Goal: Transaction & Acquisition: Purchase product/service

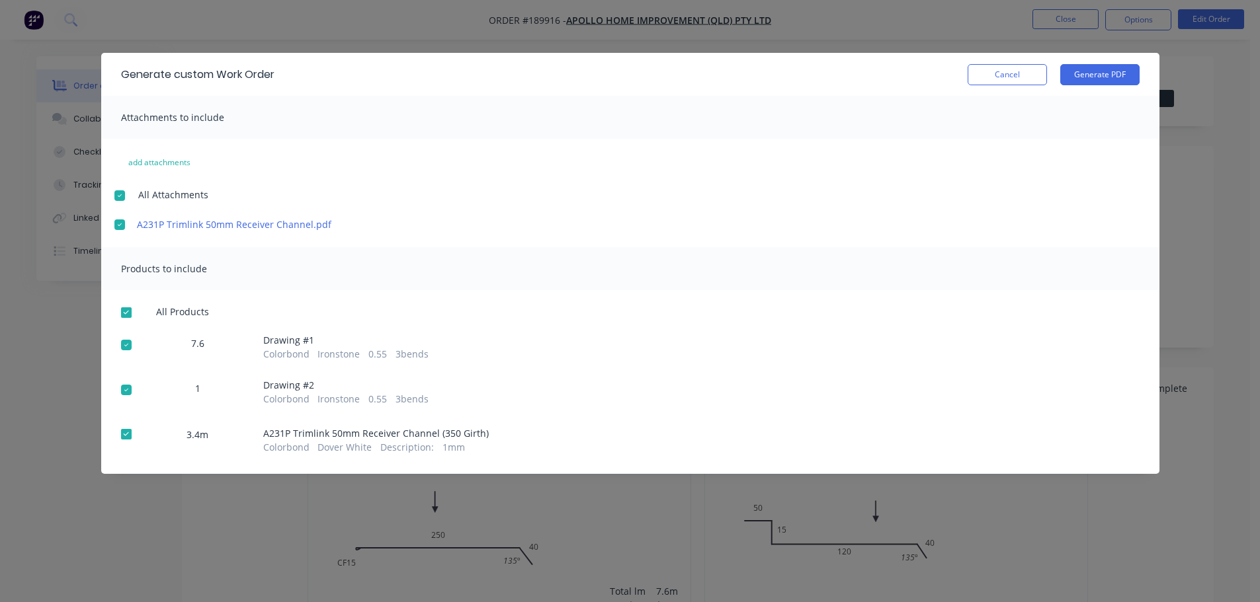
click at [1020, 79] on button "Cancel" at bounding box center [1006, 74] width 79 height 21
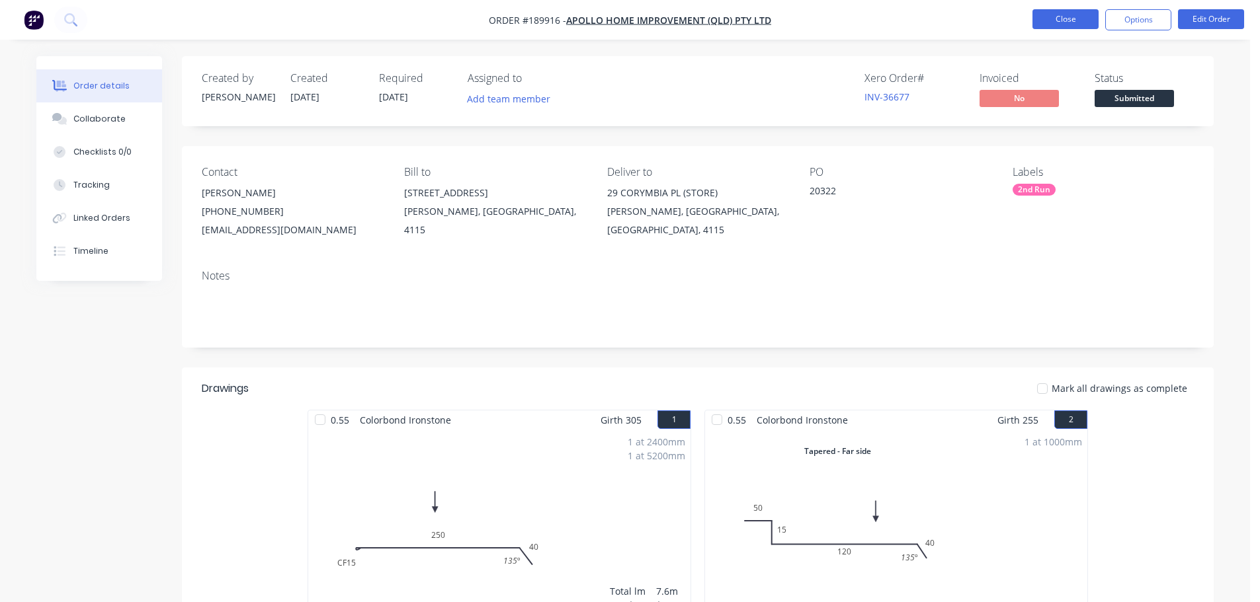
click at [1068, 17] on button "Close" at bounding box center [1065, 19] width 66 height 20
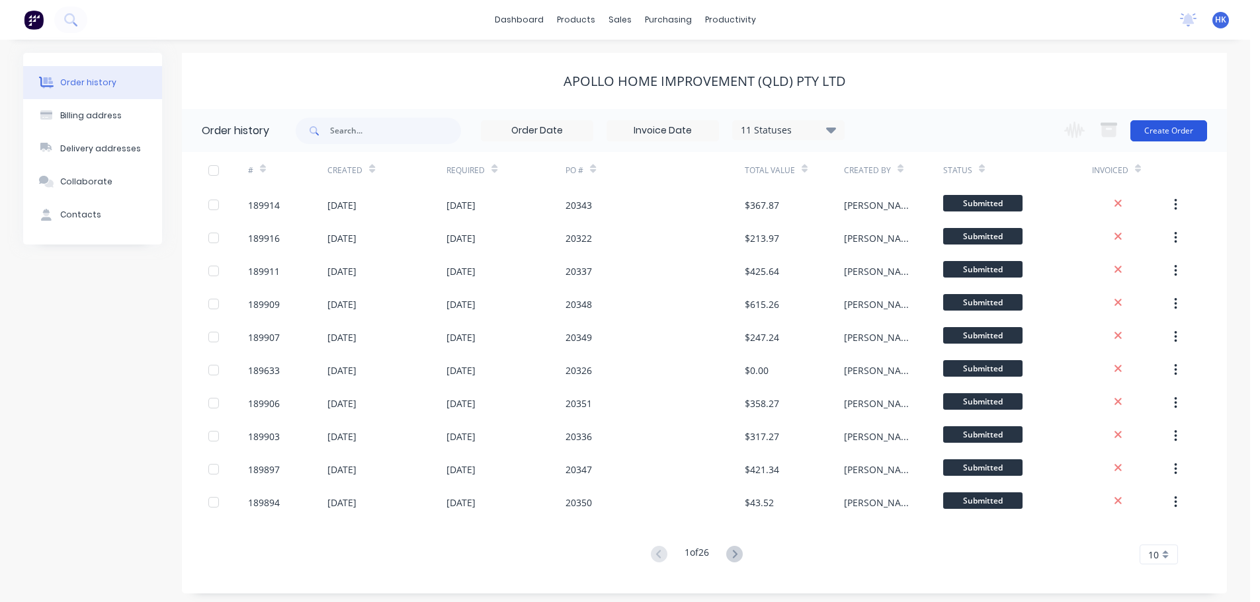
click at [1162, 136] on button "Create Order" at bounding box center [1168, 130] width 77 height 21
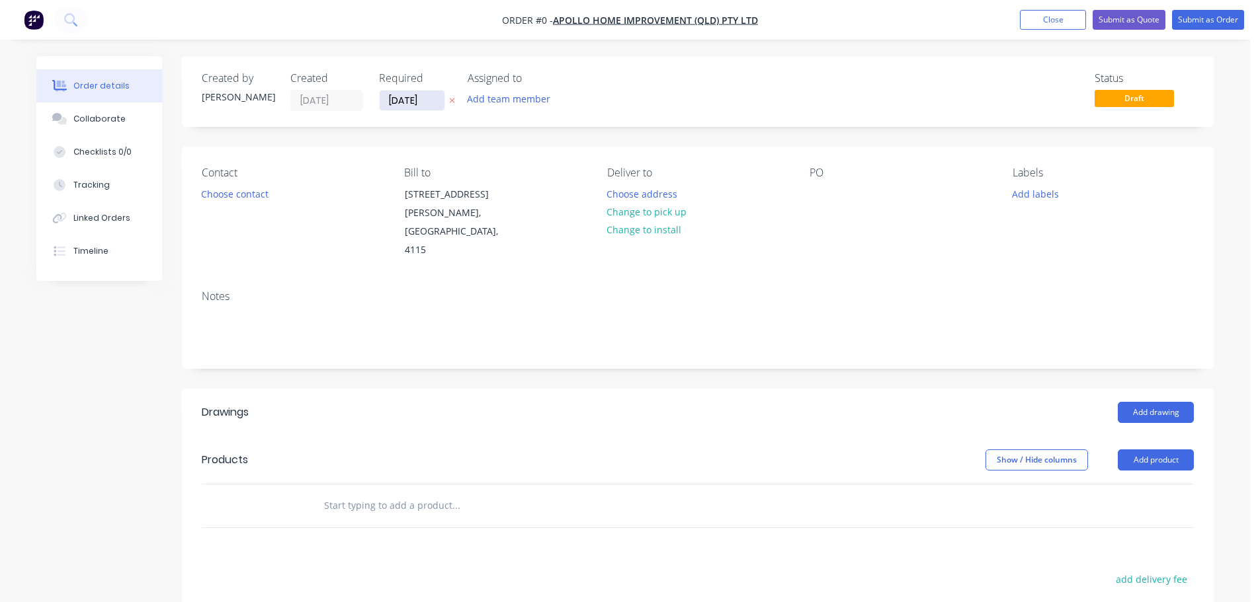
click at [408, 107] on input "[DATE]" at bounding box center [412, 101] width 65 height 20
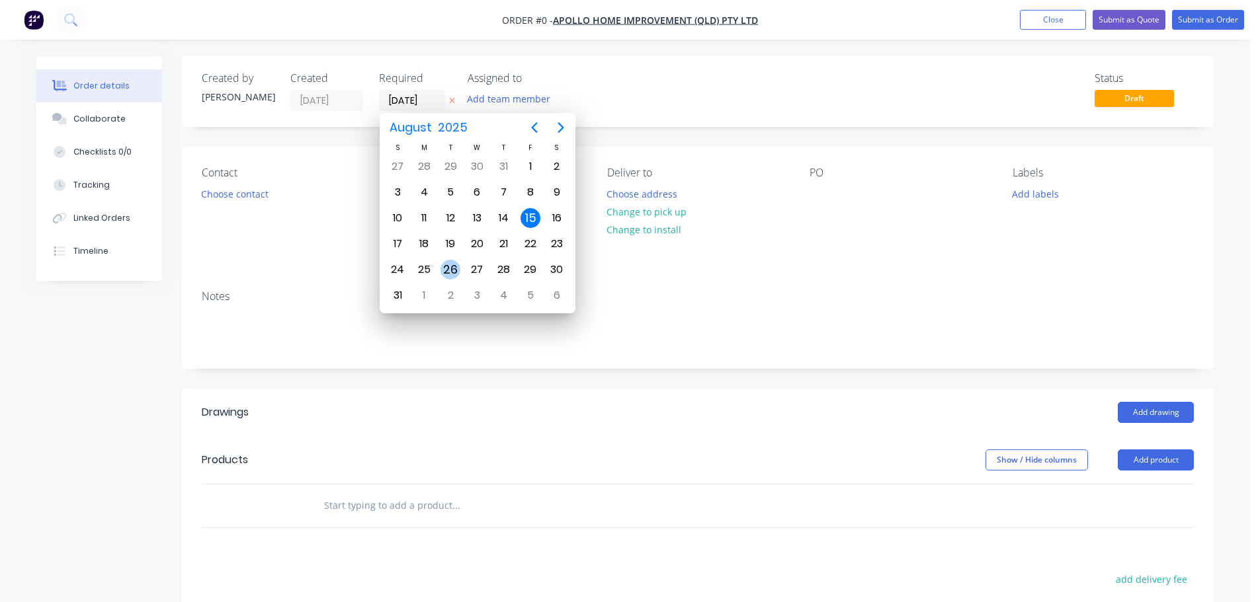
click at [454, 274] on div "26" at bounding box center [450, 270] width 20 height 20
type input "[DATE]"
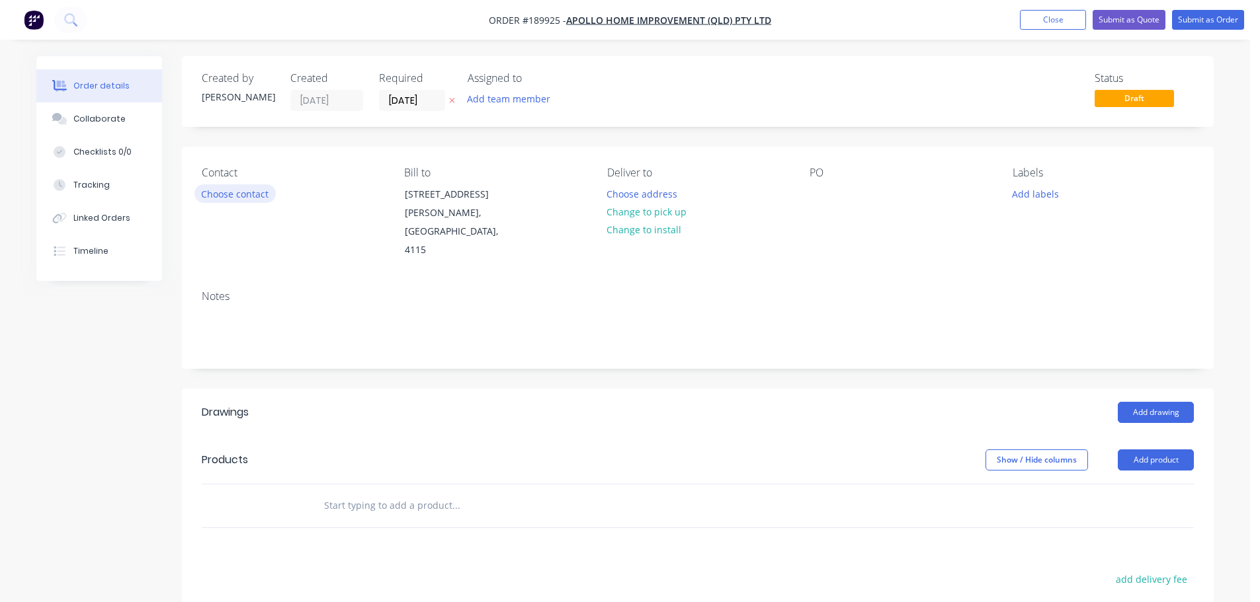
click at [238, 190] on button "Choose contact" at bounding box center [234, 193] width 81 height 18
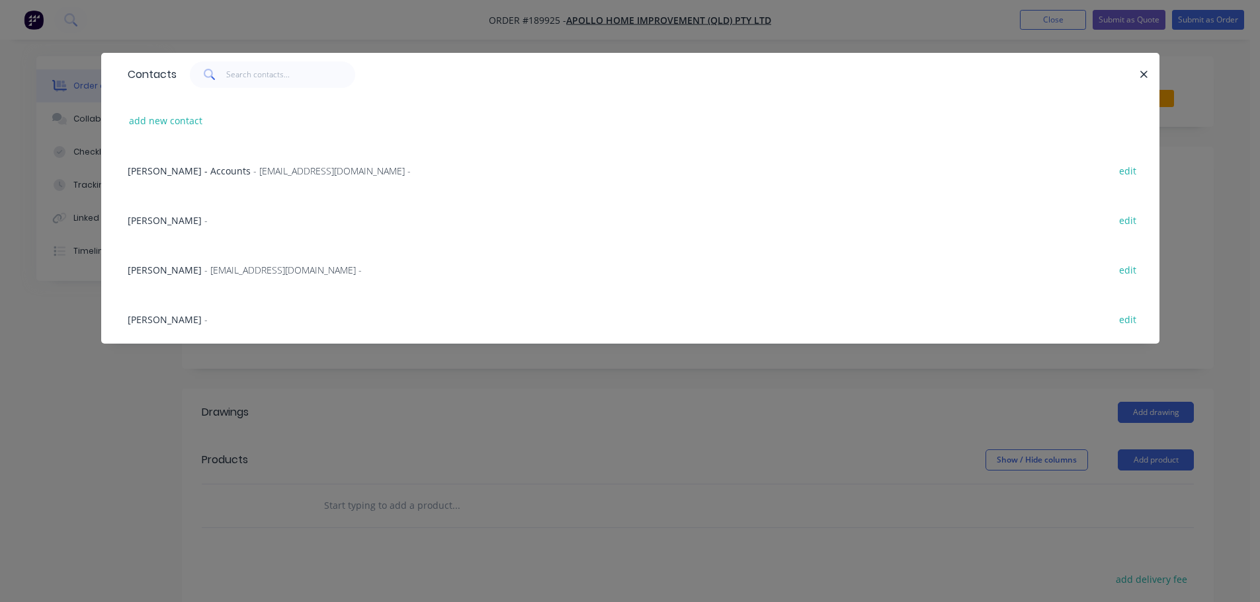
click at [229, 266] on span "- [EMAIL_ADDRESS][DOMAIN_NAME] -" at bounding box center [282, 270] width 157 height 13
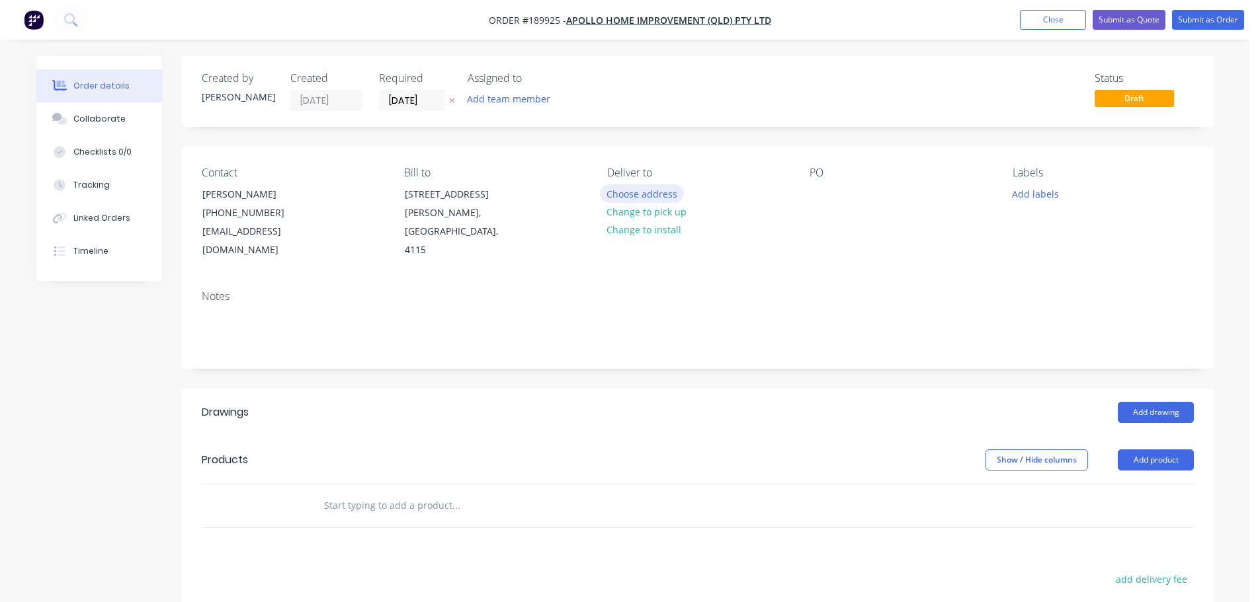
click at [664, 194] on button "Choose address" at bounding box center [642, 193] width 85 height 18
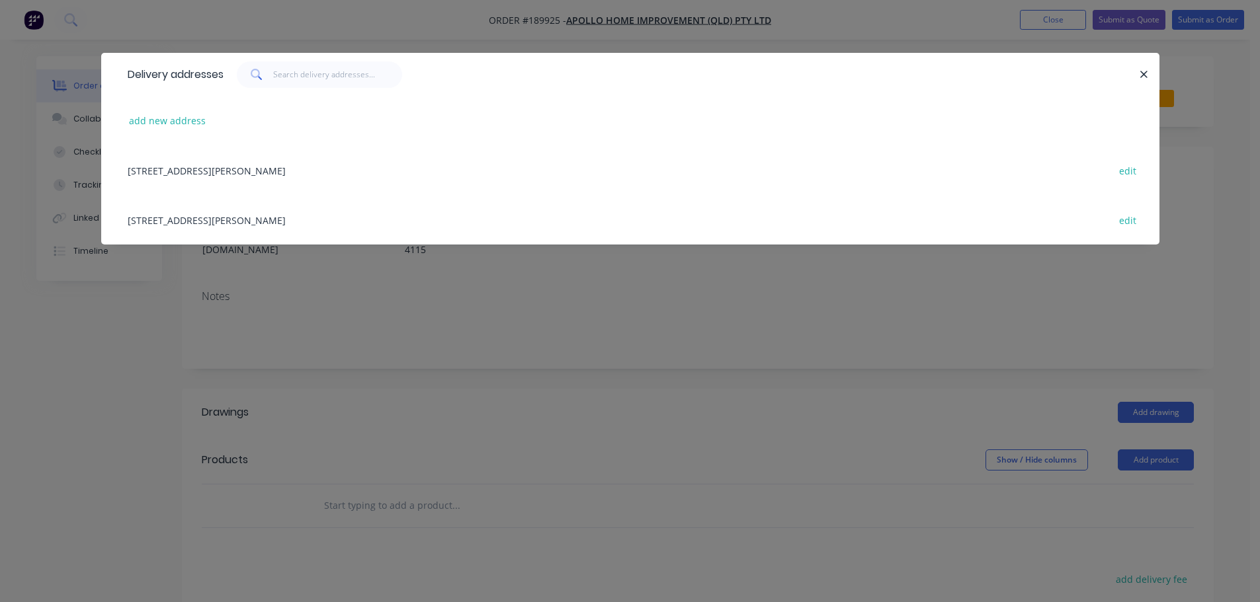
click at [369, 214] on div "[STREET_ADDRESS][PERSON_NAME] edit" at bounding box center [630, 220] width 1018 height 50
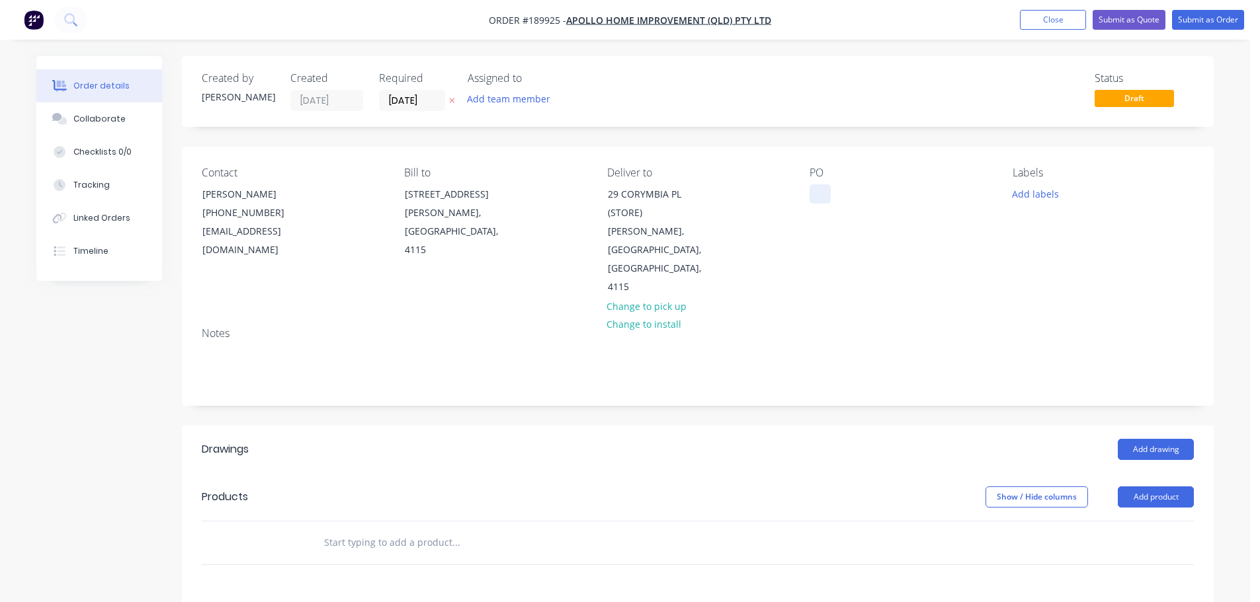
click at [822, 188] on div at bounding box center [819, 193] width 21 height 19
click at [1043, 199] on button "Add labels" at bounding box center [1034, 193] width 61 height 18
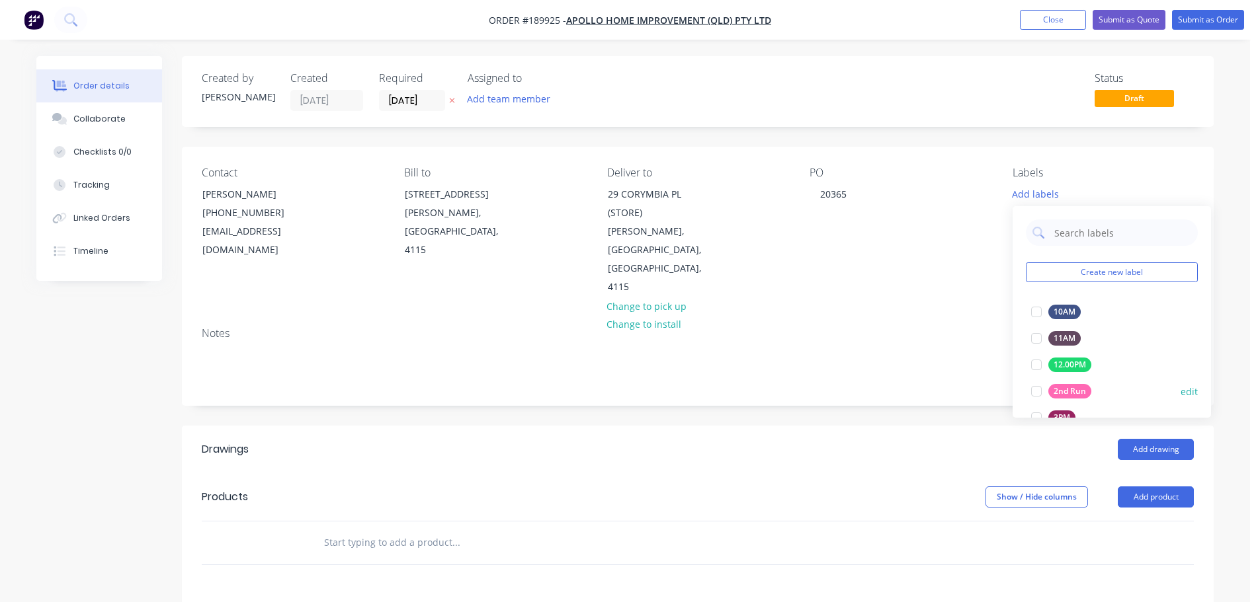
click at [1031, 394] on div at bounding box center [1036, 391] width 26 height 26
click at [916, 426] on header "Drawings Add drawing" at bounding box center [697, 450] width 1031 height 48
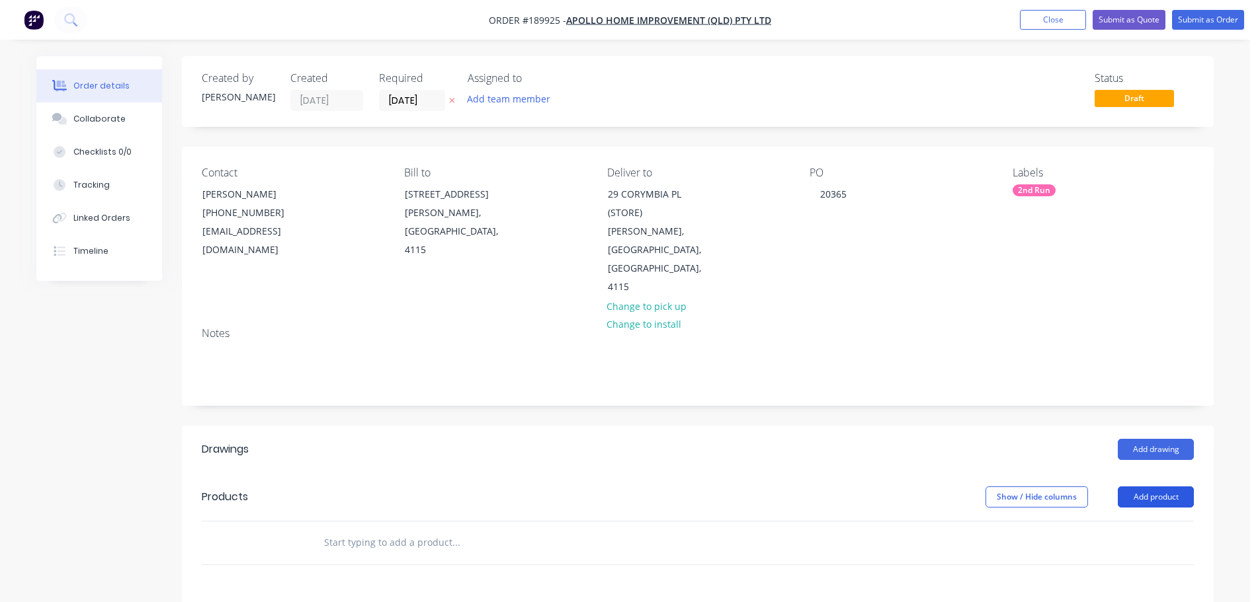
click at [1156, 487] on button "Add product" at bounding box center [1155, 497] width 76 height 21
click at [1148, 521] on div "Product catalogue" at bounding box center [1131, 530] width 102 height 19
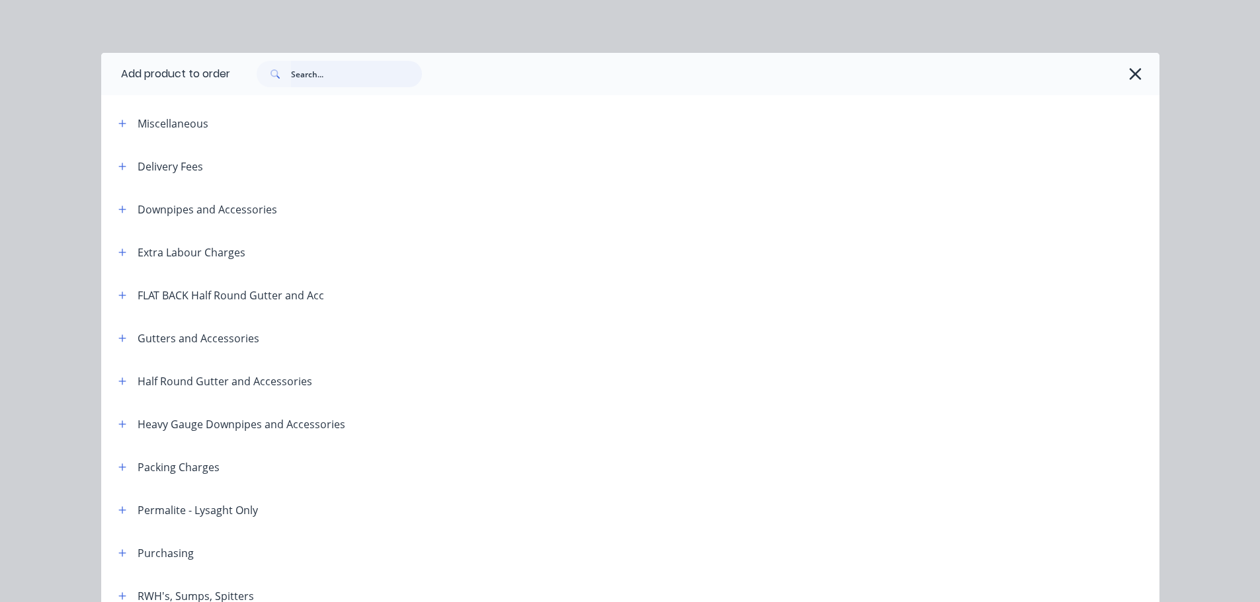
click at [313, 79] on input "text" at bounding box center [356, 74] width 131 height 26
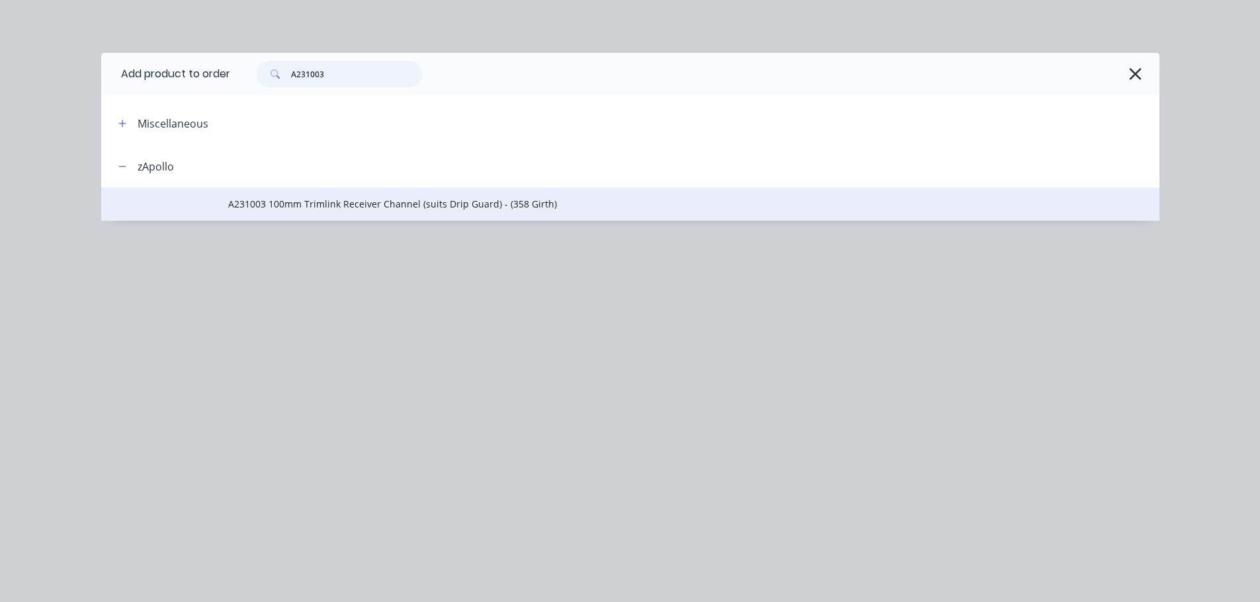
type input "A231003"
click at [524, 196] on td "A231003 100mm Trimlink Receiver Channel (suits Drip Guard) - (358 Girth)" at bounding box center [693, 204] width 931 height 33
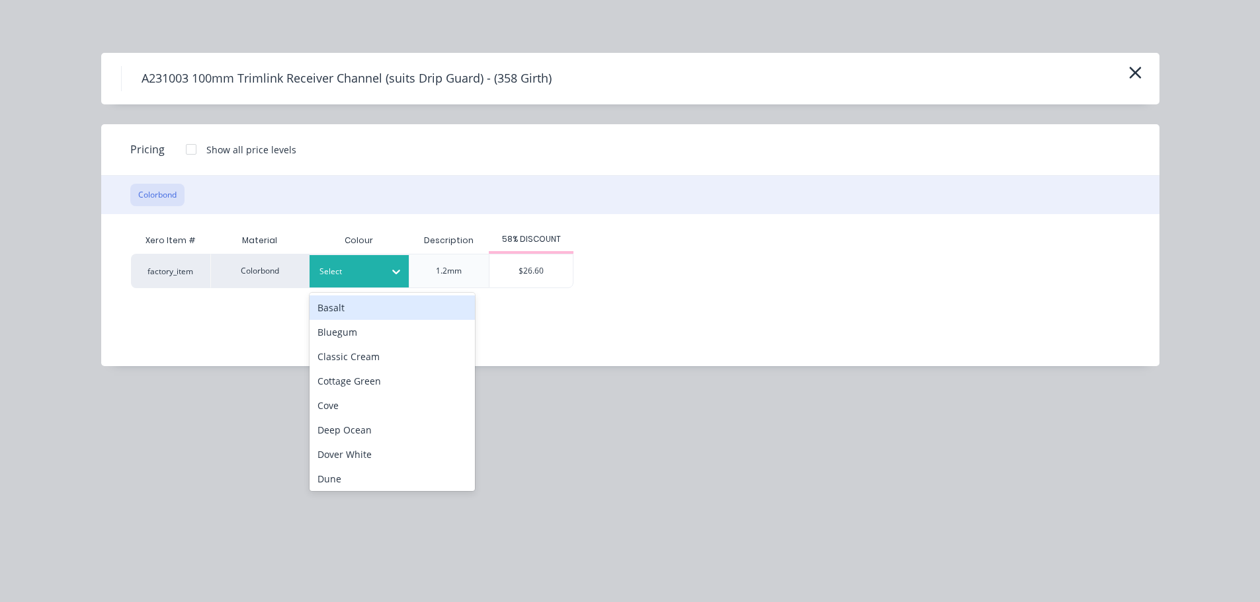
click at [393, 277] on icon at bounding box center [395, 271] width 13 height 13
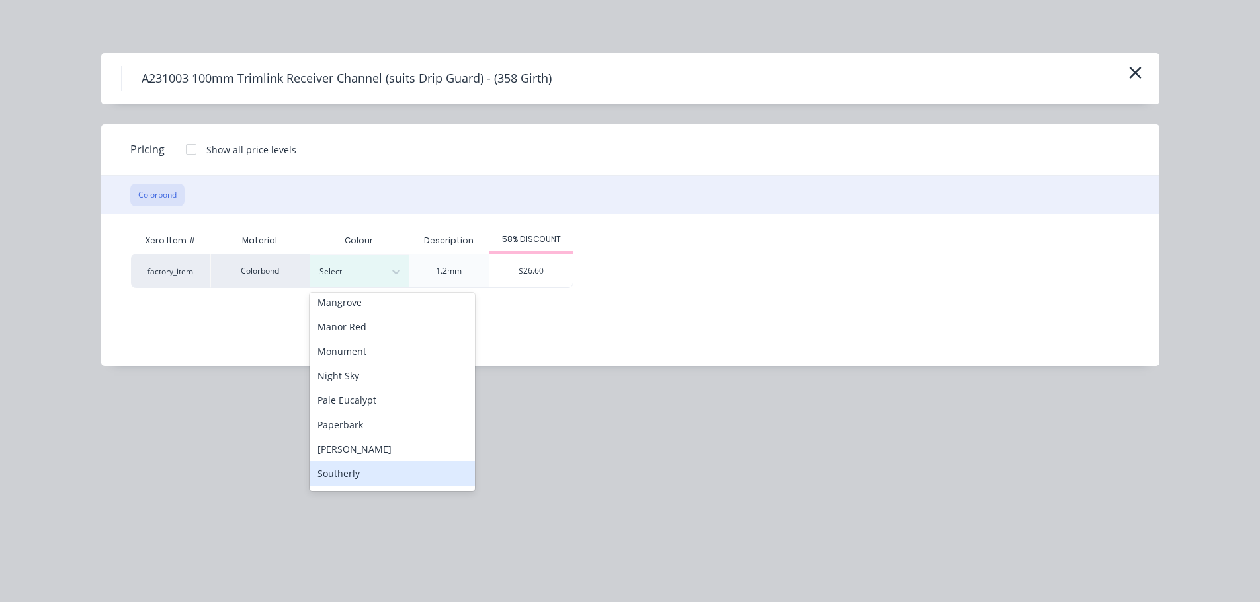
scroll to position [331, 0]
click at [386, 458] on div "Surfmist" at bounding box center [391, 466] width 165 height 24
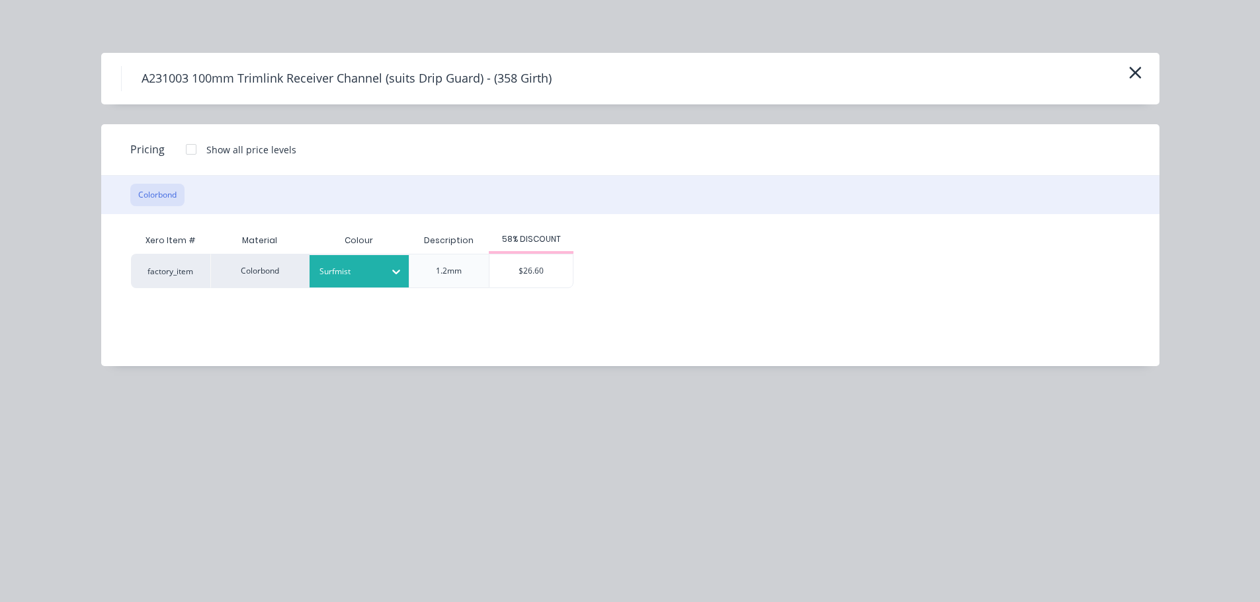
click at [543, 273] on div "$26.60" at bounding box center [530, 271] width 83 height 33
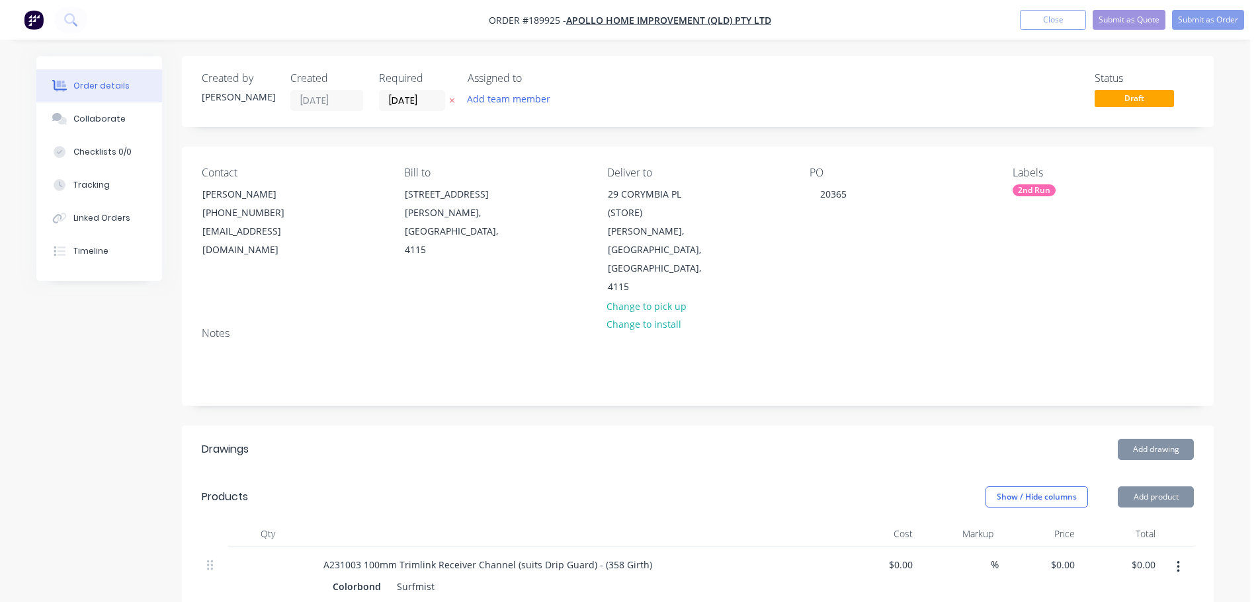
type input "$26.60"
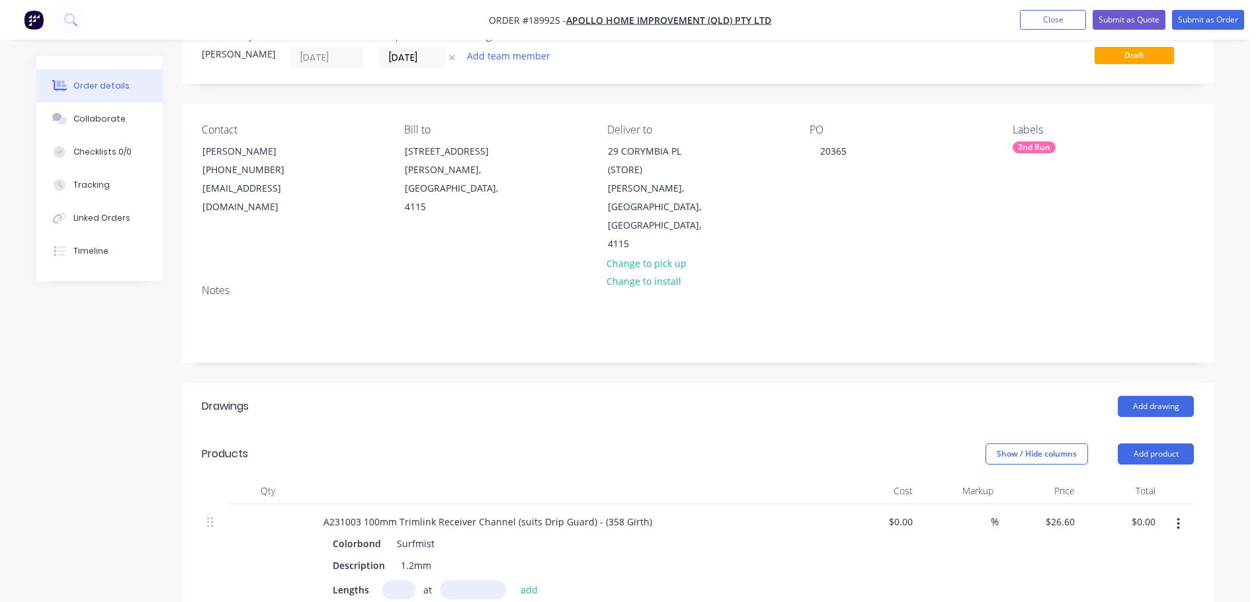
scroll to position [66, 0]
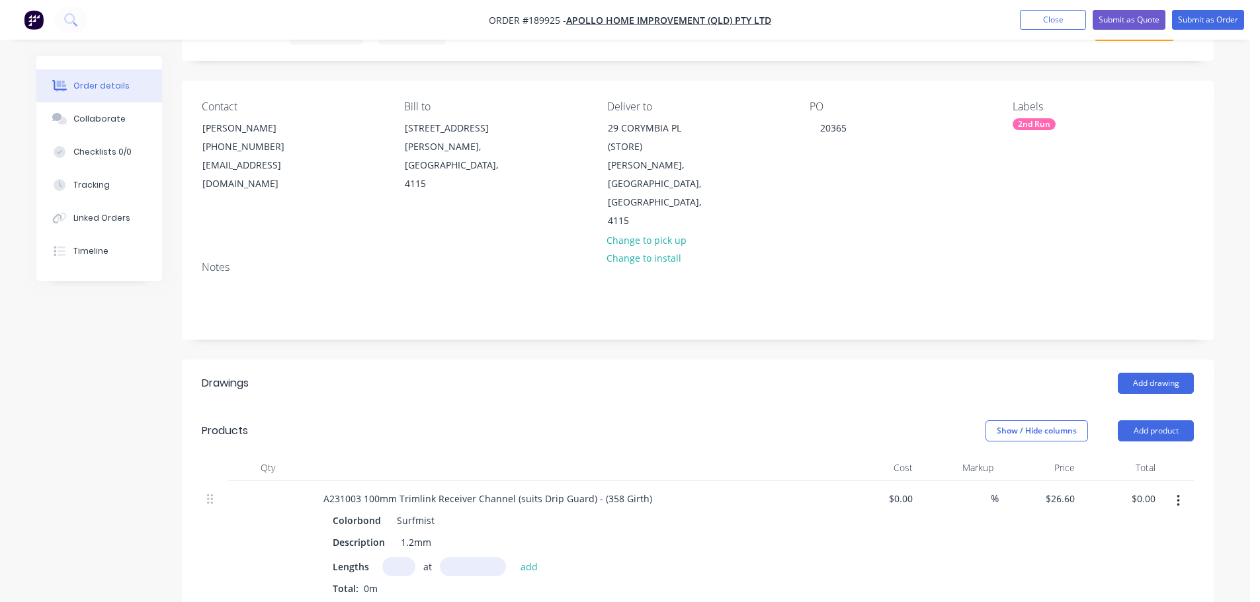
click at [385, 557] on input "text" at bounding box center [398, 566] width 33 height 19
type input "3"
type input "4000"
click at [514, 557] on button "add" at bounding box center [529, 566] width 31 height 18
type input "$319.20"
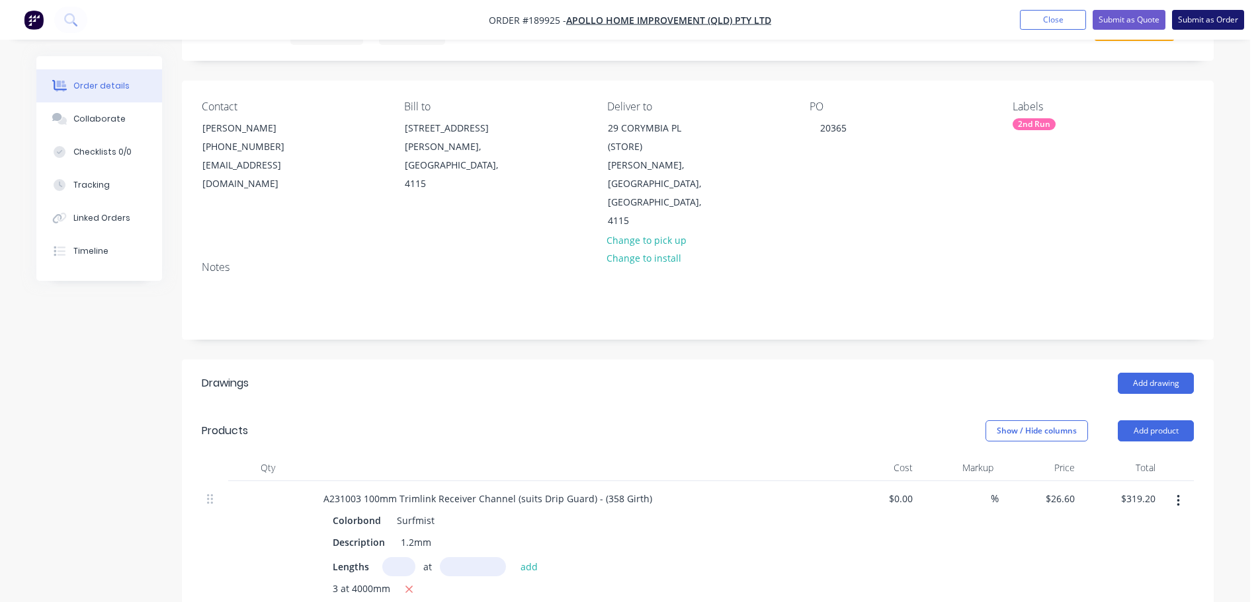
click at [1223, 13] on button "Submit as Order" at bounding box center [1208, 20] width 72 height 20
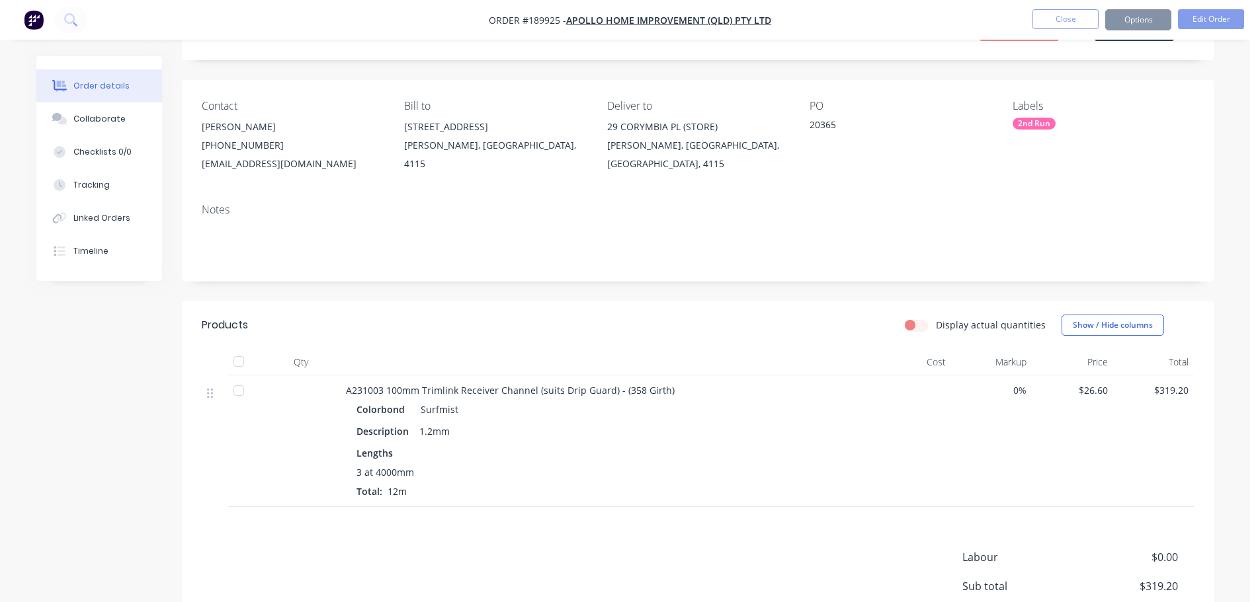
scroll to position [0, 0]
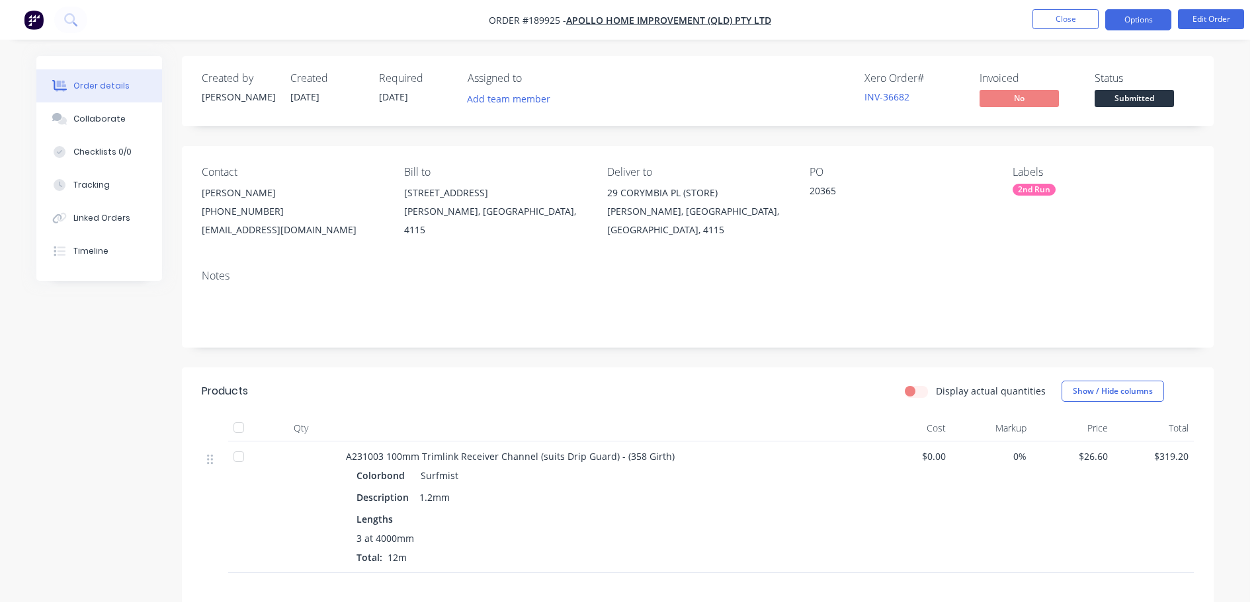
click at [1148, 23] on button "Options" at bounding box center [1138, 19] width 66 height 21
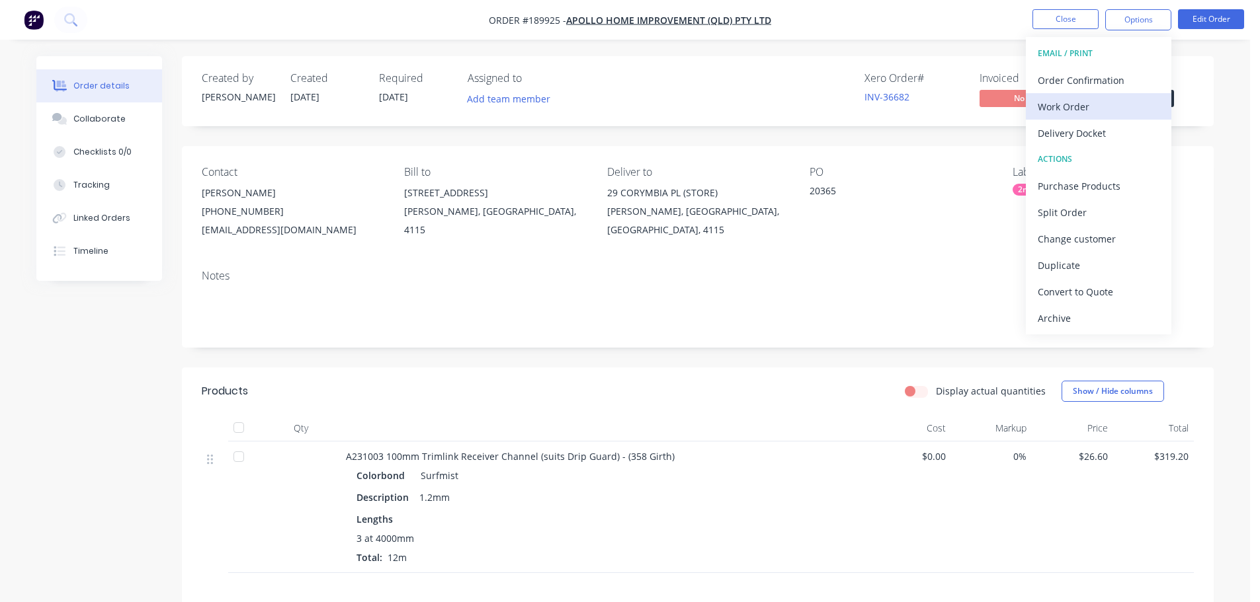
click at [1098, 119] on button "Work Order" at bounding box center [1098, 106] width 145 height 26
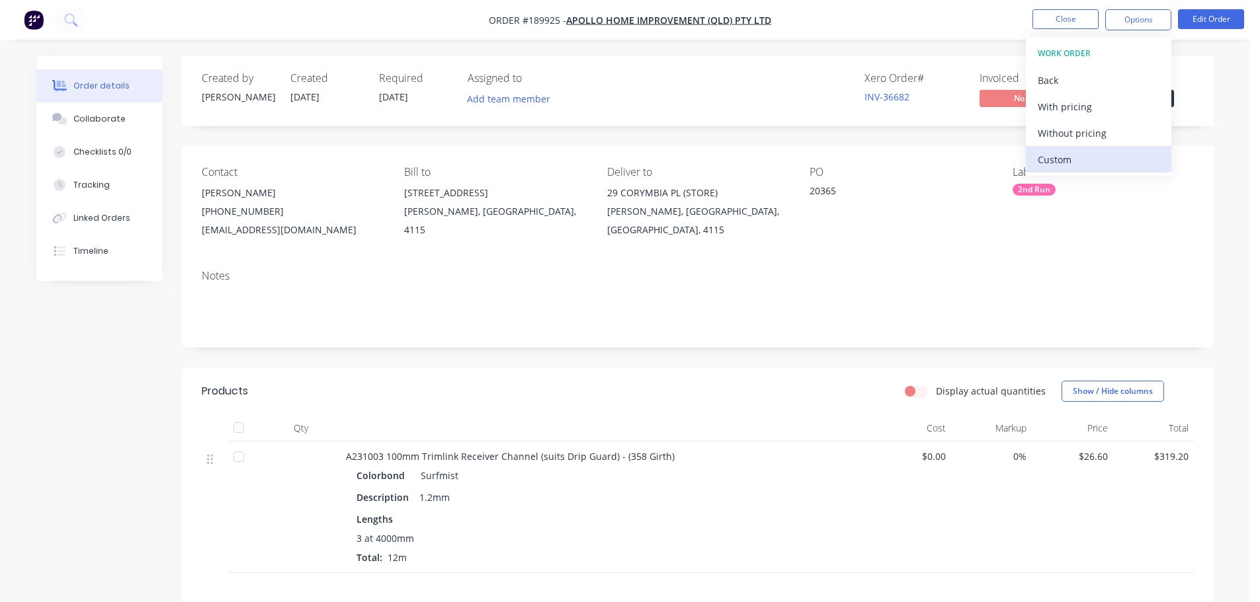
click at [1091, 151] on div "Custom" at bounding box center [1098, 159] width 122 height 19
click at [1088, 132] on div "Without pricing" at bounding box center [1098, 133] width 122 height 19
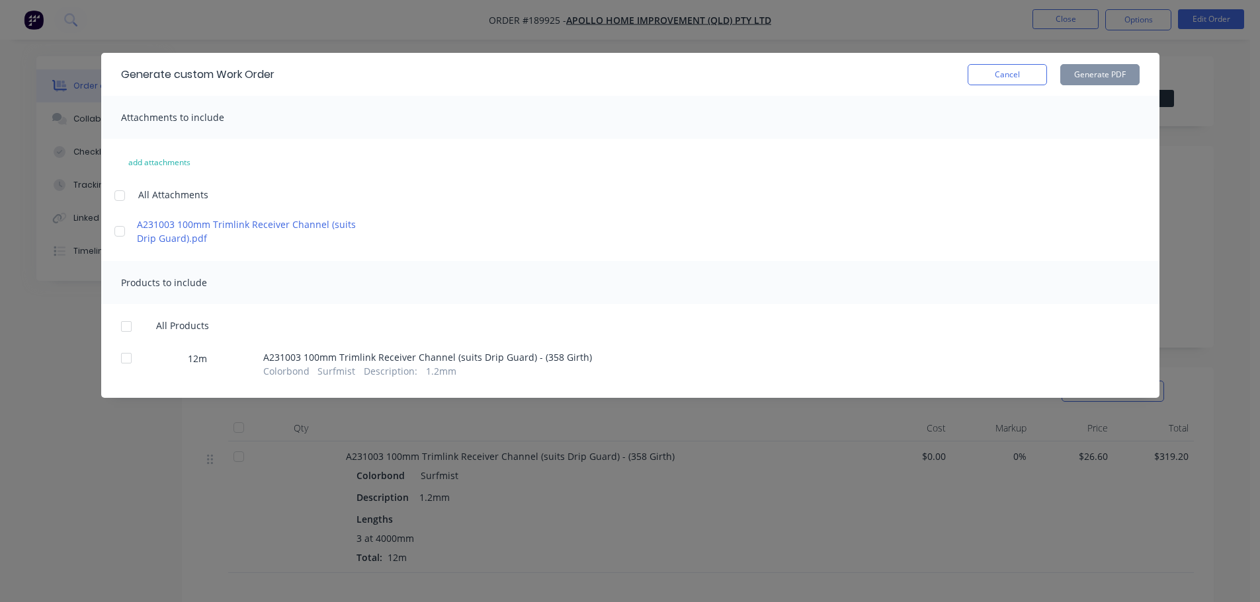
click at [113, 193] on div at bounding box center [119, 195] width 26 height 26
click at [129, 327] on div at bounding box center [126, 326] width 26 height 26
click at [1095, 81] on button "Generate PDF" at bounding box center [1099, 74] width 79 height 21
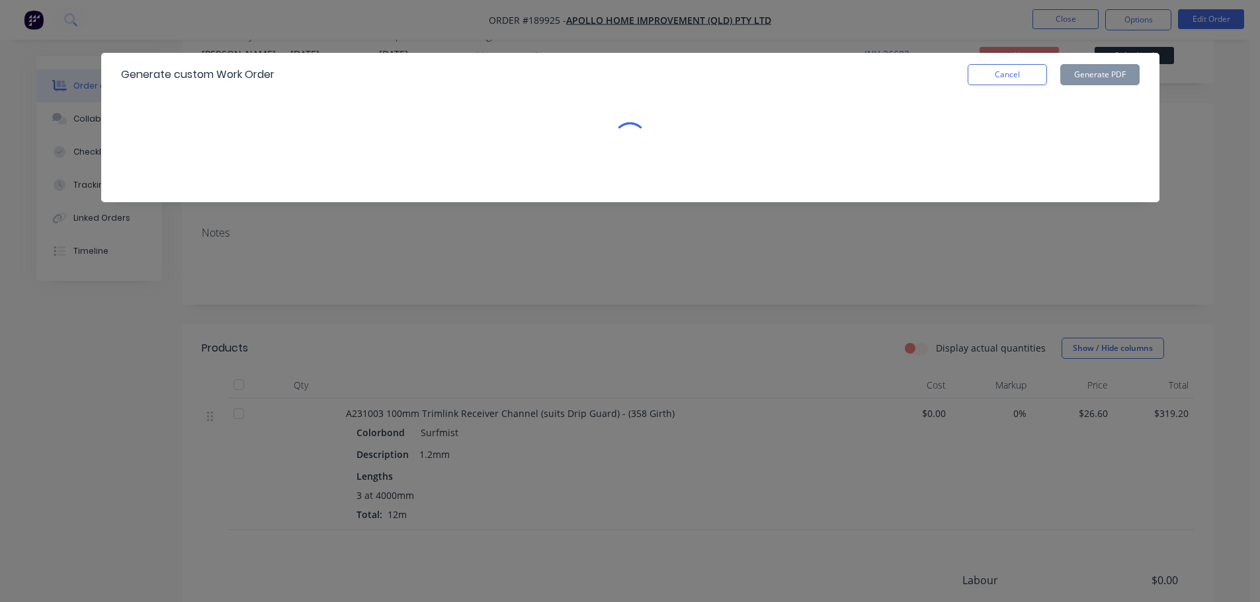
scroll to position [66, 0]
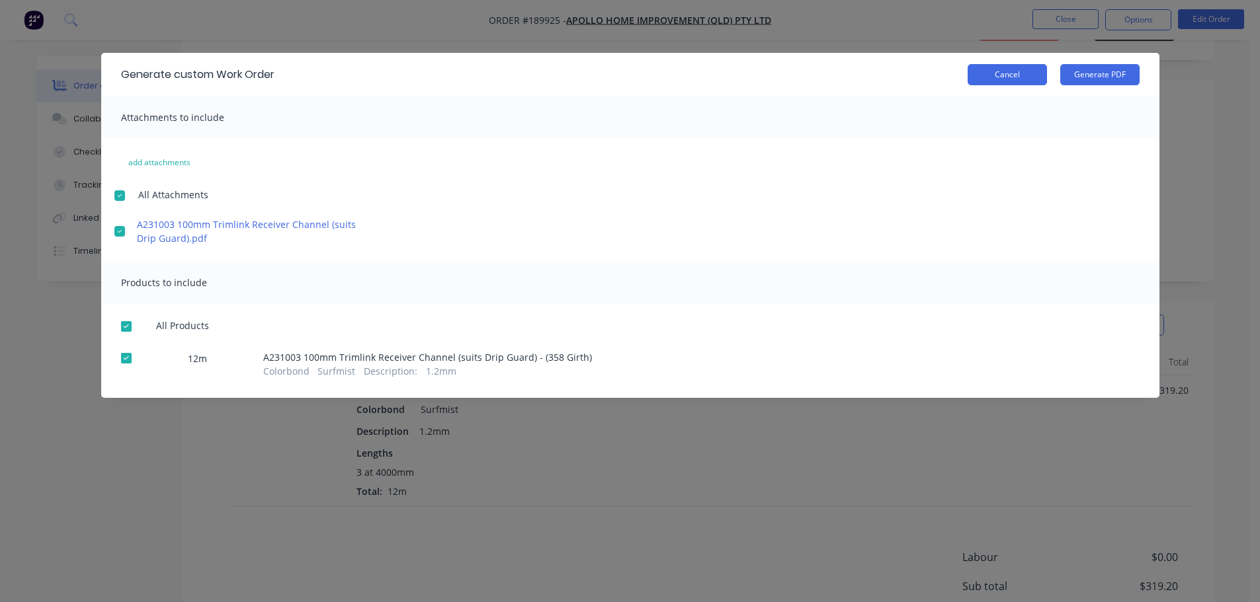
click at [990, 79] on button "Cancel" at bounding box center [1006, 74] width 79 height 21
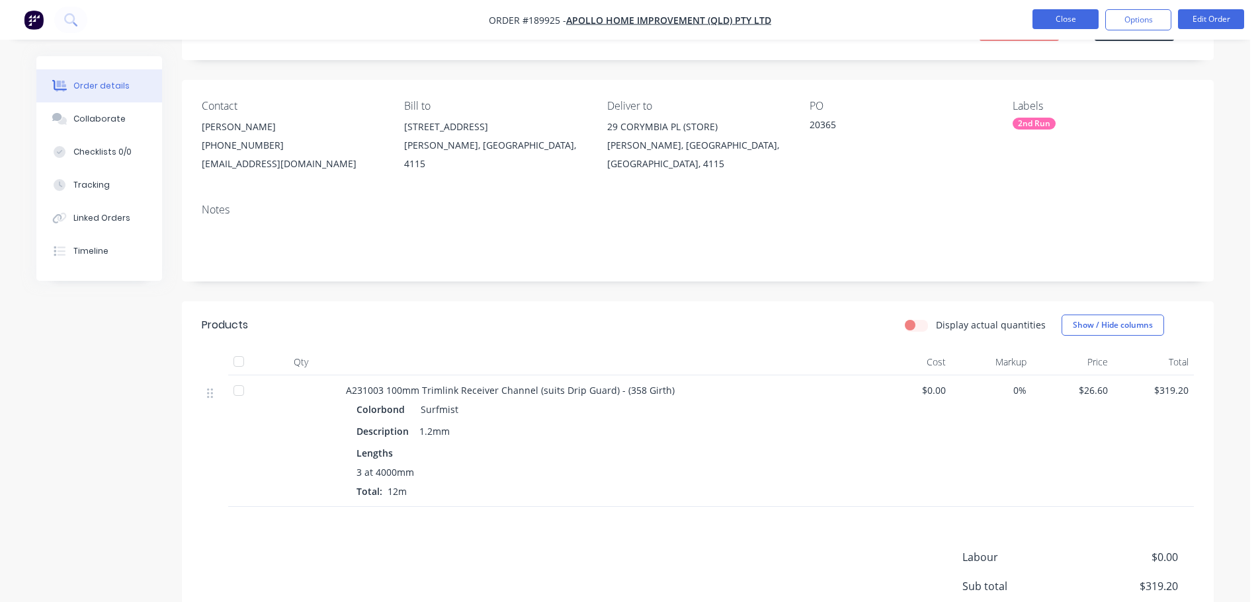
click at [1080, 13] on button "Close" at bounding box center [1065, 19] width 66 height 20
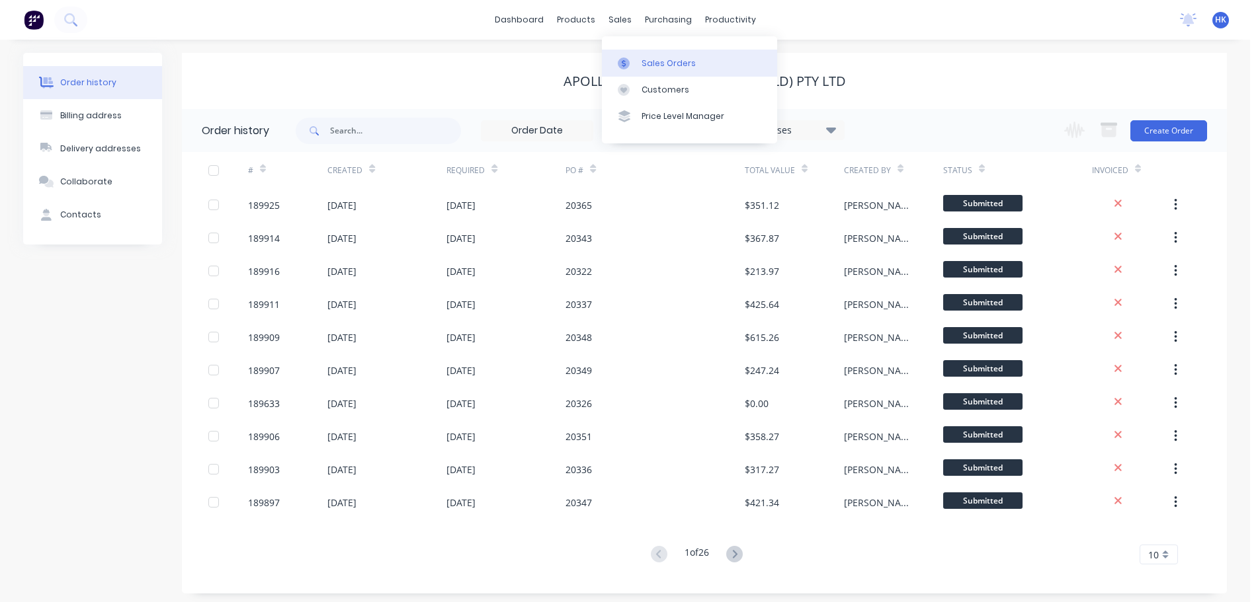
click at [659, 67] on div "Sales Orders" at bounding box center [668, 64] width 54 height 12
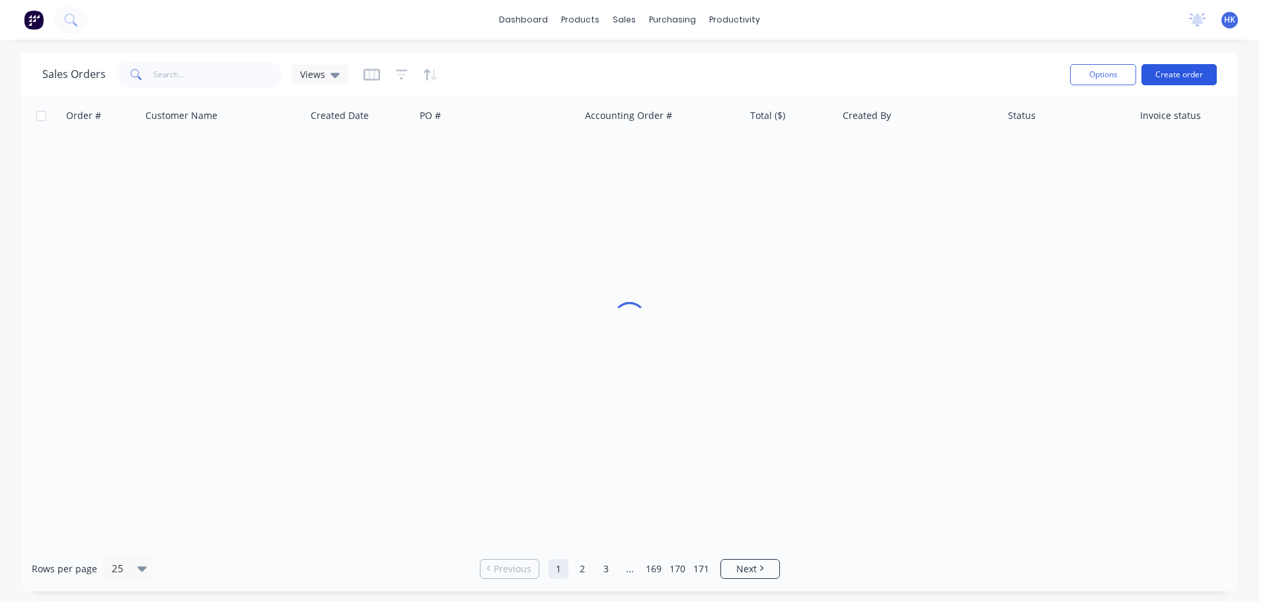
click at [1182, 85] on button "Create order" at bounding box center [1179, 74] width 75 height 21
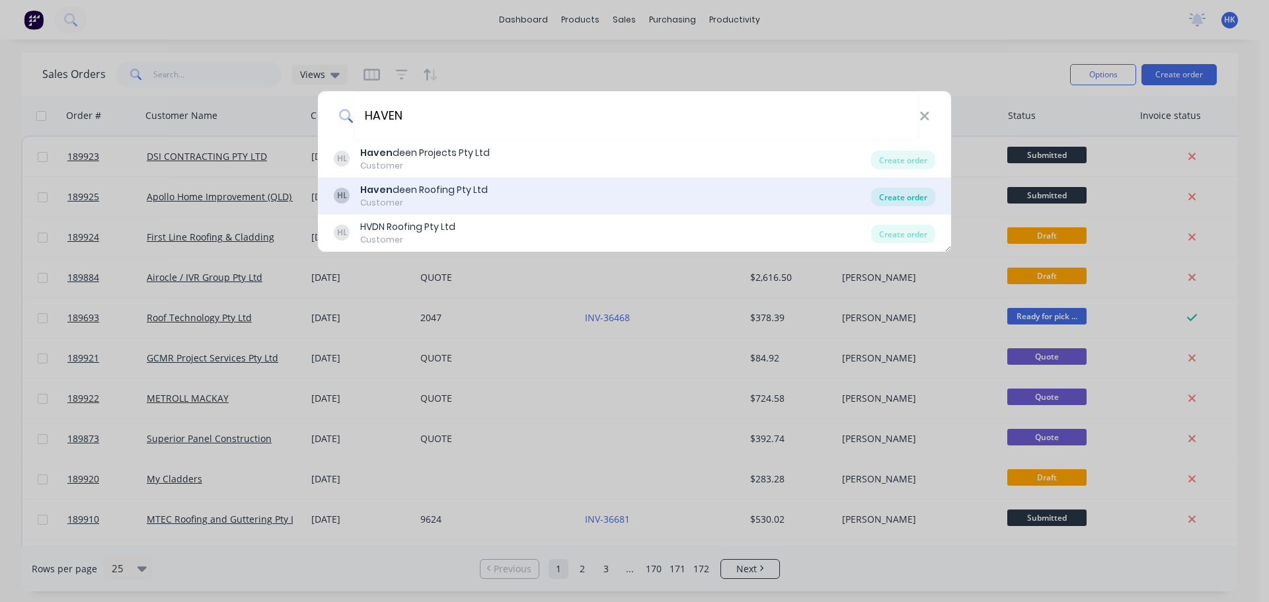
type input "HAVEN"
click at [892, 199] on div "Create order" at bounding box center [903, 197] width 64 height 19
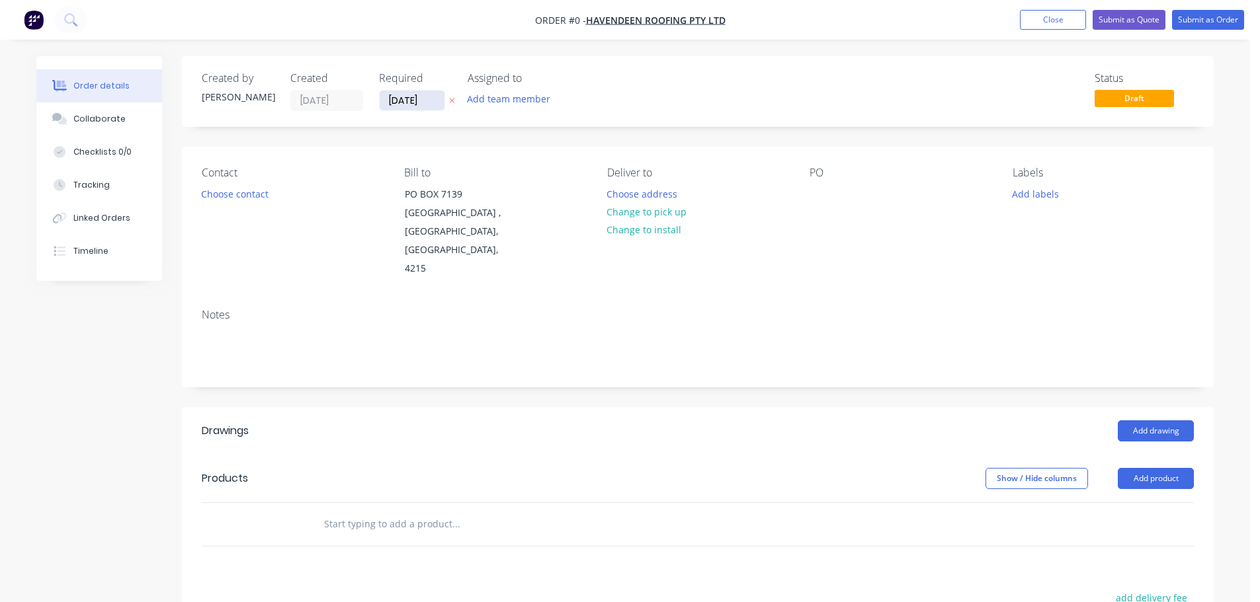
click at [421, 104] on input "[DATE]" at bounding box center [412, 101] width 65 height 20
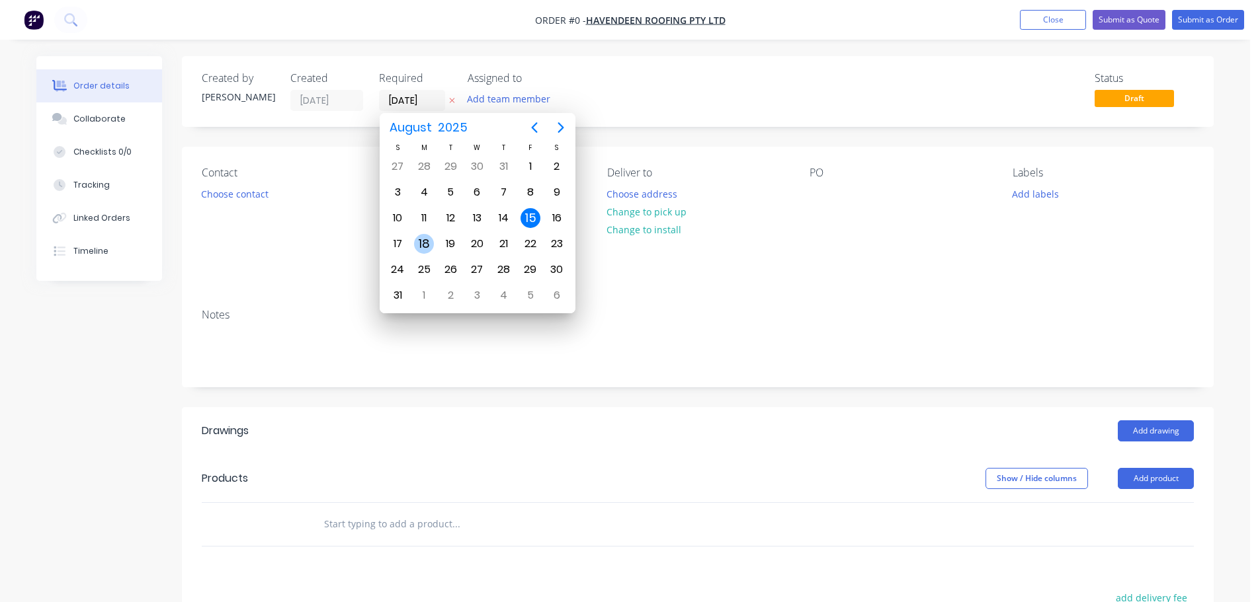
click at [428, 241] on div "18" at bounding box center [424, 244] width 20 height 20
type input "[DATE]"
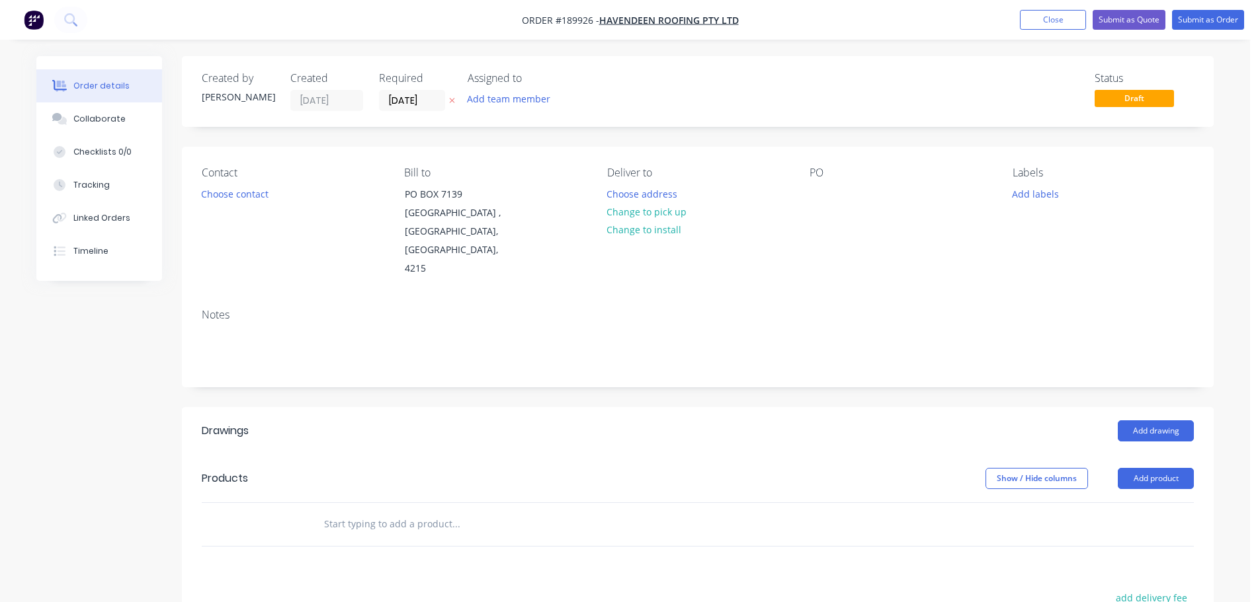
click at [254, 197] on button "Choose contact" at bounding box center [234, 193] width 81 height 18
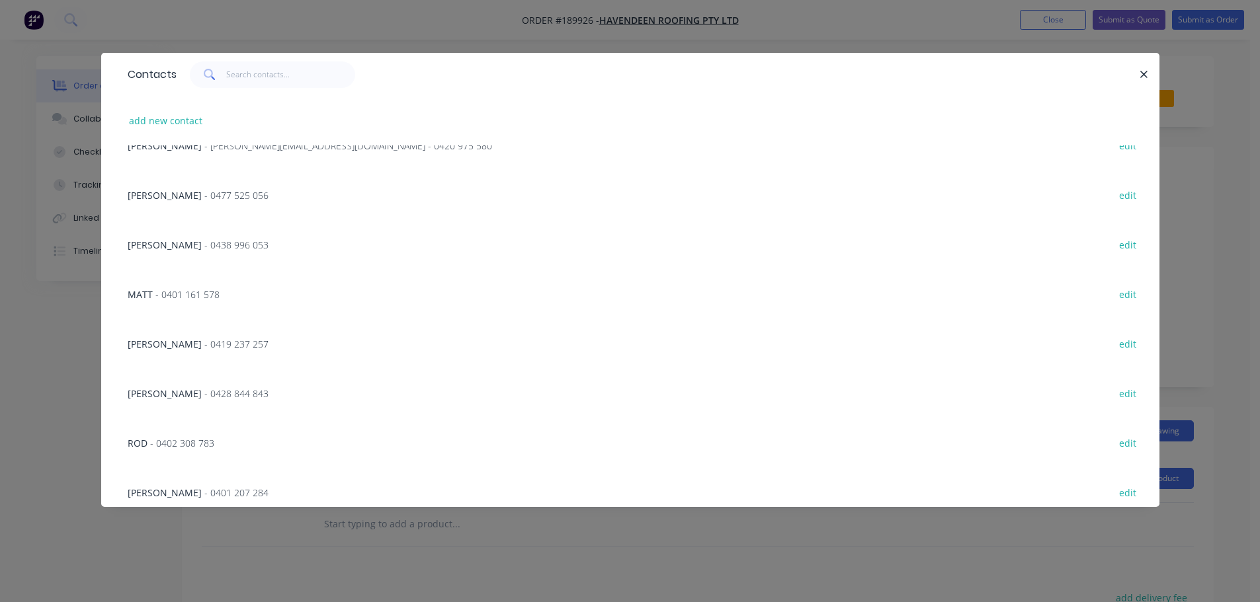
scroll to position [331, 0]
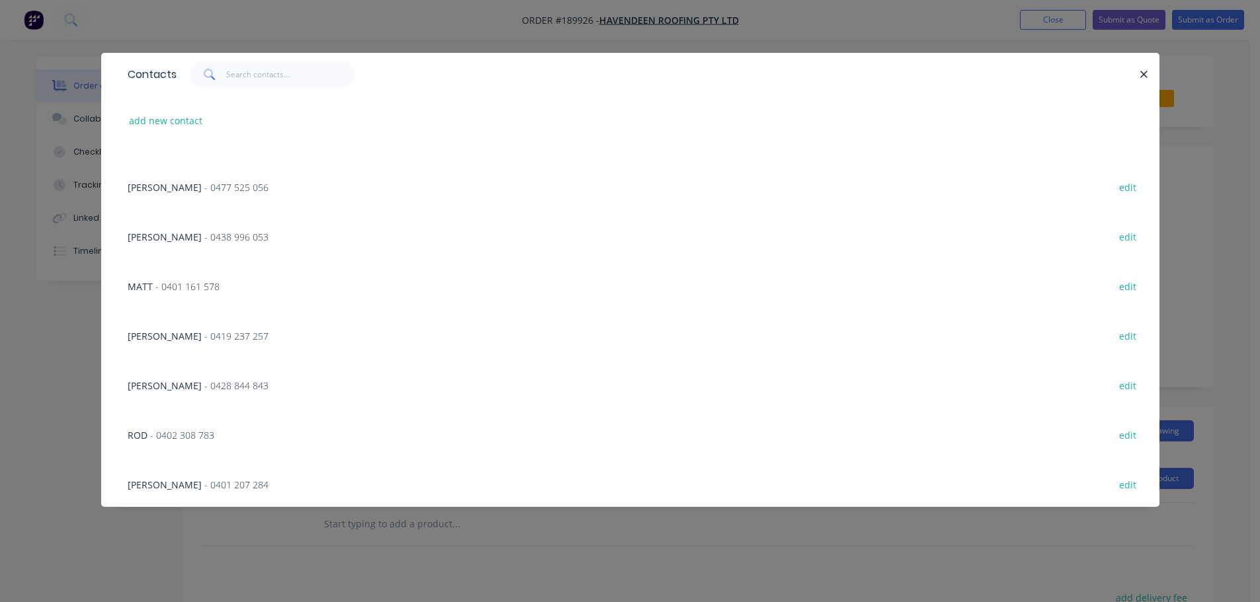
click at [204, 184] on span "- 0477 525 056" at bounding box center [236, 187] width 64 height 13
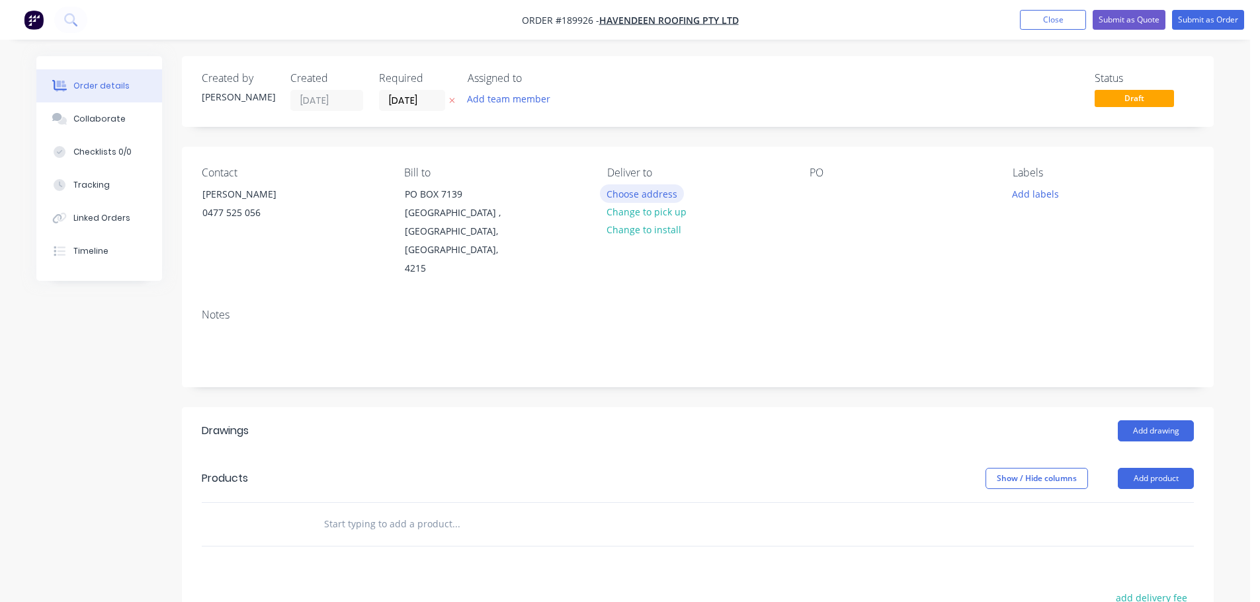
click at [668, 188] on button "Choose address" at bounding box center [642, 193] width 85 height 18
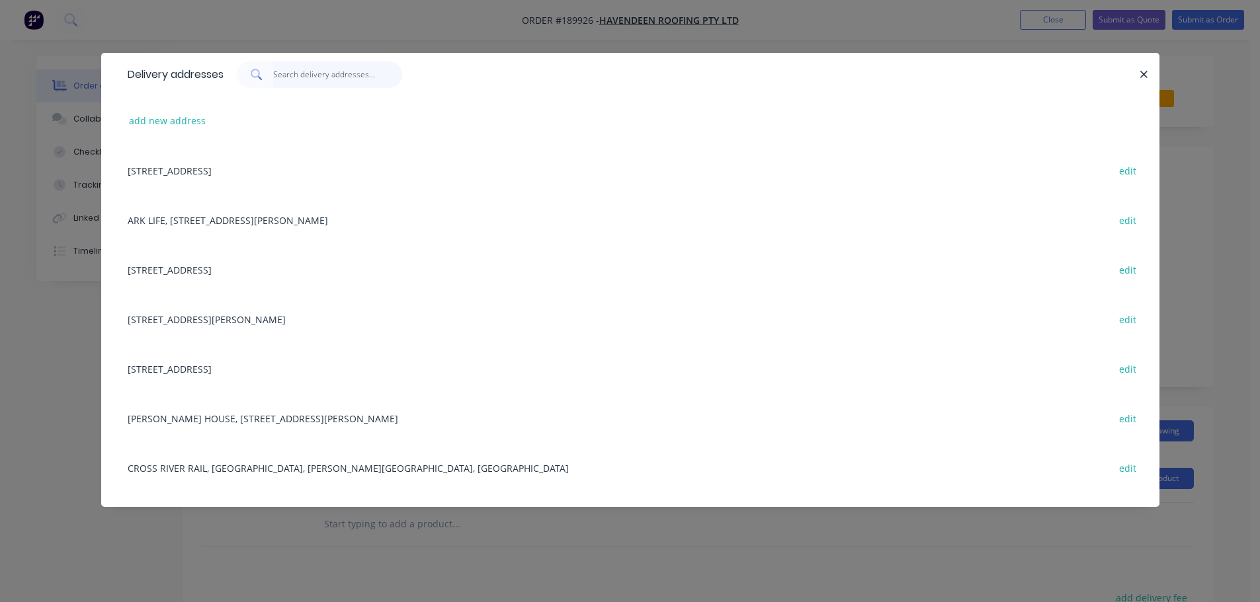
click at [332, 80] on input "text" at bounding box center [337, 74] width 129 height 26
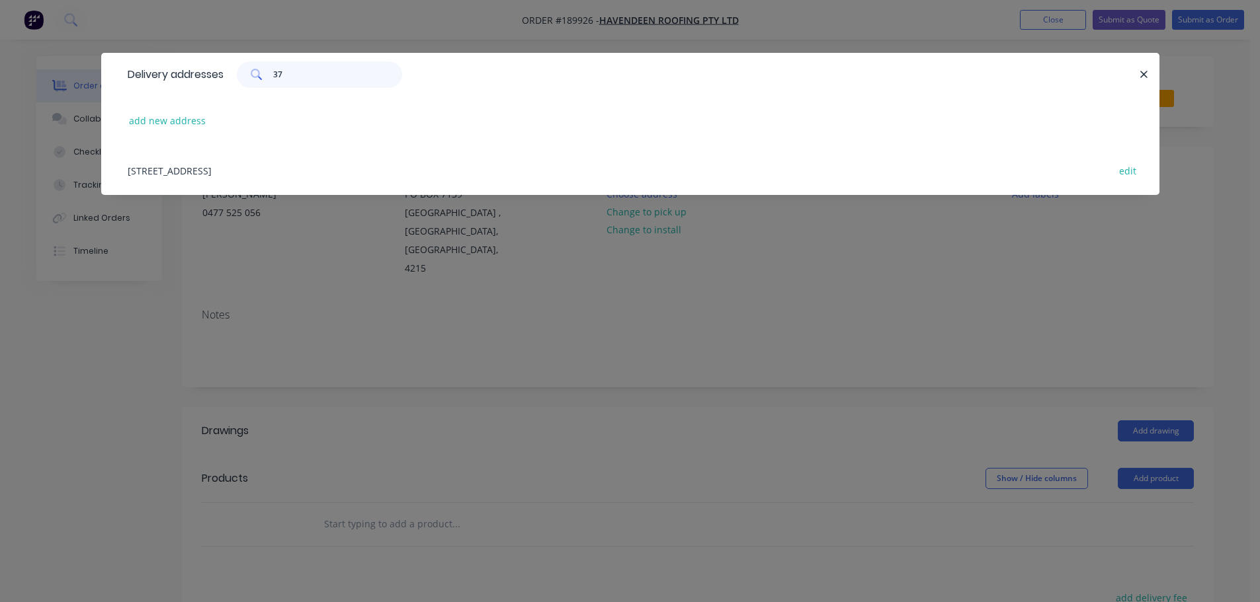
type input "37"
click at [300, 165] on div "[STREET_ADDRESS] edit" at bounding box center [630, 170] width 1018 height 50
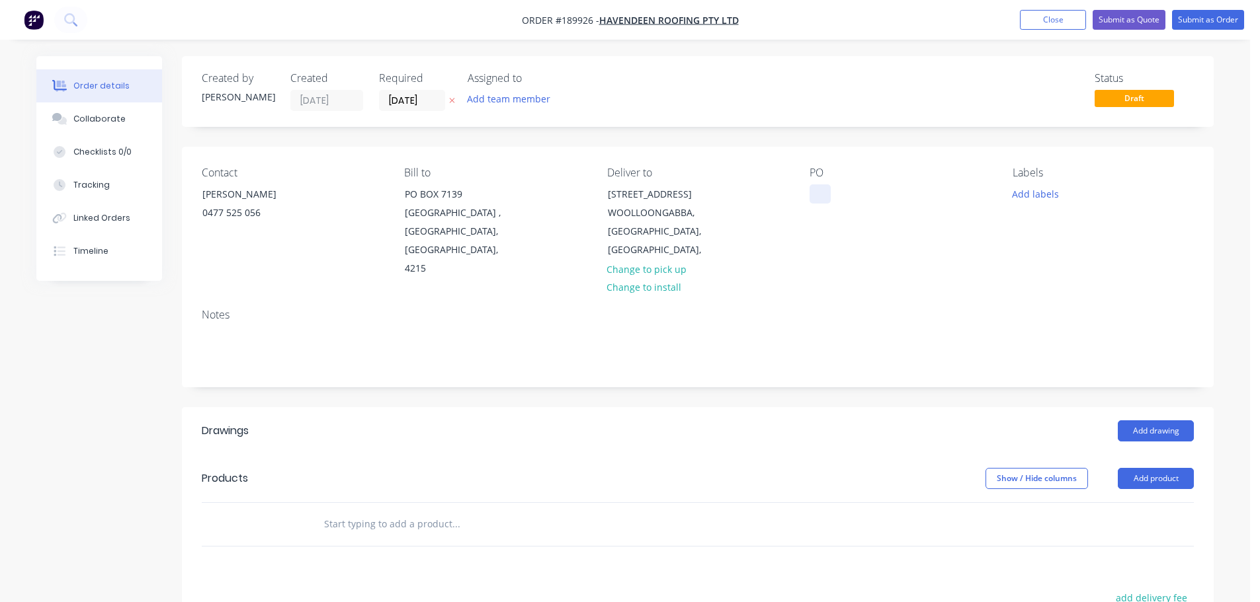
click at [825, 194] on div at bounding box center [819, 193] width 21 height 19
click at [1013, 198] on button "Add labels" at bounding box center [1034, 193] width 61 height 18
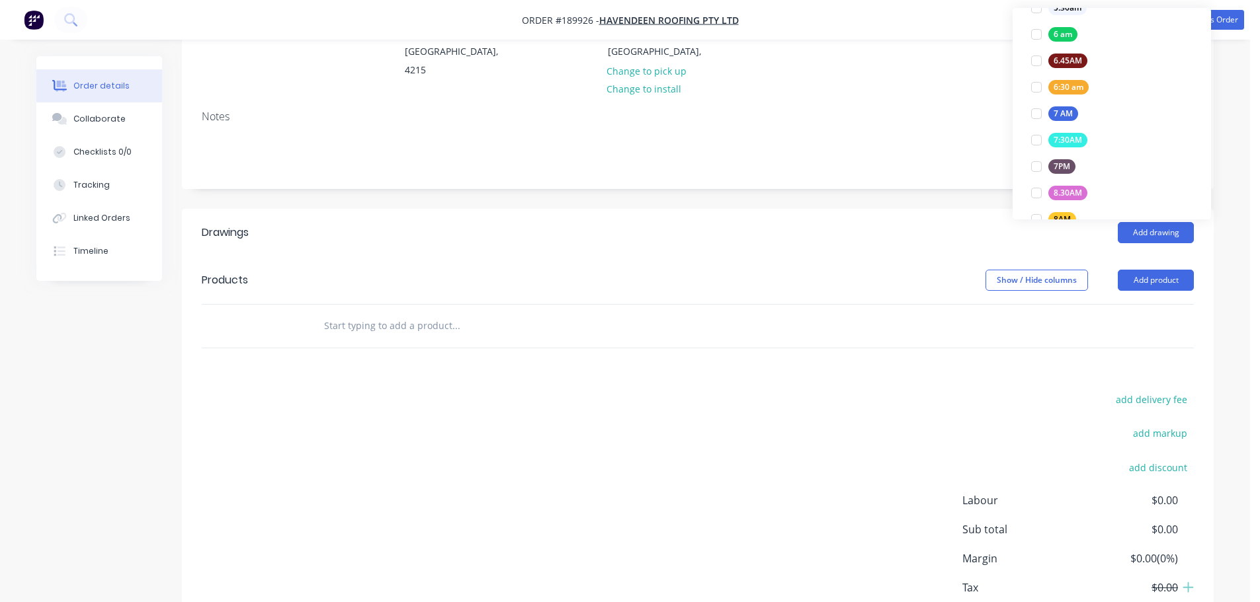
scroll to position [397, 0]
click at [1040, 189] on div at bounding box center [1036, 193] width 26 height 26
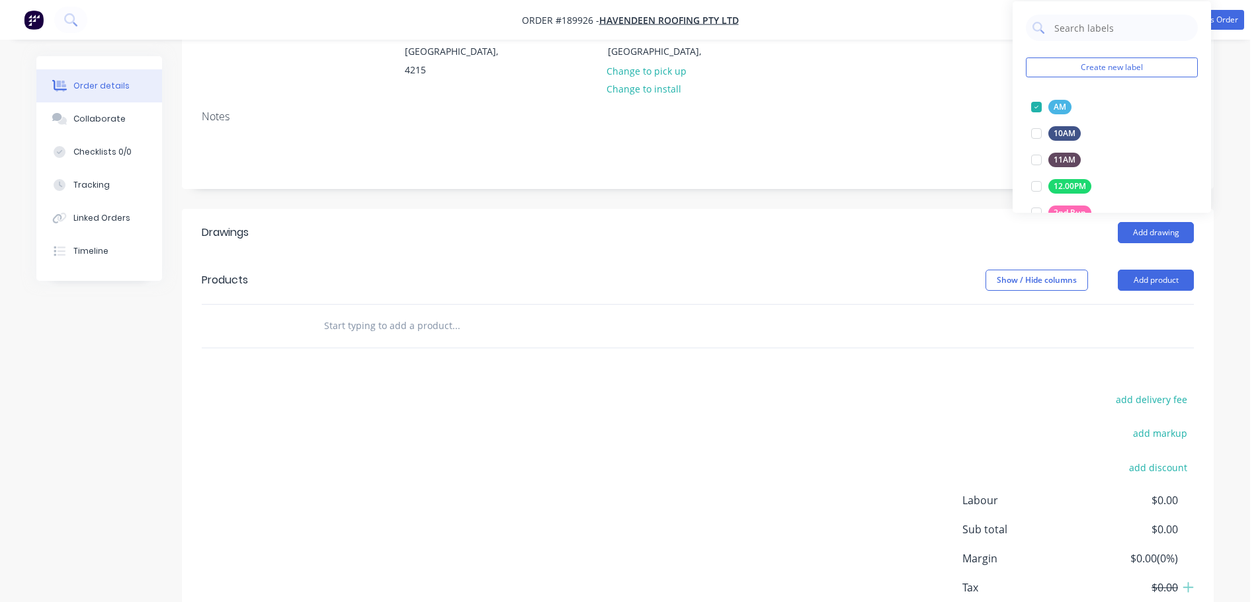
click at [958, 226] on header "Drawings Add drawing" at bounding box center [697, 233] width 1031 height 48
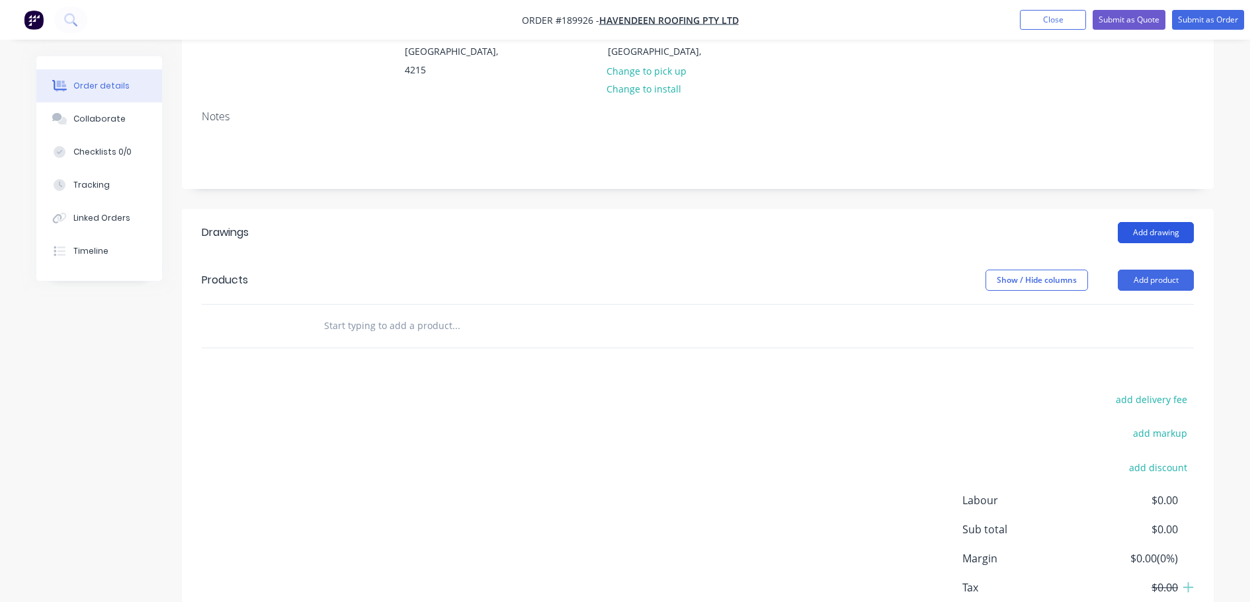
click at [1140, 222] on button "Add drawing" at bounding box center [1155, 232] width 76 height 21
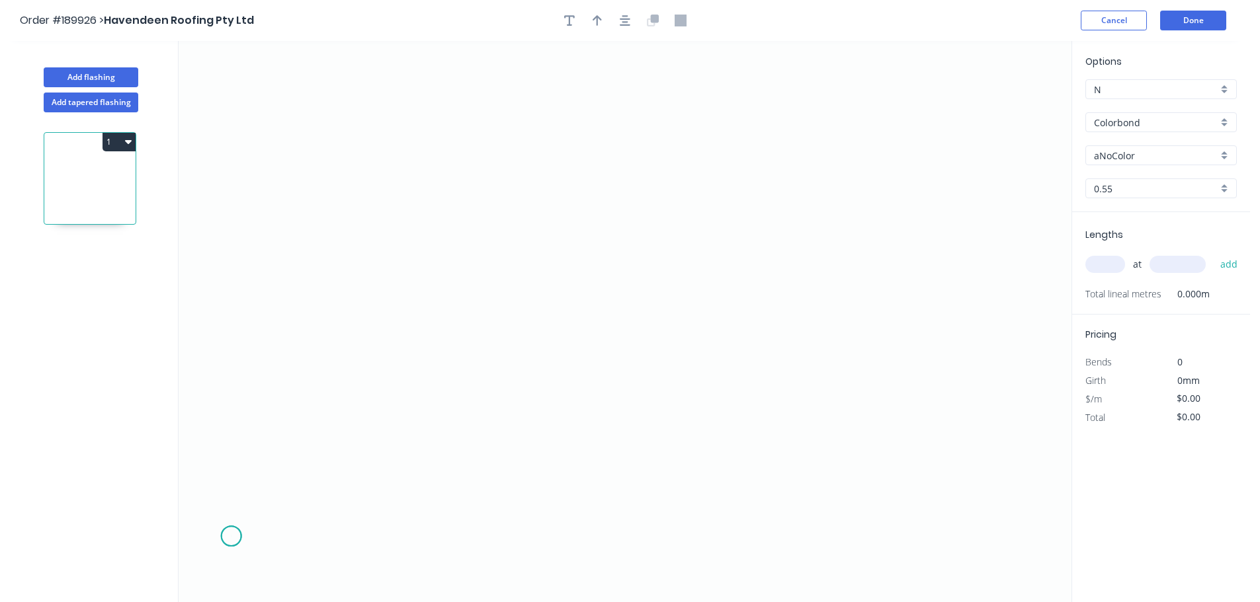
click at [231, 537] on icon "0" at bounding box center [625, 321] width 893 height 561
click at [237, 421] on icon "0" at bounding box center [625, 321] width 893 height 561
click at [460, 432] on icon "0 ?" at bounding box center [625, 321] width 893 height 561
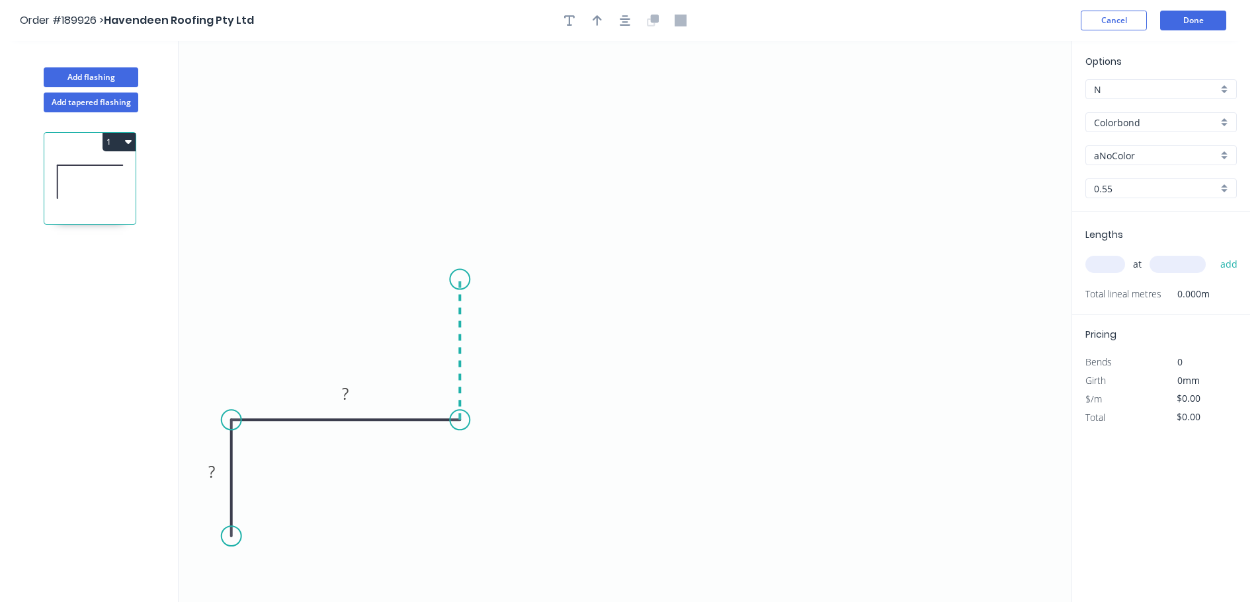
click at [454, 278] on icon "0 ? ?" at bounding box center [625, 321] width 893 height 561
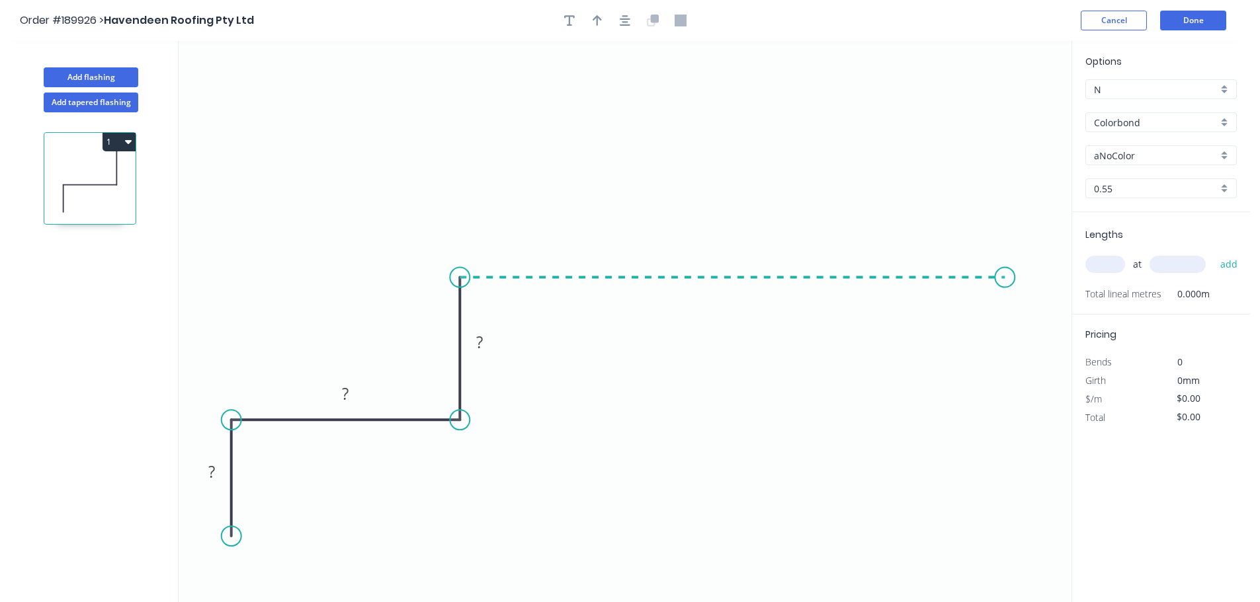
click at [1005, 276] on icon "0 ? ? ?" at bounding box center [625, 321] width 893 height 561
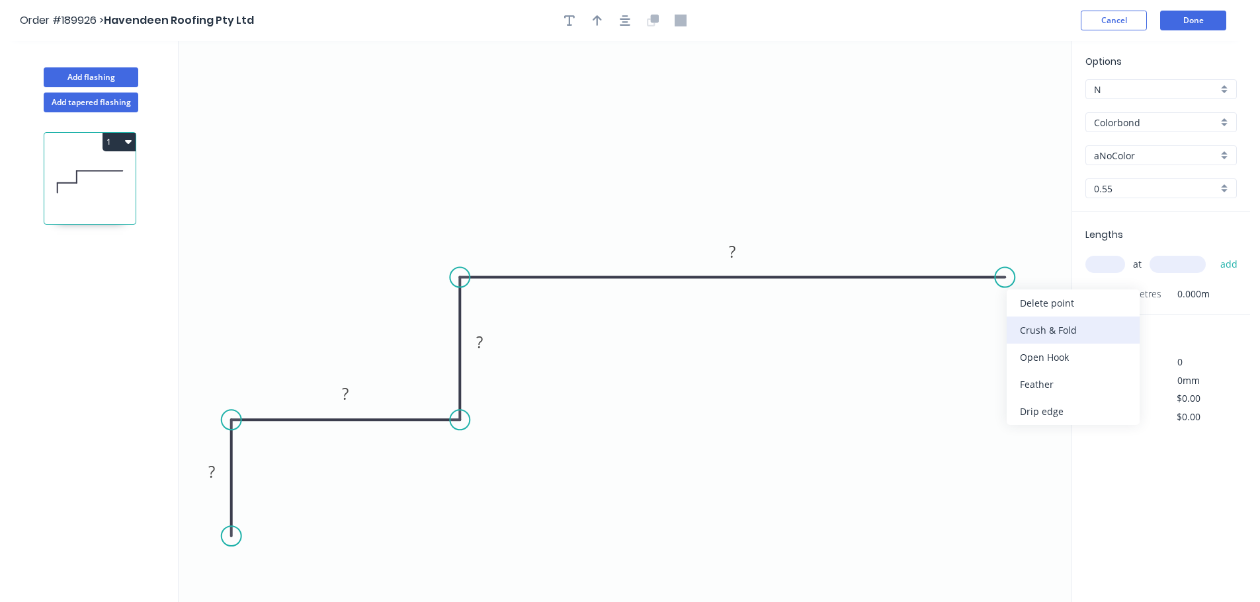
click at [1041, 321] on div "Crush & Fold" at bounding box center [1072, 330] width 133 height 27
click at [1023, 326] on div "Flip bend" at bounding box center [1067, 323] width 133 height 27
drag, startPoint x: 1046, startPoint y: 305, endPoint x: 1053, endPoint y: 237, distance: 67.8
click at [1053, 237] on rect at bounding box center [1028, 234] width 53 height 27
click at [1039, 233] on tspan "10" at bounding box center [1037, 232] width 19 height 22
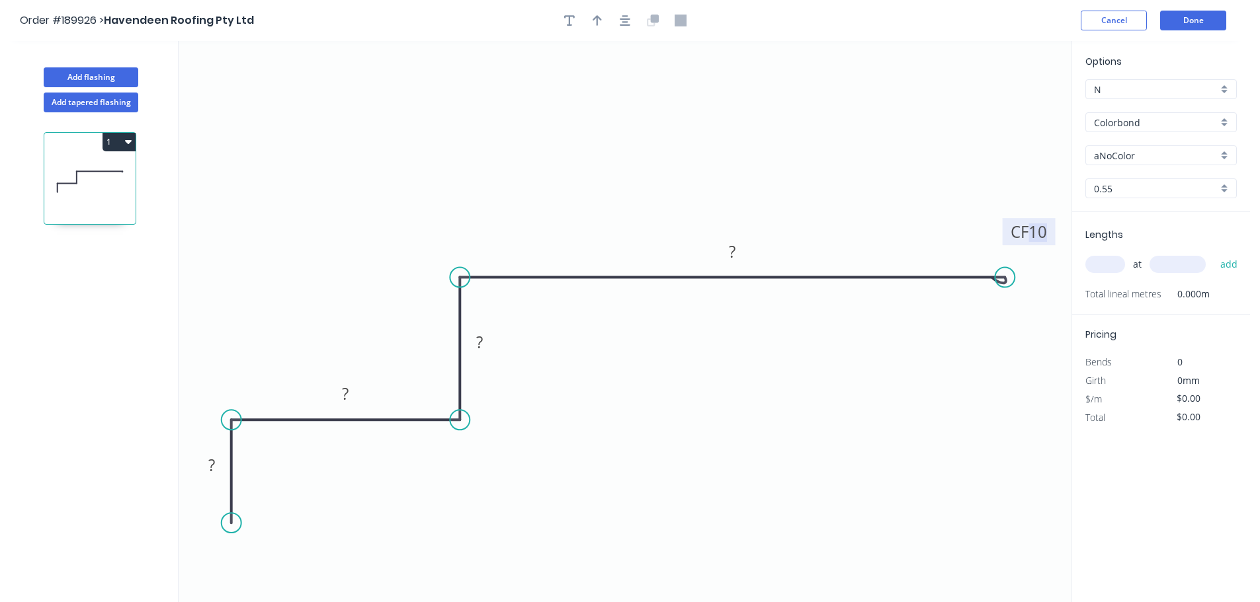
drag, startPoint x: 238, startPoint y: 535, endPoint x: 237, endPoint y: 524, distance: 11.3
click at [237, 524] on circle at bounding box center [231, 523] width 20 height 20
click at [1039, 233] on tspan "10" at bounding box center [1037, 232] width 19 height 22
click at [1154, 157] on input "aNoColor" at bounding box center [1156, 156] width 124 height 14
type input "$14.08"
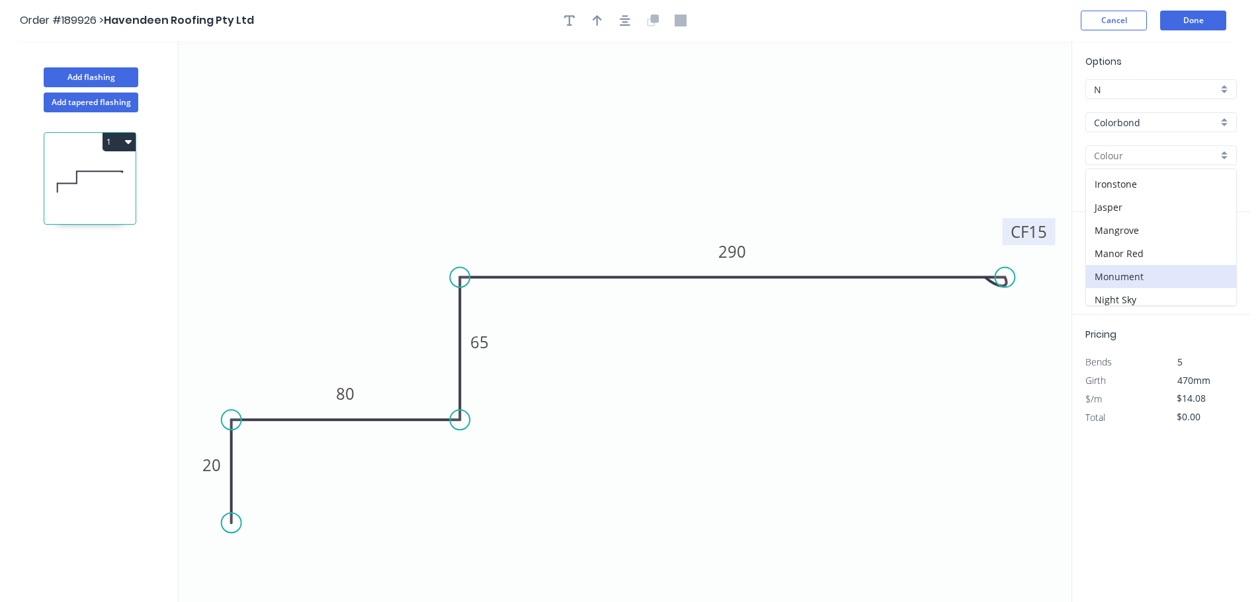
scroll to position [264, 0]
click at [1159, 241] on div "Monument" at bounding box center [1161, 240] width 150 height 23
type input "Monument"
click at [1112, 267] on input "text" at bounding box center [1105, 264] width 40 height 17
type input "1"
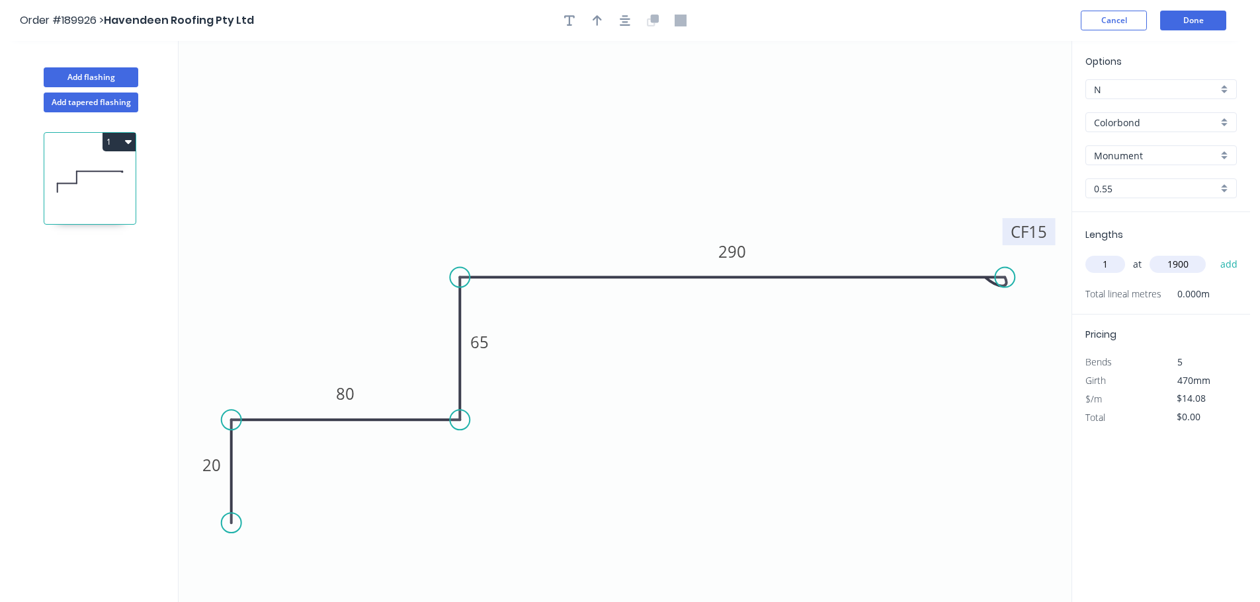
type input "1900"
click at [1213, 253] on button "add" at bounding box center [1228, 264] width 31 height 22
type input "$26.75"
drag, startPoint x: 464, startPoint y: 275, endPoint x: 462, endPoint y: 237, distance: 38.4
click at [462, 237] on icon "0 20 80 65 CF 15 290" at bounding box center [625, 321] width 893 height 561
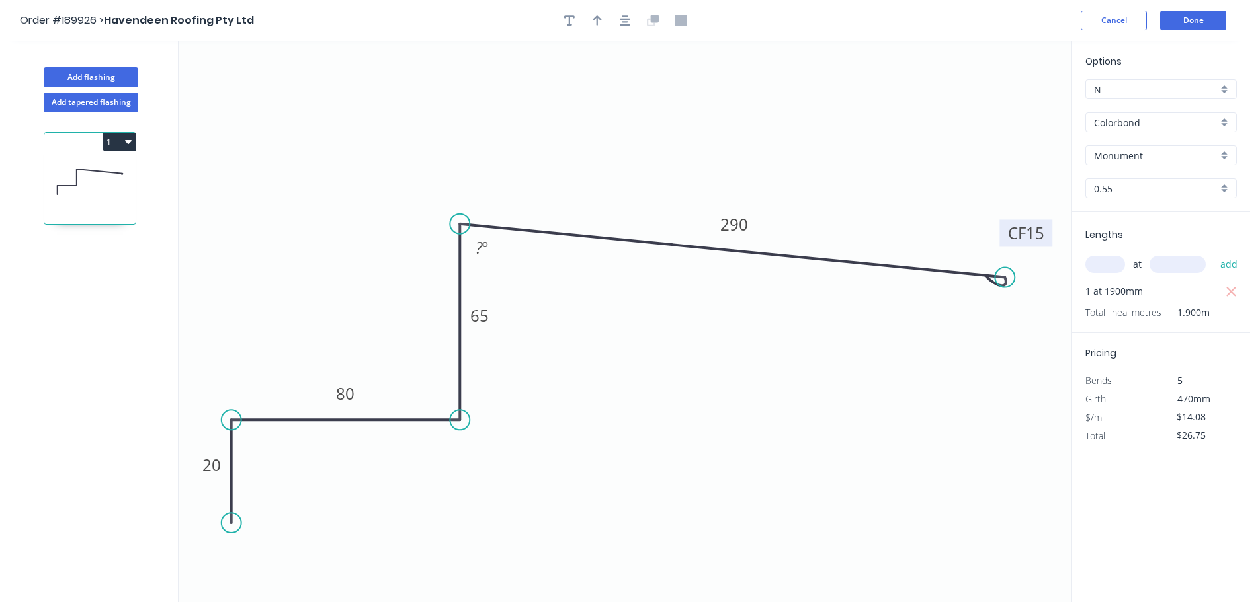
drag, startPoint x: 463, startPoint y: 276, endPoint x: 463, endPoint y: 224, distance: 51.6
click at [463, 224] on circle at bounding box center [460, 224] width 20 height 20
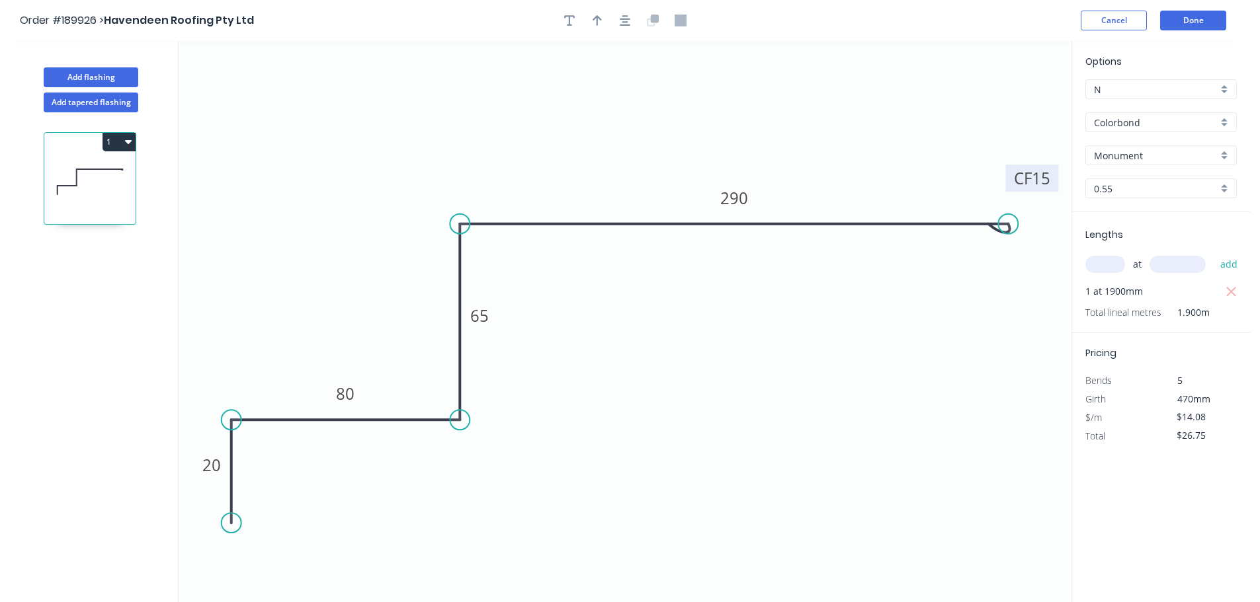
drag, startPoint x: 1004, startPoint y: 272, endPoint x: 1008, endPoint y: 244, distance: 28.1
click at [1008, 244] on icon "0 20 80 65 CF 15 290" at bounding box center [625, 321] width 893 height 561
drag, startPoint x: 237, startPoint y: 417, endPoint x: 200, endPoint y: 413, distance: 36.6
click at [200, 413] on circle at bounding box center [202, 420] width 20 height 20
click at [207, 525] on circle at bounding box center [201, 524] width 20 height 20
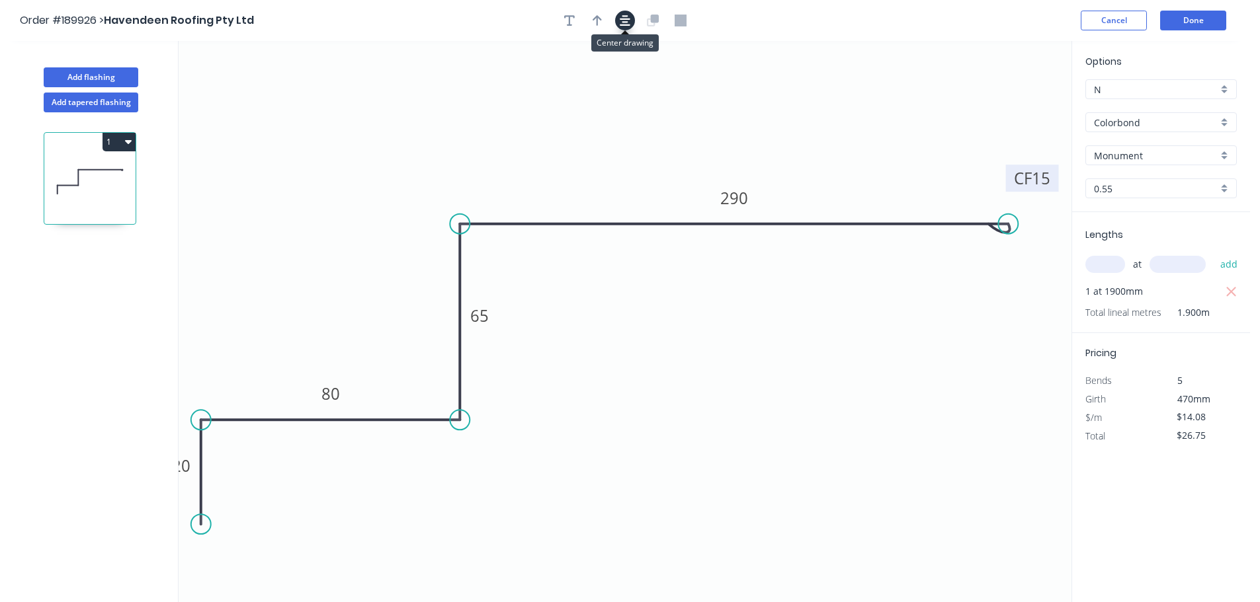
click at [619, 19] on button "button" at bounding box center [625, 21] width 20 height 20
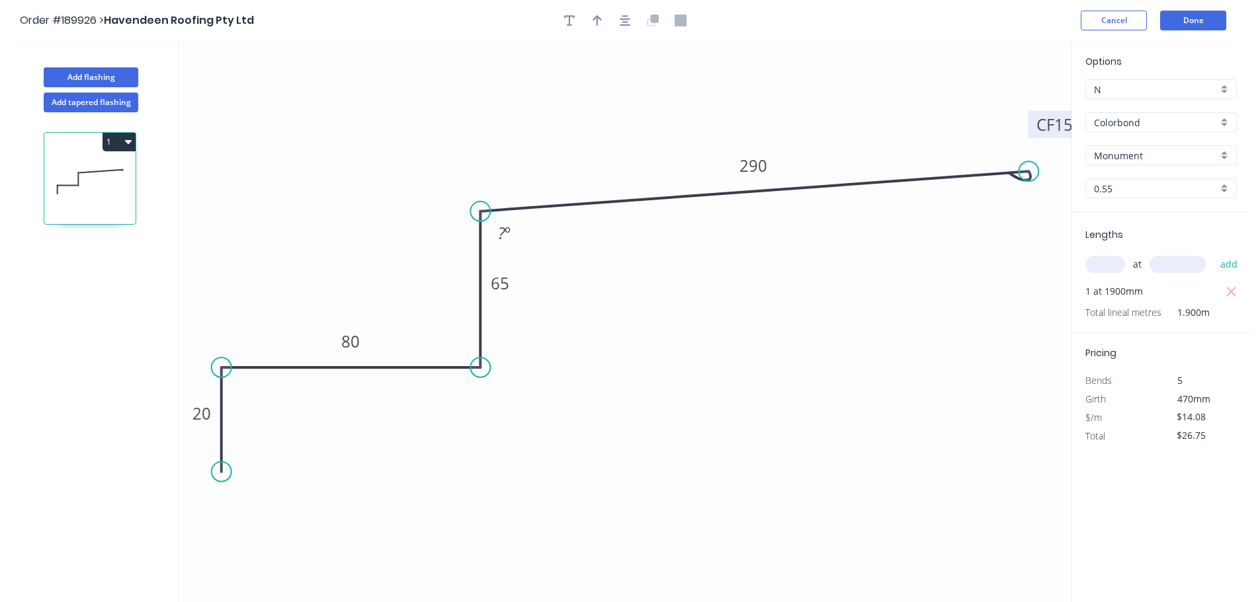
drag, startPoint x: 483, startPoint y: 177, endPoint x: 487, endPoint y: 212, distance: 35.3
click at [487, 212] on circle at bounding box center [480, 212] width 20 height 20
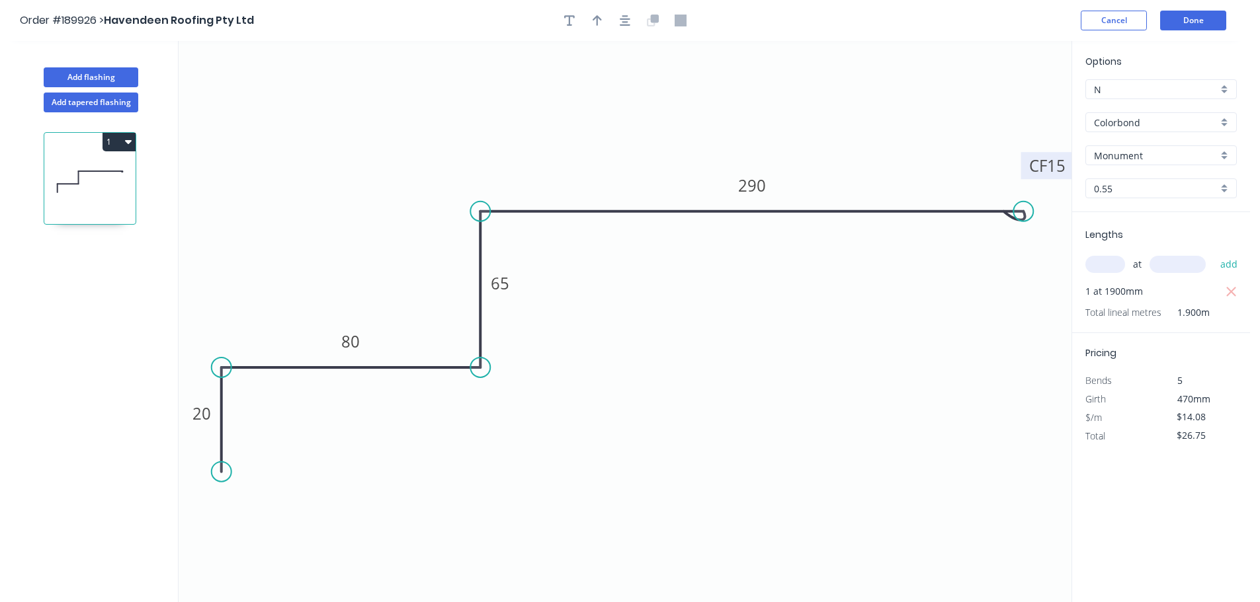
click at [1024, 197] on icon "0 20 80 65 CF 15 290" at bounding box center [625, 321] width 893 height 561
click at [630, 23] on button "button" at bounding box center [625, 21] width 20 height 20
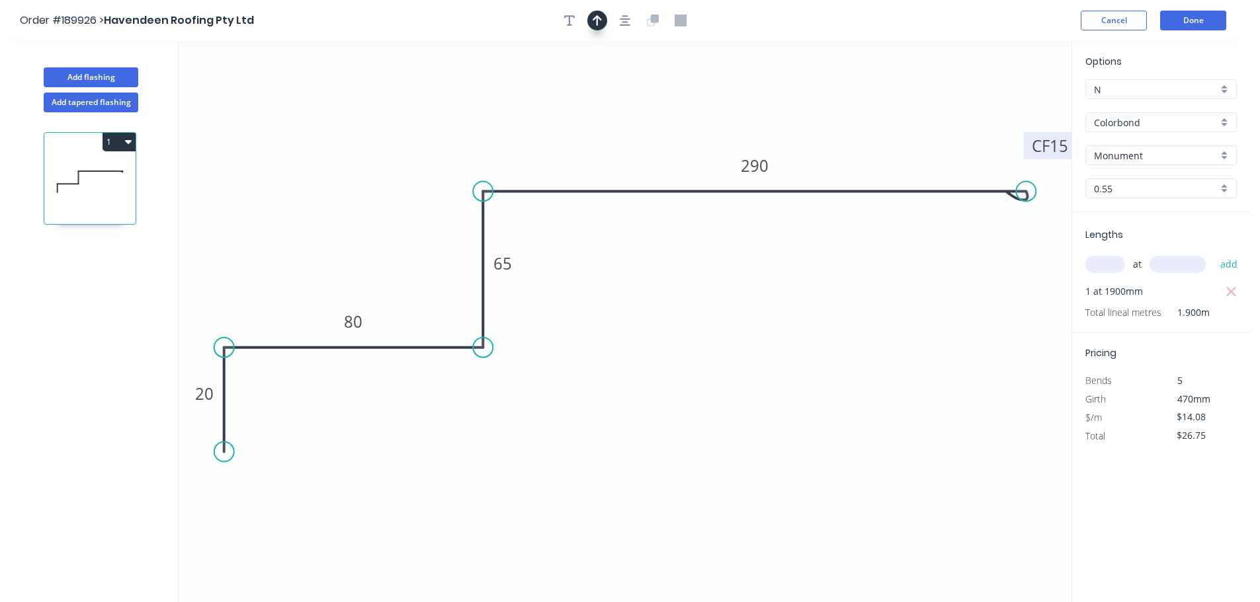
click at [592, 24] on icon "button" at bounding box center [596, 21] width 9 height 12
drag, startPoint x: 1002, startPoint y: 104, endPoint x: 336, endPoint y: 124, distance: 666.8
click at [413, 124] on icon at bounding box center [419, 103] width 12 height 42
drag, startPoint x: 336, startPoint y: 124, endPoint x: 262, endPoint y: 102, distance: 76.6
click at [280, 102] on icon at bounding box center [270, 92] width 38 height 38
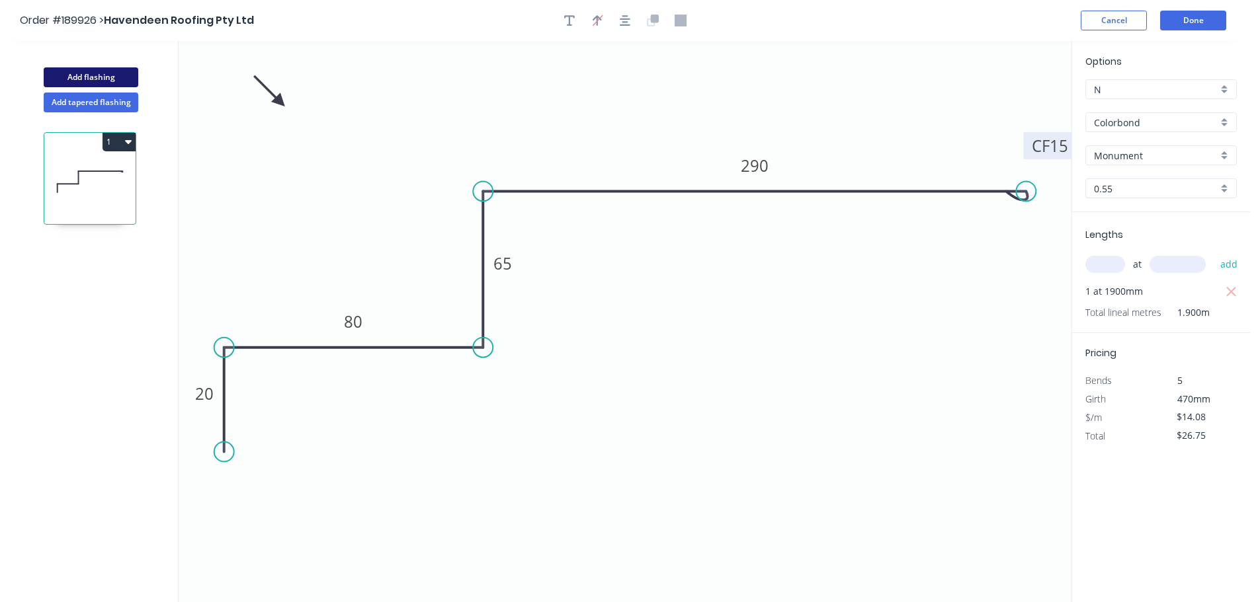
click at [90, 78] on button "Add flashing" at bounding box center [91, 77] width 95 height 20
type input "$0.00"
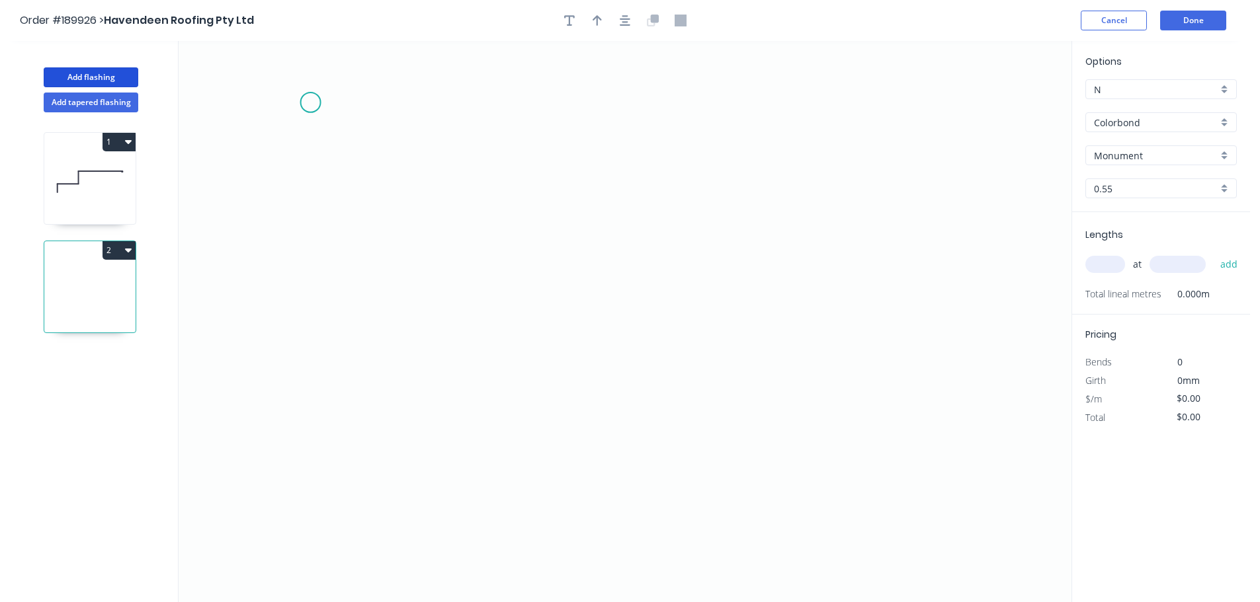
click at [300, 81] on icon "0" at bounding box center [625, 321] width 893 height 561
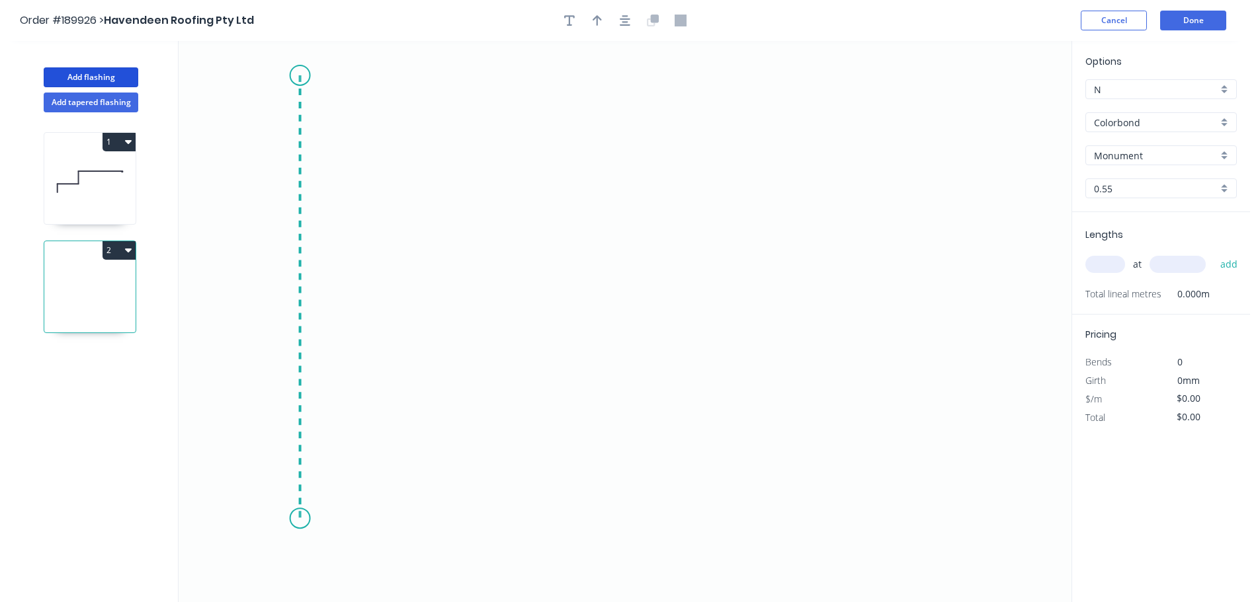
click at [322, 519] on icon "0" at bounding box center [625, 321] width 893 height 561
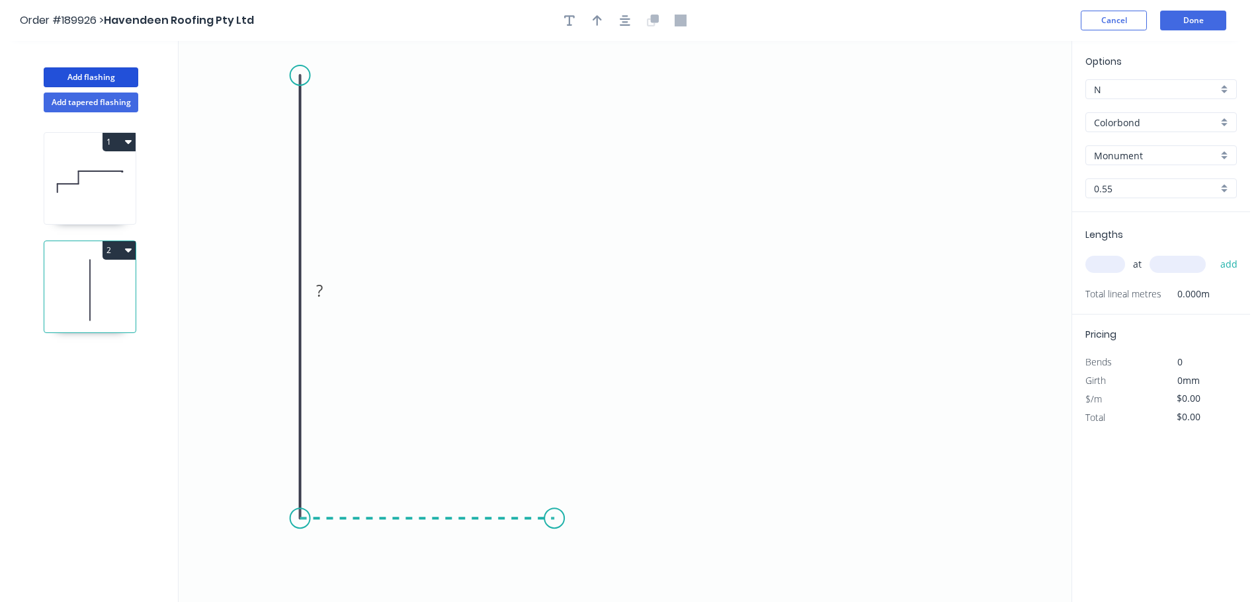
drag, startPoint x: 554, startPoint y: 514, endPoint x: 559, endPoint y: 399, distance: 115.8
click at [554, 516] on icon "0 ?" at bounding box center [625, 321] width 893 height 561
click at [559, 274] on icon "0 ? ?" at bounding box center [625, 321] width 893 height 561
drag, startPoint x: 557, startPoint y: 278, endPoint x: 556, endPoint y: 306, distance: 28.5
click at [556, 306] on circle at bounding box center [554, 306] width 20 height 20
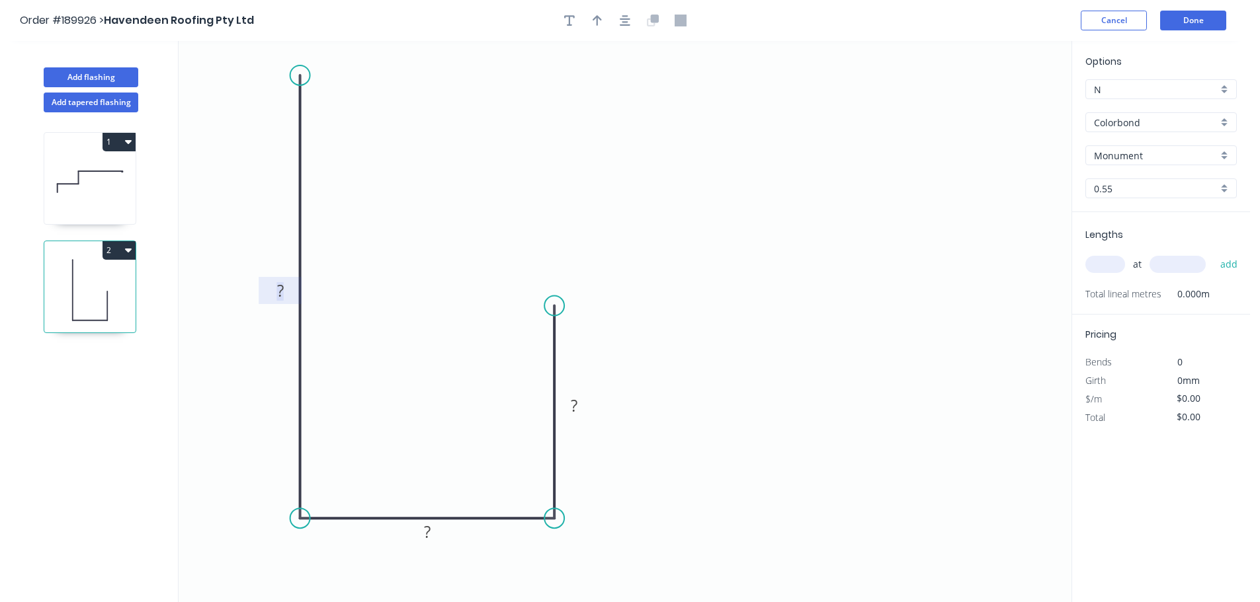
click at [283, 293] on tspan "?" at bounding box center [280, 291] width 7 height 22
click at [623, 24] on icon "button" at bounding box center [625, 20] width 11 height 11
type input "$6.97"
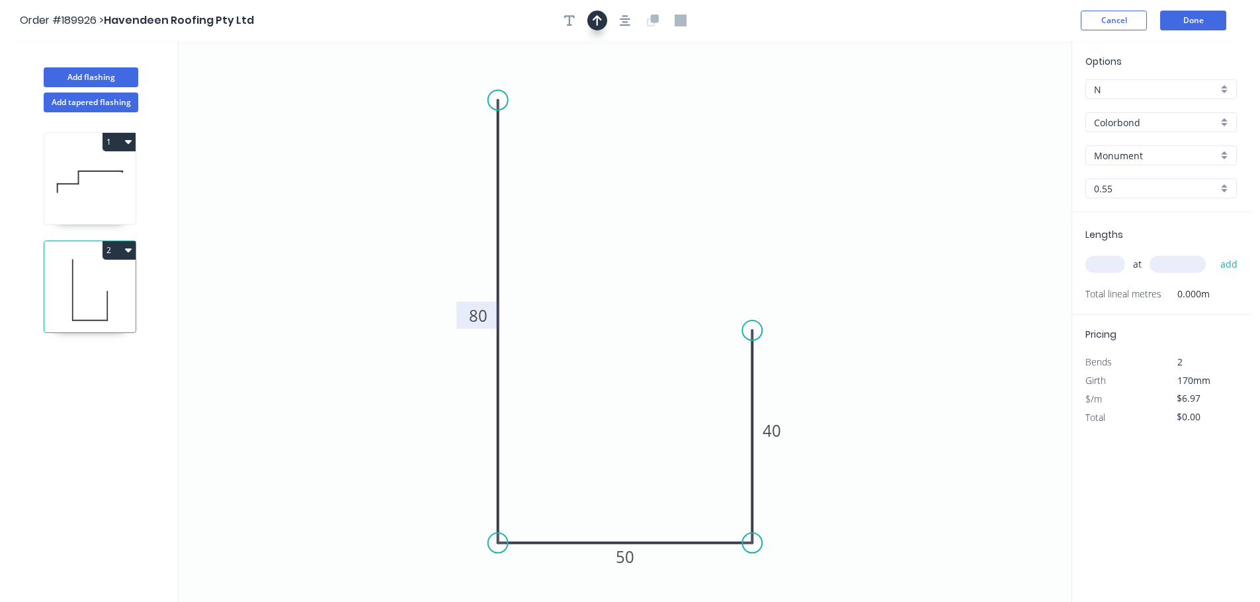
click at [602, 24] on button "button" at bounding box center [597, 21] width 20 height 20
drag, startPoint x: 678, startPoint y: 190, endPoint x: 247, endPoint y: 222, distance: 431.7
click at [334, 222] on icon at bounding box center [340, 202] width 12 height 42
drag, startPoint x: 247, startPoint y: 222, endPoint x: 246, endPoint y: 161, distance: 61.5
click at [246, 161] on icon at bounding box center [235, 150] width 38 height 38
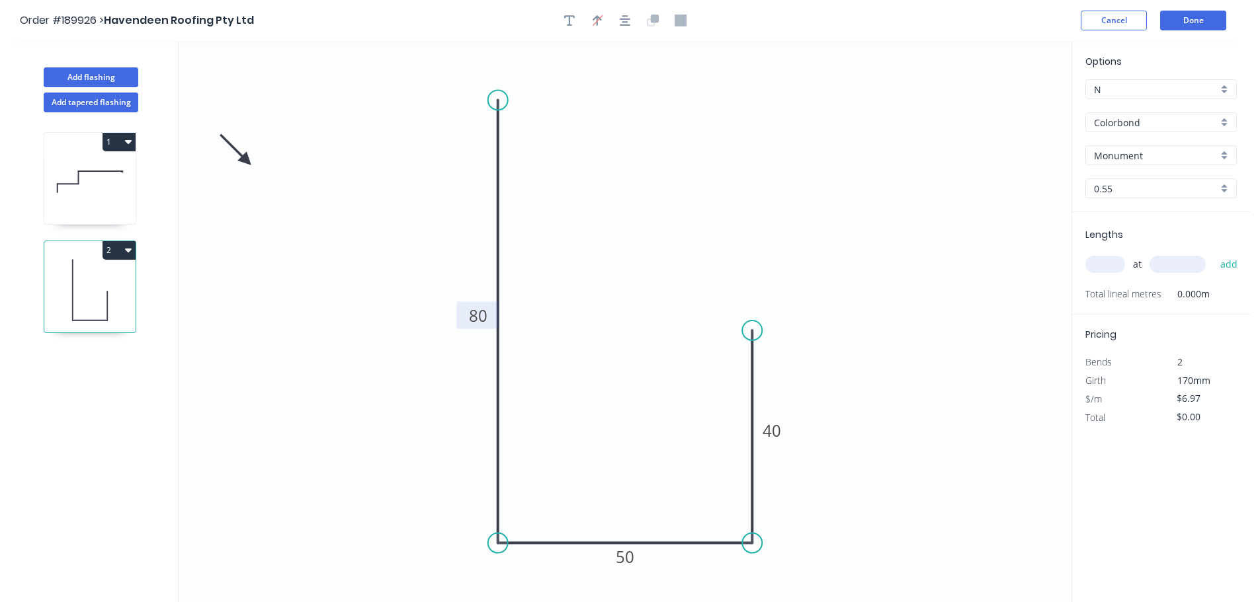
click at [1100, 265] on input "text" at bounding box center [1105, 264] width 40 height 17
type input "2"
type input "2300"
click at [1213, 253] on button "add" at bounding box center [1228, 264] width 31 height 22
click at [115, 254] on button "2" at bounding box center [118, 250] width 33 height 19
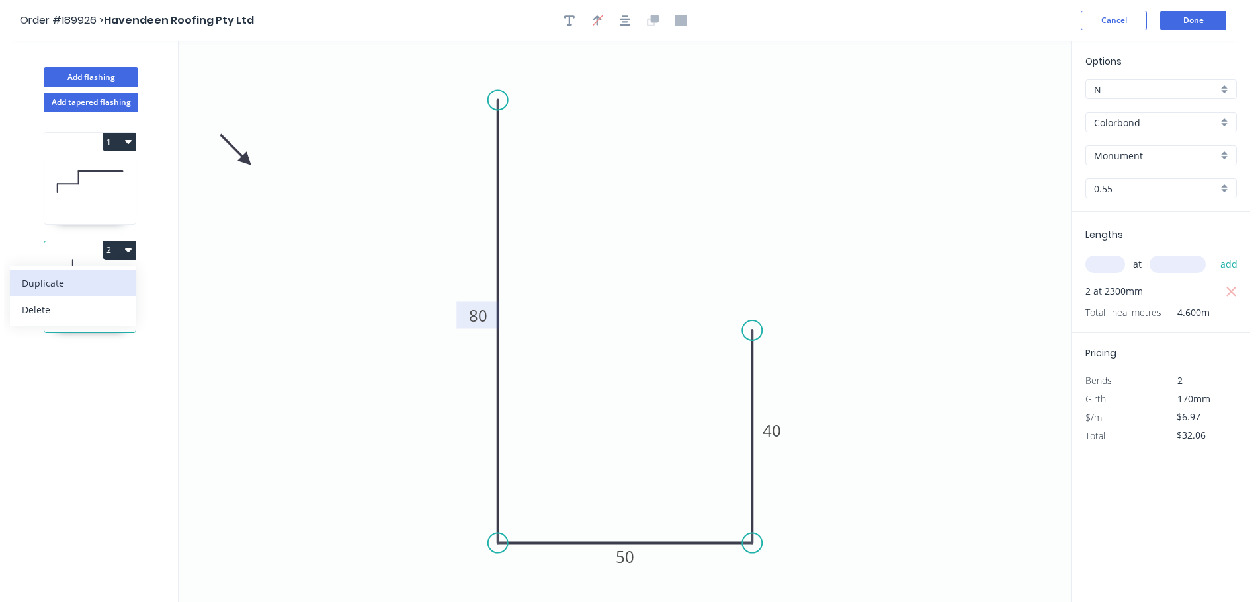
click at [99, 279] on div "Duplicate" at bounding box center [73, 283] width 102 height 19
type input "$0.00"
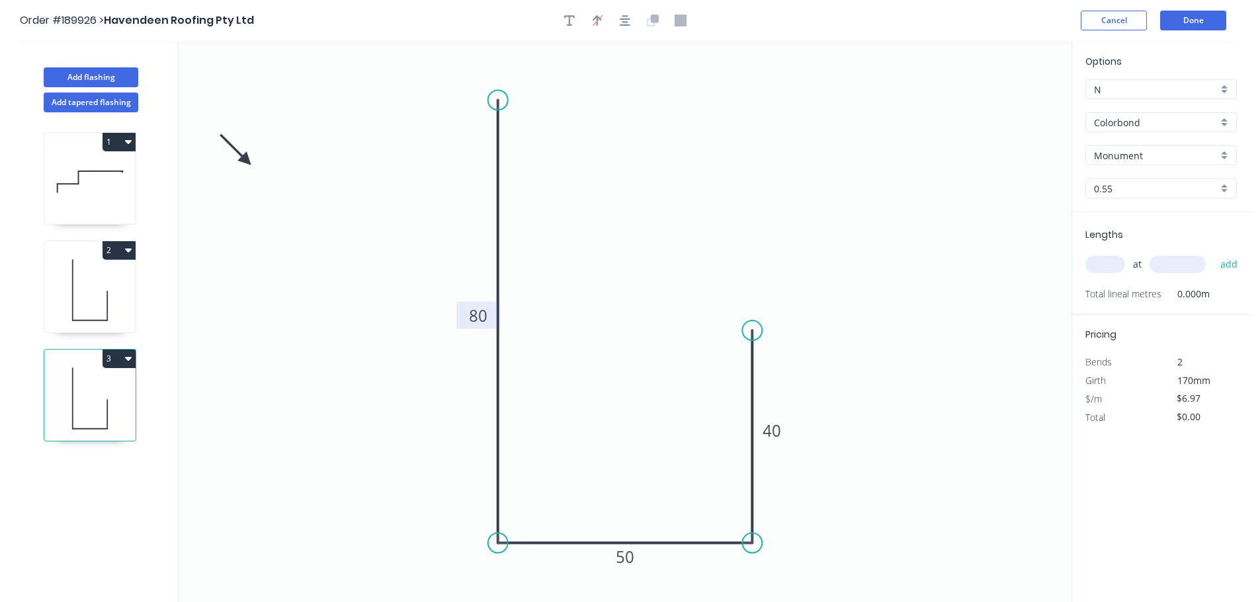
click at [472, 323] on tspan "80" at bounding box center [478, 316] width 19 height 22
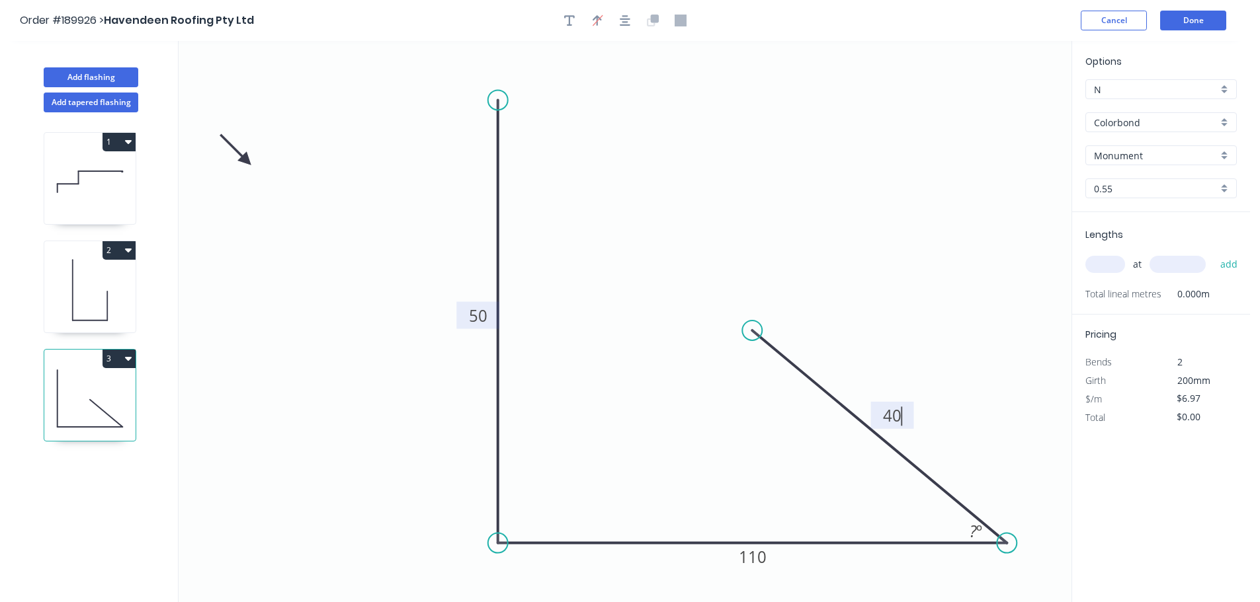
drag, startPoint x: 756, startPoint y: 542, endPoint x: 1007, endPoint y: 524, distance: 251.9
click at [1007, 524] on icon "0 50 110 40 ? º" at bounding box center [625, 321] width 893 height 561
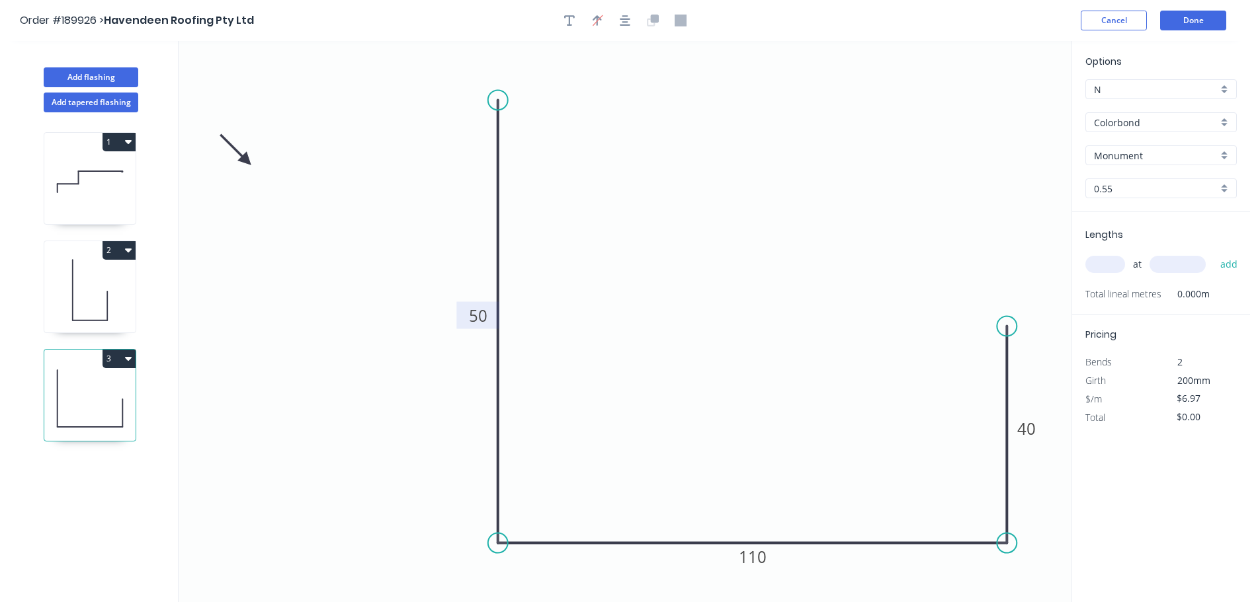
drag, startPoint x: 862, startPoint y: 316, endPoint x: 1000, endPoint y: 327, distance: 138.6
click at [1000, 327] on circle at bounding box center [1006, 327] width 20 height 20
drag, startPoint x: 503, startPoint y: 171, endPoint x: 508, endPoint y: 198, distance: 27.0
click at [508, 198] on icon "0 50 110 40" at bounding box center [625, 321] width 893 height 561
click at [625, 25] on icon "button" at bounding box center [625, 20] width 11 height 11
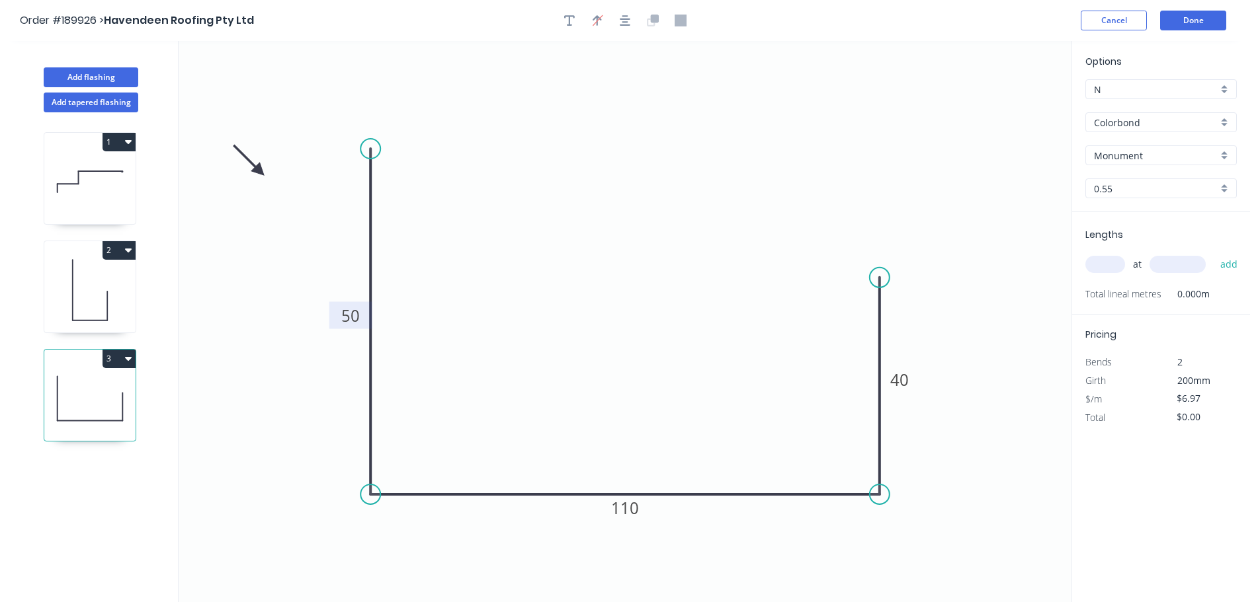
drag, startPoint x: 247, startPoint y: 155, endPoint x: 259, endPoint y: 171, distance: 20.4
click at [259, 171] on icon at bounding box center [248, 160] width 38 height 38
click at [1104, 268] on input "text" at bounding box center [1105, 264] width 40 height 17
type input "1"
type input "700"
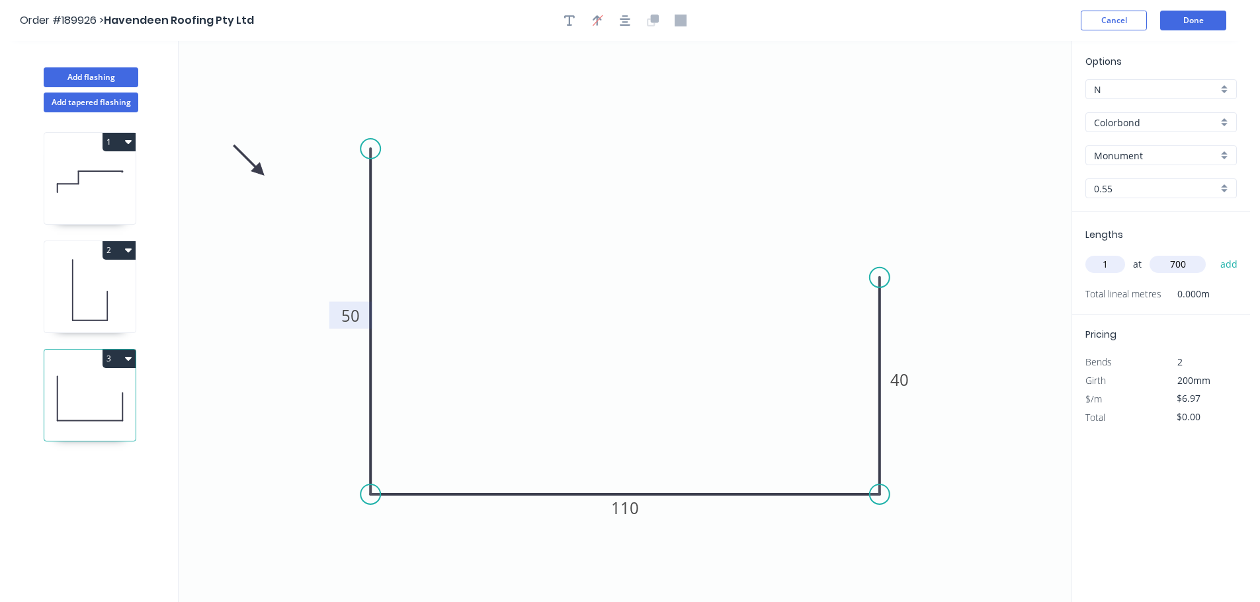
click at [1213, 253] on button "add" at bounding box center [1228, 264] width 31 height 22
type input "$6.97"
click at [133, 71] on button "Add flashing" at bounding box center [91, 77] width 95 height 20
type input "$0.00"
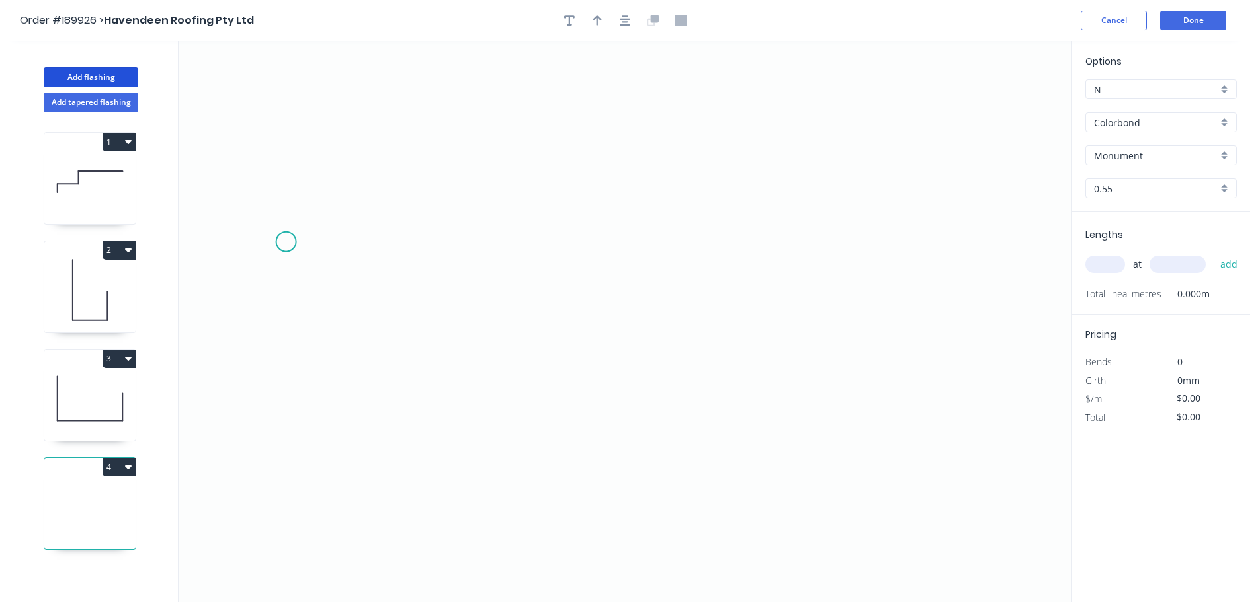
click at [286, 225] on icon "0" at bounding box center [625, 321] width 893 height 561
click at [297, 450] on icon "0" at bounding box center [625, 321] width 893 height 561
click at [526, 452] on icon "0 ?" at bounding box center [625, 321] width 893 height 561
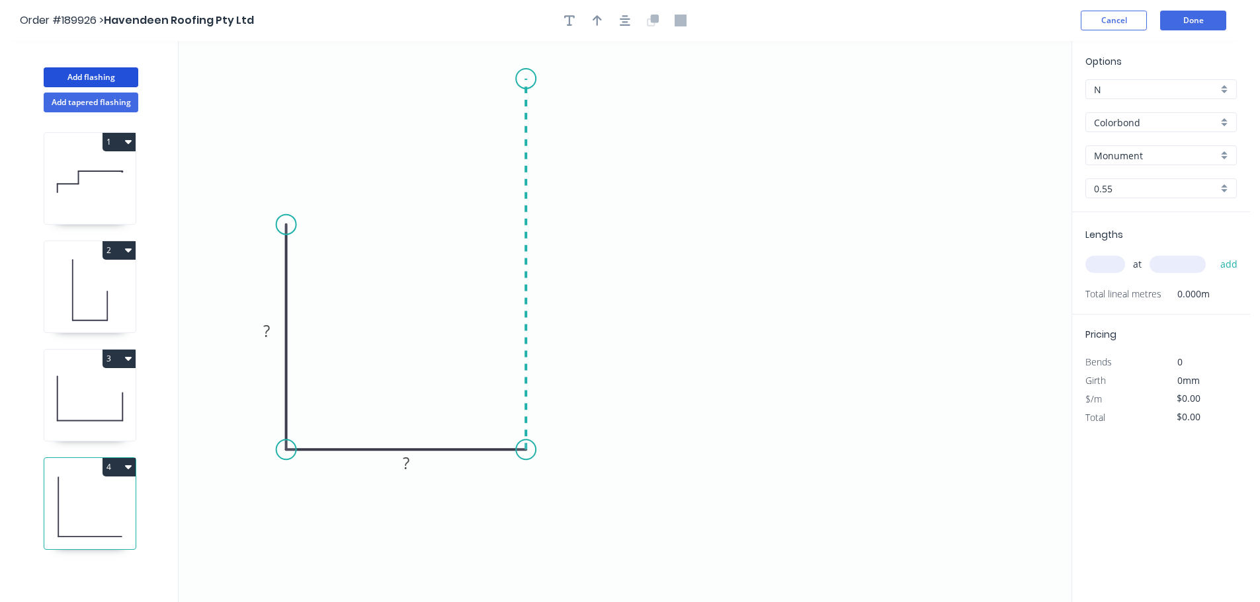
click at [530, 79] on icon "0 ? ?" at bounding box center [625, 321] width 893 height 561
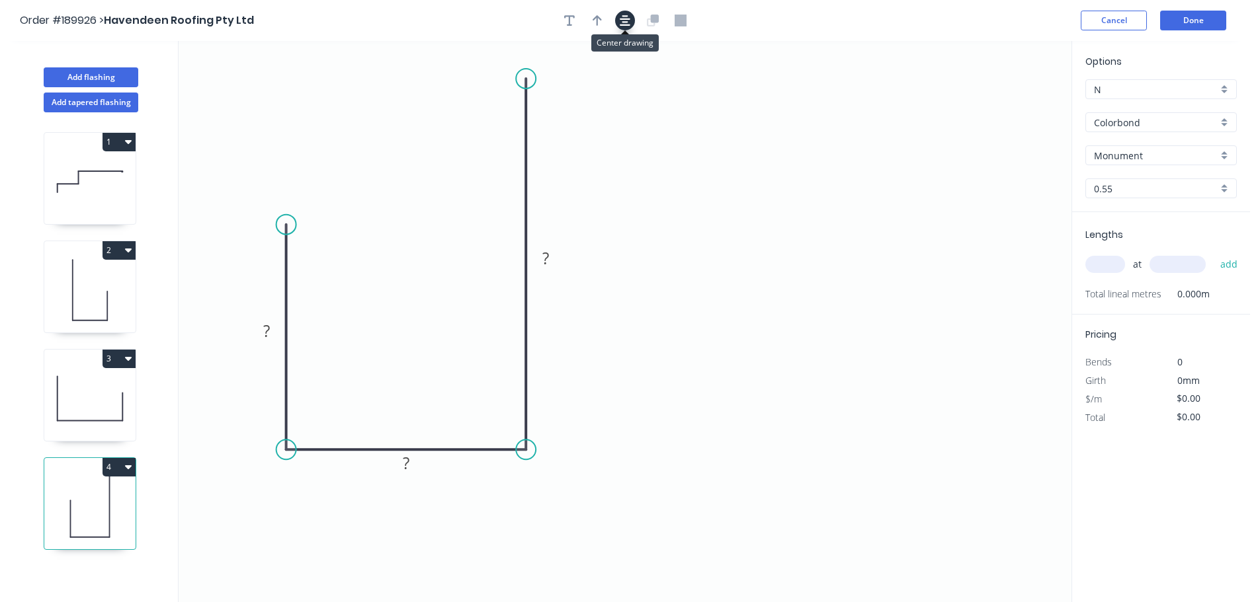
click at [620, 13] on button "button" at bounding box center [625, 21] width 20 height 20
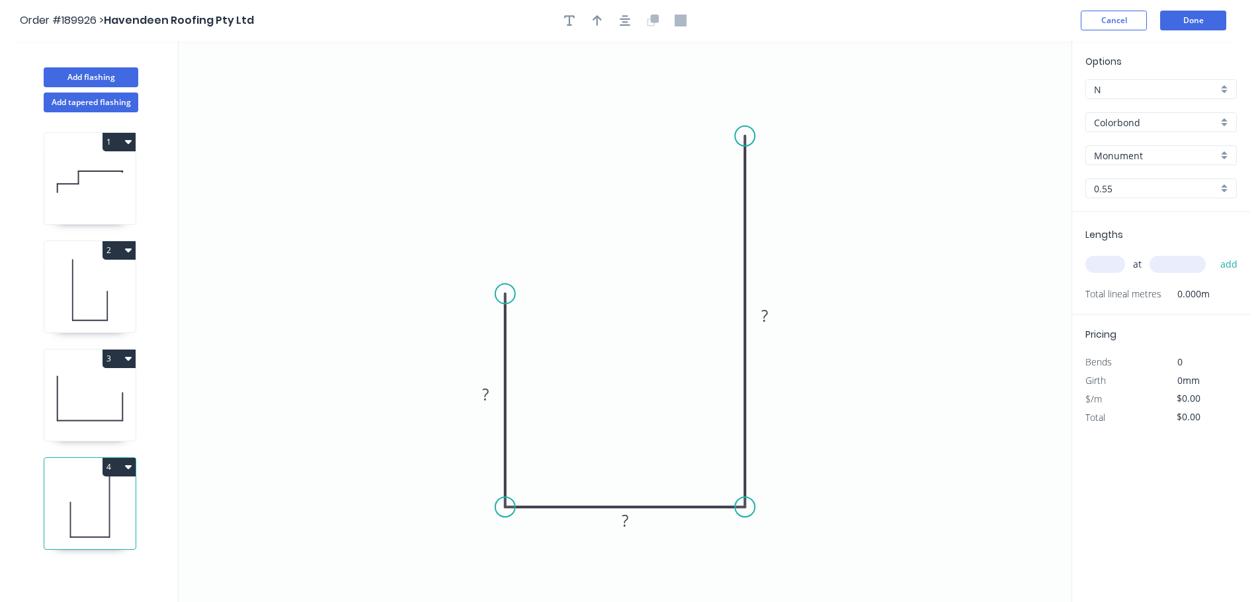
drag, startPoint x: 512, startPoint y: 285, endPoint x: 510, endPoint y: 294, distance: 9.4
click at [510, 294] on circle at bounding box center [505, 294] width 20 height 20
click at [489, 391] on rect at bounding box center [485, 395] width 26 height 19
click at [616, 19] on button "button" at bounding box center [625, 21] width 20 height 20
type input "$6.97"
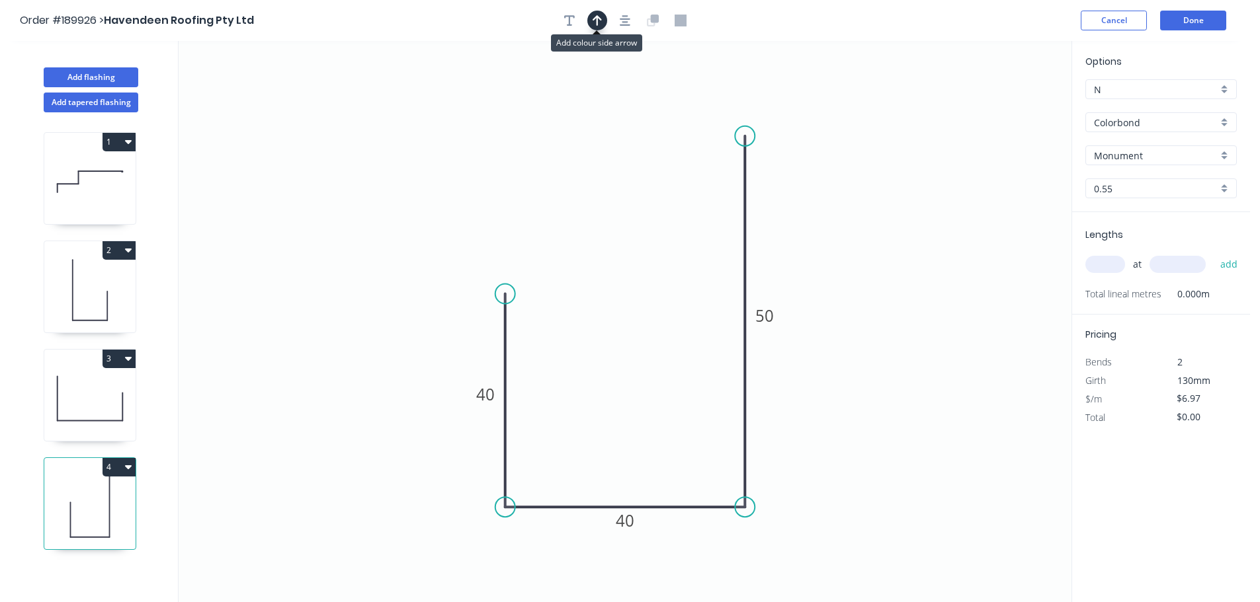
click at [602, 22] on button "button" at bounding box center [597, 21] width 20 height 20
click at [1002, 104] on icon at bounding box center [1004, 92] width 12 height 42
drag, startPoint x: 1016, startPoint y: 136, endPoint x: 1008, endPoint y: 178, distance: 43.1
click at [1008, 180] on icon at bounding box center [1019, 169] width 38 height 38
click at [1114, 263] on input "text" at bounding box center [1105, 264] width 40 height 17
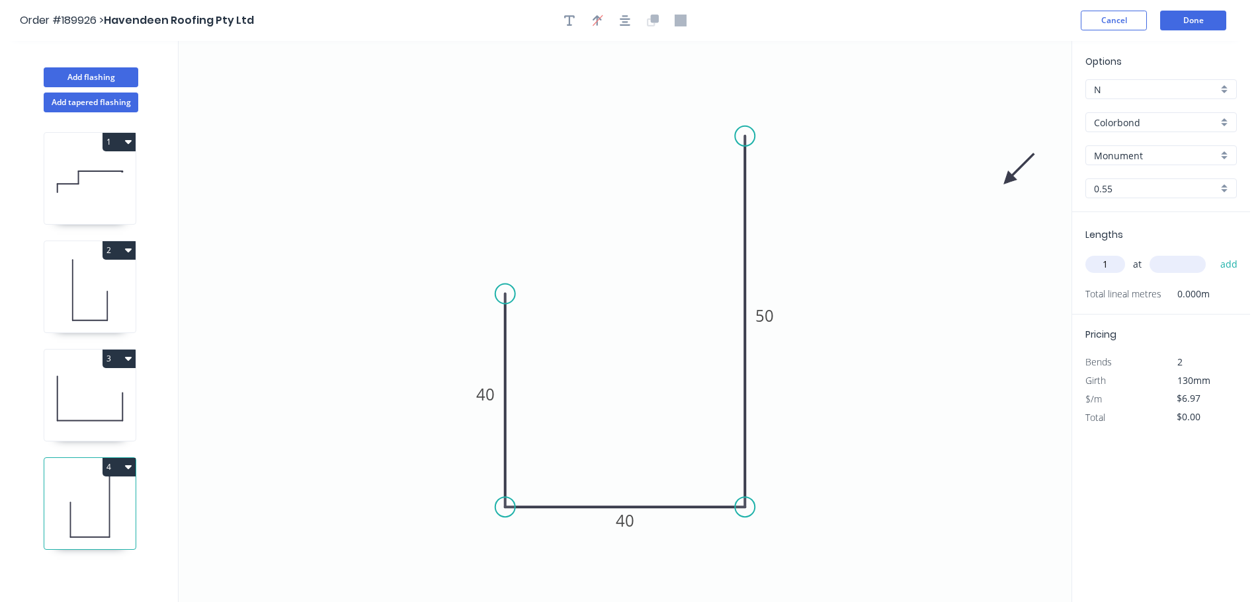
type input "1"
type input "700"
click at [1213, 253] on button "add" at bounding box center [1228, 264] width 31 height 22
type input "$6.97"
click at [63, 71] on button "Add flashing" at bounding box center [91, 77] width 95 height 20
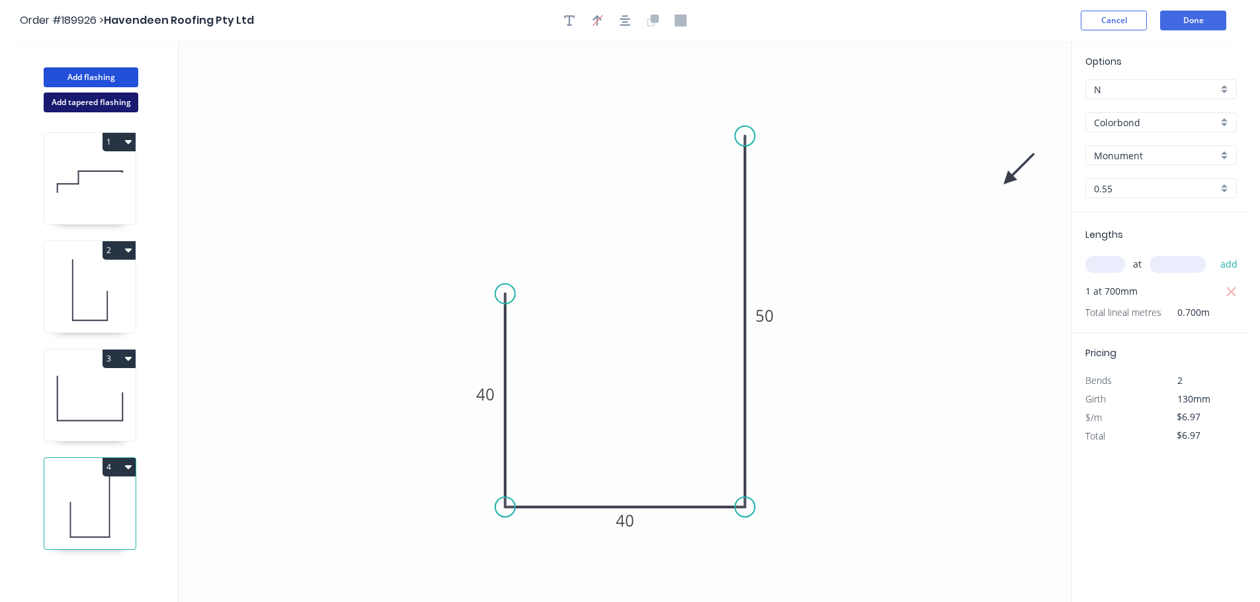
type input "$0.00"
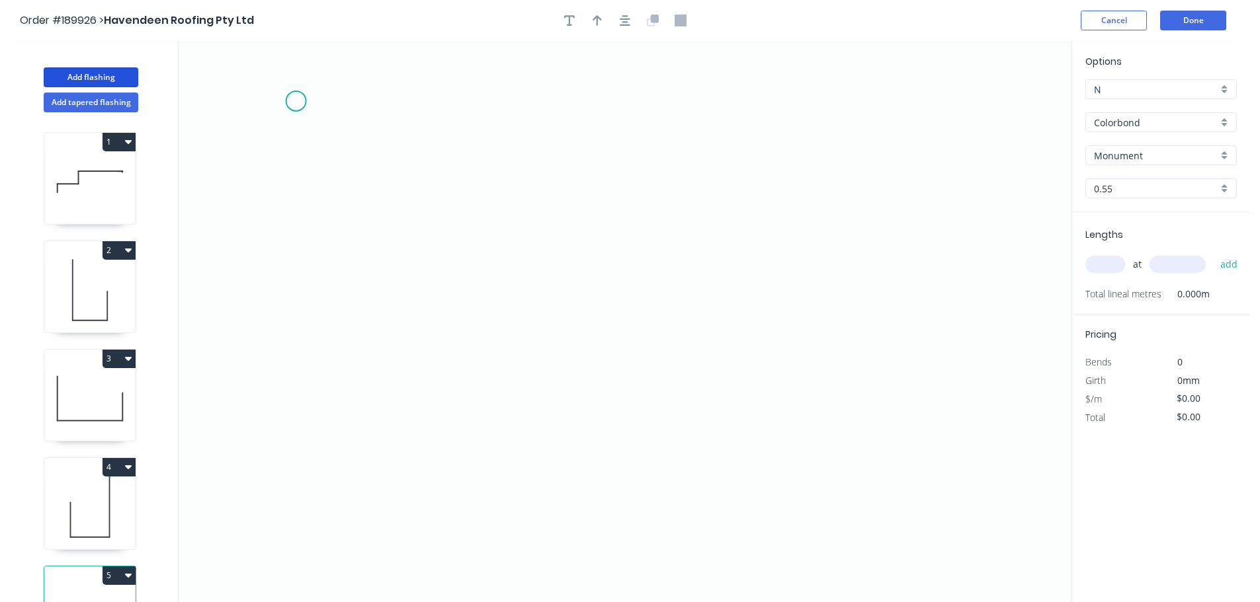
click at [296, 101] on icon "0" at bounding box center [625, 321] width 893 height 561
click at [313, 566] on icon "0" at bounding box center [625, 321] width 893 height 561
click at [561, 564] on icon "0 ?" at bounding box center [625, 321] width 893 height 561
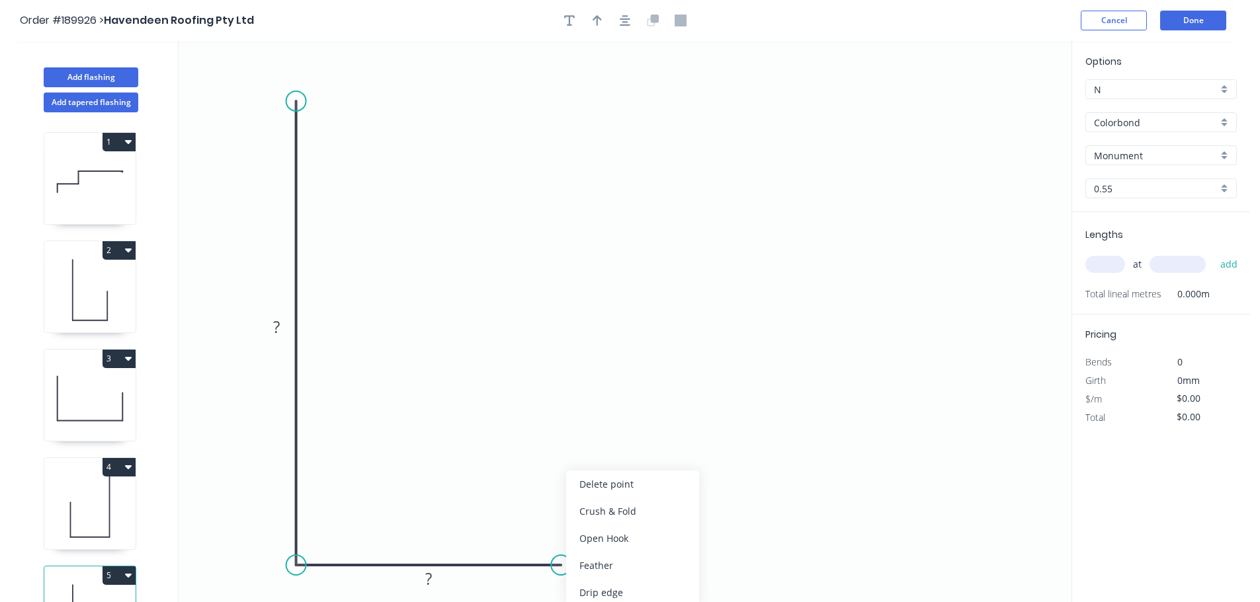
click at [645, 559] on div "Feather" at bounding box center [632, 565] width 133 height 27
drag, startPoint x: 565, startPoint y: 590, endPoint x: 657, endPoint y: 584, distance: 92.1
click at [657, 584] on rect at bounding box center [634, 582] width 52 height 27
click at [647, 581] on tspan "15" at bounding box center [643, 582] width 19 height 22
drag, startPoint x: 621, startPoint y: 24, endPoint x: 686, endPoint y: 103, distance: 101.9
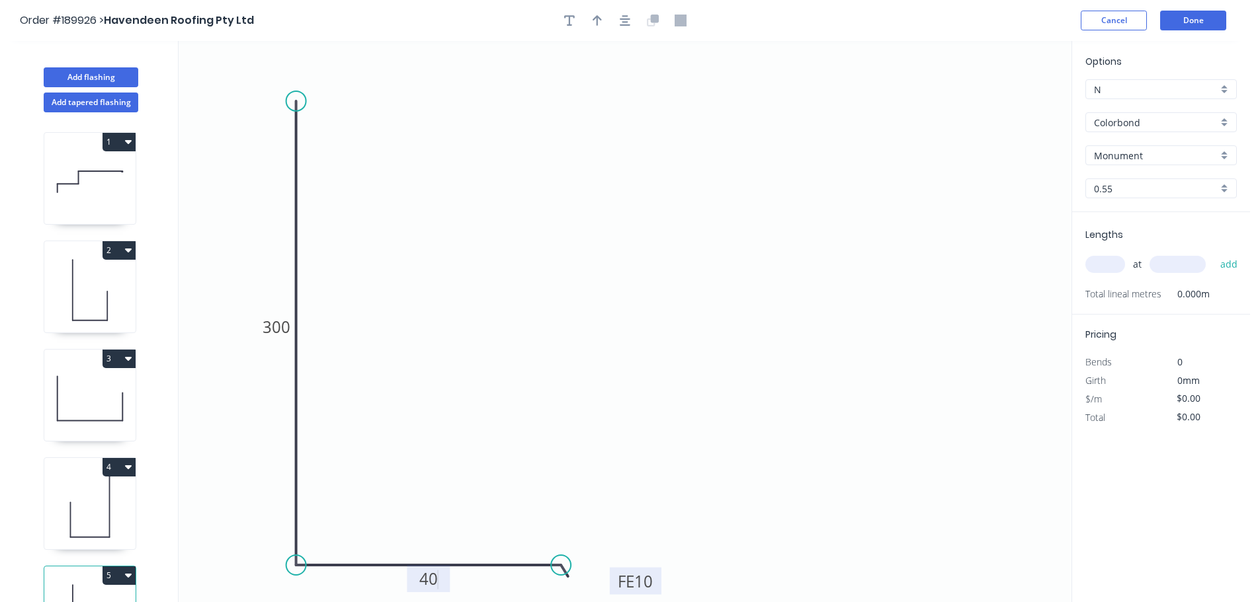
click at [622, 24] on icon "button" at bounding box center [625, 20] width 11 height 11
type input "$10.37"
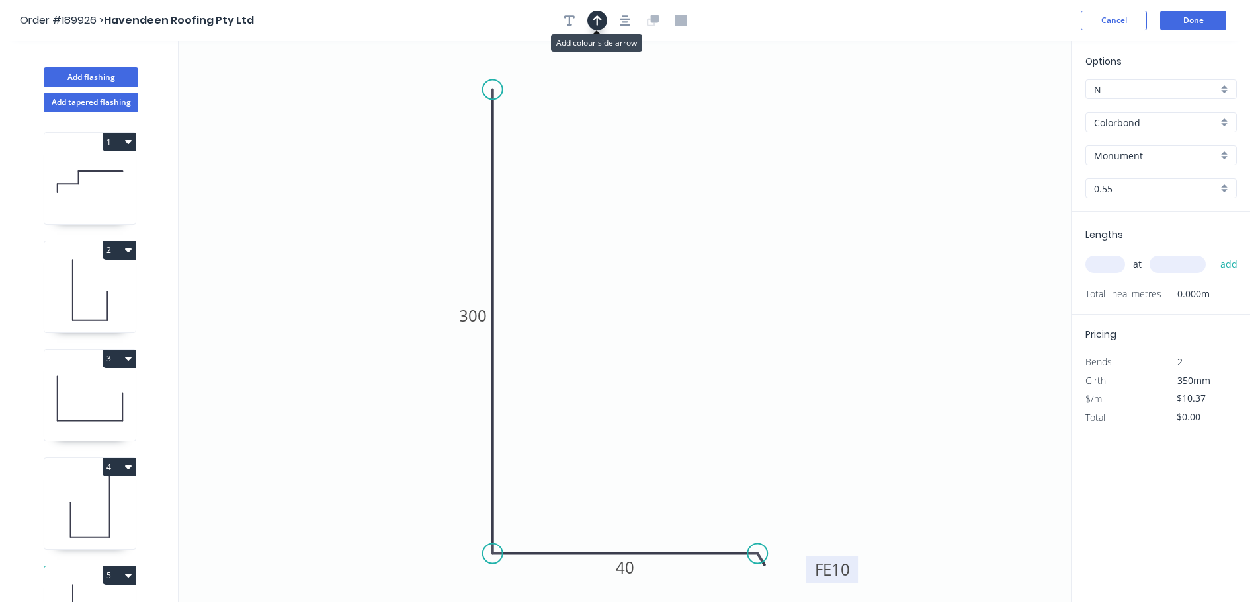
click at [596, 22] on icon "button" at bounding box center [596, 20] width 9 height 11
click at [1000, 103] on icon "0 300 FE 10 40" at bounding box center [625, 321] width 893 height 561
drag, startPoint x: 1002, startPoint y: 106, endPoint x: 850, endPoint y: 161, distance: 162.5
click at [850, 161] on icon at bounding box center [860, 151] width 38 height 38
click at [1109, 261] on input "text" at bounding box center [1105, 264] width 40 height 17
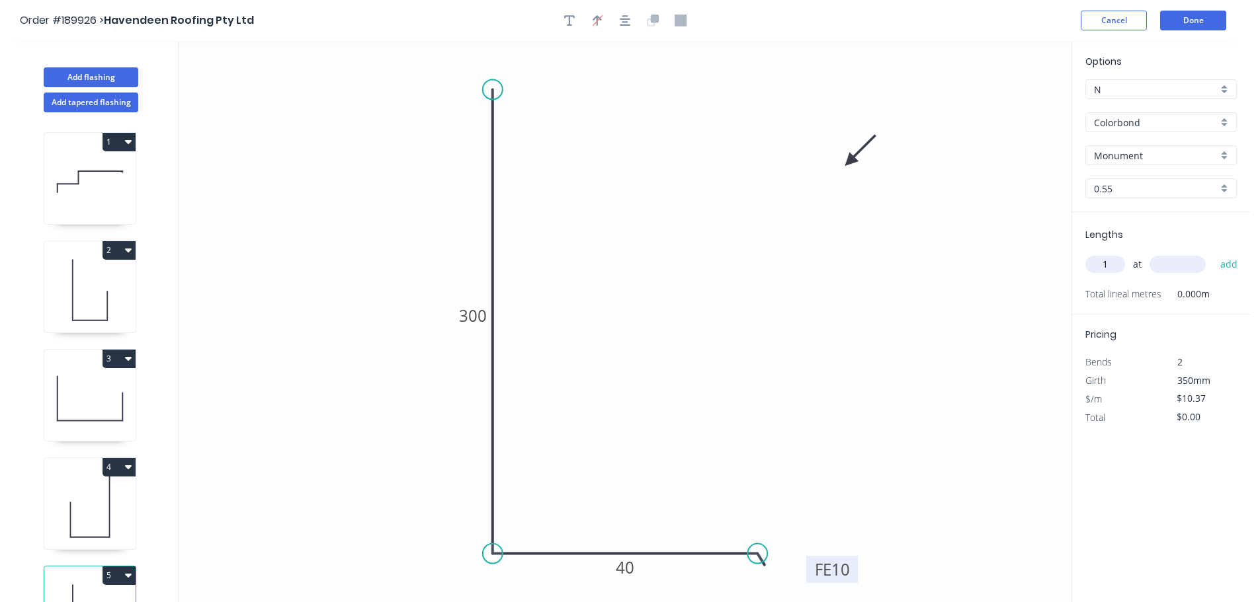
type input "1"
type input "1200"
click at [1213, 253] on button "add" at bounding box center [1228, 264] width 31 height 22
type input "$12.44"
click at [107, 78] on button "Add flashing" at bounding box center [91, 77] width 95 height 20
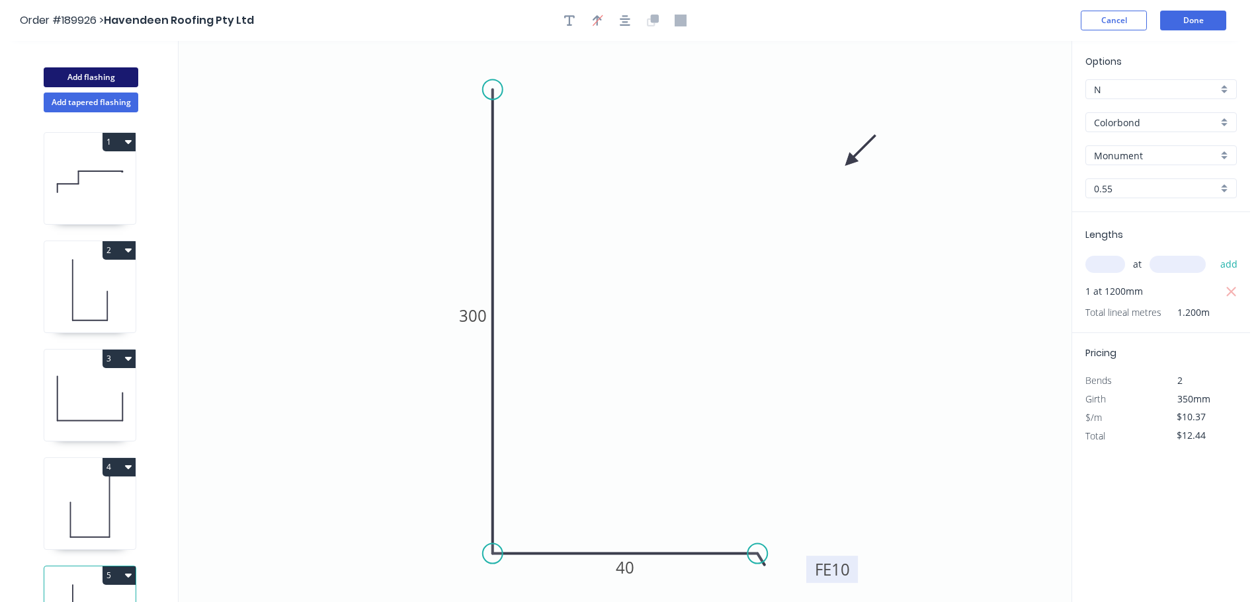
type input "$0.00"
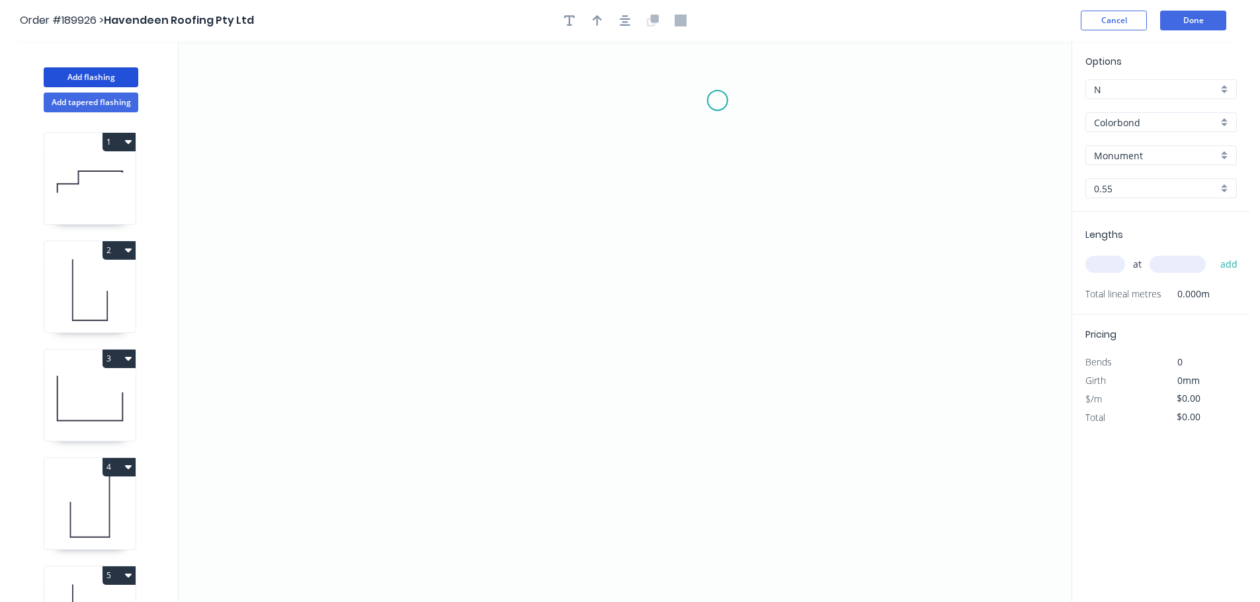
click at [720, 101] on icon "0" at bounding box center [625, 321] width 893 height 561
click at [484, 103] on icon "0" at bounding box center [625, 321] width 893 height 561
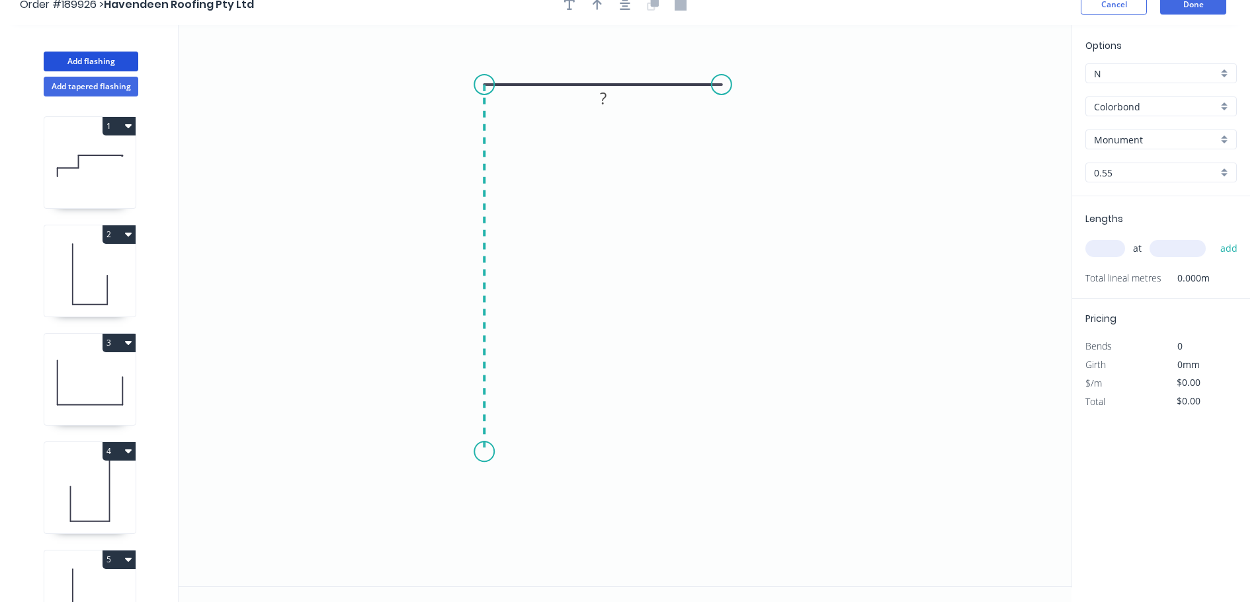
scroll to position [24, 0]
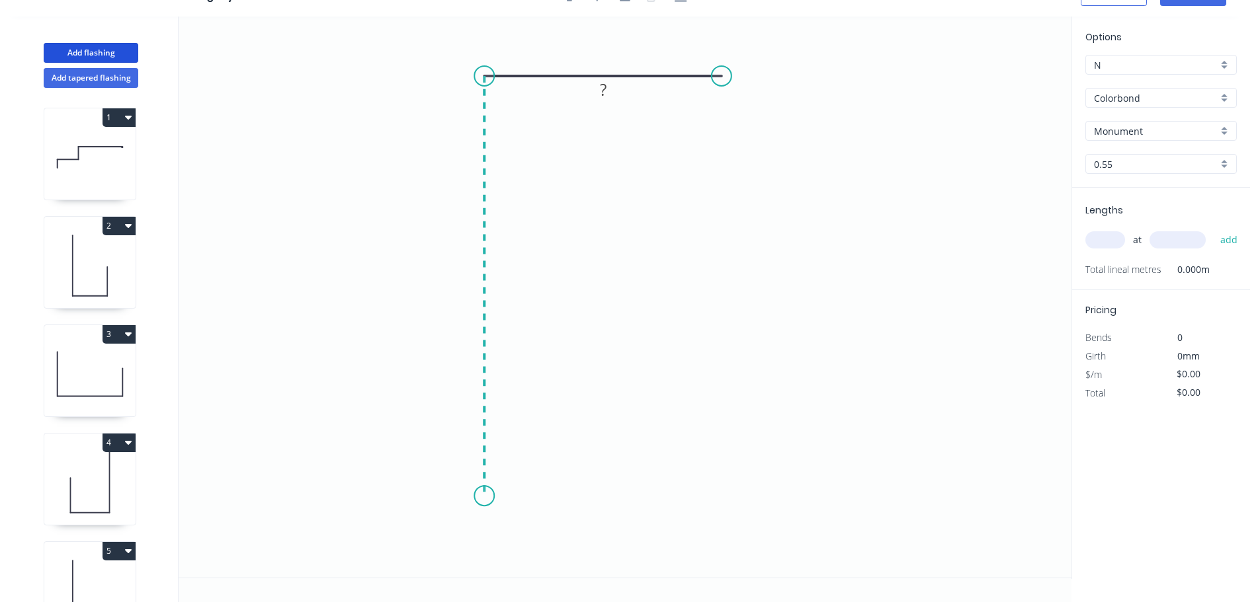
click at [495, 497] on icon "0 ?" at bounding box center [625, 297] width 893 height 561
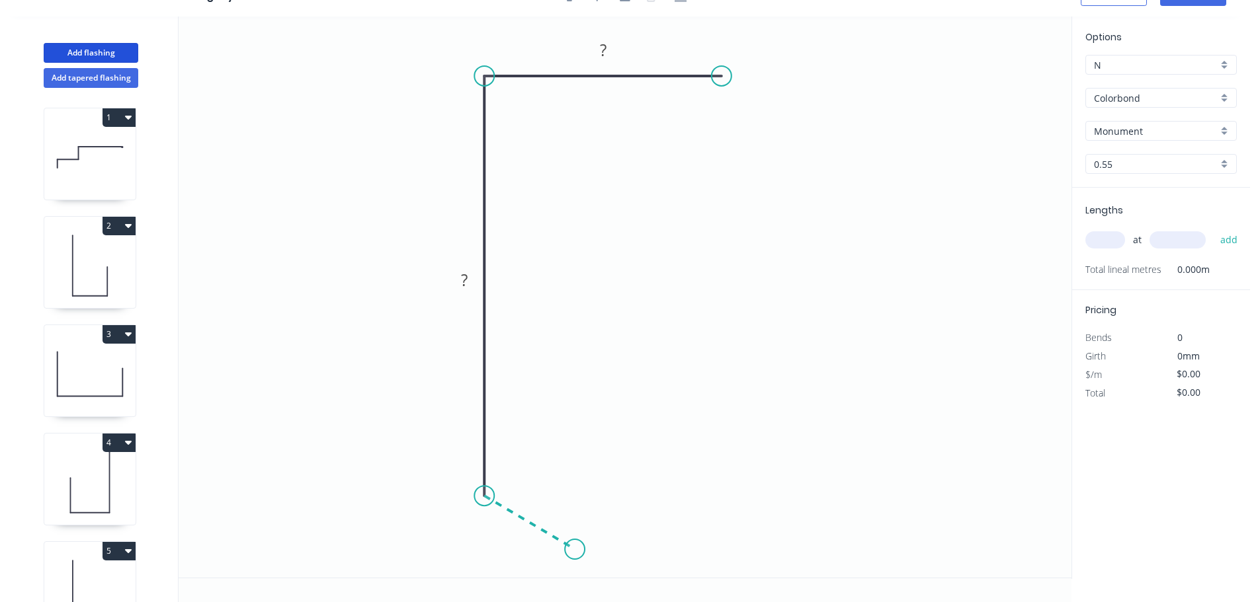
click at [575, 550] on icon "0 ? ?" at bounding box center [625, 297] width 893 height 561
drag, startPoint x: 725, startPoint y: 71, endPoint x: 686, endPoint y: 73, distance: 39.7
click at [686, 73] on circle at bounding box center [693, 76] width 20 height 20
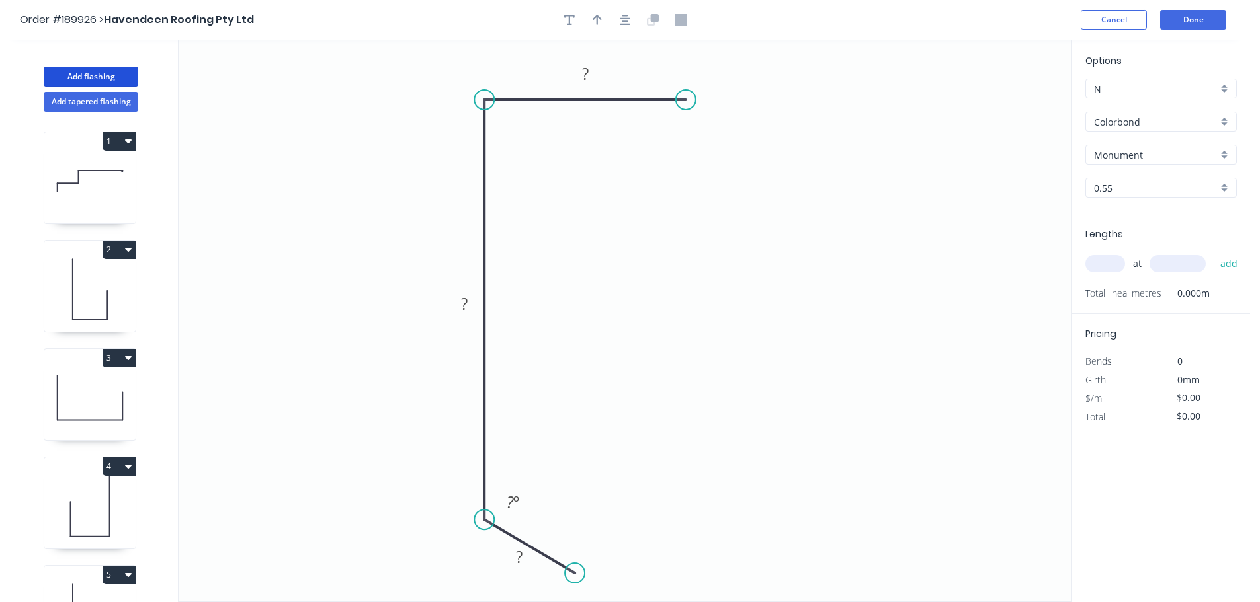
scroll to position [0, 0]
click at [631, 20] on button "button" at bounding box center [625, 21] width 20 height 20
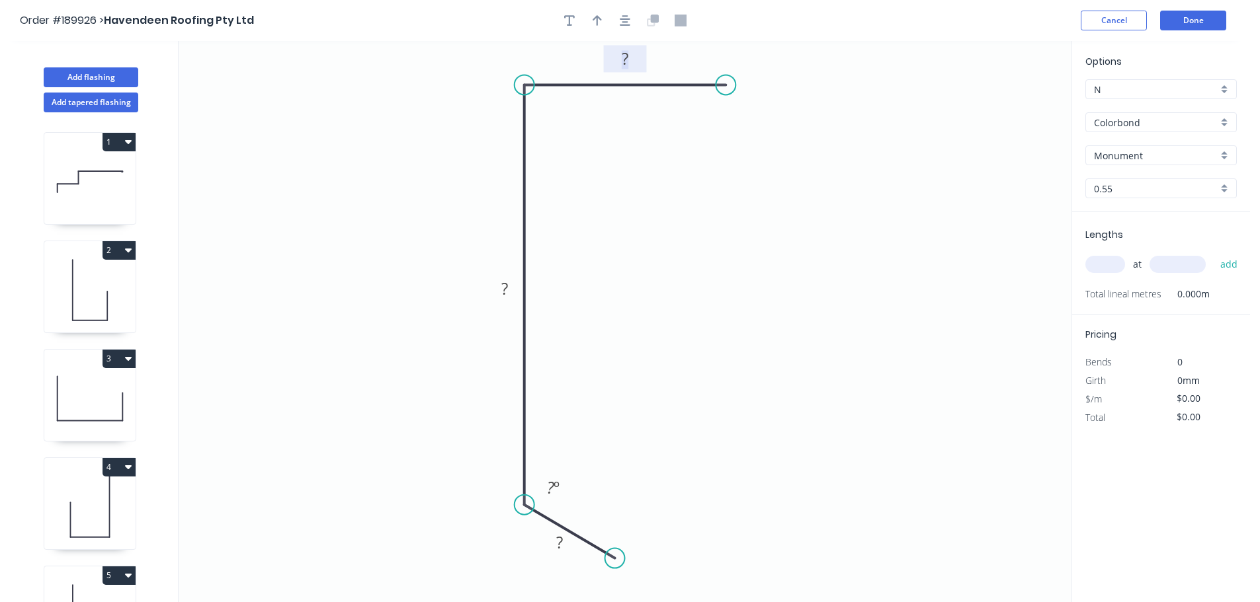
click at [629, 62] on rect at bounding box center [625, 59] width 26 height 19
drag, startPoint x: 633, startPoint y: 27, endPoint x: 627, endPoint y: 19, distance: 9.9
click at [633, 26] on div at bounding box center [624, 21] width 139 height 20
type input "$8.67"
click at [625, 23] on icon "button" at bounding box center [625, 21] width 11 height 12
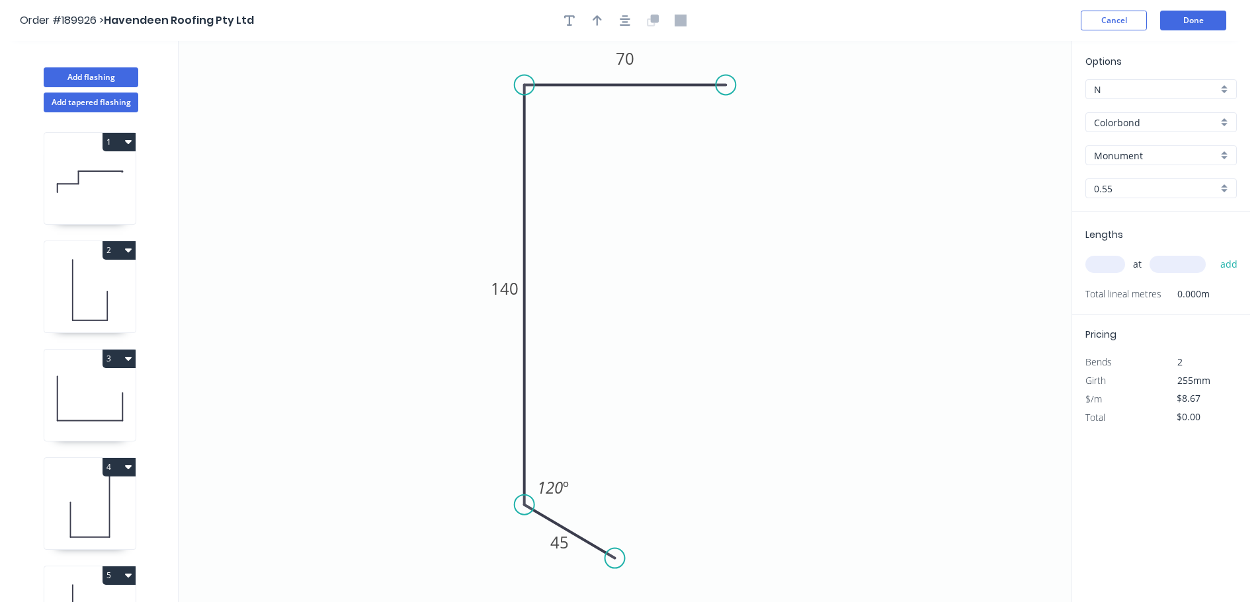
drag, startPoint x: 597, startPoint y: 25, endPoint x: 698, endPoint y: 43, distance: 102.1
click at [597, 26] on icon "button" at bounding box center [596, 21] width 9 height 12
drag, startPoint x: 920, startPoint y: 126, endPoint x: 478, endPoint y: 212, distance: 450.0
click at [507, 212] on icon at bounding box center [513, 195] width 12 height 42
drag, startPoint x: 478, startPoint y: 212, endPoint x: 302, endPoint y: 153, distance: 185.5
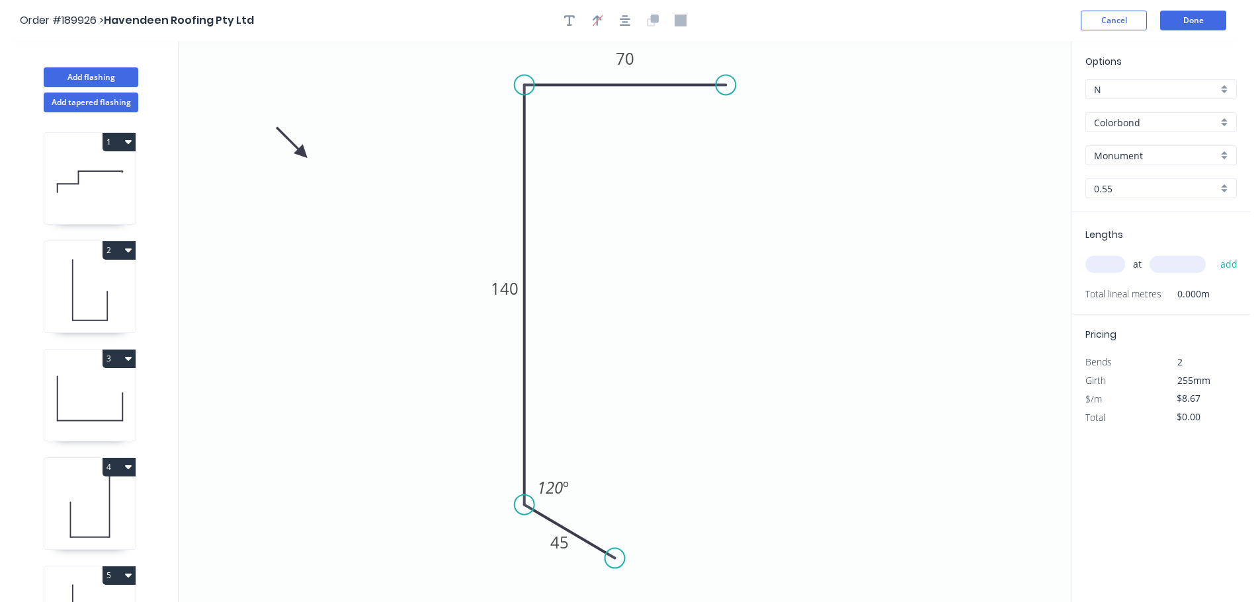
click at [302, 153] on icon at bounding box center [291, 143] width 38 height 38
click at [1115, 257] on input "text" at bounding box center [1105, 264] width 40 height 17
type input "1"
type input "1900"
click at [1213, 253] on button "add" at bounding box center [1228, 264] width 31 height 22
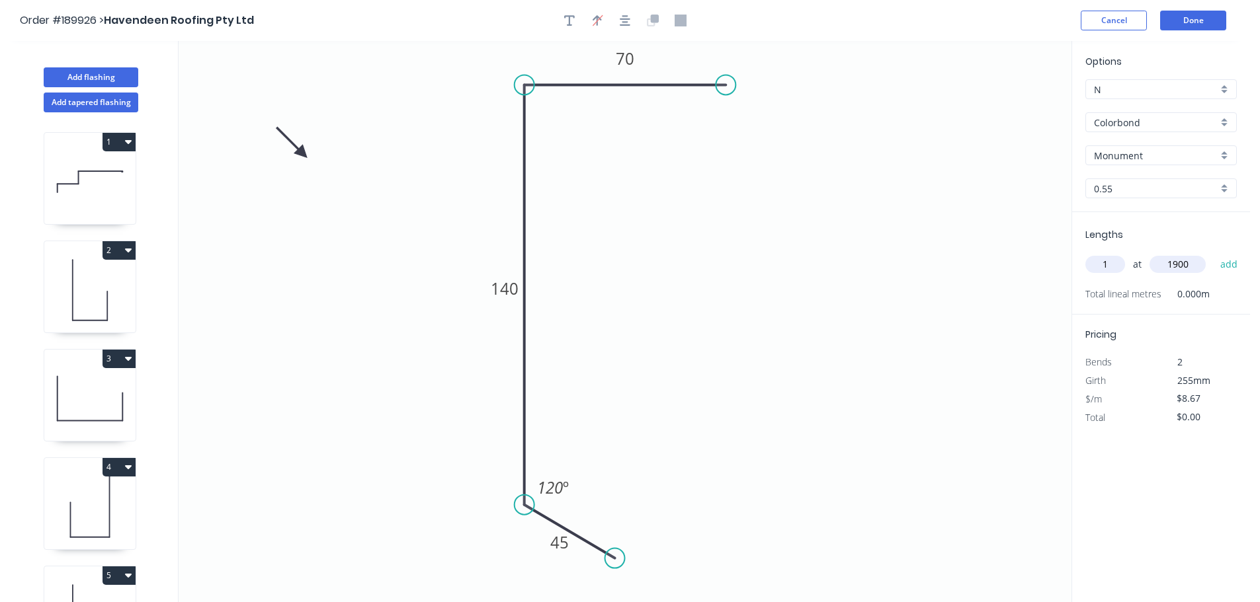
type input "$16.47"
click at [102, 73] on button "Add flashing" at bounding box center [91, 77] width 95 height 20
type input "$0.00"
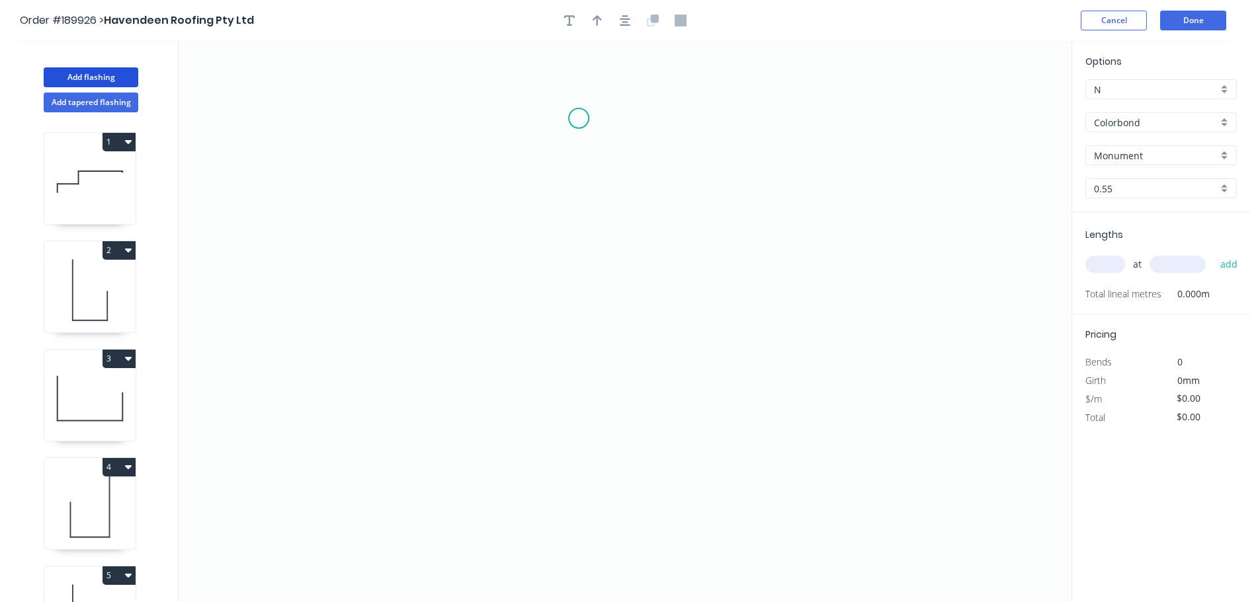
click at [579, 118] on icon "0" at bounding box center [625, 321] width 893 height 561
click at [470, 115] on icon "0" at bounding box center [625, 321] width 893 height 561
click at [477, 318] on icon "0 ?" at bounding box center [625, 321] width 893 height 561
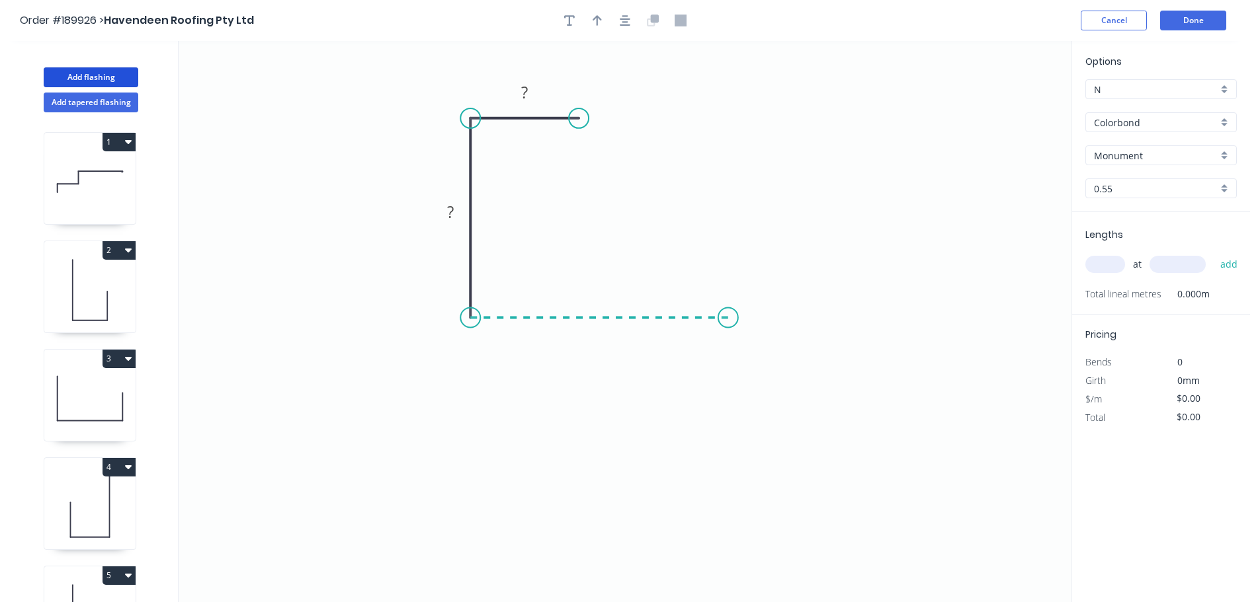
click at [728, 313] on icon "0 ? ?" at bounding box center [625, 321] width 893 height 561
drag, startPoint x: 479, startPoint y: 111, endPoint x: 477, endPoint y: 80, distance: 31.2
click at [477, 80] on icon "0 ? ? ?" at bounding box center [625, 321] width 893 height 561
drag, startPoint x: 474, startPoint y: 118, endPoint x: 612, endPoint y: 124, distance: 137.6
click at [473, 89] on circle at bounding box center [470, 89] width 20 height 20
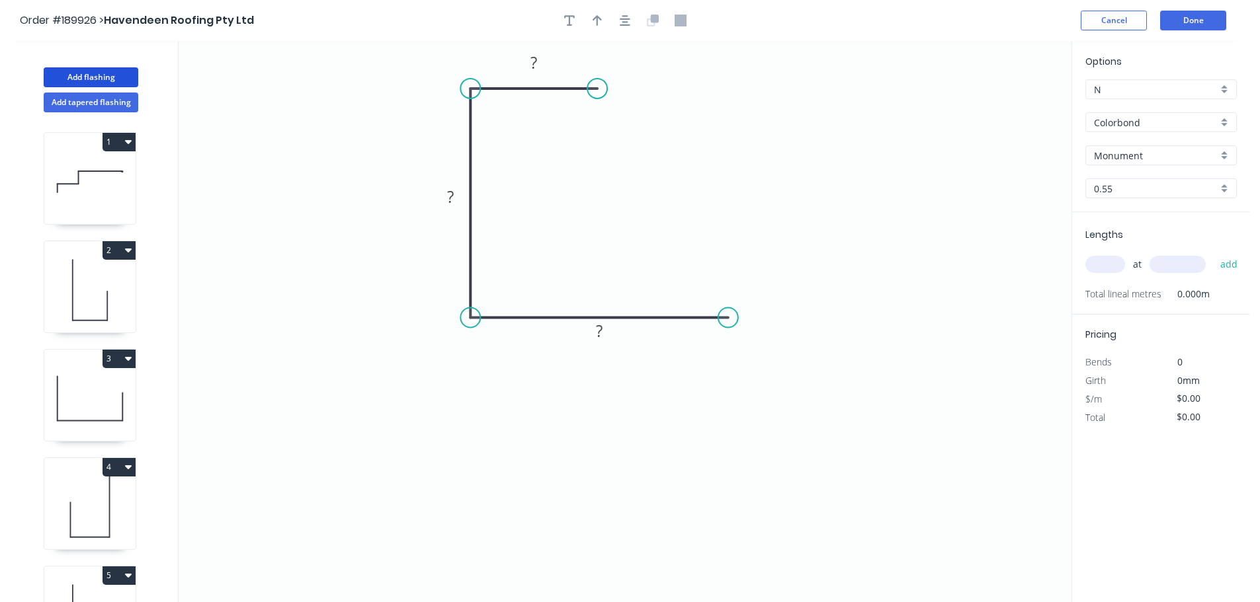
drag, startPoint x: 583, startPoint y: 120, endPoint x: 597, endPoint y: 94, distance: 29.3
click at [597, 95] on circle at bounding box center [597, 89] width 20 height 20
click at [629, 24] on icon "button" at bounding box center [625, 20] width 11 height 11
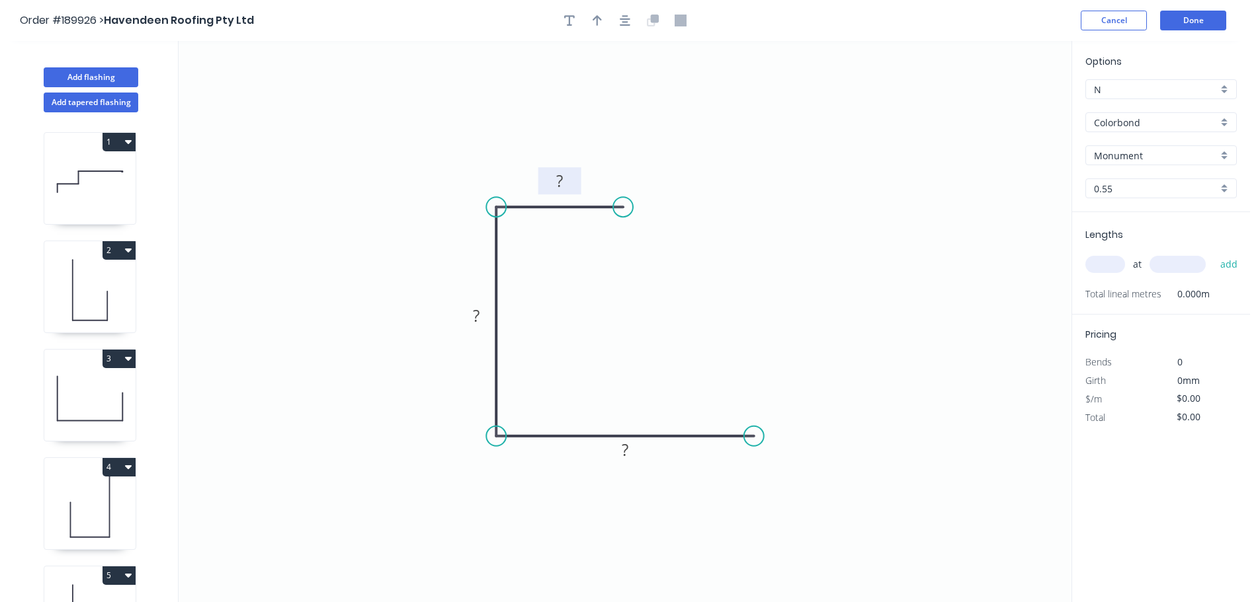
click at [574, 182] on rect at bounding box center [559, 180] width 43 height 27
click at [572, 181] on rect at bounding box center [559, 182] width 26 height 19
click at [598, 24] on icon "button" at bounding box center [596, 21] width 9 height 12
type input "$5.26"
drag, startPoint x: 532, startPoint y: 216, endPoint x: 389, endPoint y: 267, distance: 151.6
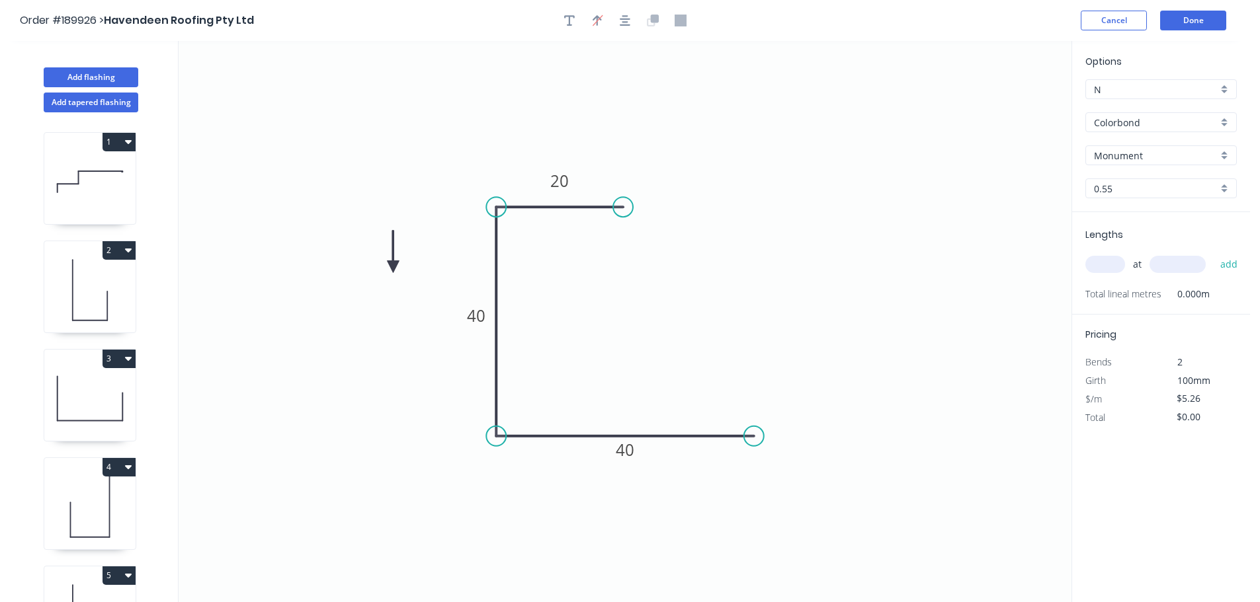
click at [390, 268] on icon at bounding box center [393, 252] width 12 height 42
drag, startPoint x: 389, startPoint y: 264, endPoint x: 359, endPoint y: 276, distance: 32.9
click at [359, 276] on icon at bounding box center [348, 265] width 38 height 38
drag, startPoint x: 359, startPoint y: 274, endPoint x: 320, endPoint y: 280, distance: 39.5
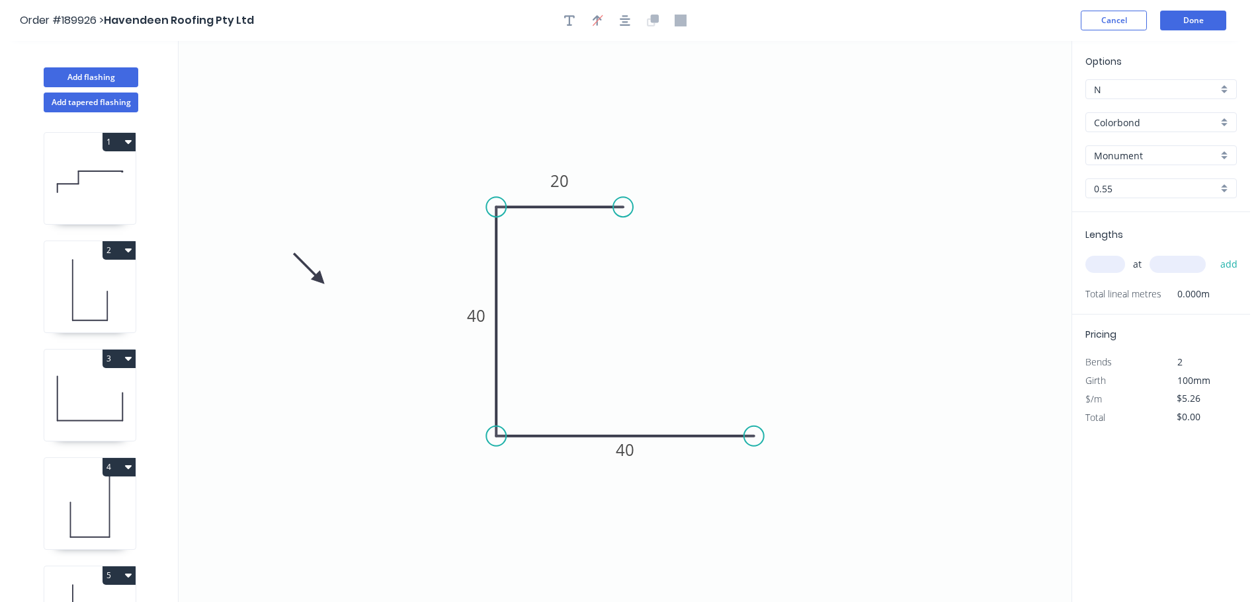
click at [320, 280] on icon at bounding box center [309, 268] width 38 height 38
click at [1111, 262] on input "text" at bounding box center [1105, 264] width 40 height 17
type input "2"
type input "2300"
click at [1213, 253] on button "add" at bounding box center [1228, 264] width 31 height 22
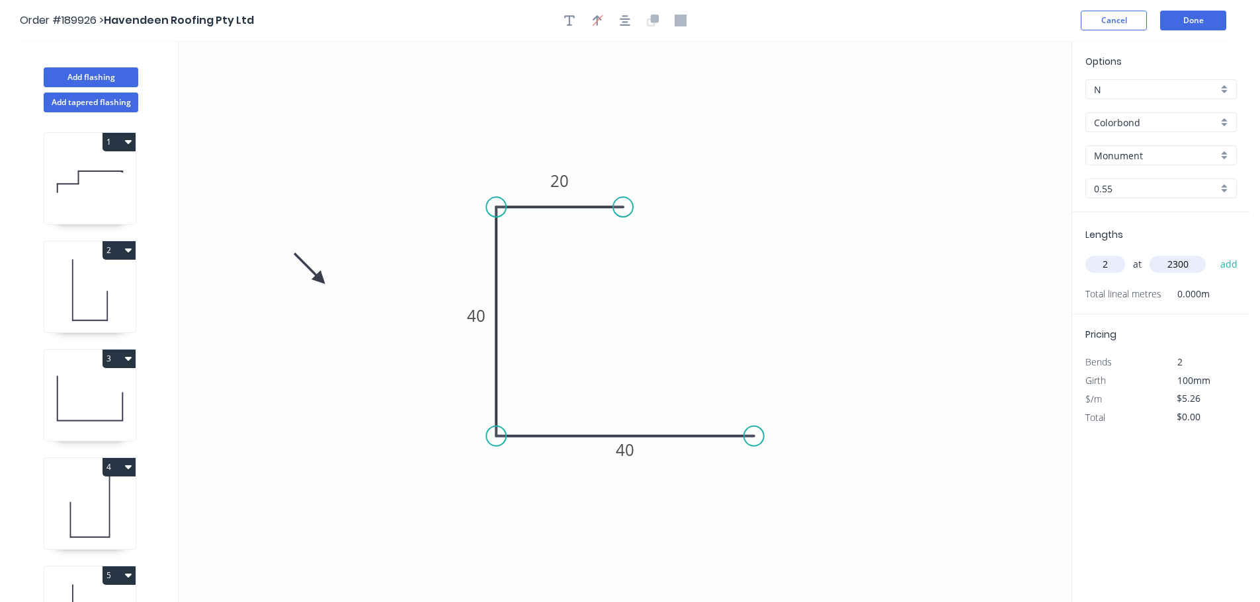
type input "$24.20"
type input "1"
type input "1000"
click at [1213, 253] on button "add" at bounding box center [1228, 264] width 31 height 22
type input "$29.46"
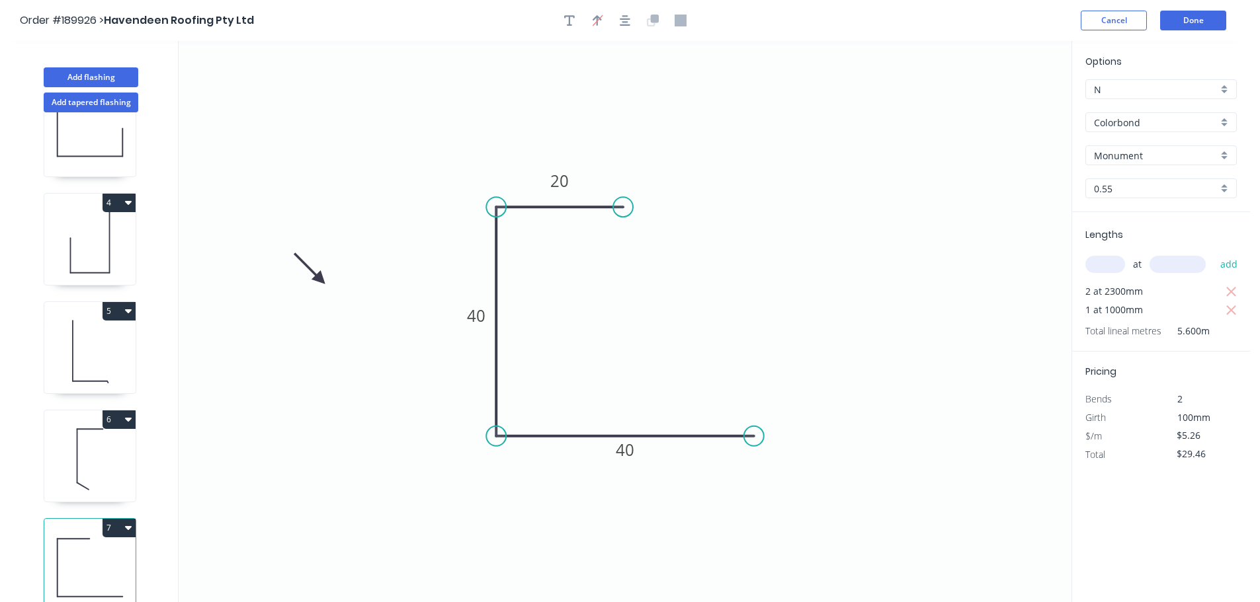
scroll to position [274, 0]
click at [120, 302] on button "5" at bounding box center [118, 311] width 33 height 19
click at [78, 335] on div "Duplicate" at bounding box center [73, 344] width 102 height 19
type input "$10.37"
type input "$0.00"
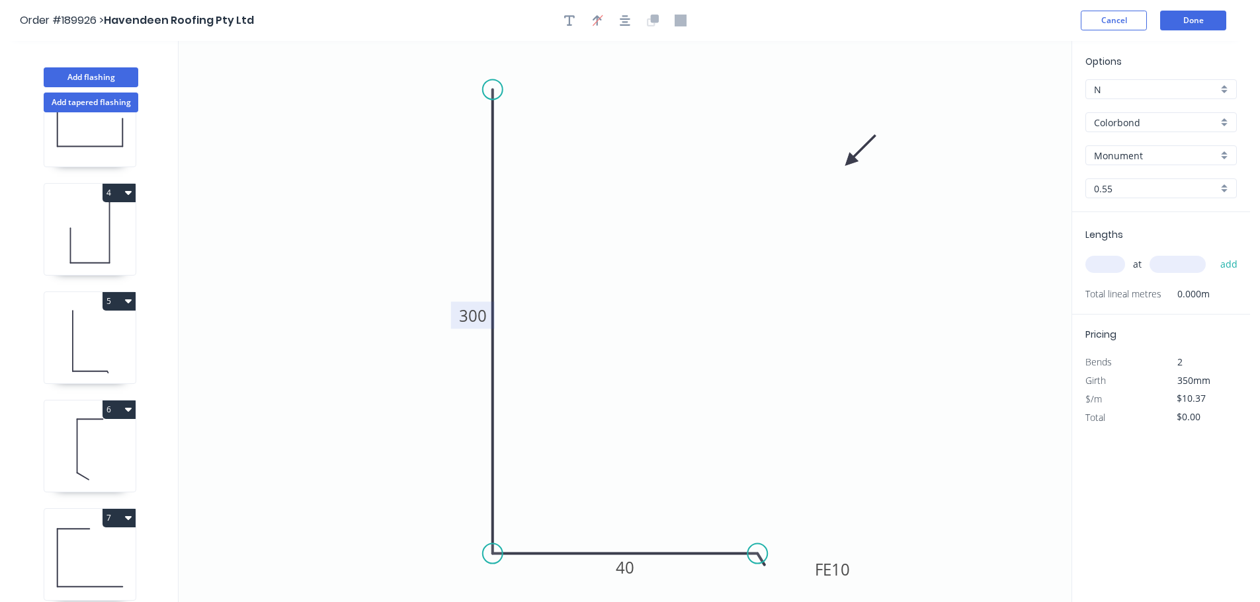
click at [473, 321] on tspan "300" at bounding box center [473, 316] width 28 height 22
click at [1103, 264] on input "text" at bounding box center [1105, 264] width 40 height 17
type input "3"
type input "5000"
click at [1213, 253] on button "add" at bounding box center [1228, 264] width 31 height 22
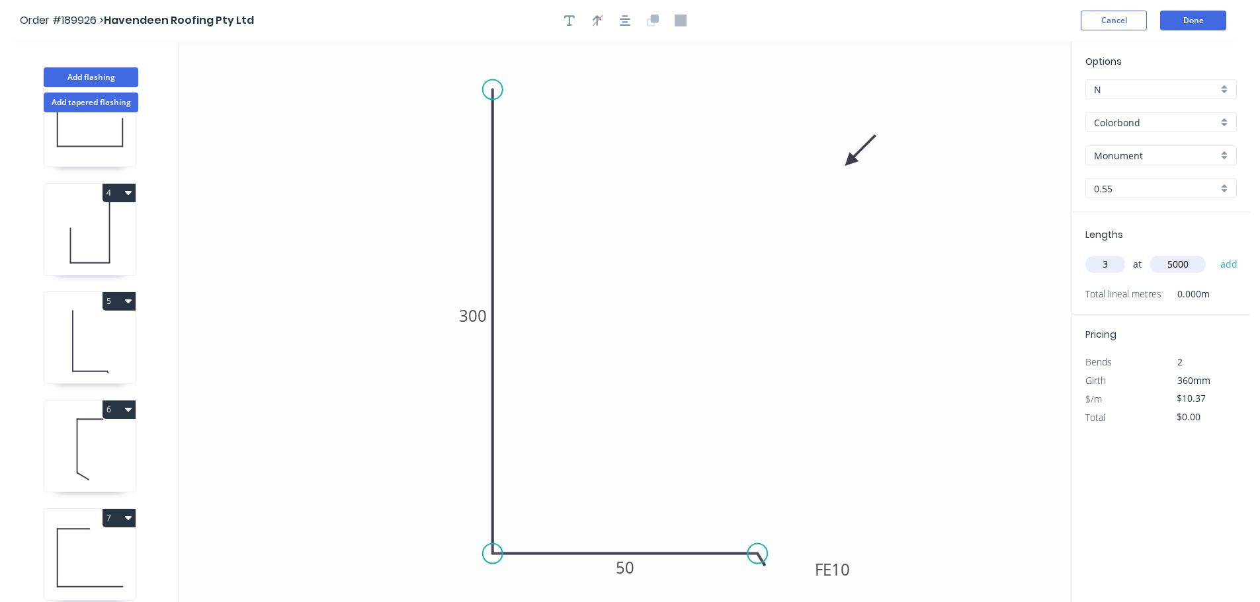
type input "$155.55"
click at [1193, 20] on button "Done" at bounding box center [1193, 21] width 66 height 20
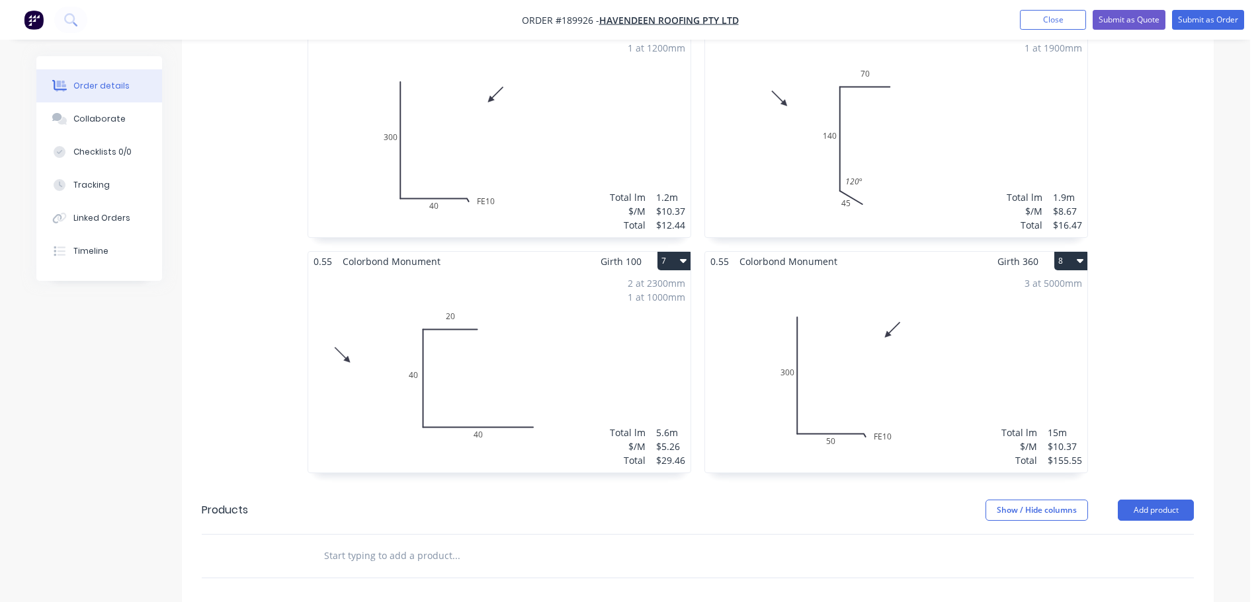
scroll to position [926, 0]
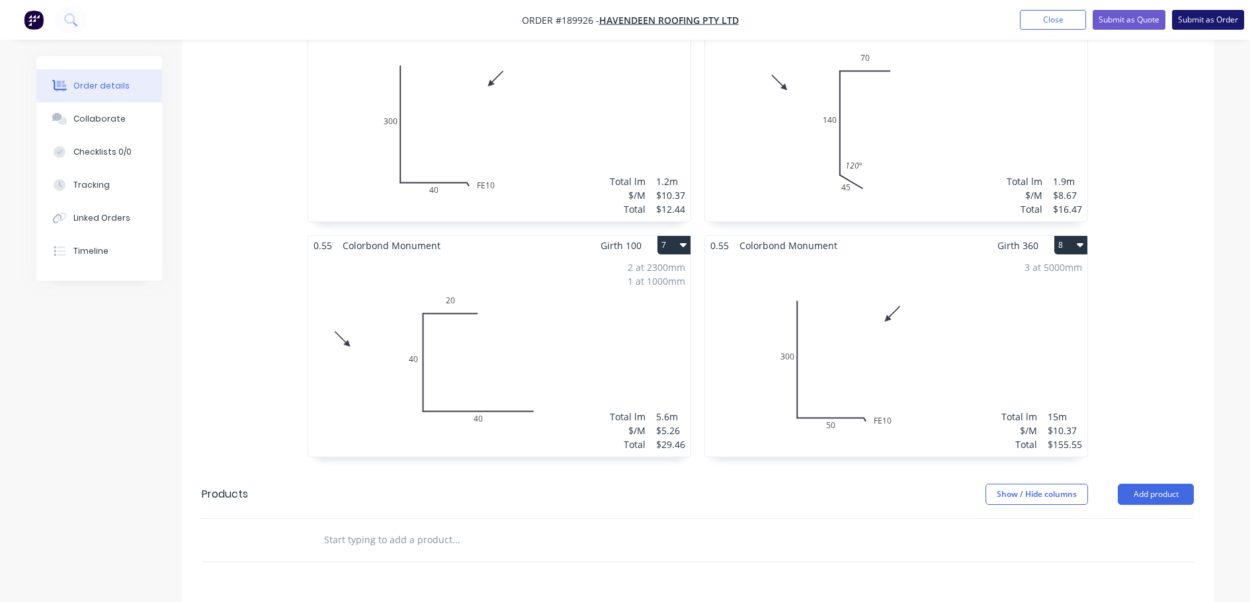
click at [1228, 22] on button "Submit as Order" at bounding box center [1208, 20] width 72 height 20
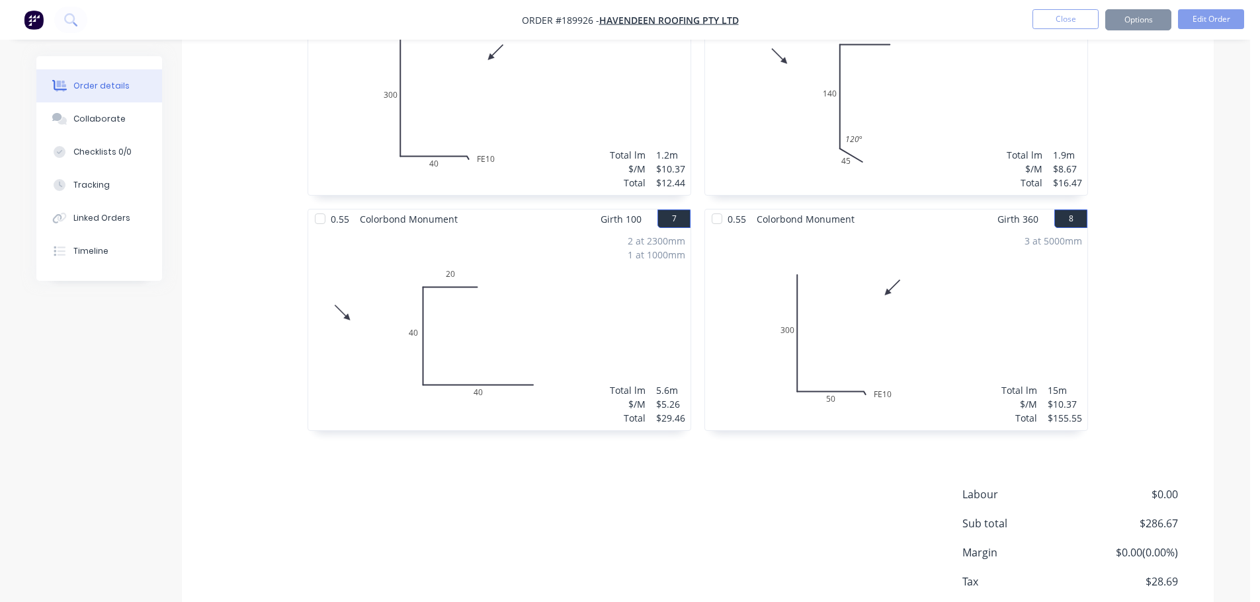
scroll to position [0, 0]
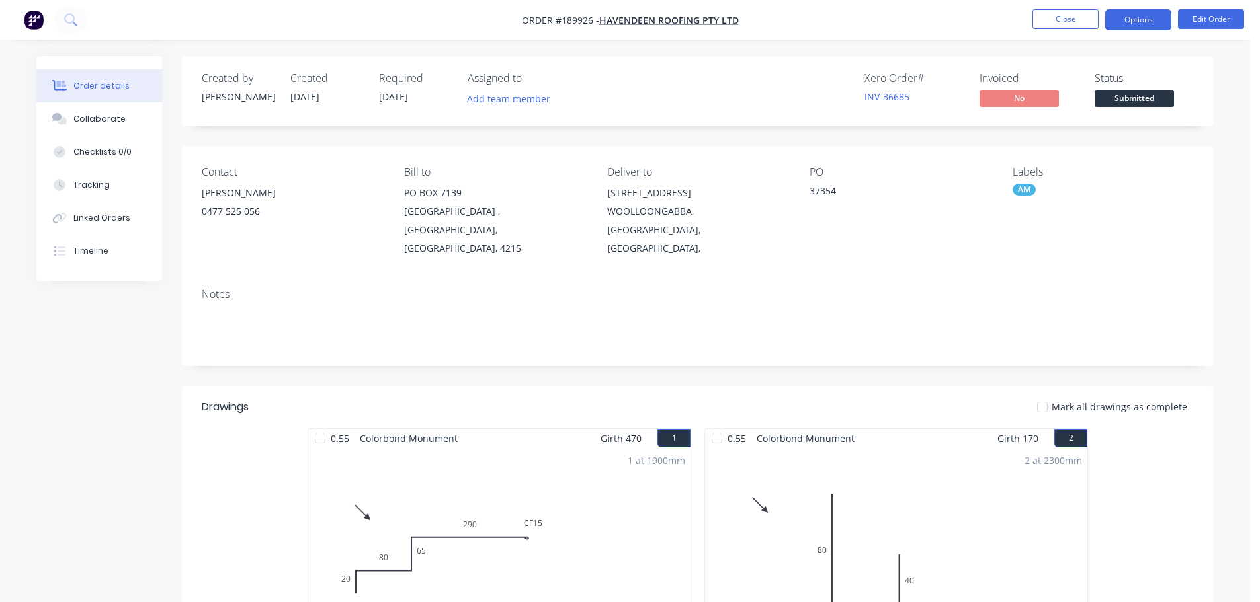
click at [1128, 22] on button "Options" at bounding box center [1138, 19] width 66 height 21
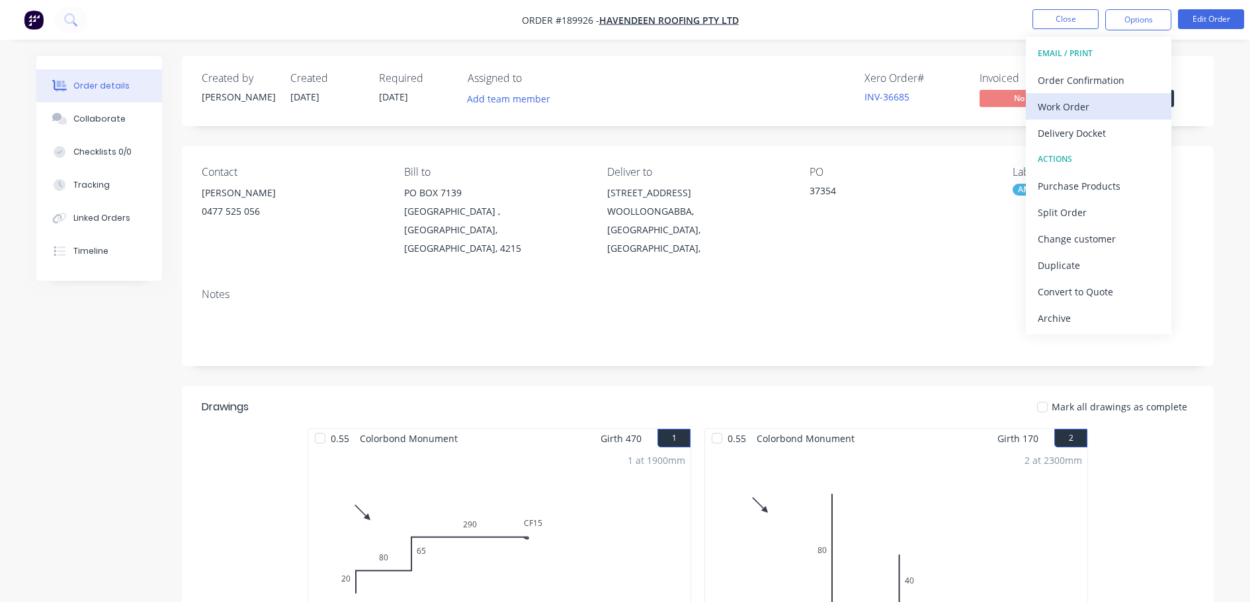
click at [1100, 114] on div "Work Order" at bounding box center [1098, 106] width 122 height 19
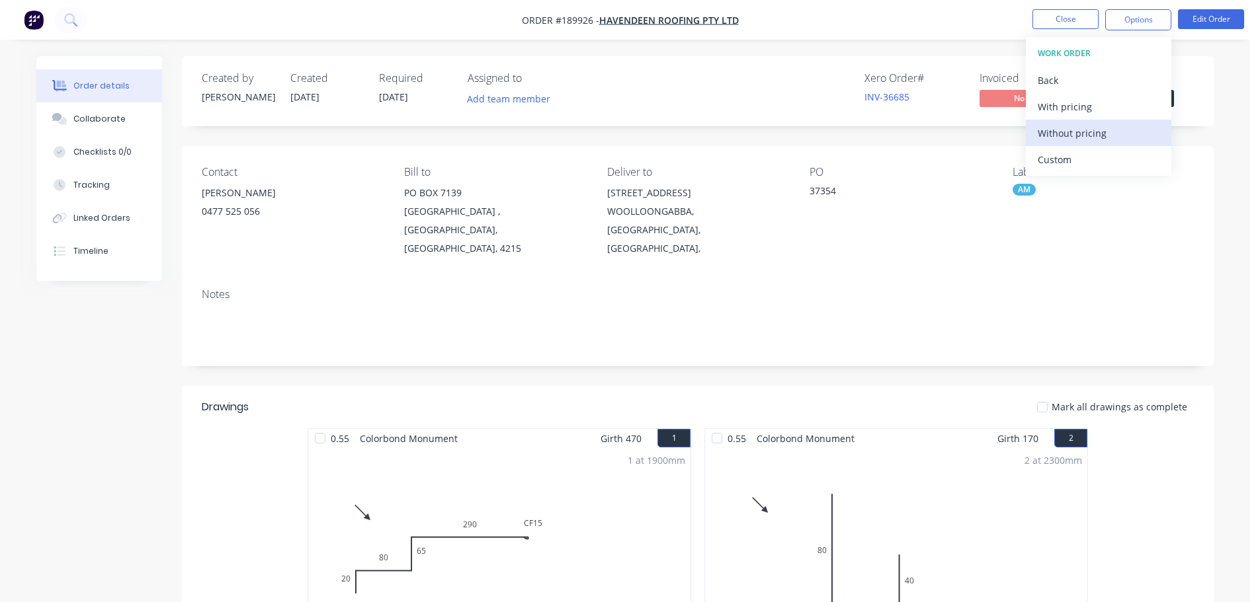
click at [1106, 131] on div "Without pricing" at bounding box center [1098, 133] width 122 height 19
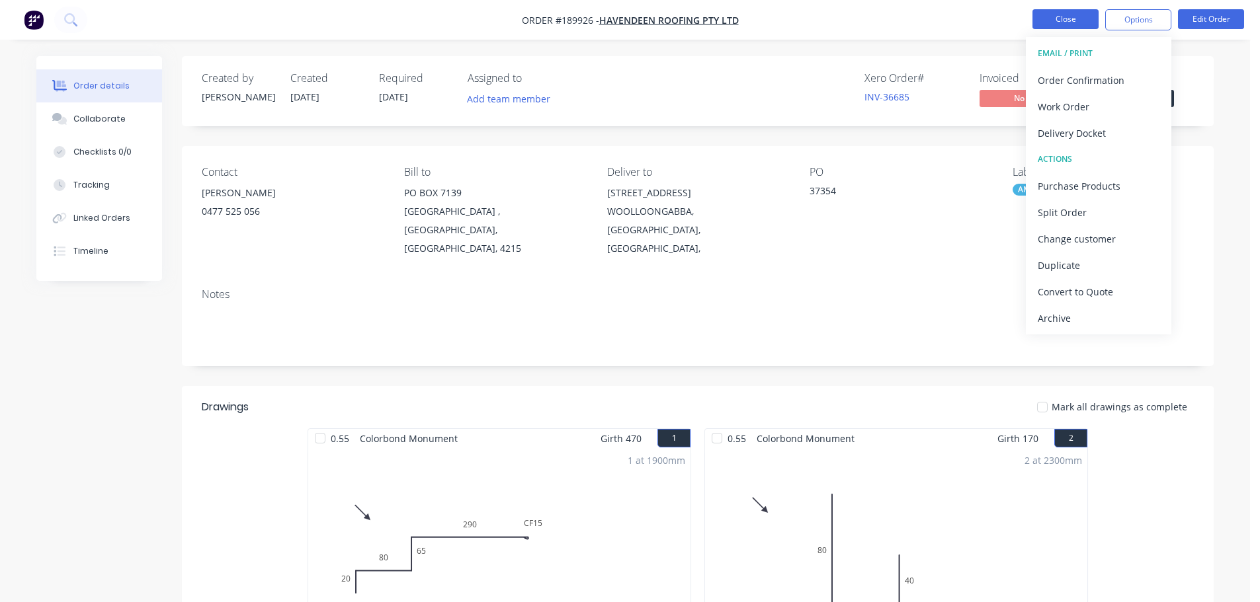
click at [1057, 19] on button "Close" at bounding box center [1065, 19] width 66 height 20
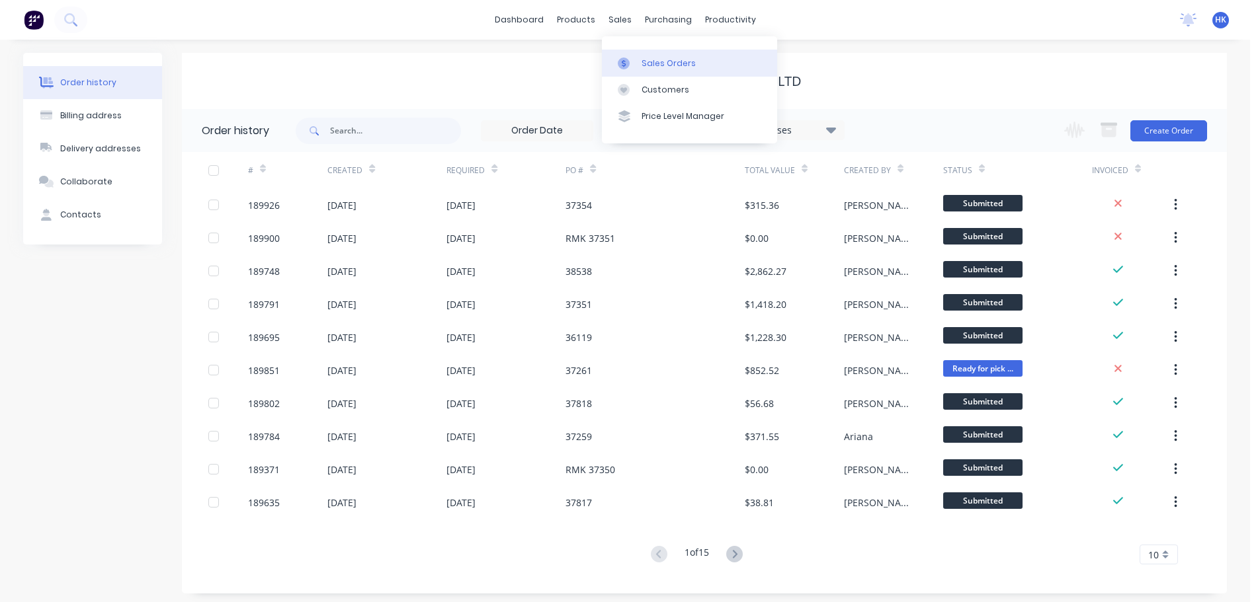
click at [655, 66] on div "Sales Orders" at bounding box center [668, 64] width 54 height 12
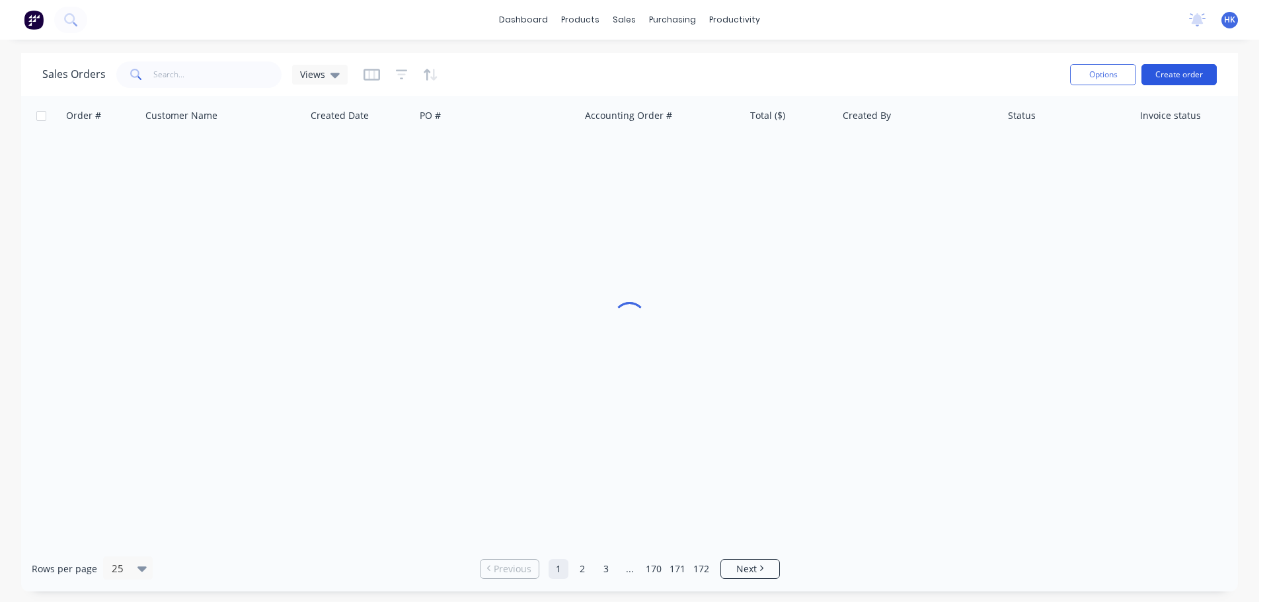
click at [1207, 72] on button "Create order" at bounding box center [1179, 74] width 75 height 21
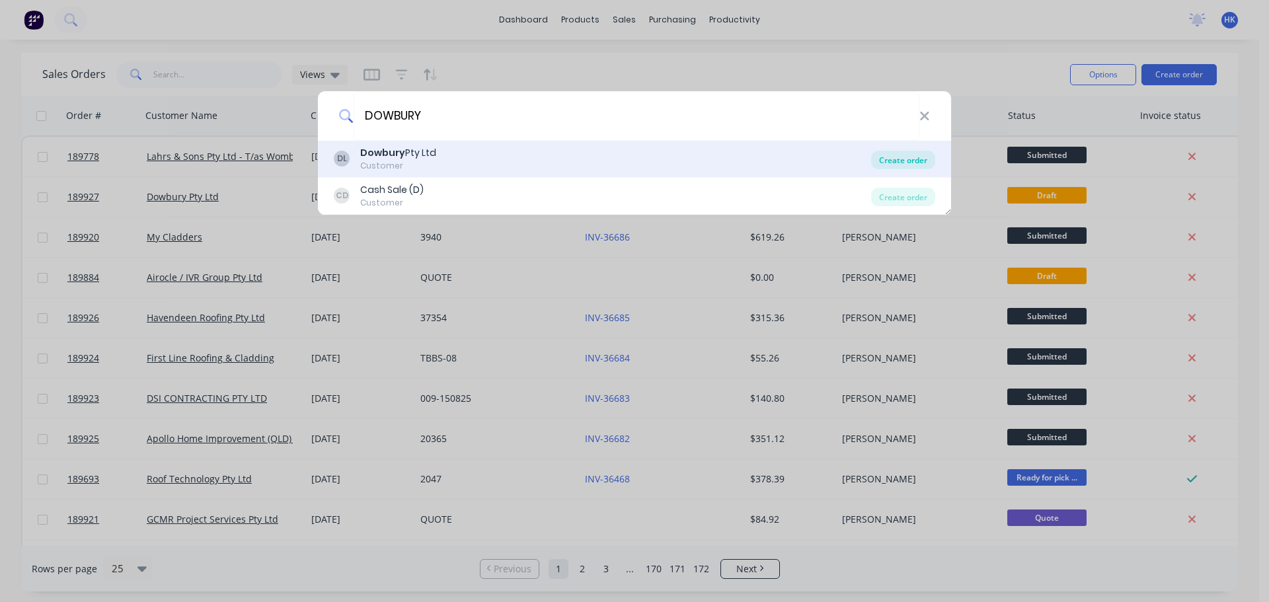
type input "DOWBURY"
click at [903, 163] on div "Create order" at bounding box center [903, 160] width 64 height 19
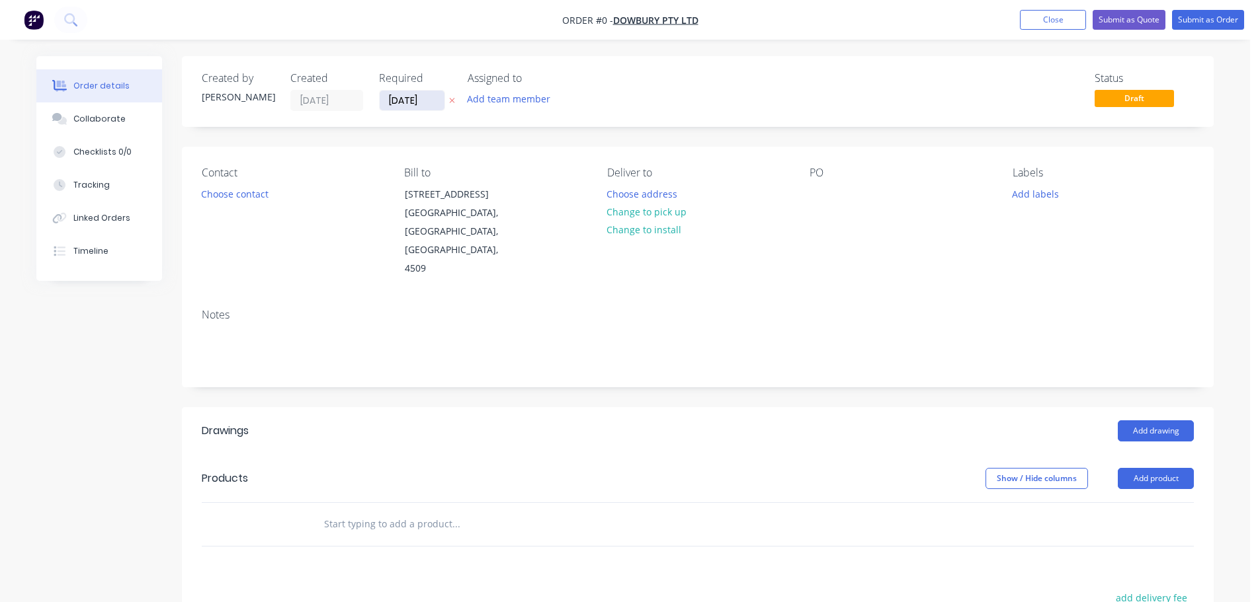
click at [405, 106] on input "[DATE]" at bounding box center [412, 101] width 65 height 20
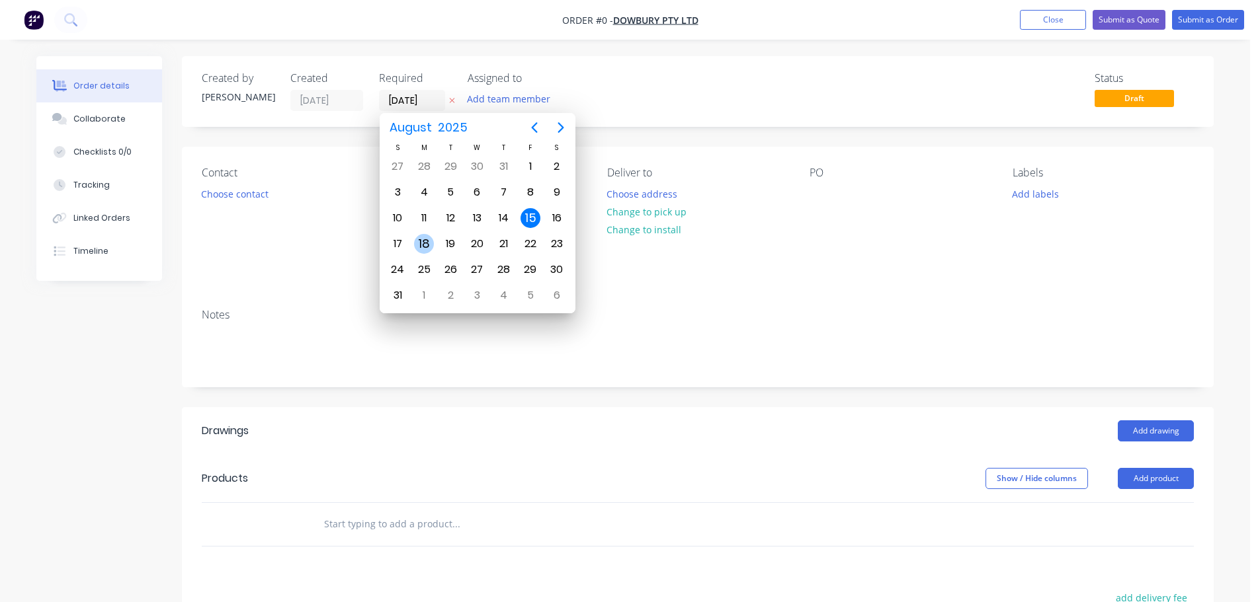
click at [421, 239] on div "18" at bounding box center [424, 244] width 20 height 20
type input "[DATE]"
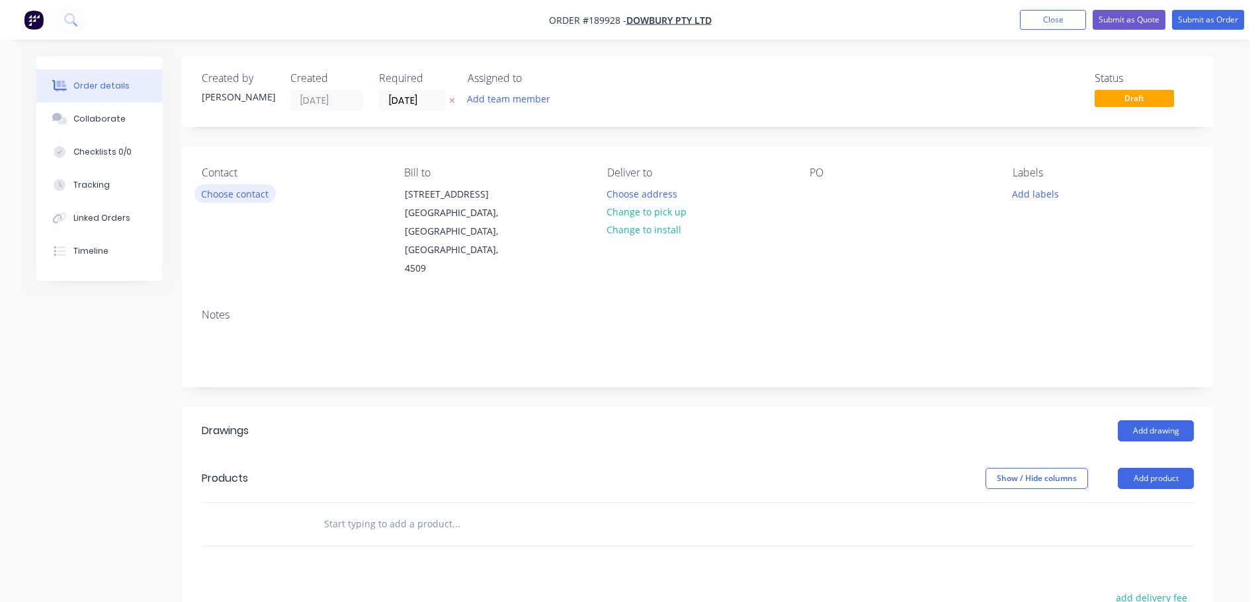
click at [257, 188] on button "Choose contact" at bounding box center [234, 193] width 81 height 18
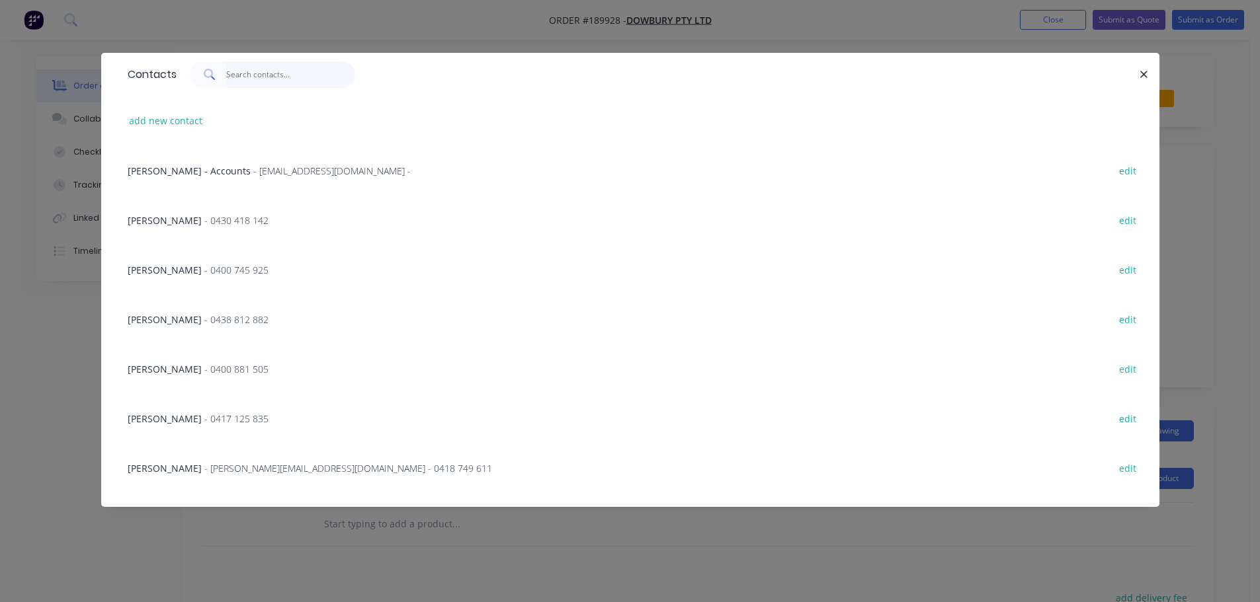
click at [260, 81] on input "text" at bounding box center [290, 74] width 129 height 26
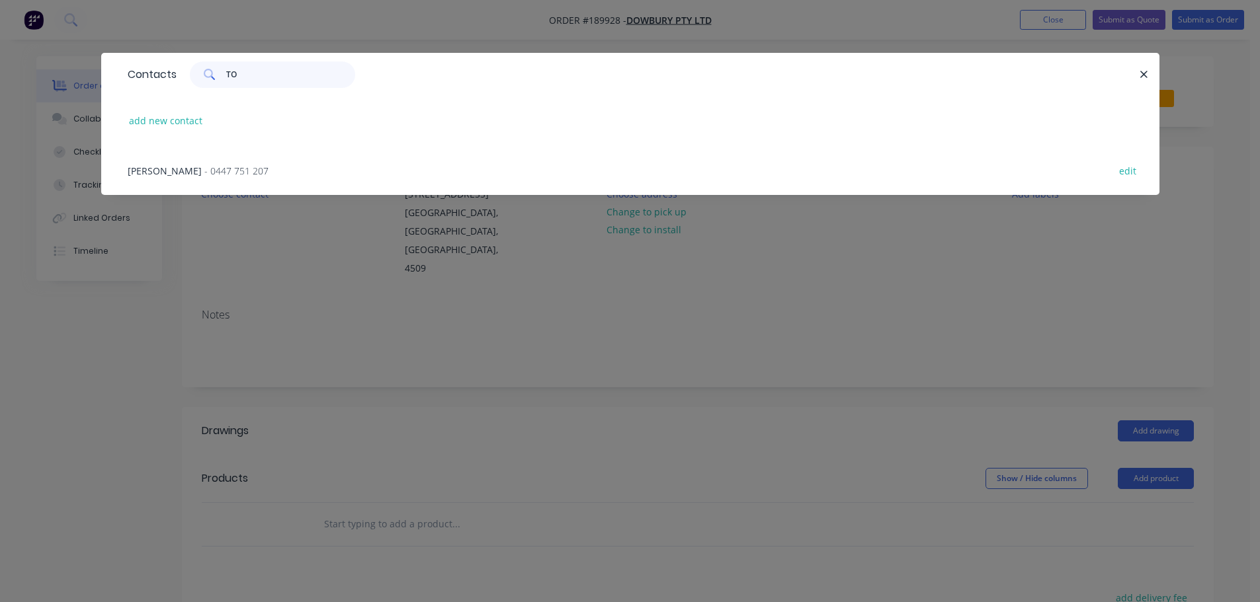
type input "TO"
click at [194, 179] on div "[PERSON_NAME] - 0447 751 207 edit" at bounding box center [630, 170] width 1018 height 50
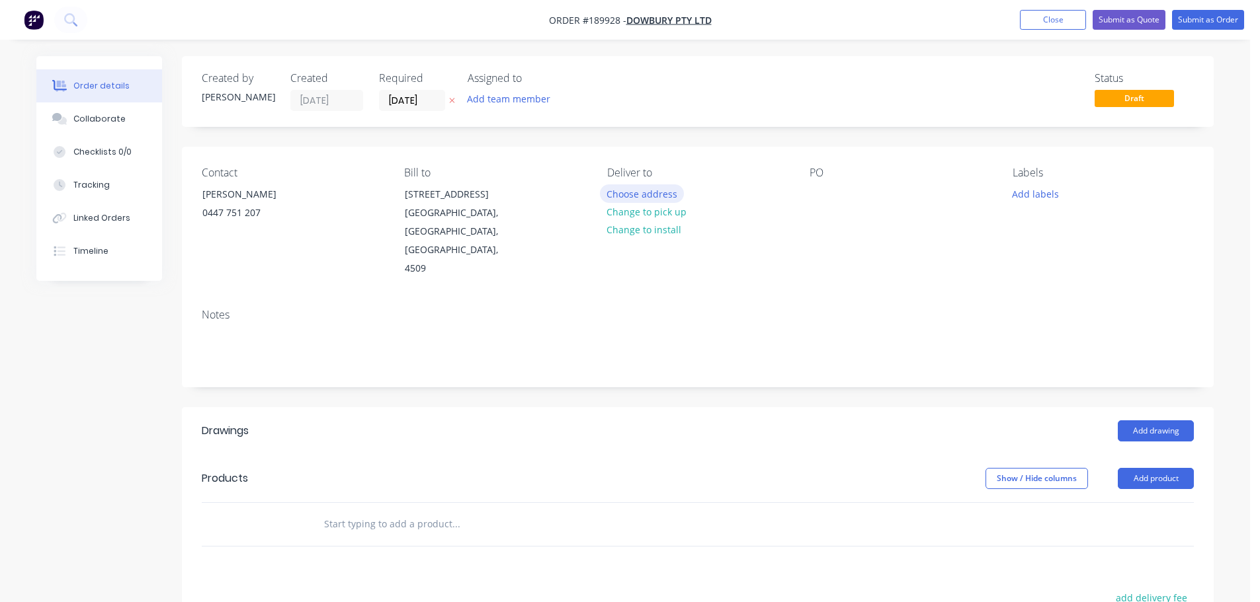
click at [666, 198] on button "Choose address" at bounding box center [642, 193] width 85 height 18
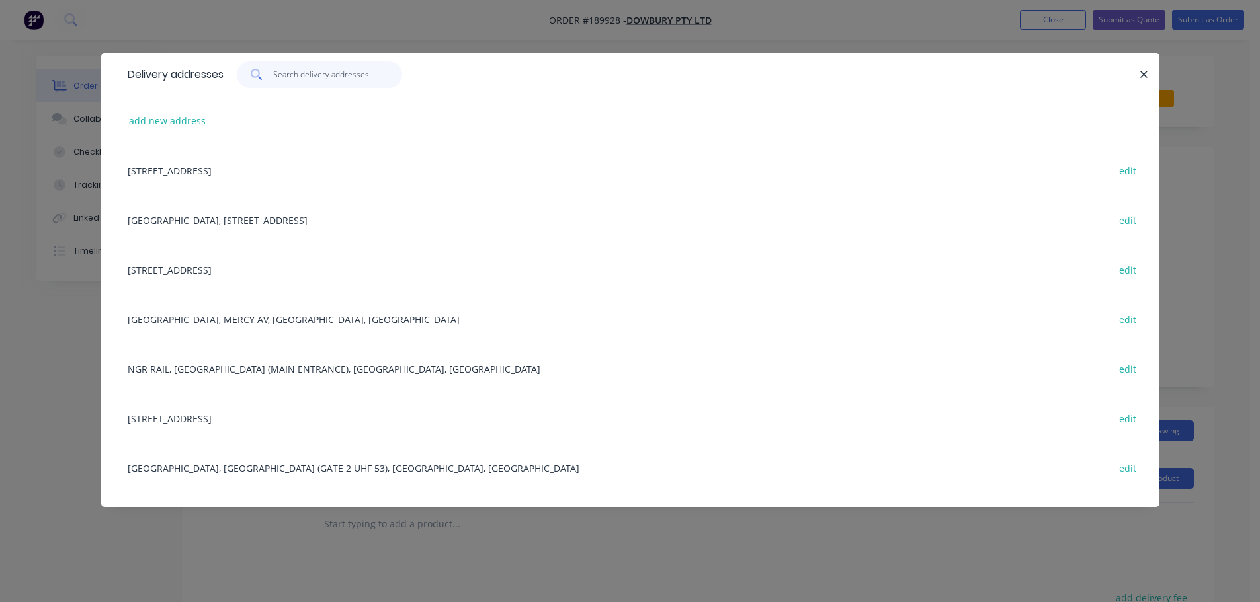
click at [294, 82] on input "text" at bounding box center [337, 74] width 129 height 26
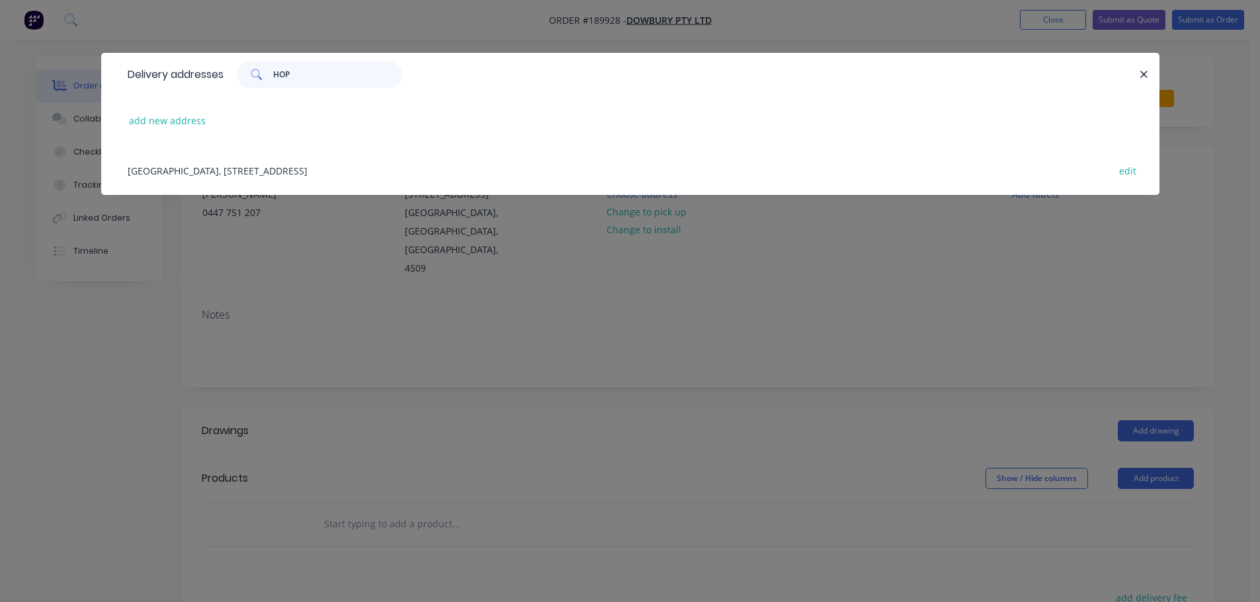
type input "HOP"
click at [323, 175] on div "[GEOGRAPHIC_DATA], [STREET_ADDRESS] edit" at bounding box center [630, 170] width 1018 height 50
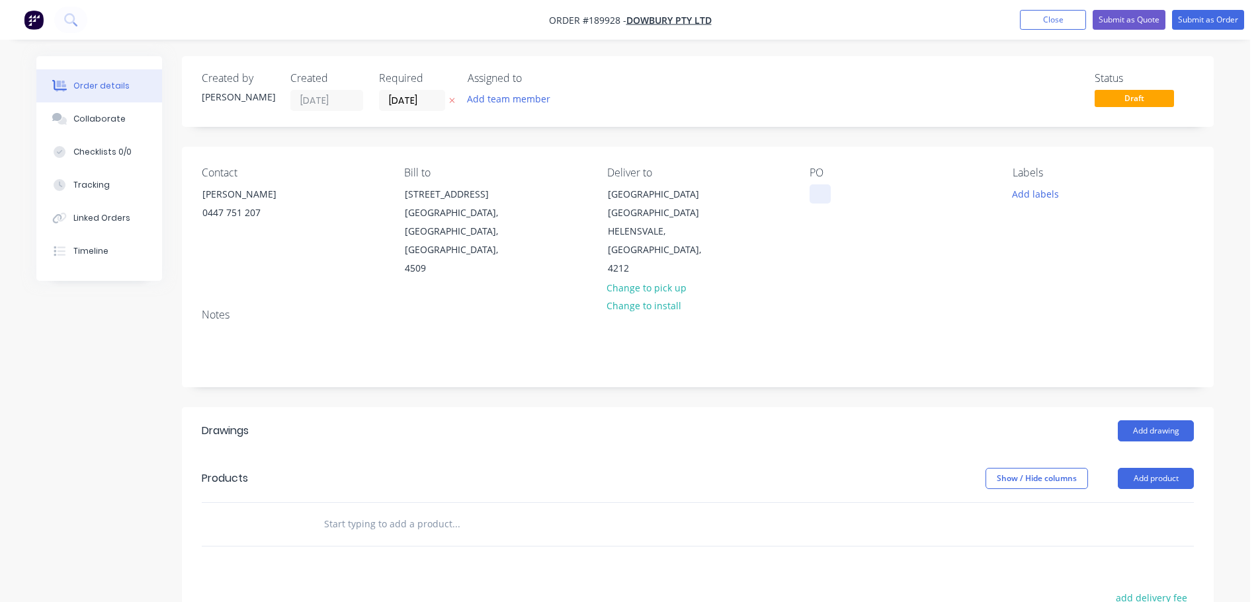
click at [813, 192] on div at bounding box center [819, 193] width 21 height 19
click at [1037, 188] on button "Add labels" at bounding box center [1034, 193] width 61 height 18
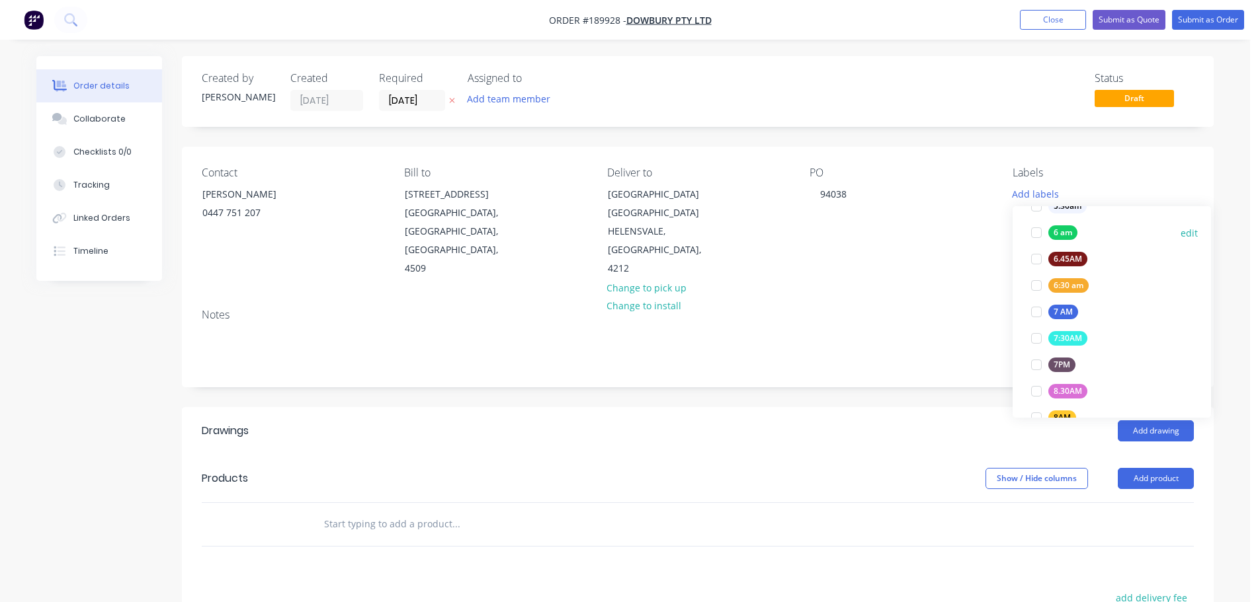
click at [1032, 230] on div at bounding box center [1036, 233] width 26 height 26
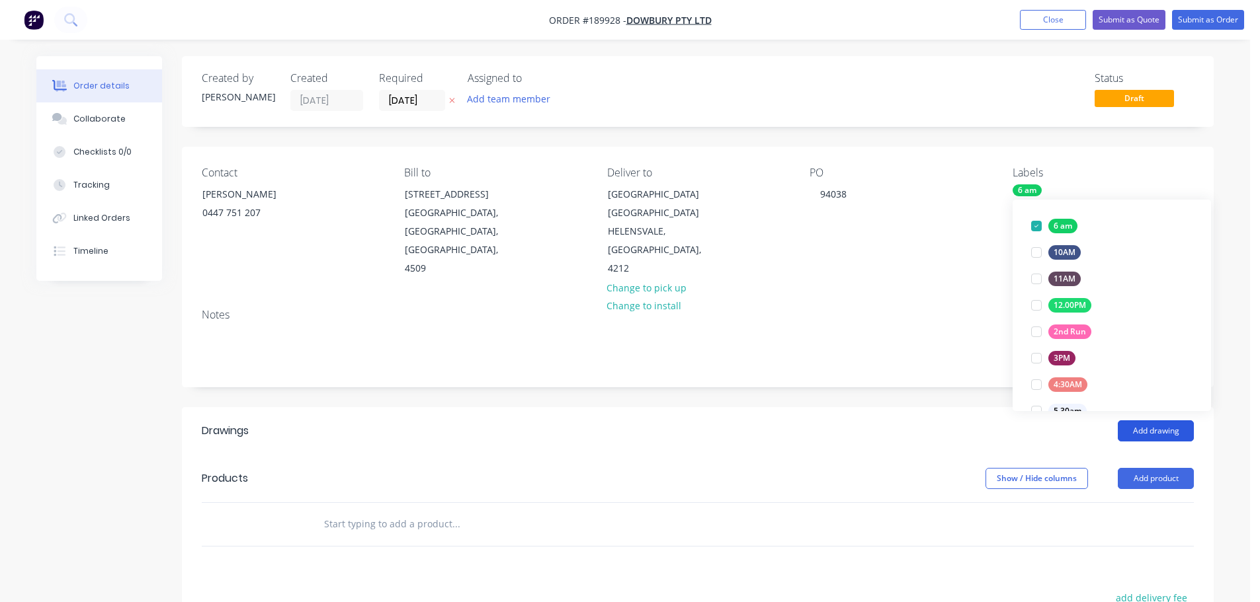
click at [1162, 431] on button "Add drawing" at bounding box center [1155, 431] width 76 height 21
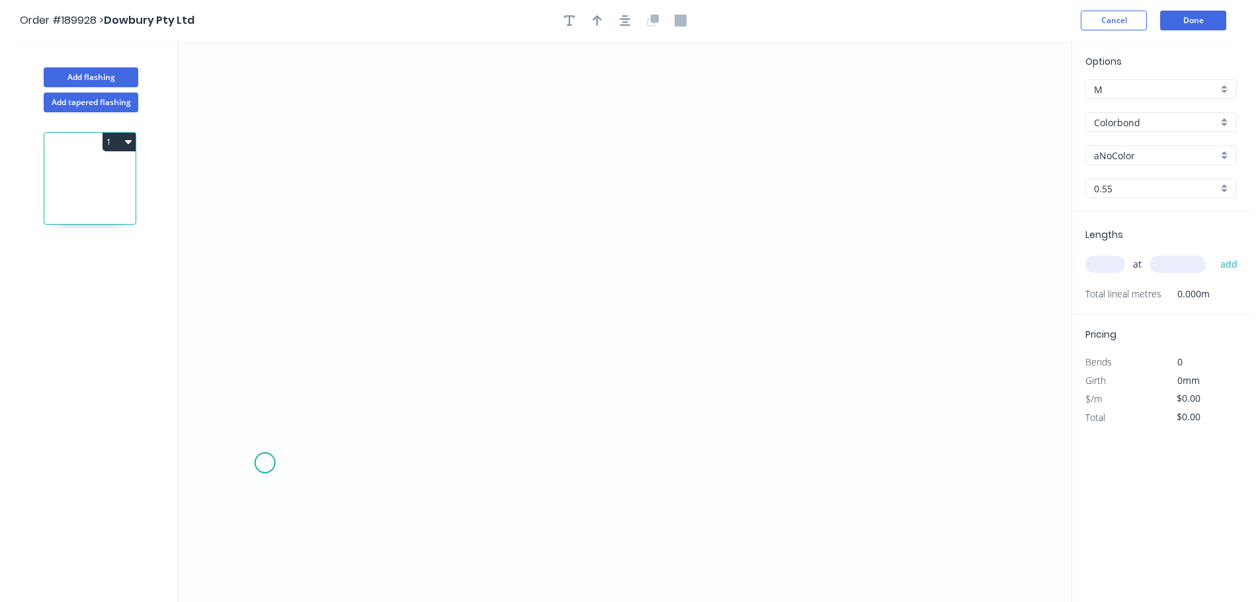
click at [266, 480] on icon "0" at bounding box center [625, 321] width 893 height 561
click at [274, 296] on icon "0" at bounding box center [625, 321] width 893 height 561
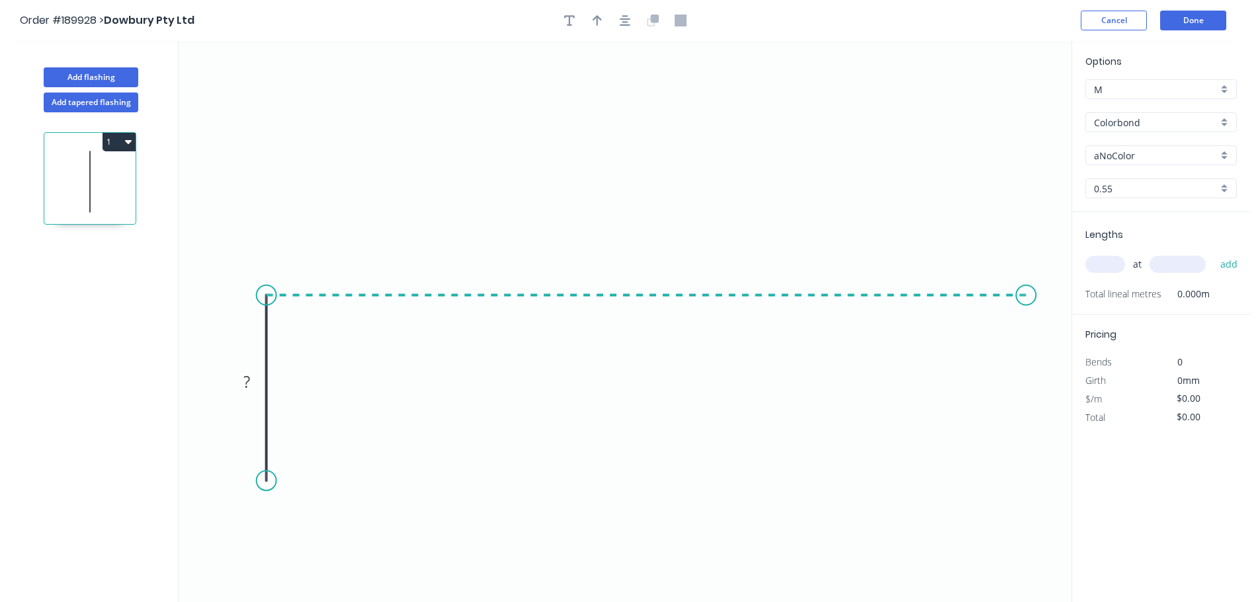
click at [1026, 341] on icon "0 ?" at bounding box center [625, 321] width 893 height 561
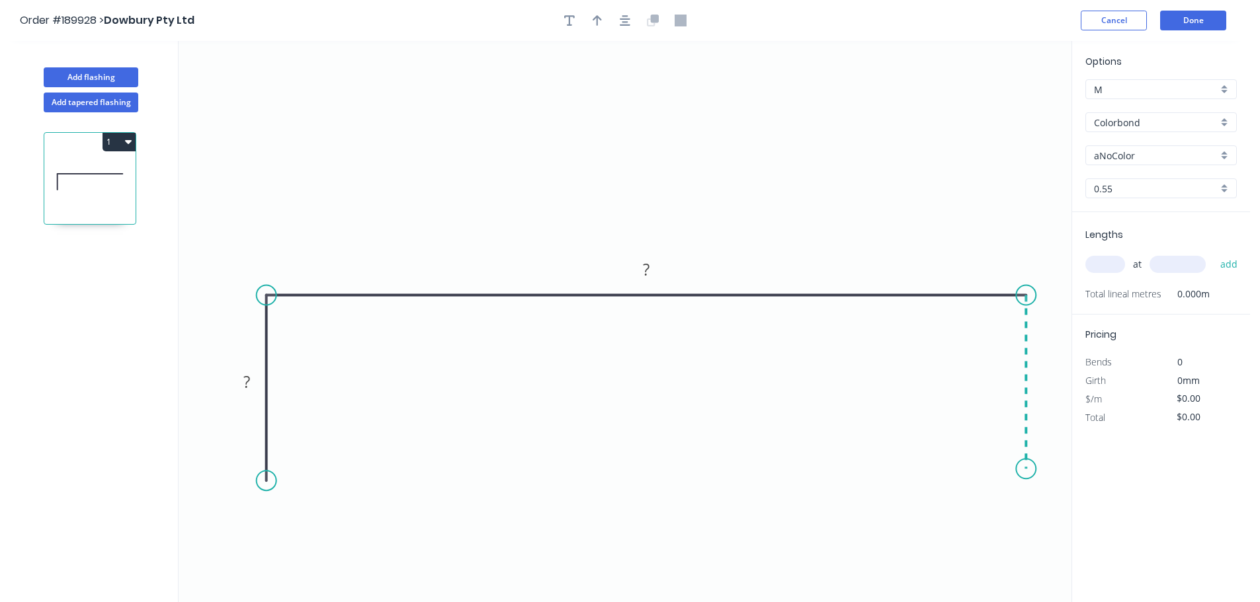
click at [1012, 469] on icon "0 ? ?" at bounding box center [625, 321] width 893 height 561
click at [267, 479] on circle at bounding box center [267, 479] width 20 height 20
click at [256, 385] on rect at bounding box center [246, 381] width 26 height 19
click at [635, 18] on div at bounding box center [624, 21] width 139 height 20
type input "$17.66"
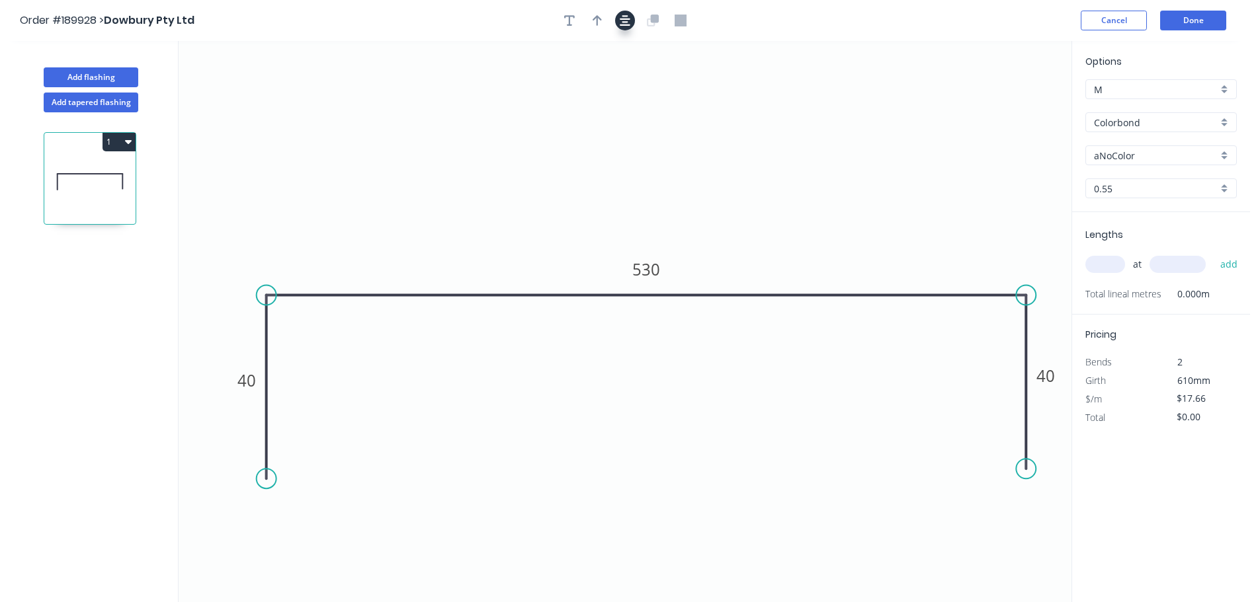
click at [629, 20] on icon "button" at bounding box center [625, 21] width 11 height 12
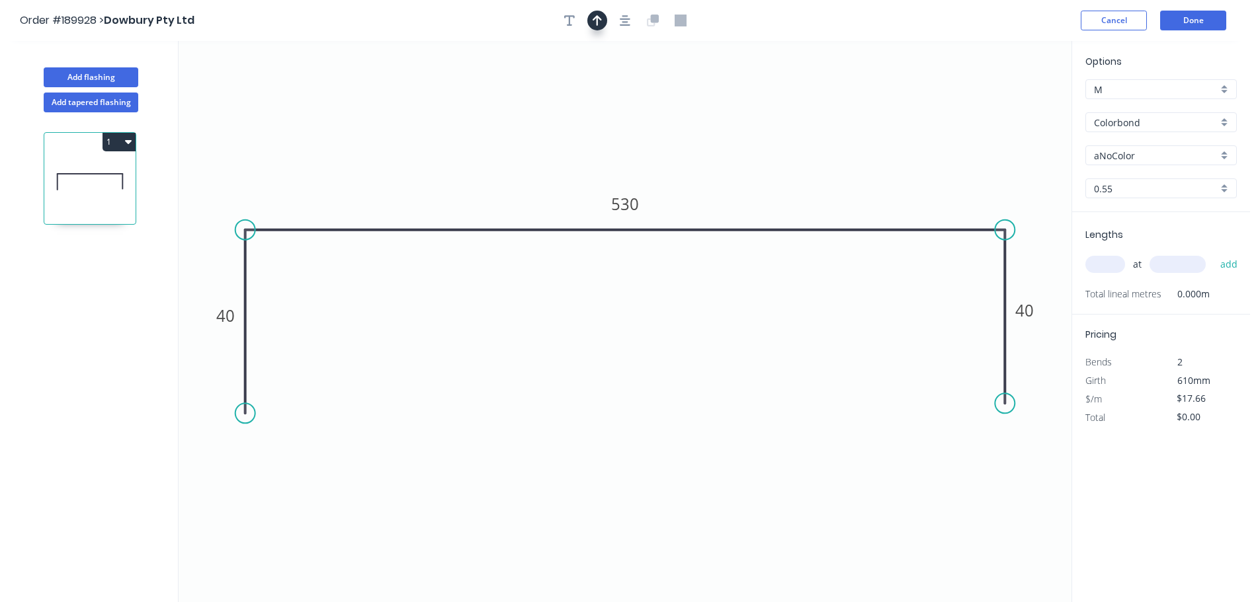
click at [600, 21] on icon "button" at bounding box center [596, 21] width 9 height 12
drag, startPoint x: 1006, startPoint y: 106, endPoint x: 774, endPoint y: 101, distance: 231.5
click at [774, 101] on icon at bounding box center [774, 85] width 12 height 42
click at [1140, 158] on input "aNoColor" at bounding box center [1156, 156] width 124 height 14
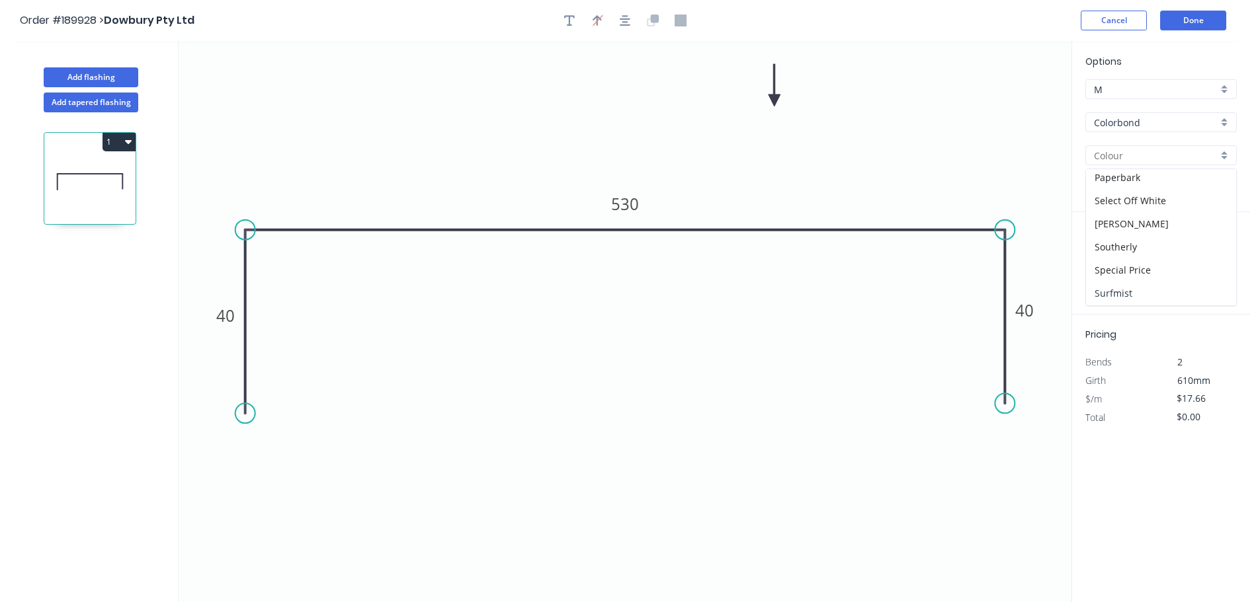
click at [1139, 284] on div "Surfmist" at bounding box center [1161, 293] width 150 height 23
type input "Surfmist"
click at [1110, 259] on input "text" at bounding box center [1105, 264] width 40 height 17
type input "3"
type input "2600"
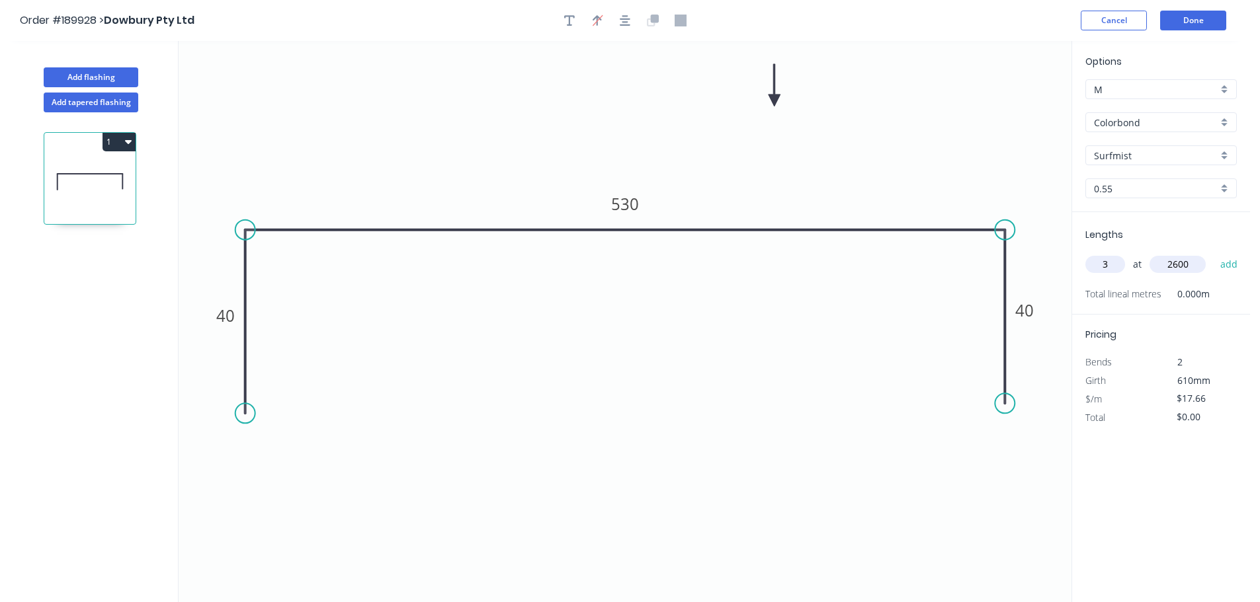
click at [1213, 253] on button "add" at bounding box center [1228, 264] width 31 height 22
type input "$137.75"
type input "4"
type input "3200"
click at [1213, 253] on button "add" at bounding box center [1228, 264] width 31 height 22
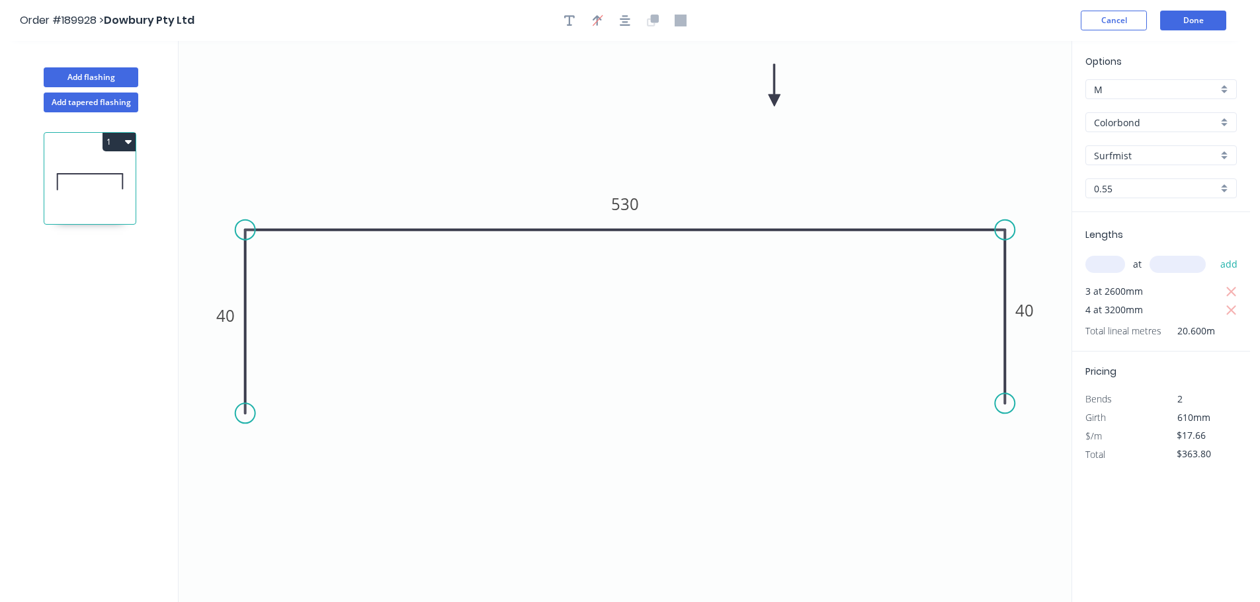
click at [102, 140] on div "1" at bounding box center [89, 142] width 91 height 19
drag, startPoint x: 132, startPoint y: 132, endPoint x: 129, endPoint y: 138, distance: 7.1
click at [132, 132] on div "1" at bounding box center [91, 369] width 174 height 514
click at [128, 140] on icon "button" at bounding box center [128, 141] width 7 height 11
click at [91, 174] on div "Duplicate" at bounding box center [73, 174] width 102 height 19
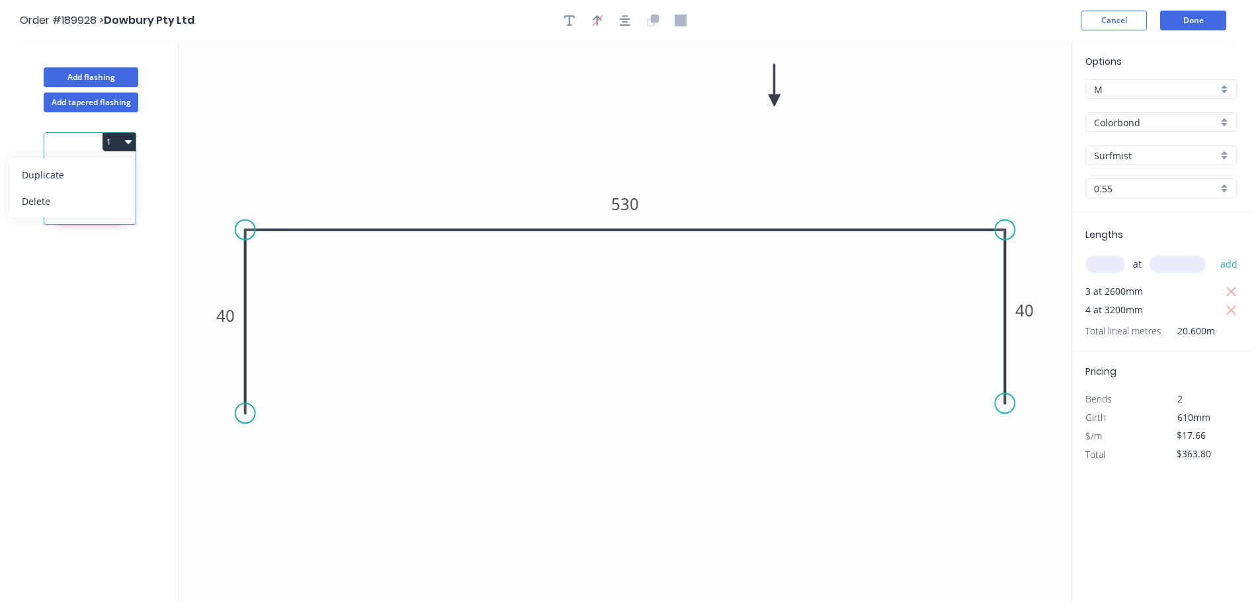
type input "$0.00"
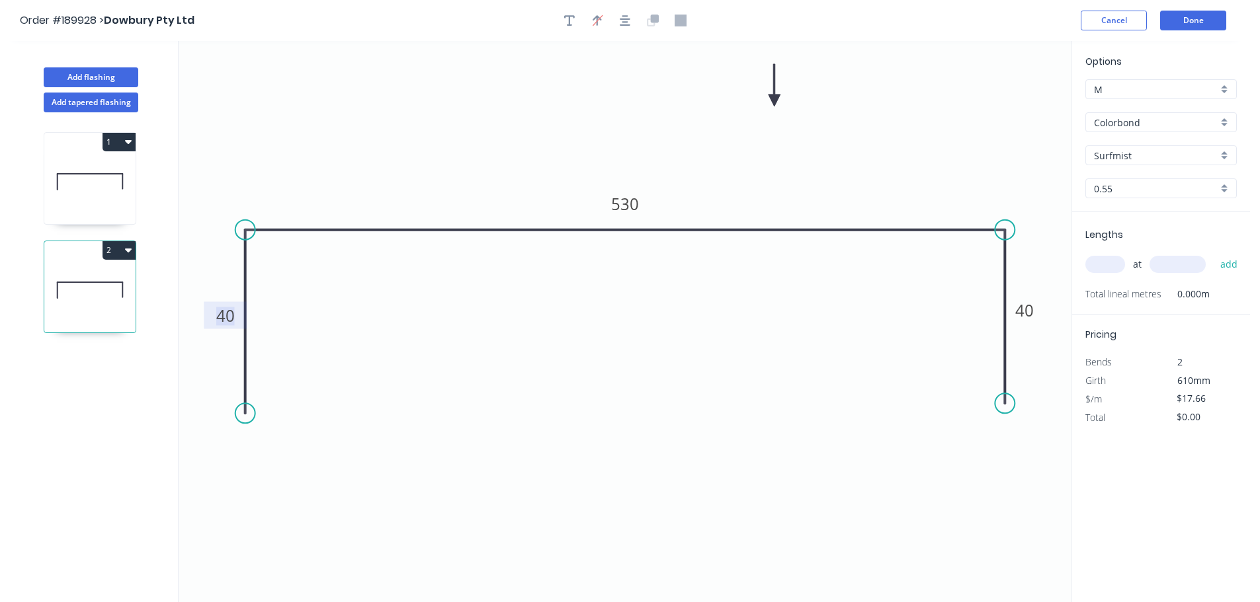
click at [224, 316] on tspan "40" at bounding box center [225, 316] width 19 height 22
click at [1106, 264] on input "text" at bounding box center [1105, 264] width 40 height 17
type input "1"
type input "3200"
click at [1213, 253] on button "add" at bounding box center [1228, 264] width 31 height 22
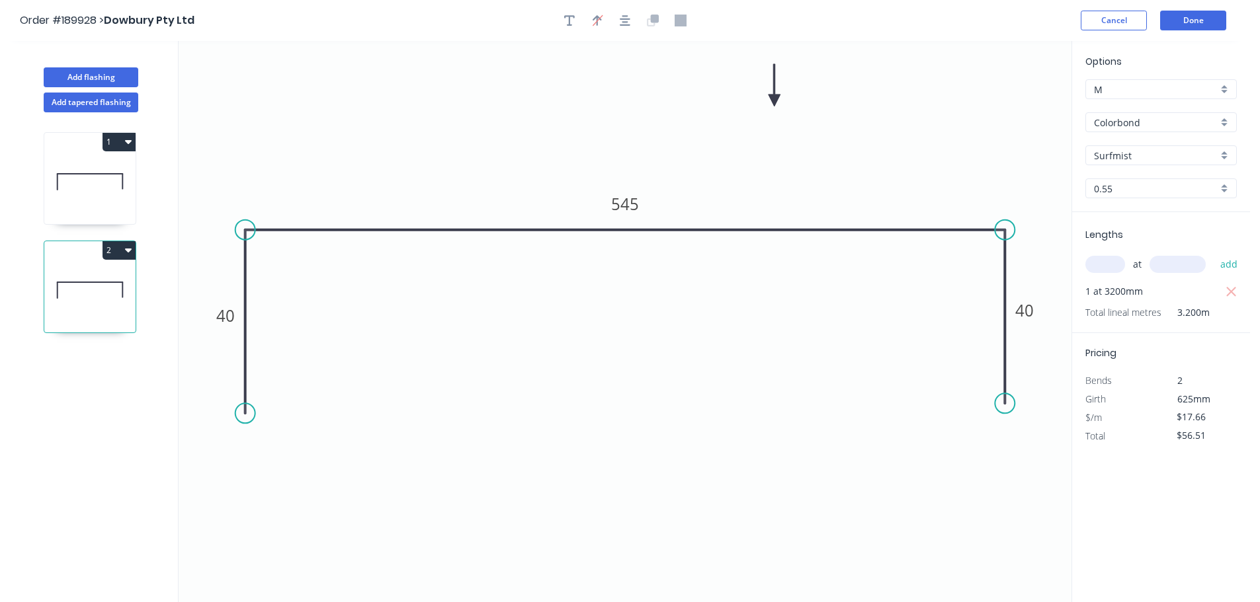
click at [93, 252] on div "2" at bounding box center [89, 250] width 91 height 19
click at [104, 256] on button "2" at bounding box center [118, 250] width 33 height 19
click at [88, 288] on div "Duplicate" at bounding box center [73, 283] width 102 height 19
type input "$0.00"
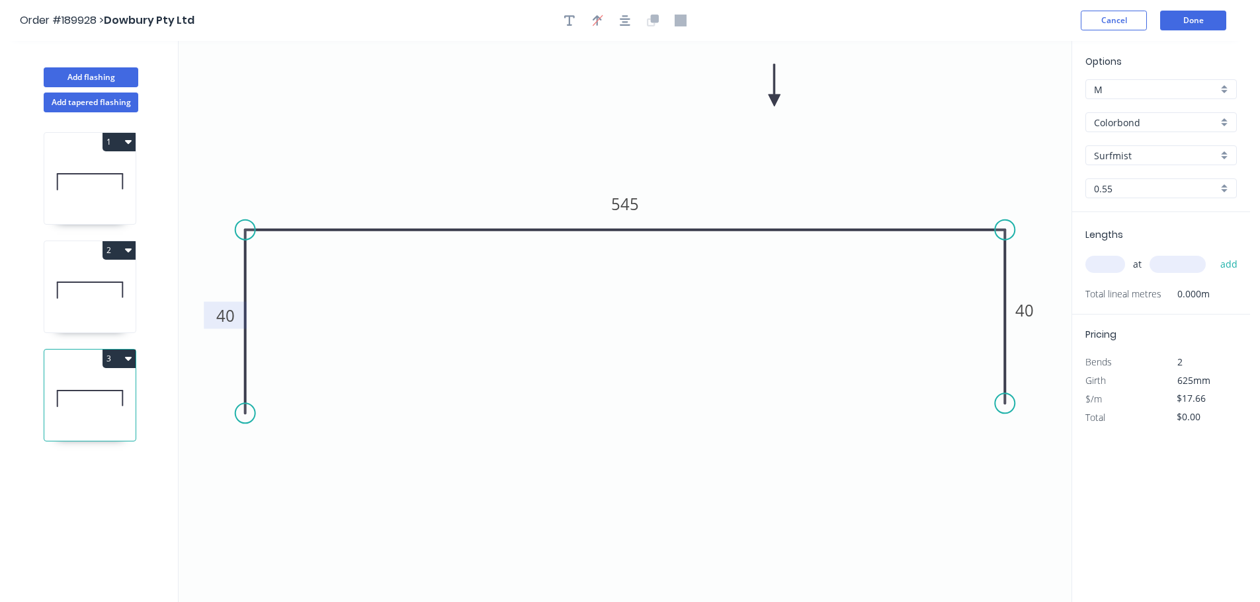
click at [225, 320] on tspan "40" at bounding box center [225, 316] width 19 height 22
click at [1115, 270] on input "text" at bounding box center [1105, 264] width 40 height 17
type input "1"
type input "2600"
click at [1213, 253] on button "add" at bounding box center [1228, 264] width 31 height 22
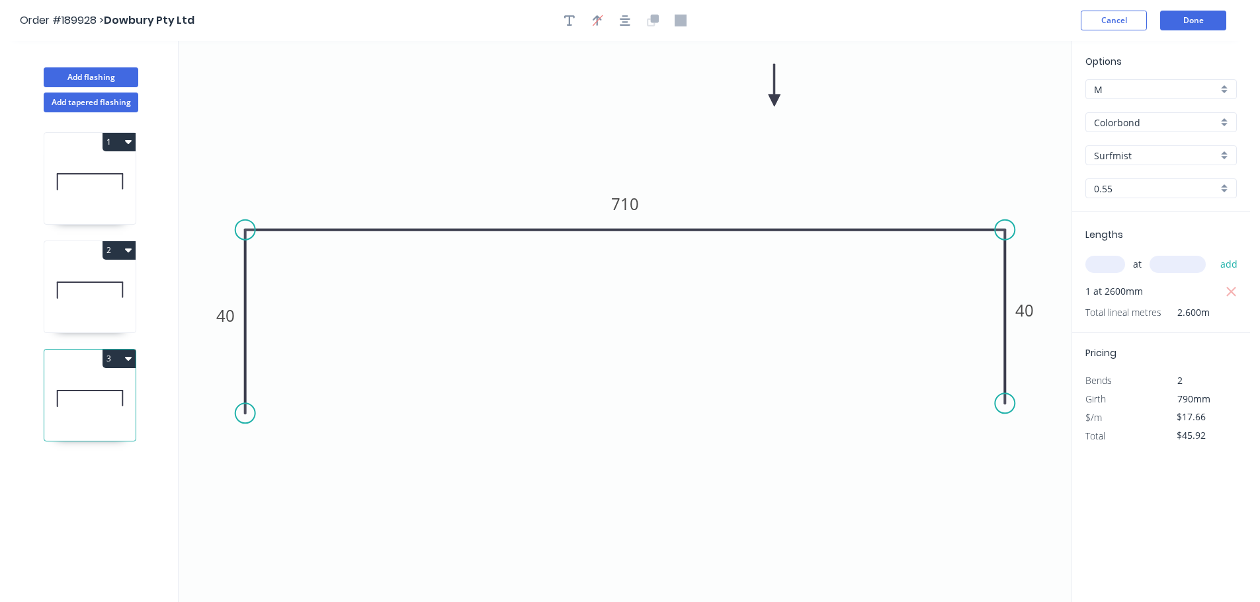
click at [121, 366] on button "3" at bounding box center [118, 359] width 33 height 19
click at [116, 395] on div "Duplicate" at bounding box center [73, 391] width 102 height 19
type input "$0.00"
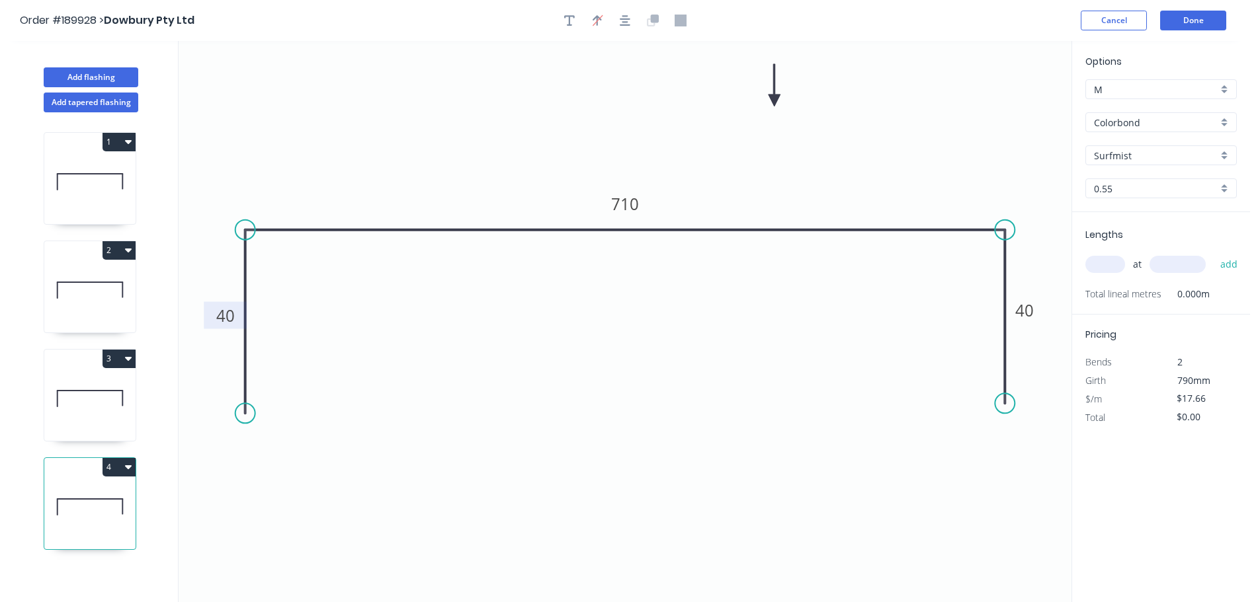
click at [221, 321] on tspan "40" at bounding box center [225, 316] width 19 height 22
click at [1094, 263] on input "text" at bounding box center [1105, 264] width 40 height 17
type input "1"
type input "3600"
click at [1213, 253] on button "add" at bounding box center [1228, 264] width 31 height 22
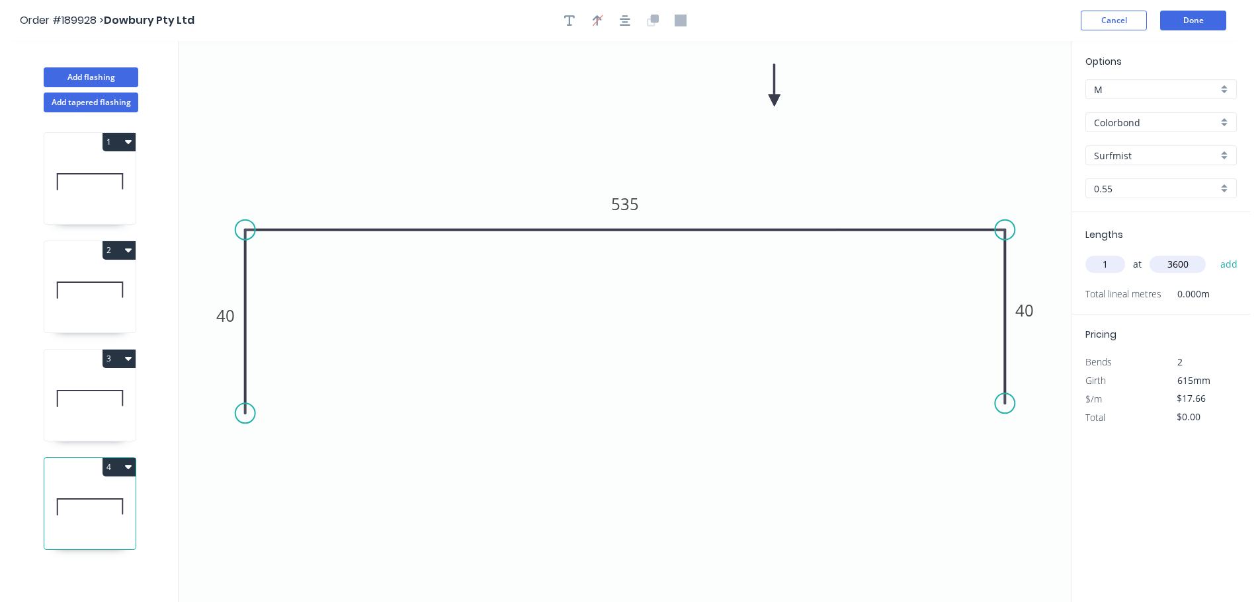
type input "$63.58"
click at [110, 79] on button "Add flashing" at bounding box center [91, 77] width 95 height 20
type input "$0.00"
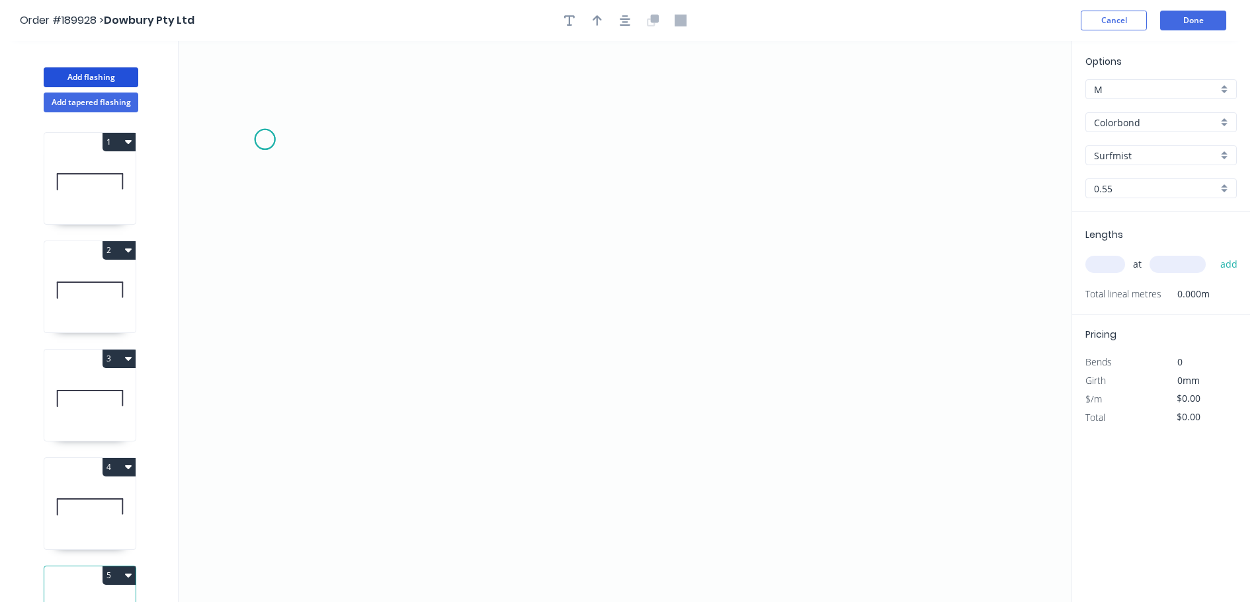
click at [264, 140] on icon "0" at bounding box center [625, 321] width 893 height 561
click at [260, 391] on icon "0" at bounding box center [625, 321] width 893 height 561
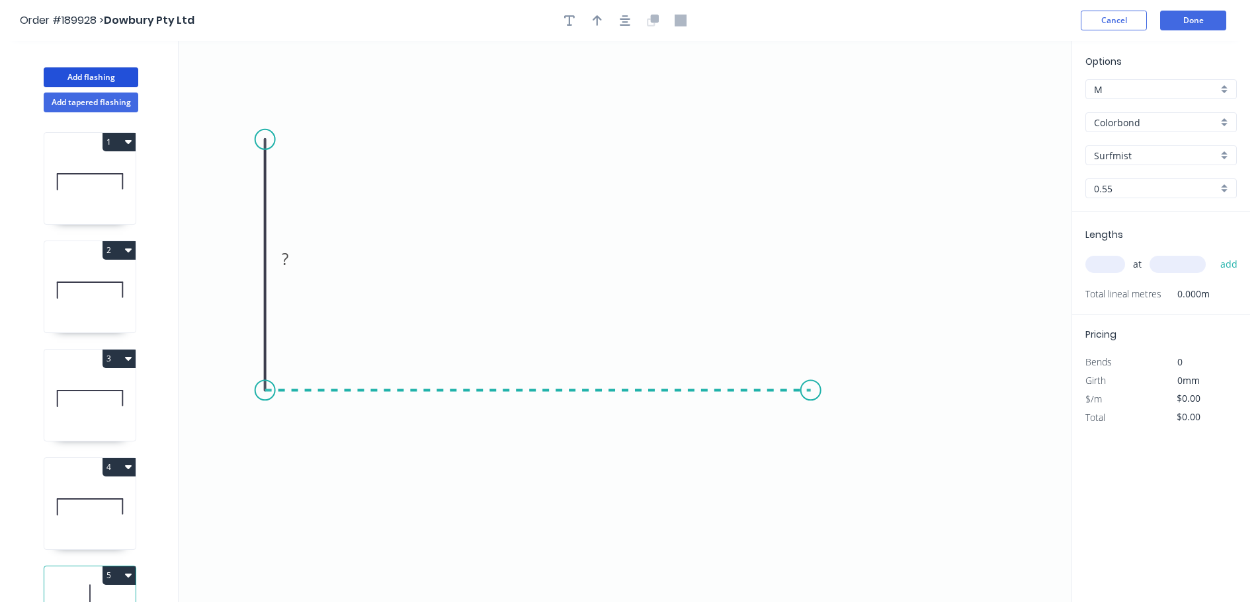
click at [809, 393] on icon "0 ?" at bounding box center [625, 321] width 893 height 561
drag, startPoint x: 812, startPoint y: 503, endPoint x: 821, endPoint y: 504, distance: 8.6
click at [812, 504] on icon "0 ? ?" at bounding box center [625, 321] width 893 height 561
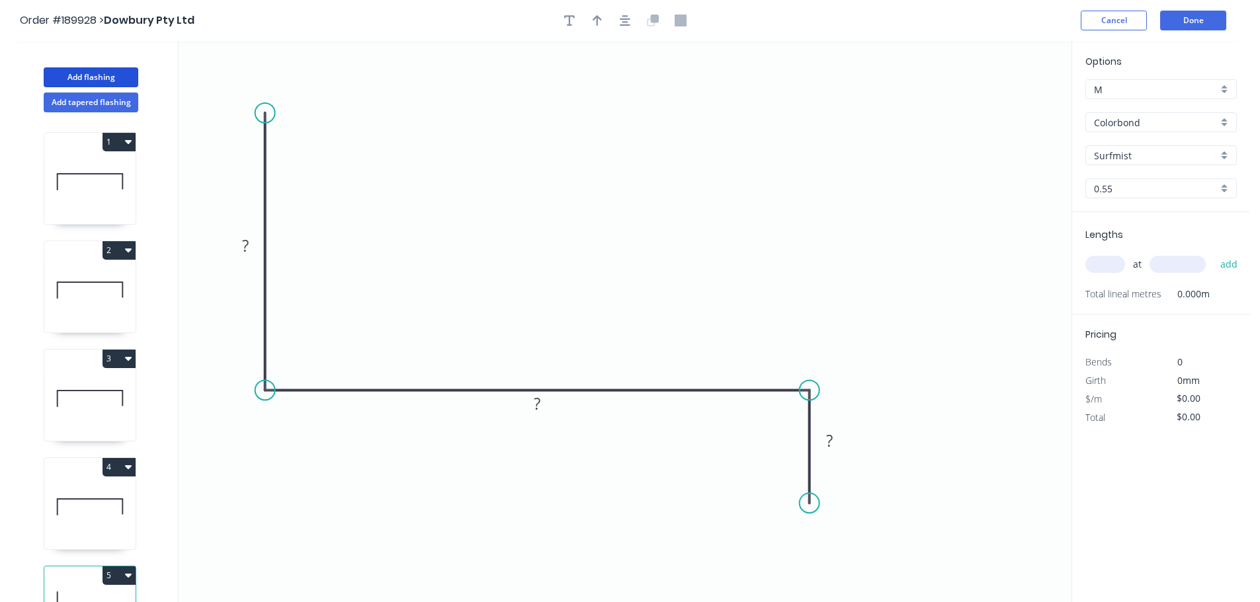
drag, startPoint x: 266, startPoint y: 139, endPoint x: 278, endPoint y: 111, distance: 30.5
click at [259, 111] on circle at bounding box center [265, 113] width 20 height 20
click at [618, 24] on button "button" at bounding box center [625, 21] width 20 height 20
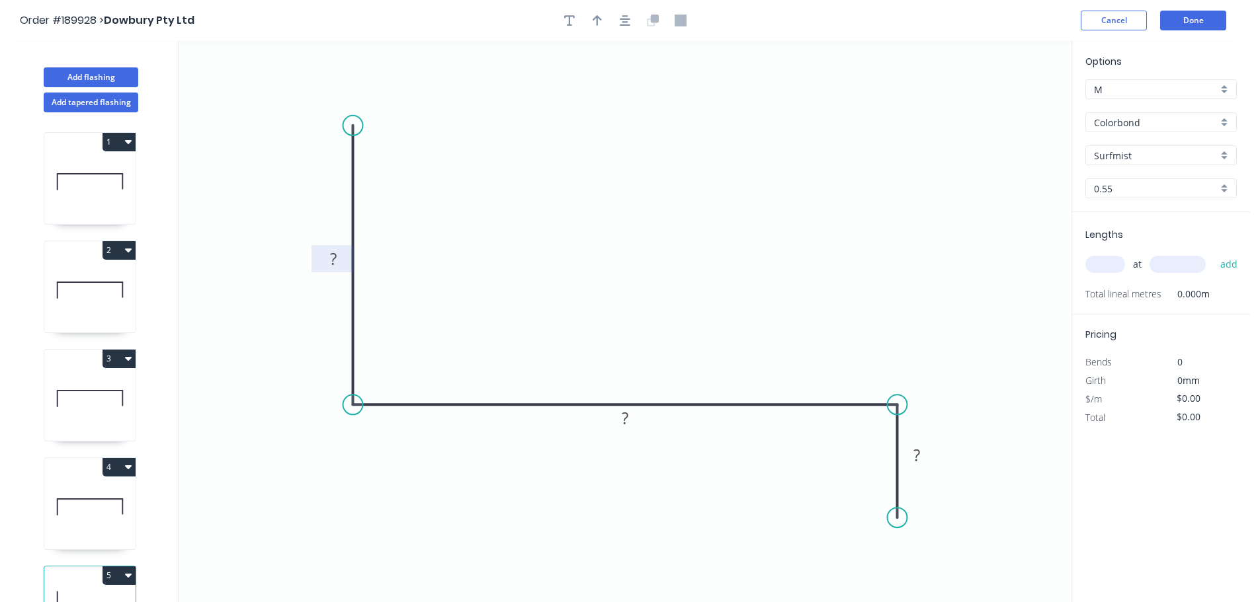
click at [339, 258] on rect at bounding box center [333, 260] width 26 height 19
click at [627, 23] on icon "button" at bounding box center [625, 21] width 11 height 12
type input "$12.41"
click at [595, 28] on button "button" at bounding box center [597, 21] width 20 height 20
drag, startPoint x: 1004, startPoint y: 106, endPoint x: 689, endPoint y: 105, distance: 314.7
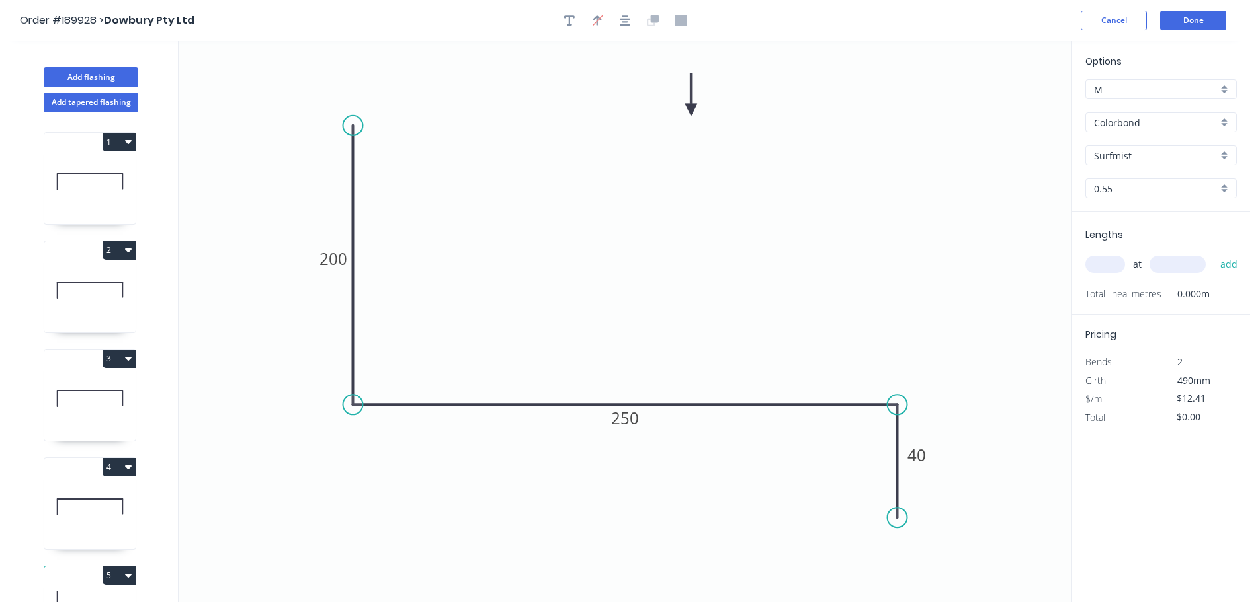
click at [689, 105] on icon at bounding box center [691, 94] width 12 height 42
click at [1102, 265] on input "text" at bounding box center [1105, 264] width 40 height 17
type input "14"
type input "5200"
click at [1213, 253] on button "add" at bounding box center [1228, 264] width 31 height 22
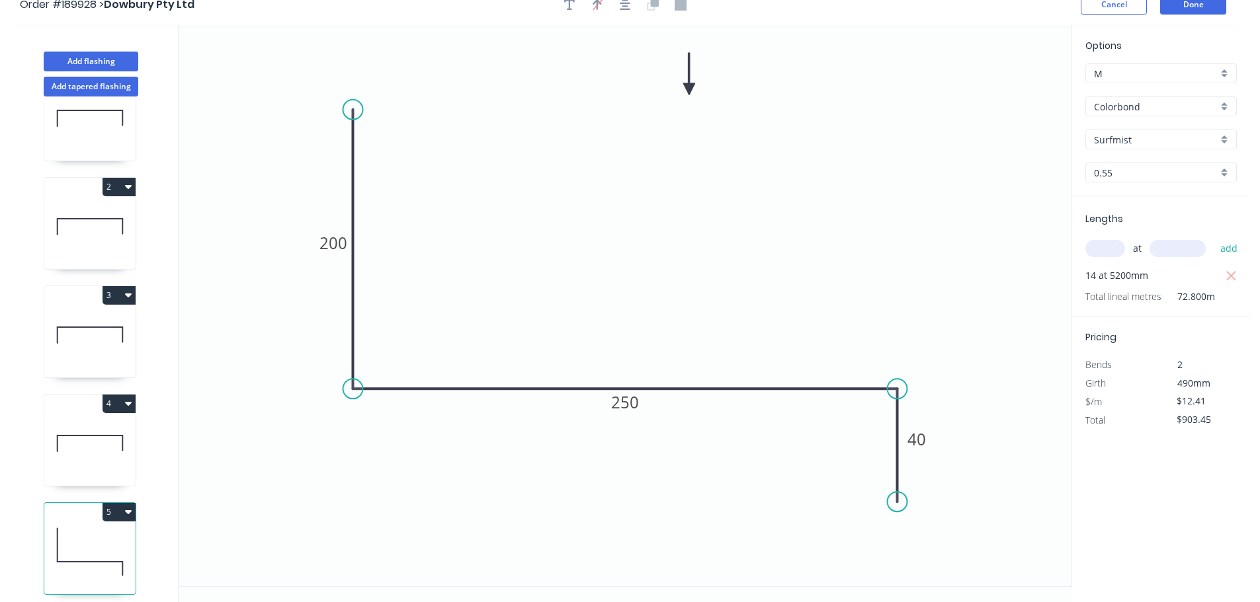
scroll to position [24, 0]
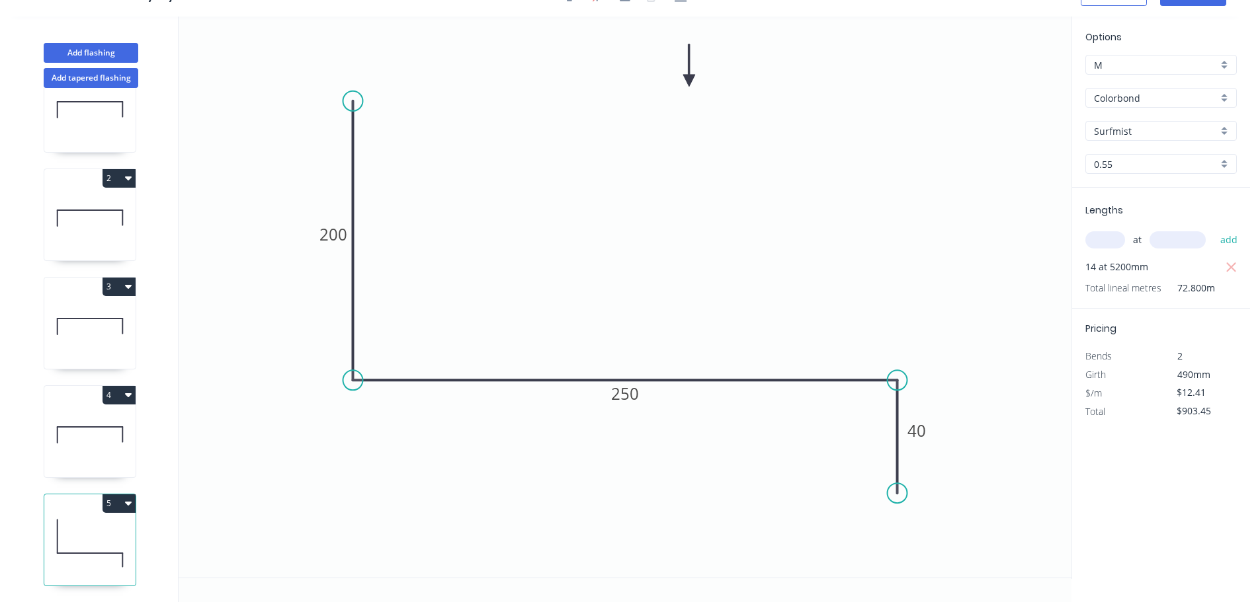
click at [126, 498] on icon "button" at bounding box center [128, 503] width 7 height 11
click at [113, 527] on div "Duplicate" at bounding box center [73, 536] width 102 height 19
type input "$0.00"
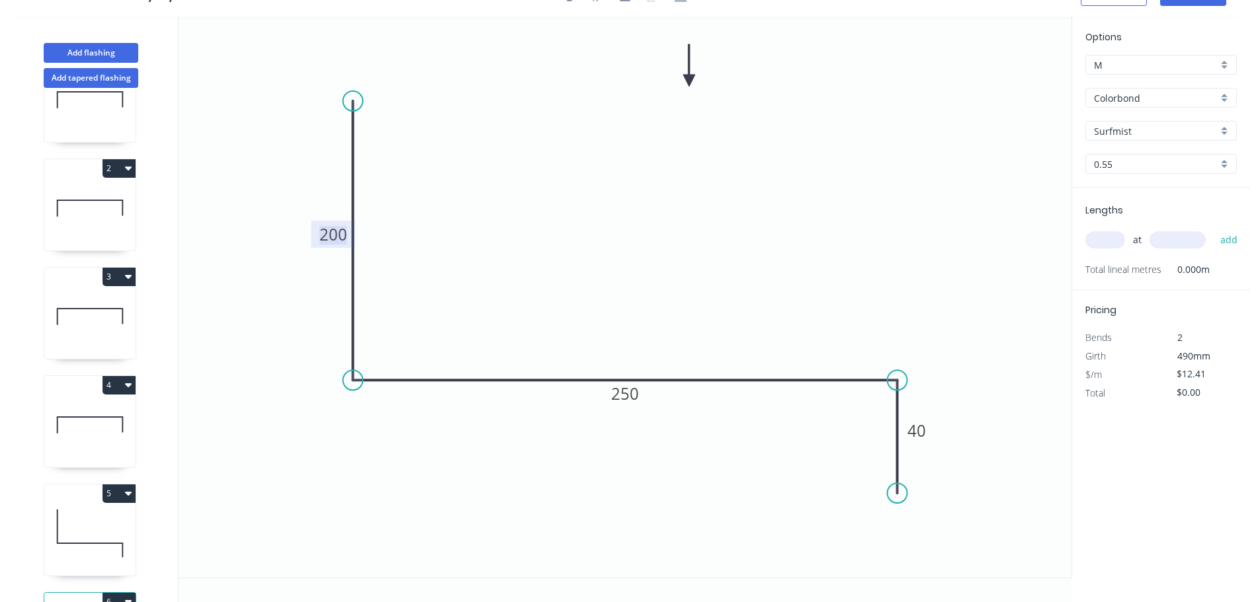
click at [336, 237] on tspan "200" at bounding box center [333, 234] width 28 height 22
type input "$17.66"
drag, startPoint x: 351, startPoint y: 102, endPoint x: 341, endPoint y: 44, distance: 59.1
click at [341, 44] on icon "0 350 285 40" at bounding box center [625, 297] width 893 height 561
click at [1093, 241] on input "text" at bounding box center [1105, 239] width 40 height 17
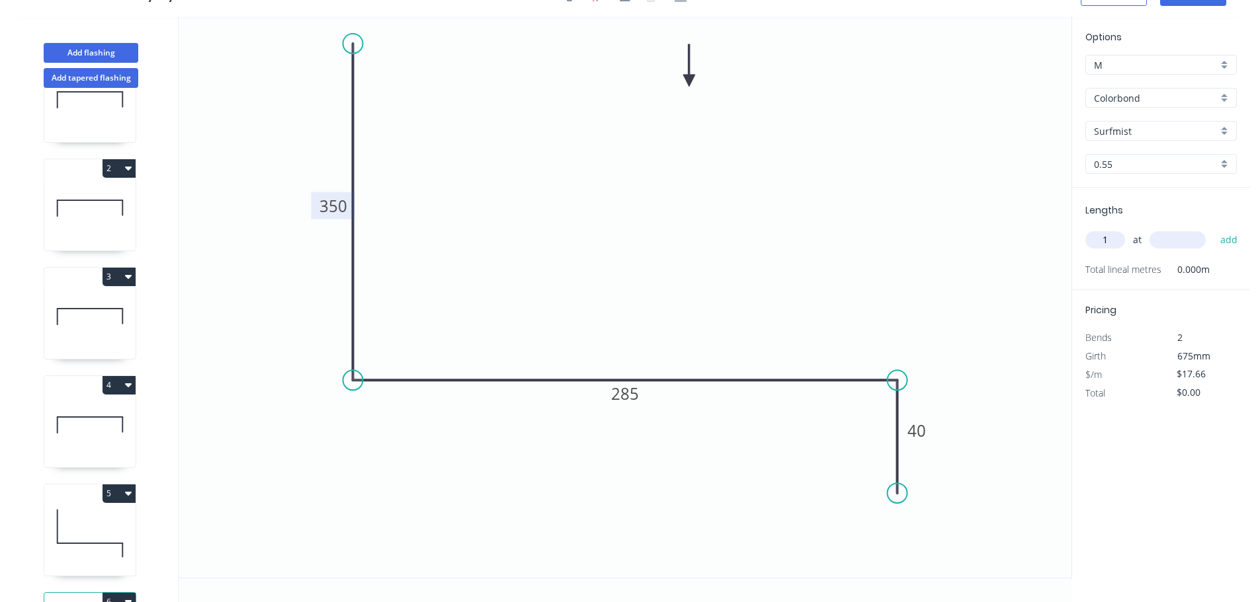
type input "1"
type input "4500"
click at [1213, 229] on button "add" at bounding box center [1228, 240] width 31 height 22
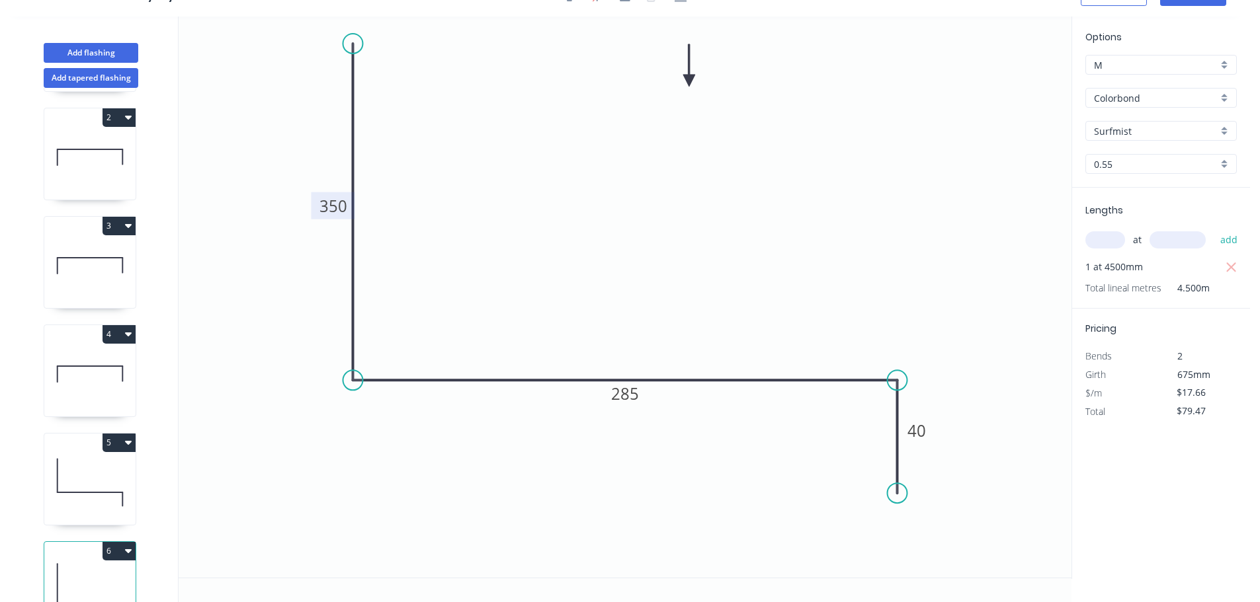
scroll to position [166, 0]
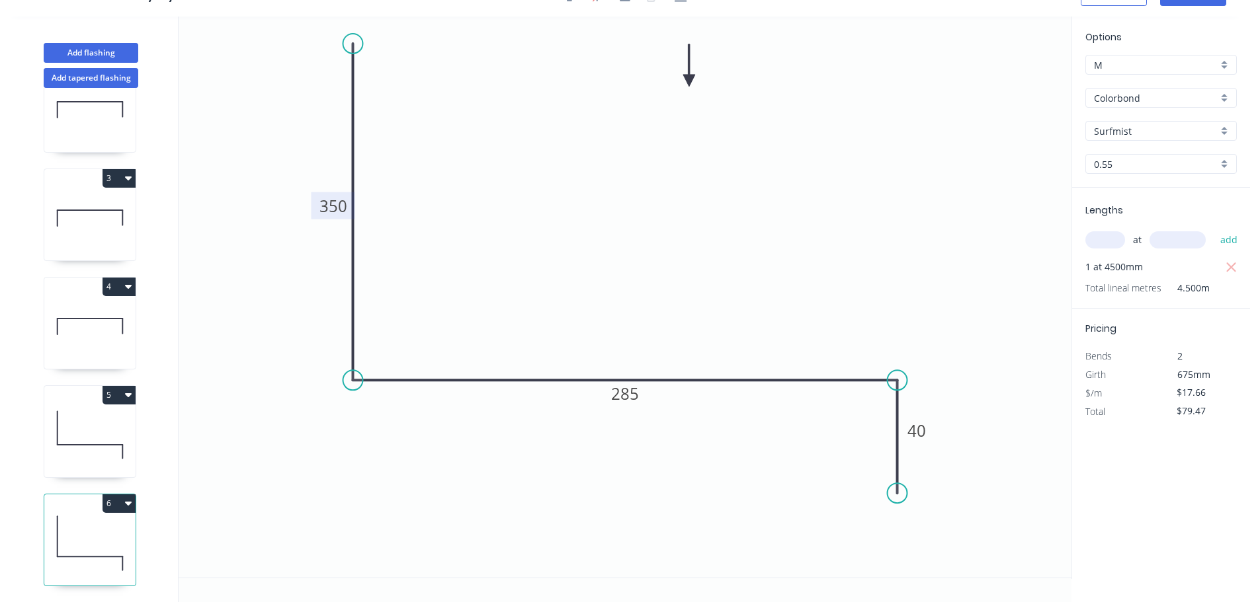
click at [128, 495] on button "6" at bounding box center [118, 504] width 33 height 19
click at [106, 527] on div "Duplicate" at bounding box center [73, 536] width 102 height 19
type input "$0.00"
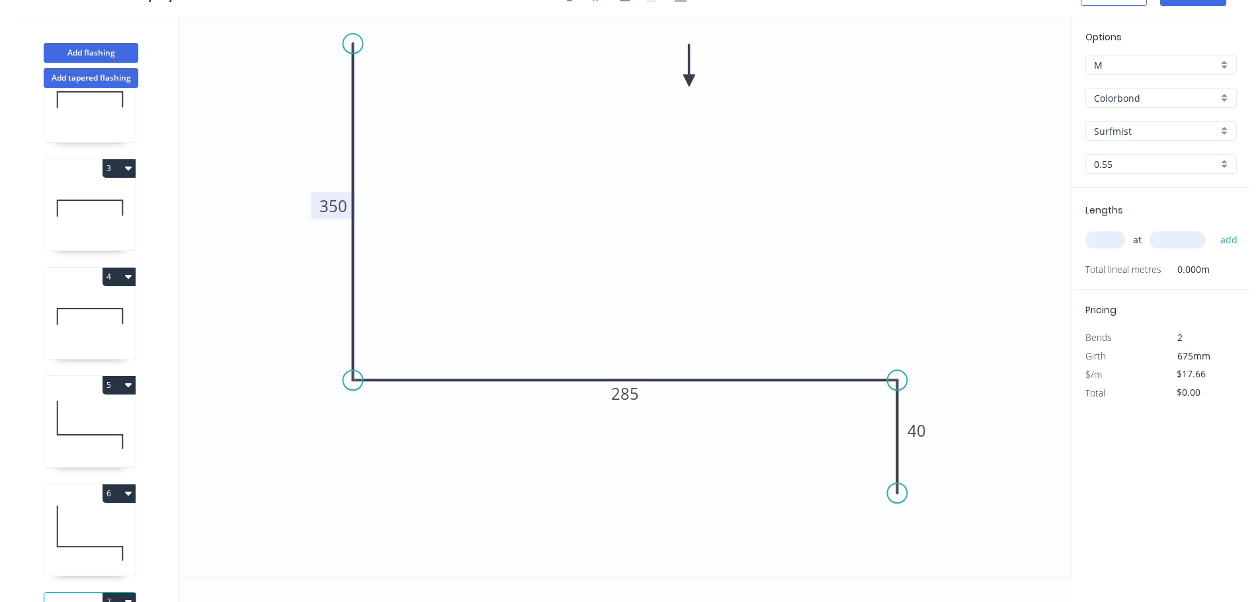
click at [341, 210] on tspan "350" at bounding box center [333, 206] width 28 height 22
type input "$14.16"
drag, startPoint x: 356, startPoint y: 47, endPoint x: 355, endPoint y: 137, distance: 89.9
click at [355, 137] on circle at bounding box center [353, 128] width 20 height 20
click at [1108, 244] on input "text" at bounding box center [1105, 239] width 40 height 17
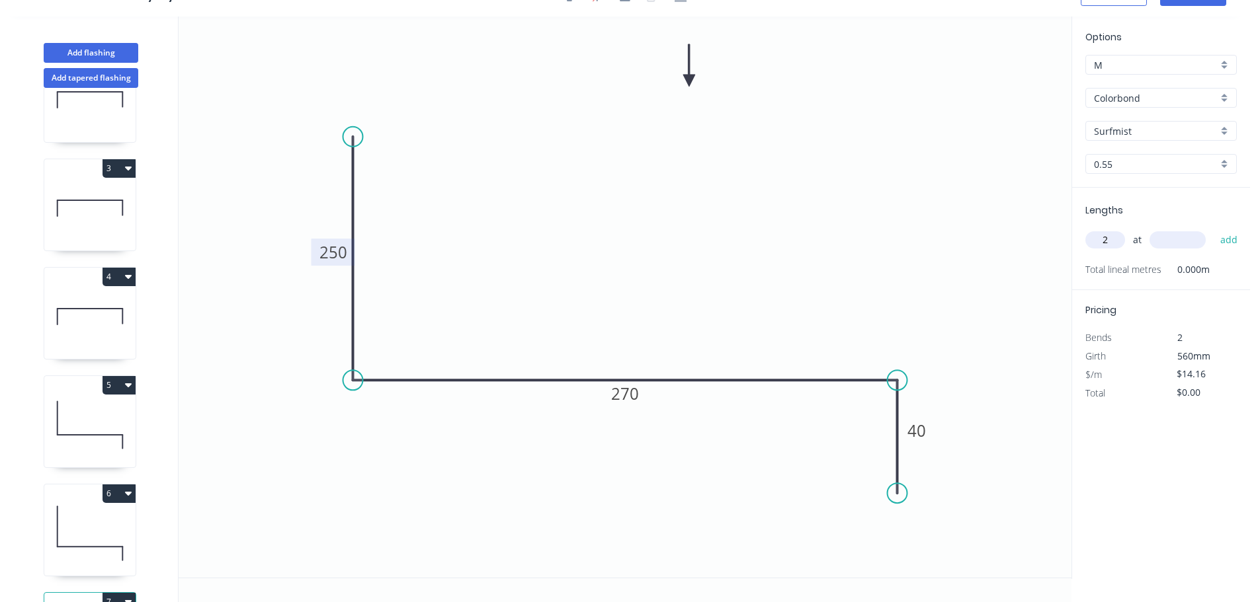
type input "2"
type input "4000"
click at [1213, 229] on button "add" at bounding box center [1228, 240] width 31 height 22
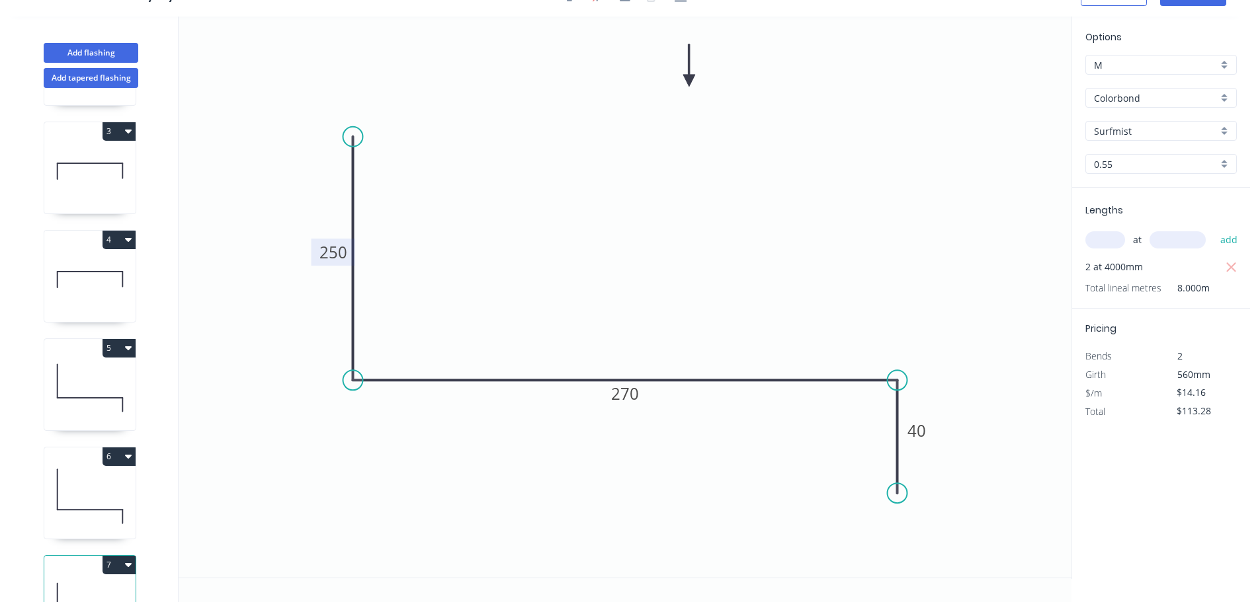
scroll to position [274, 0]
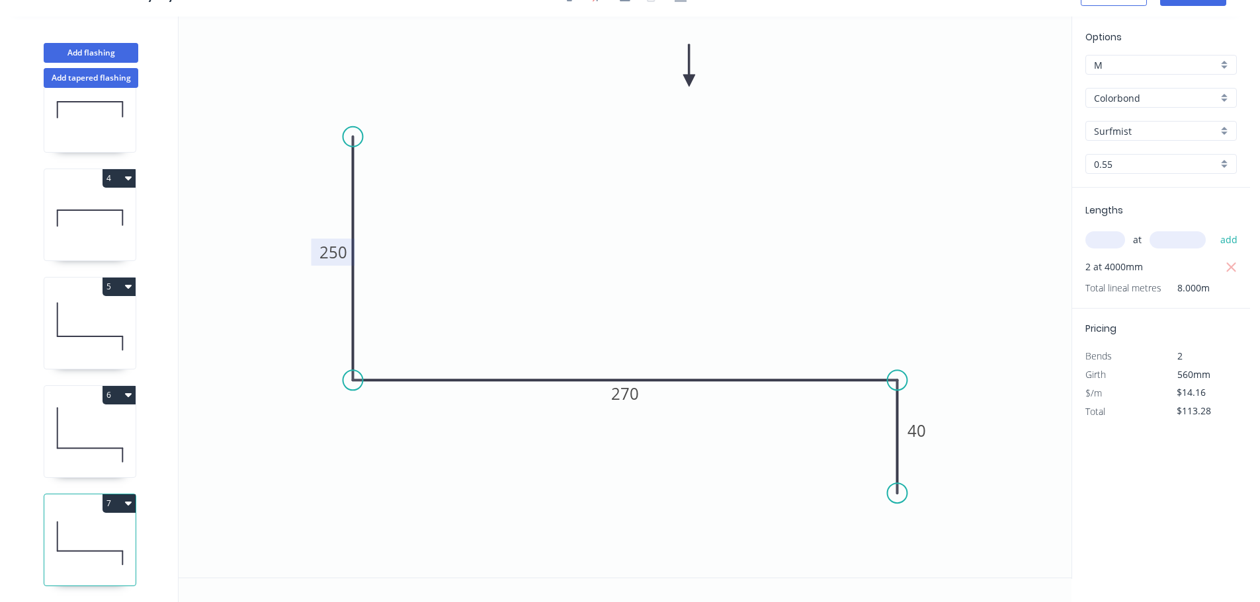
click at [117, 495] on button "7" at bounding box center [118, 504] width 33 height 19
drag, startPoint x: 89, startPoint y: 527, endPoint x: 142, endPoint y: 497, distance: 61.0
click at [89, 527] on div "Duplicate" at bounding box center [73, 536] width 102 height 19
type input "$0.00"
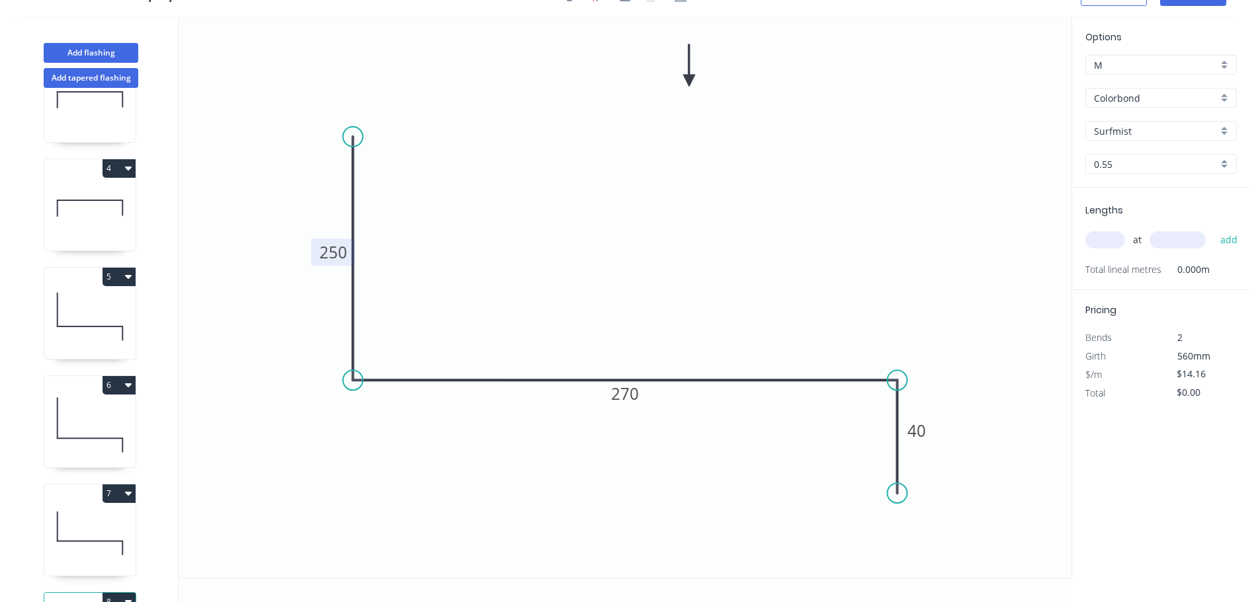
click at [341, 253] on tspan "250" at bounding box center [333, 252] width 28 height 22
type input "$17.66"
click at [1102, 245] on input "text" at bounding box center [1105, 239] width 40 height 17
type input "1"
type input "5500"
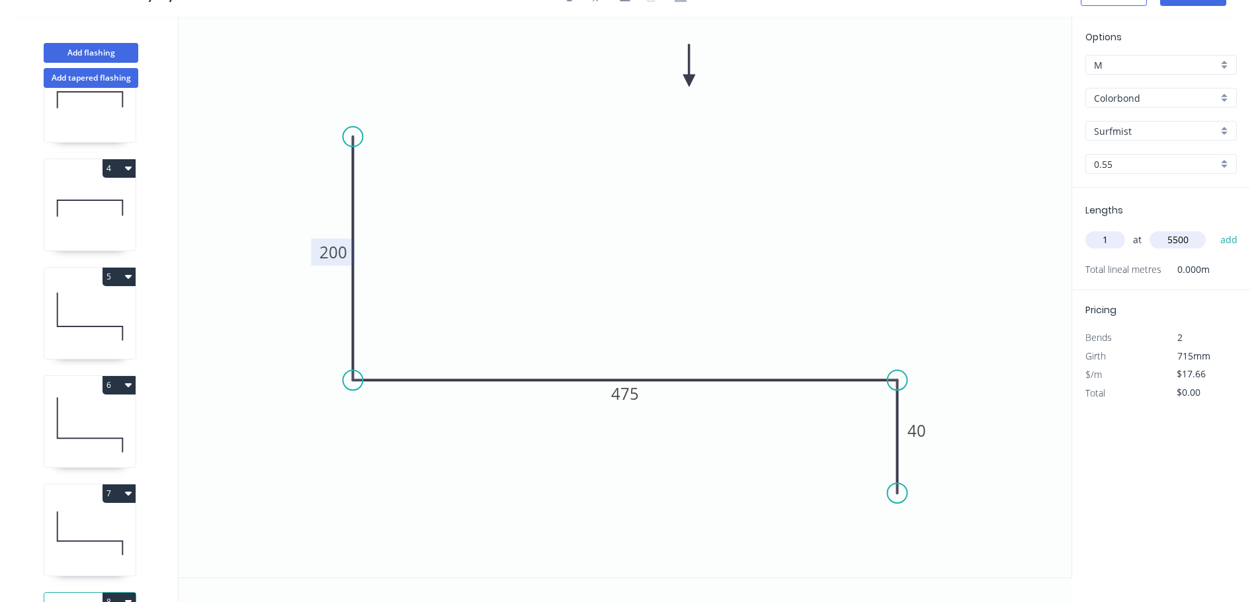
click at [1213, 229] on button "add" at bounding box center [1228, 240] width 31 height 22
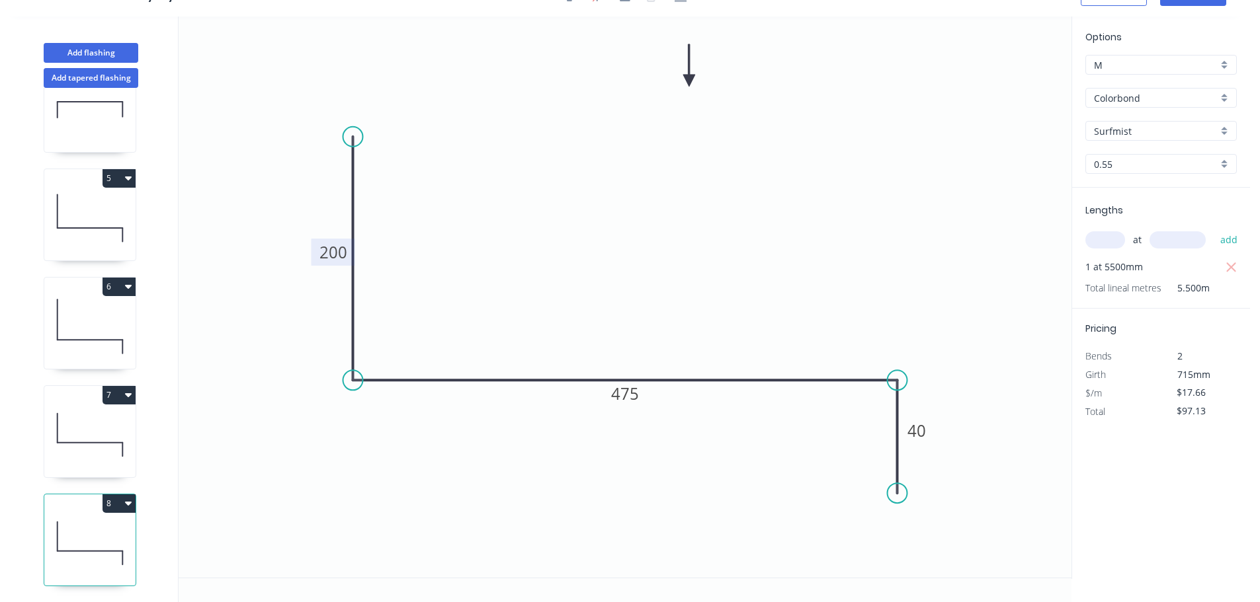
scroll to position [383, 0]
click at [111, 495] on button "8" at bounding box center [118, 504] width 33 height 19
click at [91, 527] on div "Duplicate" at bounding box center [73, 536] width 102 height 19
type input "$0.00"
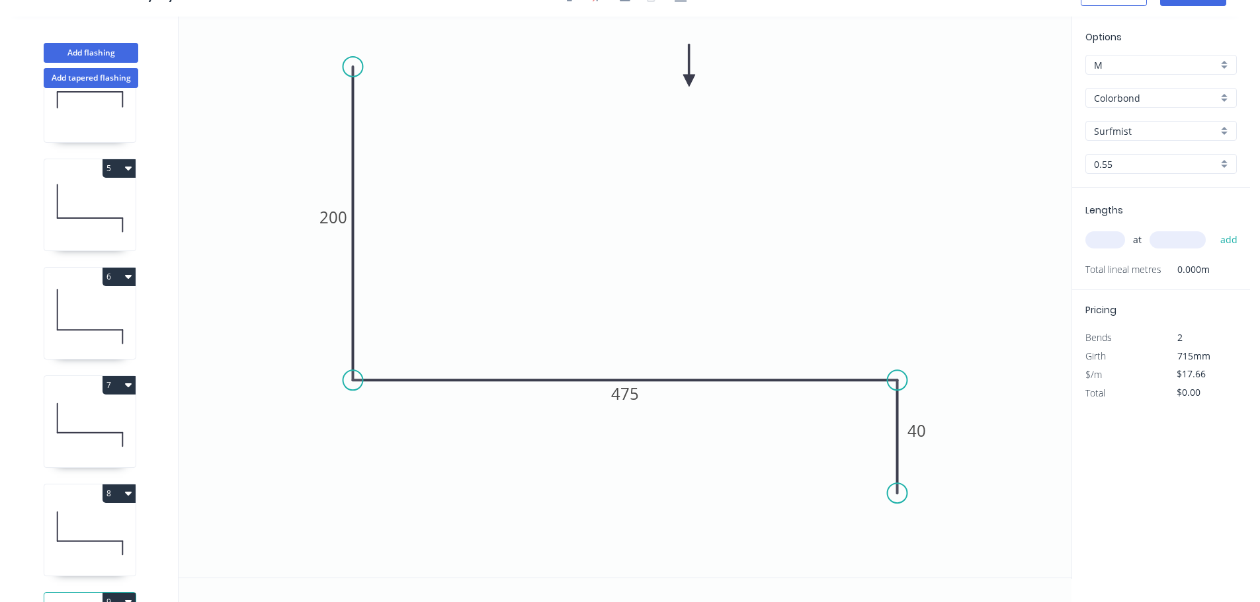
drag, startPoint x: 354, startPoint y: 136, endPoint x: 352, endPoint y: 67, distance: 68.8
click at [352, 67] on circle at bounding box center [353, 67] width 20 height 20
drag, startPoint x: 352, startPoint y: 67, endPoint x: 353, endPoint y: 83, distance: 15.9
click at [352, 57] on circle at bounding box center [353, 67] width 20 height 20
click at [333, 209] on tspan "200" at bounding box center [333, 211] width 28 height 22
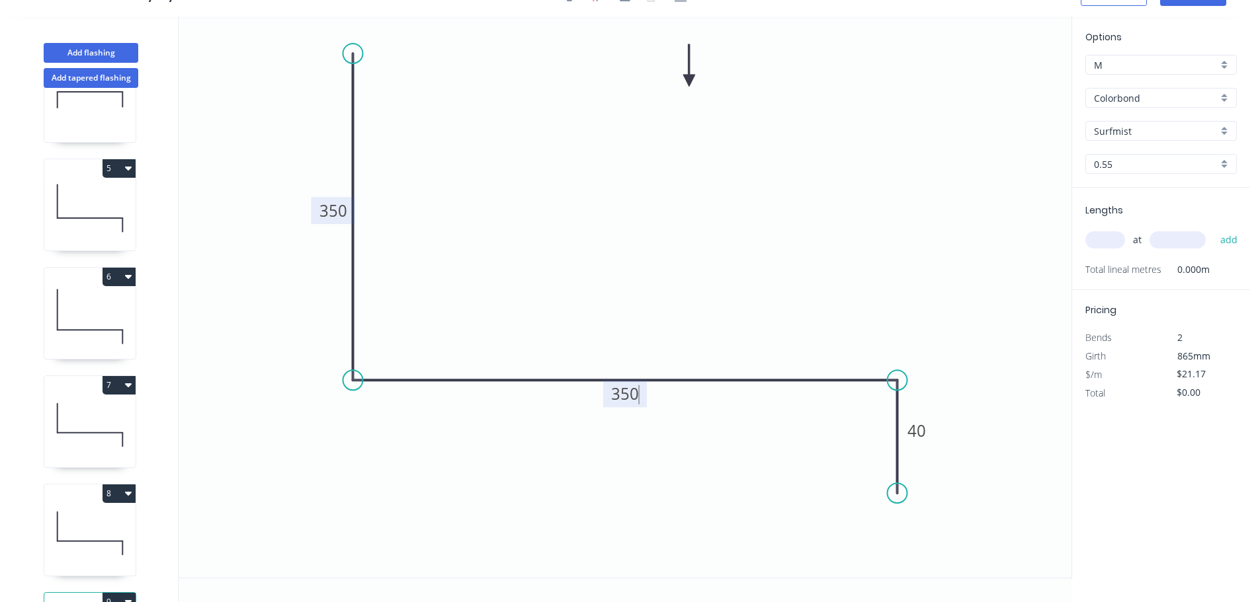
type input "$17.66"
click at [1099, 244] on input "text" at bounding box center [1105, 239] width 40 height 17
type input "2"
type input "400"
click at [1213, 229] on button "add" at bounding box center [1228, 240] width 31 height 22
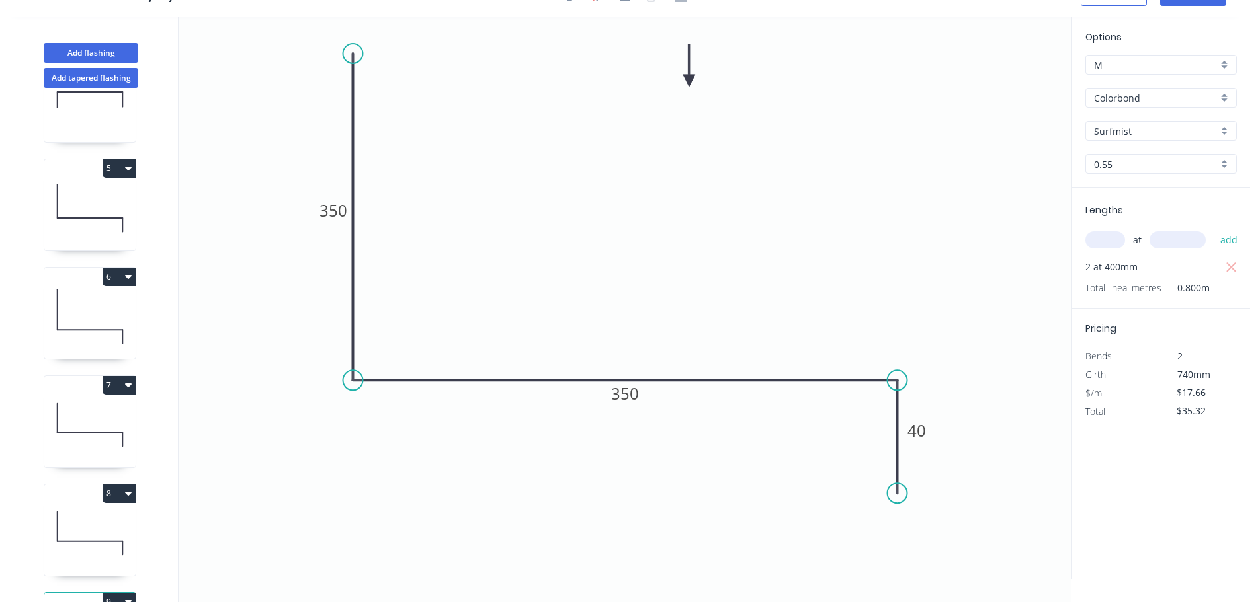
click at [1230, 269] on icon "button" at bounding box center [1231, 268] width 12 height 16
type input "$0.00"
click at [1109, 244] on input "text" at bounding box center [1105, 239] width 40 height 17
type input "2"
type input "4000"
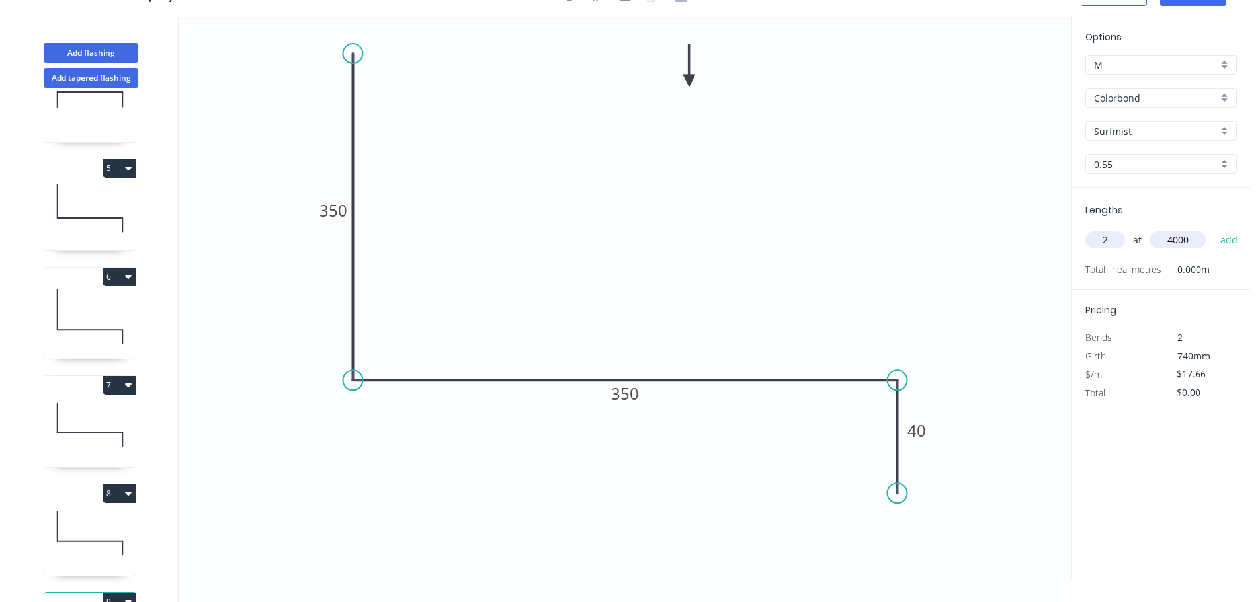
click at [1213, 229] on button "add" at bounding box center [1228, 240] width 31 height 22
type input "$141.28"
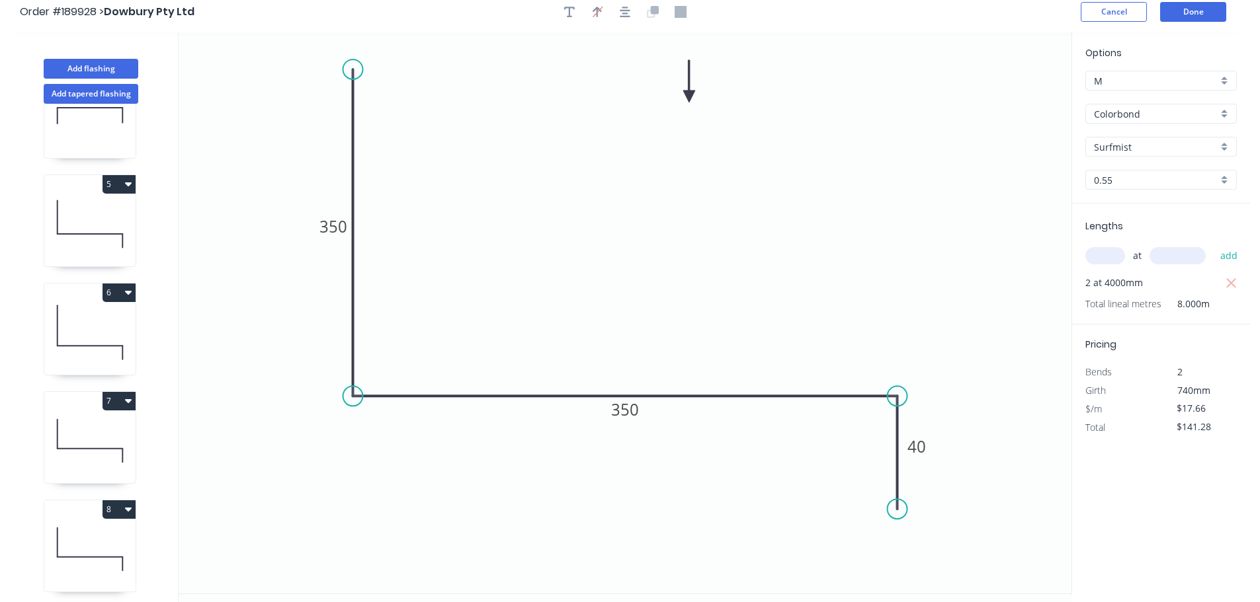
scroll to position [0, 0]
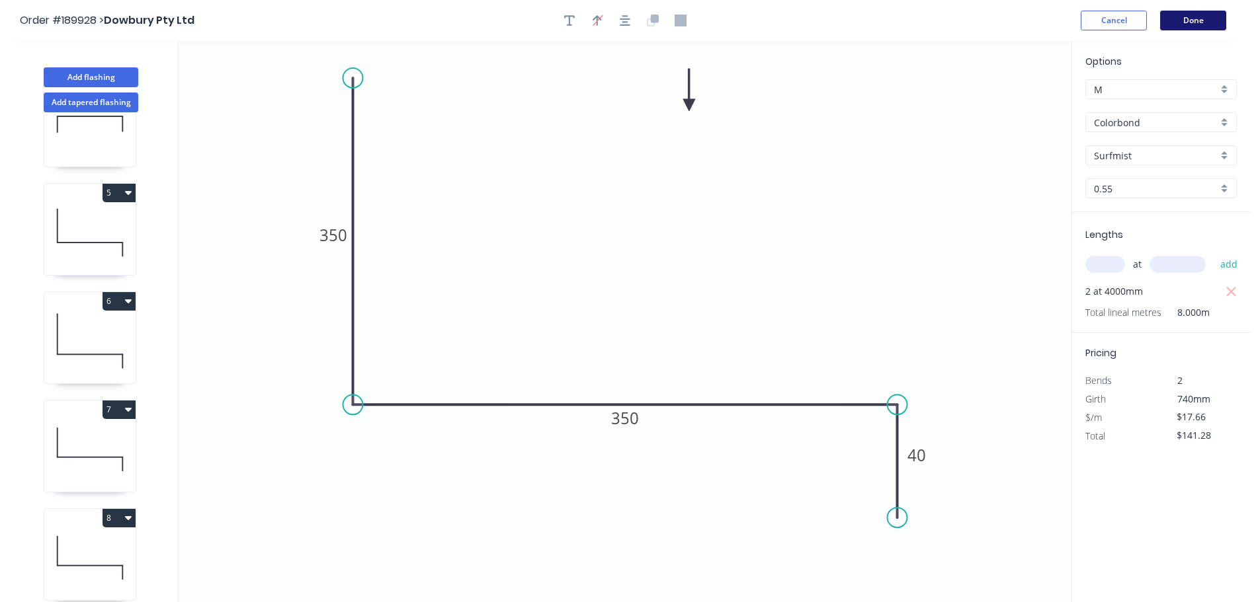
click at [1196, 26] on button "Done" at bounding box center [1193, 21] width 66 height 20
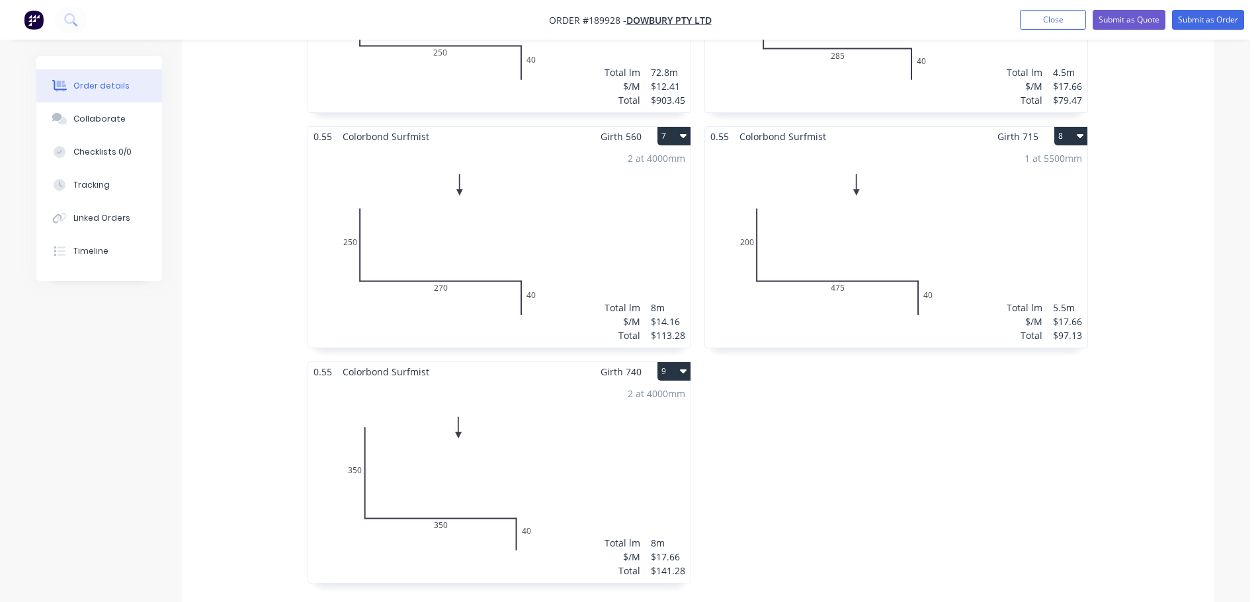
scroll to position [1058, 0]
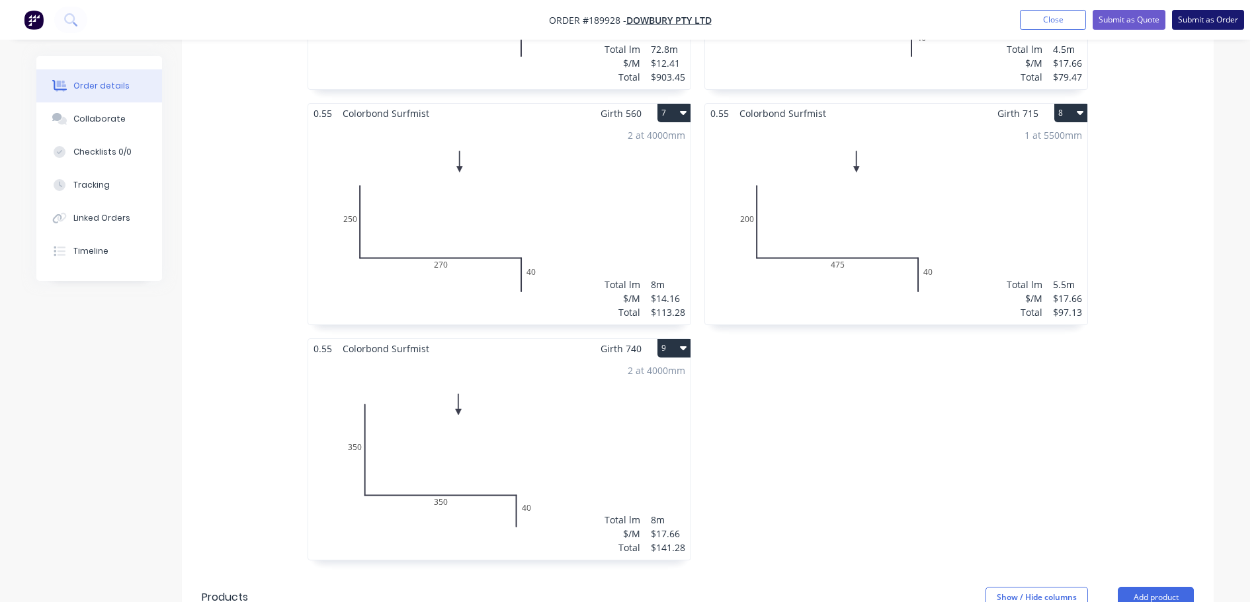
click at [1203, 19] on button "Submit as Order" at bounding box center [1208, 20] width 72 height 20
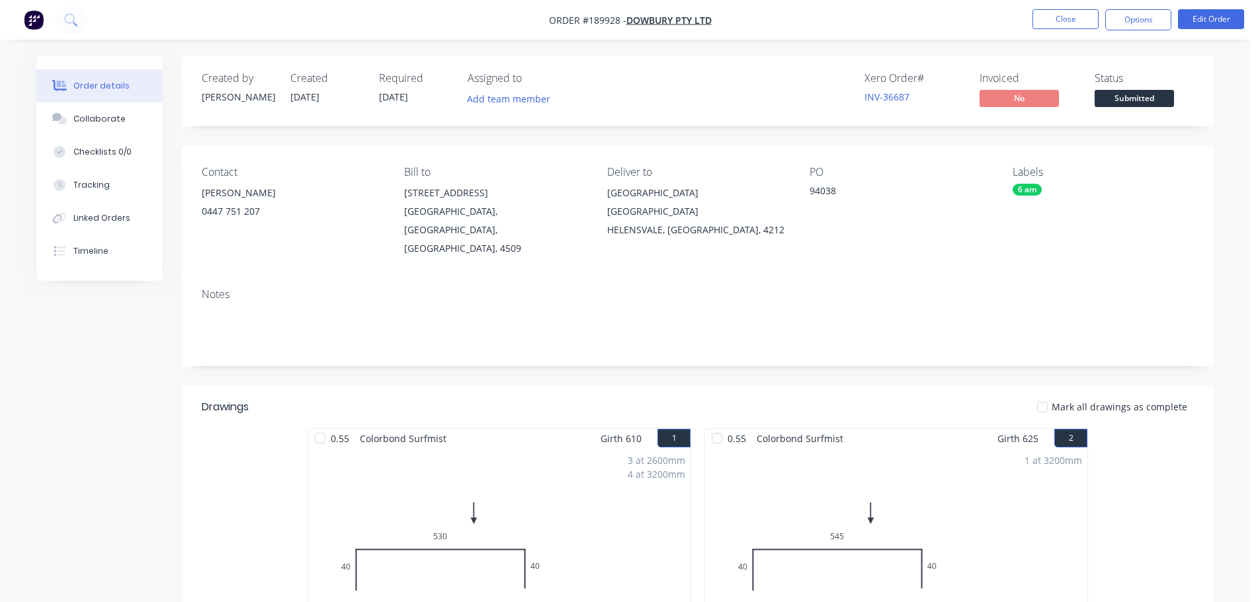
click at [1134, 28] on button "Options" at bounding box center [1138, 19] width 66 height 21
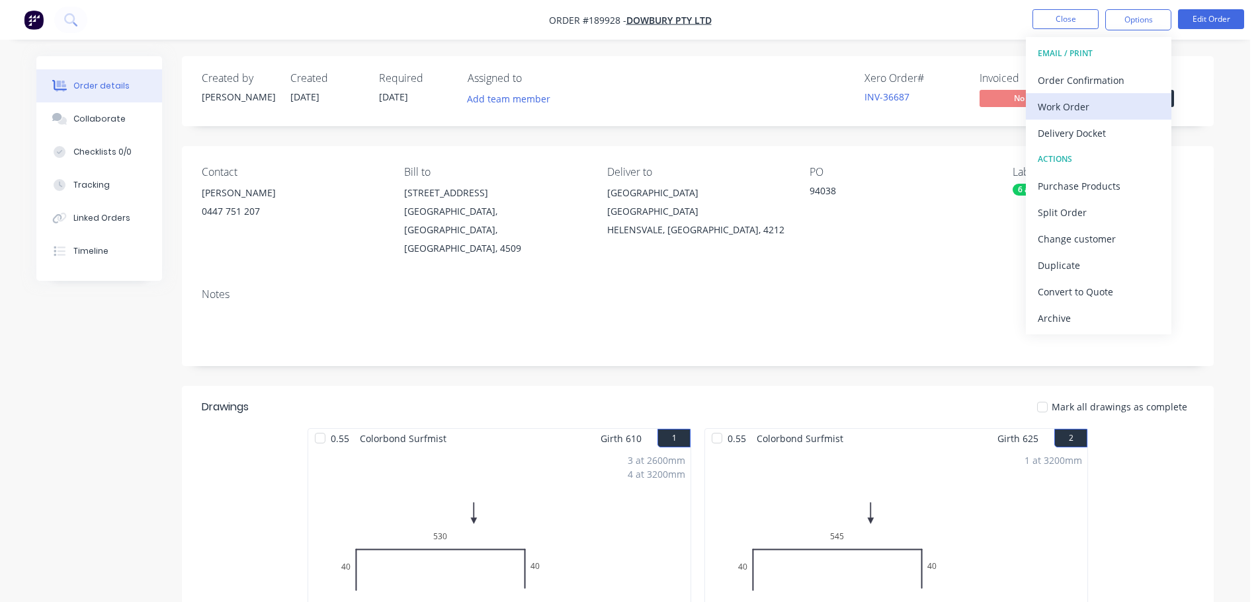
click at [1109, 118] on button "Work Order" at bounding box center [1098, 106] width 145 height 26
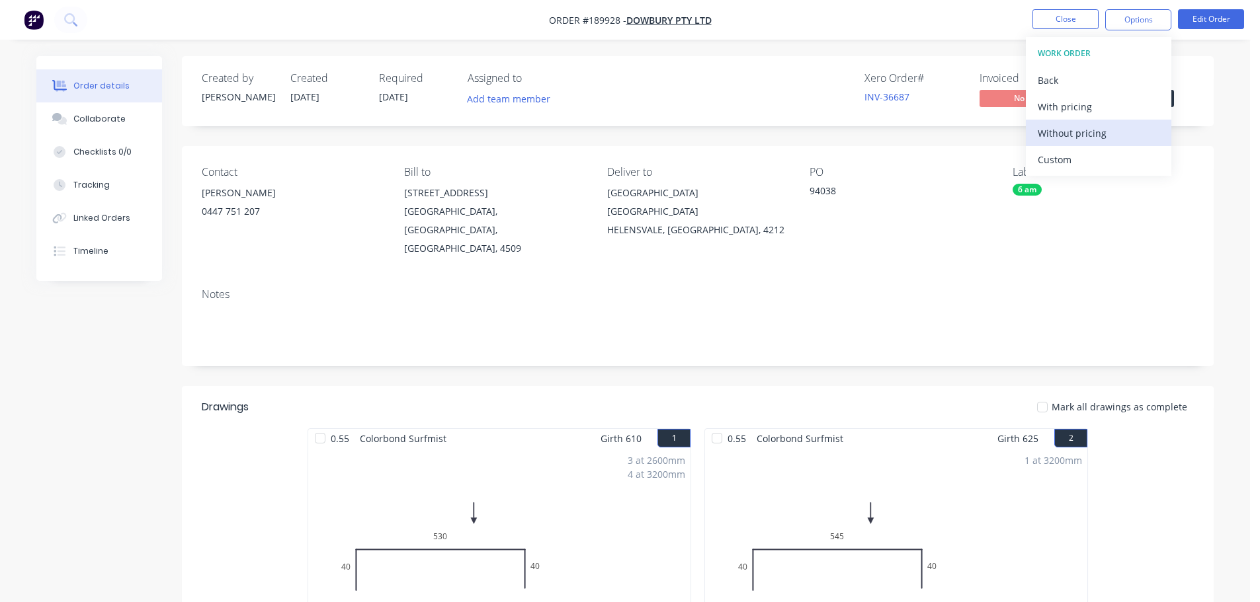
click at [1112, 135] on div "Without pricing" at bounding box center [1098, 133] width 122 height 19
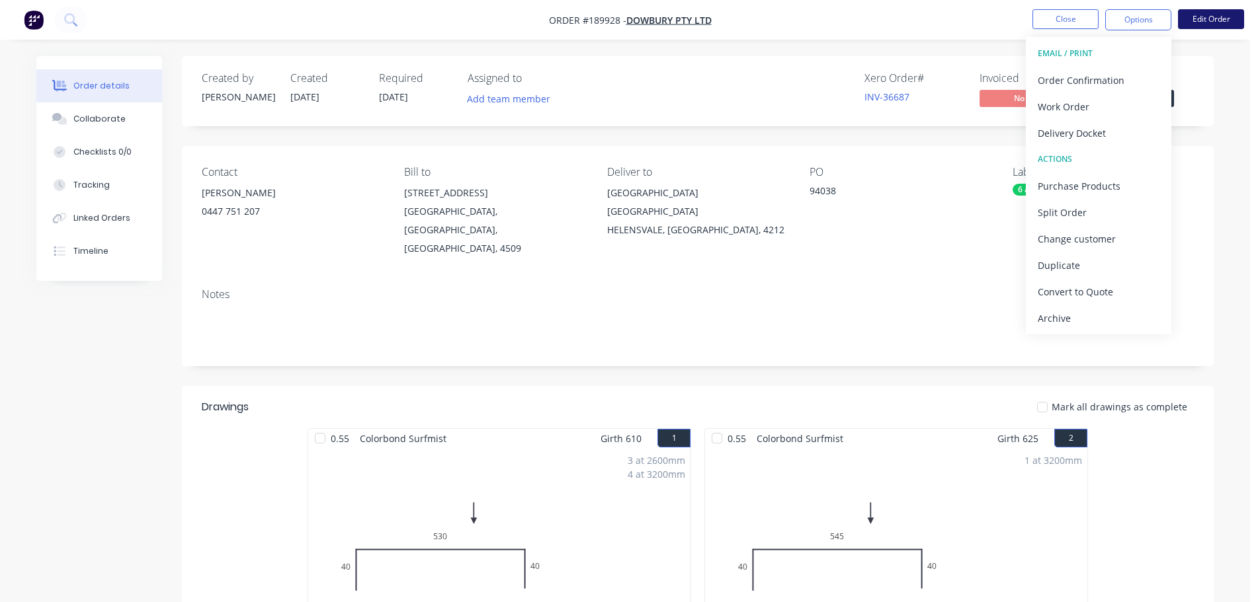
click at [1214, 21] on button "Edit Order" at bounding box center [1211, 19] width 66 height 20
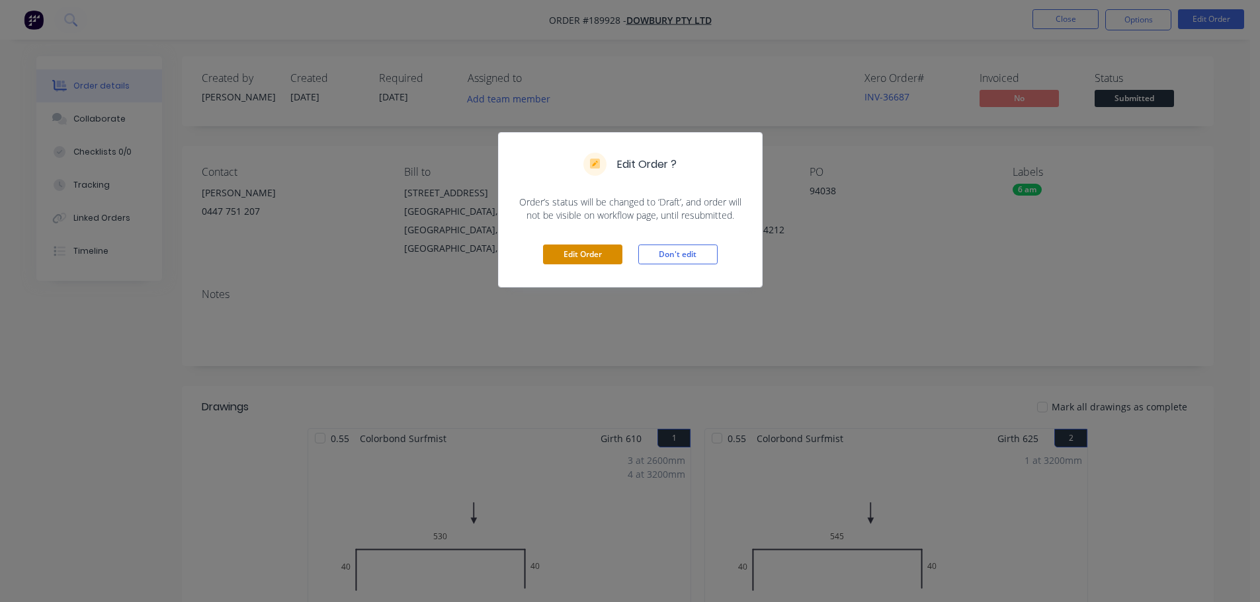
click at [552, 252] on button "Edit Order" at bounding box center [582, 255] width 79 height 20
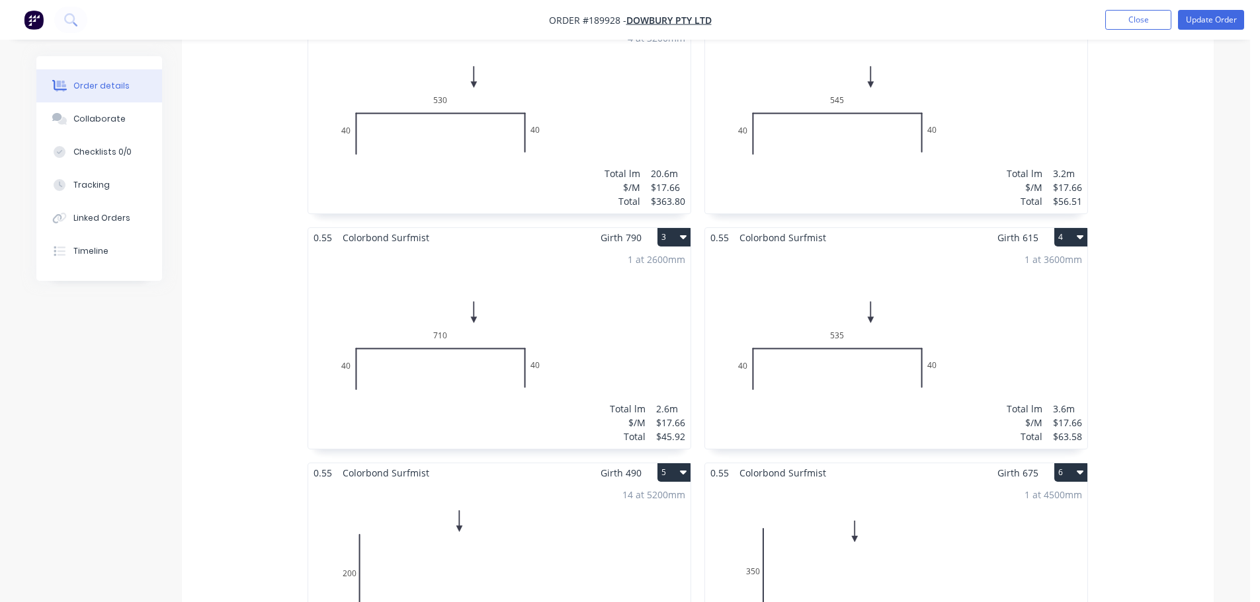
click at [1051, 349] on div "1 at 3600mm Total lm $/M Total 3.6m $17.66 $63.58" at bounding box center [896, 348] width 382 height 202
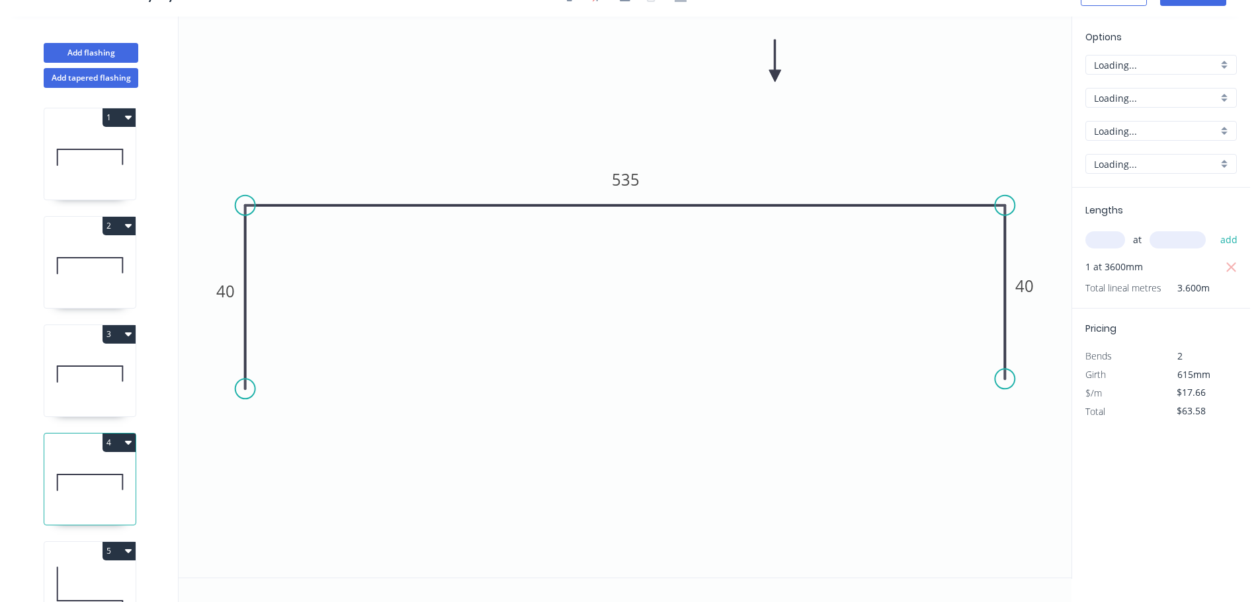
scroll to position [24, 0]
click at [1228, 264] on icon "button" at bounding box center [1231, 267] width 10 height 10
type input "$0.00"
click at [1101, 244] on input "text" at bounding box center [1105, 239] width 40 height 17
type input "1"
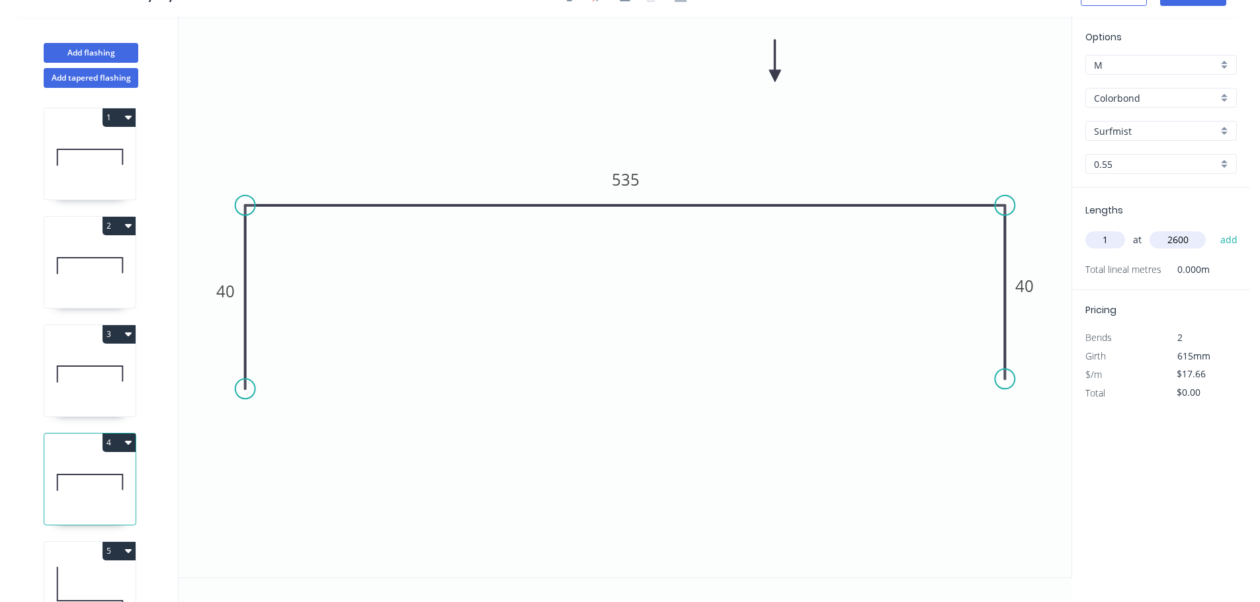
type input "2600"
click at [1213, 229] on button "add" at bounding box center [1228, 240] width 31 height 22
type input "$45.92"
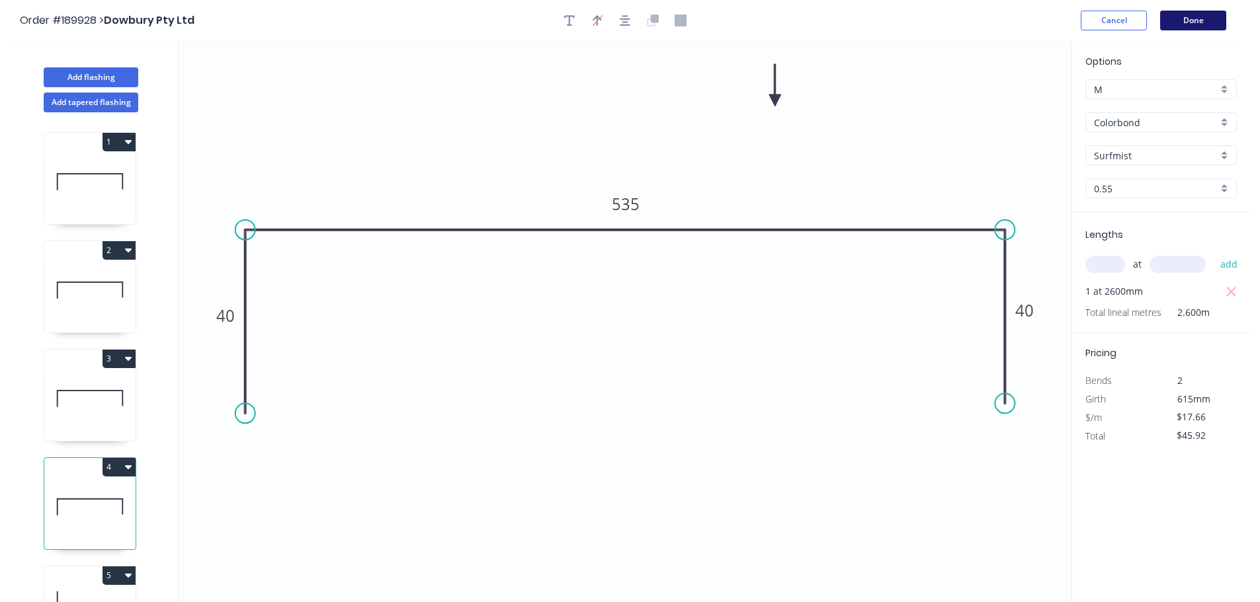
click at [1207, 19] on button "Done" at bounding box center [1193, 21] width 66 height 20
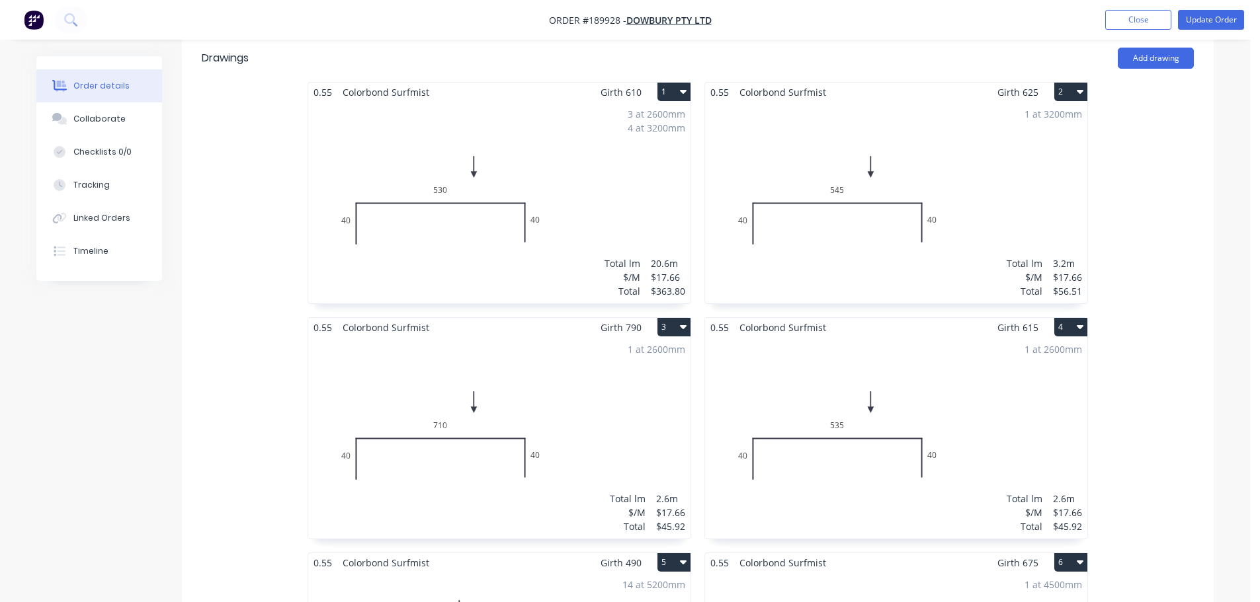
scroll to position [397, 0]
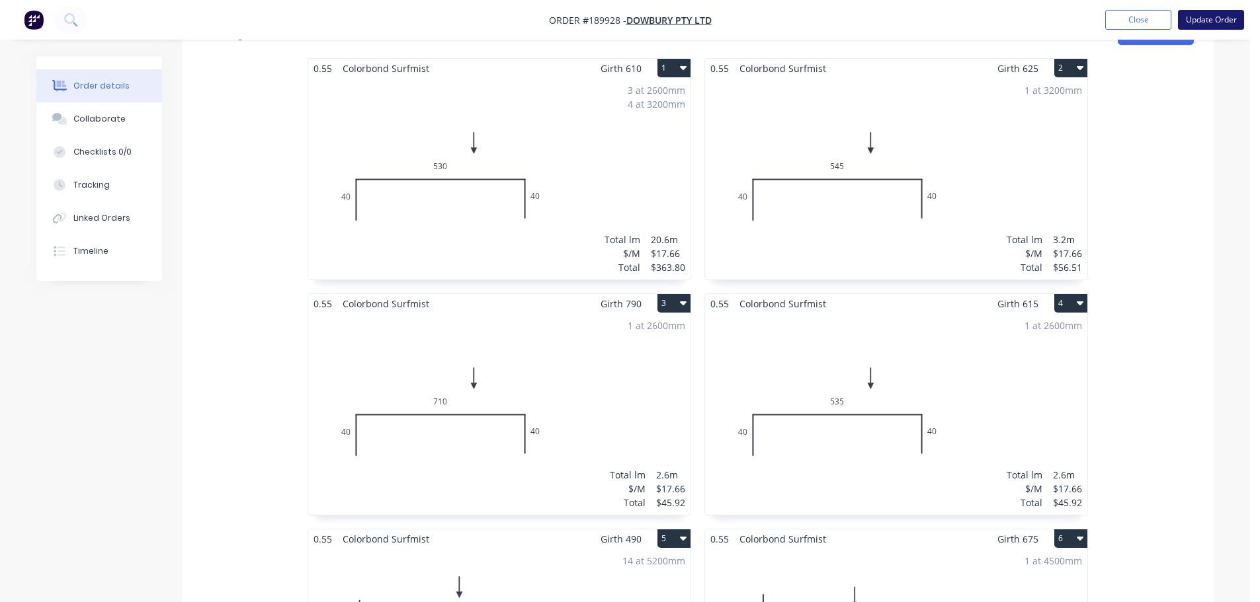
click at [1222, 17] on button "Update Order" at bounding box center [1211, 20] width 66 height 20
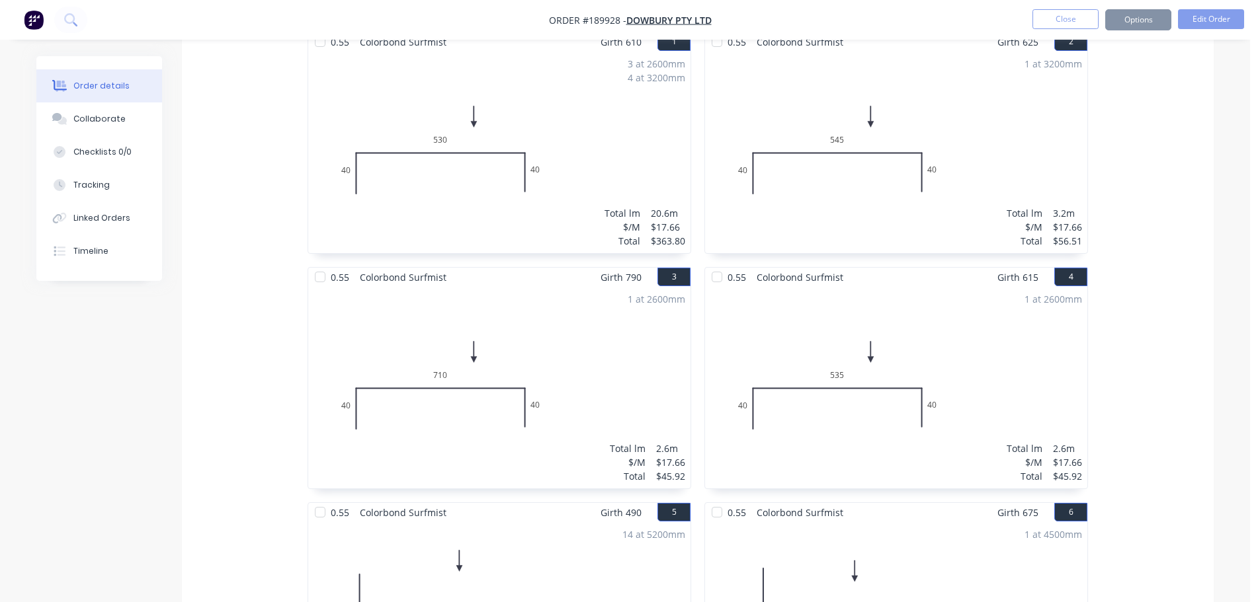
scroll to position [0, 0]
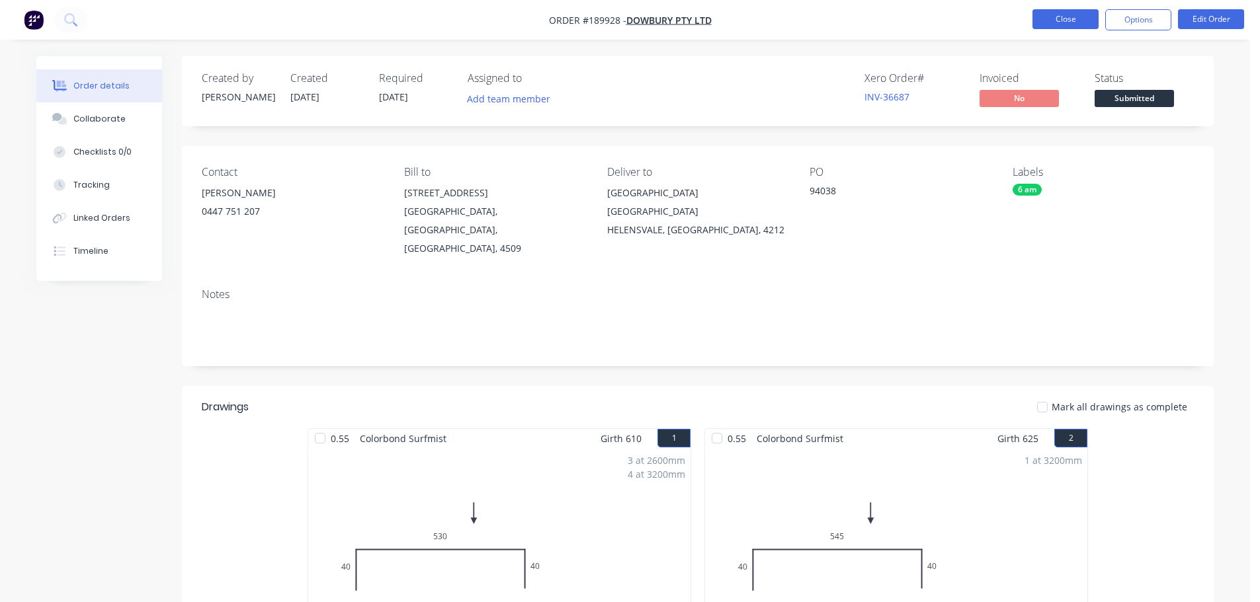
click at [1047, 15] on button "Close" at bounding box center [1065, 19] width 66 height 20
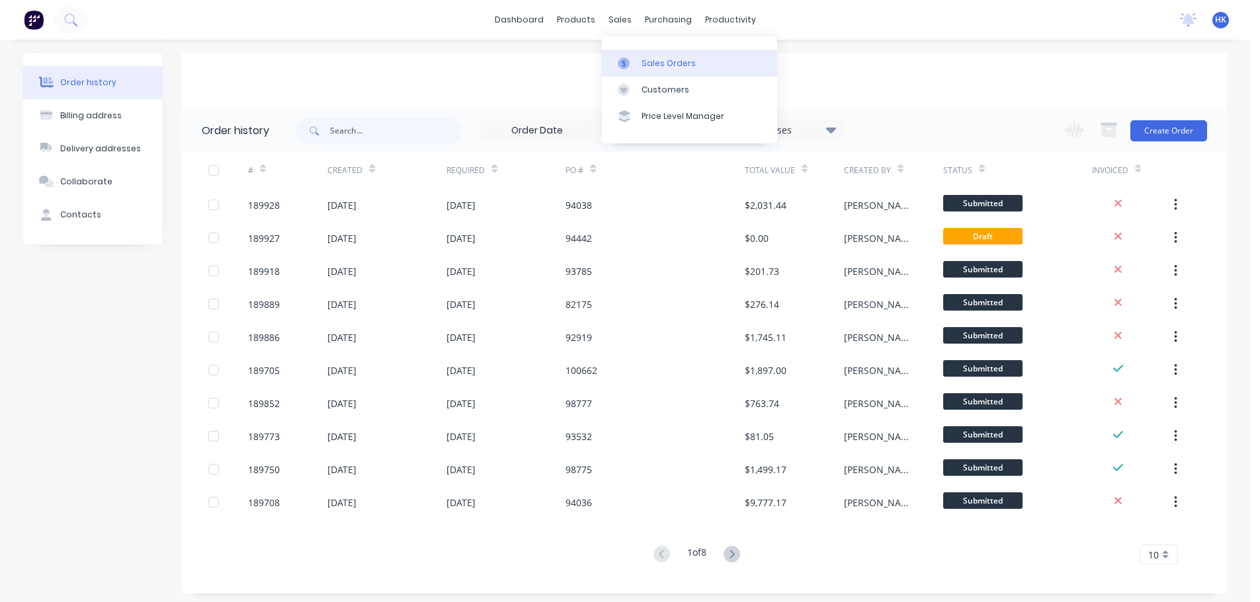
click at [641, 70] on link "Sales Orders" at bounding box center [689, 63] width 175 height 26
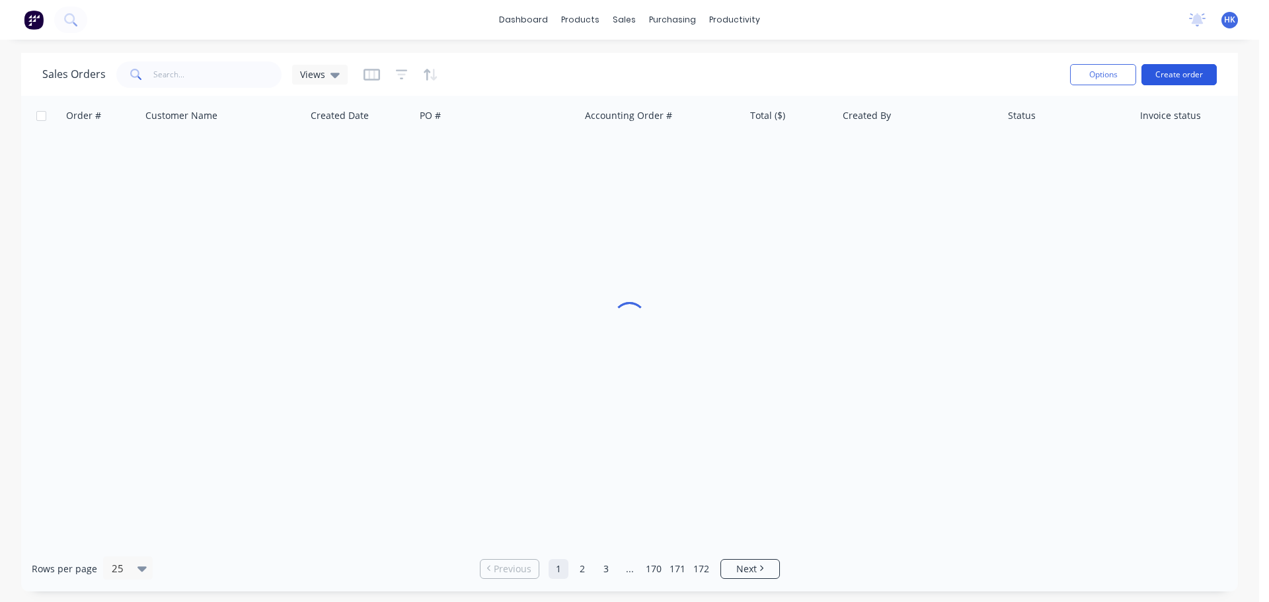
click at [1176, 73] on button "Create order" at bounding box center [1179, 74] width 75 height 21
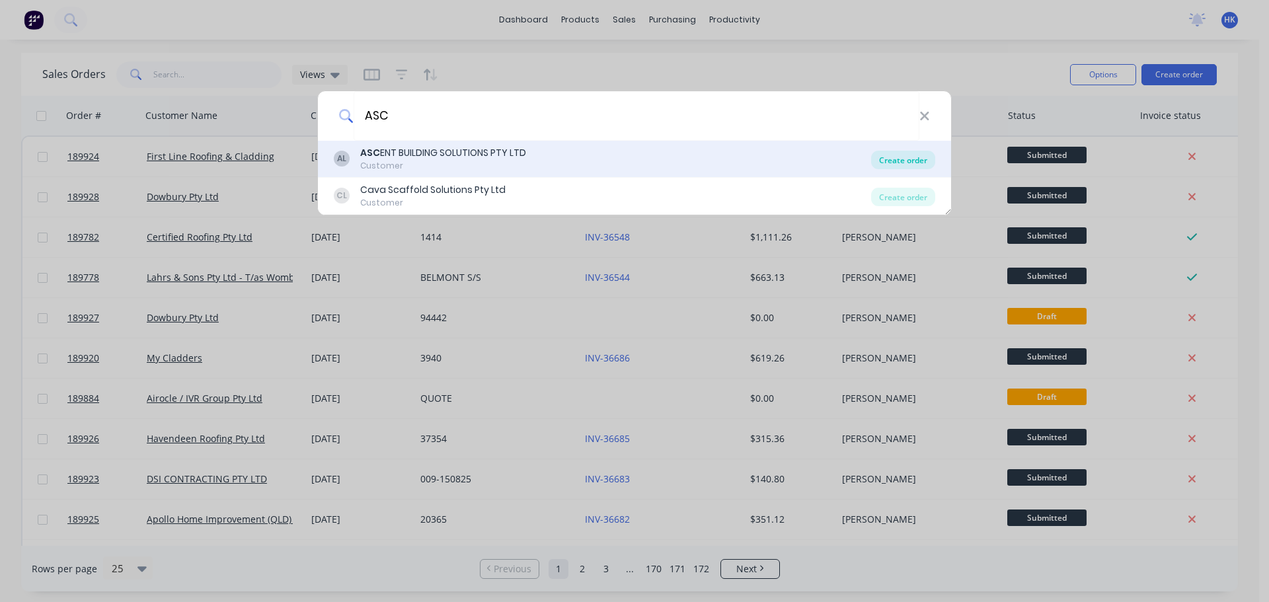
type input "ASC"
click at [889, 163] on div "Create order" at bounding box center [903, 160] width 64 height 19
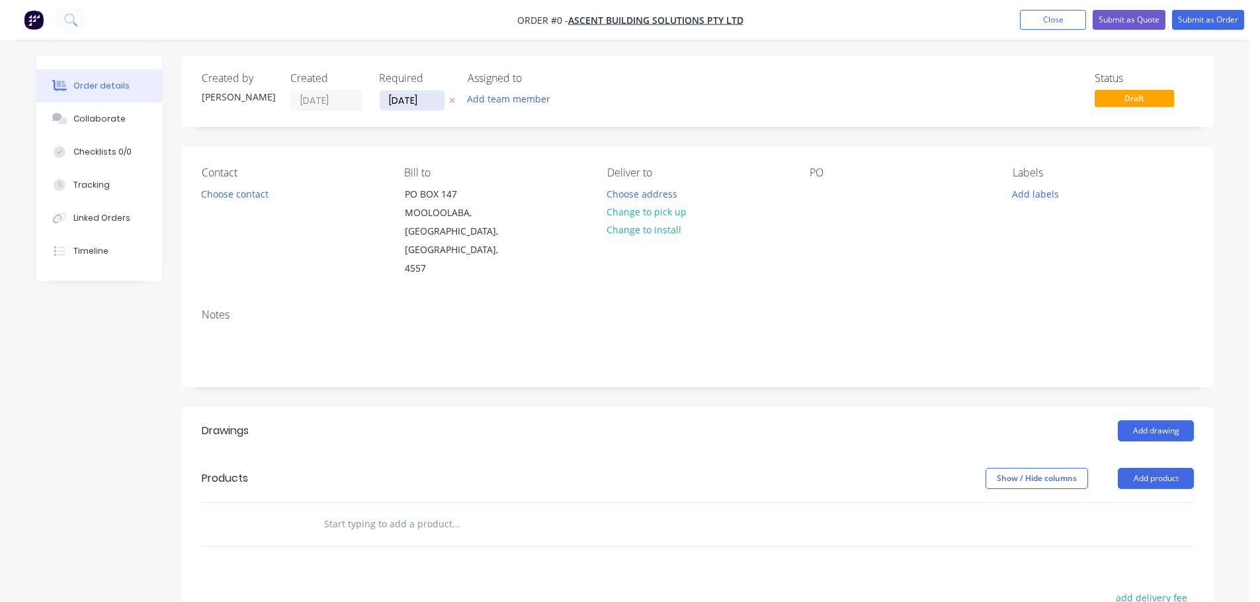
click at [409, 102] on input "[DATE]" at bounding box center [412, 101] width 65 height 20
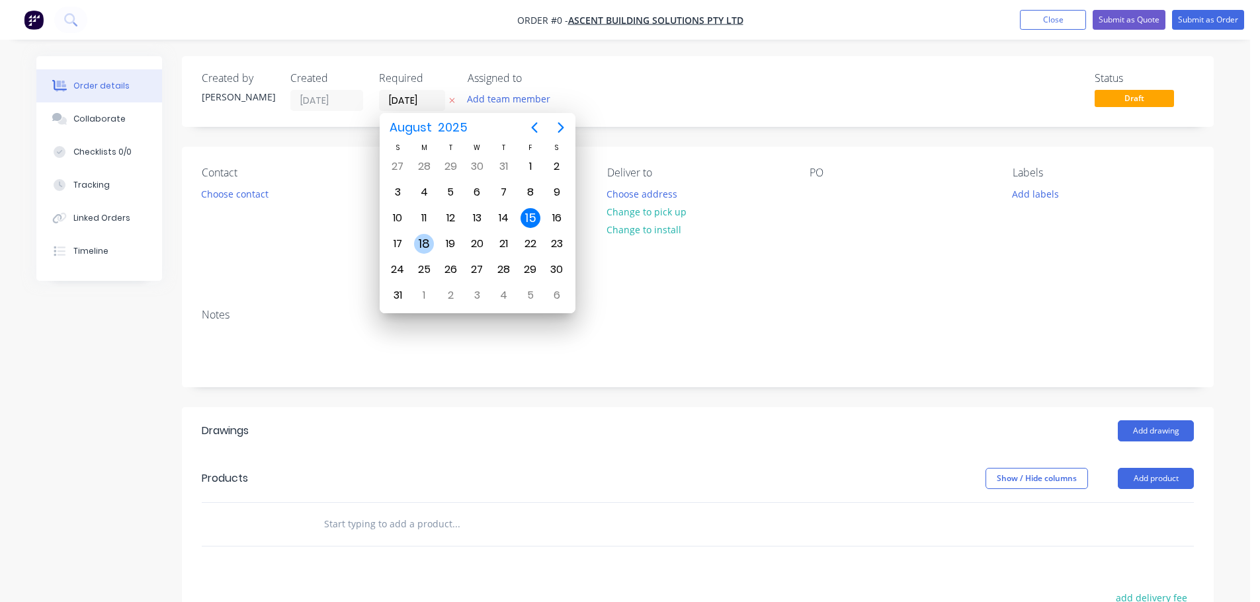
click at [417, 241] on div "18" at bounding box center [424, 244] width 20 height 20
type input "[DATE]"
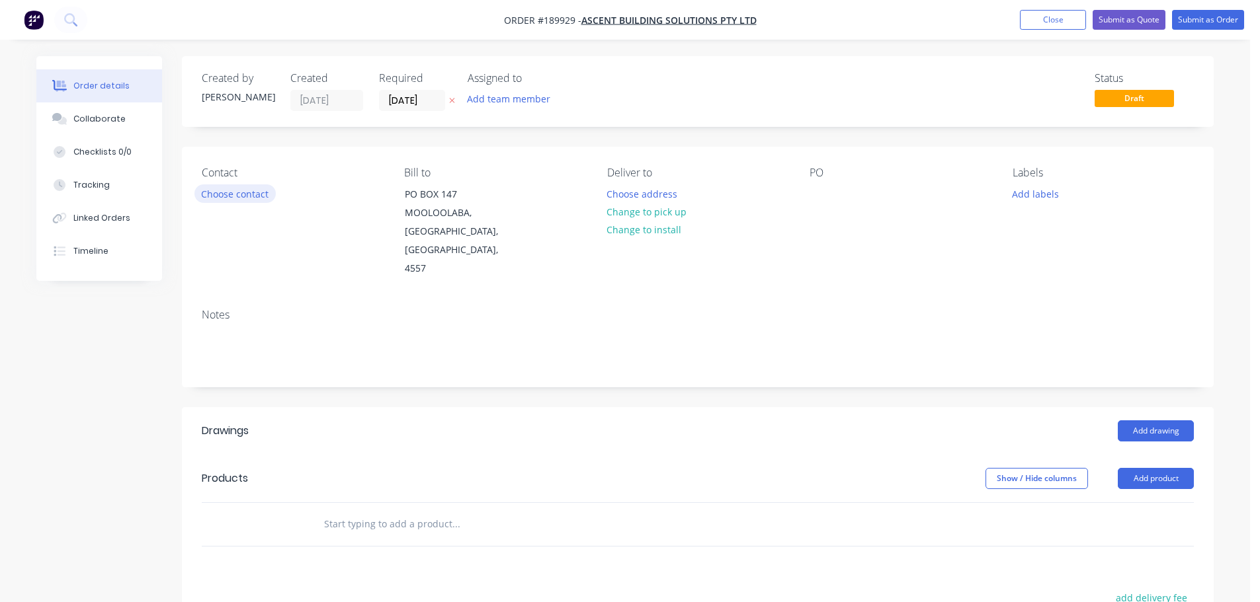
click at [257, 198] on button "Choose contact" at bounding box center [234, 193] width 81 height 18
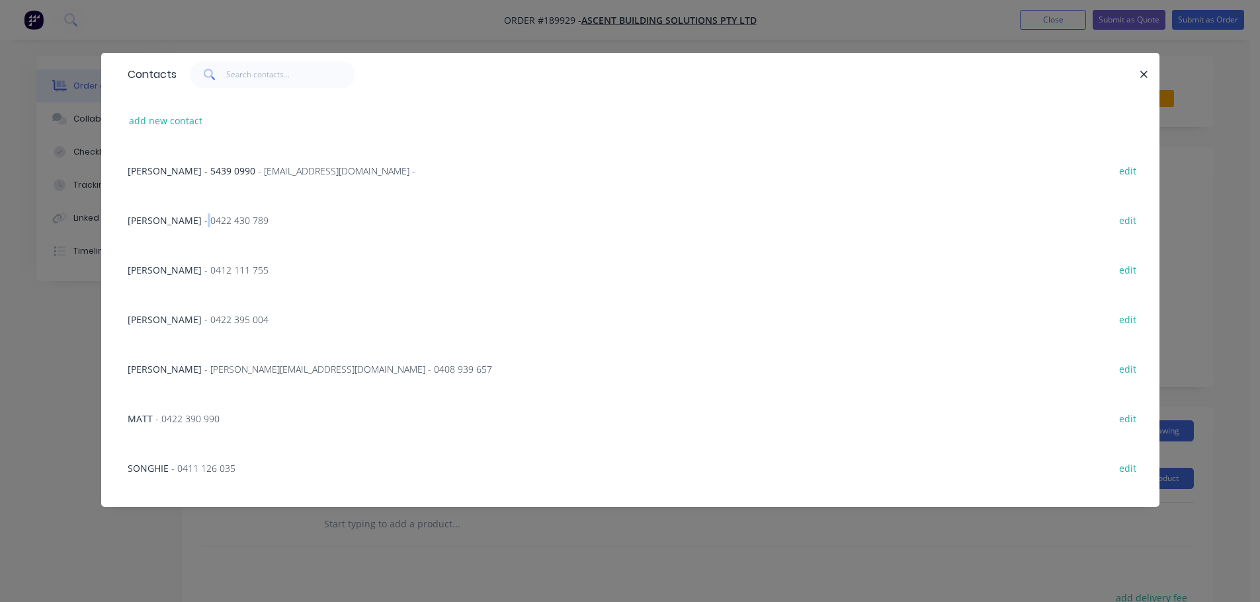
click at [204, 215] on span "- 0422 430 789" at bounding box center [236, 220] width 64 height 13
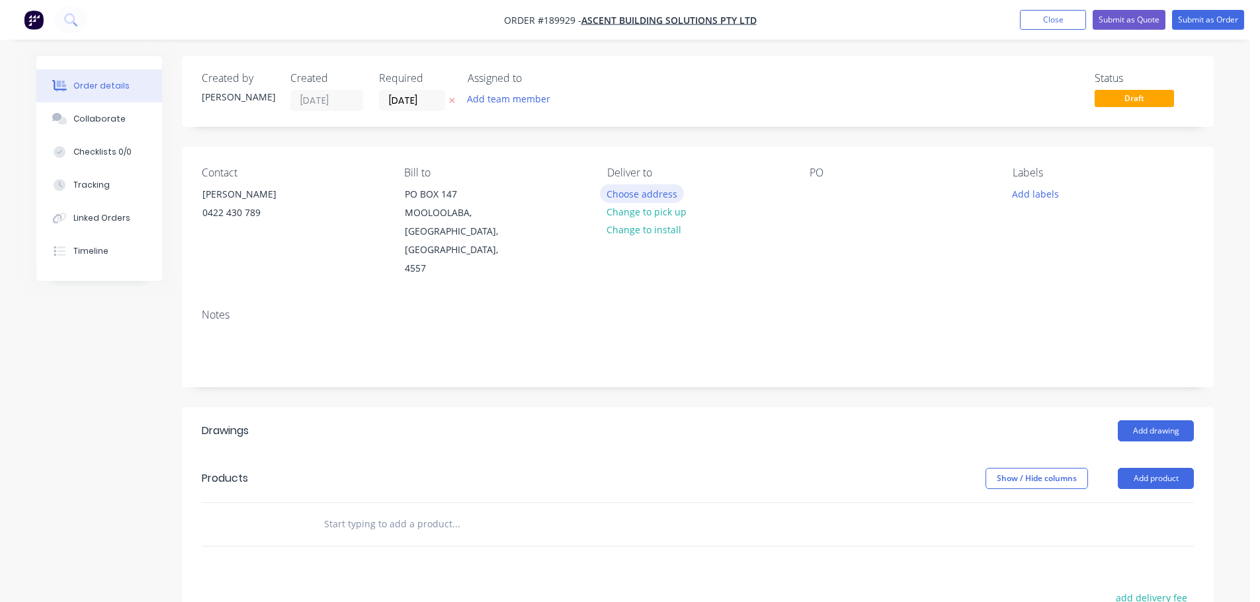
click at [624, 198] on button "Choose address" at bounding box center [642, 193] width 85 height 18
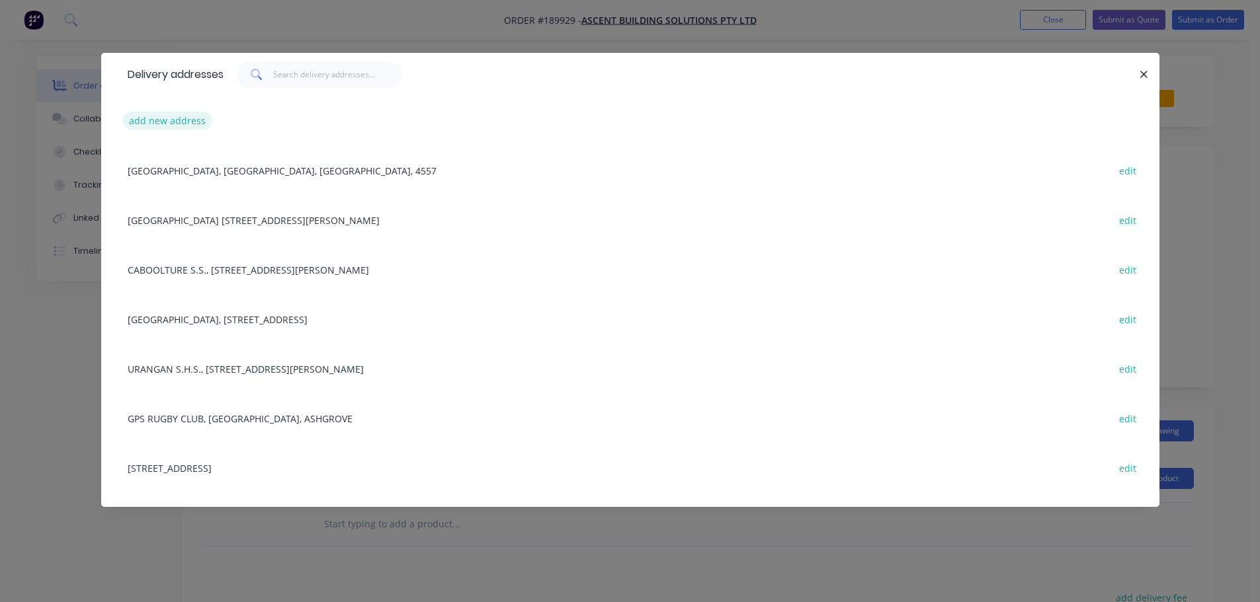
click at [196, 118] on button "add new address" at bounding box center [167, 121] width 91 height 18
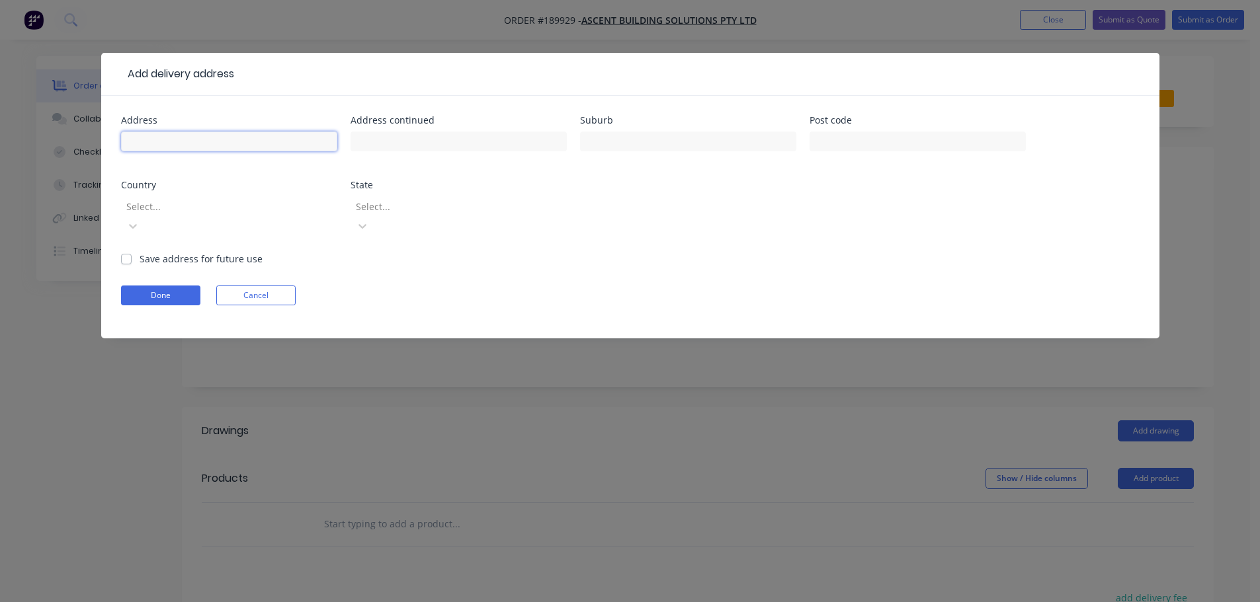
click at [200, 136] on input "text" at bounding box center [229, 142] width 216 height 20
click at [856, 141] on input "text" at bounding box center [917, 142] width 216 height 20
type input "4560"
click at [288, 142] on input "text" at bounding box center [229, 142] width 216 height 20
type input "[STREET_ADDRESS]"
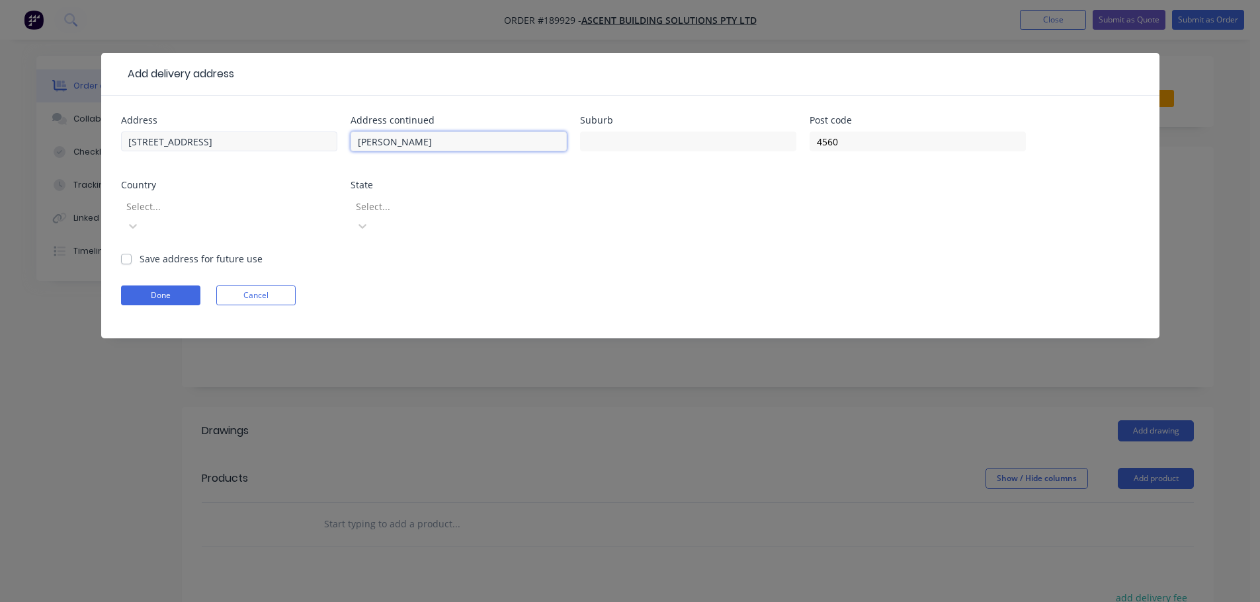
type input "[PERSON_NAME]"
click at [407, 140] on input "[PERSON_NAME]" at bounding box center [458, 142] width 216 height 20
paste input "[PERSON_NAME]"
type input "[PERSON_NAME]"
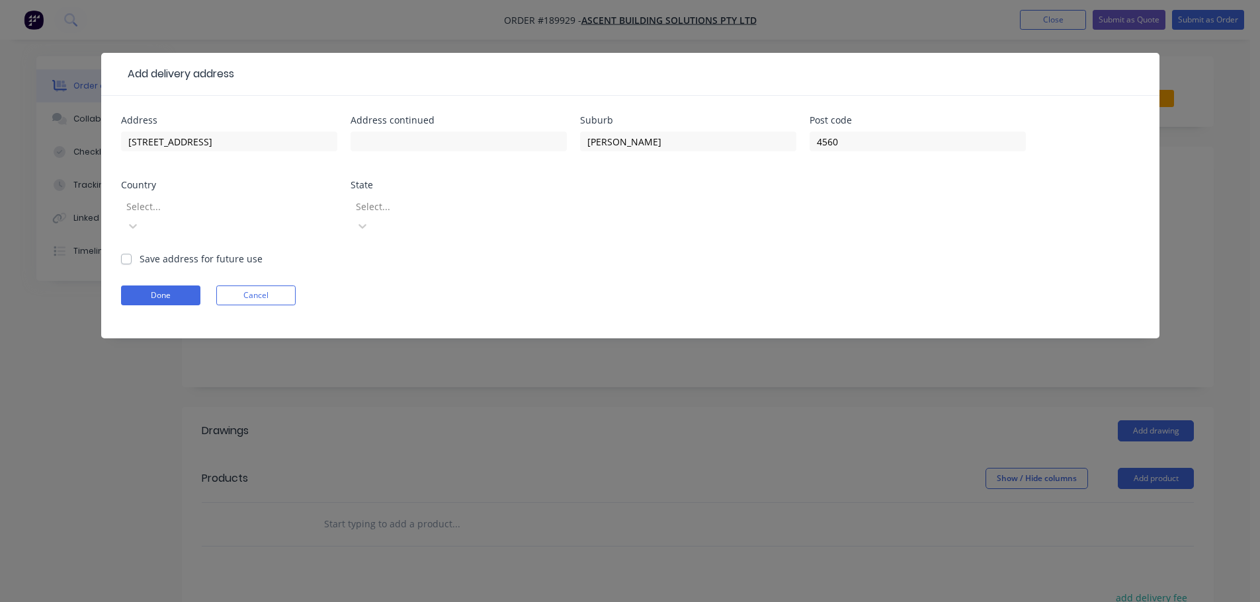
click at [315, 221] on div "Select..." at bounding box center [229, 222] width 216 height 59
click at [145, 216] on div at bounding box center [133, 226] width 24 height 21
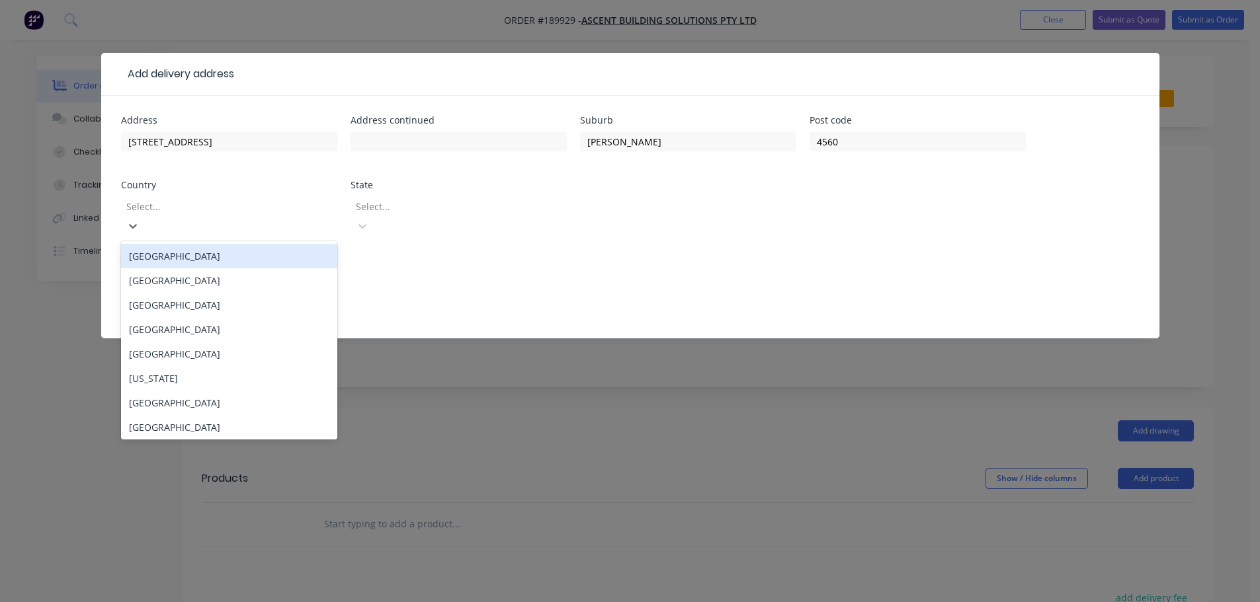
click at [312, 244] on div "[GEOGRAPHIC_DATA]" at bounding box center [229, 256] width 216 height 24
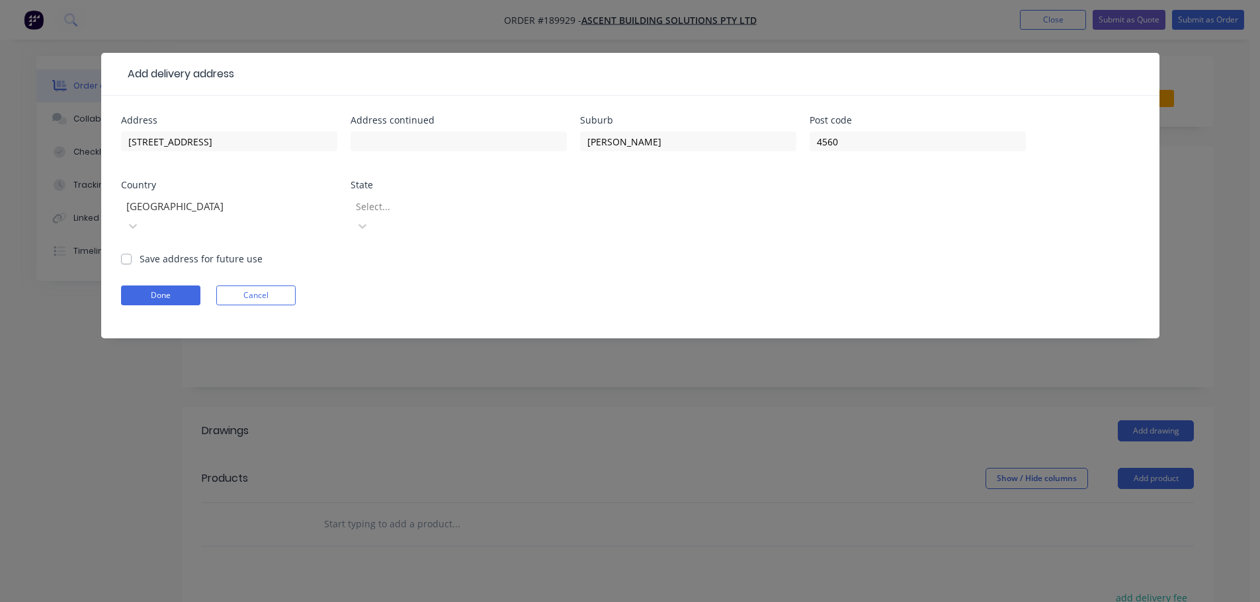
click at [428, 204] on div at bounding box center [449, 206] width 190 height 17
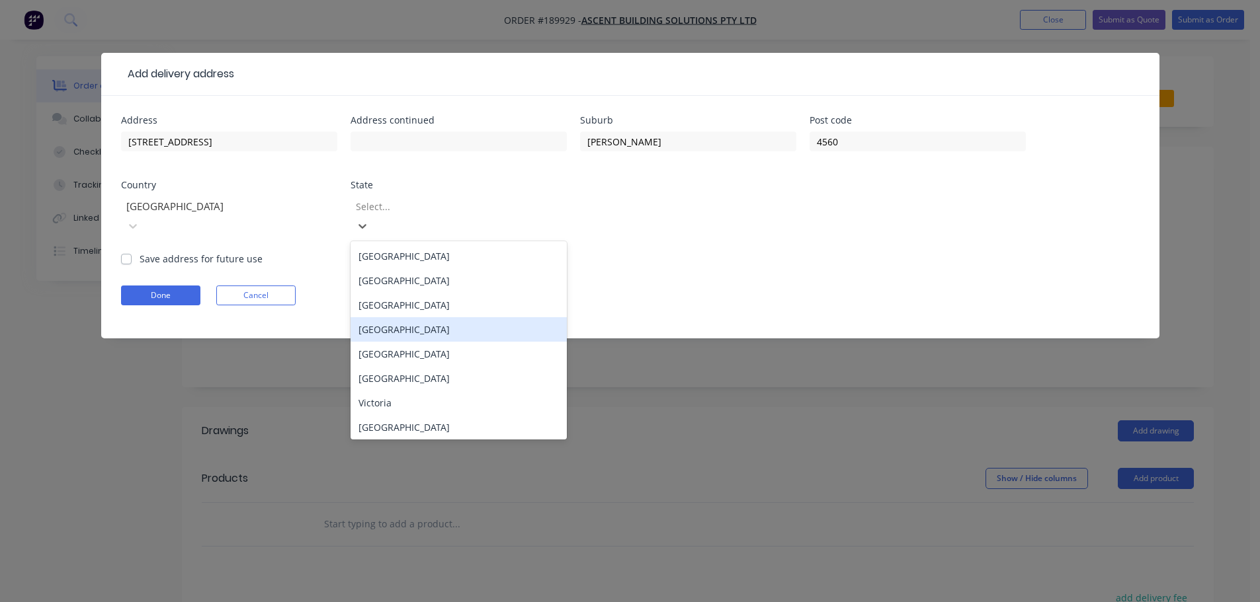
click at [421, 317] on div "[GEOGRAPHIC_DATA]" at bounding box center [458, 329] width 216 height 24
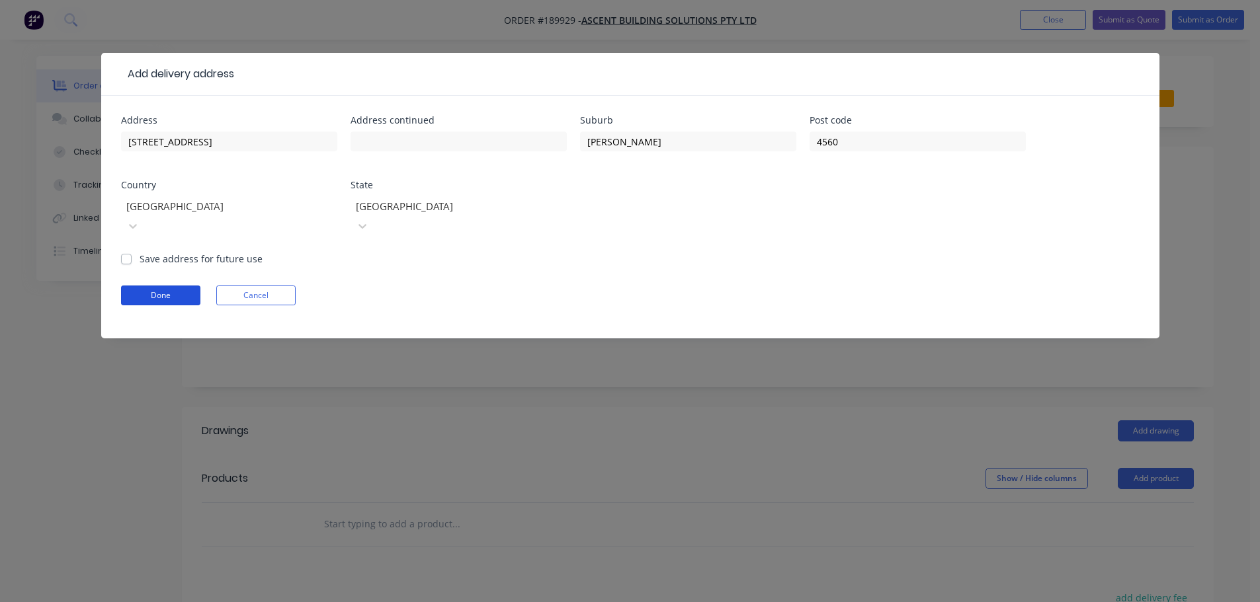
click at [192, 286] on button "Done" at bounding box center [160, 296] width 79 height 20
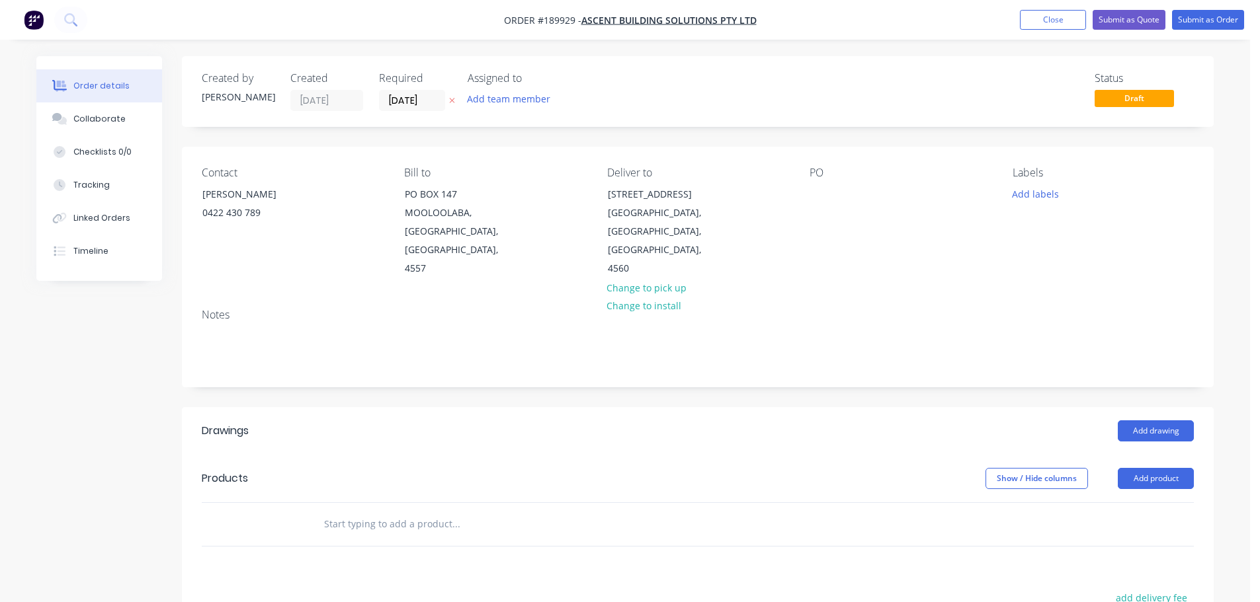
click at [816, 181] on div "PO" at bounding box center [899, 223] width 181 height 112
click at [823, 202] on div at bounding box center [819, 193] width 21 height 19
click at [1029, 200] on button "Add labels" at bounding box center [1034, 193] width 61 height 18
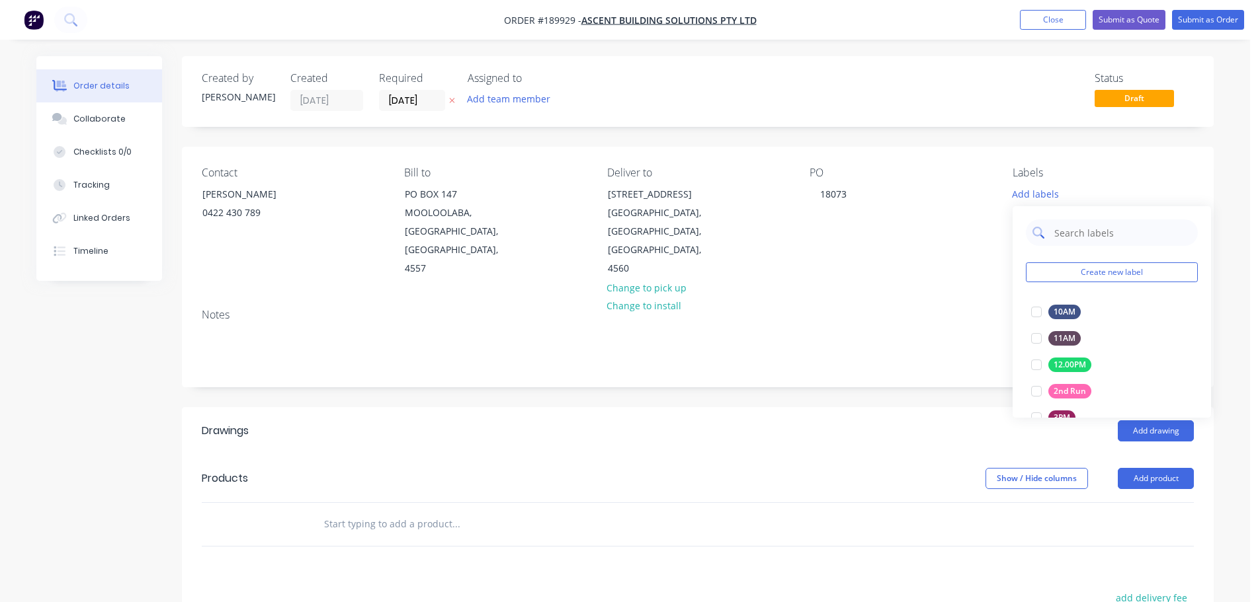
click at [1108, 238] on input "text" at bounding box center [1122, 233] width 138 height 26
type input "8"
click at [1033, 340] on div at bounding box center [1036, 338] width 26 height 26
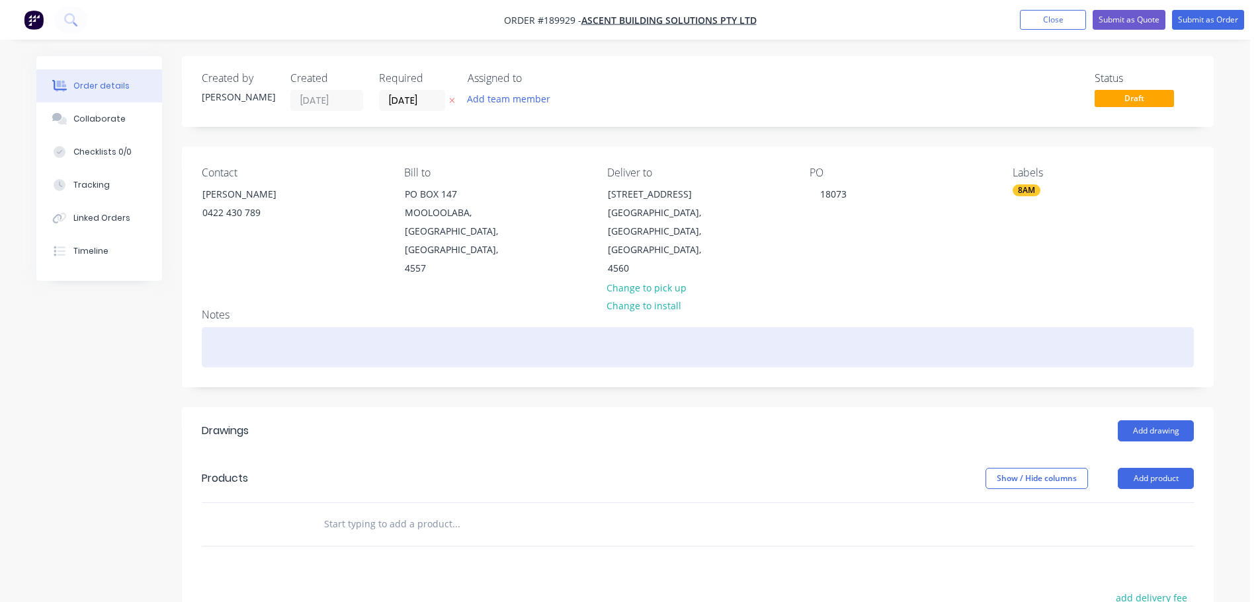
click at [965, 339] on div at bounding box center [698, 347] width 992 height 40
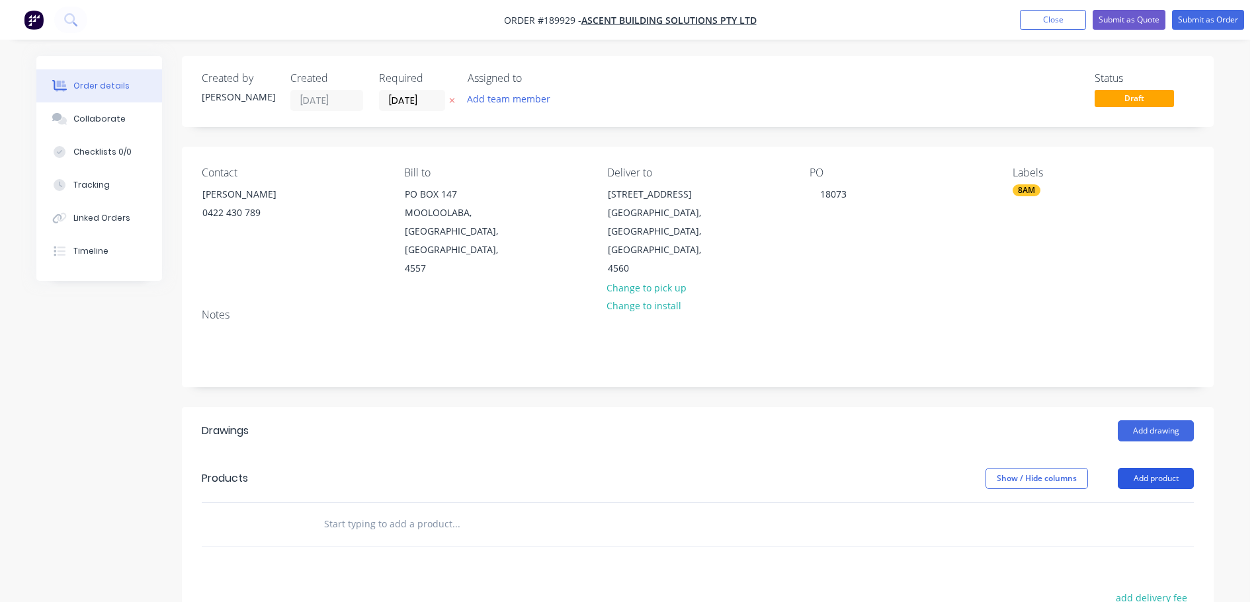
click at [1149, 469] on button "Add product" at bounding box center [1155, 478] width 76 height 21
click at [1161, 505] on button "Product catalogue" at bounding box center [1131, 512] width 126 height 26
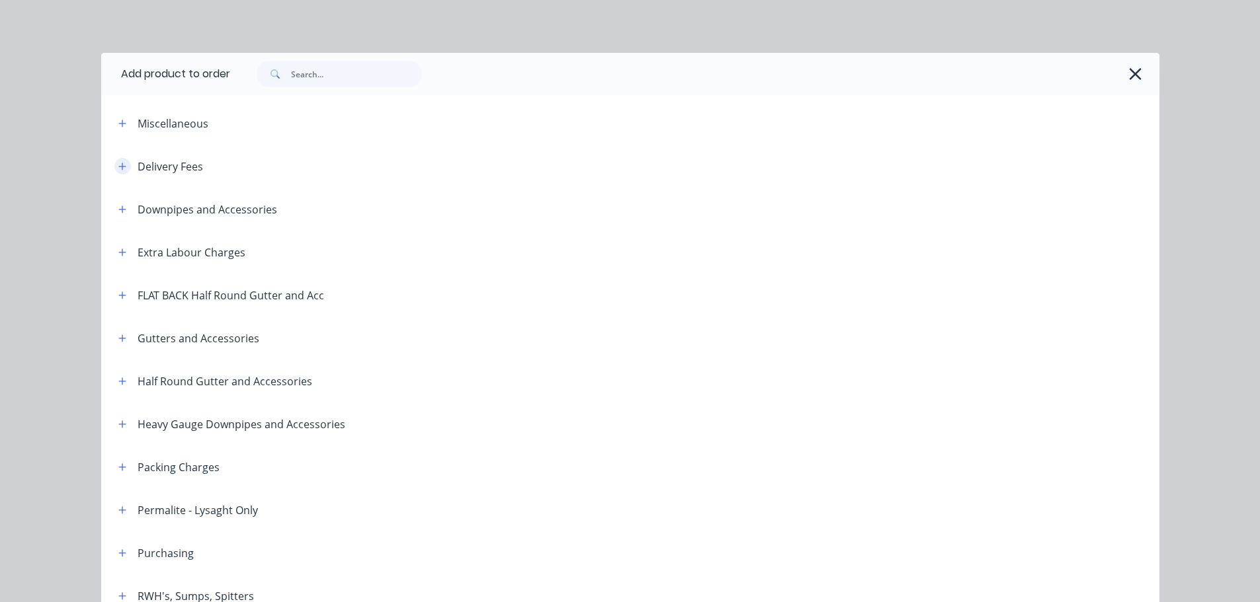
click at [114, 166] on button "button" at bounding box center [122, 166] width 17 height 17
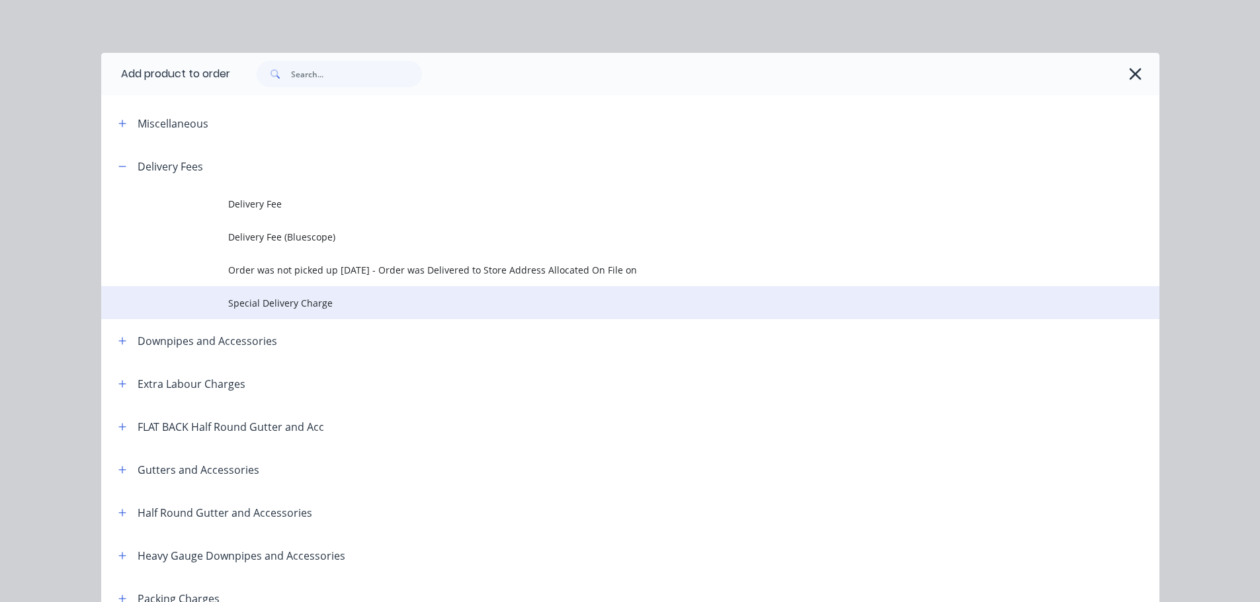
click at [261, 313] on td "Special Delivery Charge" at bounding box center [693, 302] width 931 height 33
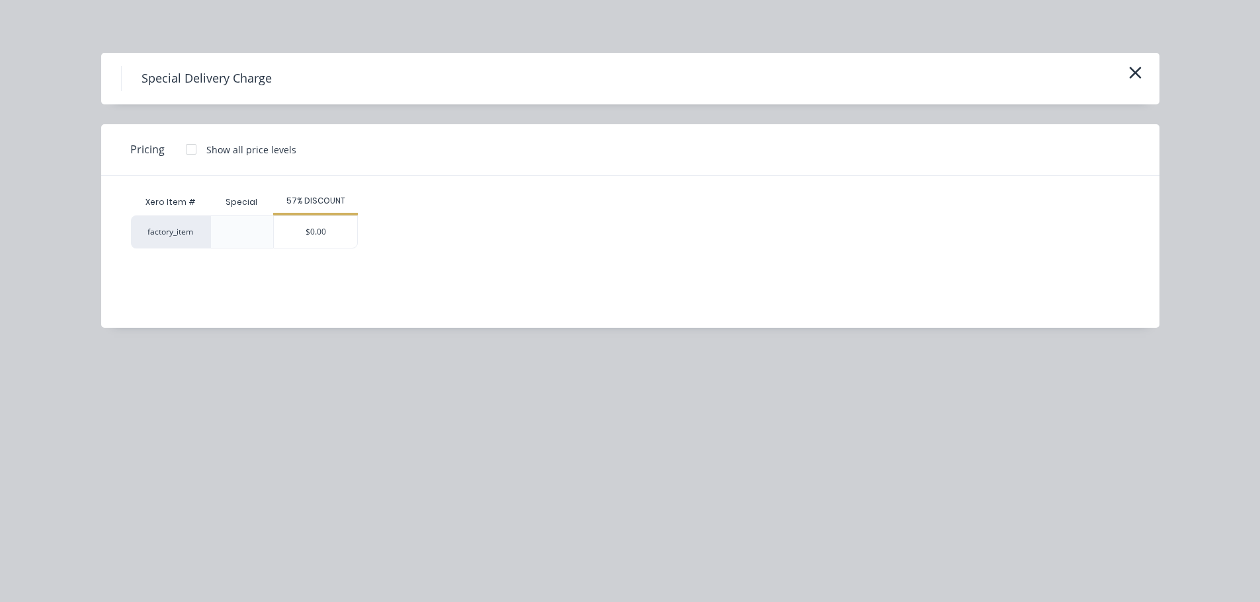
click at [311, 251] on div "Xero Item # Special 57% DISCOUNT factory_item $0.00" at bounding box center [620, 242] width 1038 height 132
click at [309, 231] on div "$0.00" at bounding box center [315, 232] width 83 height 32
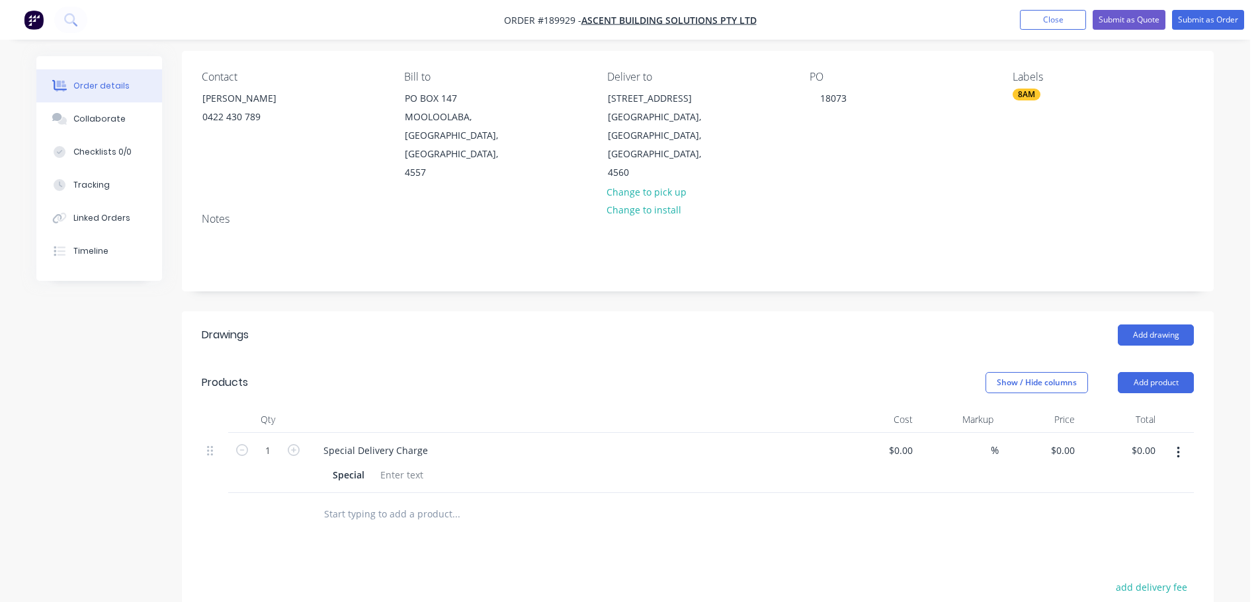
scroll to position [198, 0]
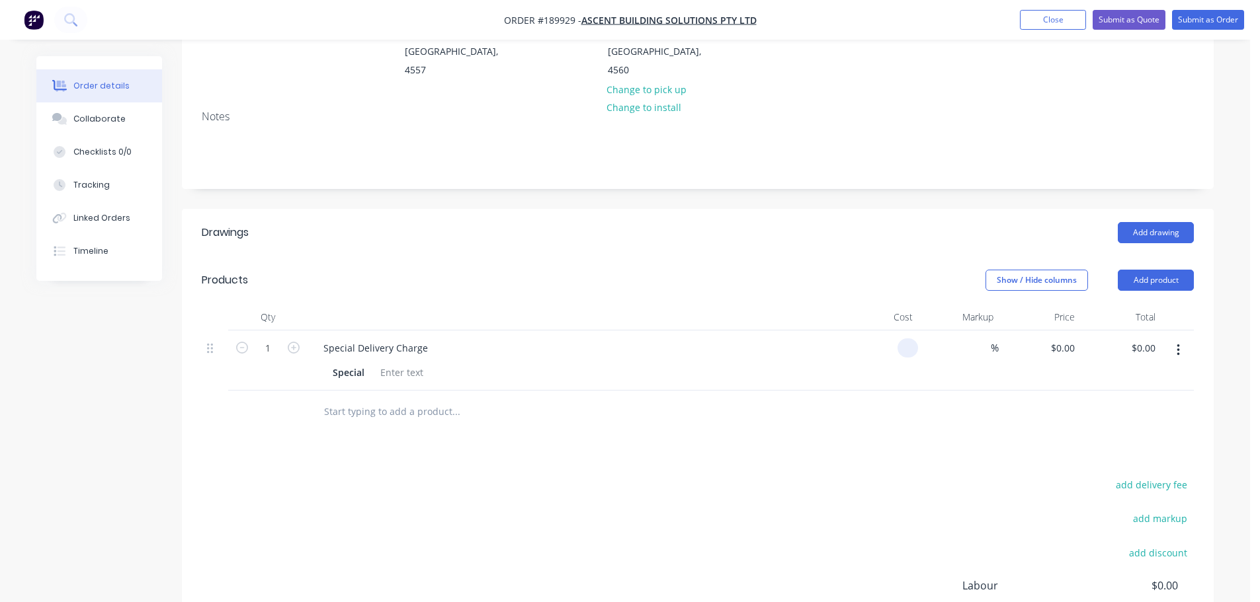
click at [894, 331] on div at bounding box center [876, 361] width 81 height 60
type input "135"
click at [1164, 222] on button "Add drawing" at bounding box center [1155, 232] width 76 height 21
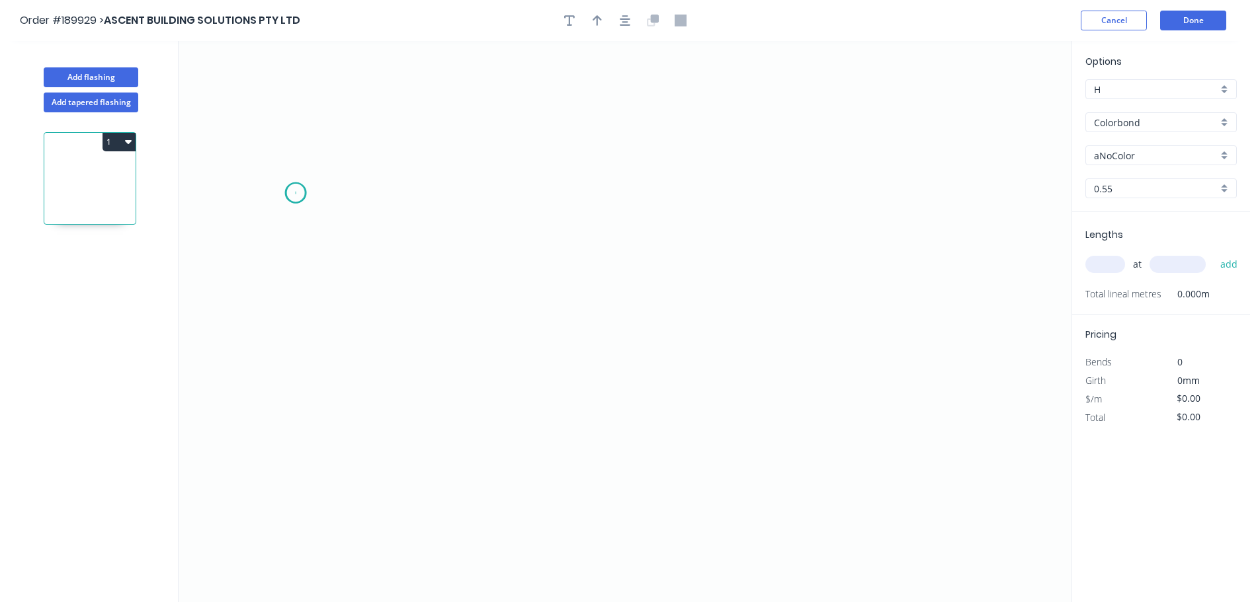
click at [295, 193] on icon "0" at bounding box center [625, 321] width 893 height 561
drag, startPoint x: 813, startPoint y: 208, endPoint x: 828, endPoint y: 216, distance: 16.9
click at [813, 209] on icon "0" at bounding box center [625, 321] width 893 height 561
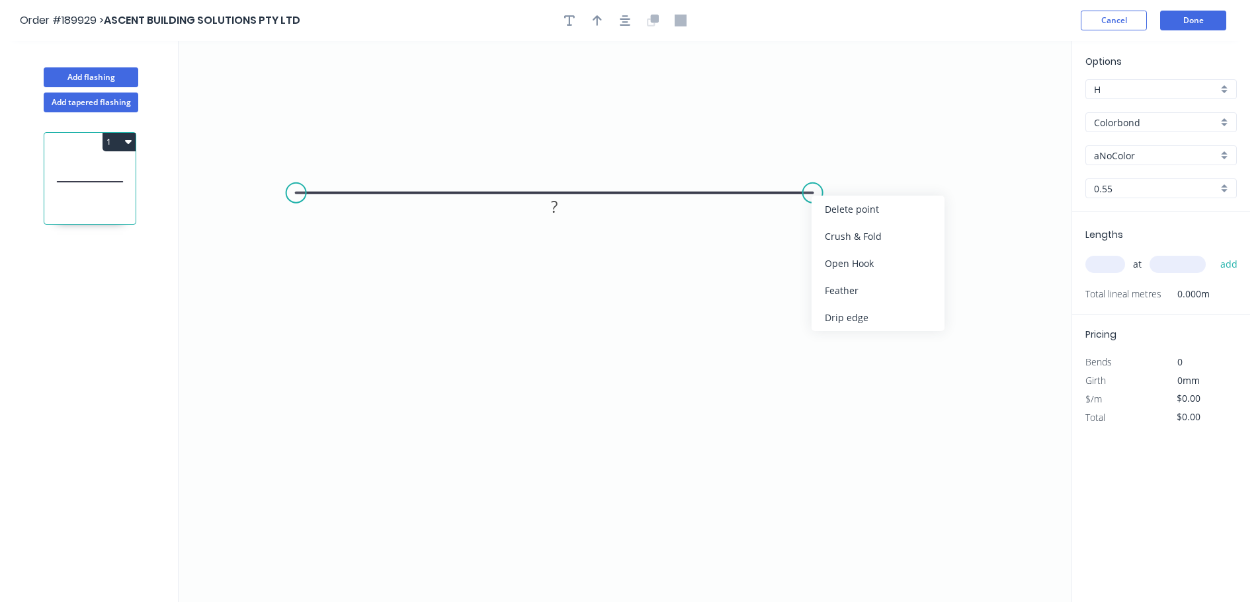
click at [866, 290] on div "Feather" at bounding box center [877, 290] width 133 height 27
click at [846, 169] on tspan "15" at bounding box center [837, 158] width 19 height 22
click at [856, 171] on icon "0 FE 15 ?" at bounding box center [625, 321] width 893 height 561
drag, startPoint x: 853, startPoint y: 169, endPoint x: 754, endPoint y: 248, distance: 126.5
click at [898, 255] on rect at bounding box center [876, 245] width 52 height 27
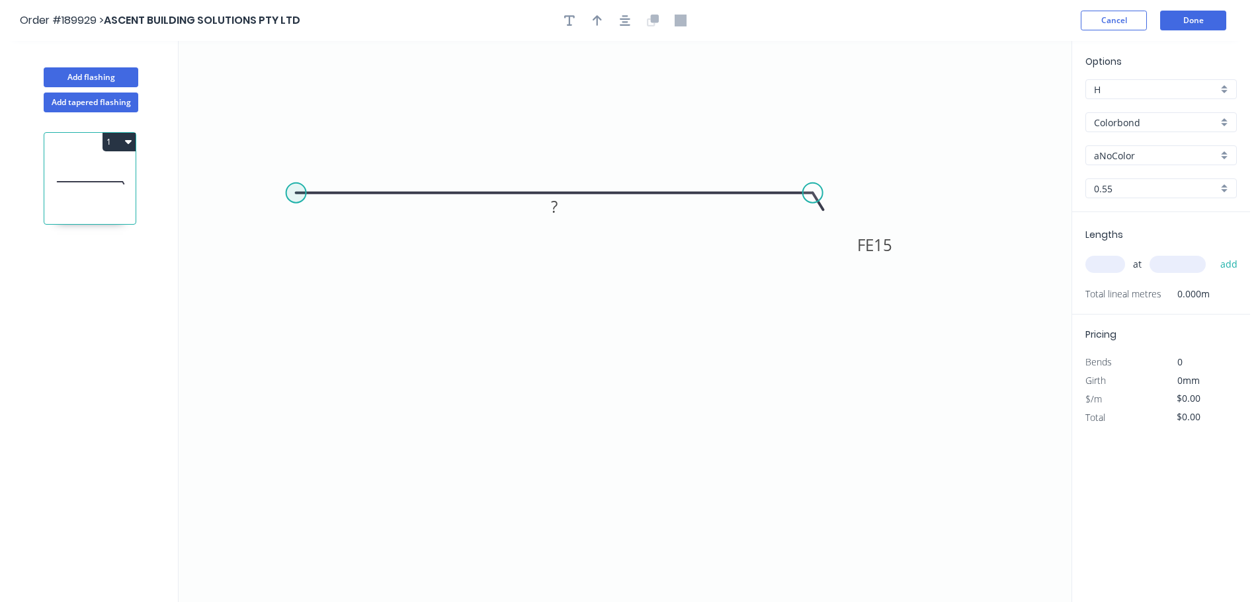
drag, startPoint x: 296, startPoint y: 192, endPoint x: 296, endPoint y: 204, distance: 11.9
click at [296, 193] on circle at bounding box center [296, 193] width 20 height 20
click at [292, 191] on circle at bounding box center [297, 193] width 20 height 20
click at [297, 342] on icon "0 FE 15 ?" at bounding box center [625, 321] width 893 height 561
click at [563, 347] on icon "0 ? FE 15 ?" at bounding box center [625, 321] width 893 height 561
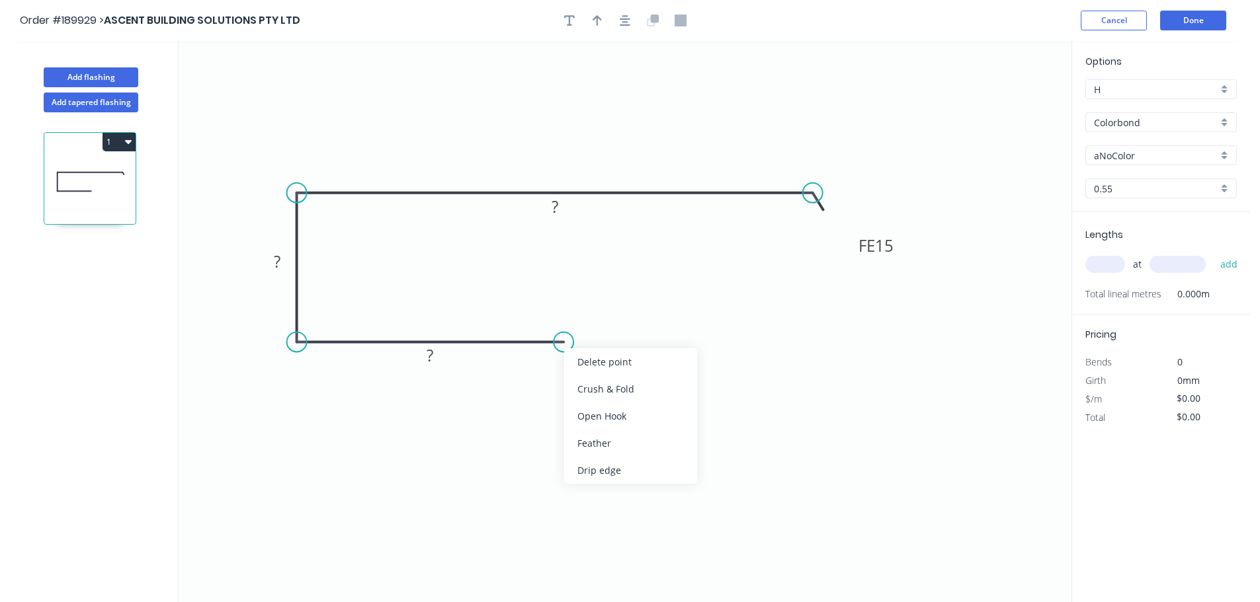
click at [604, 437] on div "Feather" at bounding box center [630, 443] width 133 height 27
click at [607, 392] on div "Flip bend" at bounding box center [627, 385] width 133 height 27
drag, startPoint x: 567, startPoint y: 308, endPoint x: 654, endPoint y: 370, distance: 106.6
click at [654, 370] on rect at bounding box center [633, 369] width 52 height 27
click at [644, 378] on tspan "15" at bounding box center [640, 370] width 19 height 22
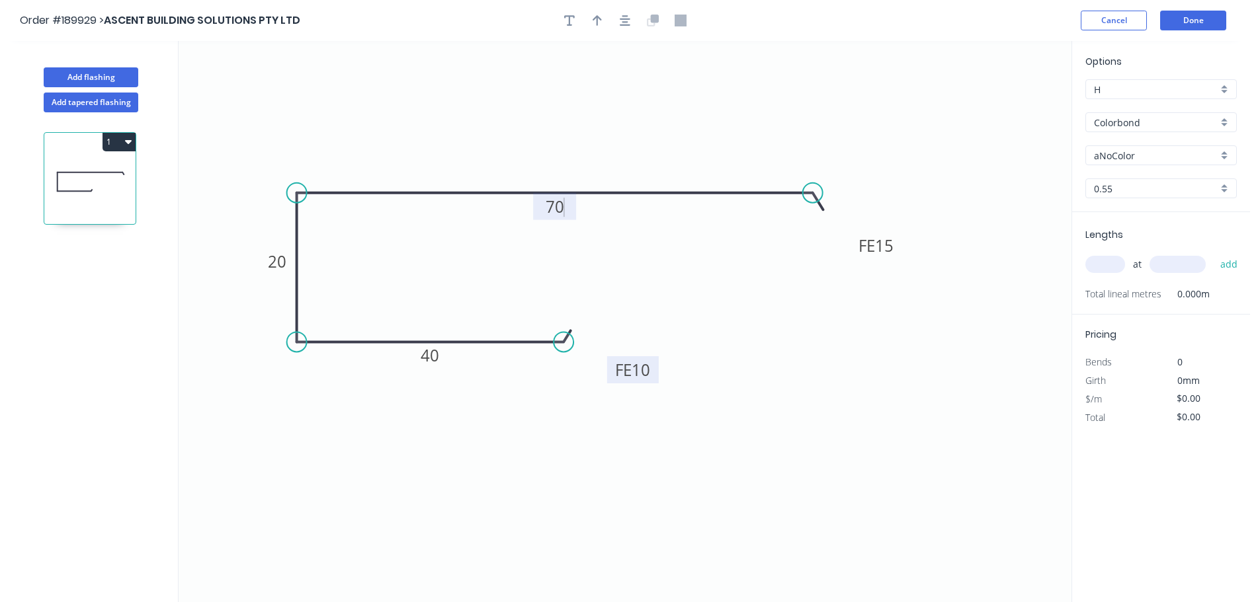
type input "$9.64"
drag, startPoint x: 557, startPoint y: 343, endPoint x: 582, endPoint y: 348, distance: 25.7
click at [582, 348] on circle at bounding box center [582, 342] width 20 height 20
click at [634, 24] on div at bounding box center [624, 21] width 139 height 20
click at [631, 21] on button "button" at bounding box center [625, 21] width 20 height 20
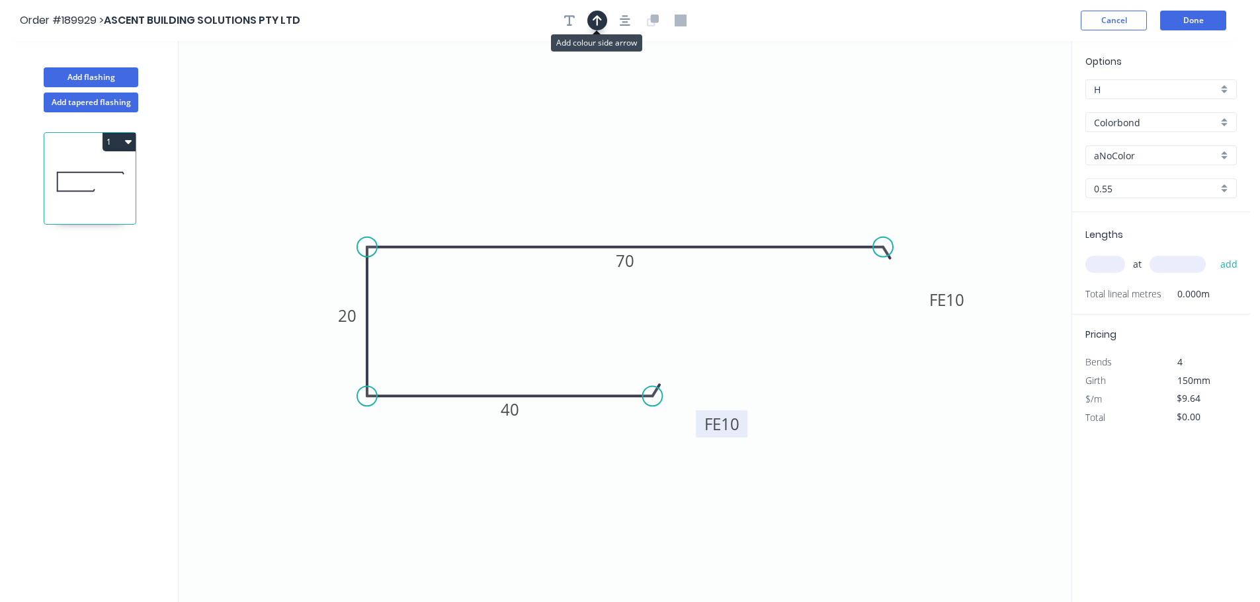
click at [598, 24] on icon "button" at bounding box center [596, 20] width 9 height 11
drag, startPoint x: 998, startPoint y: 105, endPoint x: 680, endPoint y: 134, distance: 319.3
click at [572, 154] on icon "0 FE 10 40 20 FE 10 70" at bounding box center [625, 321] width 893 height 561
drag, startPoint x: 981, startPoint y: 103, endPoint x: 827, endPoint y: 126, distance: 155.7
click at [600, 131] on icon "0 FE 10 40 20 FE 10 70" at bounding box center [625, 321] width 893 height 561
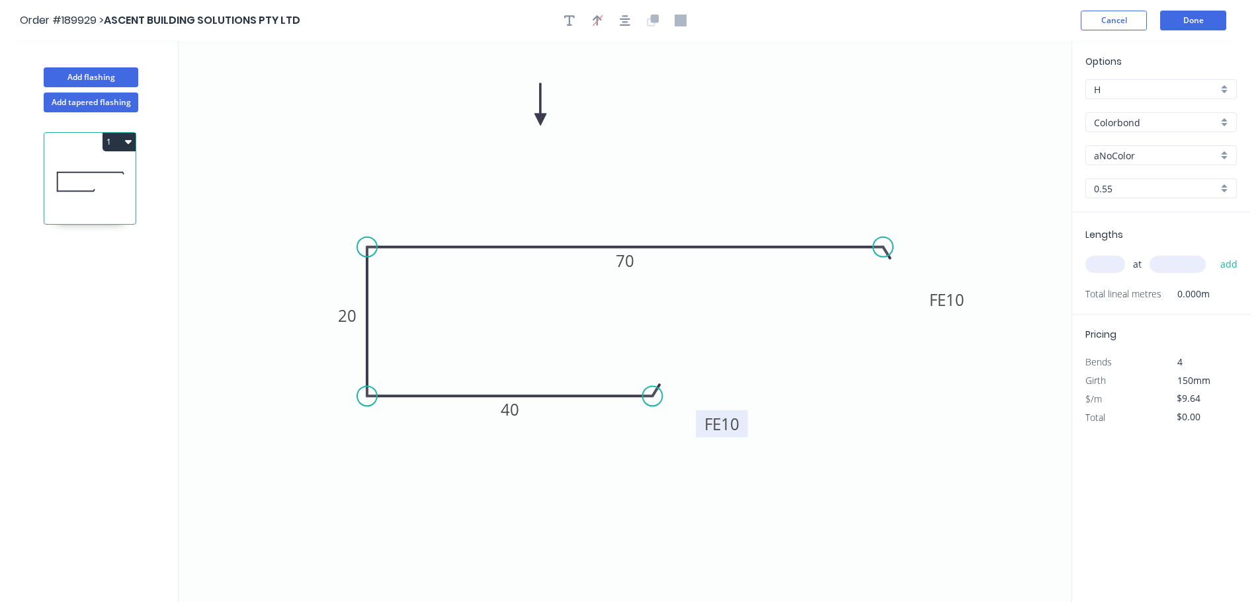
drag, startPoint x: 1002, startPoint y: 104, endPoint x: 562, endPoint y: 145, distance: 441.6
click at [535, 117] on icon at bounding box center [540, 104] width 12 height 42
drag, startPoint x: 644, startPoint y: 266, endPoint x: 636, endPoint y: 220, distance: 46.3
click at [636, 220] on rect at bounding box center [618, 215] width 43 height 27
click at [1143, 155] on input "aNoColor" at bounding box center [1156, 156] width 124 height 14
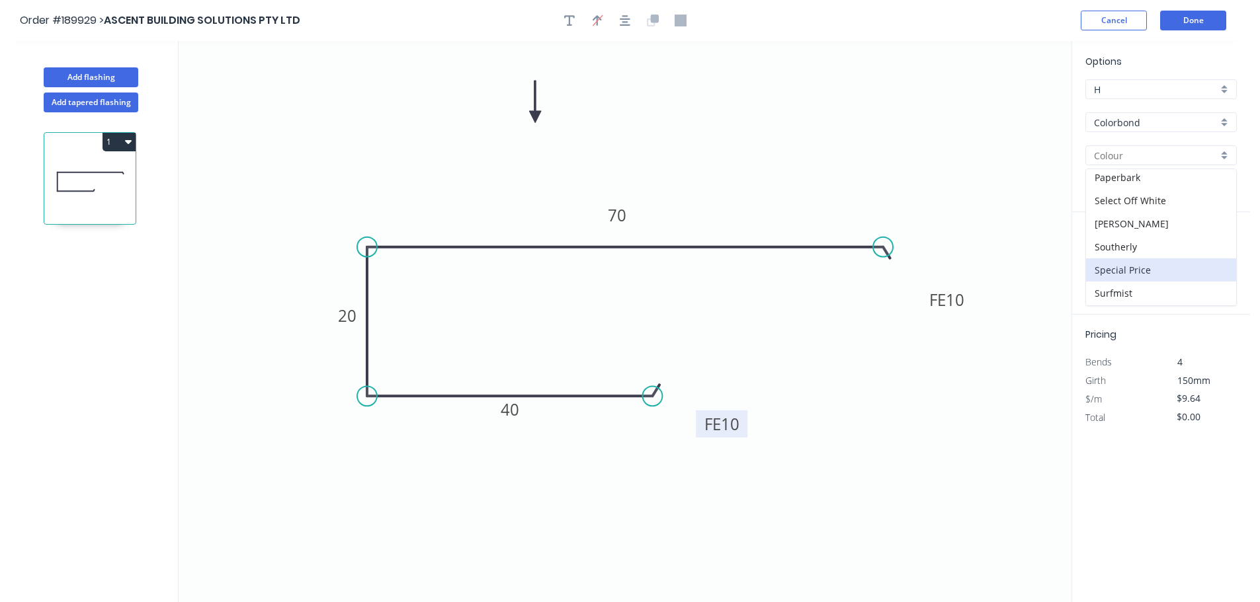
scroll to position [512, 0]
click at [1155, 257] on div "Windspray" at bounding box center [1161, 247] width 150 height 23
type input "Windspray"
click at [1098, 268] on input "text" at bounding box center [1105, 264] width 40 height 17
type input "2"
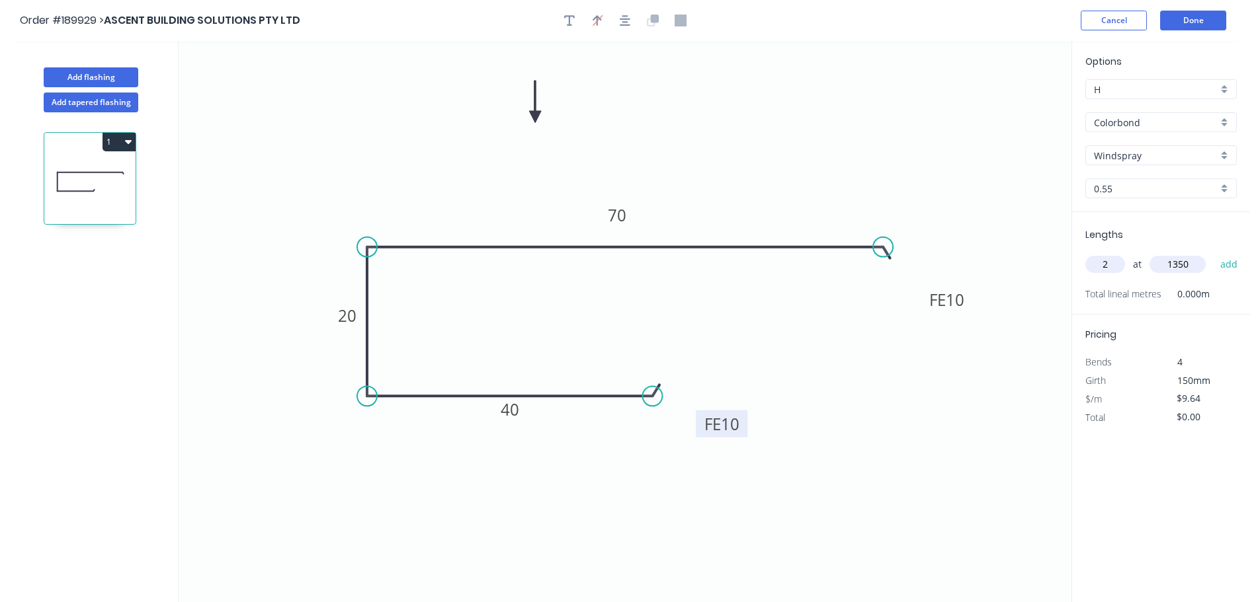
type input "1350"
click at [1213, 253] on button "add" at bounding box center [1228, 264] width 31 height 22
type input "$26.03"
click at [103, 79] on button "Add flashing" at bounding box center [91, 77] width 95 height 20
type input "$0.00"
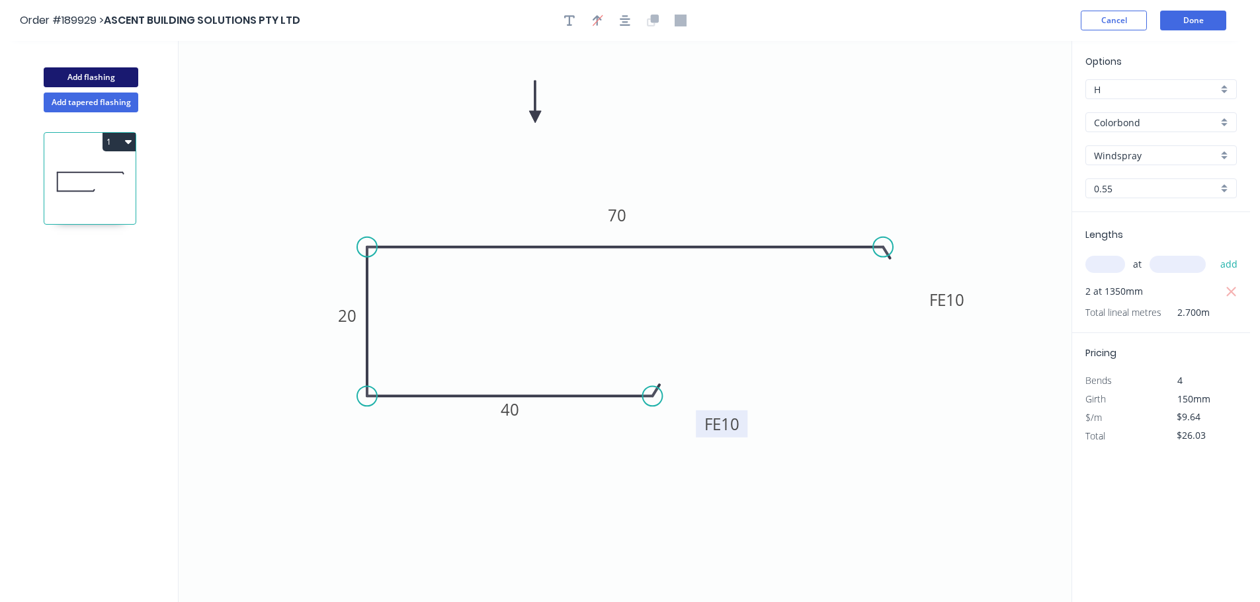
type input "$0.00"
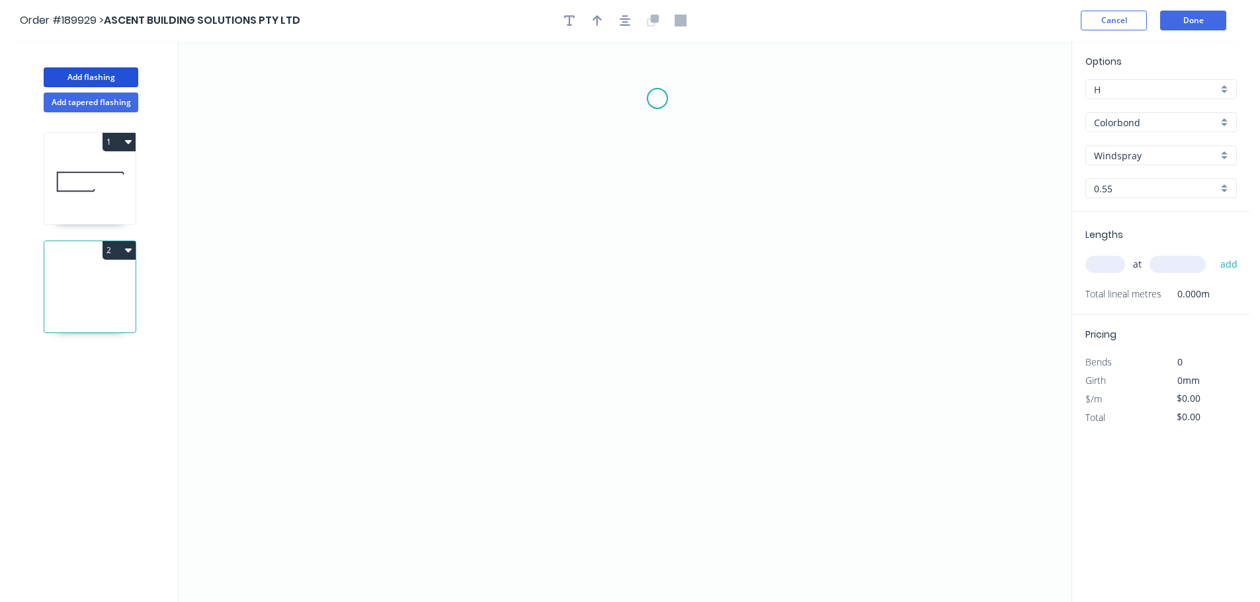
click at [655, 99] on icon "0" at bounding box center [625, 321] width 893 height 561
click at [540, 93] on icon "0" at bounding box center [625, 321] width 893 height 561
click at [538, 351] on icon "0 ?" at bounding box center [625, 321] width 893 height 561
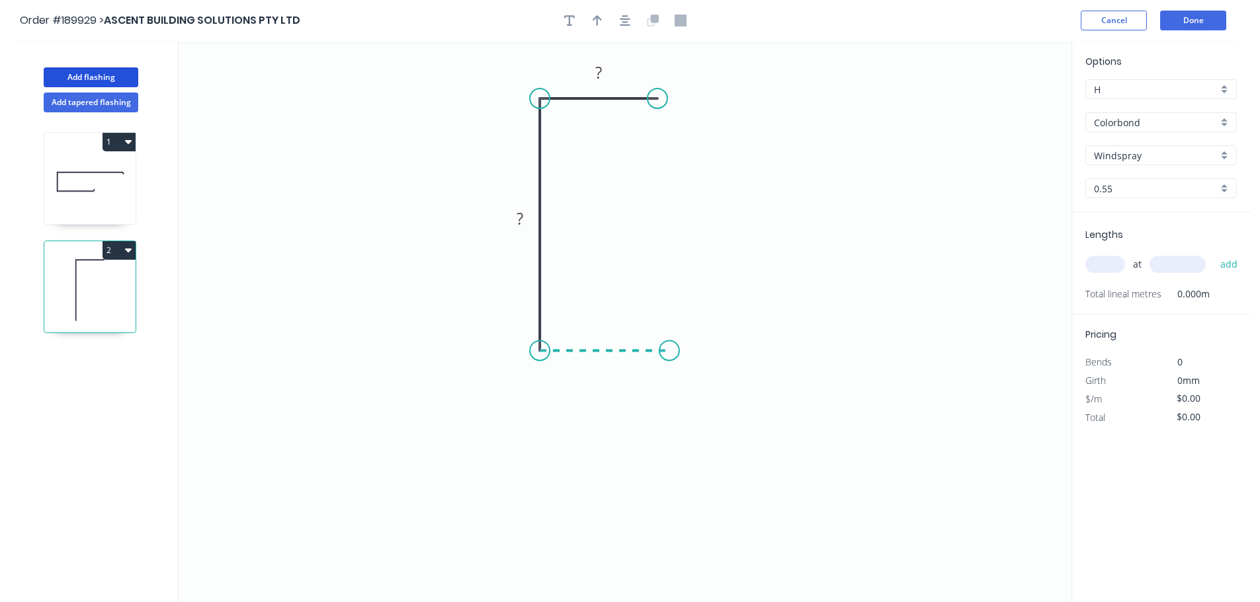
click at [669, 357] on icon "0 ? ?" at bounding box center [625, 321] width 893 height 561
drag, startPoint x: 651, startPoint y: 97, endPoint x: 621, endPoint y: 97, distance: 29.8
click at [621, 97] on circle at bounding box center [621, 99] width 20 height 20
click at [668, 350] on circle at bounding box center [669, 351] width 20 height 20
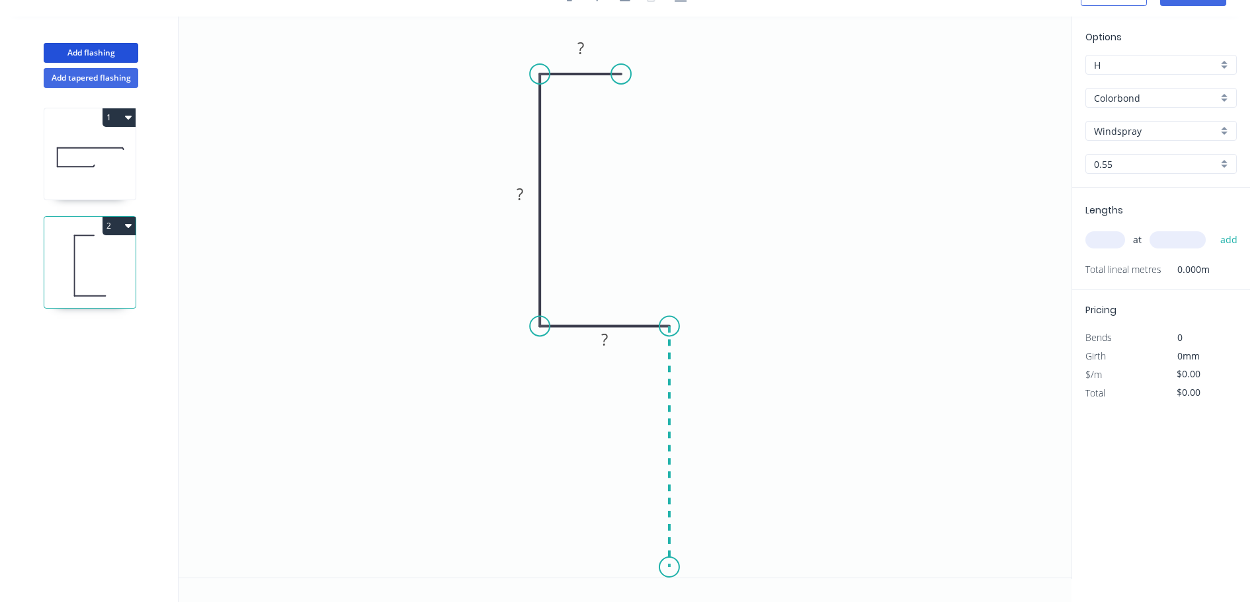
click at [676, 568] on icon "0 ? ? ?" at bounding box center [625, 297] width 893 height 561
click at [663, 571] on circle at bounding box center [669, 567] width 20 height 20
click at [610, 503] on icon "0 ? ? ? ?" at bounding box center [625, 297] width 893 height 561
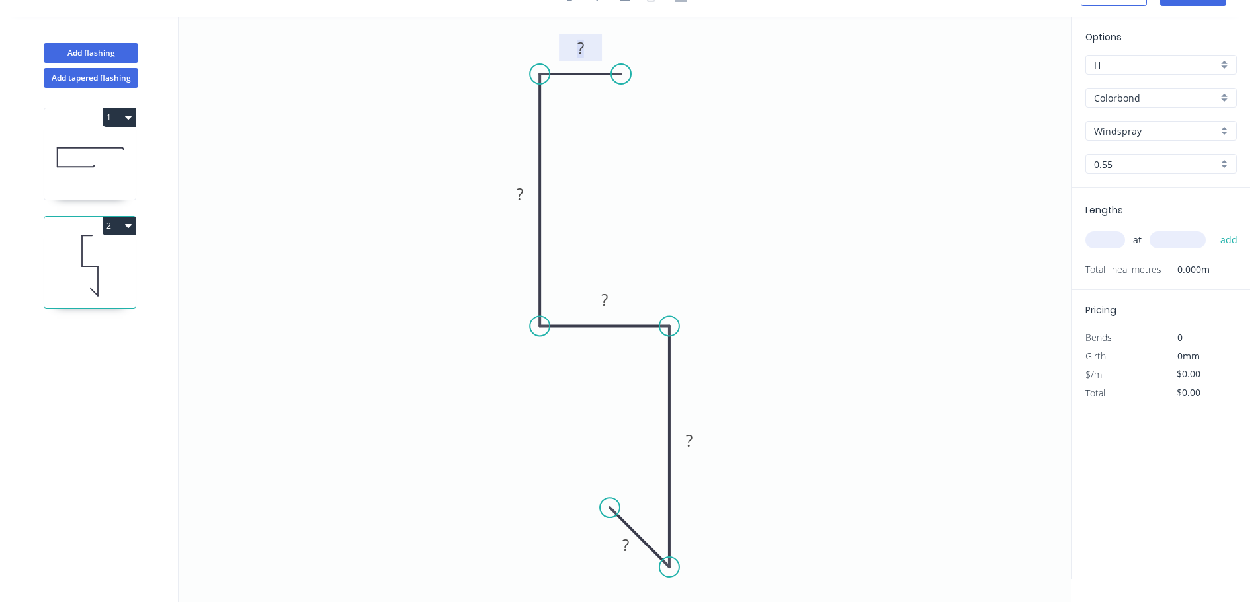
click at [579, 53] on tspan "?" at bounding box center [580, 48] width 7 height 22
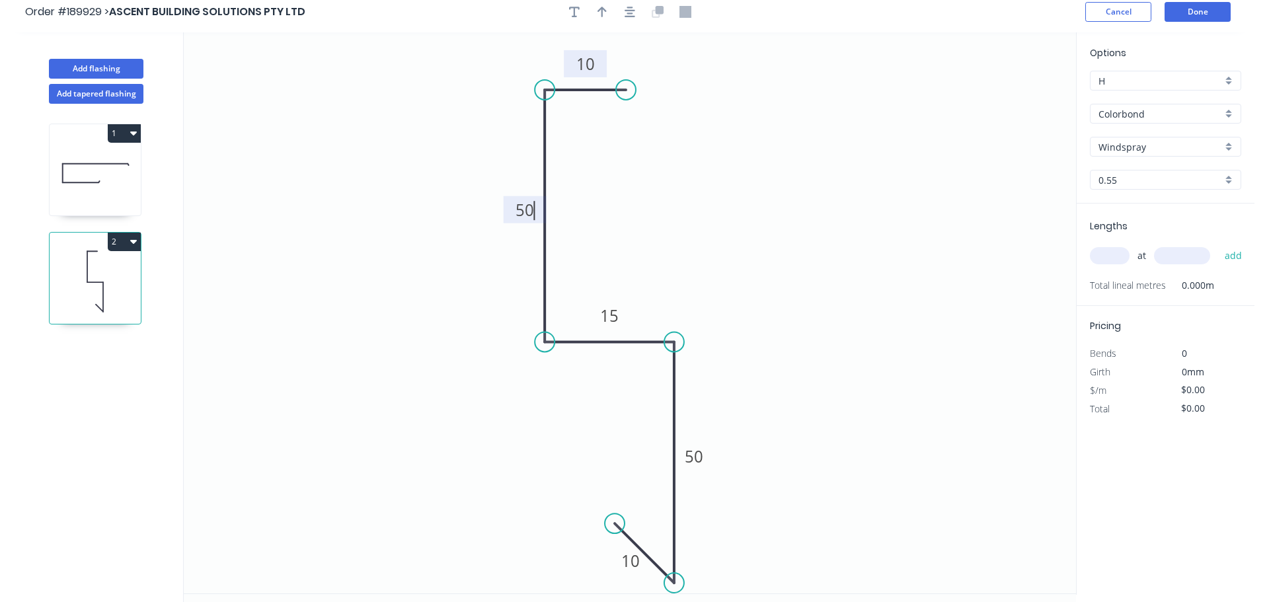
scroll to position [0, 0]
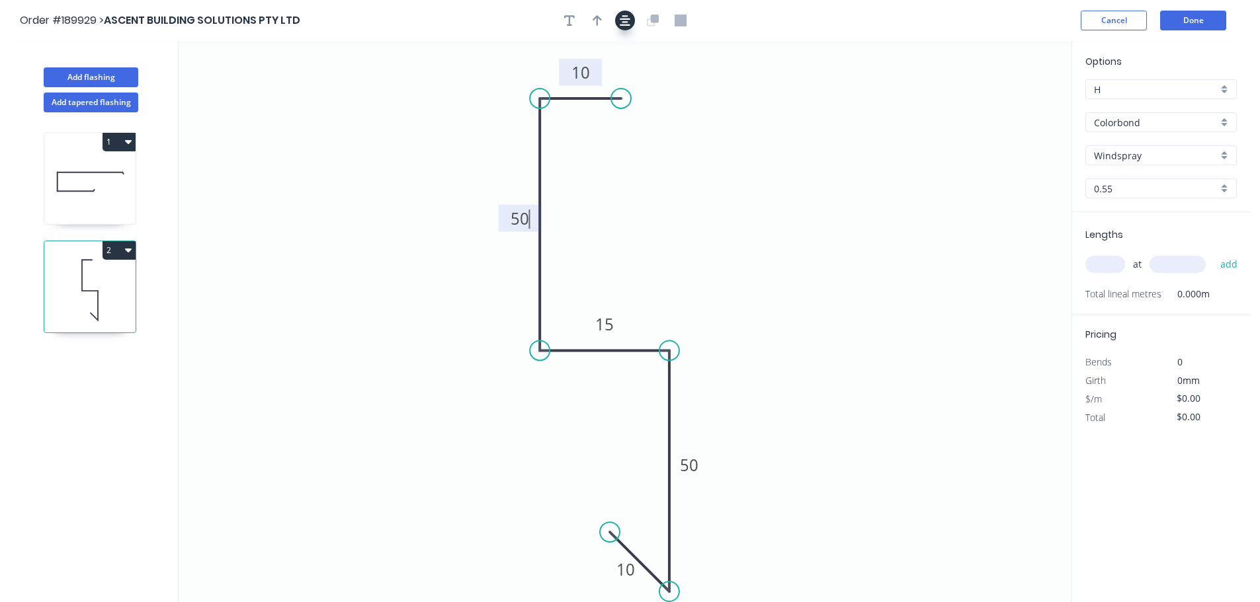
click at [628, 22] on icon "button" at bounding box center [625, 21] width 11 height 12
type input "$9.64"
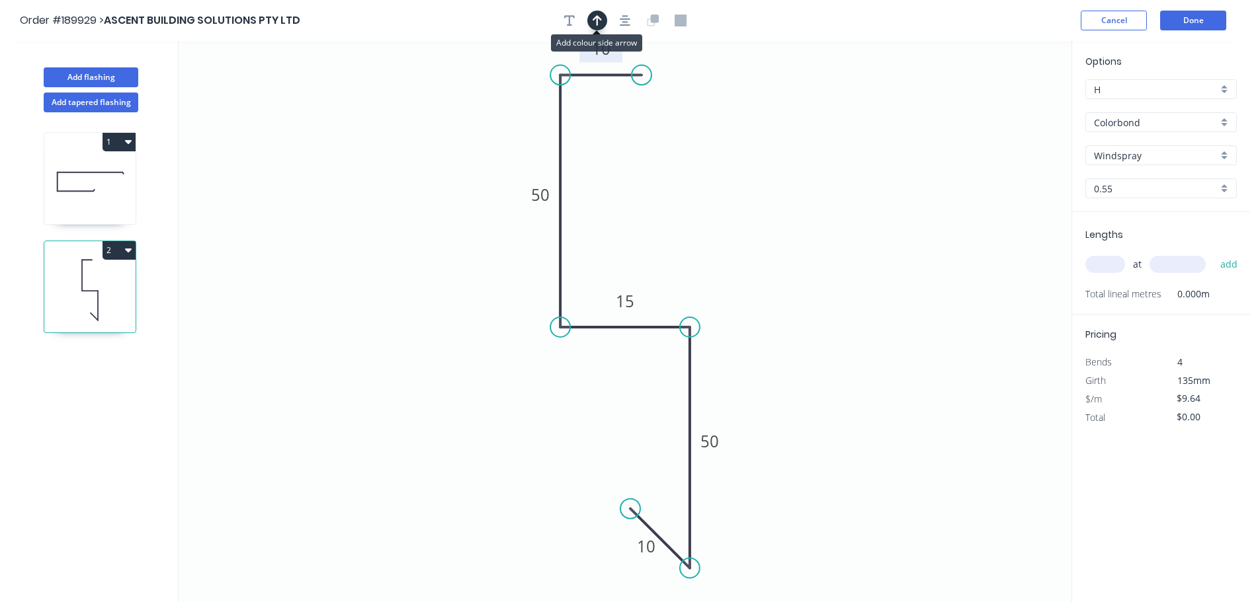
click at [598, 20] on icon "button" at bounding box center [596, 21] width 9 height 12
click at [1009, 102] on icon "0 10 50 15 50 10" at bounding box center [625, 321] width 893 height 561
click at [1100, 263] on input "text" at bounding box center [1105, 264] width 40 height 17
type input "1"
type input "6400"
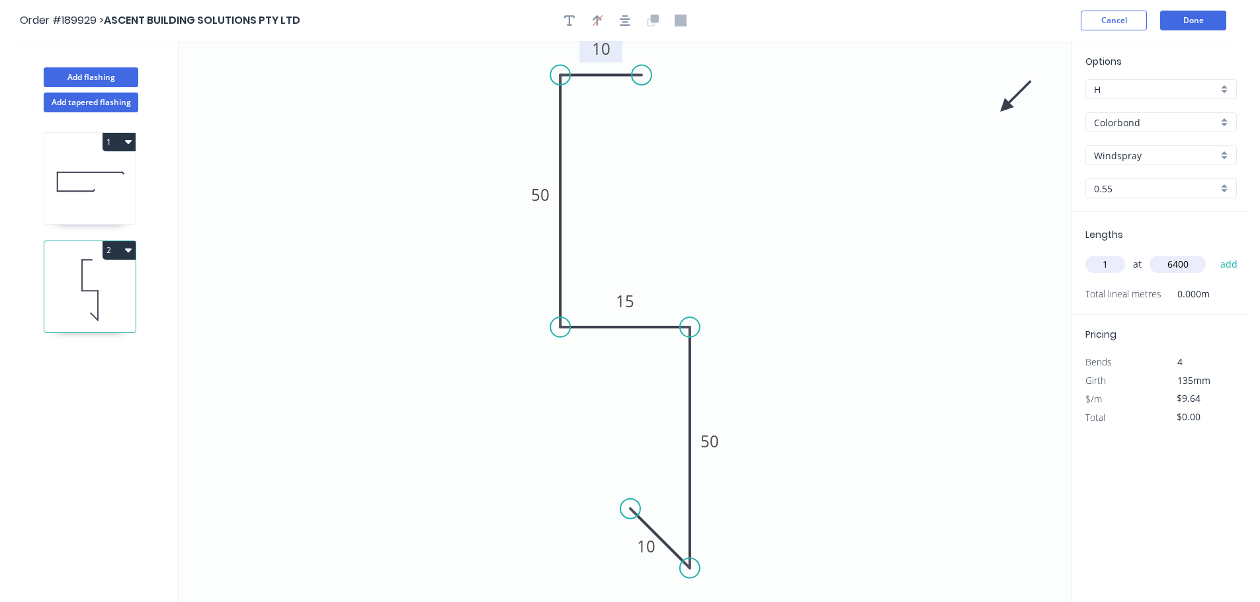
click at [1213, 253] on button "add" at bounding box center [1228, 264] width 31 height 22
type input "$61.70"
click at [1215, 17] on button "Done" at bounding box center [1193, 21] width 66 height 20
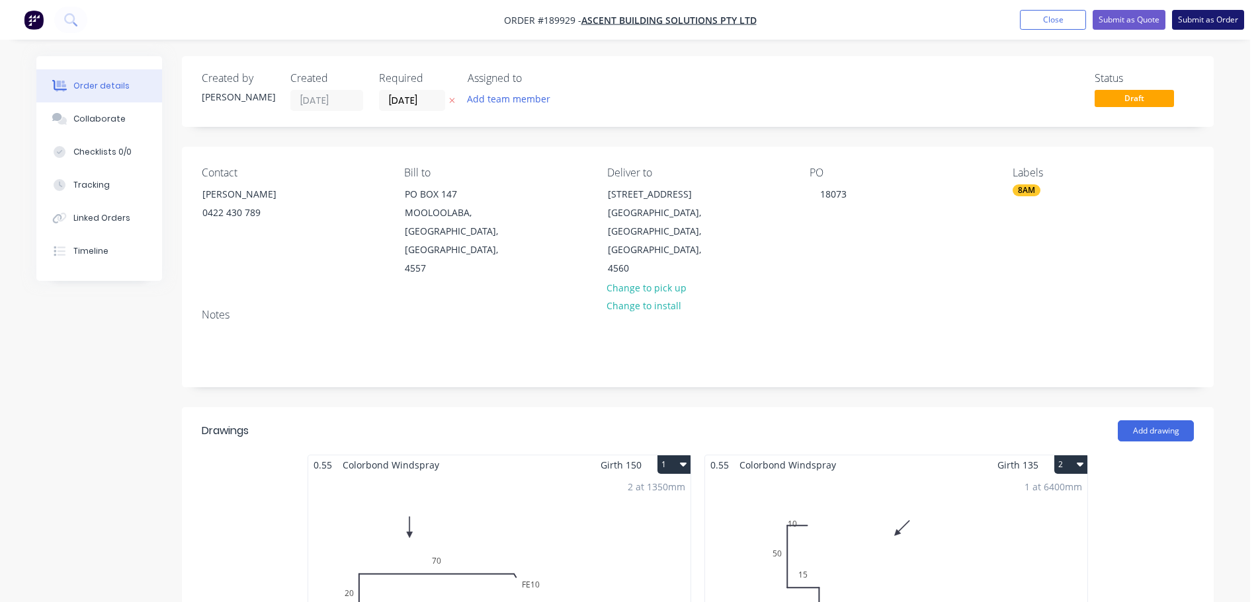
click at [1219, 17] on button "Submit as Order" at bounding box center [1208, 20] width 72 height 20
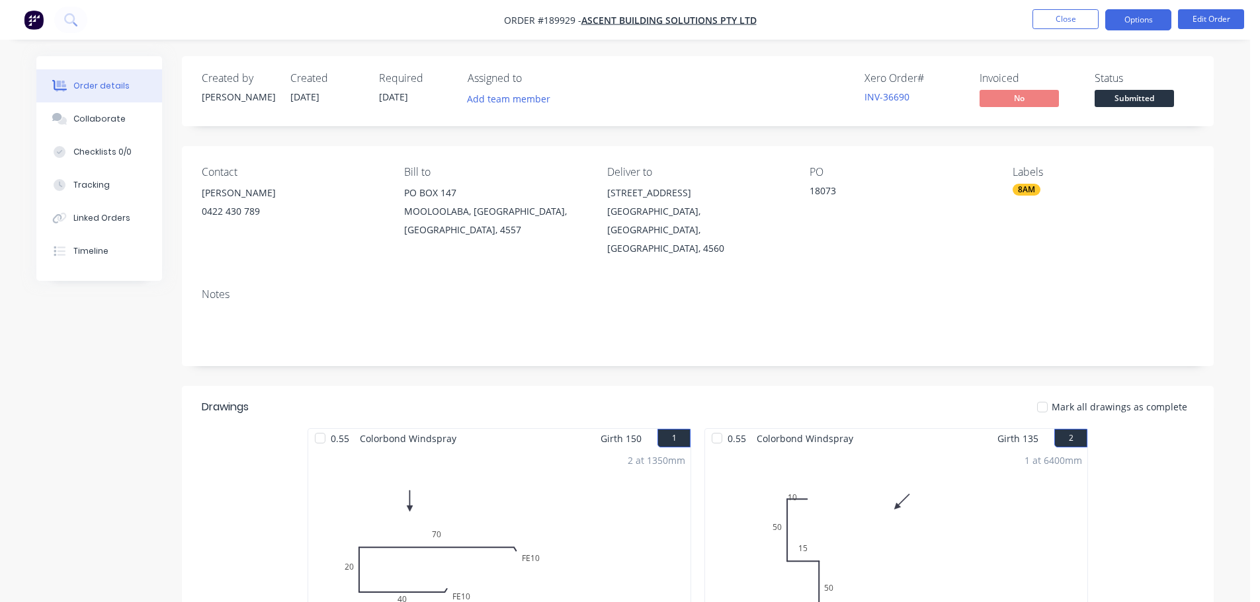
click at [1133, 19] on button "Options" at bounding box center [1138, 19] width 66 height 21
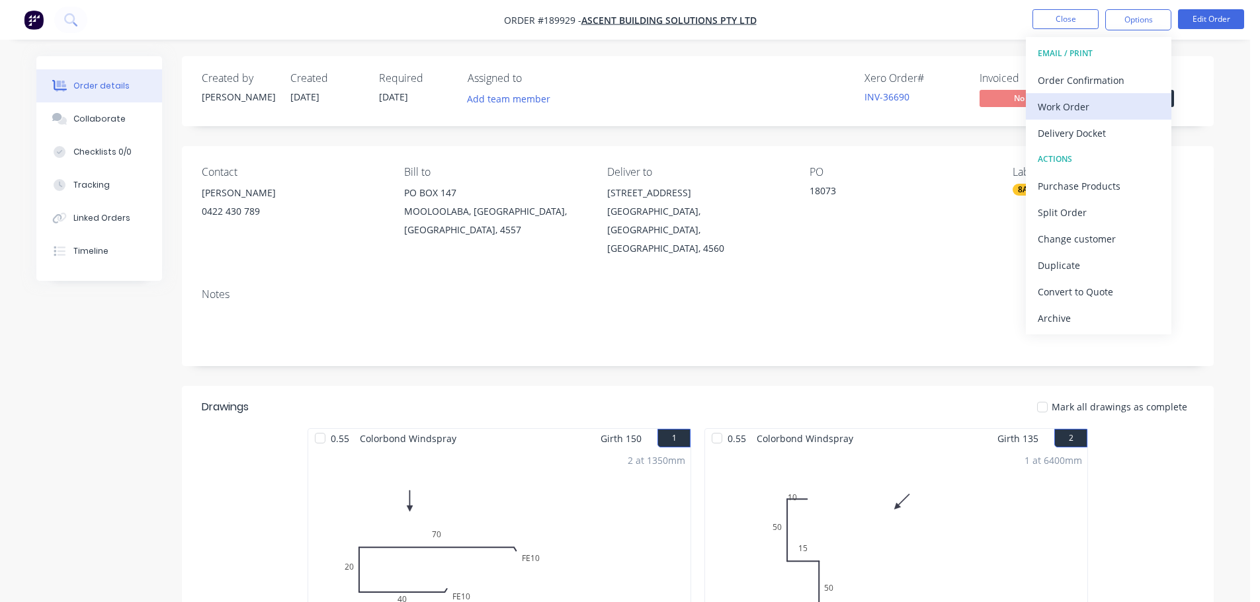
click at [1102, 102] on div "Work Order" at bounding box center [1098, 106] width 122 height 19
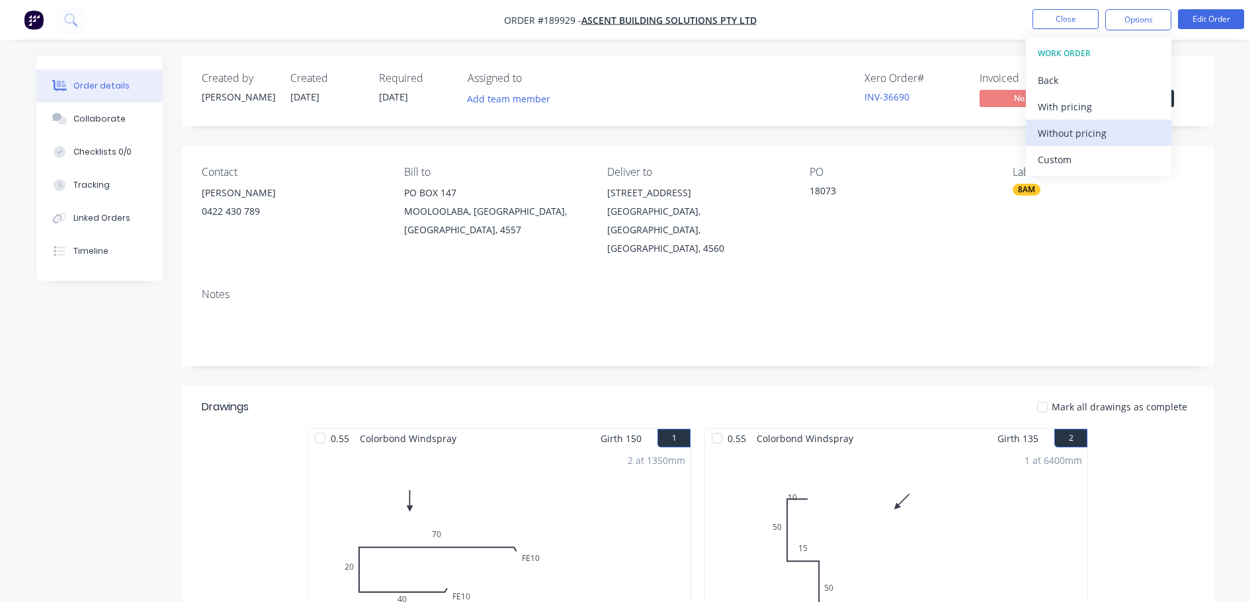
click at [1102, 136] on div "Without pricing" at bounding box center [1098, 133] width 122 height 19
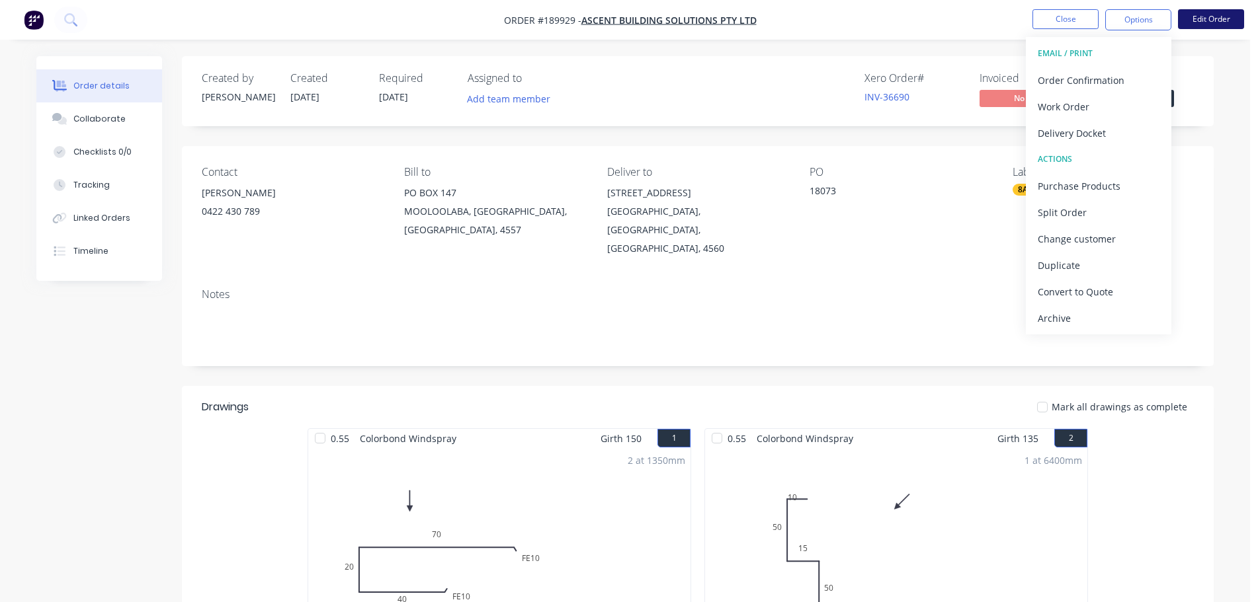
click at [1204, 20] on button "Edit Order" at bounding box center [1211, 19] width 66 height 20
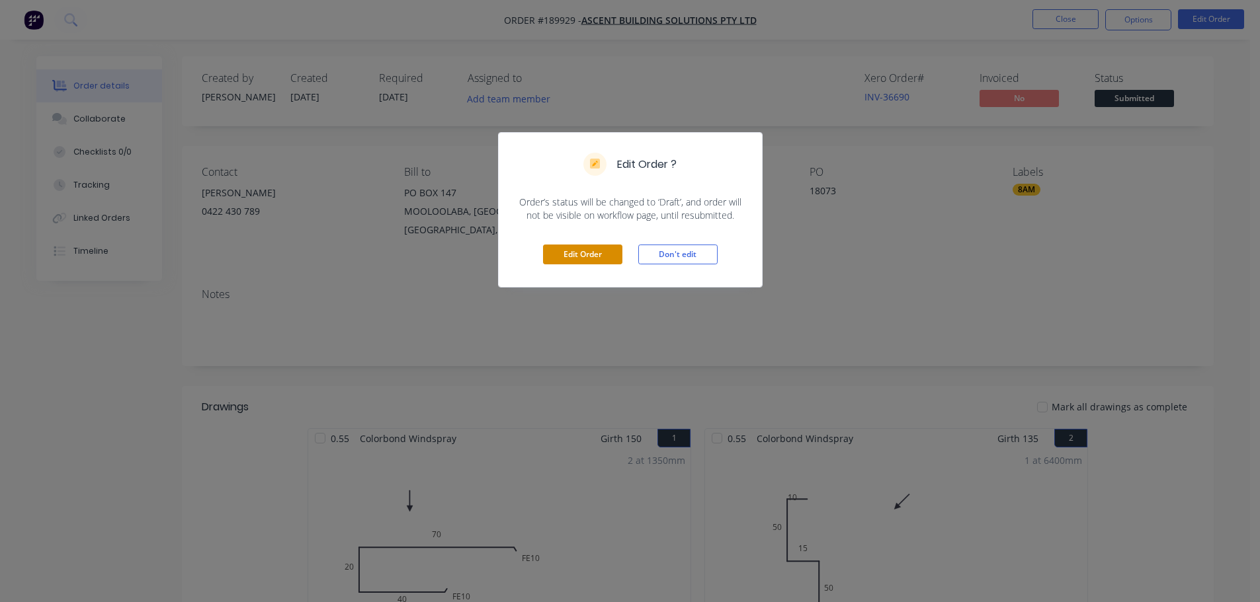
click at [592, 257] on button "Edit Order" at bounding box center [582, 255] width 79 height 20
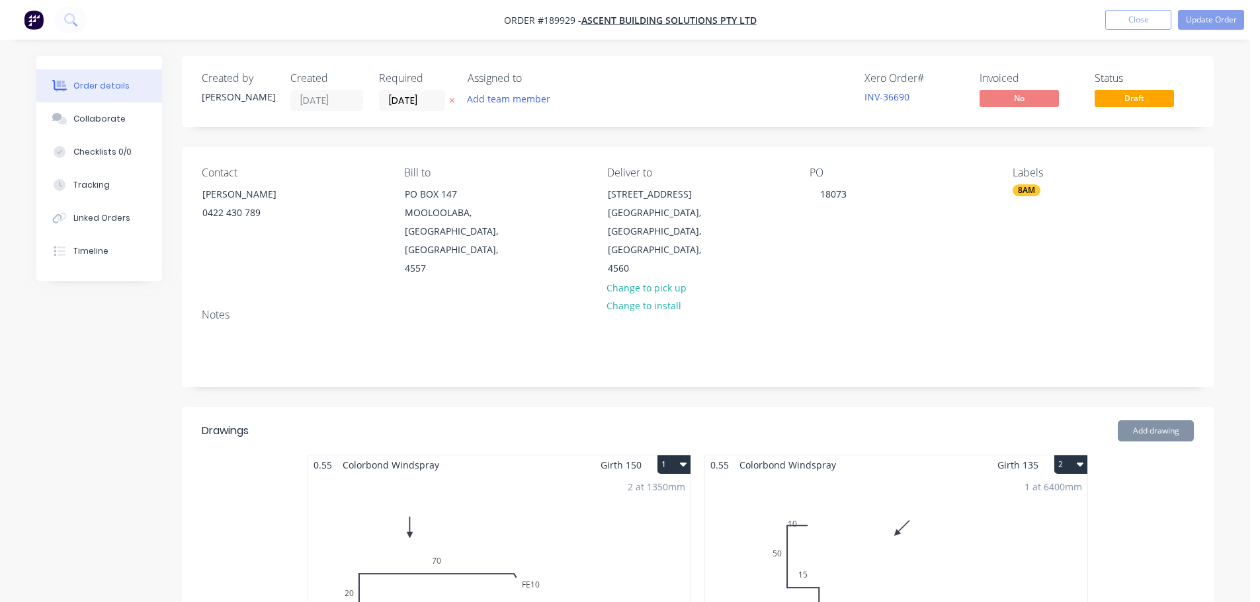
click at [862, 475] on div "1 at 6400mm Total lm $/M Total 6.4m $9.64 $61.70" at bounding box center [896, 576] width 382 height 202
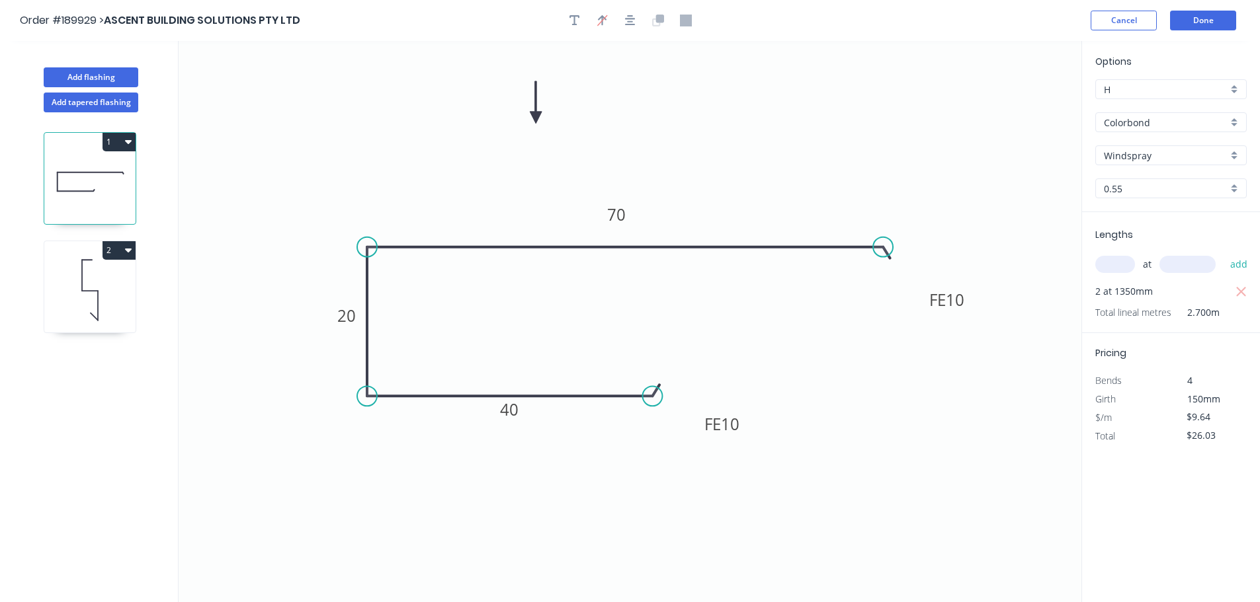
click at [126, 297] on icon at bounding box center [89, 290] width 91 height 85
type input "$61.70"
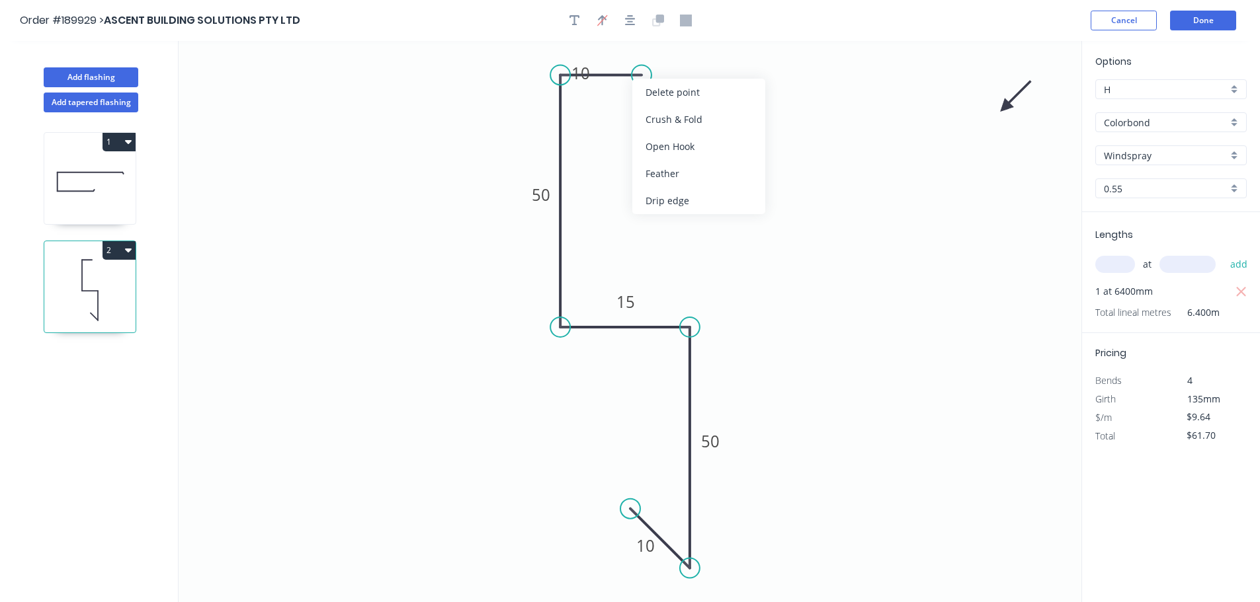
drag, startPoint x: 672, startPoint y: 97, endPoint x: 621, endPoint y: 85, distance: 53.1
click at [672, 97] on div "Delete point" at bounding box center [698, 92] width 133 height 27
type input "$0.00"
click at [565, 73] on circle at bounding box center [560, 75] width 20 height 20
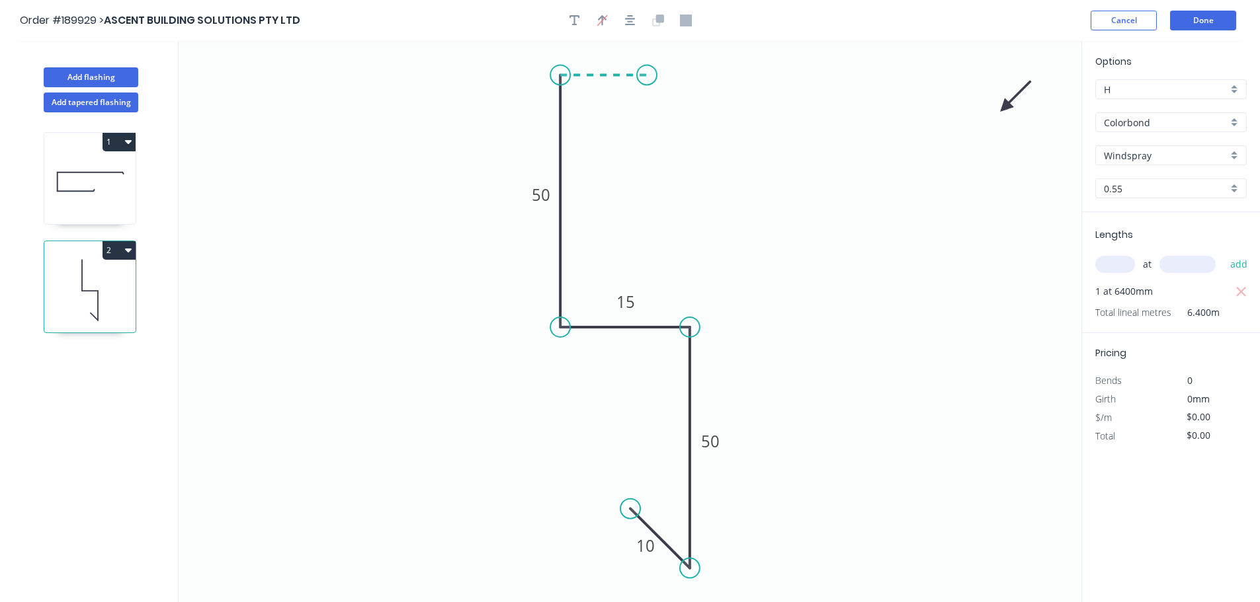
click at [647, 82] on icon "0 50 15 50 10" at bounding box center [630, 321] width 903 height 561
type input "$9.64"
type input "$61.70"
click at [608, 49] on rect at bounding box center [603, 50] width 26 height 19
click at [1203, 24] on button "Done" at bounding box center [1203, 21] width 66 height 20
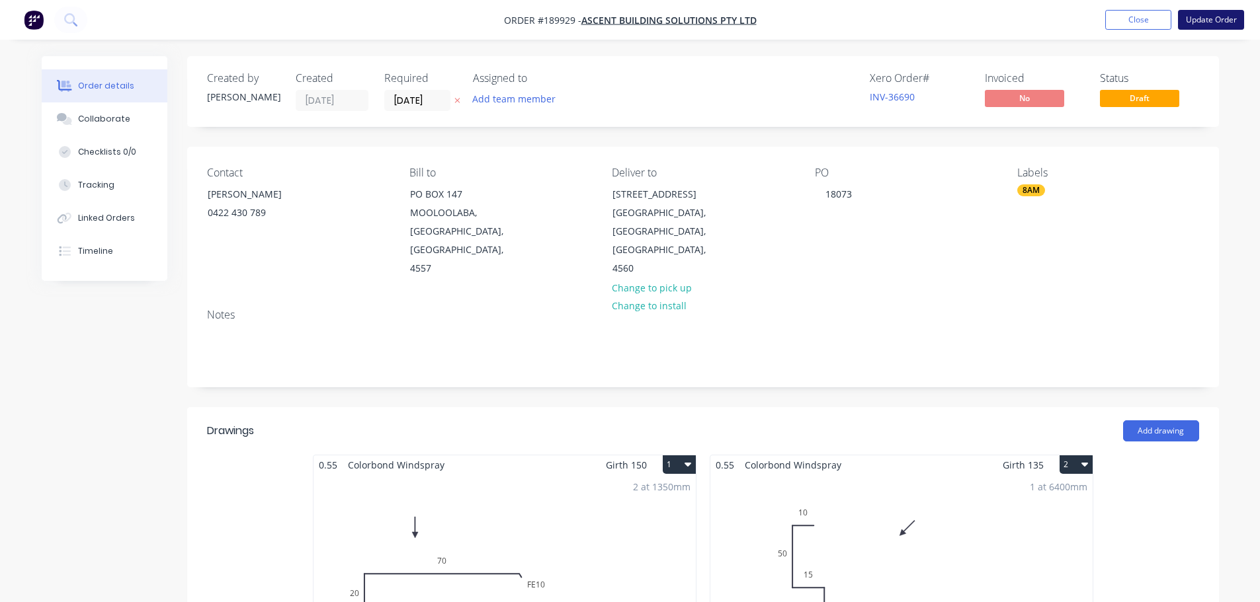
click at [1209, 16] on button "Update Order" at bounding box center [1211, 20] width 66 height 20
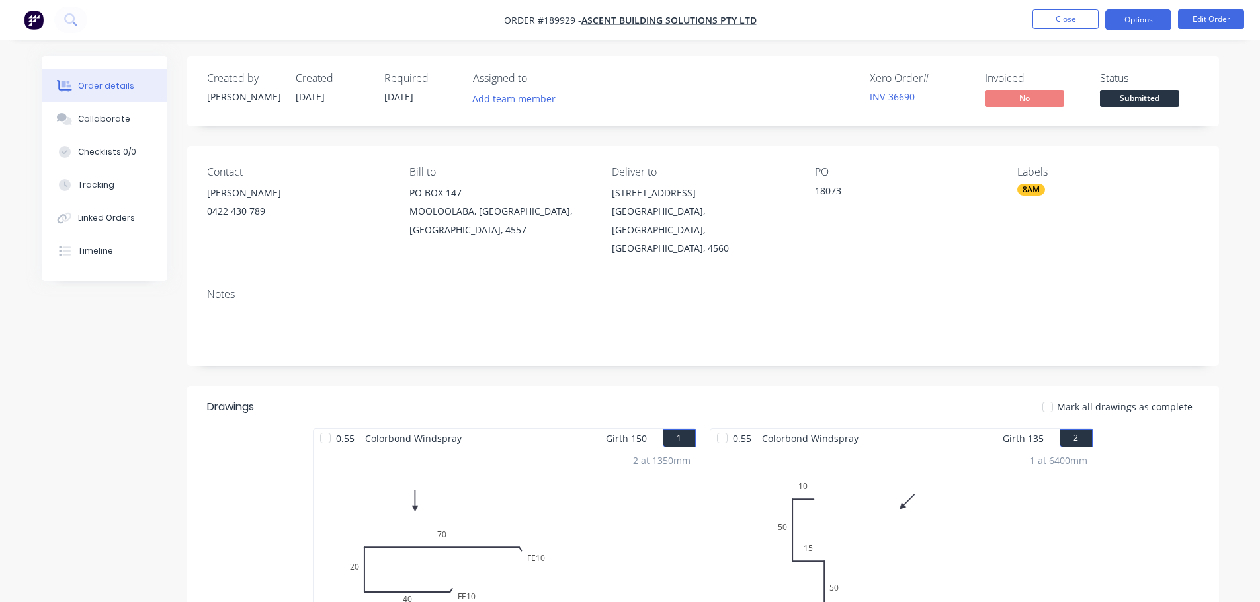
click at [1125, 17] on button "Options" at bounding box center [1138, 19] width 66 height 21
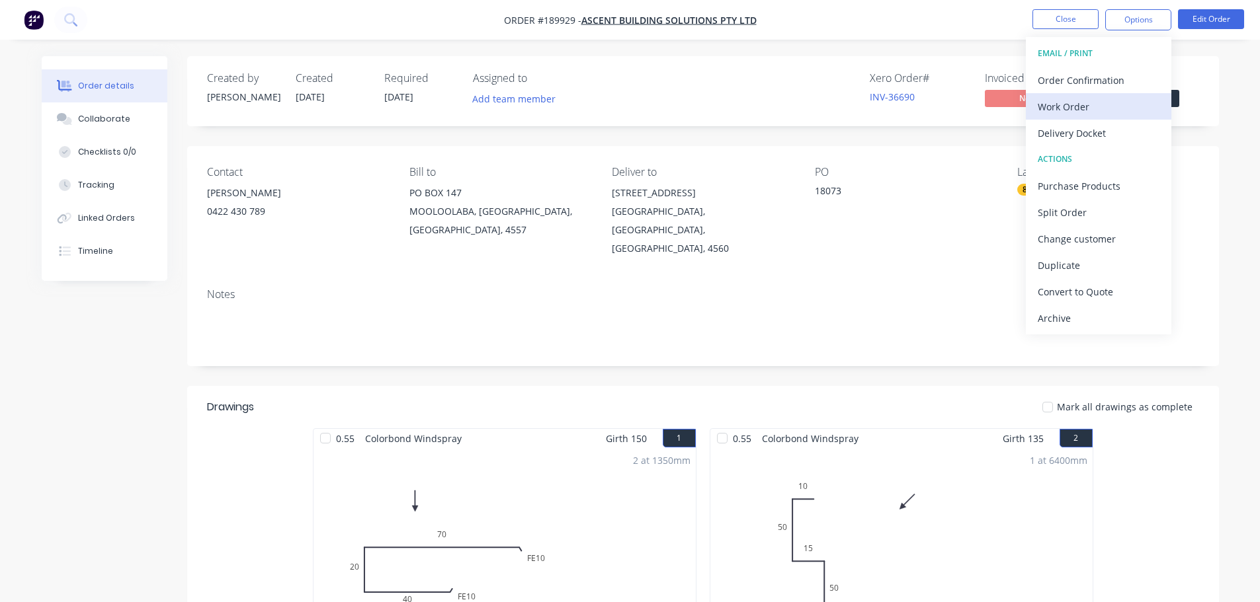
click at [1107, 100] on div "Work Order" at bounding box center [1098, 106] width 122 height 19
click at [1105, 130] on div "Without pricing" at bounding box center [1098, 133] width 122 height 19
click at [1084, 14] on button "Close" at bounding box center [1065, 19] width 66 height 20
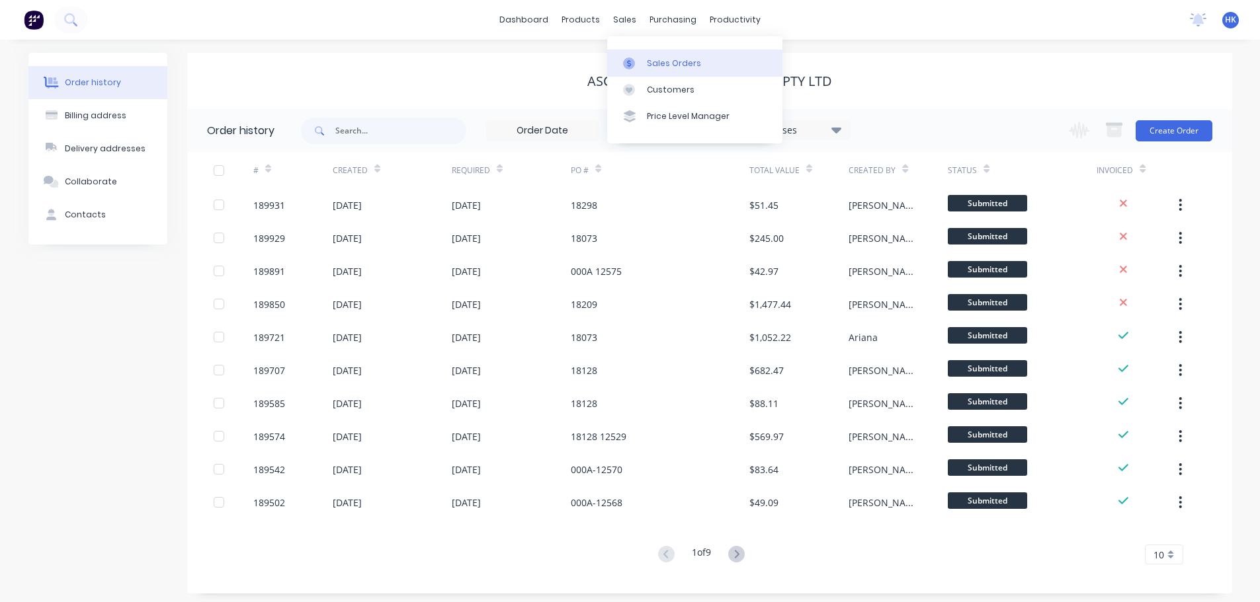
click at [676, 51] on link "Sales Orders" at bounding box center [694, 63] width 175 height 26
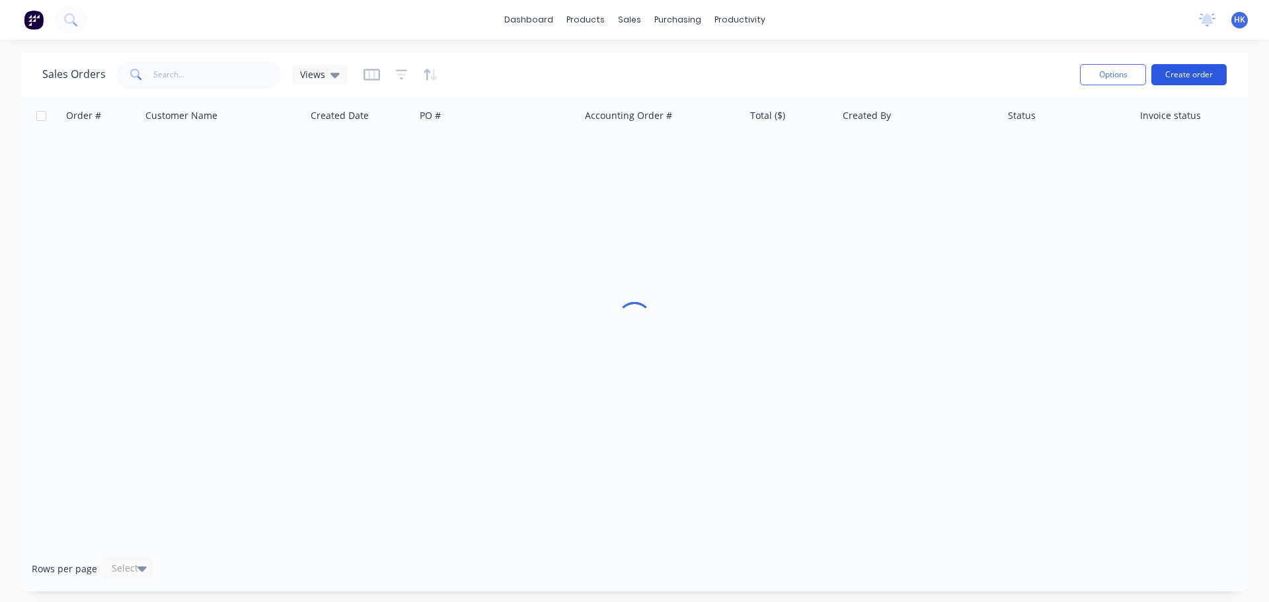
click at [1186, 76] on button "Create order" at bounding box center [1189, 74] width 75 height 21
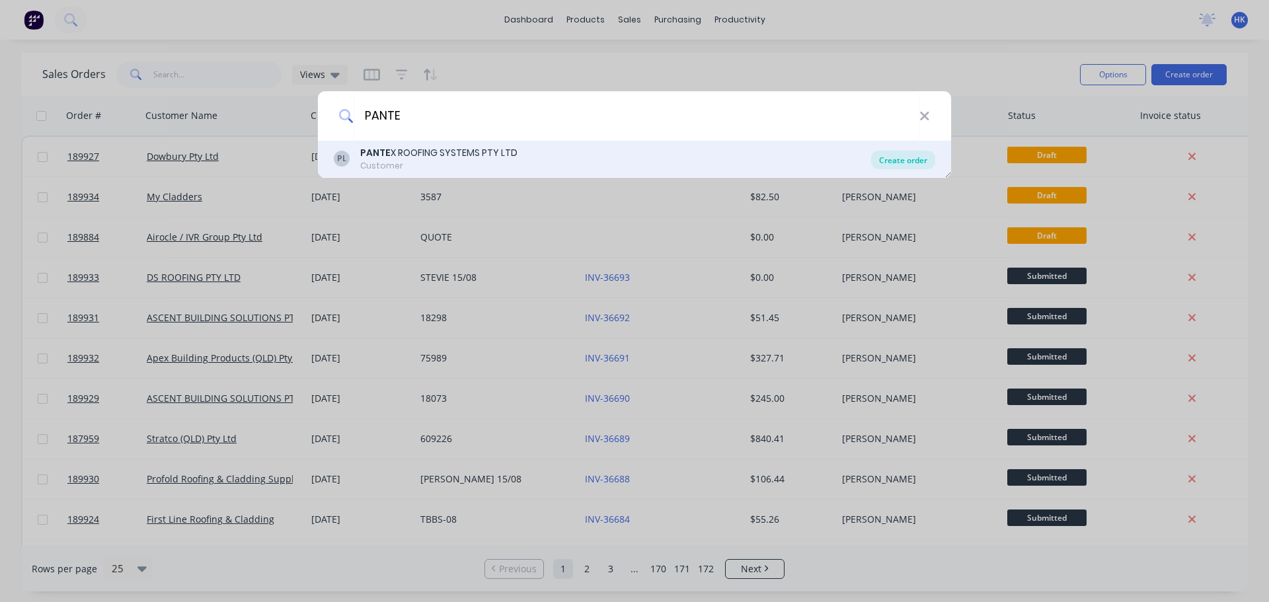
type input "PANTE"
click at [879, 162] on div "Create order" at bounding box center [903, 160] width 64 height 19
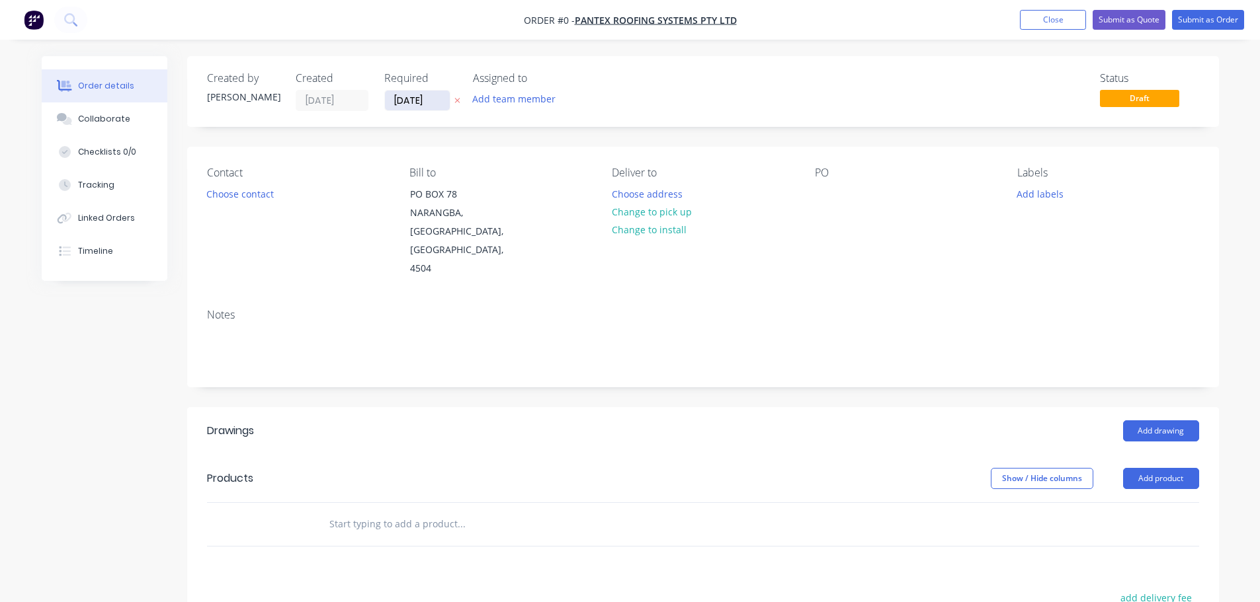
click at [413, 102] on input "[DATE]" at bounding box center [417, 101] width 65 height 20
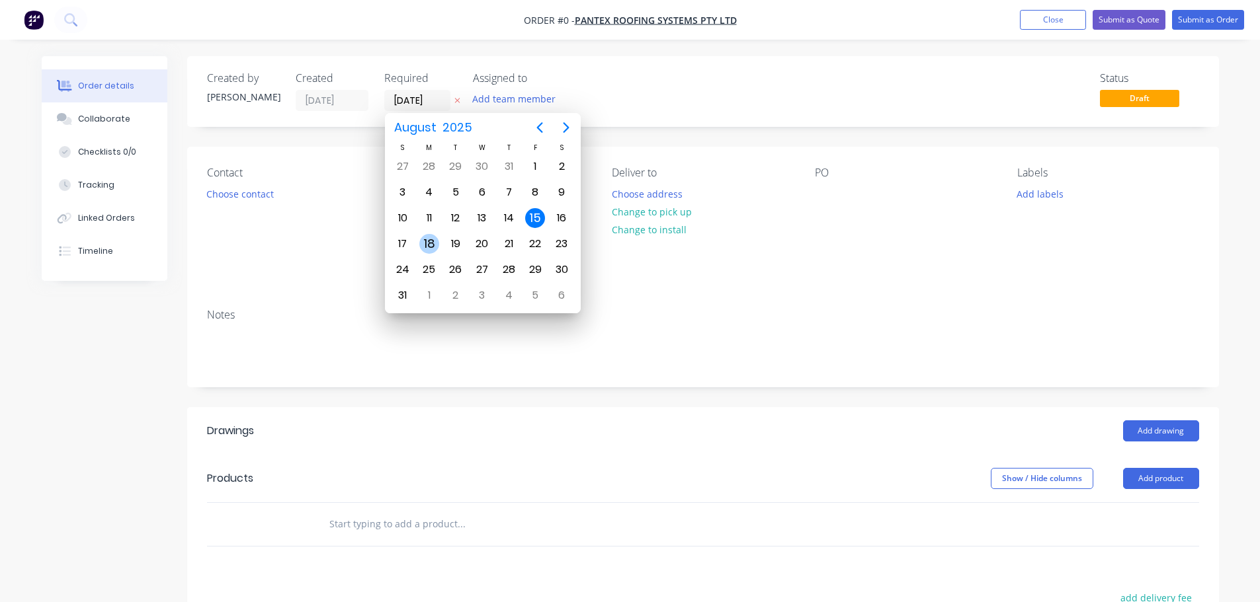
click at [421, 248] on div "18" at bounding box center [429, 244] width 20 height 20
type input "[DATE]"
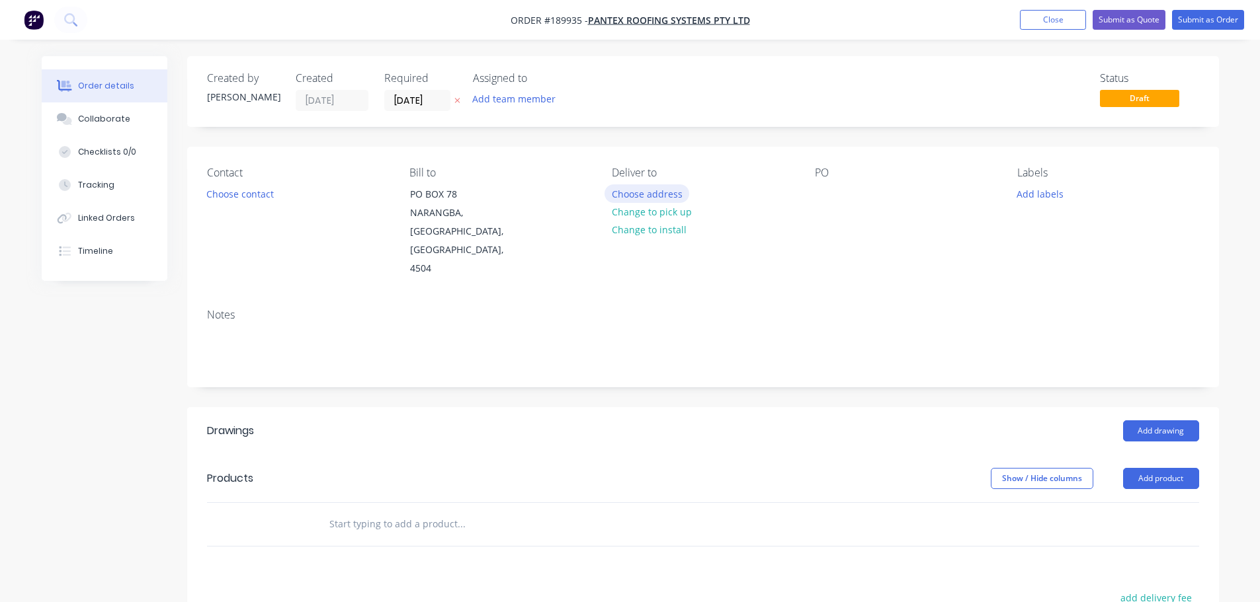
click at [645, 190] on button "Choose address" at bounding box center [646, 193] width 85 height 18
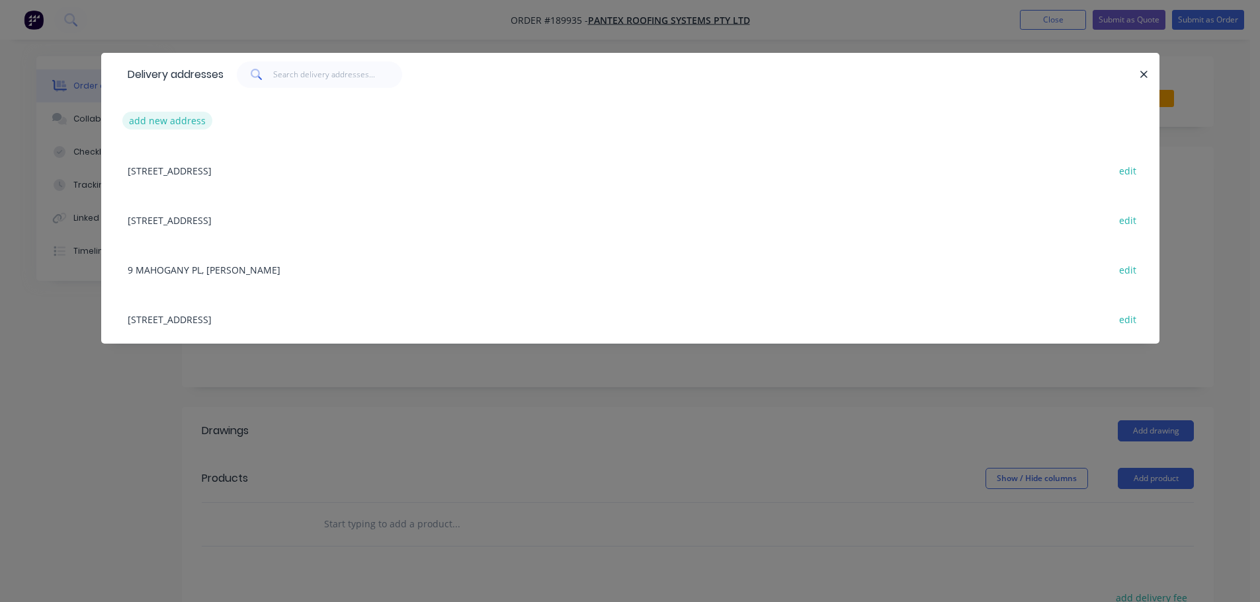
click at [191, 116] on button "add new address" at bounding box center [167, 121] width 91 height 18
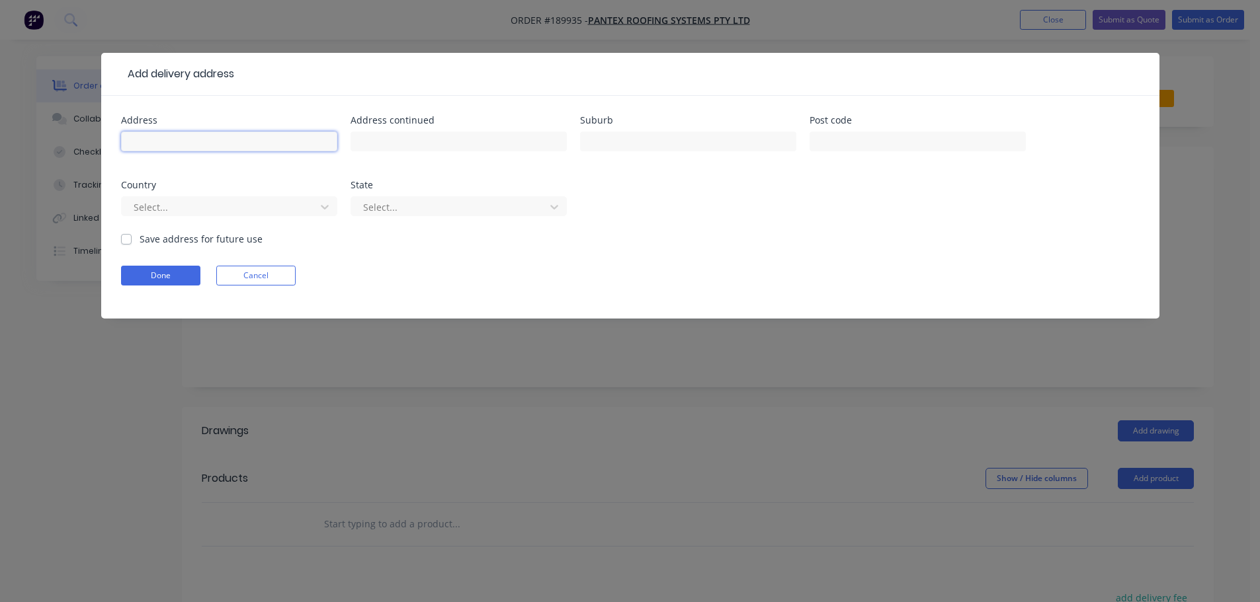
click at [199, 142] on input "text" at bounding box center [229, 142] width 216 height 20
type input "7481-7488 LIGHT LANE"
type input "BLOCK G"
type input "BANYA"
click at [171, 210] on div at bounding box center [220, 207] width 177 height 17
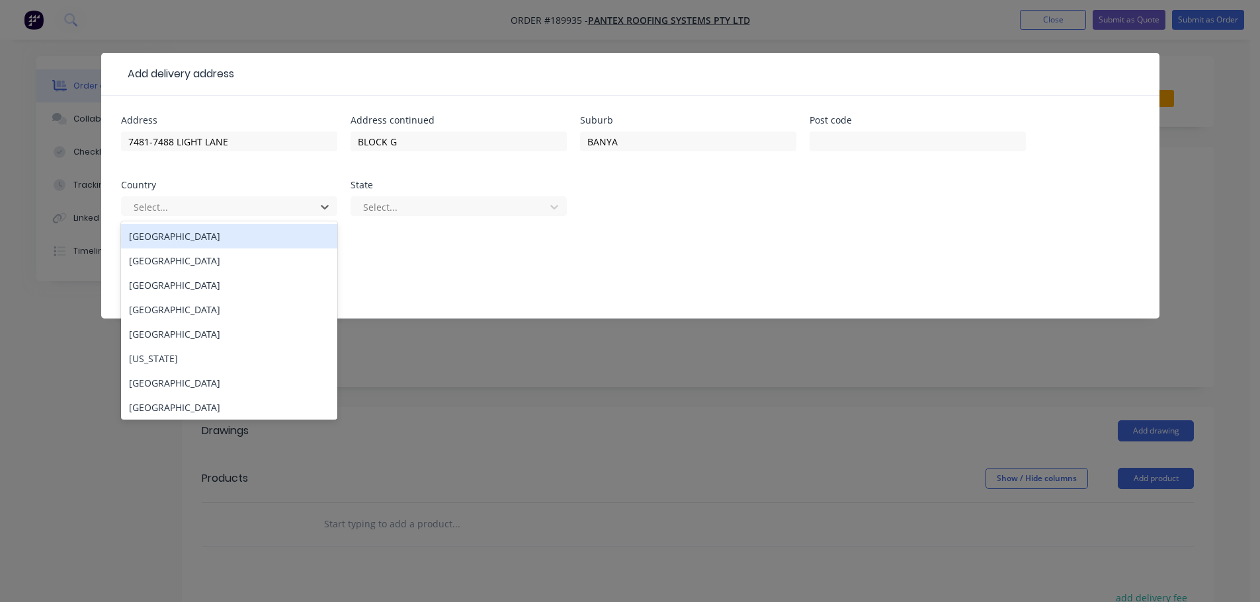
click at [175, 244] on div "[GEOGRAPHIC_DATA]" at bounding box center [229, 236] width 216 height 24
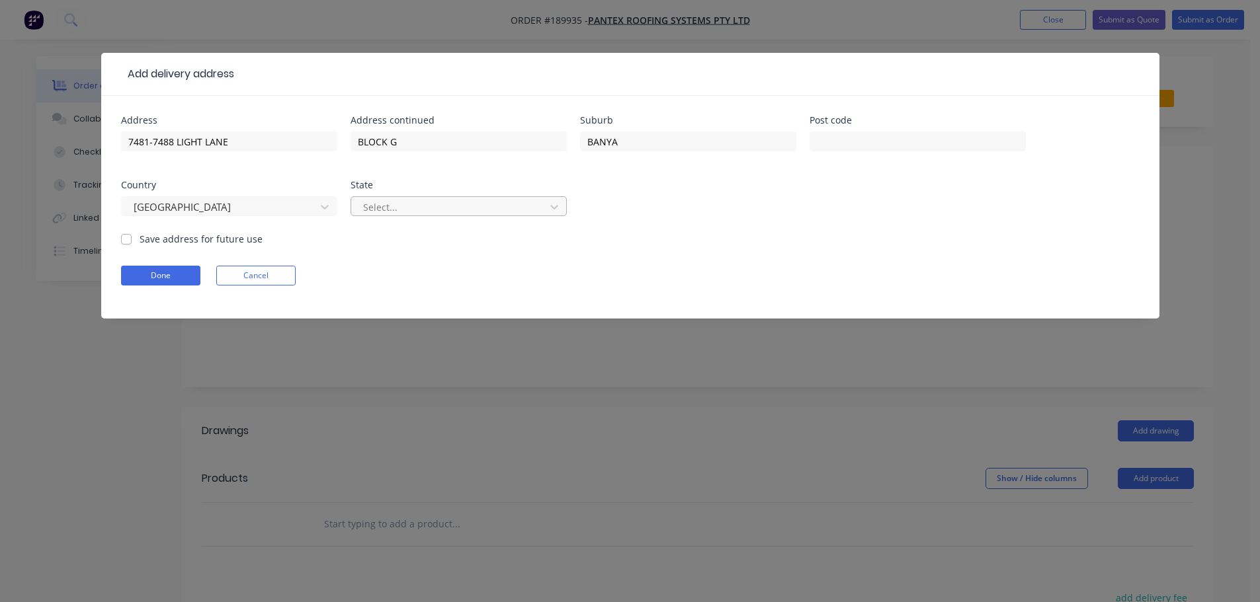
click at [378, 213] on div at bounding box center [450, 207] width 177 height 17
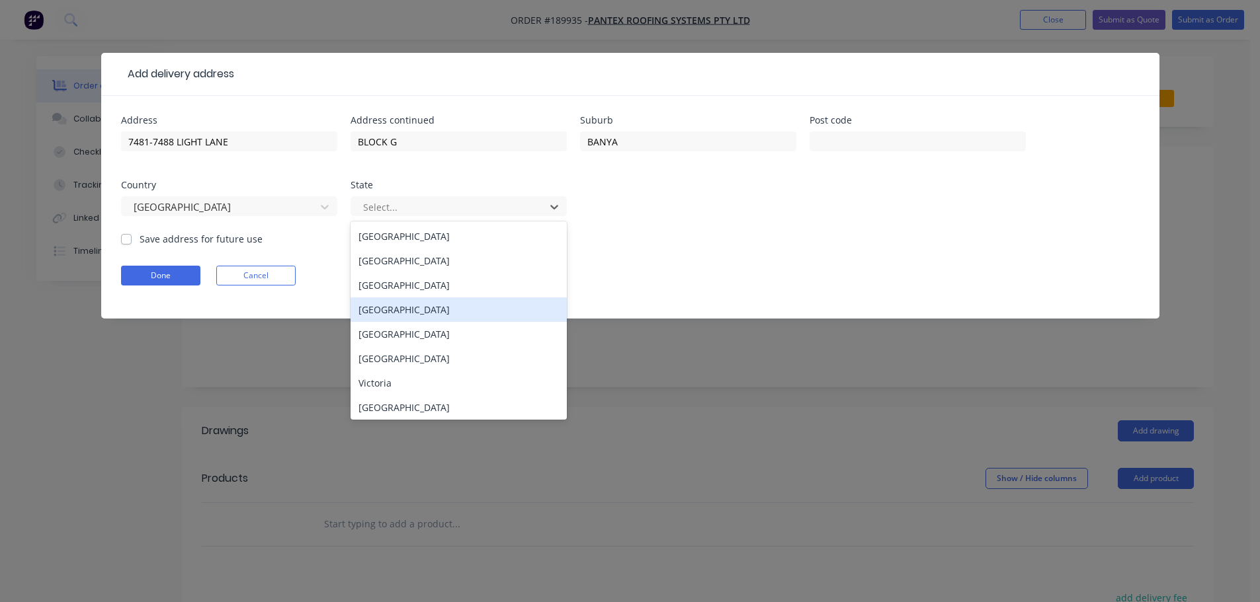
drag, startPoint x: 391, startPoint y: 310, endPoint x: 309, endPoint y: 304, distance: 82.2
click at [391, 311] on div "[GEOGRAPHIC_DATA]" at bounding box center [458, 310] width 216 height 24
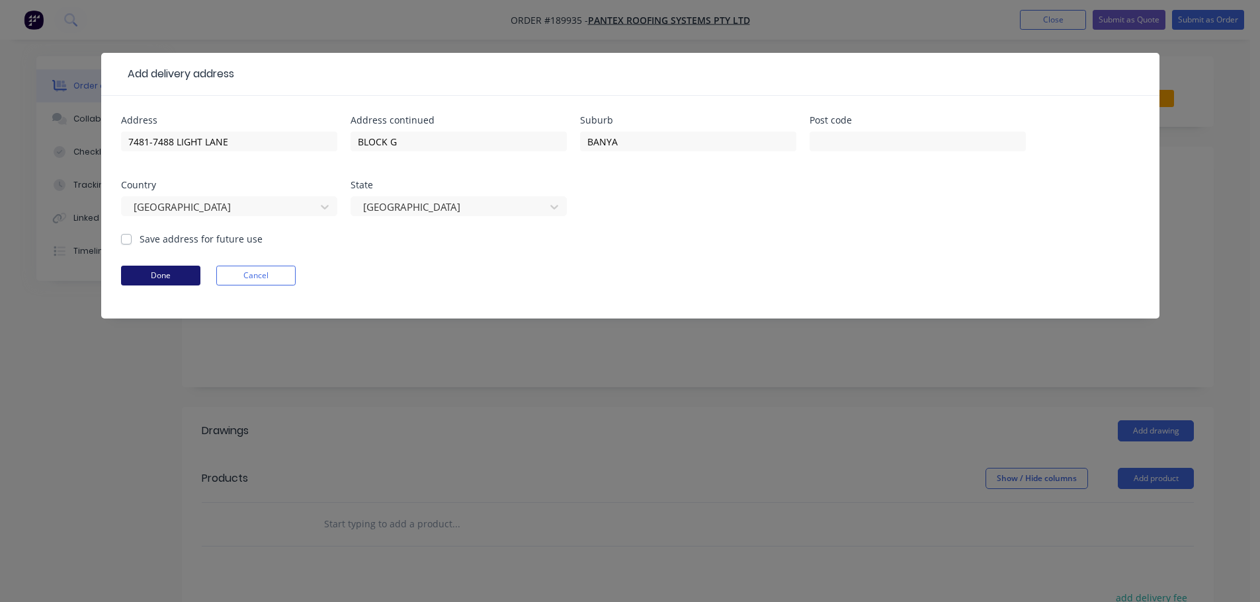
click at [187, 278] on button "Done" at bounding box center [160, 276] width 79 height 20
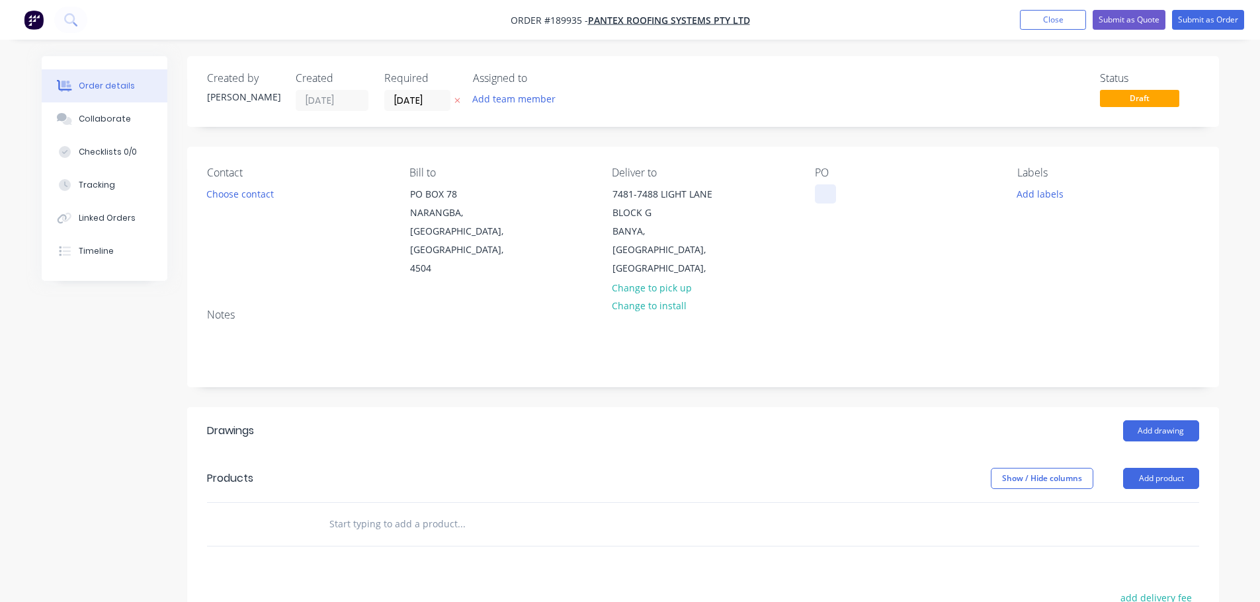
click at [823, 204] on div at bounding box center [825, 193] width 21 height 19
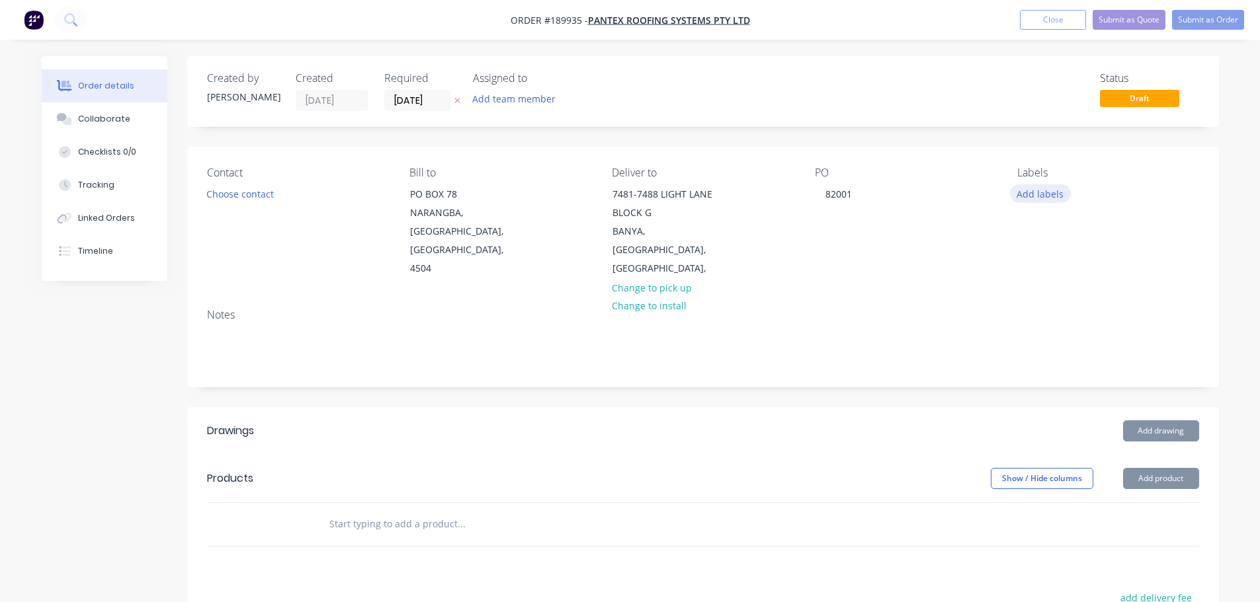
click at [1061, 196] on button "Add labels" at bounding box center [1040, 193] width 61 height 18
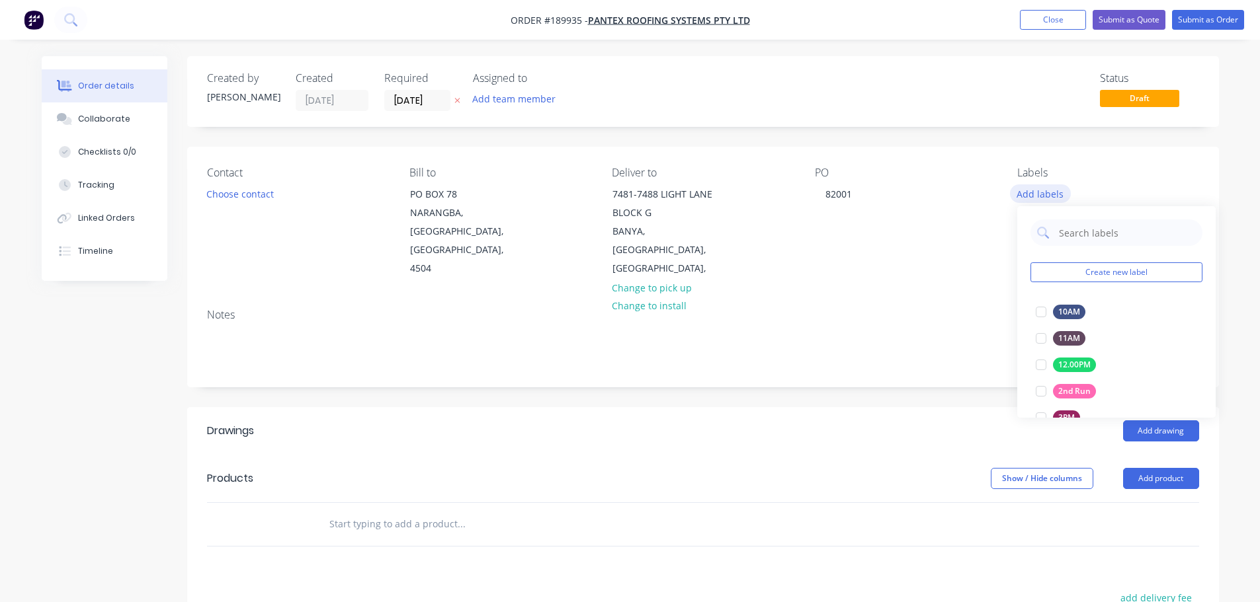
click at [1053, 195] on button "Add labels" at bounding box center [1040, 193] width 61 height 18
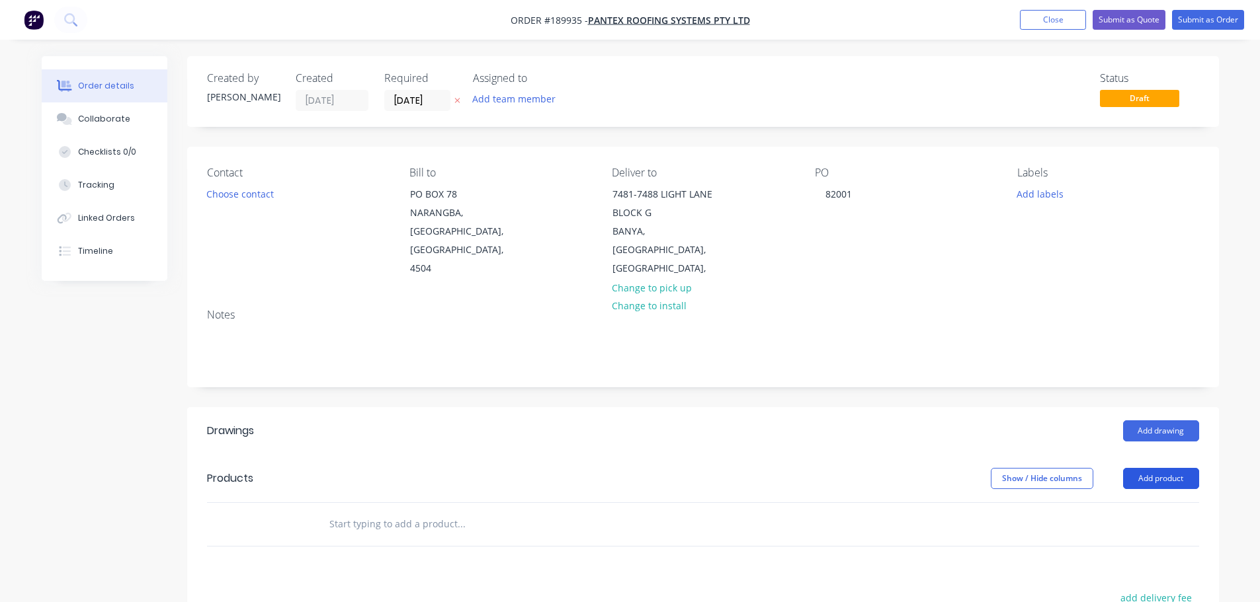
click at [1172, 468] on button "Add product" at bounding box center [1161, 478] width 76 height 21
click at [1114, 503] on div "Product catalogue" at bounding box center [1136, 512] width 102 height 19
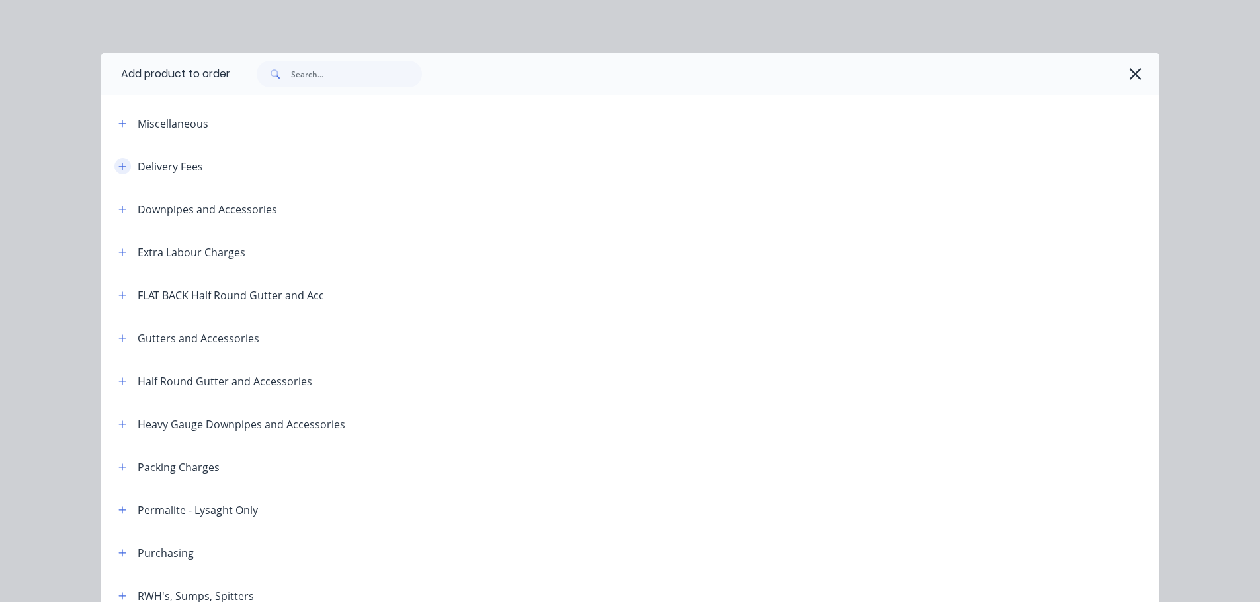
click at [122, 169] on button "button" at bounding box center [122, 166] width 17 height 17
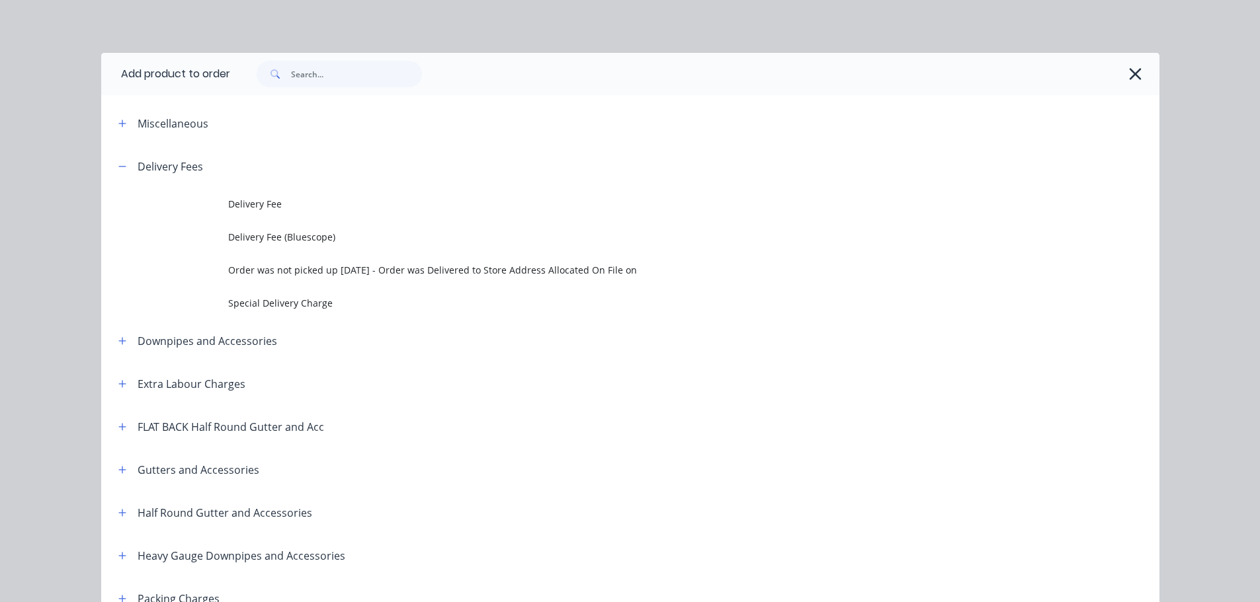
drag, startPoint x: 211, startPoint y: 198, endPoint x: 233, endPoint y: 209, distance: 24.5
click at [212, 198] on td at bounding box center [164, 204] width 127 height 33
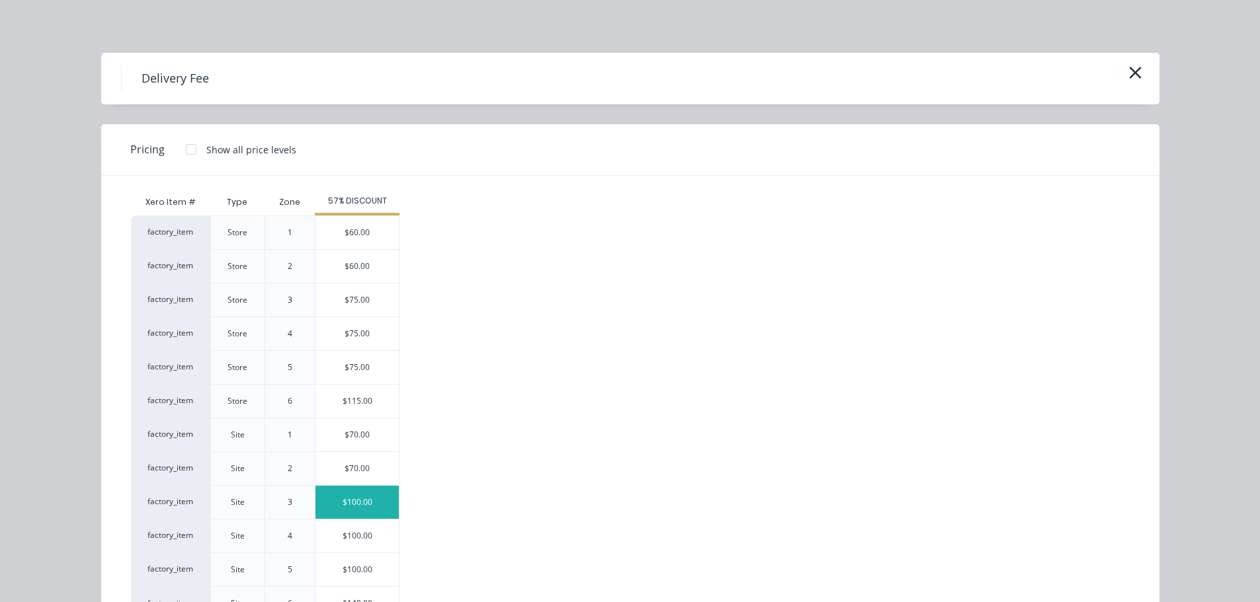
click at [372, 508] on div "$100.00" at bounding box center [356, 502] width 83 height 33
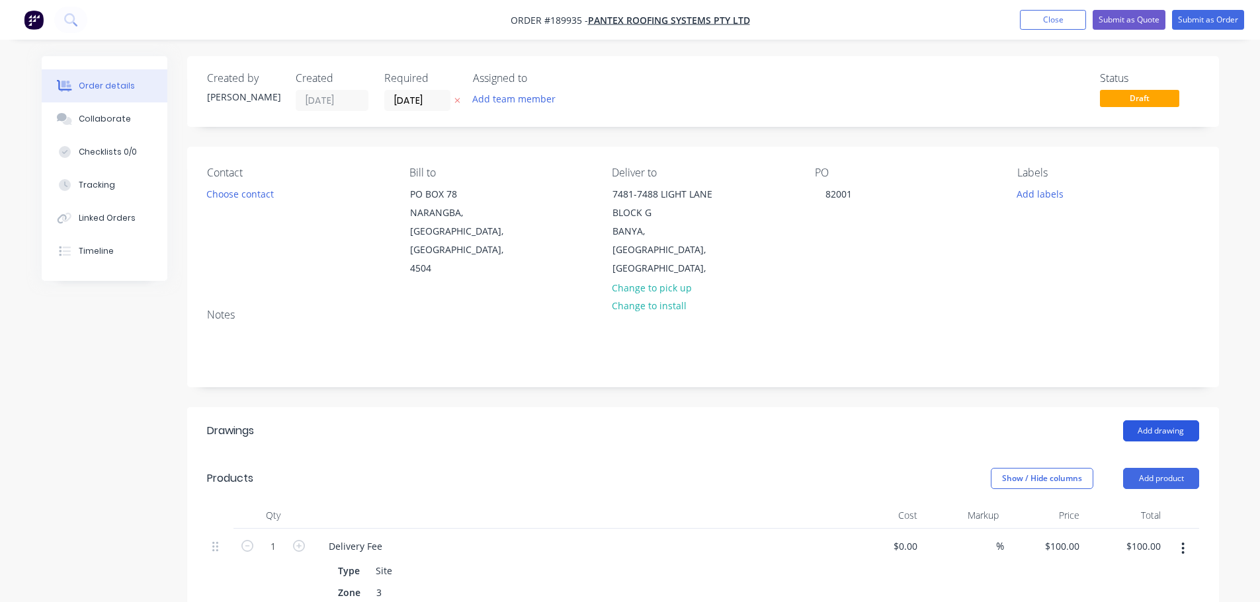
click at [1158, 421] on button "Add drawing" at bounding box center [1161, 431] width 76 height 21
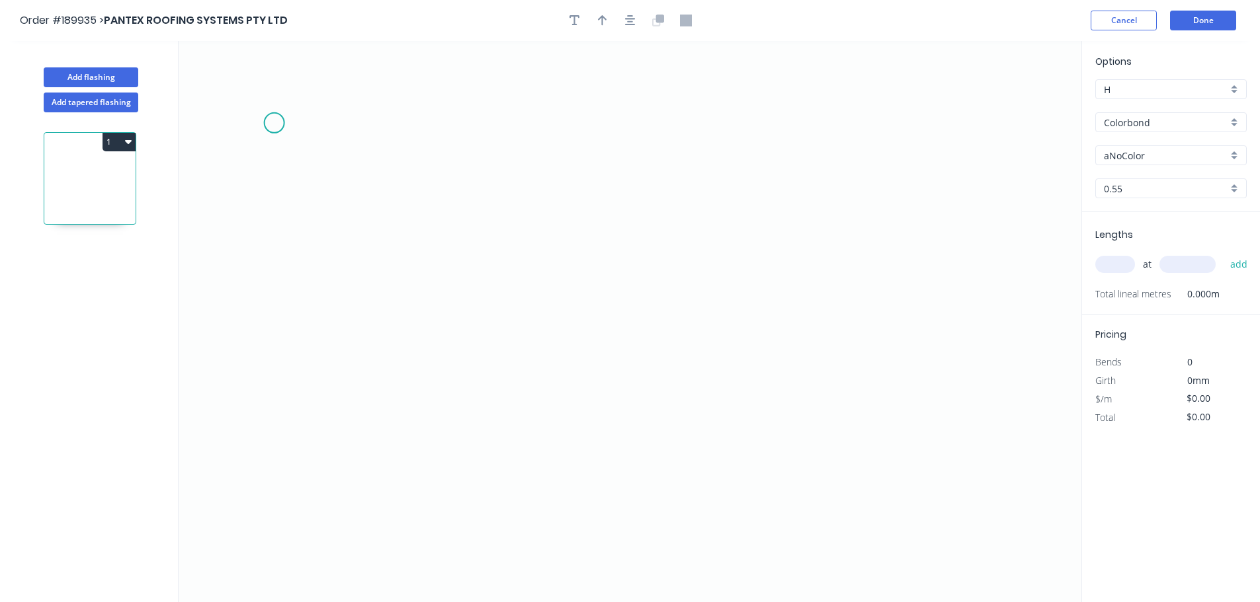
click at [274, 123] on icon "0" at bounding box center [630, 321] width 903 height 561
click at [290, 419] on icon "0" at bounding box center [630, 321] width 903 height 561
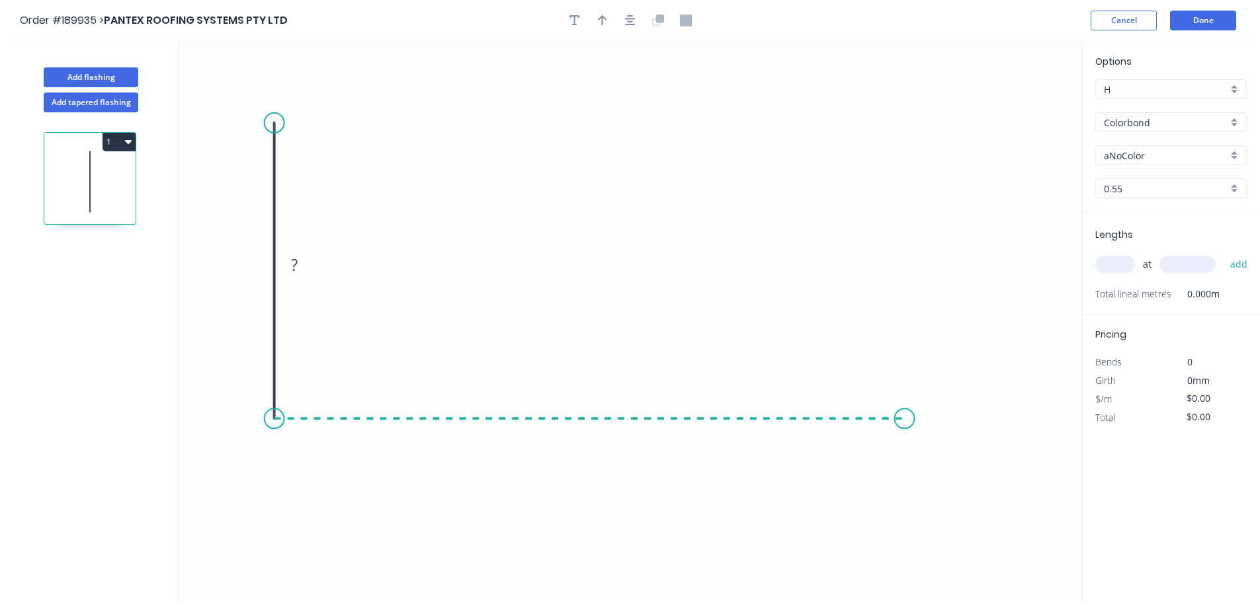
click at [905, 410] on icon "0 ?" at bounding box center [630, 321] width 903 height 561
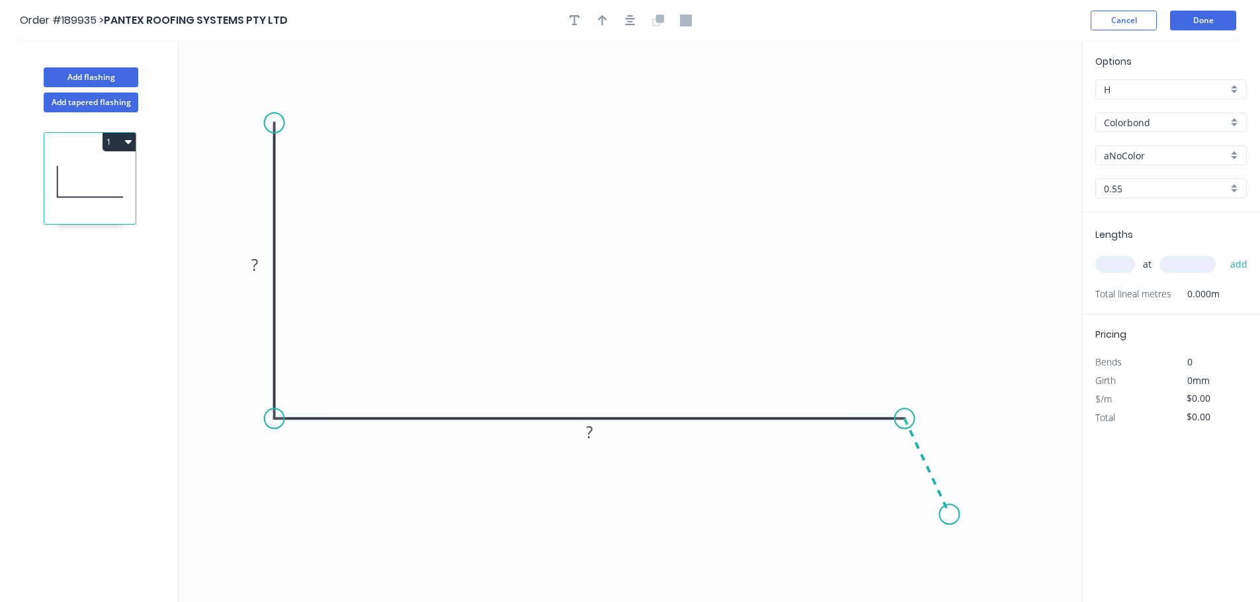
click at [949, 515] on icon "0 ? ?" at bounding box center [630, 321] width 903 height 561
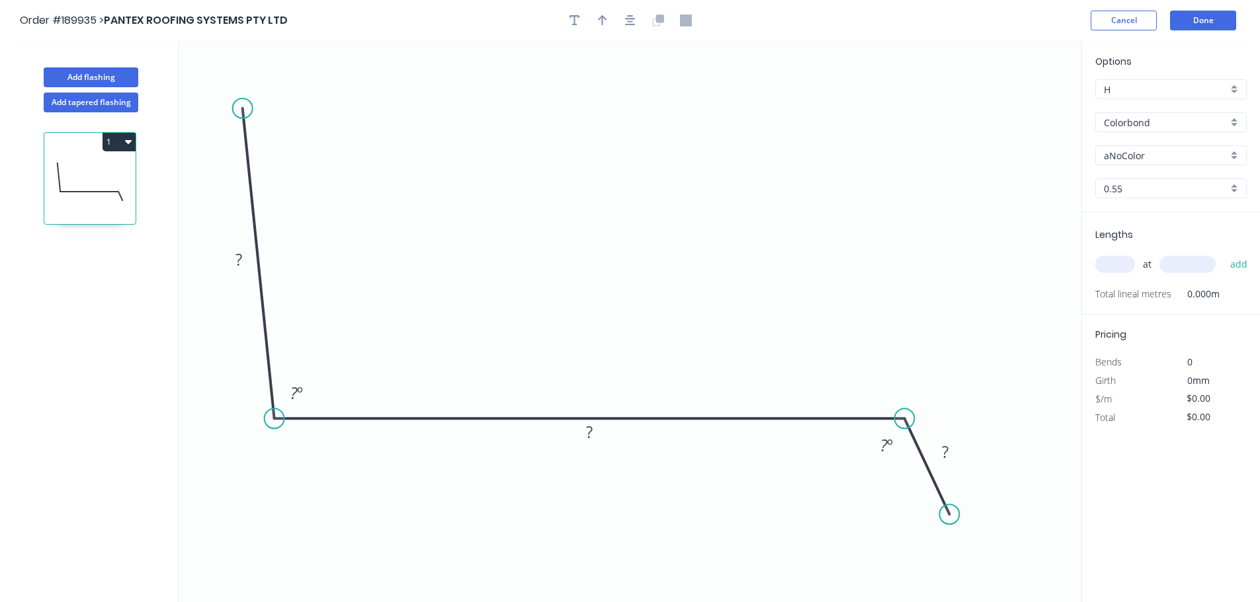
drag, startPoint x: 259, startPoint y: 112, endPoint x: 242, endPoint y: 108, distance: 17.6
click at [242, 108] on circle at bounding box center [243, 109] width 20 height 20
click at [242, 262] on tspan "?" at bounding box center [238, 260] width 7 height 22
click at [641, 24] on div at bounding box center [630, 21] width 139 height 20
type input "$12.06"
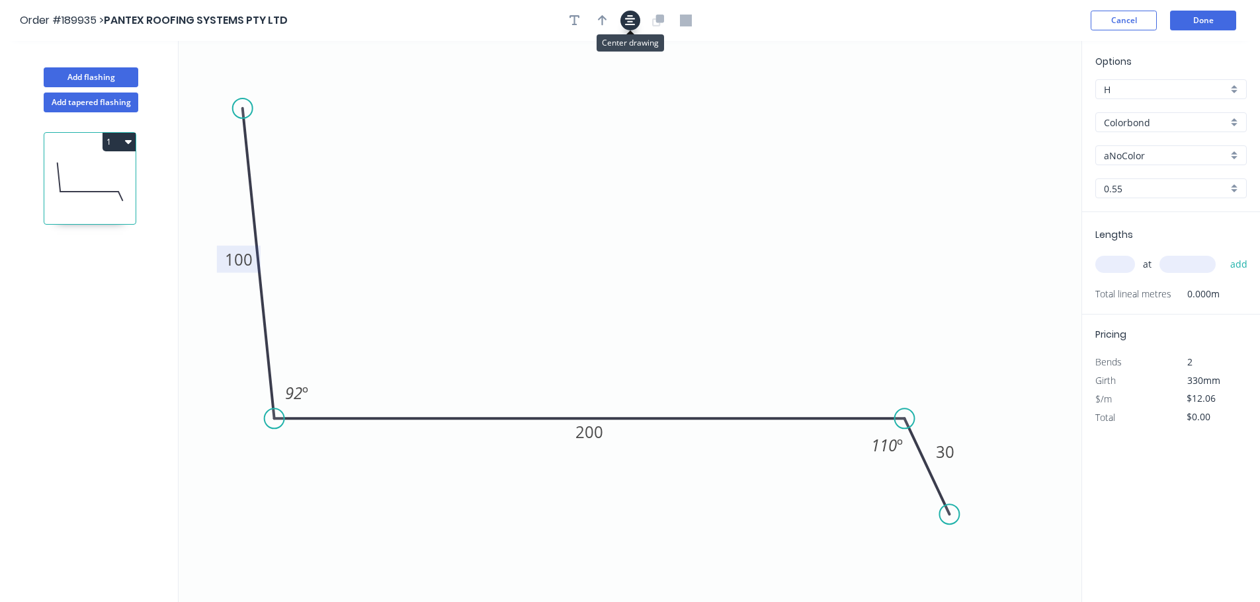
click at [631, 20] on icon "button" at bounding box center [630, 21] width 11 height 12
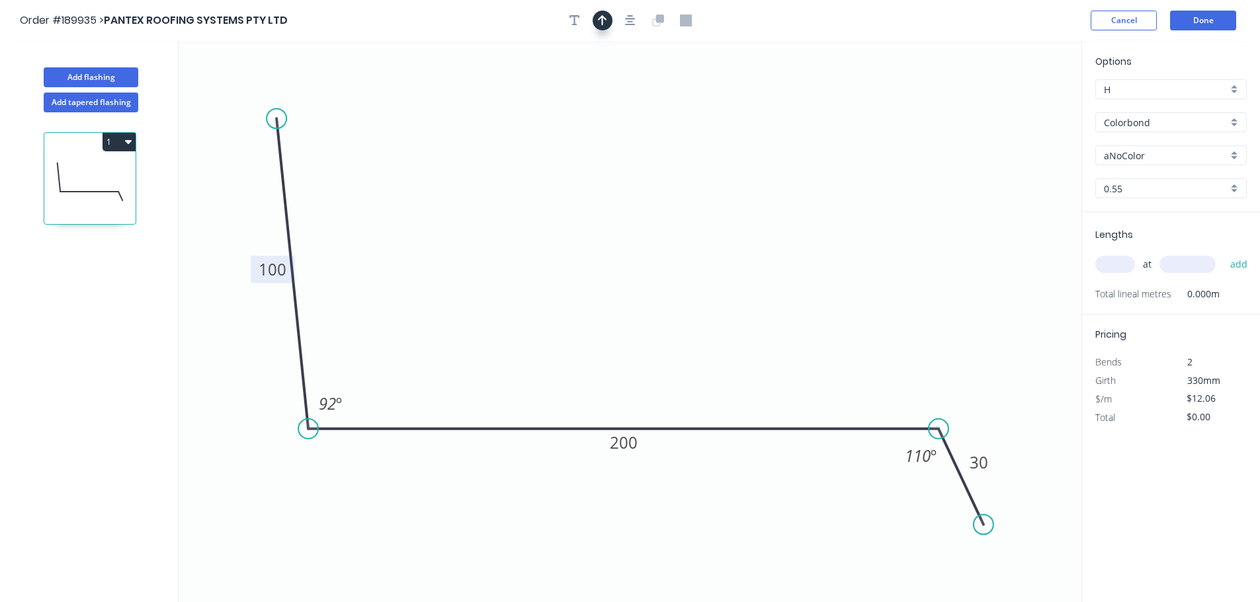
click at [609, 20] on button "button" at bounding box center [602, 21] width 20 height 20
drag, startPoint x: 755, startPoint y: 106, endPoint x: 630, endPoint y: 102, distance: 125.1
click at [630, 102] on icon at bounding box center [630, 86] width 12 height 42
click at [1137, 155] on input "aNoColor" at bounding box center [1166, 156] width 124 height 14
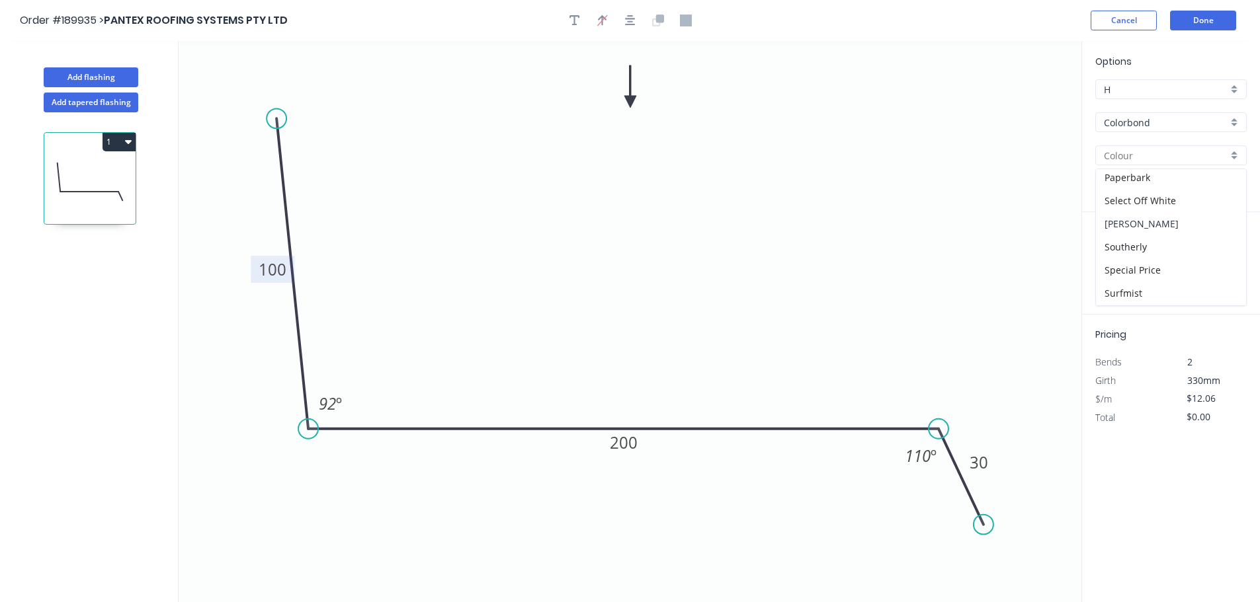
click at [1148, 228] on div "[PERSON_NAME]" at bounding box center [1171, 223] width 150 height 23
type input "[PERSON_NAME]"
click at [1115, 266] on input "text" at bounding box center [1115, 264] width 40 height 17
type input "3"
type input "6700"
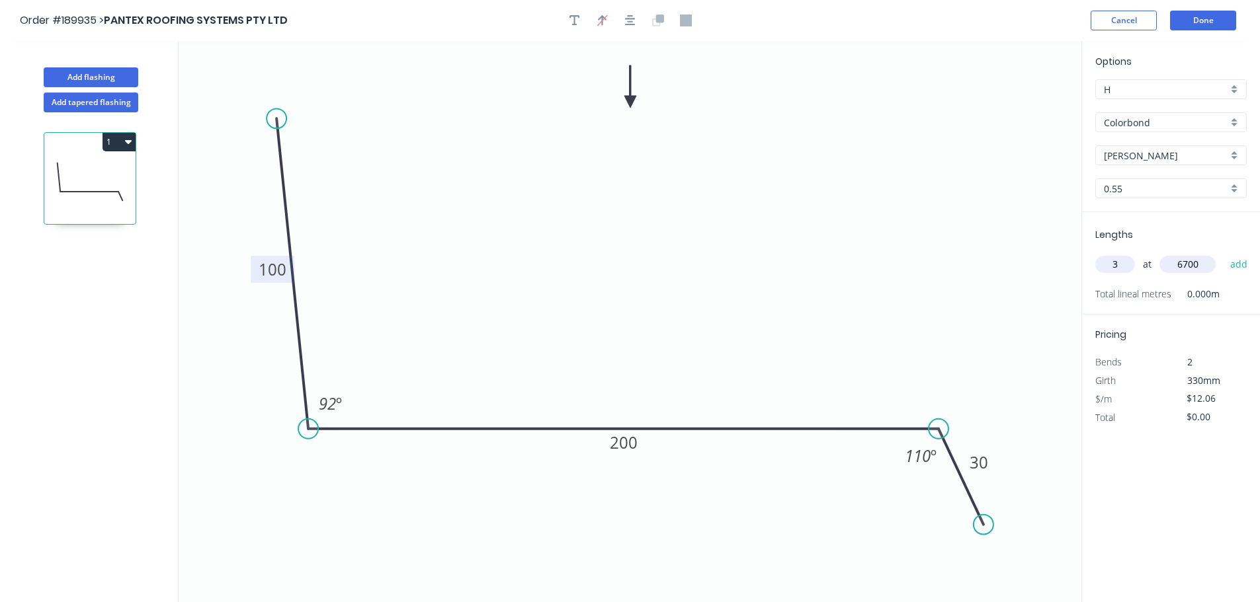
click at [1223, 253] on button "add" at bounding box center [1238, 264] width 31 height 22
click at [121, 138] on button "1" at bounding box center [118, 142] width 33 height 19
click at [115, 164] on button "Duplicate" at bounding box center [73, 174] width 126 height 26
type input "$0.00"
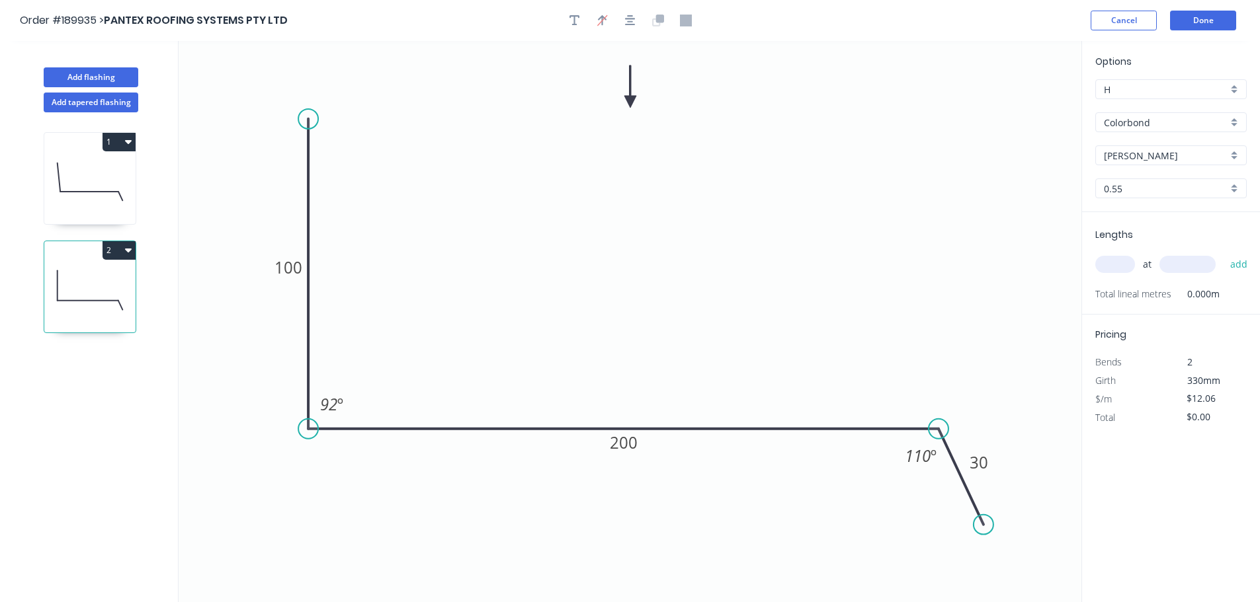
drag, startPoint x: 278, startPoint y: 119, endPoint x: 302, endPoint y: 119, distance: 24.5
click at [302, 119] on circle at bounding box center [308, 119] width 20 height 20
click at [292, 270] on tspan "100" at bounding box center [288, 268] width 28 height 22
click at [337, 450] on div "Hide angle" at bounding box center [391, 457] width 133 height 27
click at [624, 449] on tspan "200" at bounding box center [624, 443] width 28 height 22
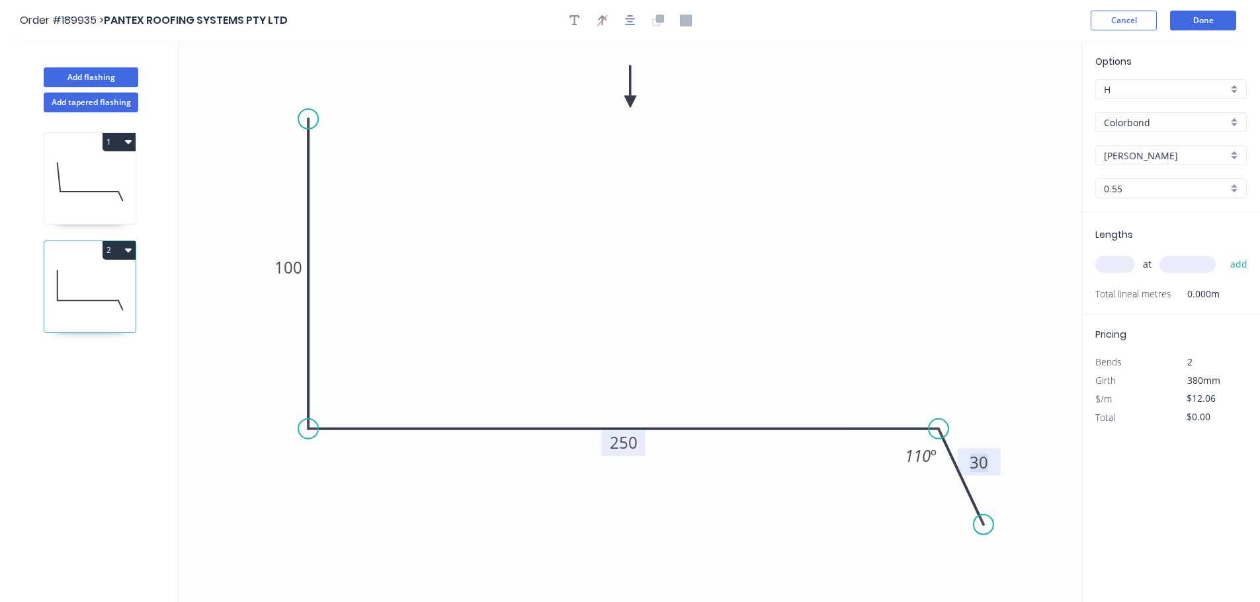
click at [1115, 270] on input "text" at bounding box center [1115, 264] width 40 height 17
type input "3"
type input "1000"
click at [1223, 253] on button "add" at bounding box center [1238, 264] width 31 height 22
click at [123, 250] on button "2" at bounding box center [118, 250] width 33 height 19
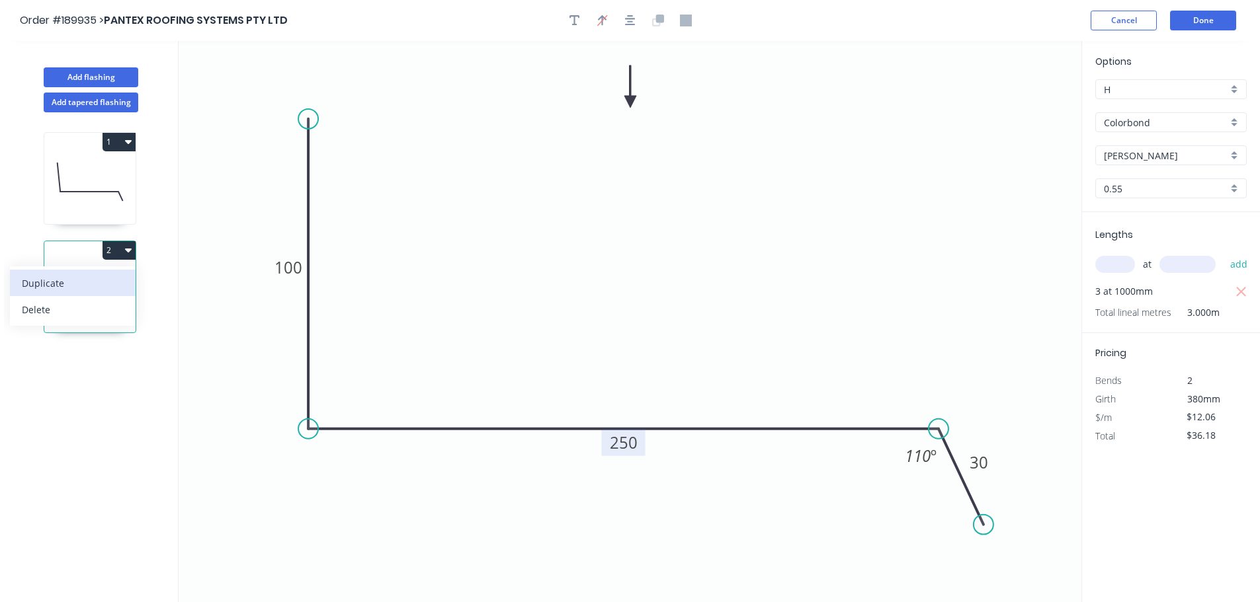
click at [98, 277] on div "Duplicate" at bounding box center [73, 283] width 102 height 19
type input "$0.00"
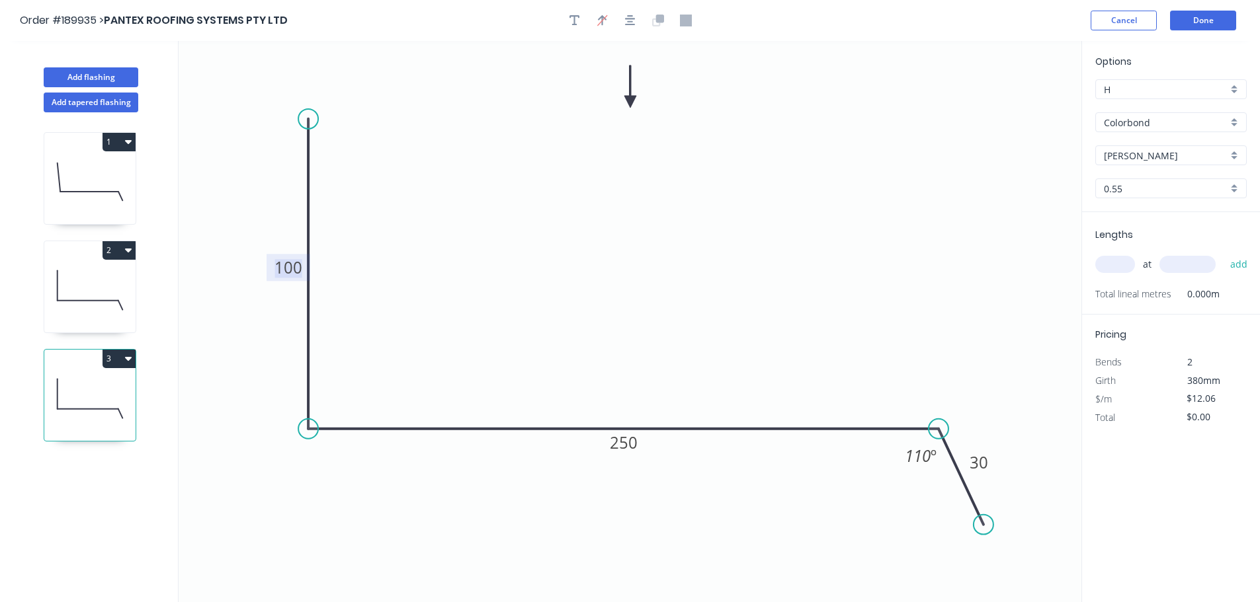
click at [290, 266] on tspan "100" at bounding box center [288, 268] width 28 height 22
type input "$14.04"
click at [1111, 264] on input "text" at bounding box center [1115, 264] width 40 height 17
type input "3"
type input "1000"
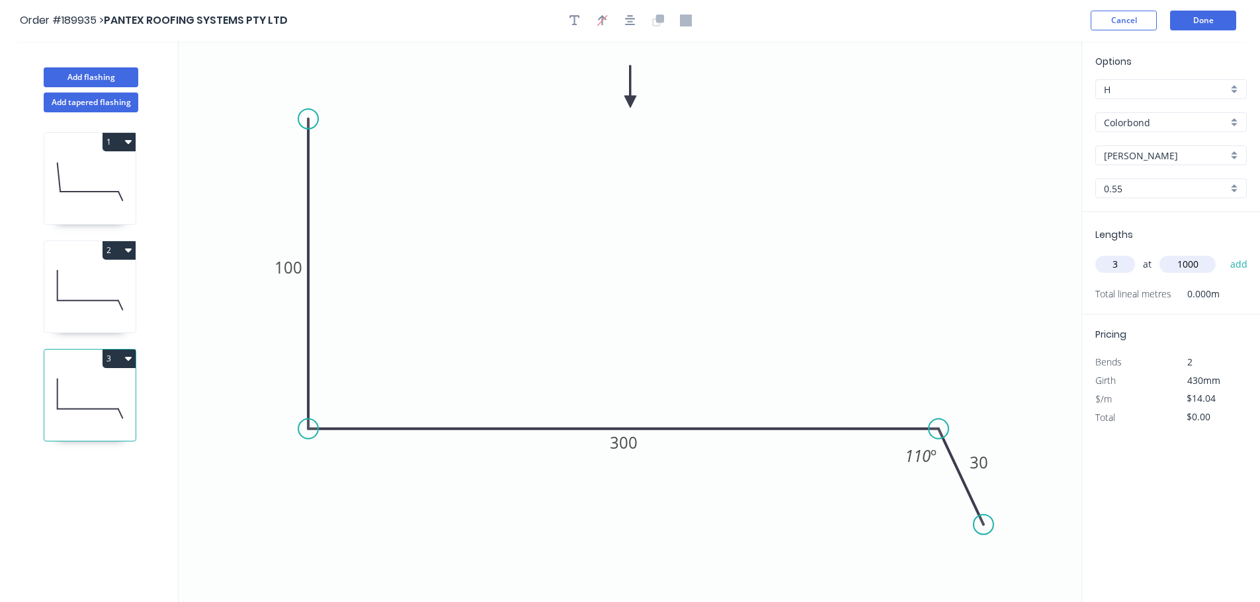
click at [1223, 253] on button "add" at bounding box center [1238, 264] width 31 height 22
type input "$42.12"
click at [89, 73] on button "Add flashing" at bounding box center [91, 77] width 95 height 20
type input "$0.00"
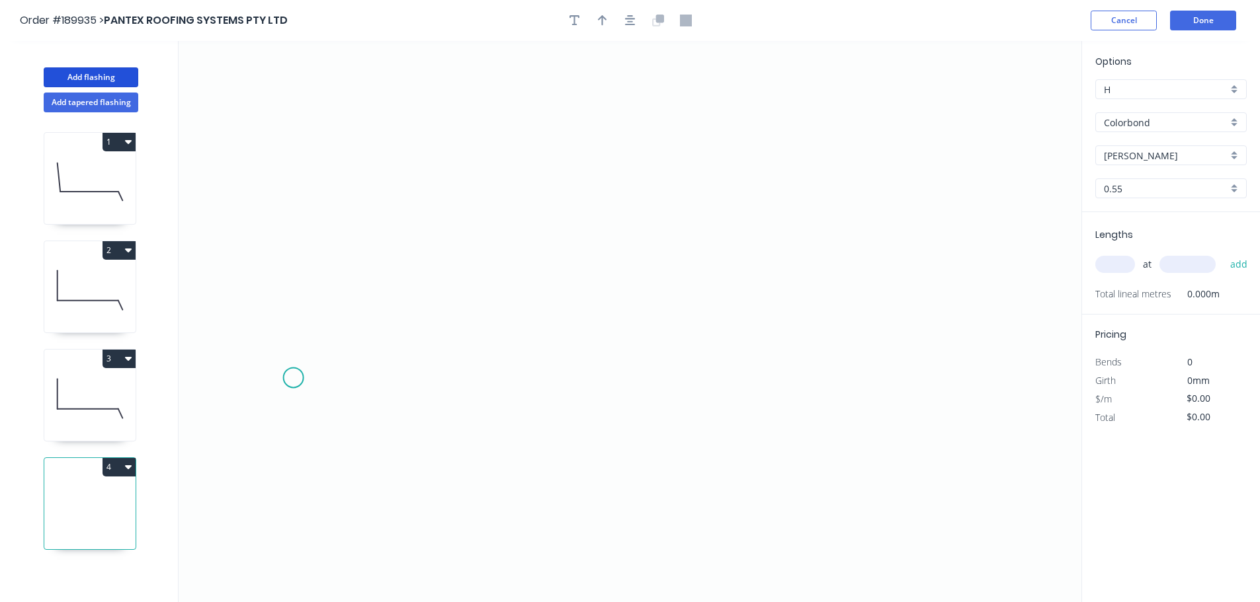
click at [277, 356] on icon "0" at bounding box center [630, 321] width 903 height 561
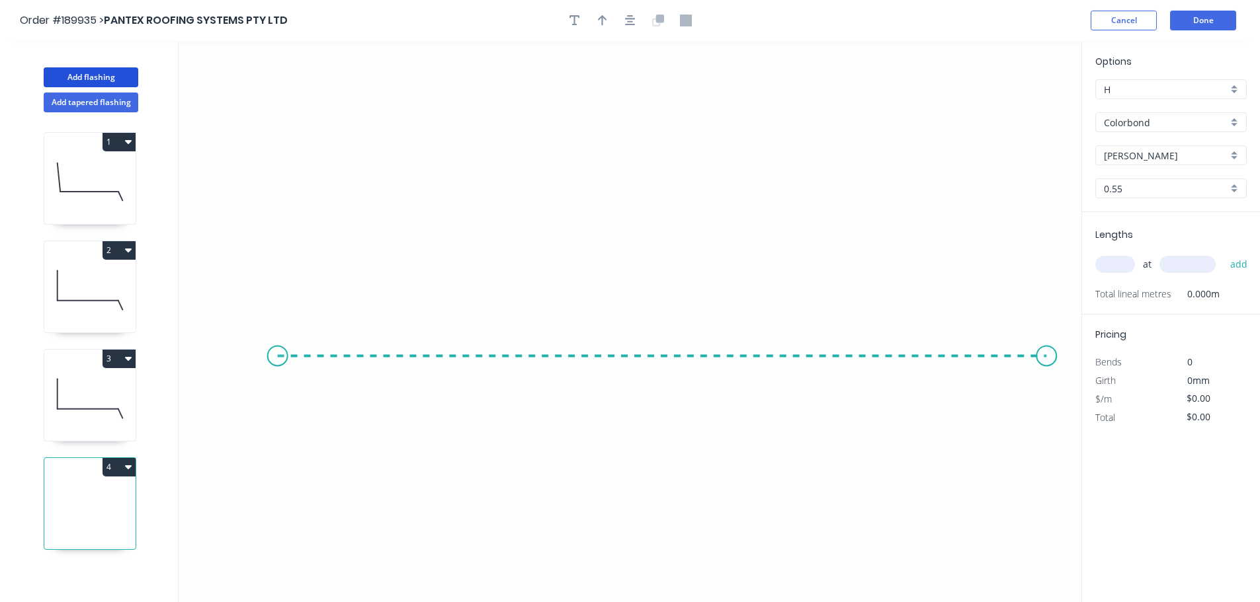
click at [1047, 395] on icon "0" at bounding box center [630, 321] width 903 height 561
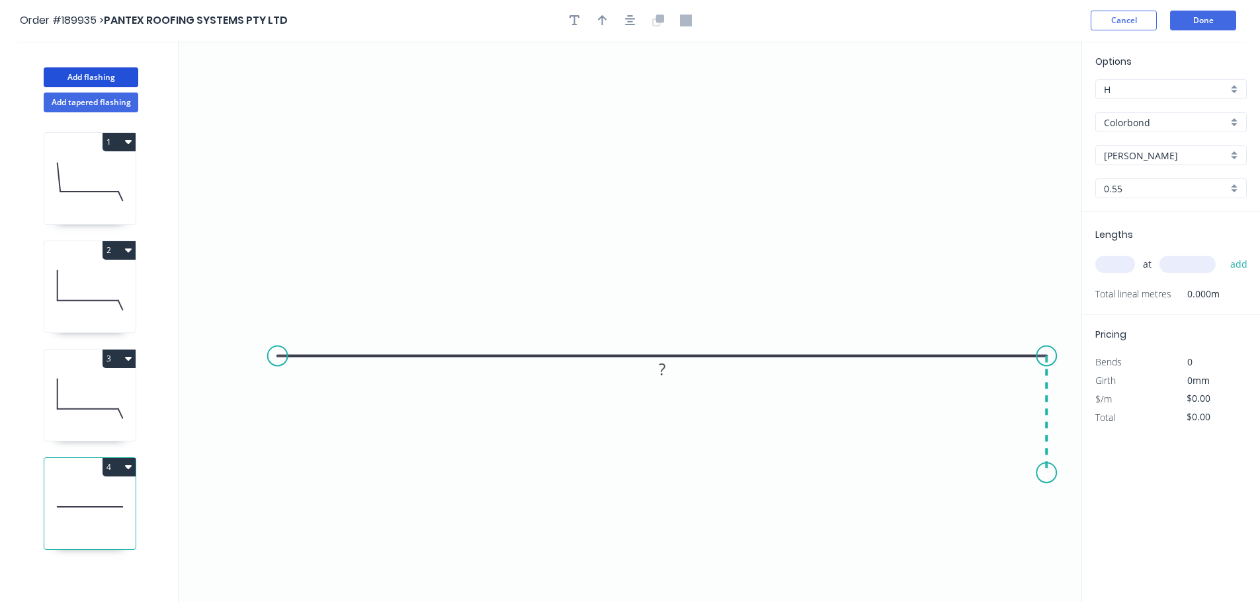
click at [1047, 473] on icon "0 ?" at bounding box center [630, 321] width 903 height 561
click at [627, 19] on icon "button" at bounding box center [630, 20] width 11 height 11
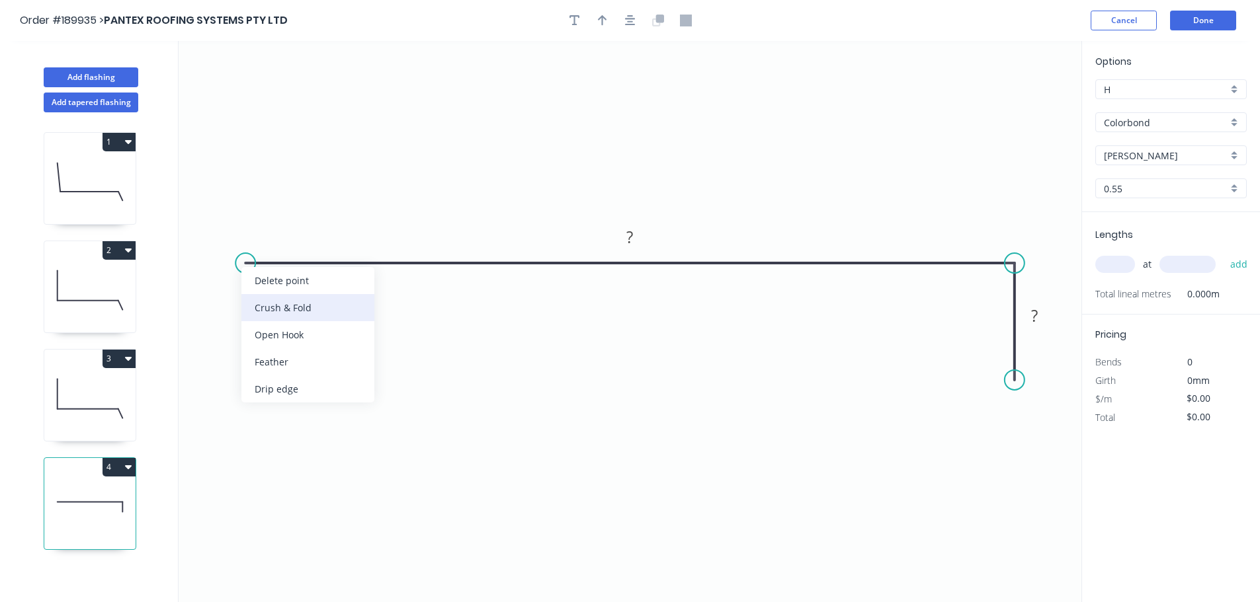
click at [270, 313] on div "Crush & Fold" at bounding box center [307, 307] width 133 height 27
click at [264, 298] on div "Flip bend" at bounding box center [309, 309] width 133 height 27
drag, startPoint x: 286, startPoint y: 290, endPoint x: 243, endPoint y: 318, distance: 50.6
click at [243, 318] on rect at bounding box center [220, 313] width 53 height 27
click at [237, 315] on tspan "10" at bounding box center [229, 313] width 19 height 22
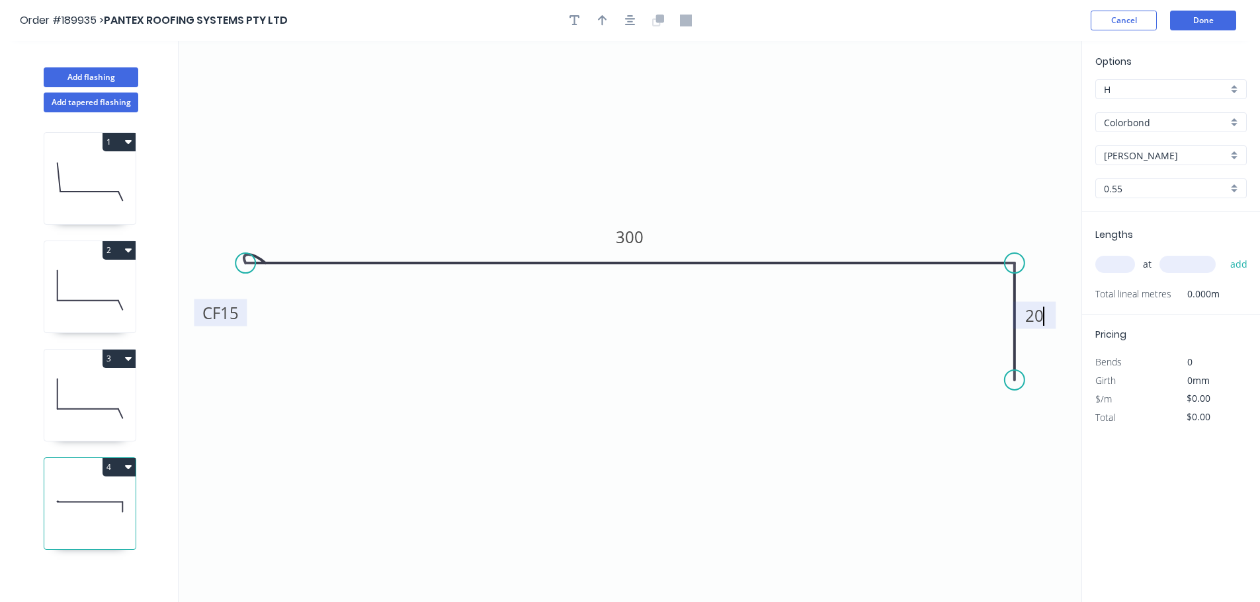
click at [1168, 161] on input "[PERSON_NAME]" at bounding box center [1166, 156] width 124 height 14
type input "$12.84"
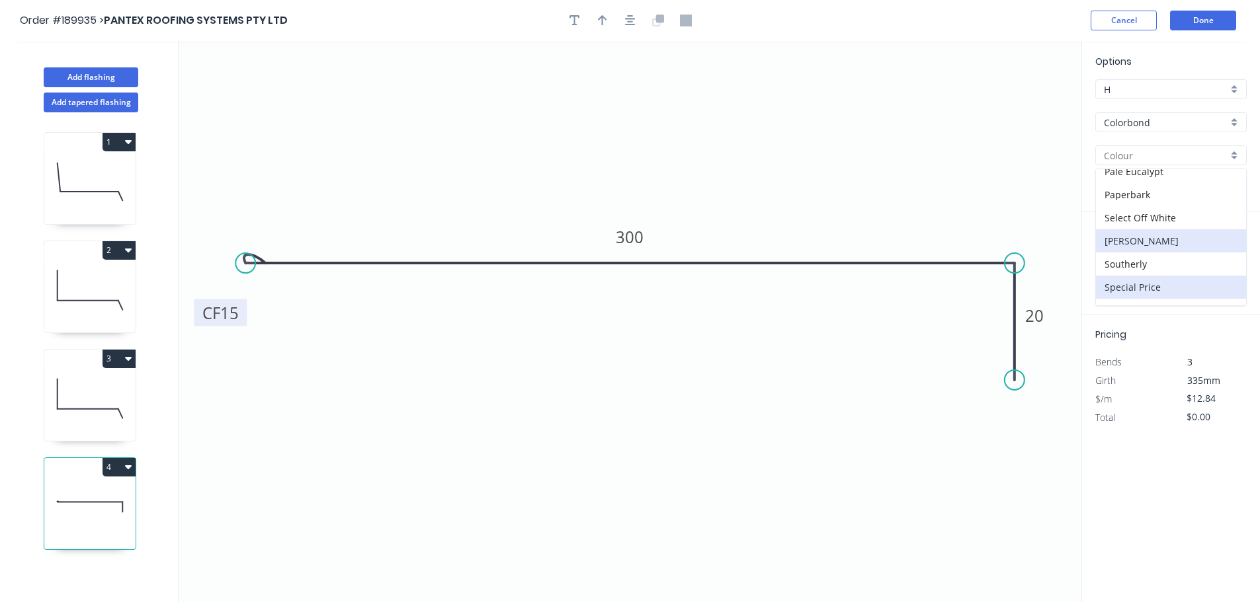
scroll to position [446, 0]
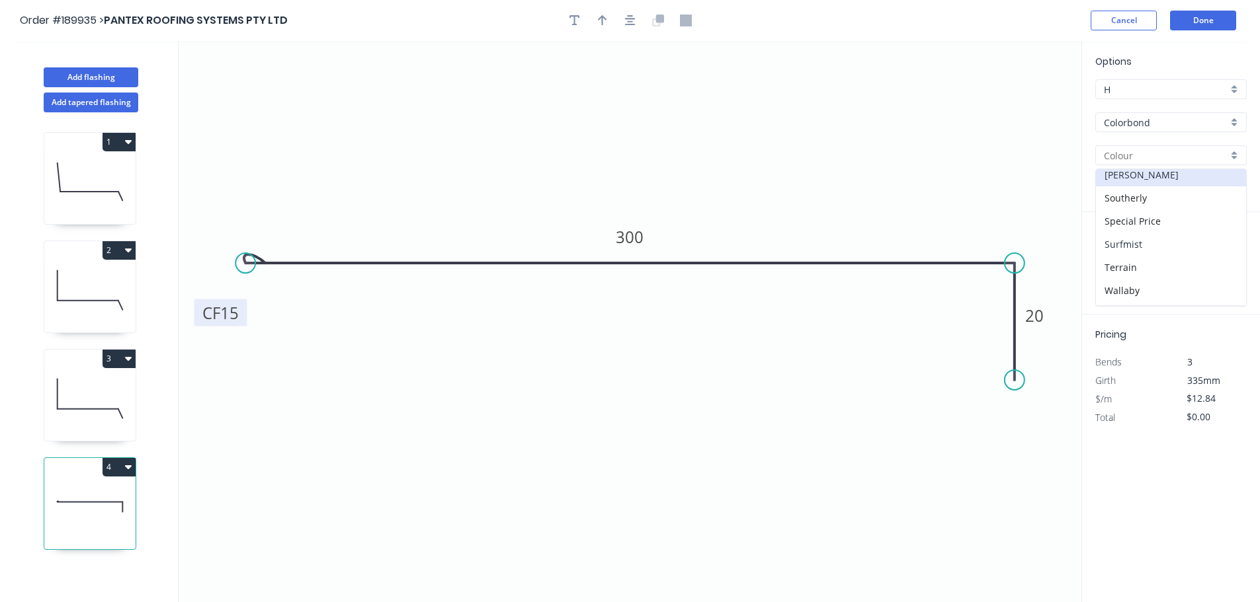
click at [1149, 247] on div "Surfmist" at bounding box center [1171, 244] width 150 height 23
type input "Surfmist"
click at [1117, 261] on input "text" at bounding box center [1115, 264] width 40 height 17
type input "3"
type input "6700"
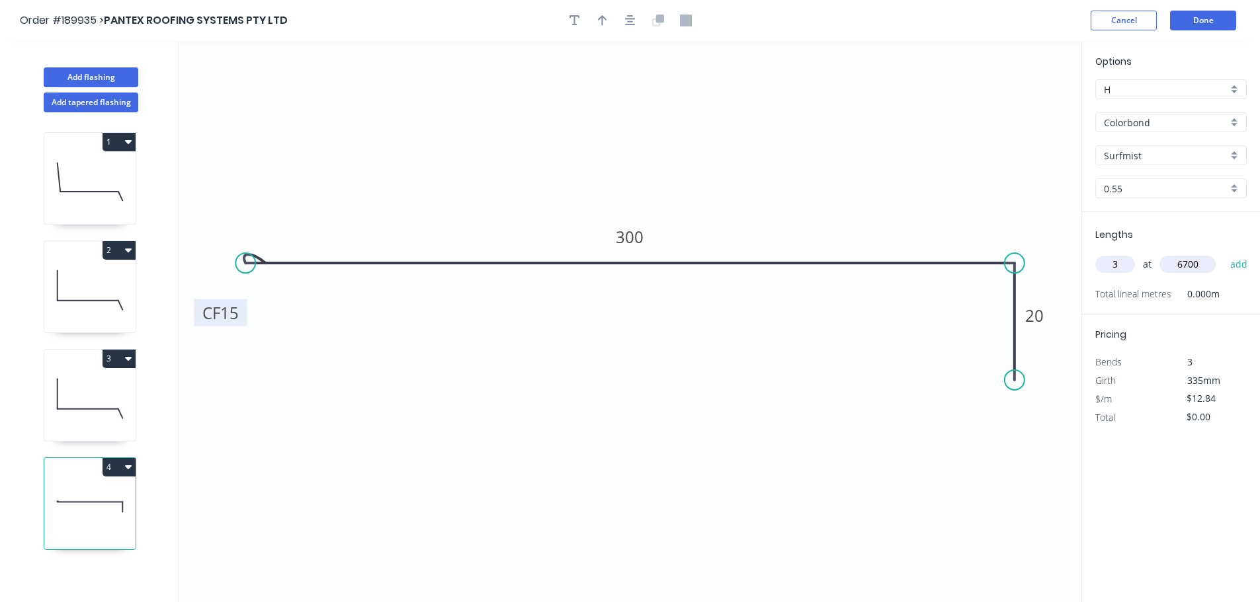
click at [1223, 253] on button "add" at bounding box center [1238, 264] width 31 height 22
click at [129, 469] on icon "button" at bounding box center [128, 467] width 7 height 4
click at [105, 486] on div "Duplicate Delete" at bounding box center [73, 513] width 126 height 60
drag, startPoint x: 103, startPoint y: 490, endPoint x: 149, endPoint y: 443, distance: 65.5
click at [102, 491] on div "Duplicate" at bounding box center [73, 500] width 102 height 19
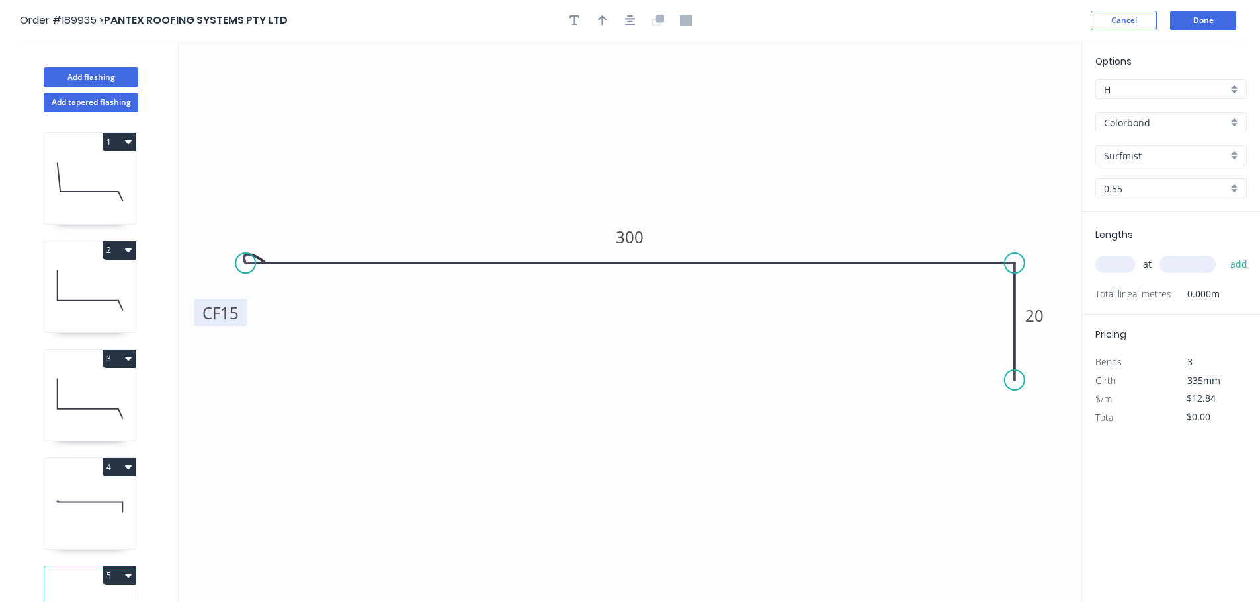
click at [239, 312] on rect at bounding box center [220, 313] width 53 height 27
click at [229, 312] on tspan "15" at bounding box center [229, 313] width 19 height 22
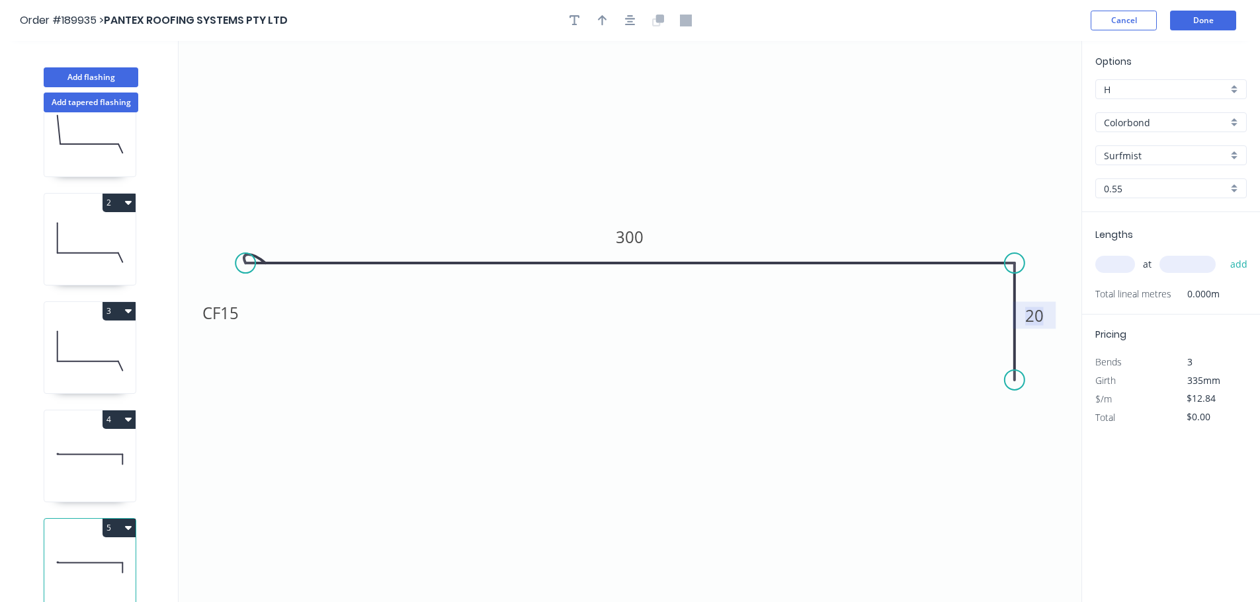
click at [110, 519] on button "5" at bounding box center [118, 528] width 33 height 19
click at [73, 578] on div "Delete" at bounding box center [73, 587] width 102 height 19
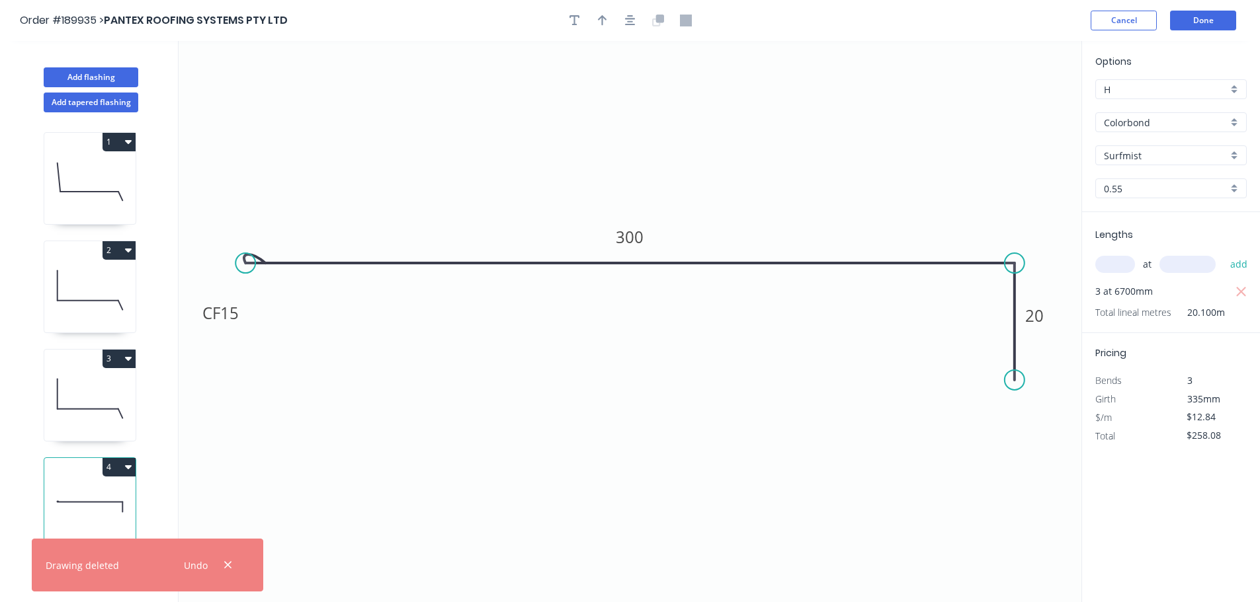
click at [1121, 265] on input "text" at bounding box center [1115, 264] width 40 height 17
click at [608, 20] on button "button" at bounding box center [602, 21] width 20 height 20
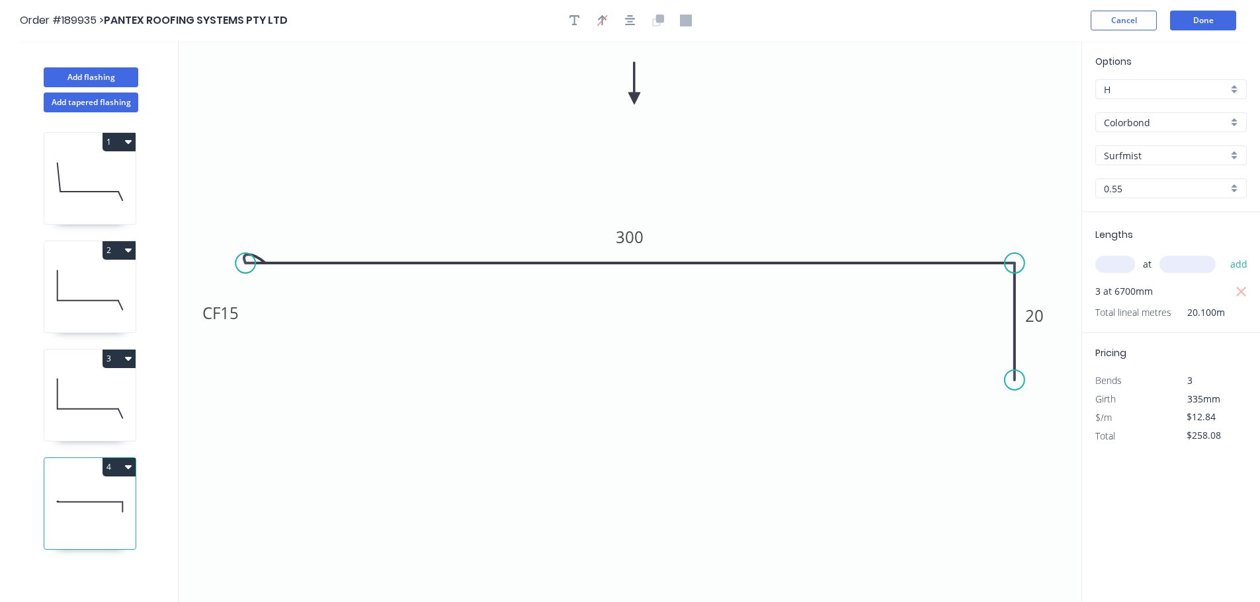
drag, startPoint x: 1018, startPoint y: 101, endPoint x: 634, endPoint y: 99, distance: 383.5
click at [634, 99] on icon at bounding box center [634, 83] width 12 height 42
click at [113, 471] on button "4" at bounding box center [118, 467] width 33 height 19
click at [74, 504] on div "Duplicate" at bounding box center [73, 500] width 102 height 19
type input "$0.00"
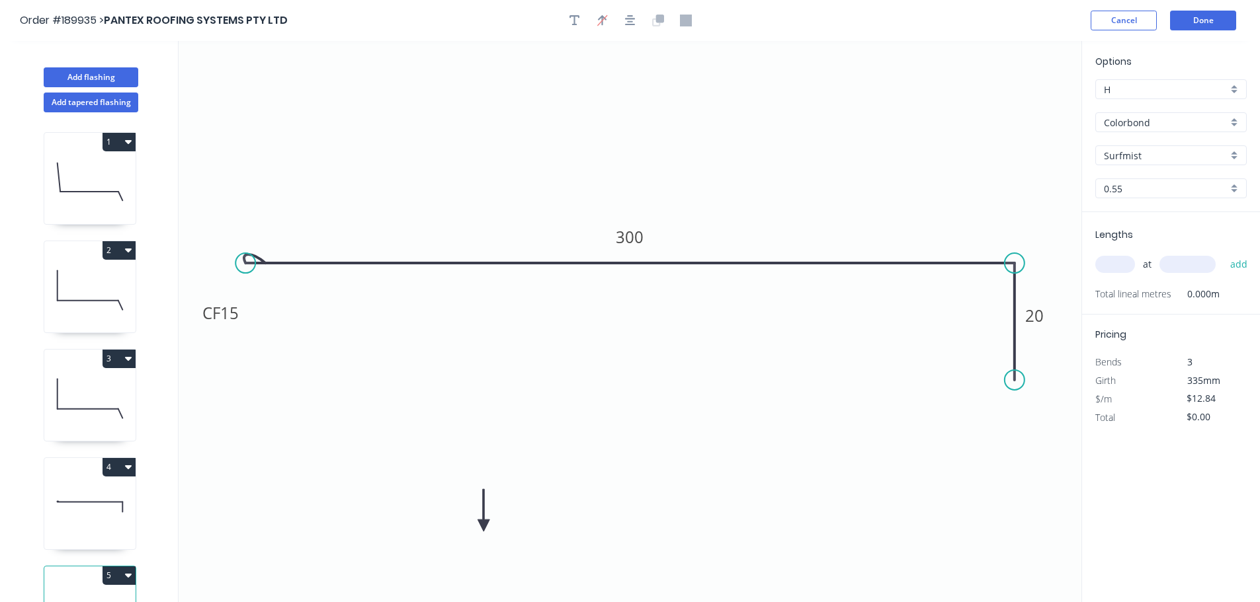
drag, startPoint x: 635, startPoint y: 98, endPoint x: 503, endPoint y: 508, distance: 431.2
click at [489, 508] on icon at bounding box center [483, 510] width 12 height 42
drag, startPoint x: 504, startPoint y: 506, endPoint x: 629, endPoint y: 502, distance: 125.7
click at [627, 502] on icon at bounding box center [622, 518] width 12 height 42
click at [636, 25] on button "button" at bounding box center [630, 21] width 20 height 20
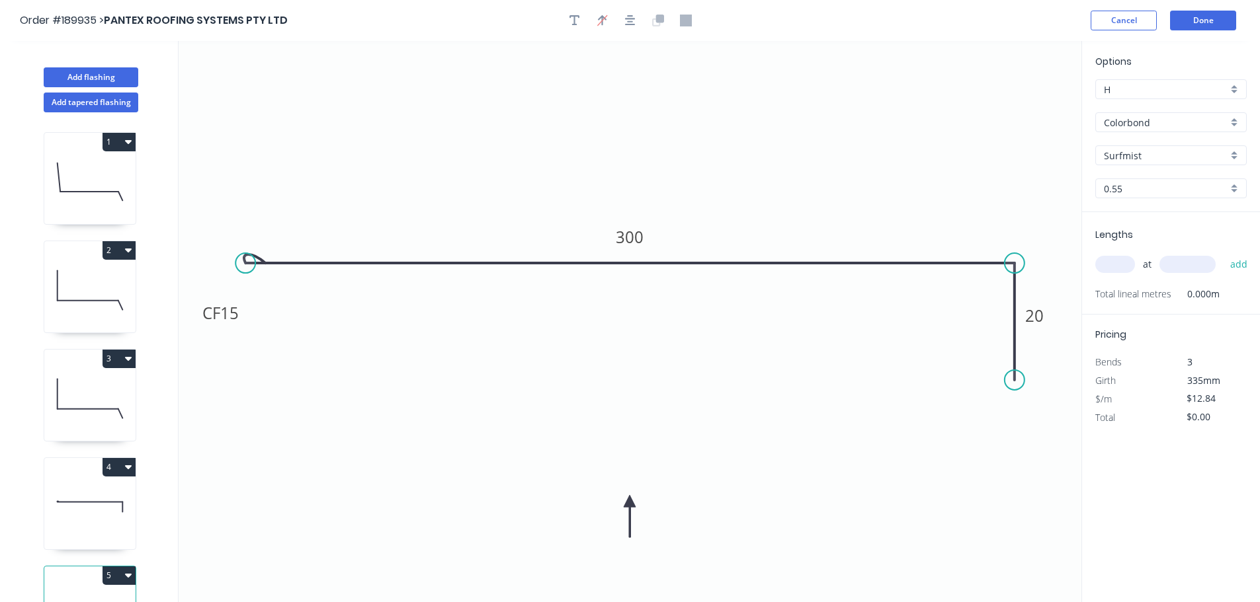
drag, startPoint x: 625, startPoint y: 501, endPoint x: 638, endPoint y: 502, distance: 12.6
click at [638, 502] on icon "0 CF 15 300 20" at bounding box center [630, 321] width 903 height 561
click at [1112, 264] on input "text" at bounding box center [1115, 264] width 40 height 17
type input "2"
type input "6700"
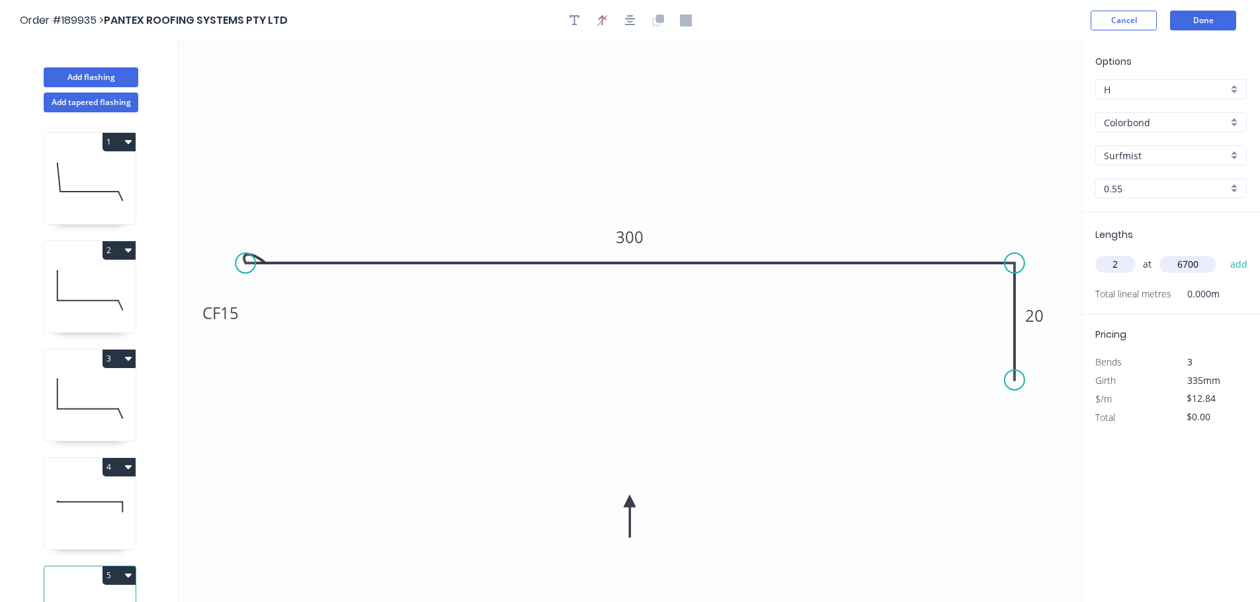
click at [1223, 253] on button "add" at bounding box center [1238, 264] width 31 height 22
type input "$172.06"
click at [1211, 15] on button "Done" at bounding box center [1203, 21] width 66 height 20
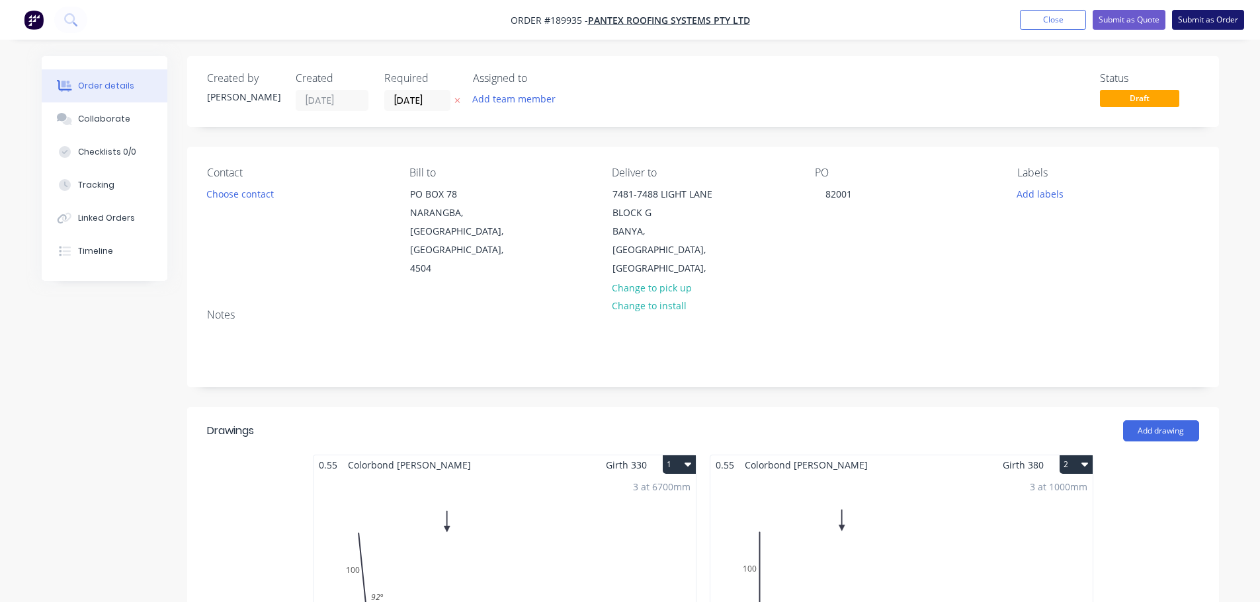
click at [1224, 17] on button "Submit as Order" at bounding box center [1208, 20] width 72 height 20
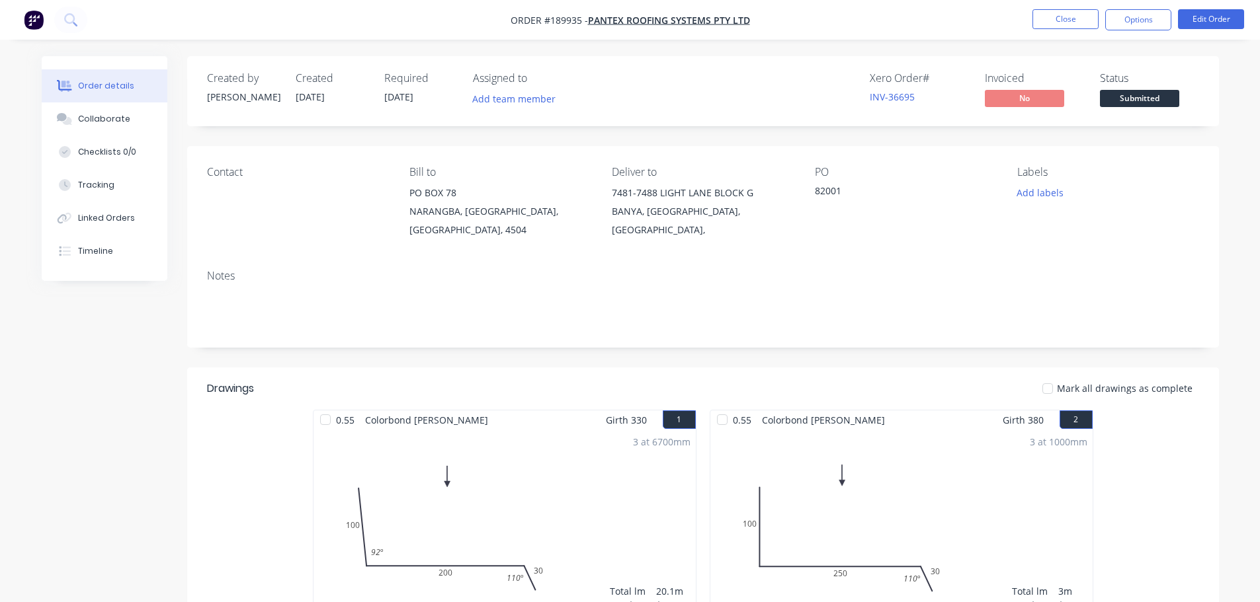
click at [1117, 32] on nav "Order #189935 - PANTEX ROOFING SYSTEMS PTY LTD Close Options Edit Order" at bounding box center [630, 20] width 1260 height 40
click at [1168, 22] on button "Options" at bounding box center [1138, 19] width 66 height 21
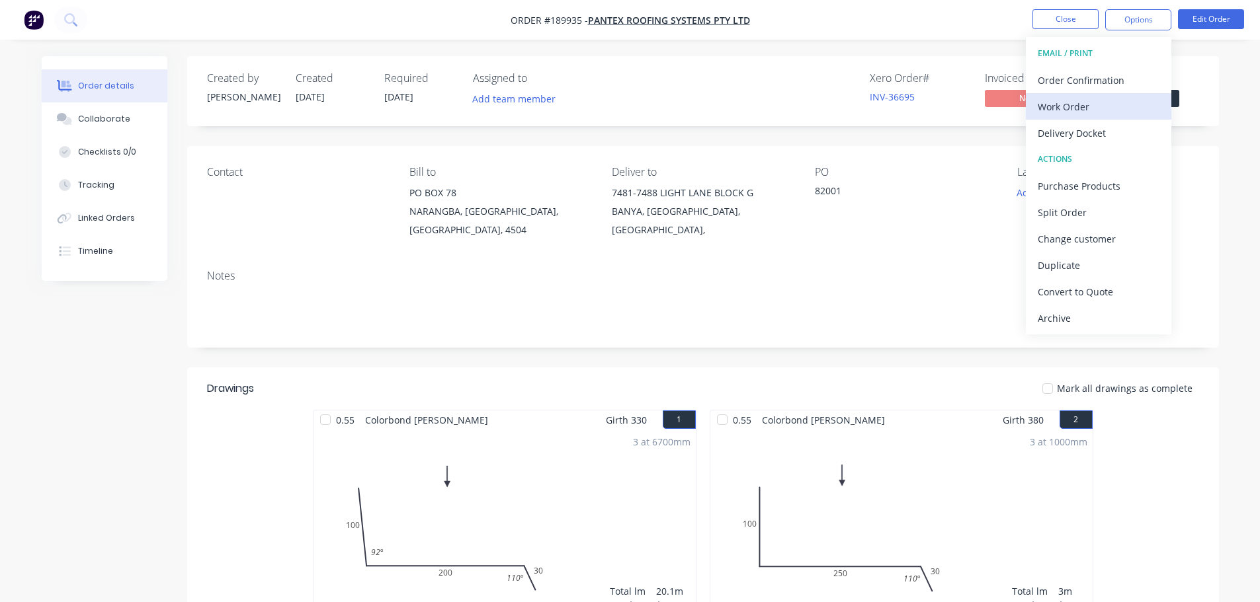
click at [1138, 107] on div "Work Order" at bounding box center [1098, 106] width 122 height 19
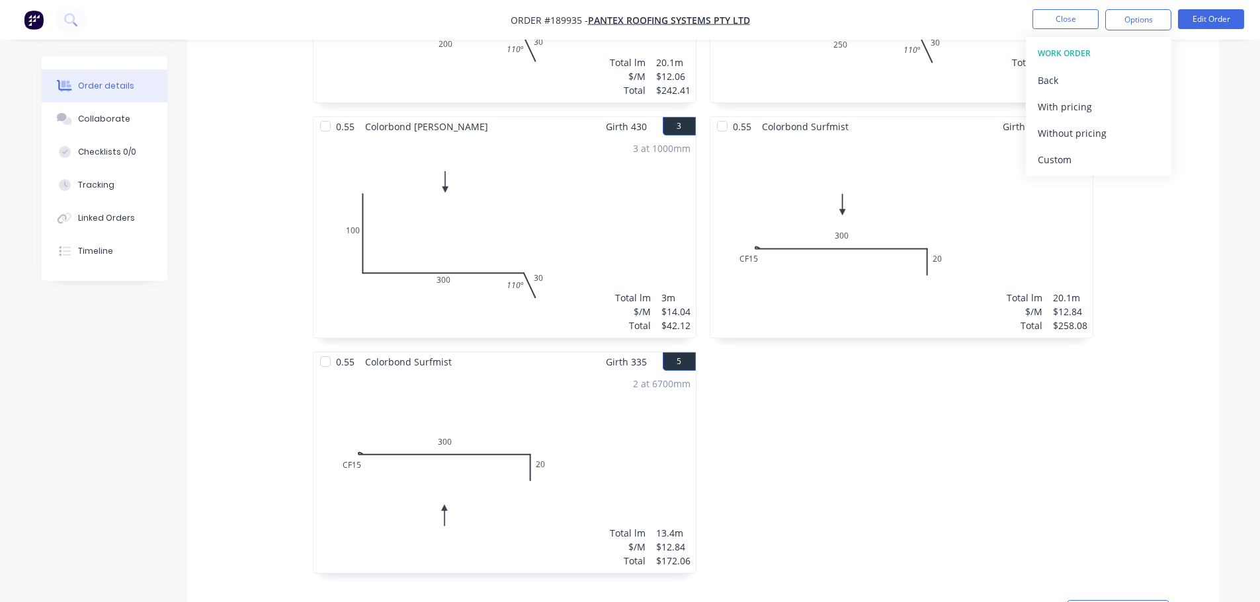
scroll to position [727, 0]
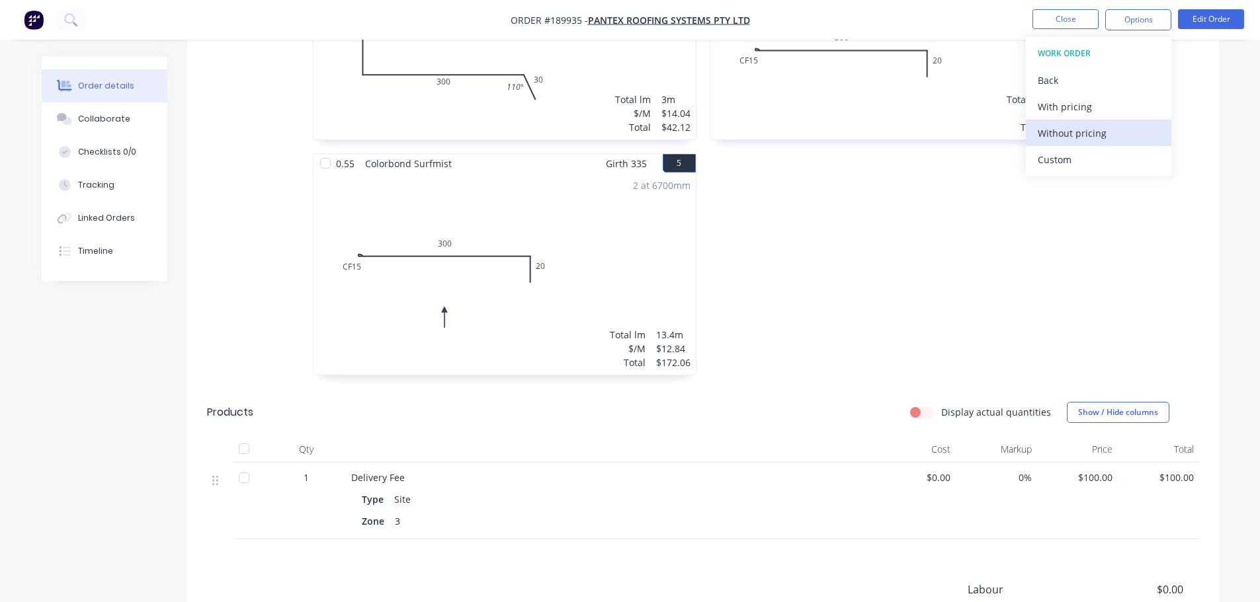
click at [1084, 142] on div "Without pricing" at bounding box center [1098, 133] width 122 height 19
click at [1053, 19] on button "Close" at bounding box center [1065, 19] width 66 height 20
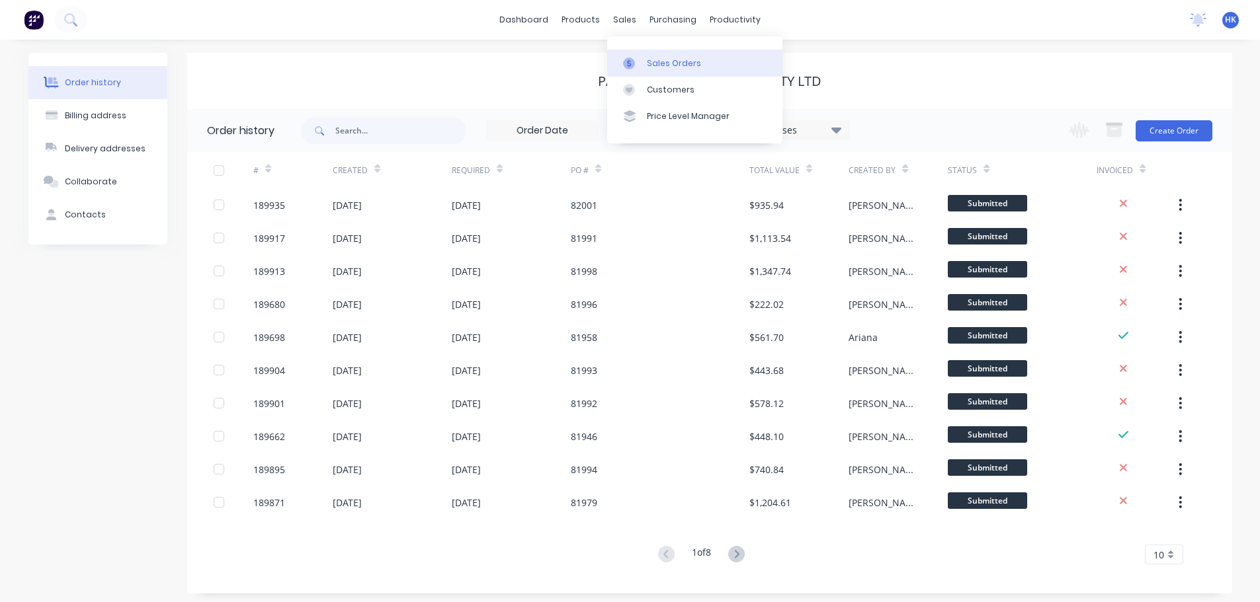
click at [645, 66] on link "Sales Orders" at bounding box center [694, 63] width 175 height 26
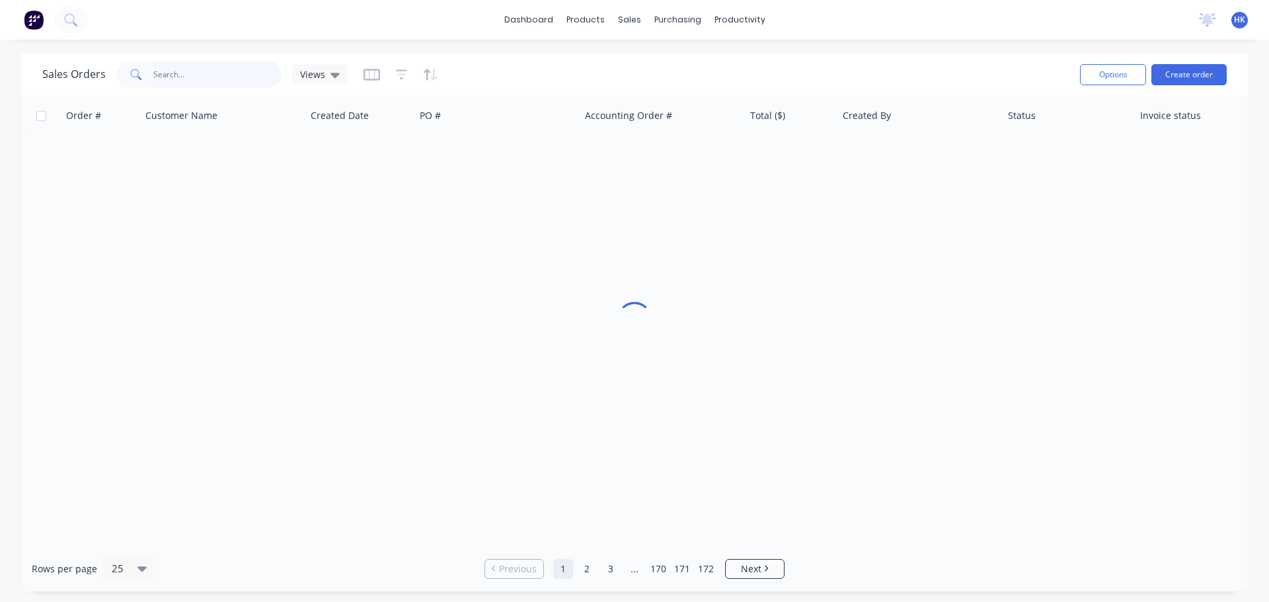
click at [223, 72] on input "text" at bounding box center [217, 74] width 129 height 26
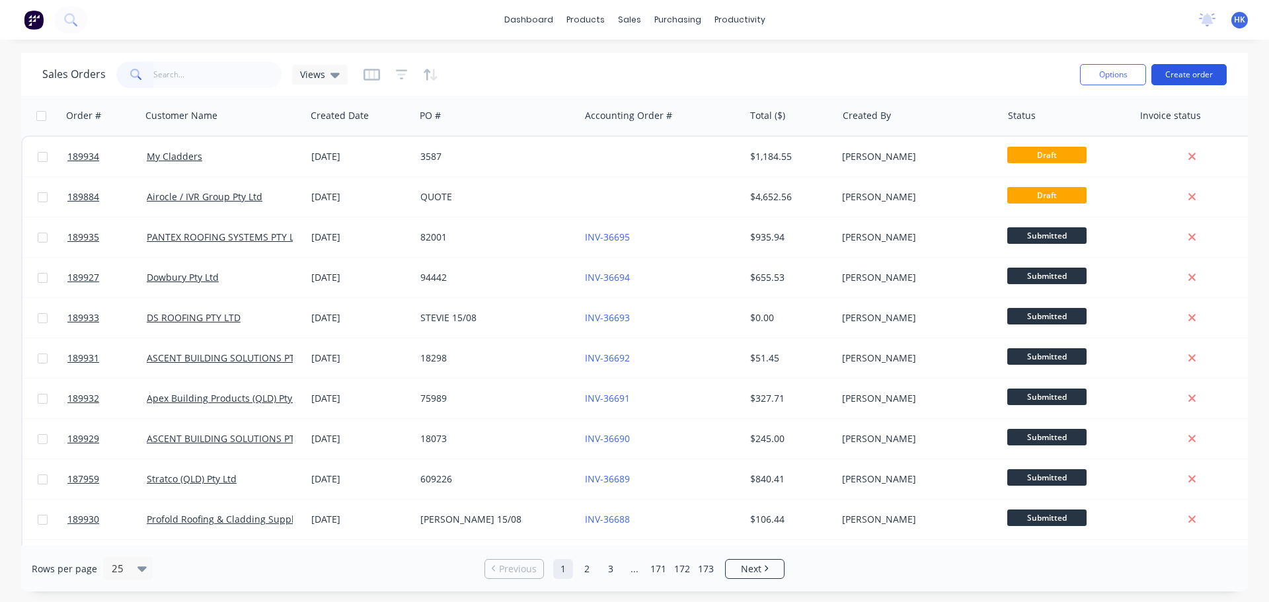
click at [1206, 71] on button "Create order" at bounding box center [1189, 74] width 75 height 21
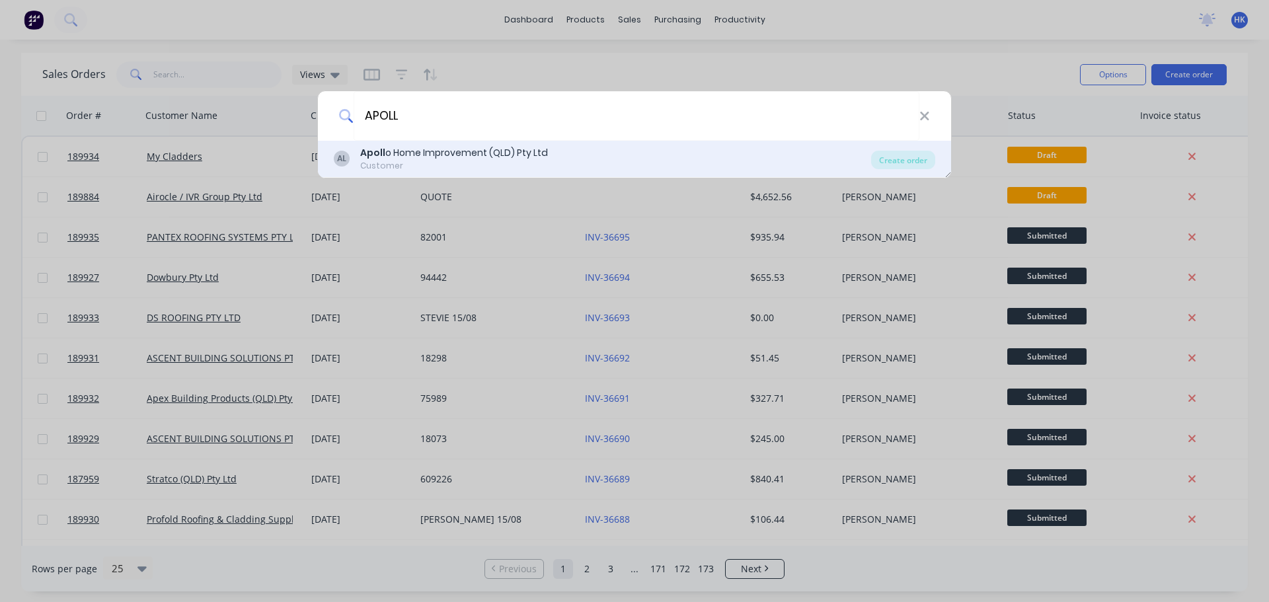
type input "APOLL"
click at [499, 147] on div "Apoll o Home Improvement (QLD) Pty Ltd" at bounding box center [454, 153] width 188 height 14
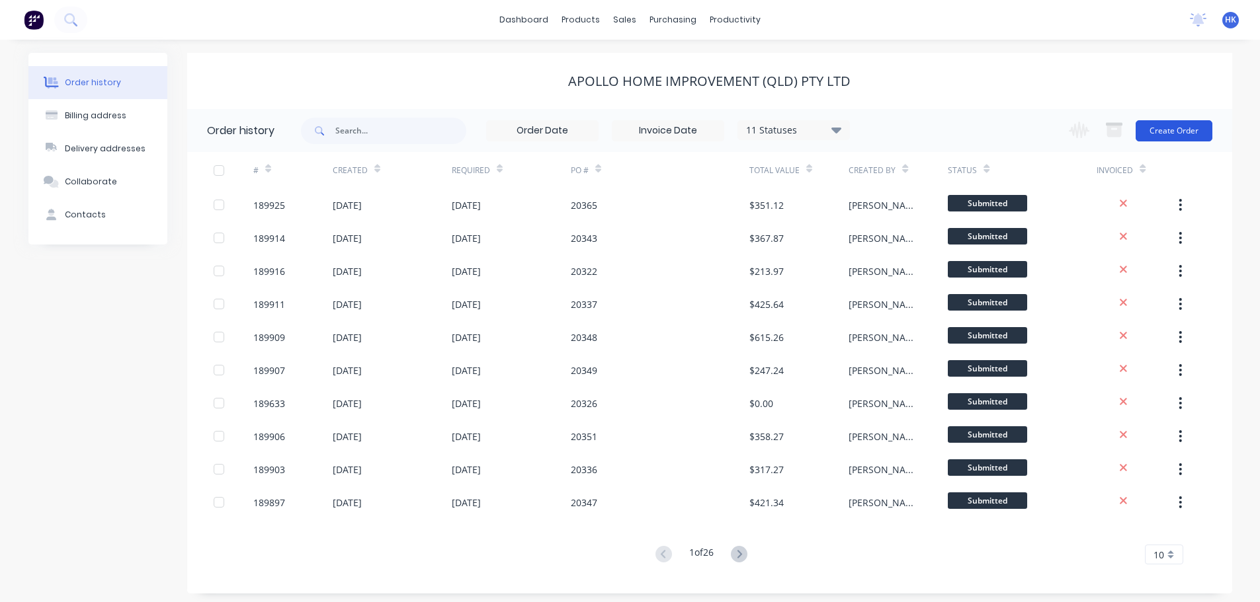
click at [1162, 127] on button "Create Order" at bounding box center [1173, 130] width 77 height 21
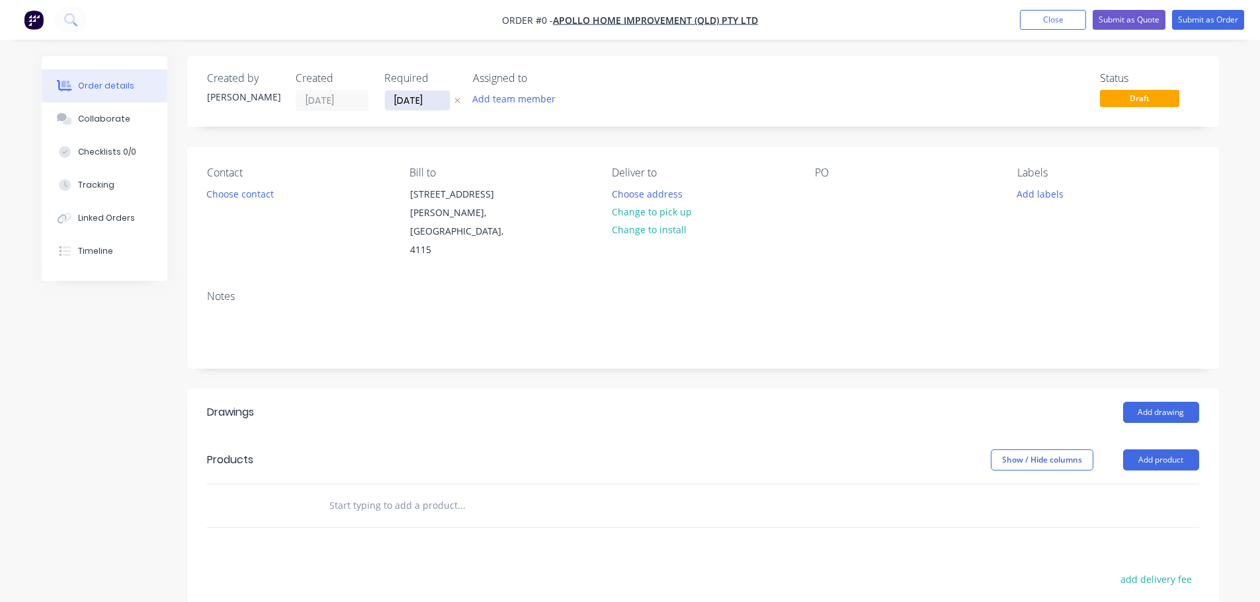
click at [417, 104] on input "[DATE]" at bounding box center [417, 101] width 65 height 20
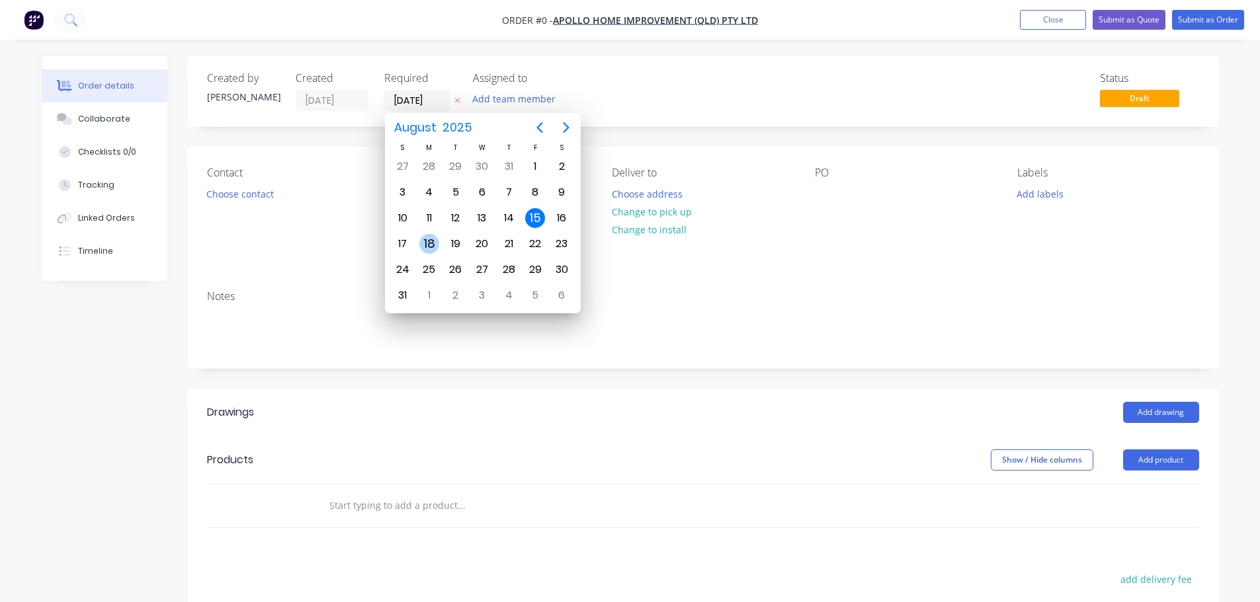
click at [435, 242] on div "18" at bounding box center [429, 244] width 20 height 20
type input "[DATE]"
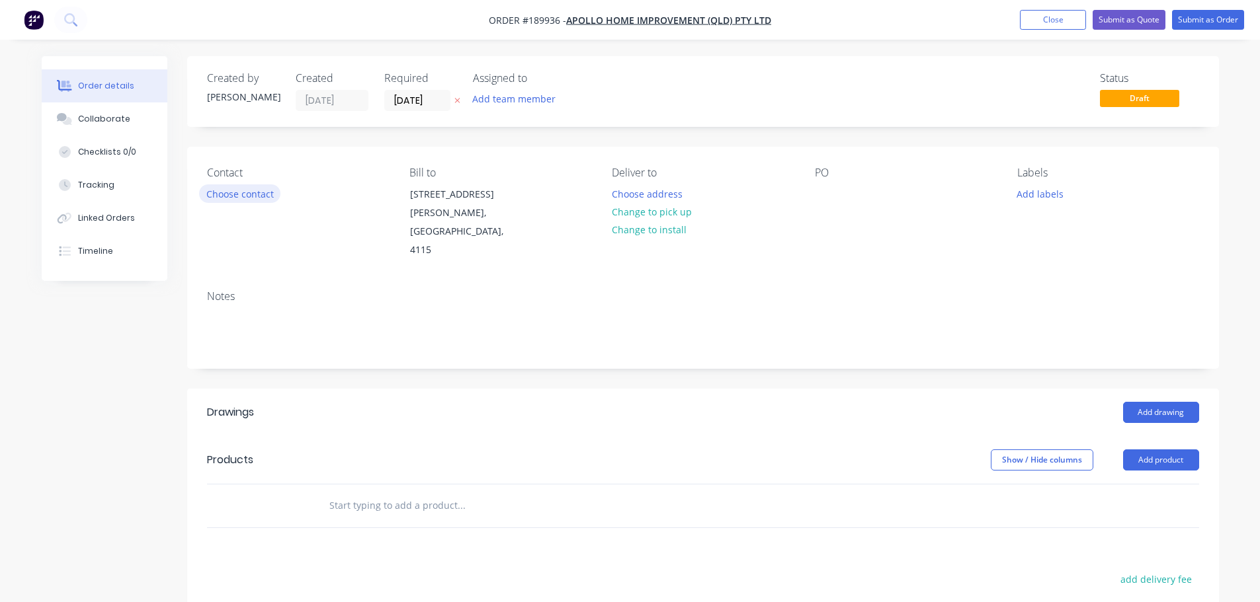
click at [265, 197] on button "Choose contact" at bounding box center [239, 193] width 81 height 18
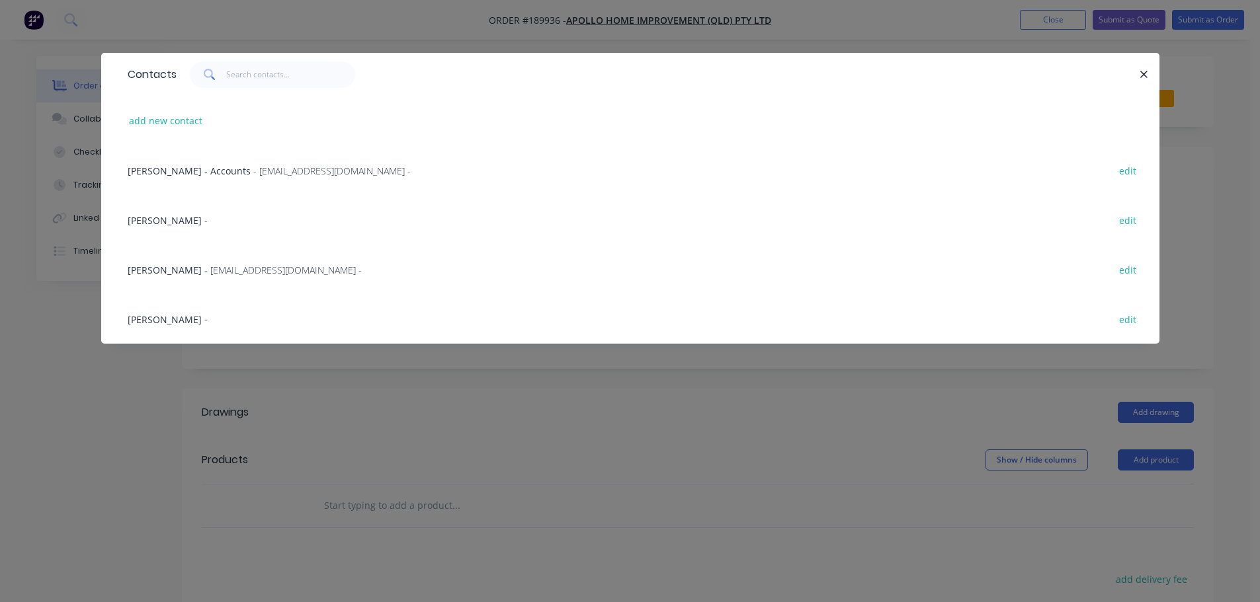
click at [225, 271] on span "- [EMAIL_ADDRESS][DOMAIN_NAME] -" at bounding box center [282, 270] width 157 height 13
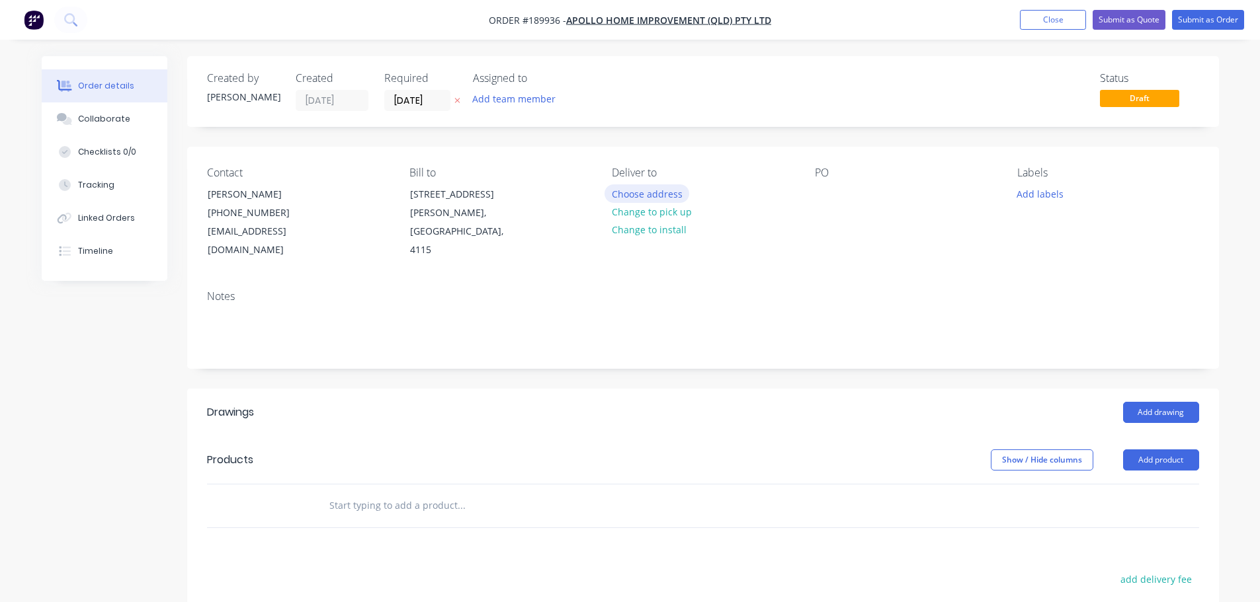
click at [664, 194] on button "Choose address" at bounding box center [646, 193] width 85 height 18
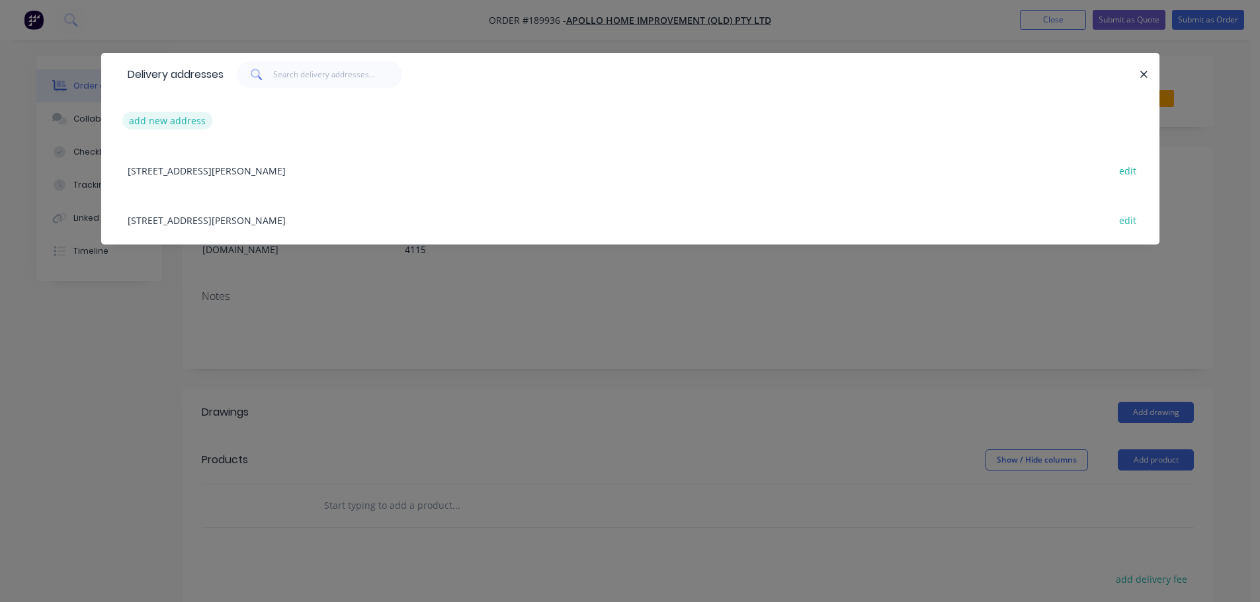
click at [196, 120] on button "add new address" at bounding box center [167, 121] width 91 height 18
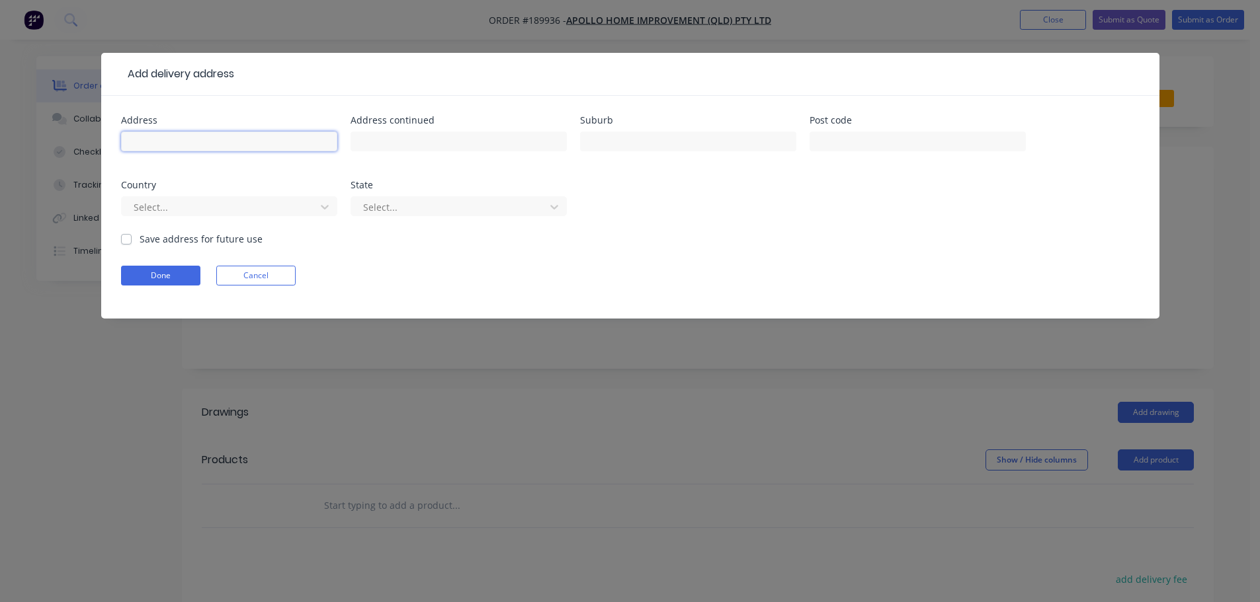
click at [199, 145] on input "text" at bounding box center [229, 142] width 216 height 20
type input "20 BELL STREET"
type input "WALLOON"
type input "4306"
click at [206, 204] on div at bounding box center [220, 207] width 177 height 17
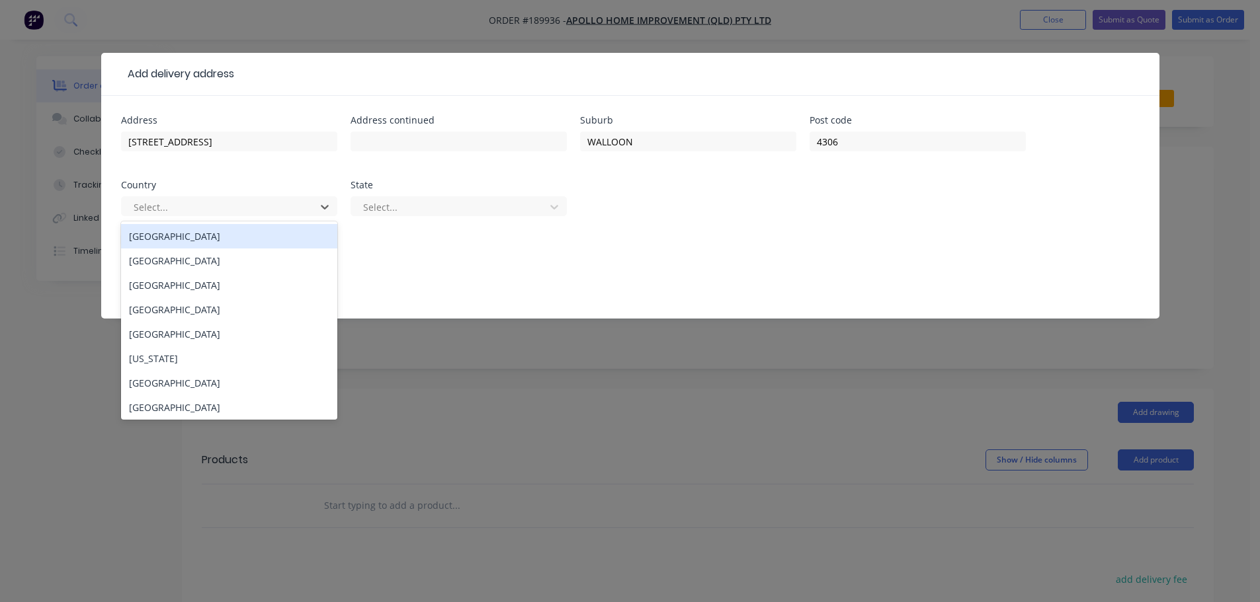
click at [207, 243] on div "[GEOGRAPHIC_DATA]" at bounding box center [229, 236] width 216 height 24
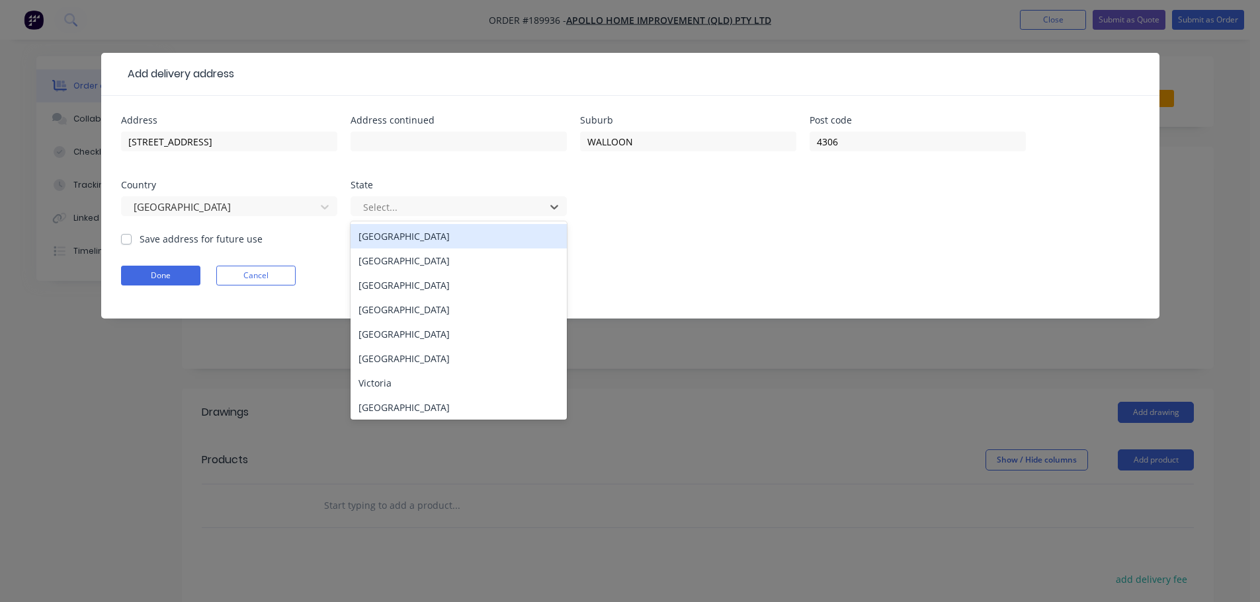
drag, startPoint x: 414, startPoint y: 214, endPoint x: 411, endPoint y: 259, distance: 44.4
click at [415, 214] on div at bounding box center [450, 207] width 177 height 17
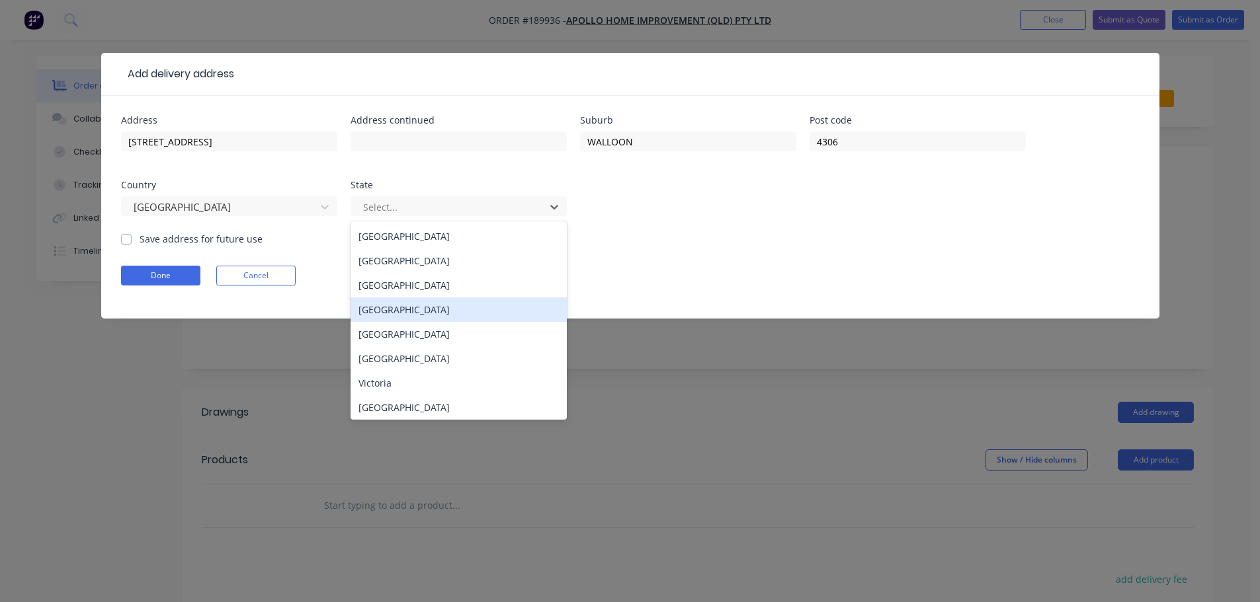
click at [398, 313] on div "[GEOGRAPHIC_DATA]" at bounding box center [458, 310] width 216 height 24
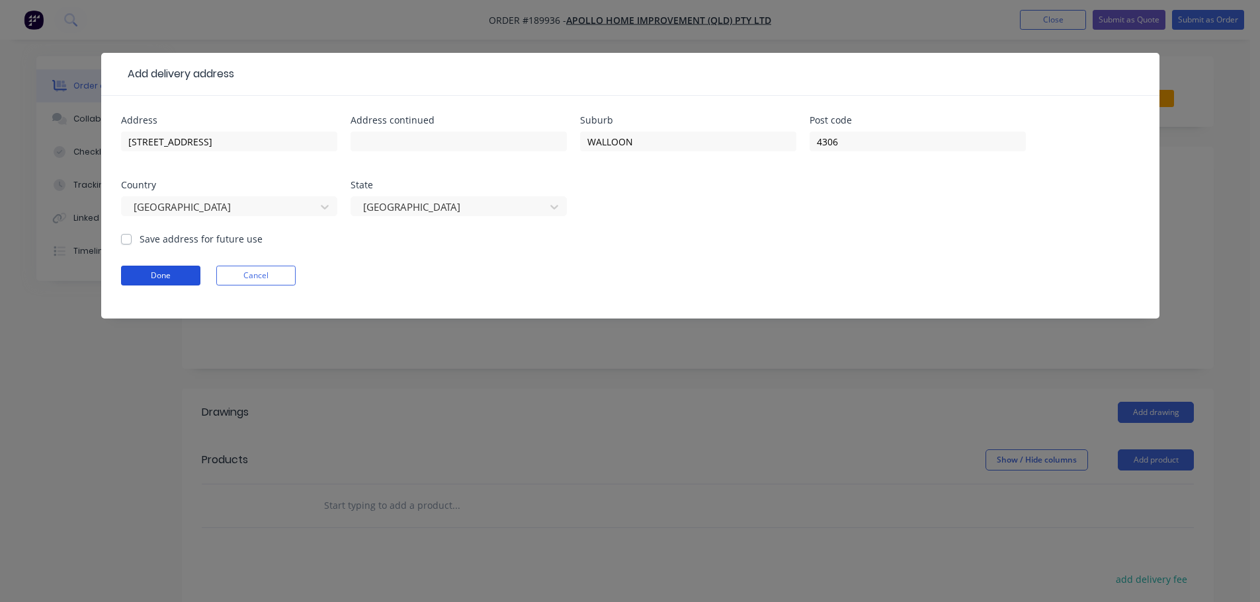
click at [182, 273] on button "Done" at bounding box center [160, 276] width 79 height 20
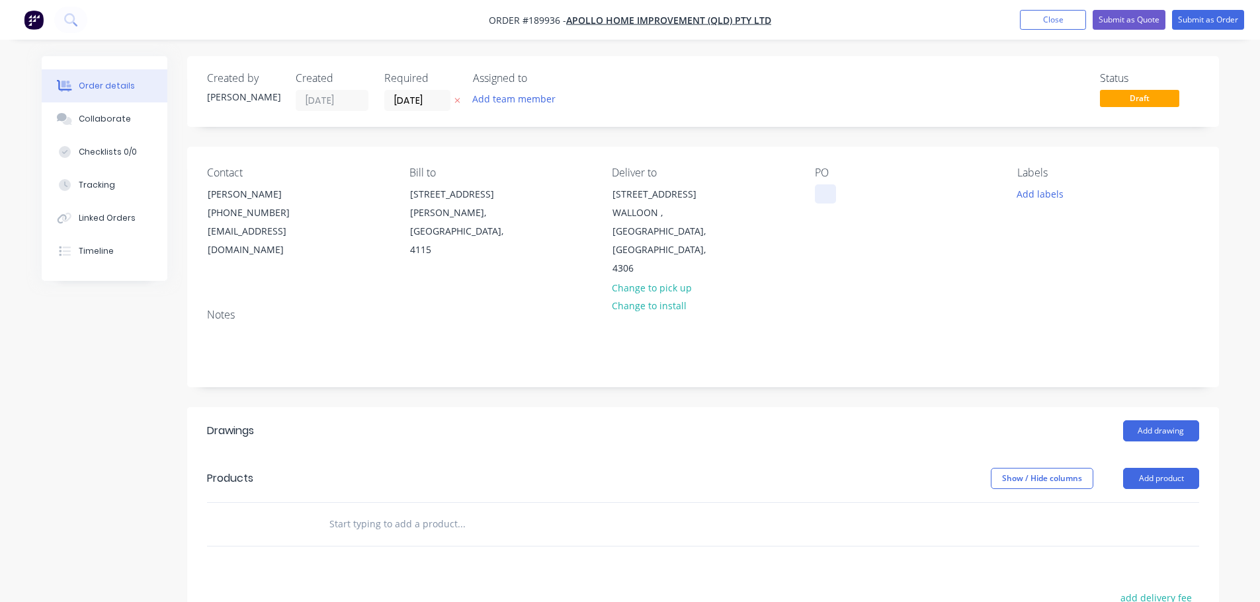
click at [823, 201] on div at bounding box center [825, 193] width 21 height 19
click at [1035, 194] on button "Add labels" at bounding box center [1040, 193] width 61 height 18
click at [913, 309] on div "Notes" at bounding box center [703, 315] width 992 height 13
click at [1168, 468] on button "Add product" at bounding box center [1161, 478] width 76 height 21
click at [1150, 503] on div "Product catalogue" at bounding box center [1136, 512] width 102 height 19
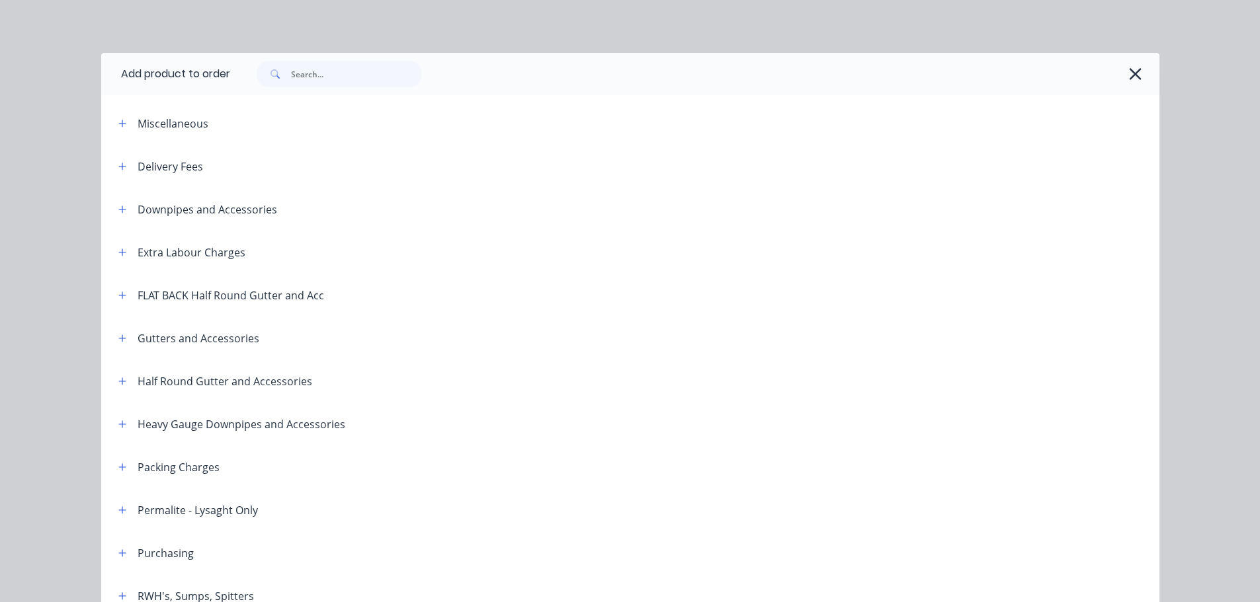
drag, startPoint x: 117, startPoint y: 175, endPoint x: 128, endPoint y: 170, distance: 11.8
click at [117, 175] on header "Delivery Fees" at bounding box center [630, 166] width 1058 height 43
click at [128, 168] on div "Delivery Fees" at bounding box center [155, 166] width 95 height 17
click at [126, 175] on header "Delivery Fees" at bounding box center [630, 166] width 1058 height 43
click at [119, 169] on icon "button" at bounding box center [122, 166] width 8 height 9
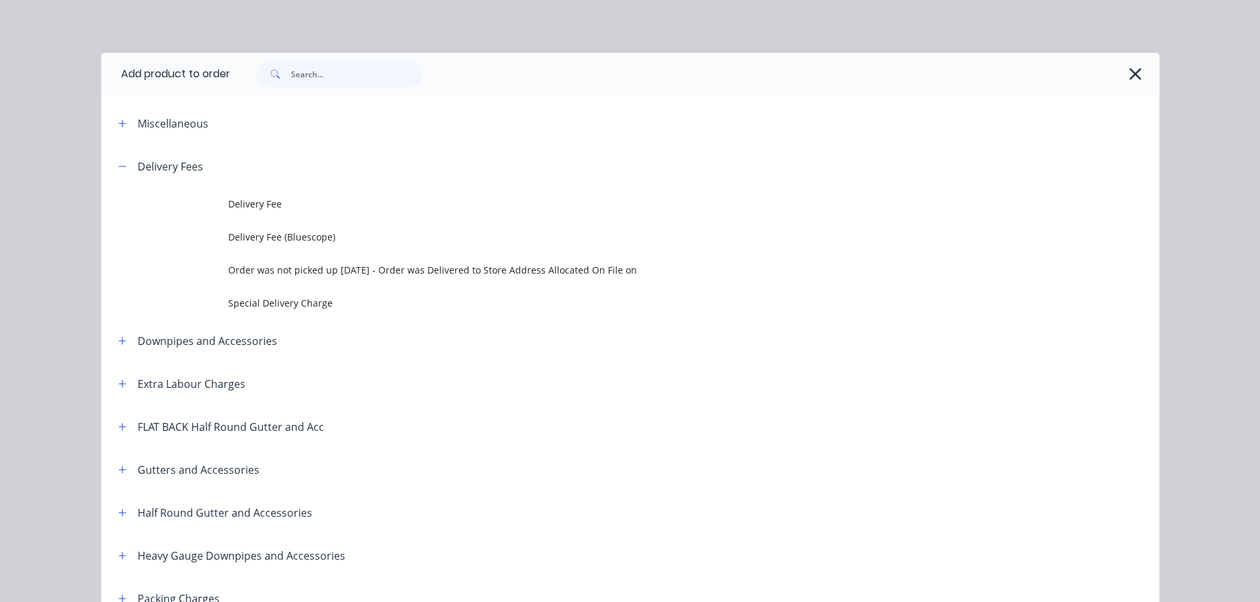
click at [238, 206] on span "Delivery Fee" at bounding box center [600, 204] width 744 height 14
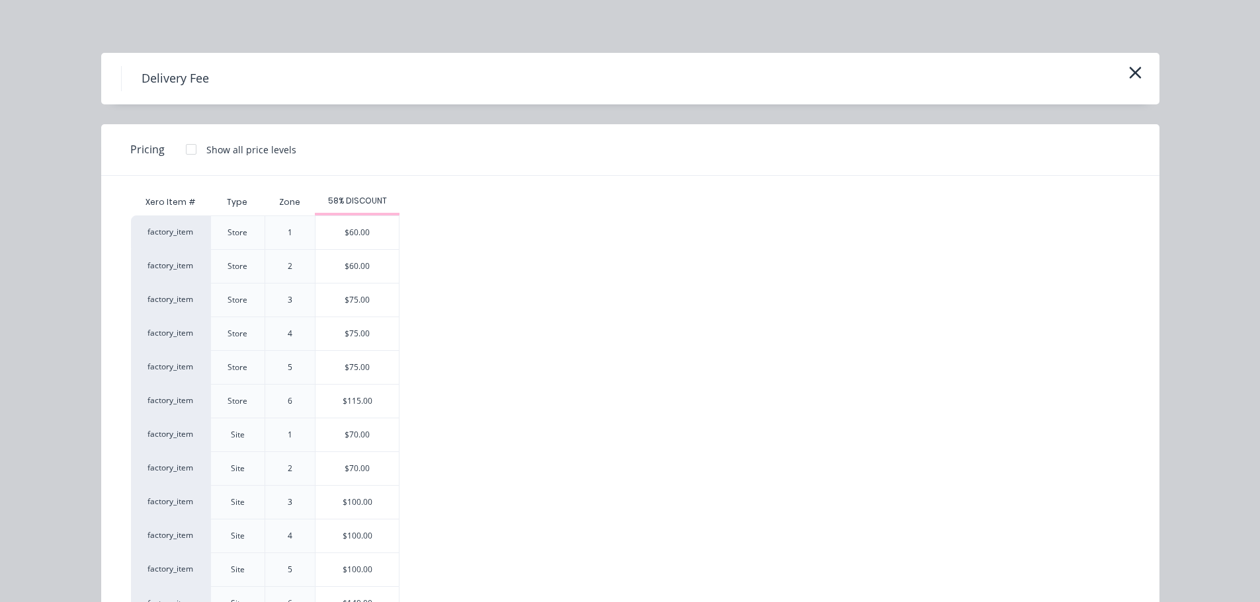
drag, startPoint x: 367, startPoint y: 436, endPoint x: 594, endPoint y: 414, distance: 228.5
click at [368, 433] on div "$70.00" at bounding box center [356, 435] width 83 height 33
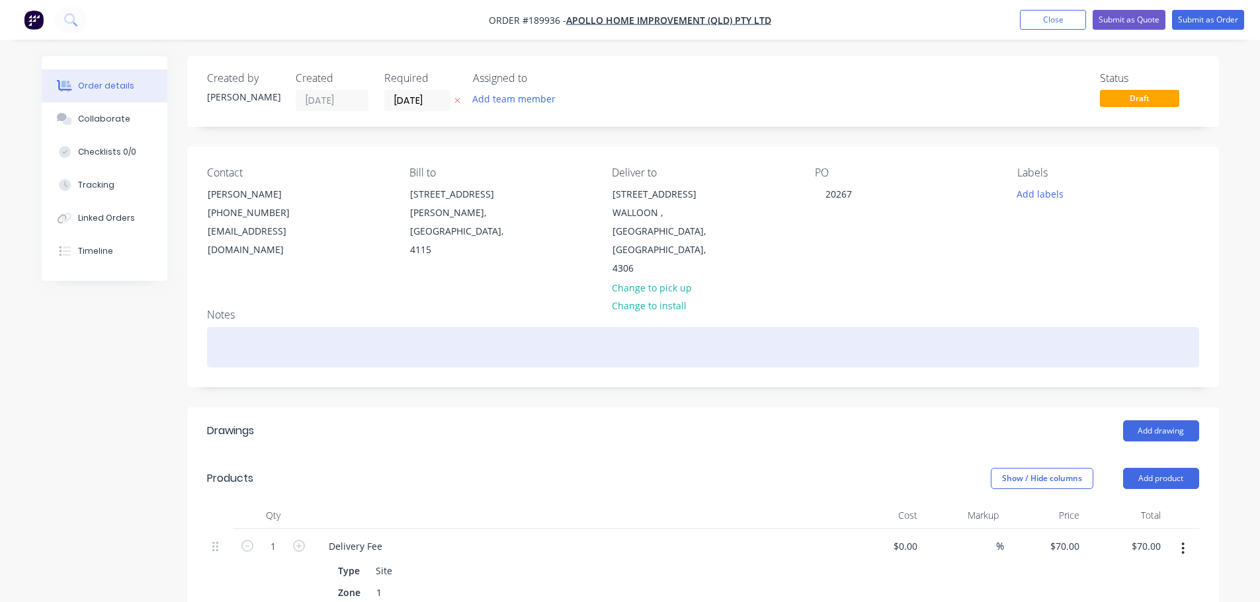
click at [333, 327] on div at bounding box center [703, 347] width 992 height 40
click at [342, 327] on div "DELIVERY FEE/ADDRESS FOR 189892" at bounding box center [703, 347] width 992 height 40
click at [454, 327] on div "DELIVERY FEE/ADDRESS FOR ORDER #189892" at bounding box center [703, 347] width 992 height 40
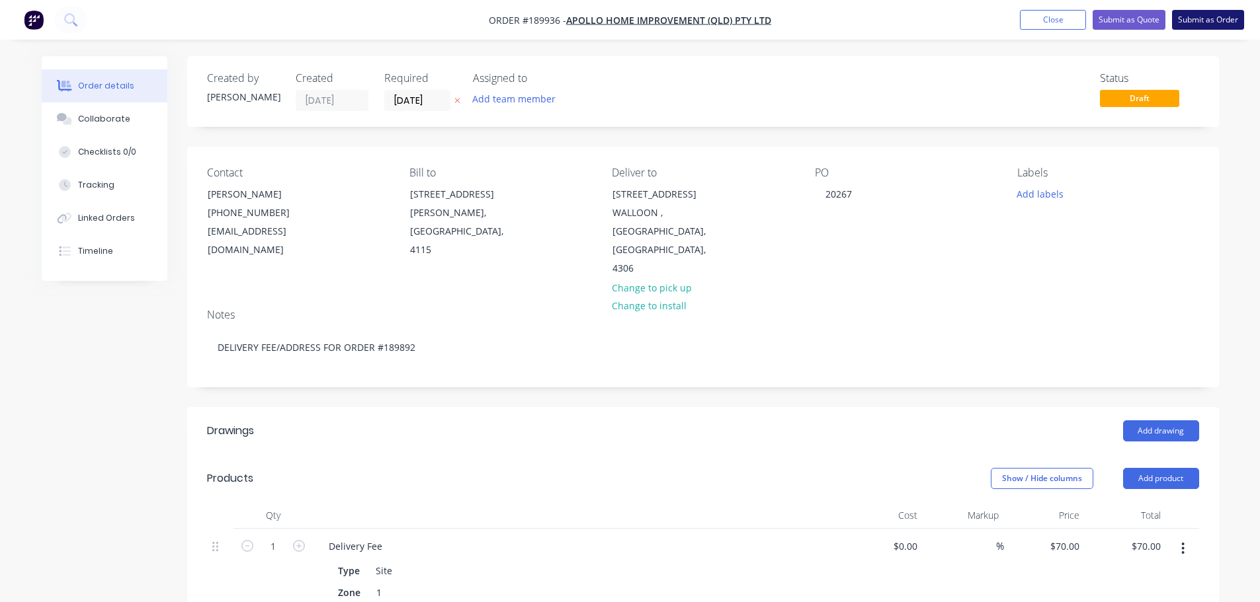
click at [1206, 21] on button "Submit as Order" at bounding box center [1208, 20] width 72 height 20
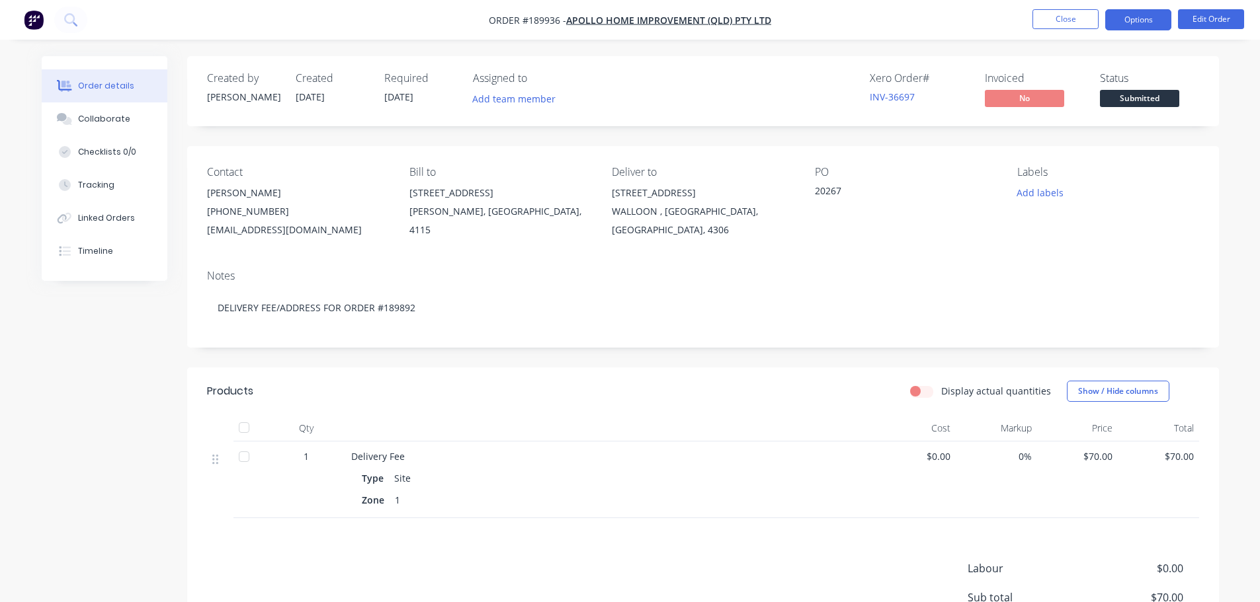
click at [1146, 24] on button "Options" at bounding box center [1138, 19] width 66 height 21
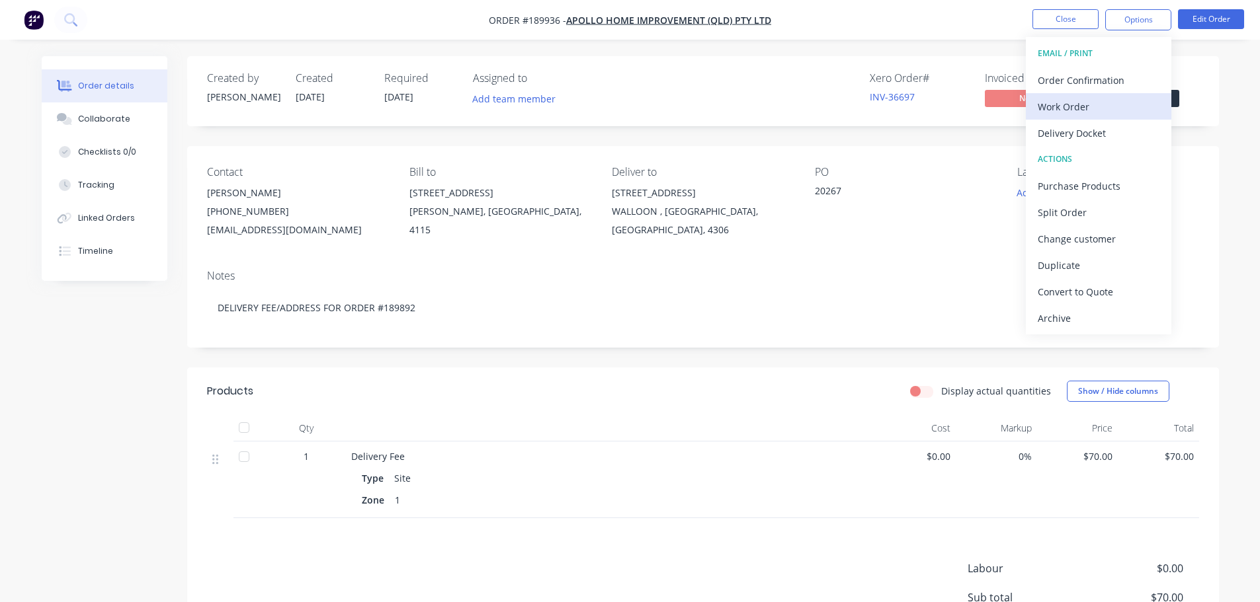
click at [1084, 110] on div "Work Order" at bounding box center [1098, 106] width 122 height 19
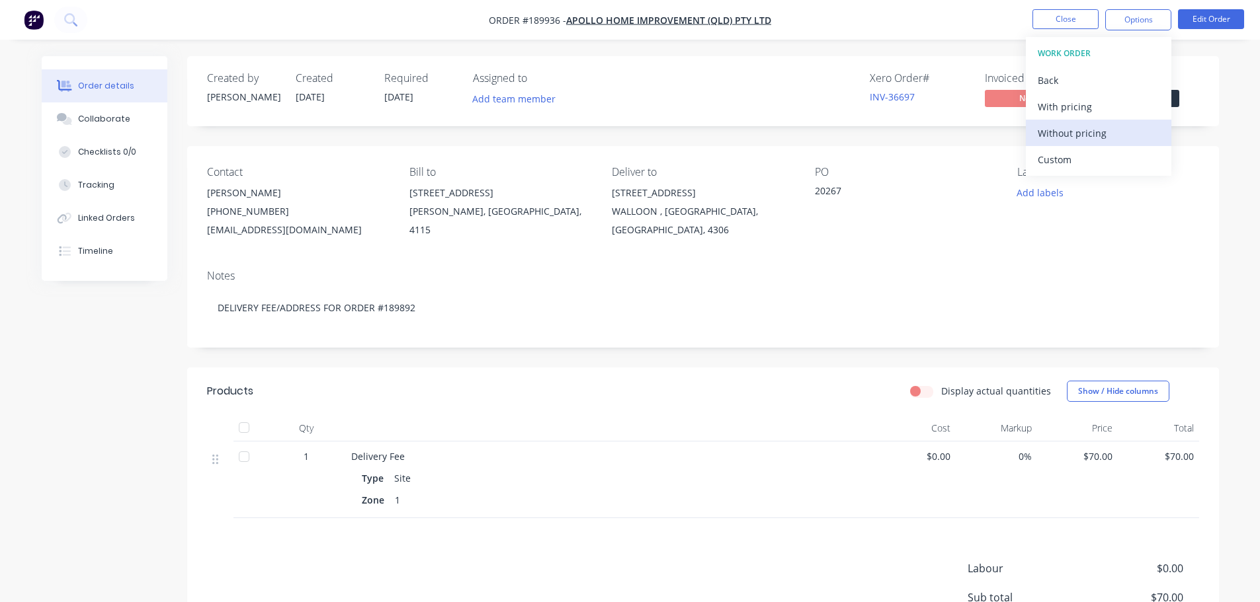
click at [1081, 133] on div "Without pricing" at bounding box center [1098, 133] width 122 height 19
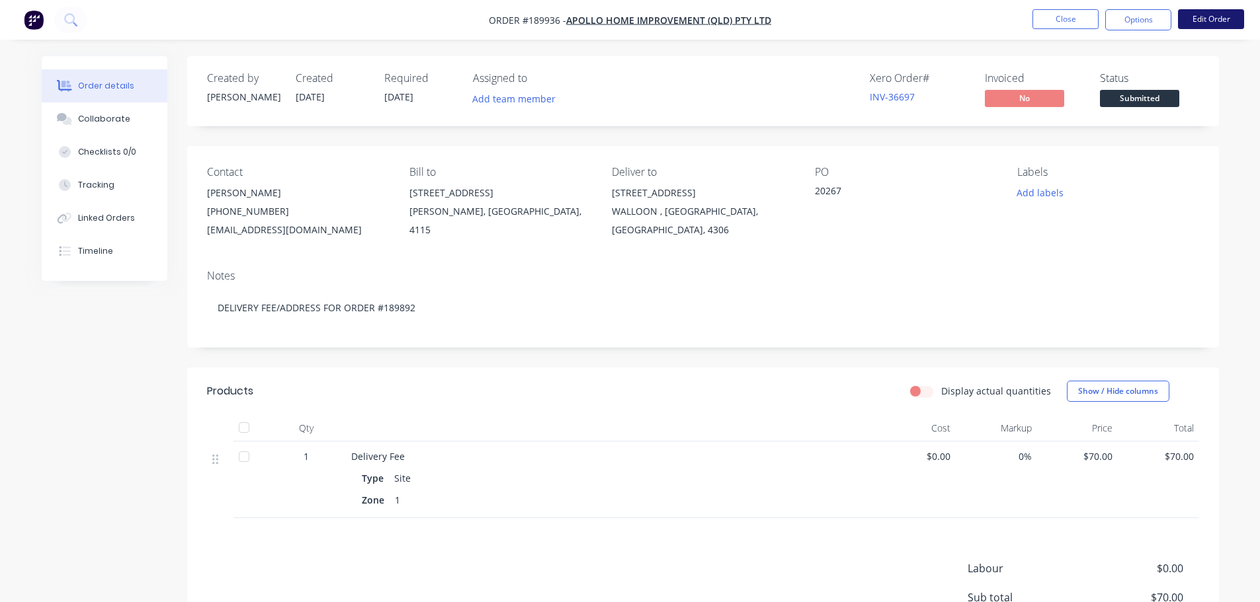
click at [1204, 12] on button "Edit Order" at bounding box center [1211, 19] width 66 height 20
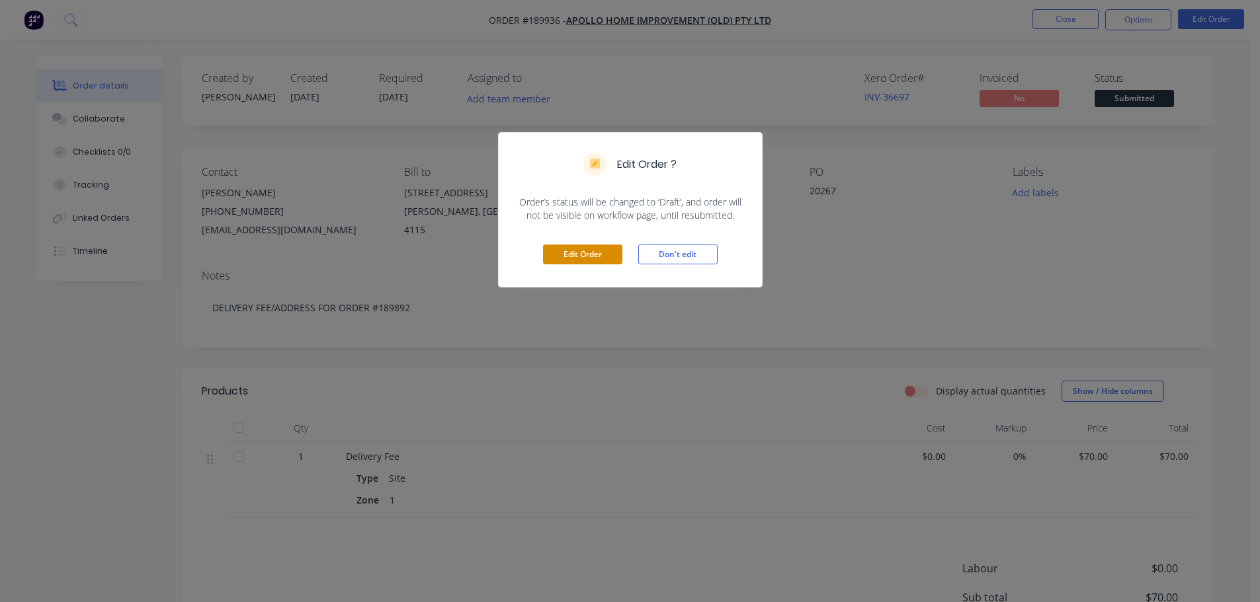
click at [579, 238] on div "Edit Order Don't edit" at bounding box center [630, 254] width 263 height 65
click at [581, 251] on button "Edit Order" at bounding box center [582, 255] width 79 height 20
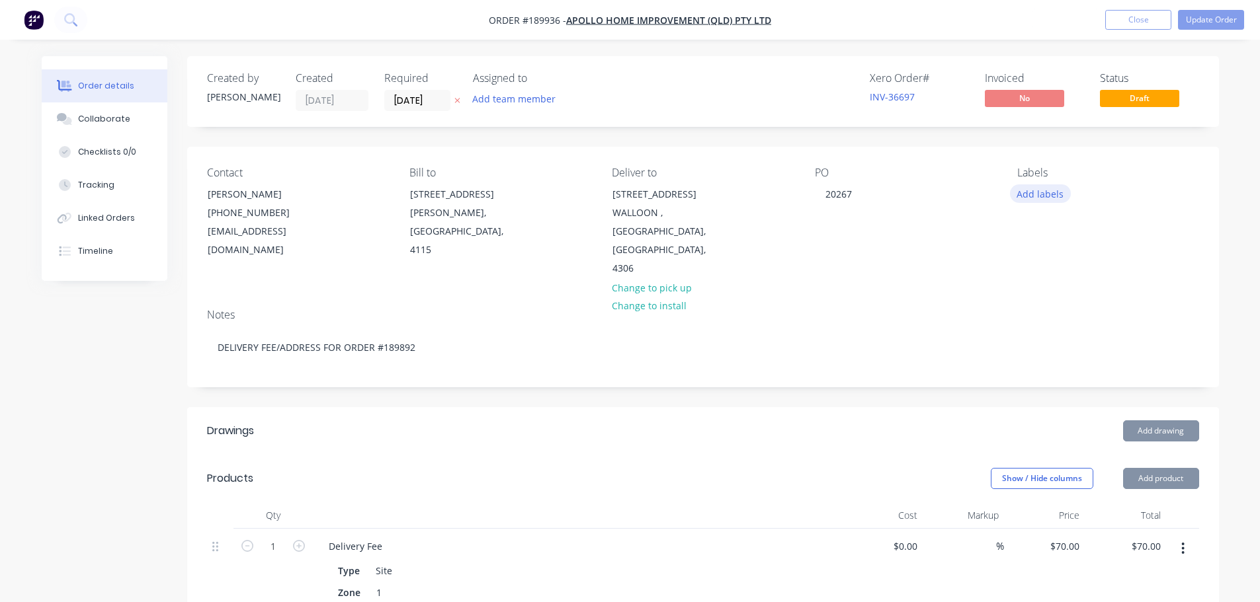
click at [1039, 198] on button "Add labels" at bounding box center [1040, 193] width 61 height 18
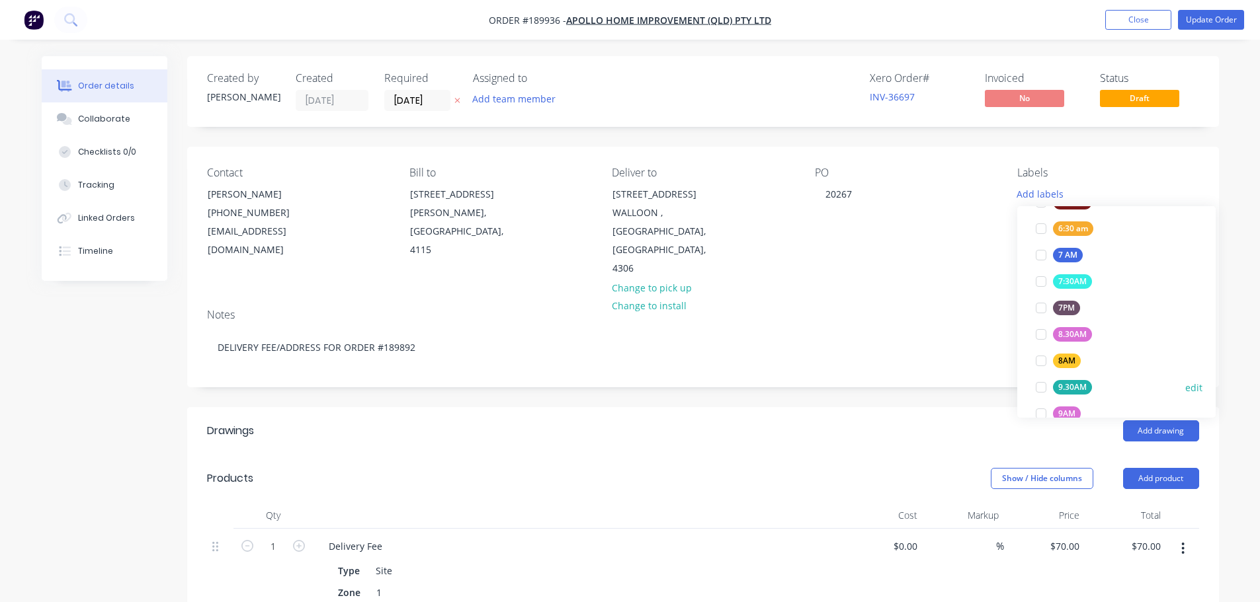
scroll to position [331, 0]
click at [1041, 349] on div at bounding box center [1040, 352] width 26 height 26
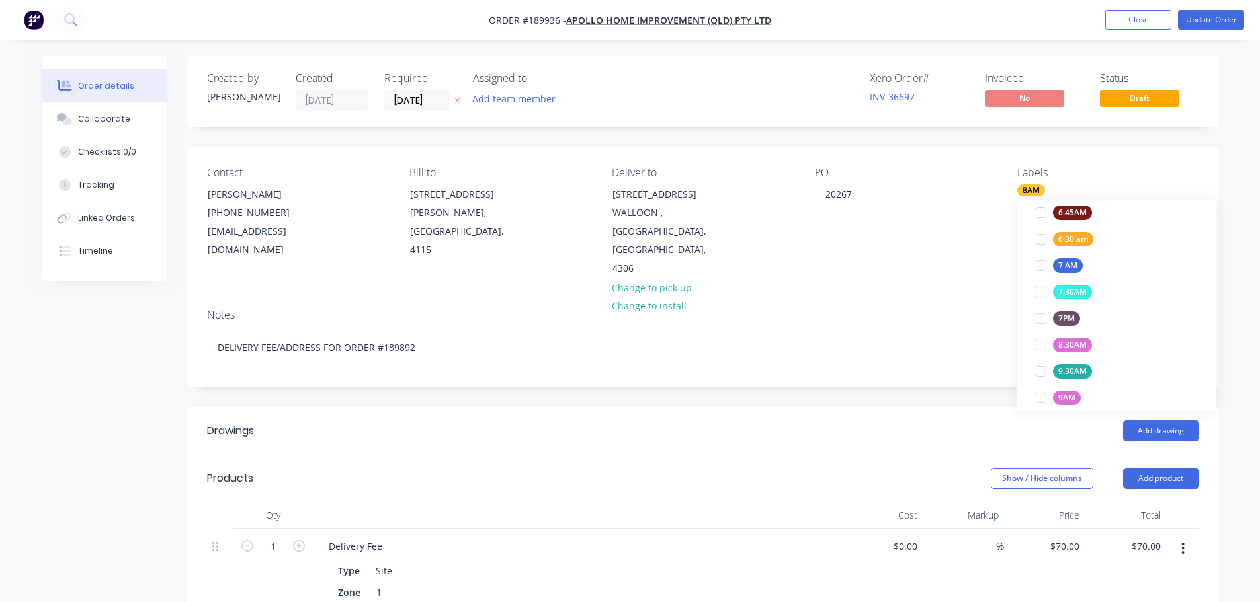
scroll to position [0, 0]
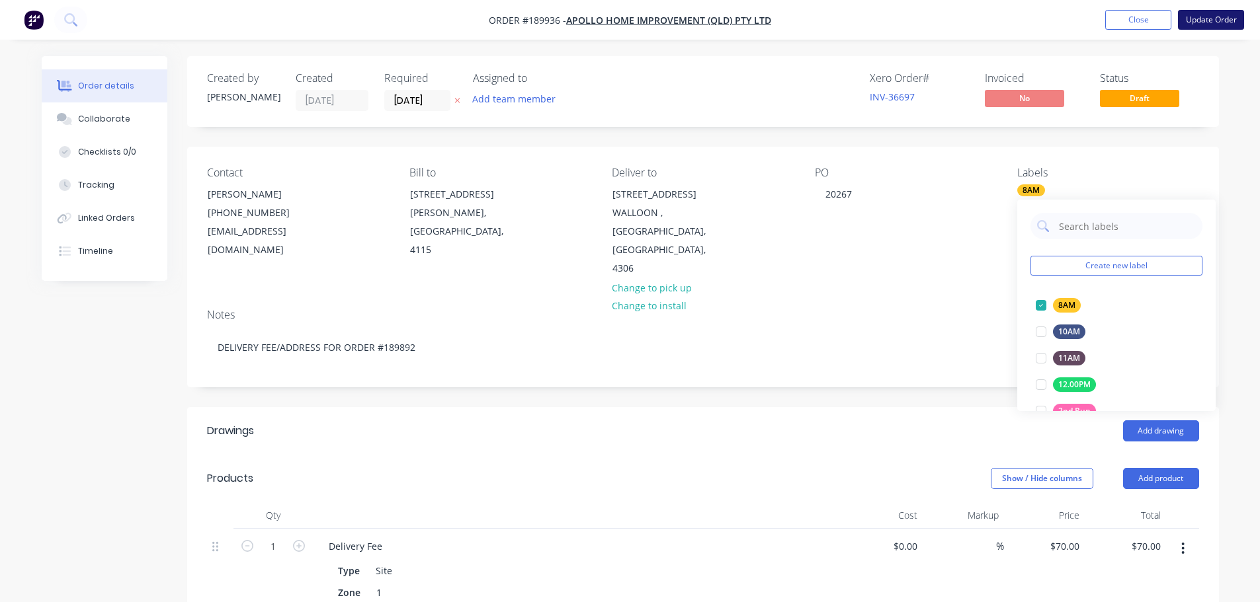
click at [1217, 21] on button "Update Order" at bounding box center [1211, 20] width 66 height 20
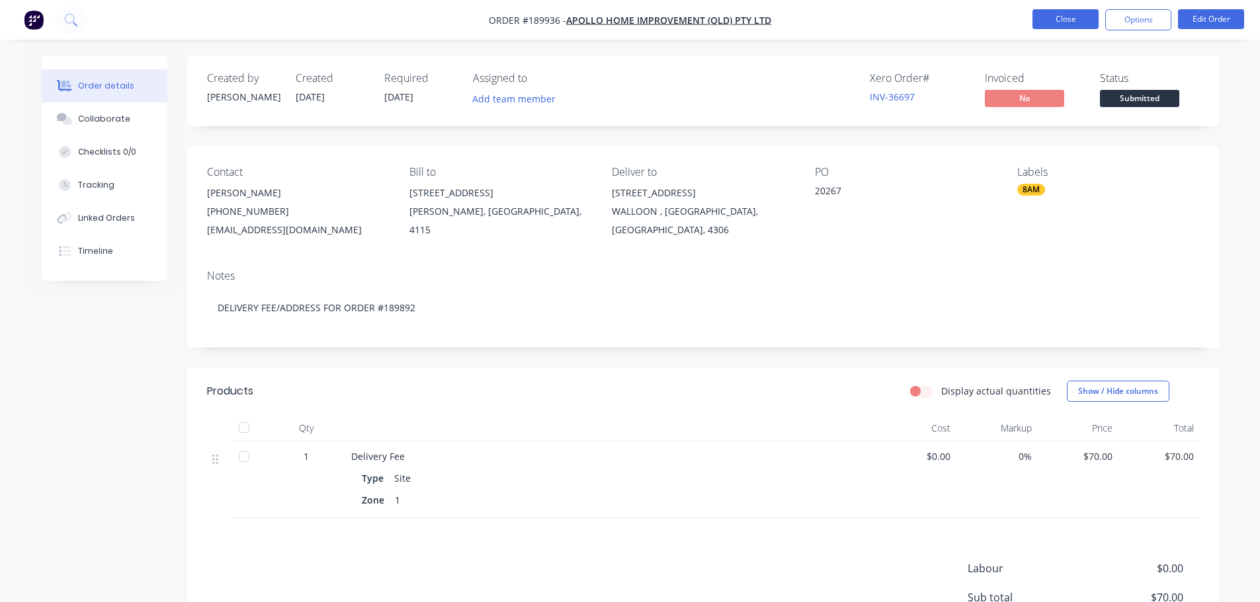
click at [1046, 27] on button "Close" at bounding box center [1065, 19] width 66 height 20
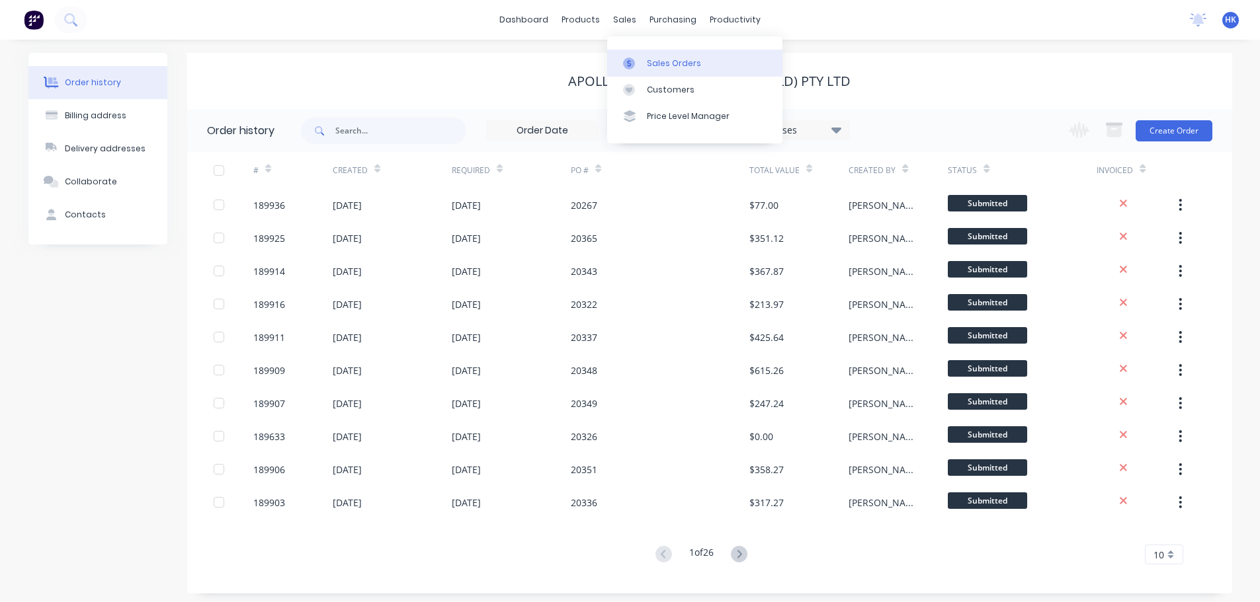
click at [649, 64] on div "Sales Orders" at bounding box center [674, 64] width 54 height 12
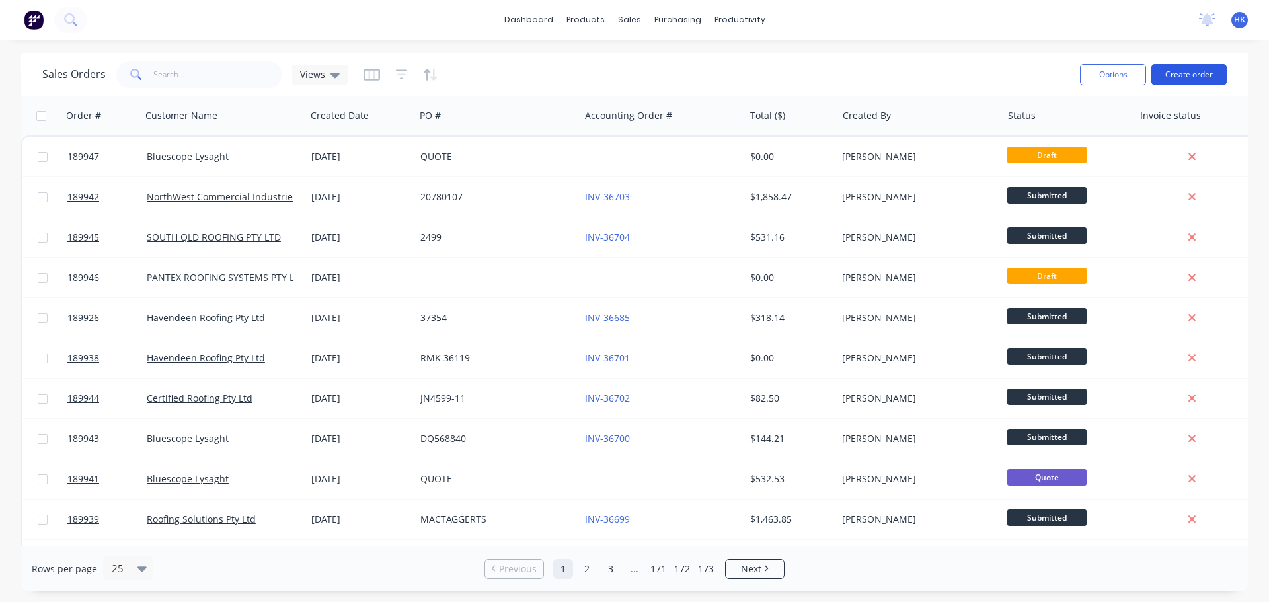
click at [1177, 79] on button "Create order" at bounding box center [1189, 74] width 75 height 21
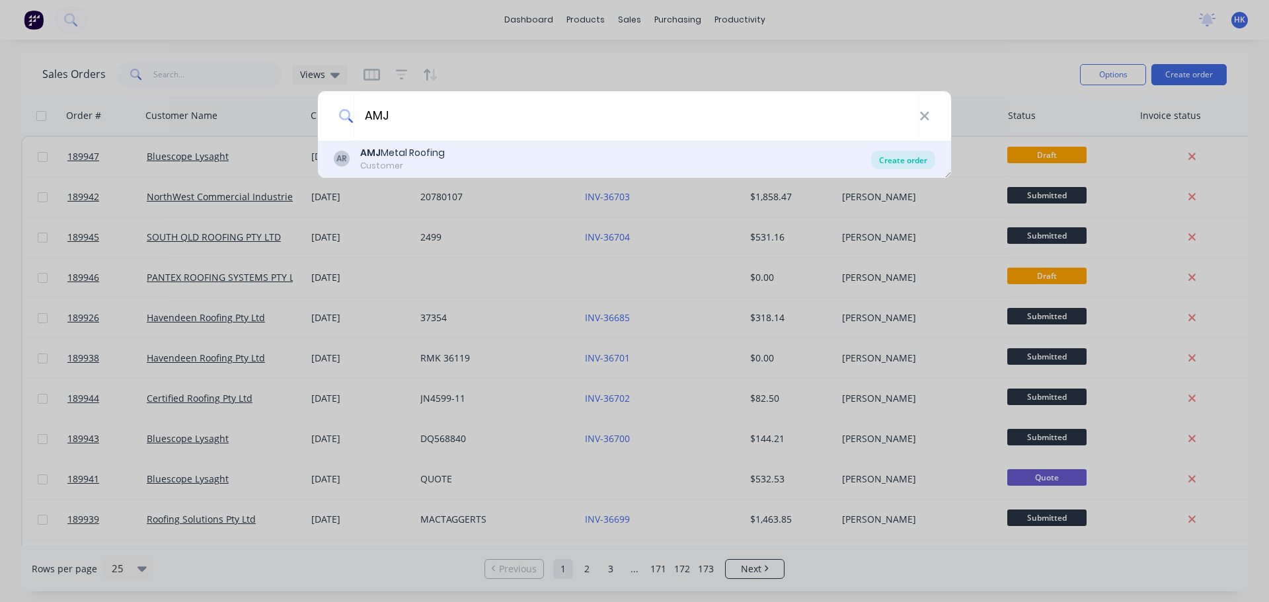
type input "AMJ"
click at [881, 163] on div "Create order" at bounding box center [903, 160] width 64 height 19
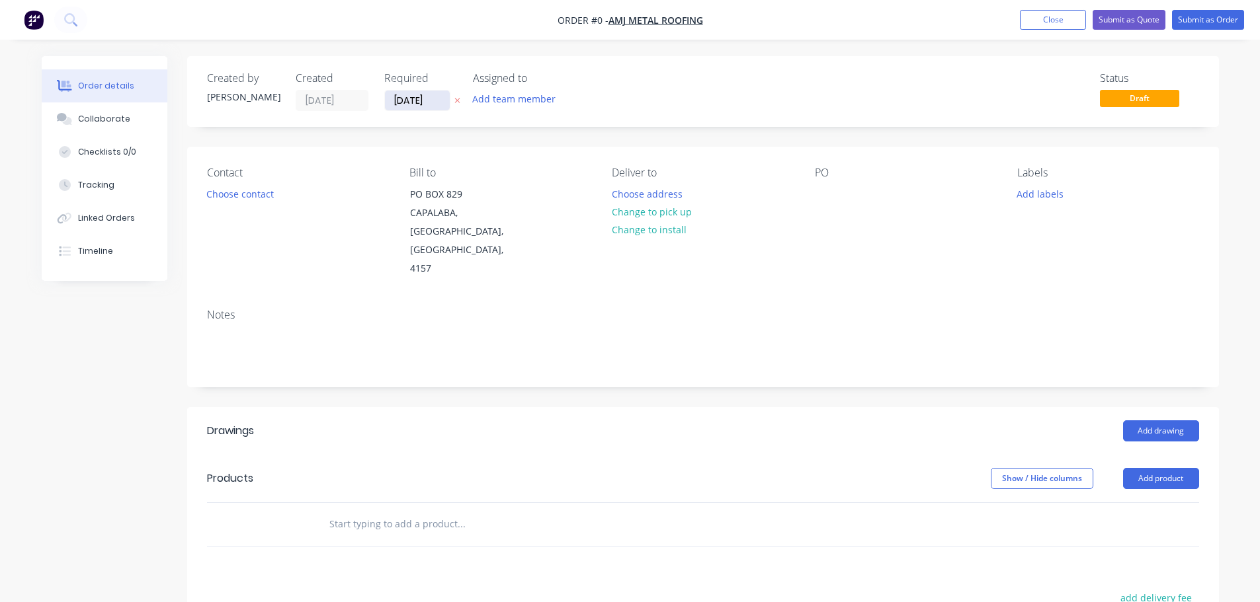
click at [433, 99] on input "[DATE]" at bounding box center [417, 101] width 65 height 20
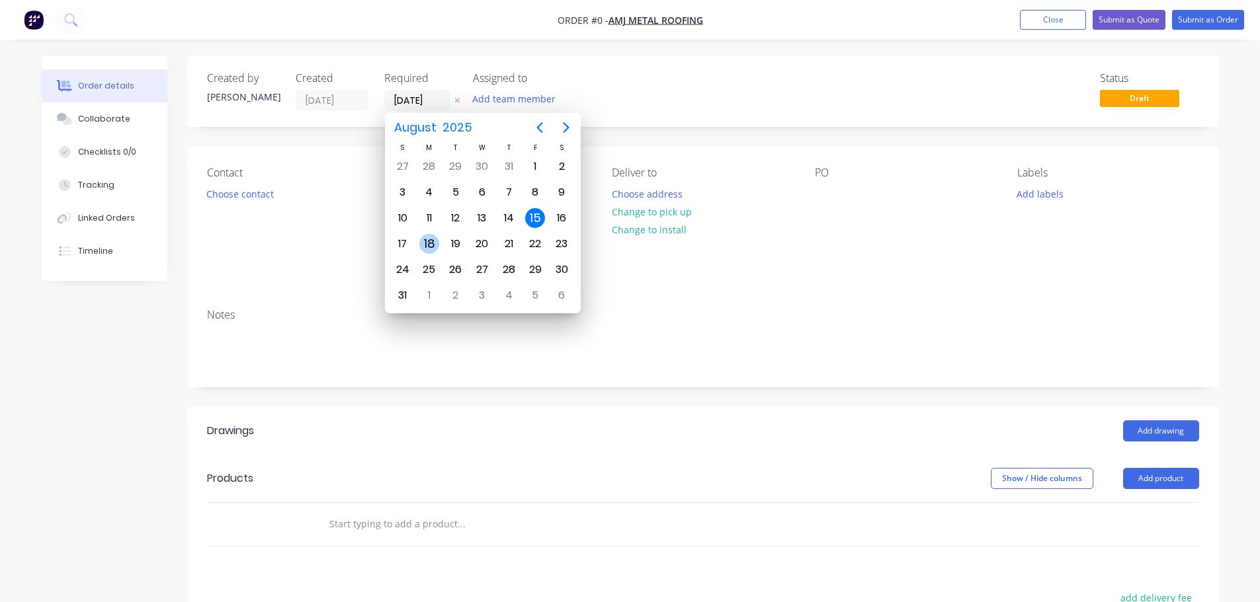
click at [428, 235] on div "18" at bounding box center [429, 244] width 20 height 20
type input "[DATE]"
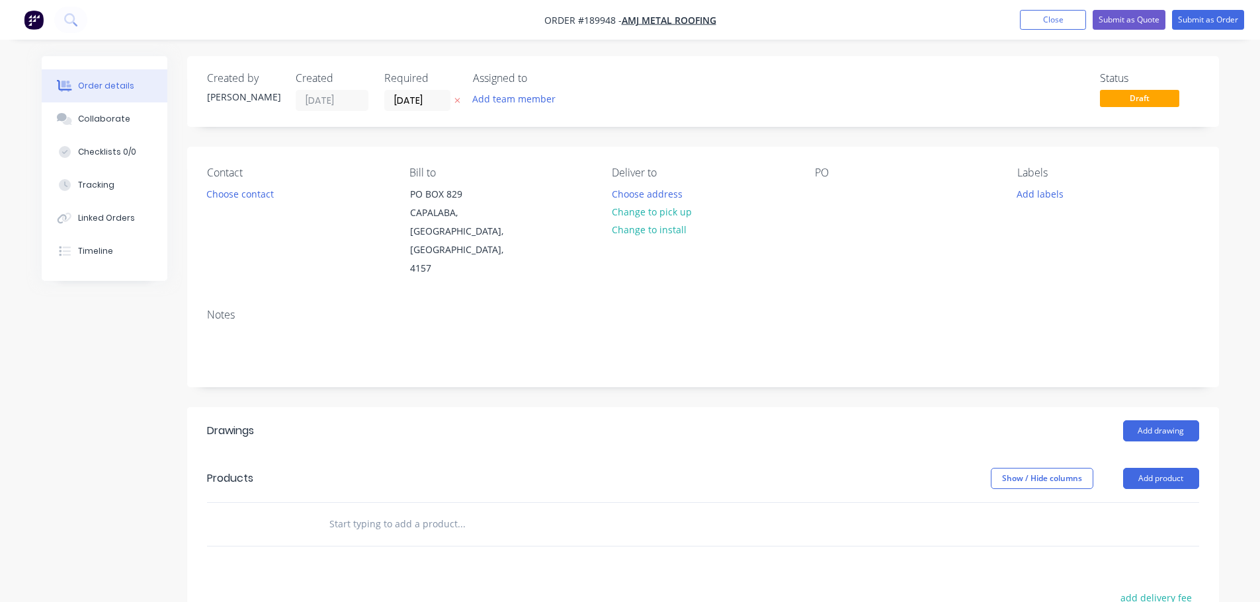
click at [256, 197] on button "Choose contact" at bounding box center [239, 193] width 81 height 18
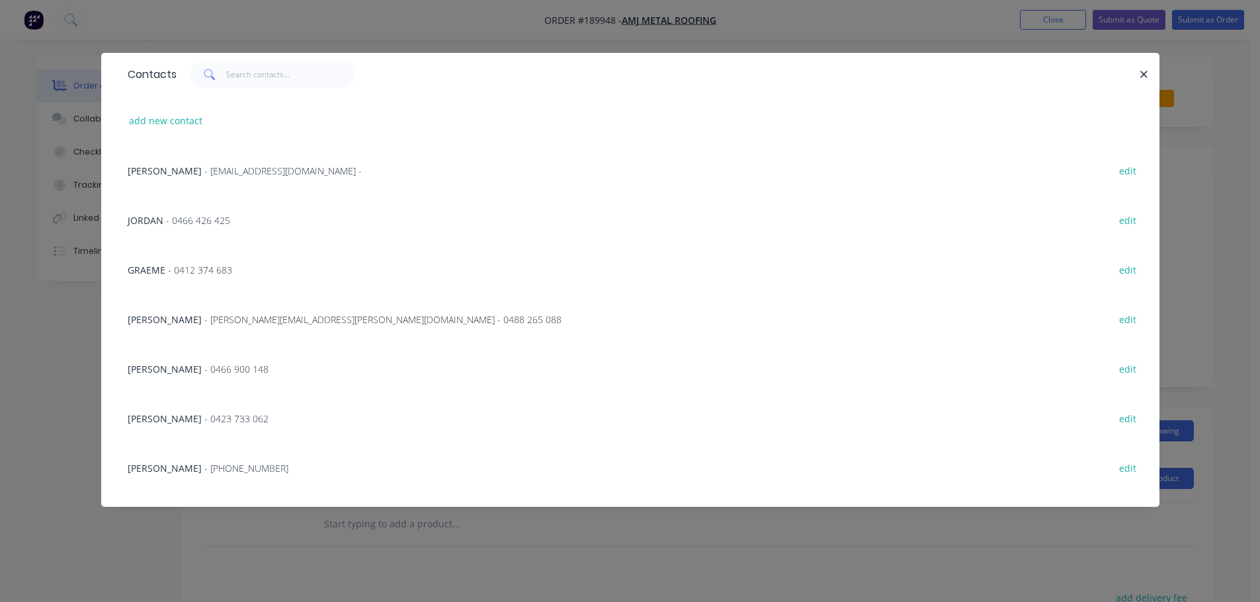
click at [197, 313] on div "ALAN FINLAY - alan.finlay@amjmetalroofing.com.au - 0488 265 088" at bounding box center [345, 320] width 434 height 14
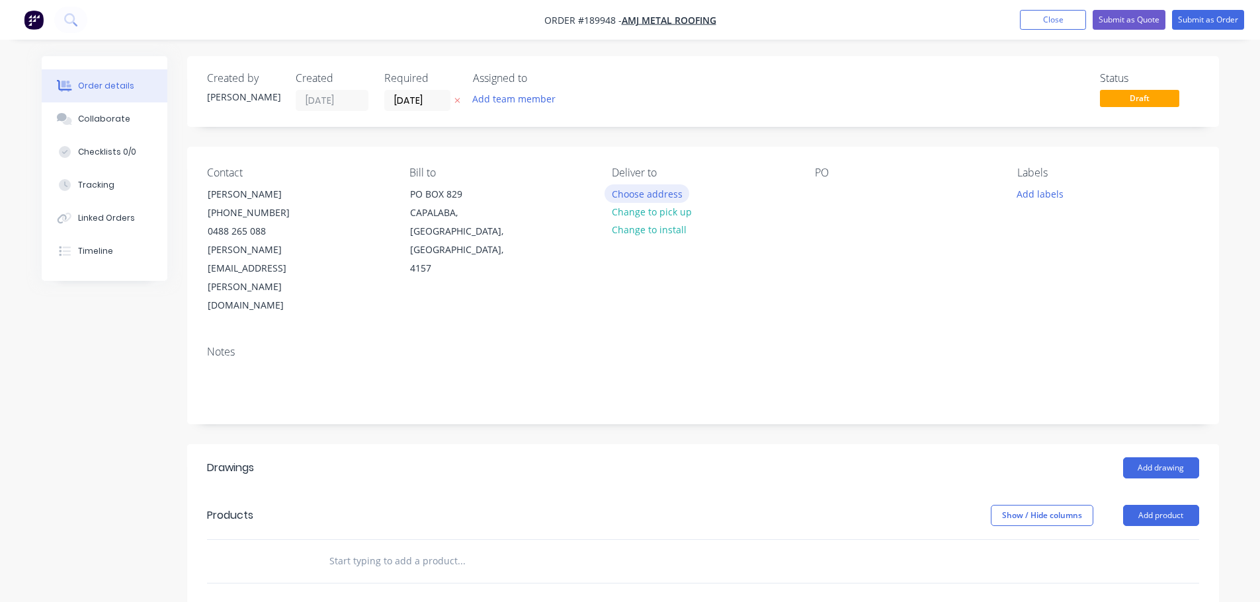
click at [653, 196] on button "Choose address" at bounding box center [646, 193] width 85 height 18
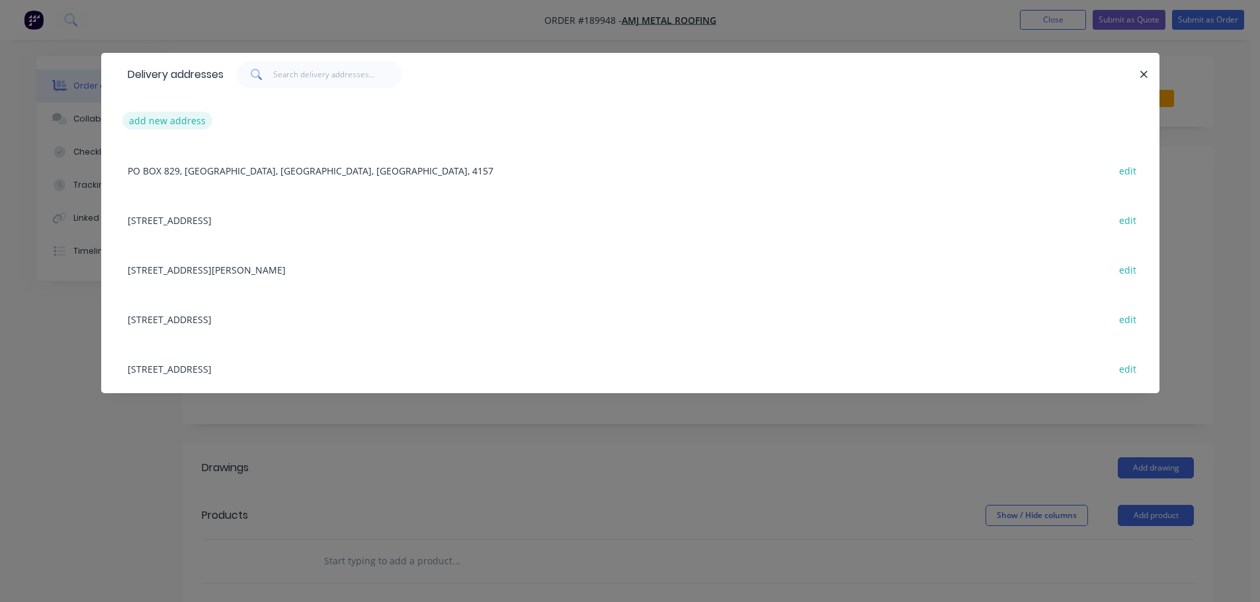
click at [202, 119] on button "add new address" at bounding box center [167, 121] width 91 height 18
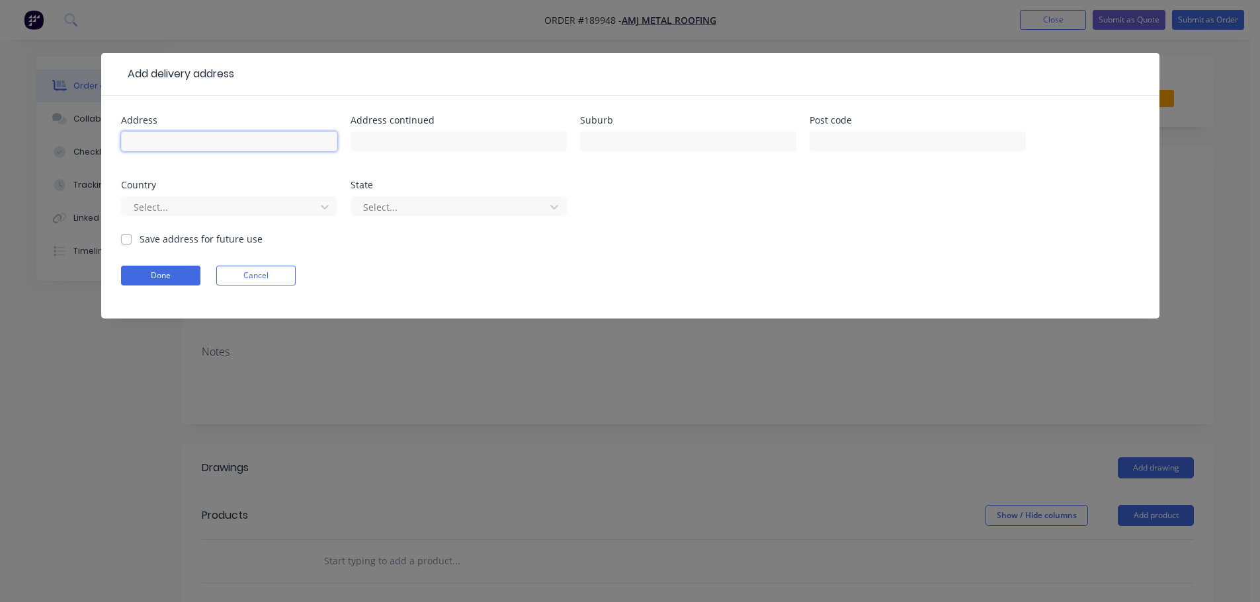
click at [218, 142] on input "text" at bounding box center [229, 142] width 216 height 20
type input "26 STRAWBERRY STREET"
click at [631, 147] on input "text" at bounding box center [688, 142] width 216 height 20
type input "MANLY WEST"
click at [252, 209] on div at bounding box center [220, 207] width 177 height 17
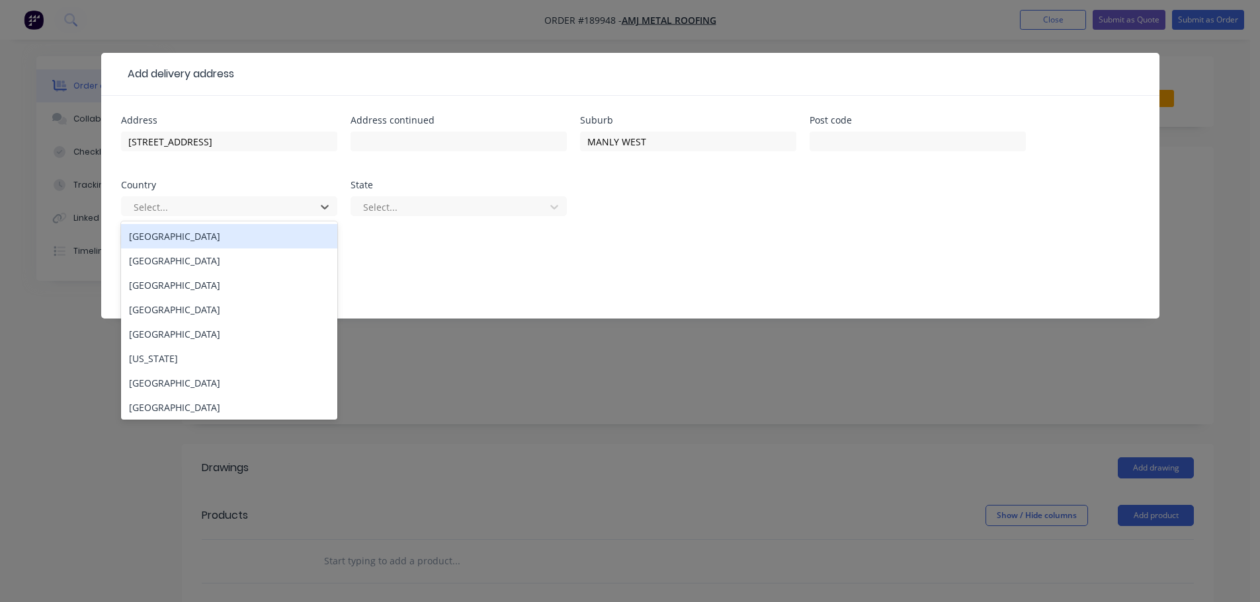
click at [231, 237] on div "[GEOGRAPHIC_DATA]" at bounding box center [229, 236] width 216 height 24
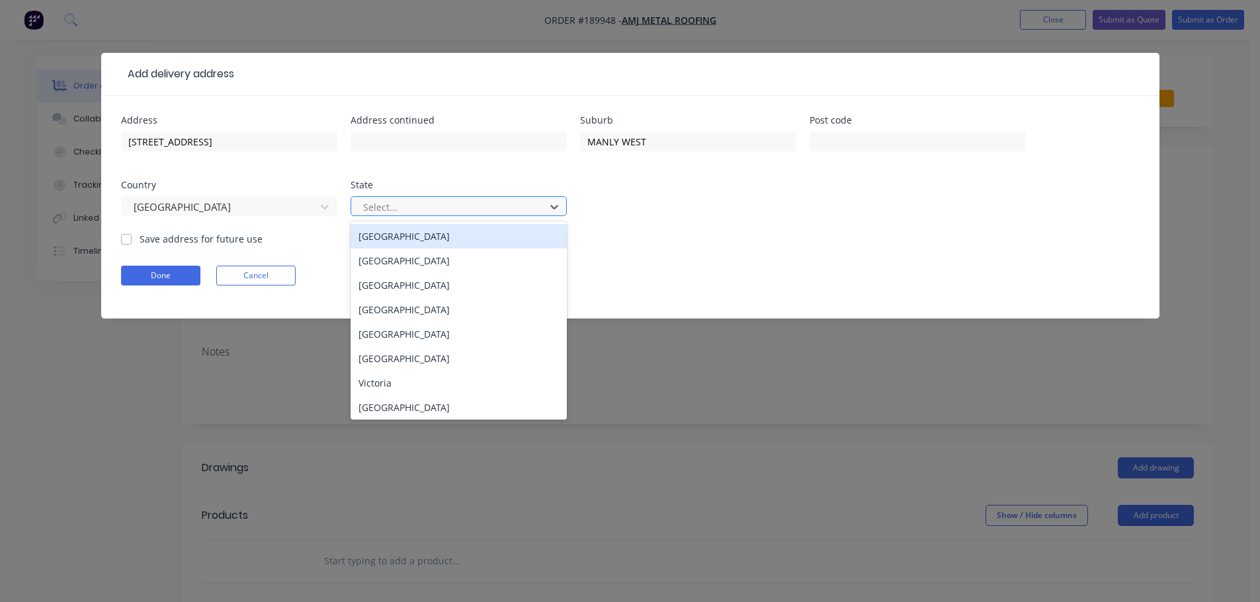
click at [405, 210] on div at bounding box center [450, 207] width 177 height 17
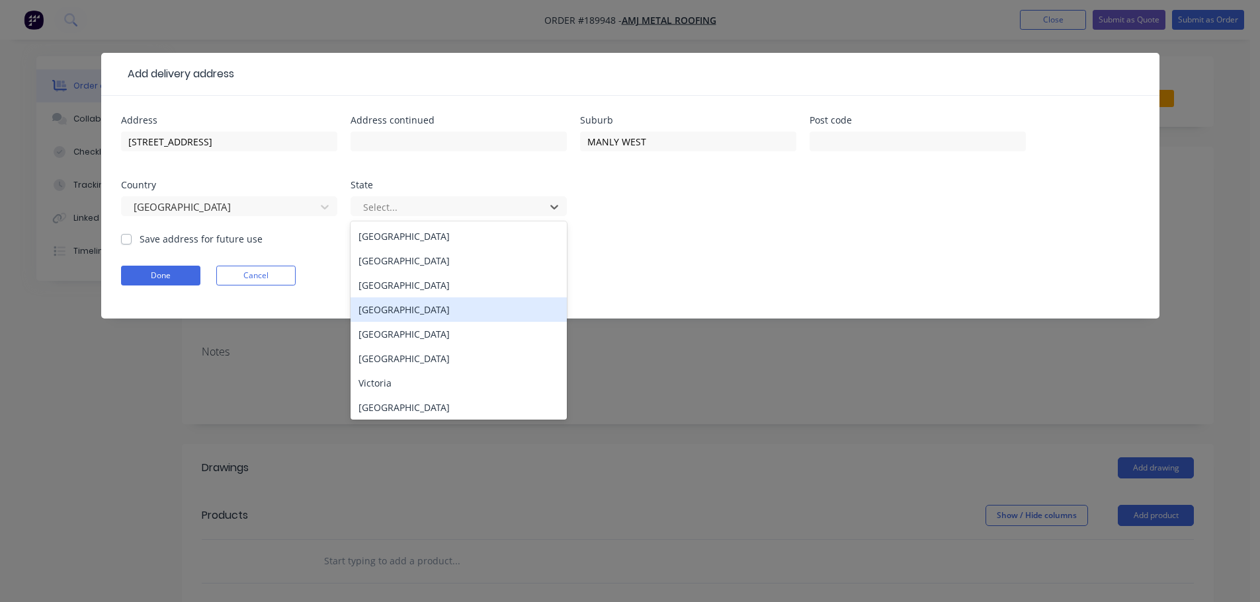
click at [380, 317] on div "[GEOGRAPHIC_DATA]" at bounding box center [458, 310] width 216 height 24
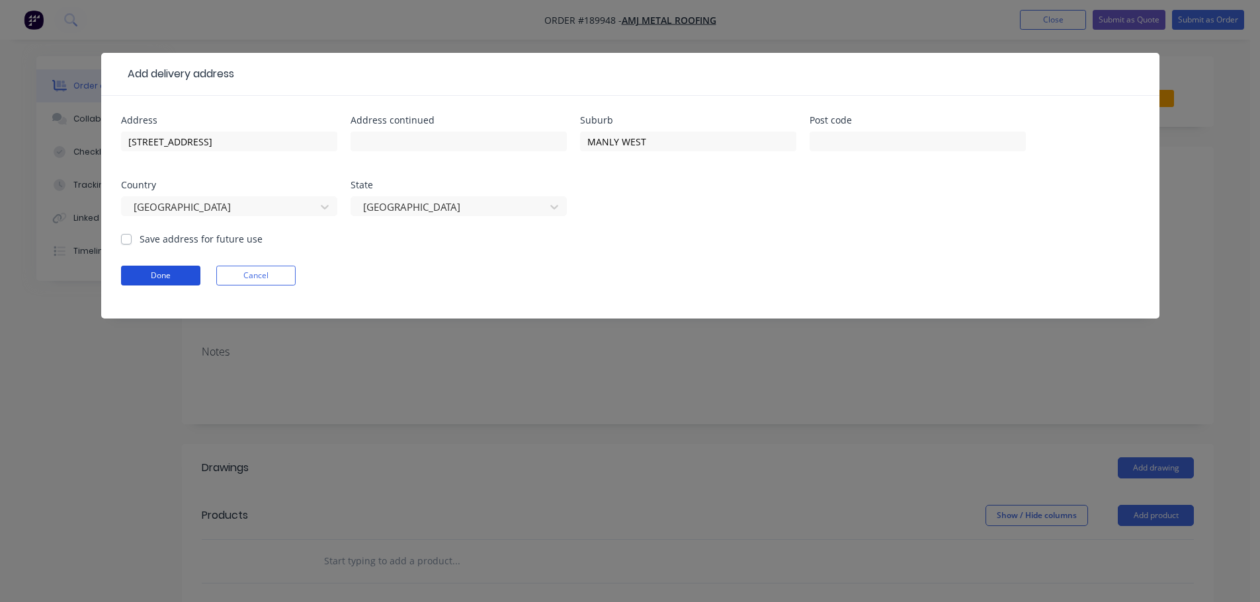
click at [179, 278] on button "Done" at bounding box center [160, 276] width 79 height 20
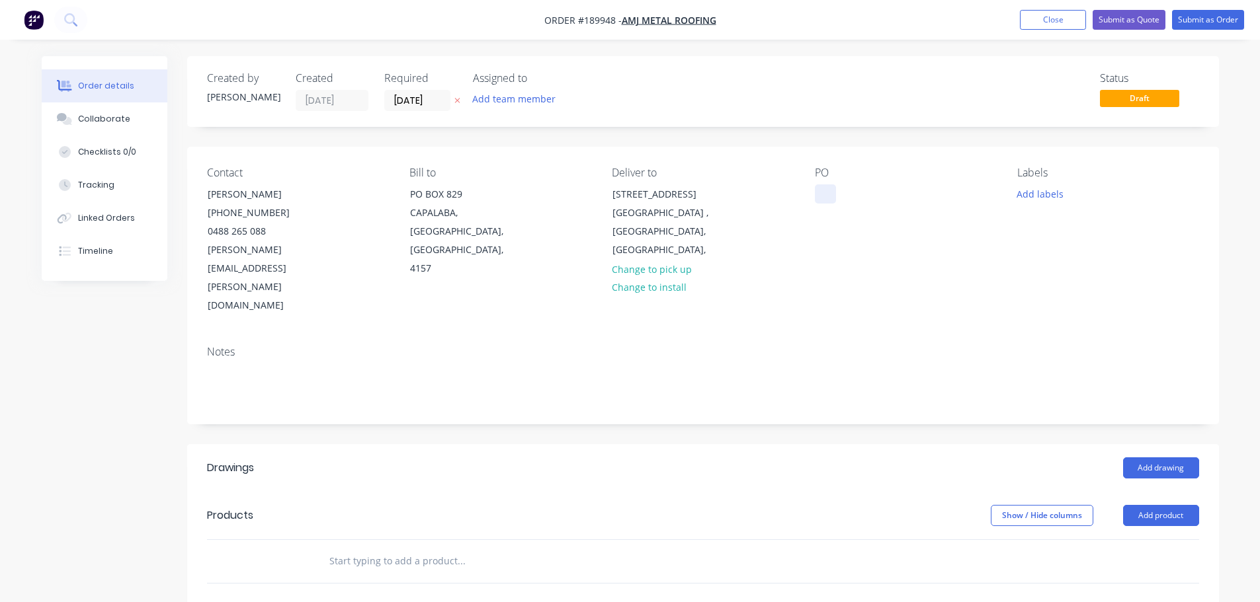
click at [825, 194] on div at bounding box center [825, 193] width 21 height 19
click at [1027, 194] on button "Add labels" at bounding box center [1040, 193] width 61 height 18
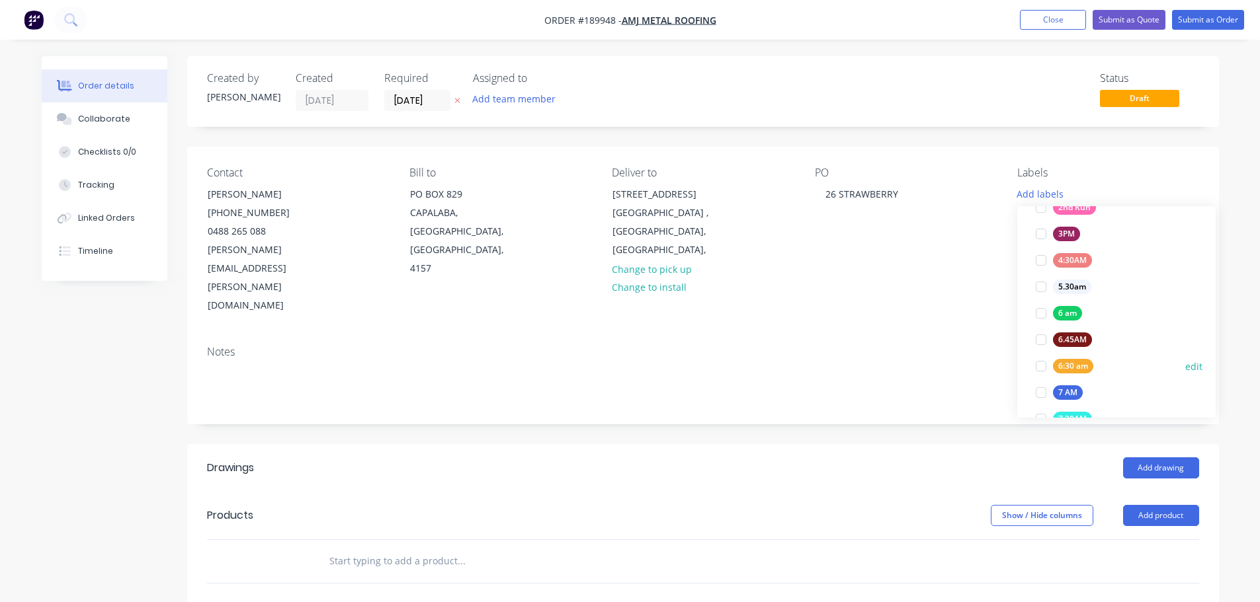
scroll to position [264, 0]
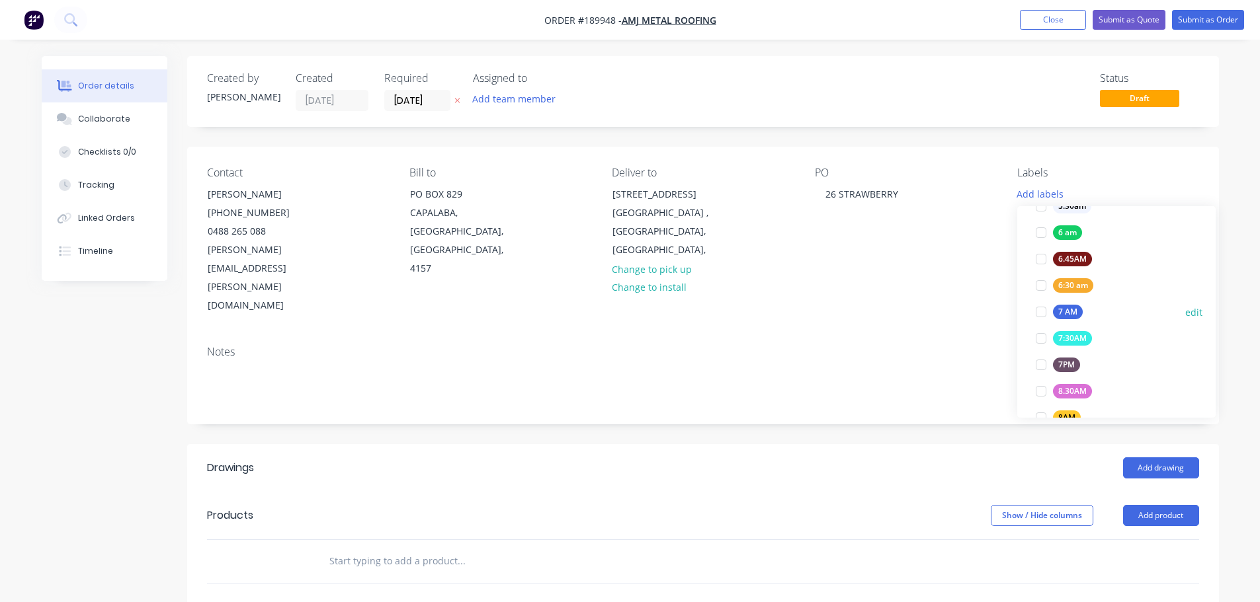
click at [1041, 314] on div at bounding box center [1040, 312] width 26 height 26
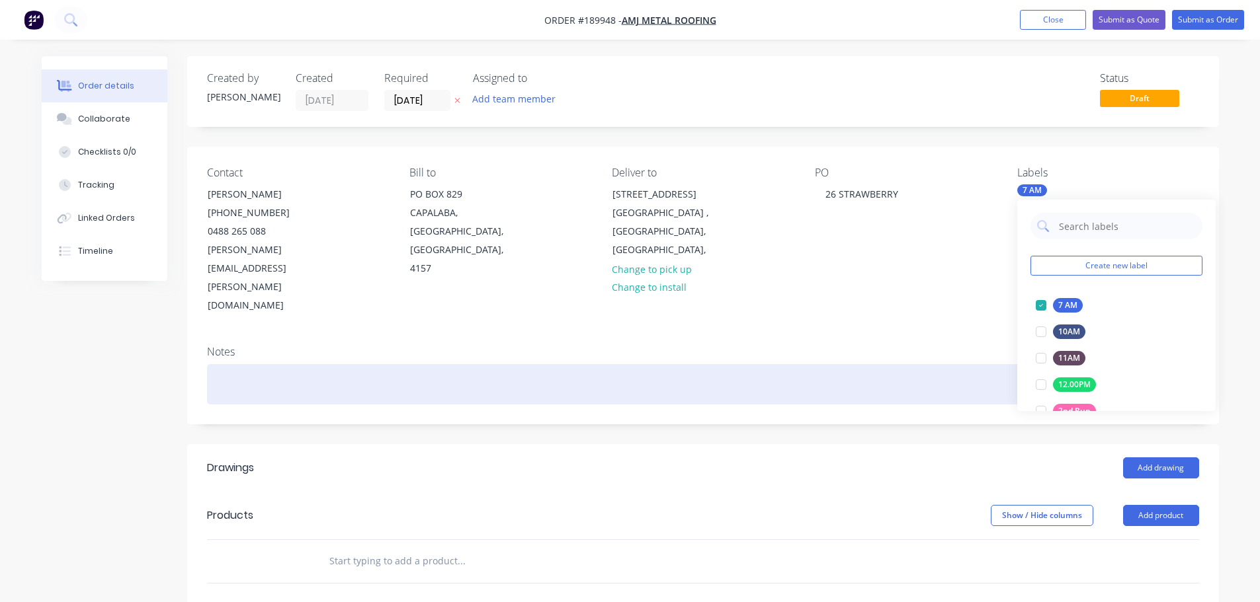
click at [951, 364] on div at bounding box center [703, 384] width 992 height 40
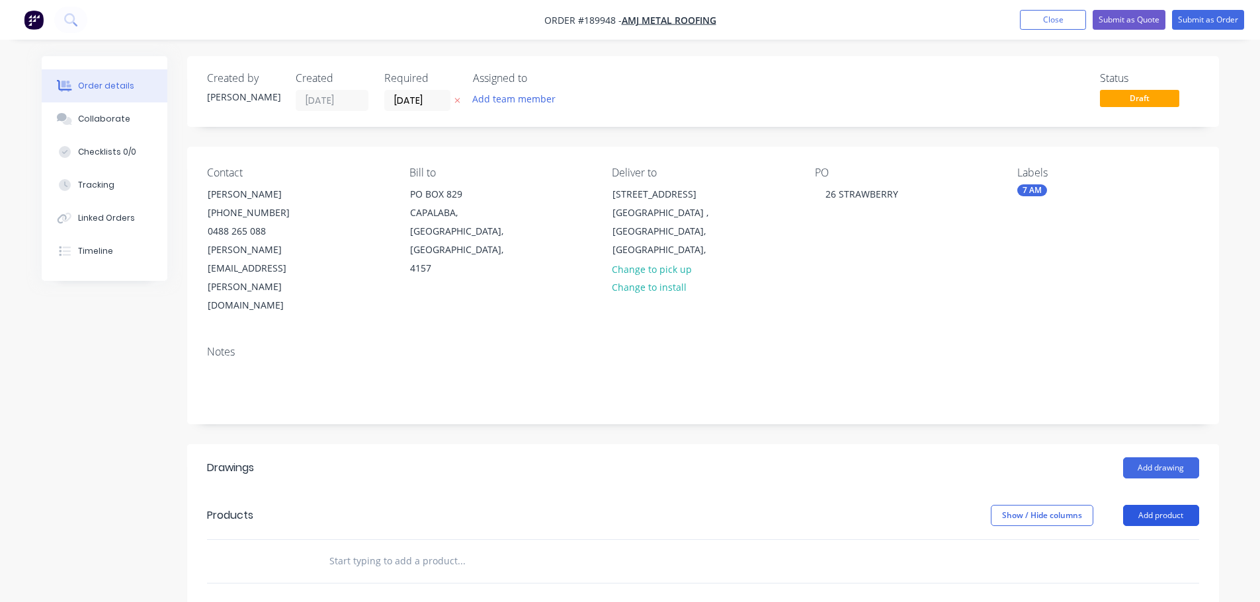
click at [1167, 505] on button "Add product" at bounding box center [1161, 515] width 76 height 21
click at [1135, 540] on div "Product catalogue" at bounding box center [1136, 549] width 102 height 19
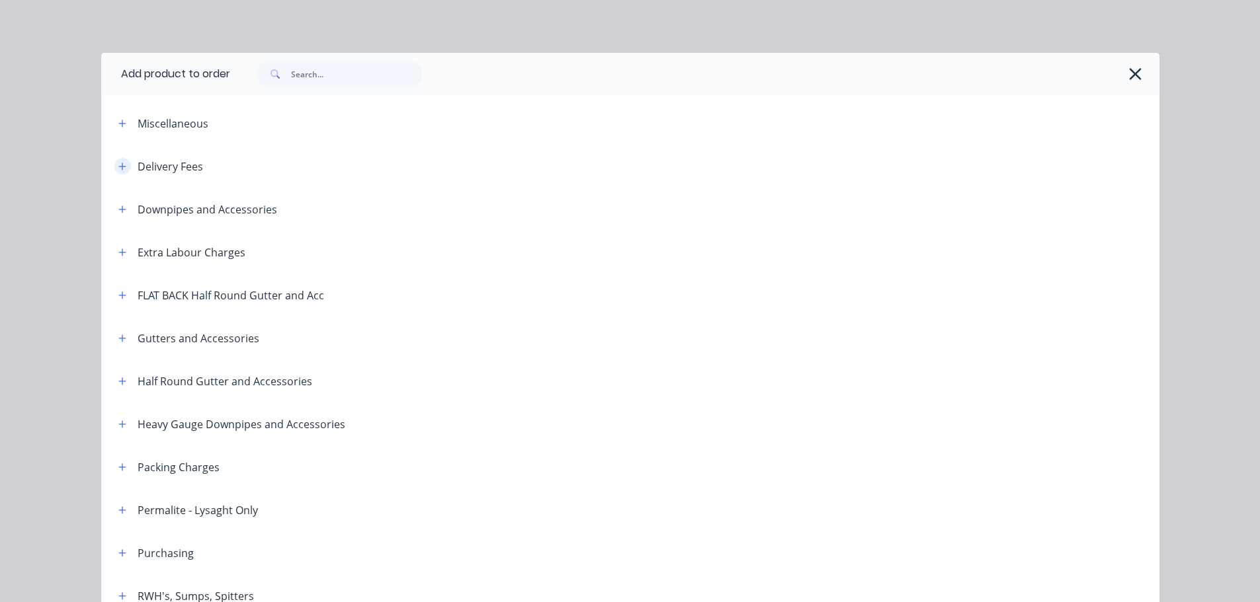
click at [114, 168] on button "button" at bounding box center [122, 166] width 17 height 17
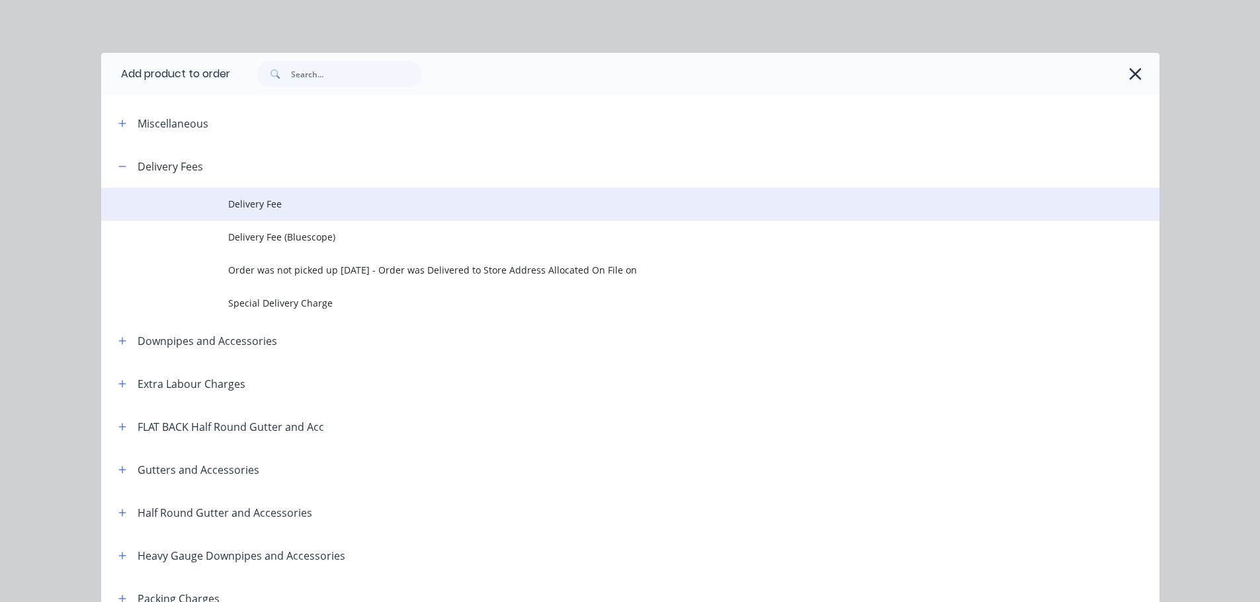
click at [288, 210] on span "Delivery Fee" at bounding box center [600, 204] width 744 height 14
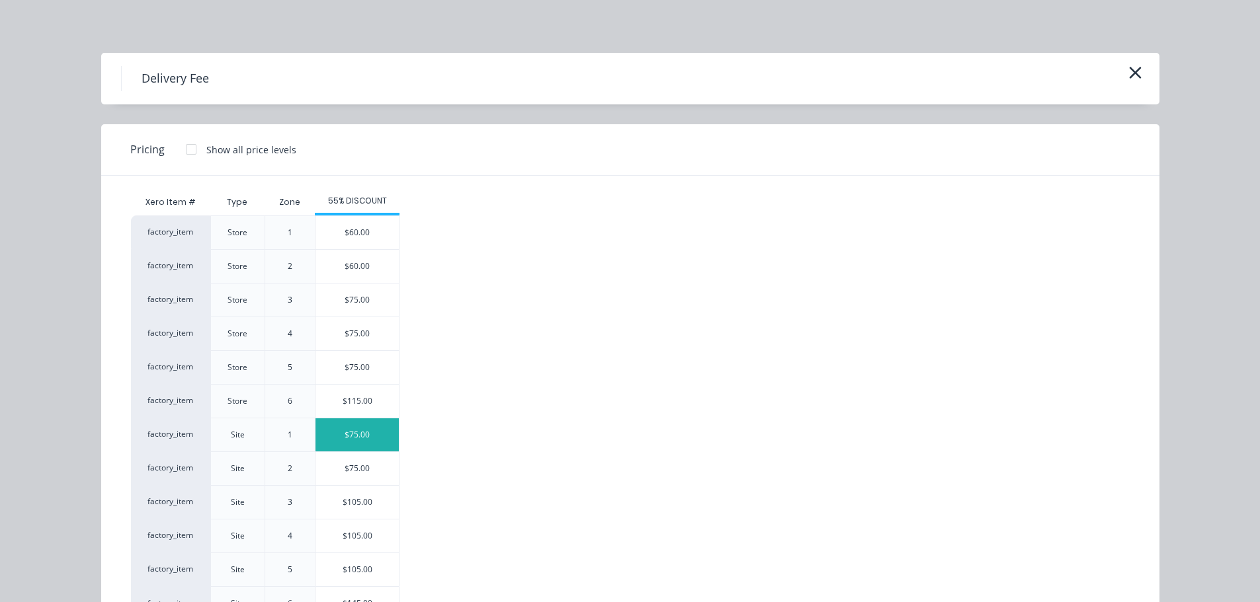
click at [354, 429] on div "$75.00" at bounding box center [356, 435] width 83 height 33
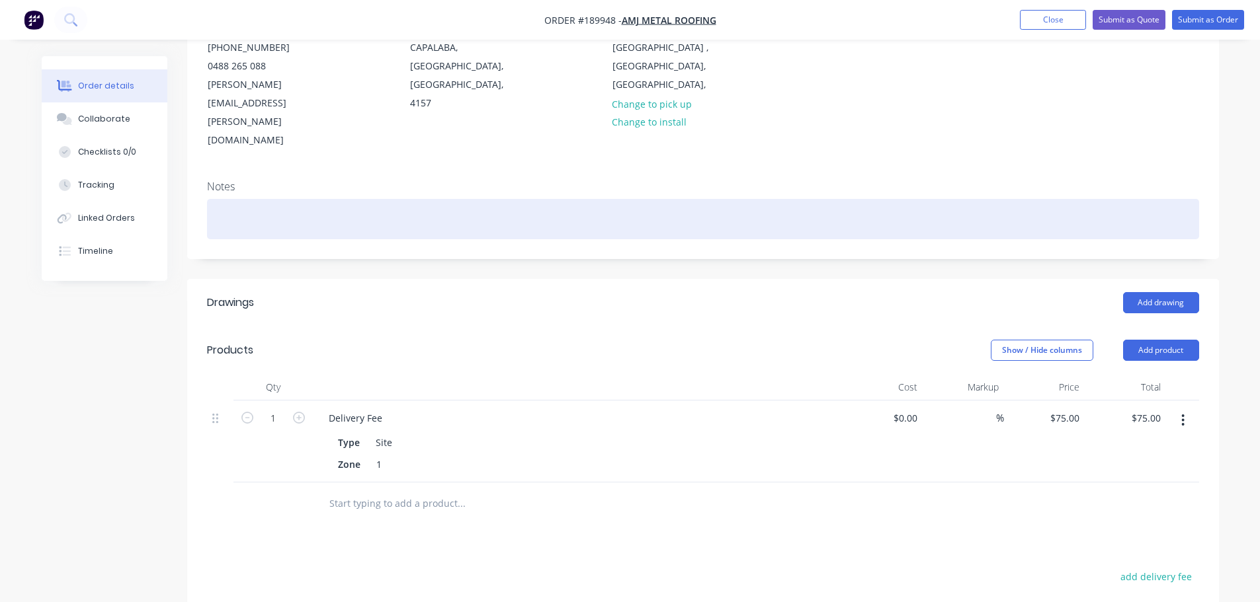
scroll to position [198, 0]
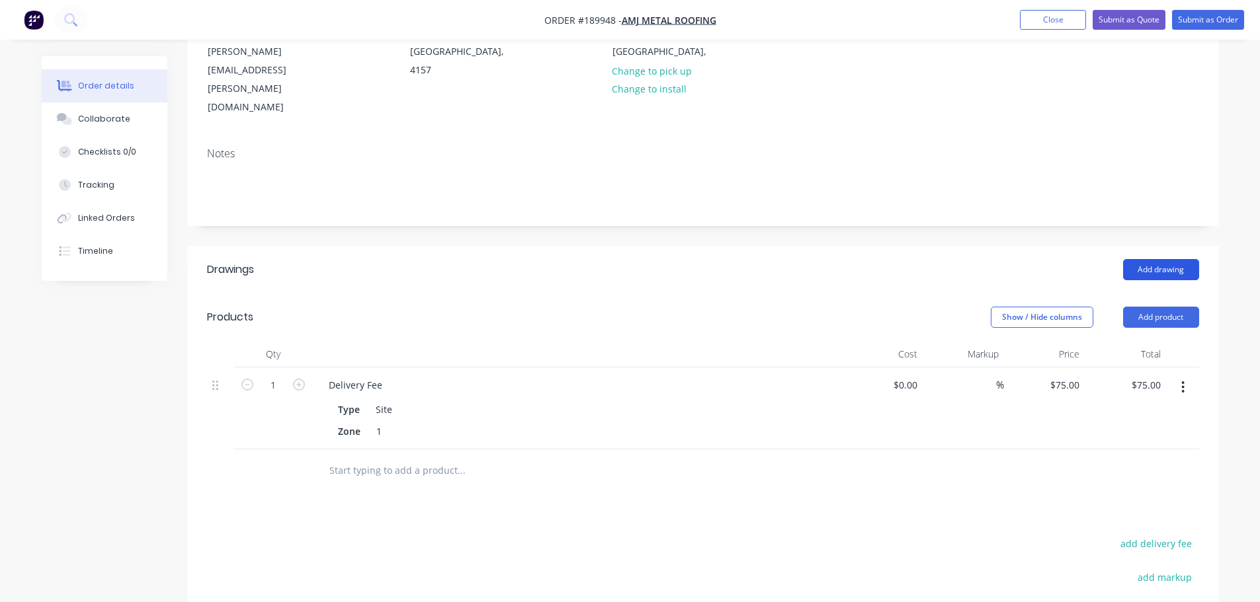
click at [1163, 259] on button "Add drawing" at bounding box center [1161, 269] width 76 height 21
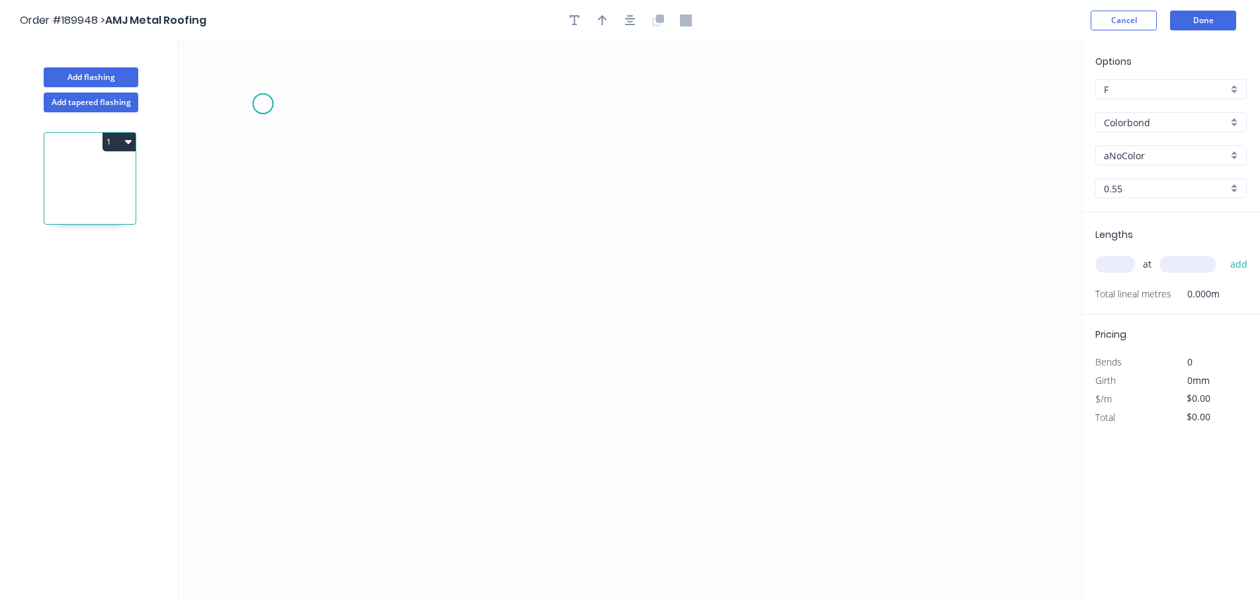
click at [262, 103] on icon "0" at bounding box center [630, 321] width 903 height 561
click at [260, 266] on icon "0" at bounding box center [630, 321] width 903 height 561
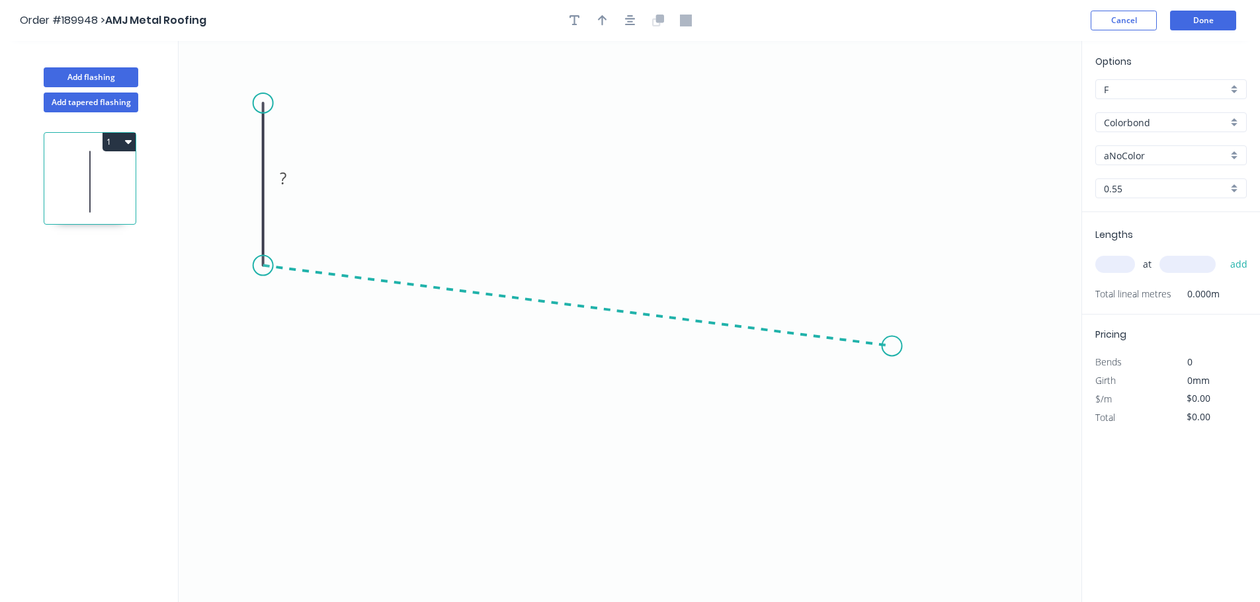
click at [892, 346] on icon "0 ?" at bounding box center [630, 321] width 903 height 561
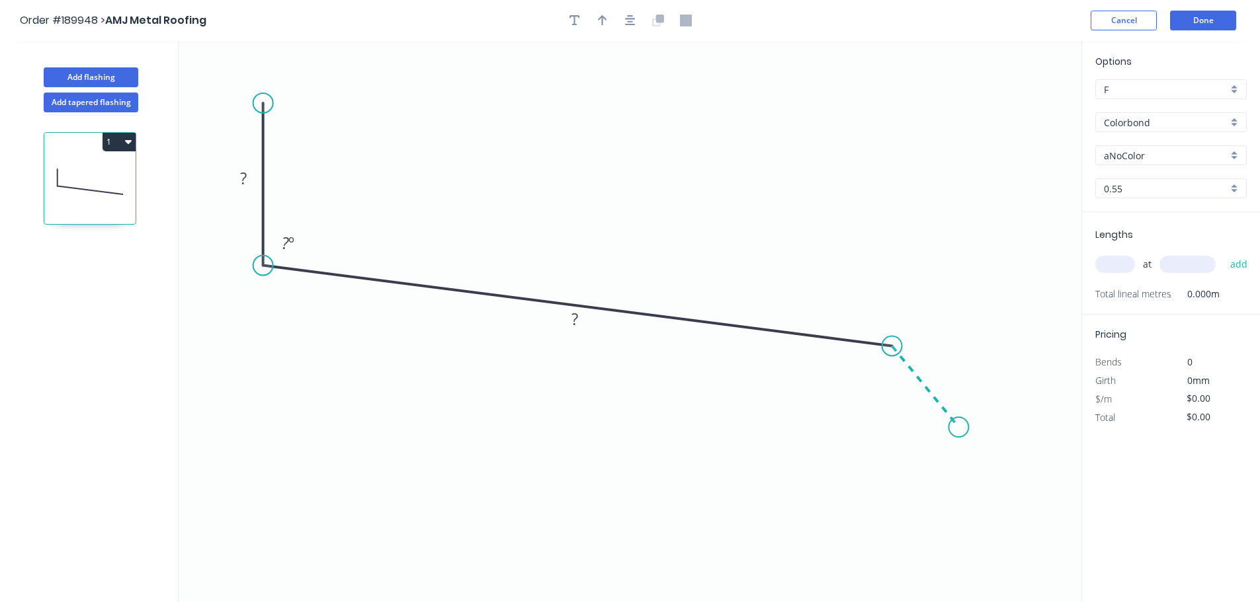
click at [959, 428] on icon "0 ? ? ? º" at bounding box center [630, 321] width 903 height 561
drag, startPoint x: 260, startPoint y: 102, endPoint x: 260, endPoint y: 83, distance: 19.2
click at [260, 83] on circle at bounding box center [263, 83] width 20 height 20
click at [253, 167] on g "?" at bounding box center [242, 167] width 43 height 27
click at [251, 168] on rect at bounding box center [239, 168] width 26 height 19
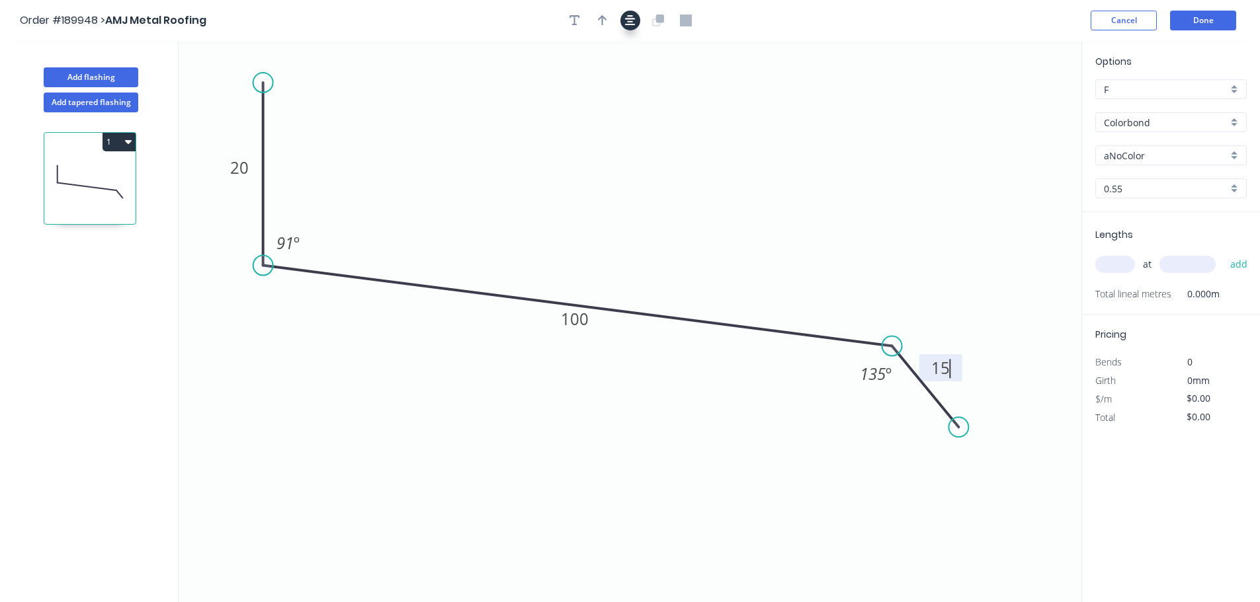
click at [631, 22] on icon "button" at bounding box center [630, 20] width 11 height 11
type input "$8.47"
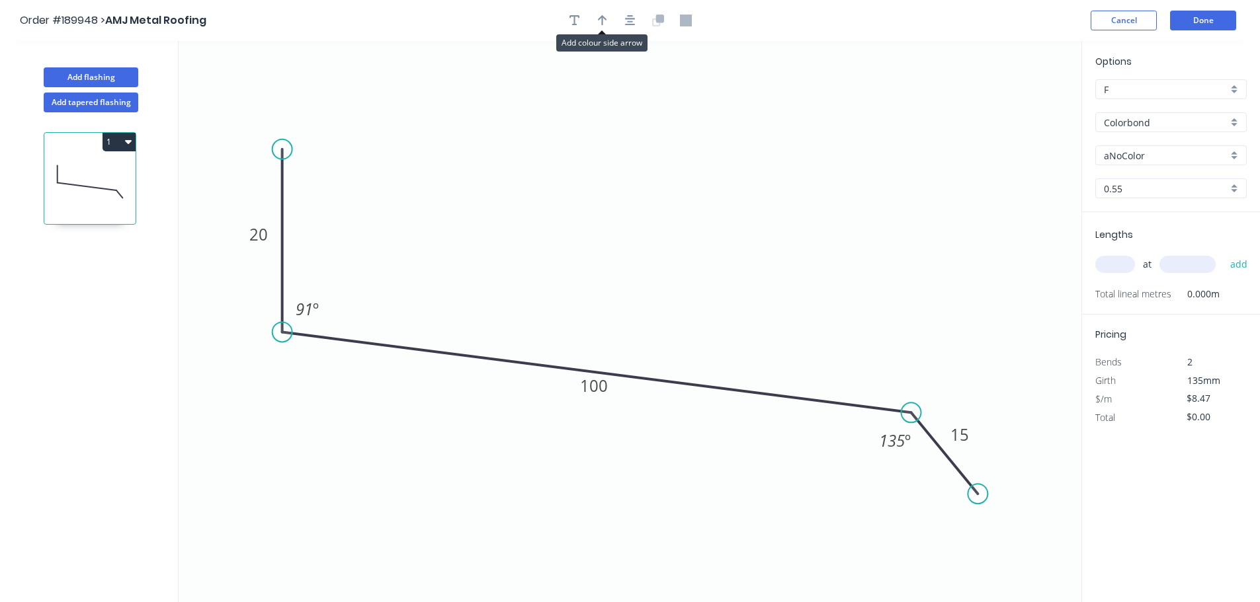
drag, startPoint x: 610, startPoint y: 22, endPoint x: 823, endPoint y: 143, distance: 244.6
click at [609, 22] on button "button" at bounding box center [602, 21] width 20 height 20
drag, startPoint x: 922, startPoint y: 143, endPoint x: 607, endPoint y: 132, distance: 315.6
click at [607, 132] on icon at bounding box center [607, 116] width 12 height 42
click at [1184, 112] on div "Options F F Colorbond Colorbond Colorbond (Premium) Colorbond Coolmax Colorbond…" at bounding box center [1171, 133] width 178 height 158
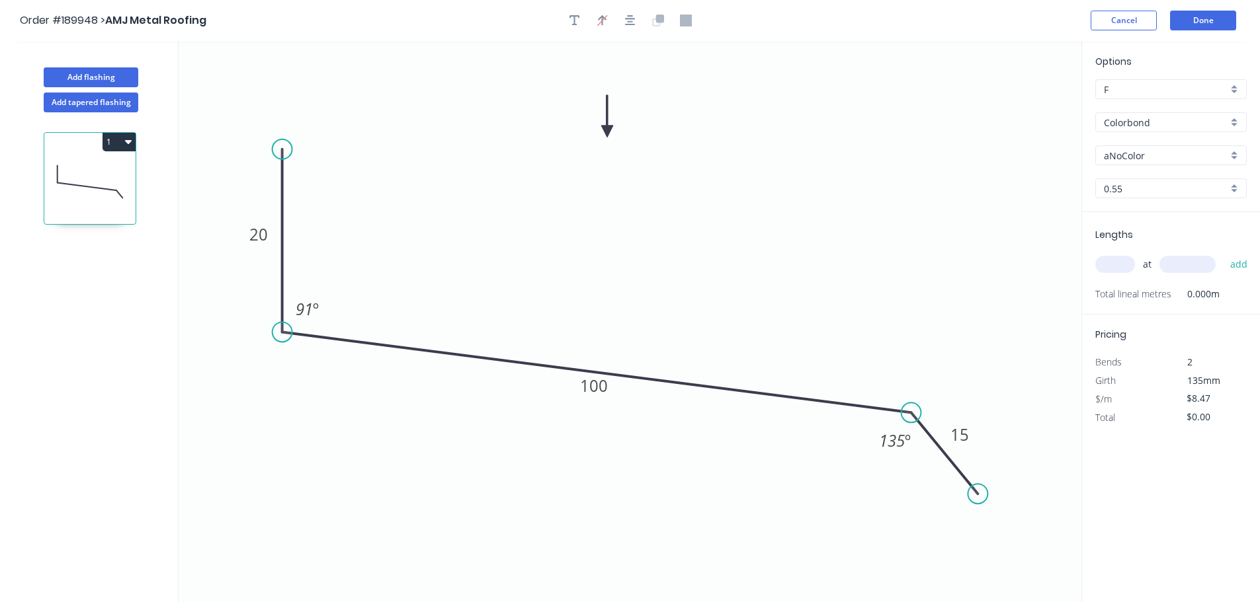
click at [1165, 163] on div "aNoColor" at bounding box center [1170, 155] width 151 height 20
click at [1156, 206] on div "Bluegum" at bounding box center [1171, 203] width 150 height 23
type input "Bluegum"
click at [1114, 267] on input "text" at bounding box center [1115, 264] width 40 height 17
type input "1"
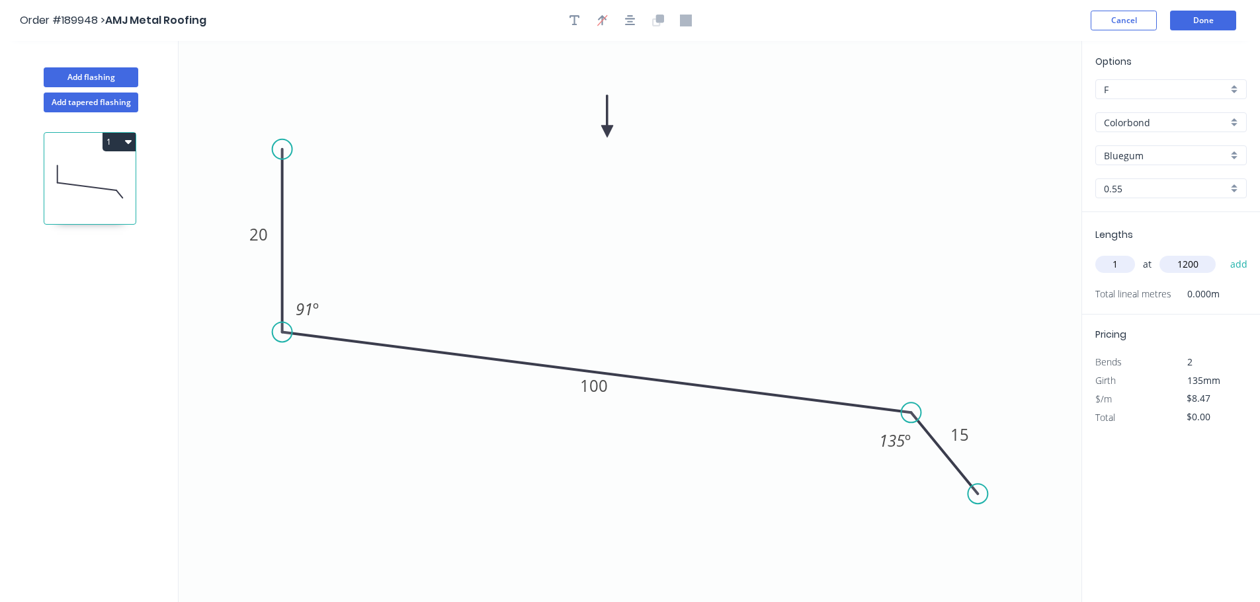
type input "1200"
click at [1223, 253] on button "add" at bounding box center [1238, 264] width 31 height 22
type input "$10.16"
click at [74, 83] on button "Add flashing" at bounding box center [91, 77] width 95 height 20
type input "$0.00"
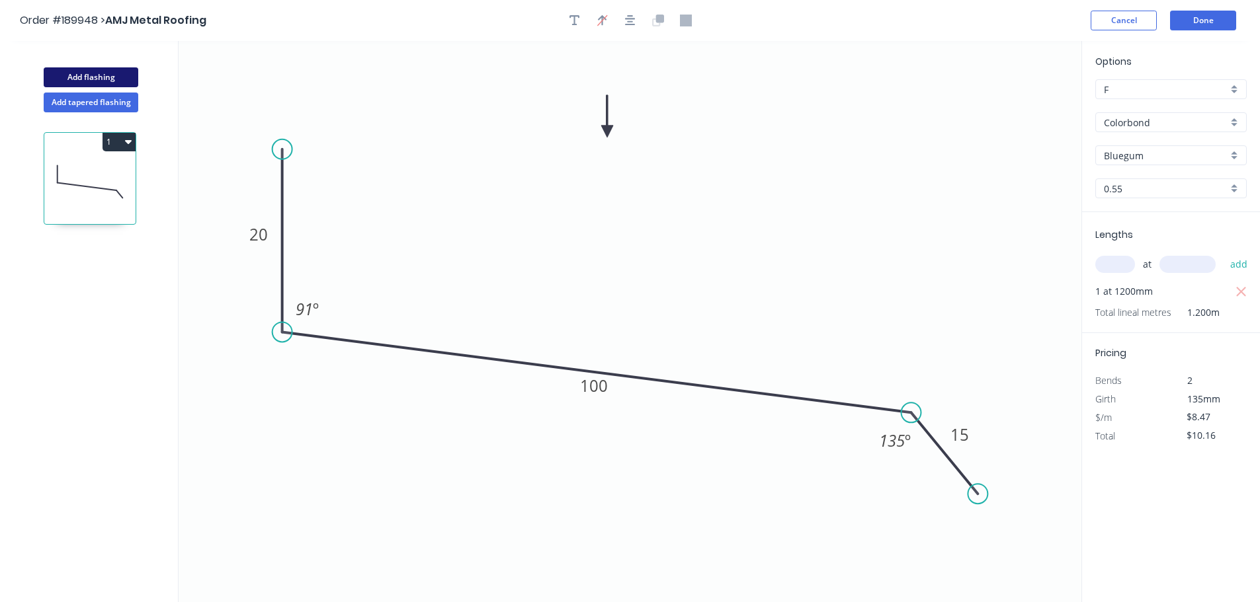
type input "$0.00"
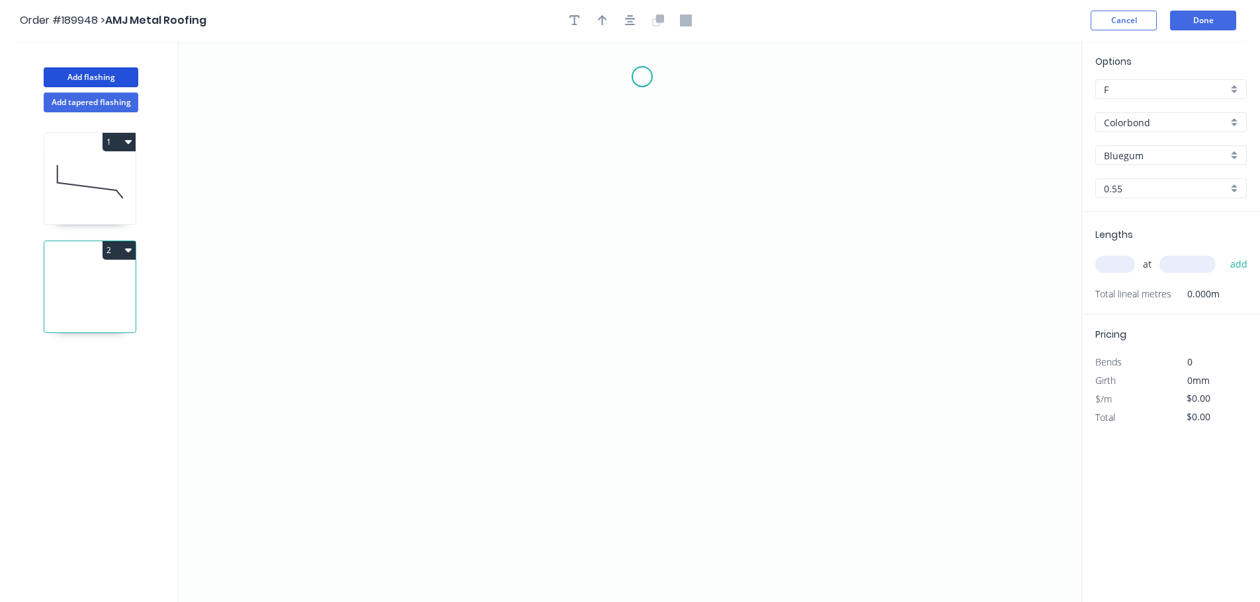
click at [644, 72] on icon "0" at bounding box center [630, 321] width 903 height 561
click at [677, 97] on div "Delete point" at bounding box center [712, 90] width 133 height 27
click at [646, 101] on icon "0" at bounding box center [630, 321] width 903 height 561
click at [597, 148] on icon "0" at bounding box center [630, 321] width 903 height 561
click at [598, 317] on icon "0 ?" at bounding box center [630, 321] width 903 height 561
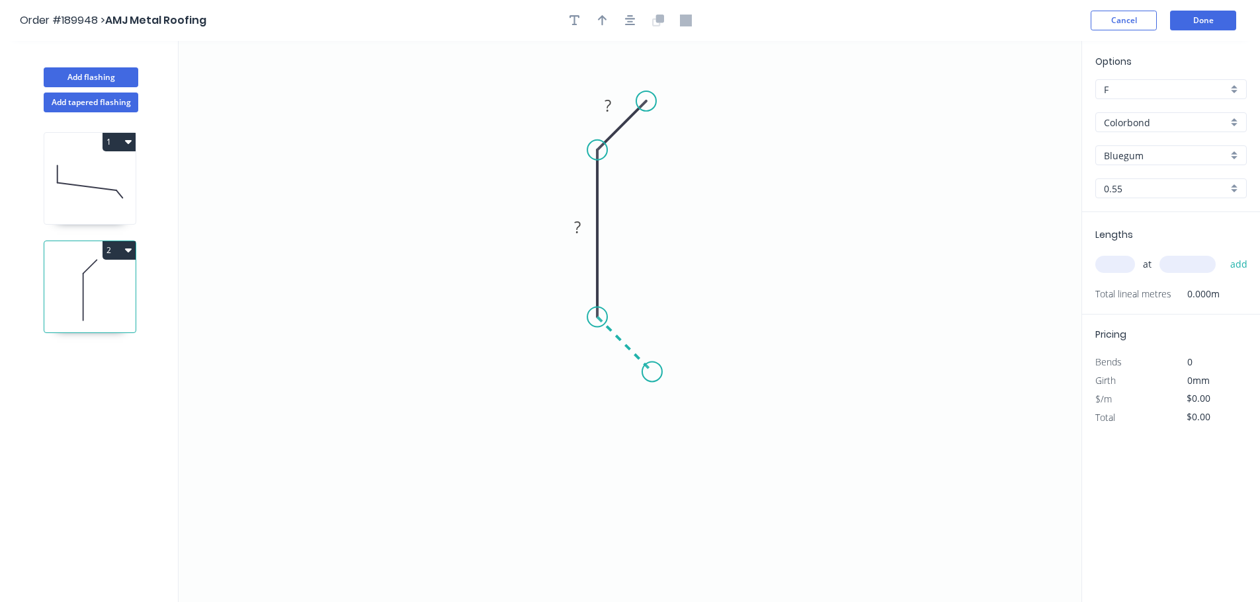
click at [652, 374] on icon "0 ? ?" at bounding box center [630, 321] width 903 height 561
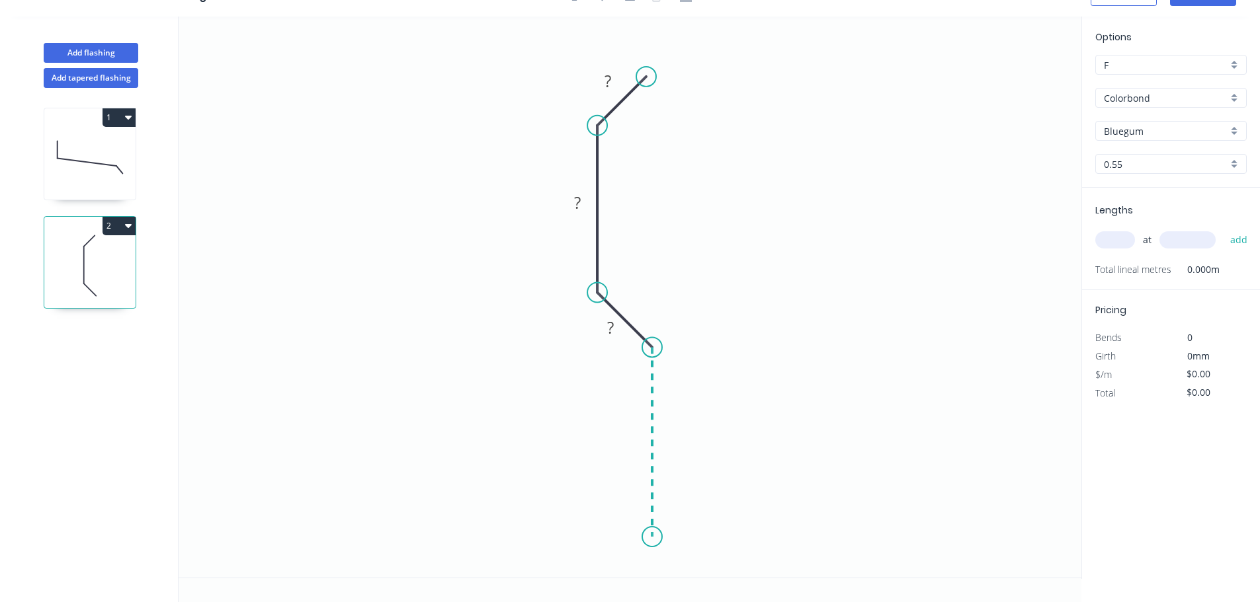
click at [657, 538] on icon "0 ? ? ?" at bounding box center [630, 297] width 903 height 561
click at [605, 571] on icon "0 ? ? ? ?" at bounding box center [630, 297] width 903 height 561
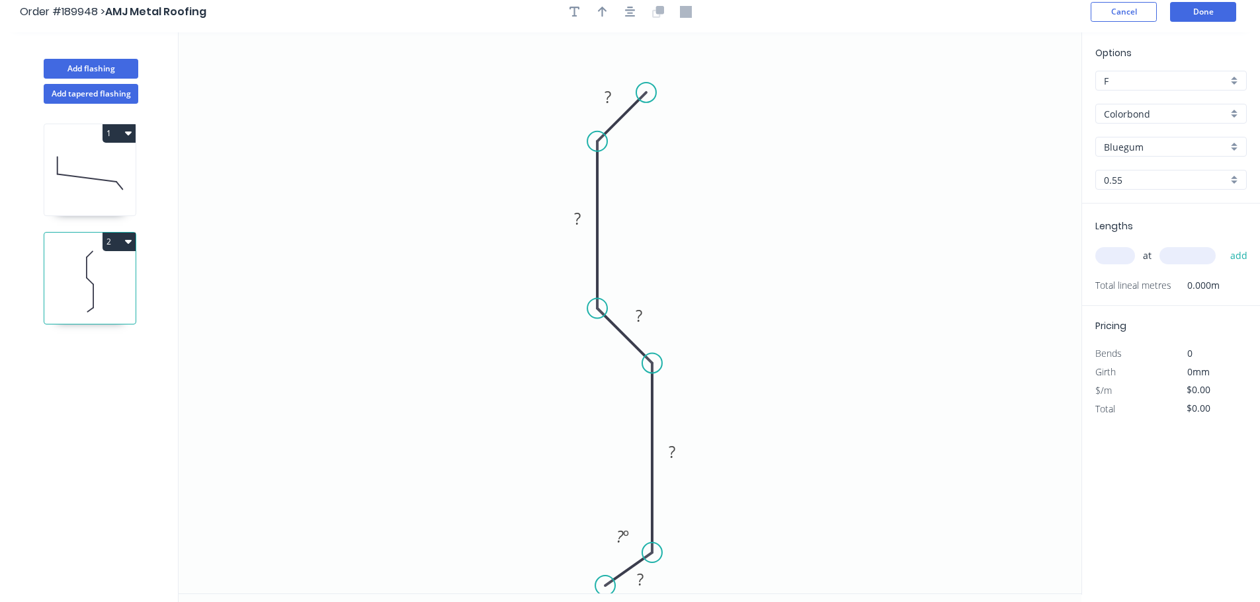
scroll to position [0, 0]
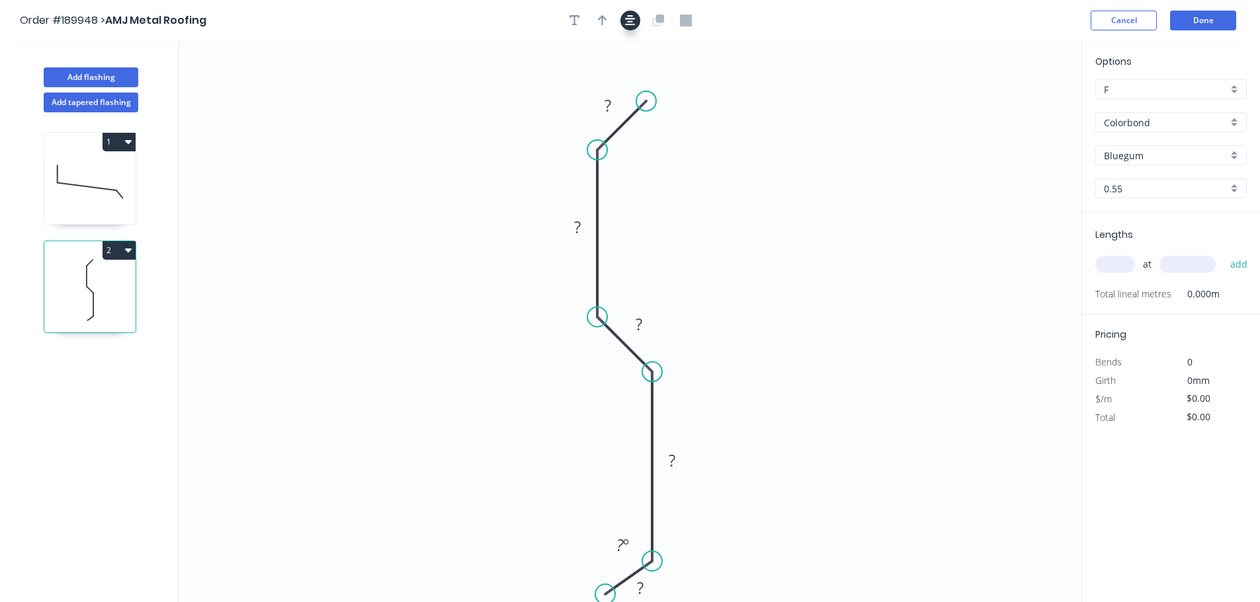
click at [627, 22] on icon "button" at bounding box center [630, 21] width 11 height 12
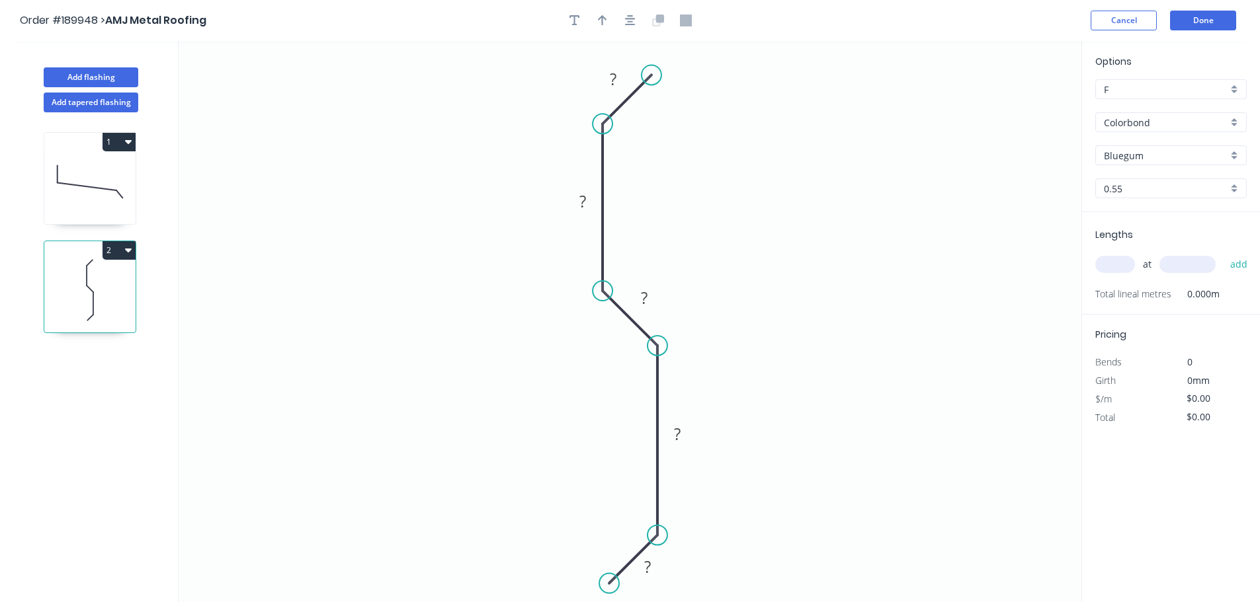
drag, startPoint x: 604, startPoint y: 569, endPoint x: 609, endPoint y: 583, distance: 14.2
click at [609, 583] on circle at bounding box center [609, 584] width 20 height 20
click at [694, 118] on div "Crush & Fold" at bounding box center [709, 121] width 133 height 27
drag, startPoint x: 664, startPoint y: 48, endPoint x: 738, endPoint y: 80, distance: 80.8
click at [738, 80] on rect at bounding box center [717, 69] width 53 height 27
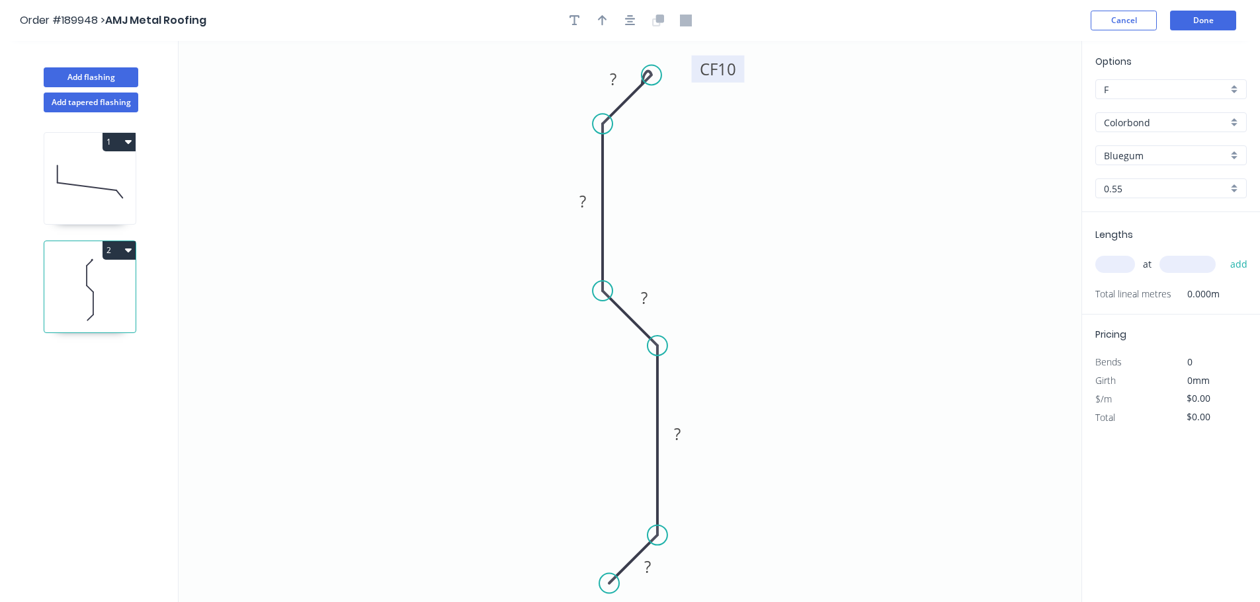
click at [729, 73] on tspan "10" at bounding box center [726, 69] width 19 height 22
type input "$11.71"
click at [638, 19] on button "button" at bounding box center [630, 21] width 20 height 20
click at [608, 20] on button "button" at bounding box center [602, 21] width 20 height 20
click at [1020, 106] on icon "0 10 40 10 40 CF 10 10" at bounding box center [630, 321] width 903 height 561
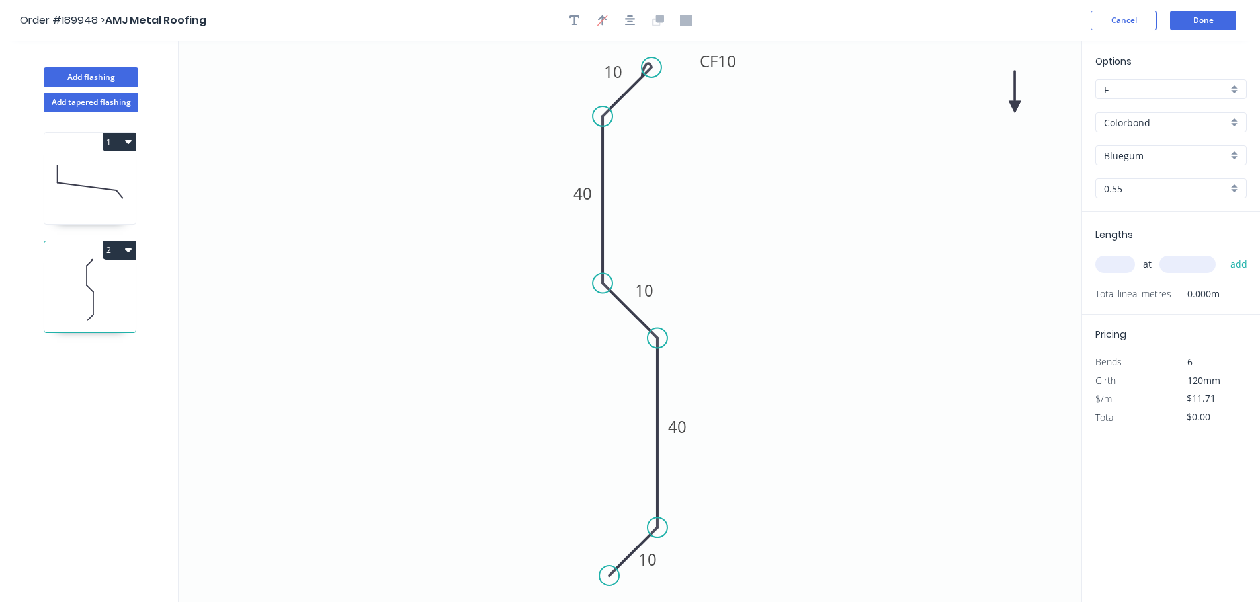
click at [1014, 102] on icon at bounding box center [1014, 92] width 12 height 42
click at [1014, 102] on icon at bounding box center [1025, 96] width 38 height 38
drag, startPoint x: 1018, startPoint y: 150, endPoint x: 994, endPoint y: 237, distance: 89.8
click at [994, 237] on icon at bounding box center [1008, 232] width 42 height 12
click at [1109, 267] on input "text" at bounding box center [1115, 264] width 40 height 17
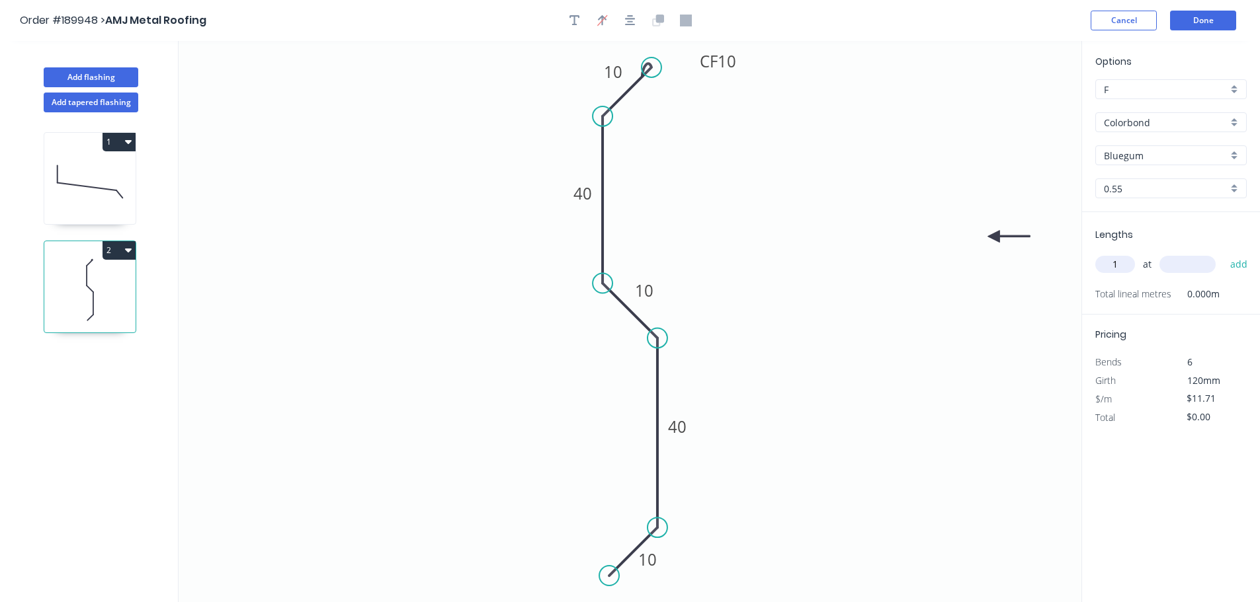
type input "1"
type input "3000"
click at [1223, 253] on button "add" at bounding box center [1238, 264] width 31 height 22
type input "$35.13"
click at [1202, 24] on button "Done" at bounding box center [1203, 21] width 66 height 20
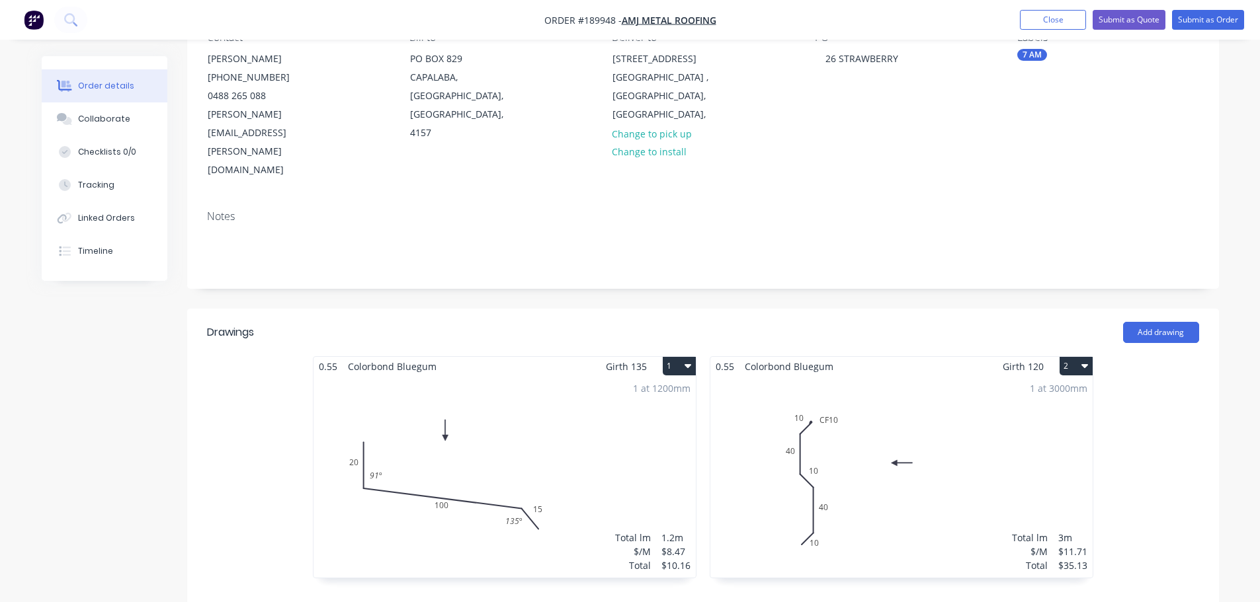
scroll to position [198, 0]
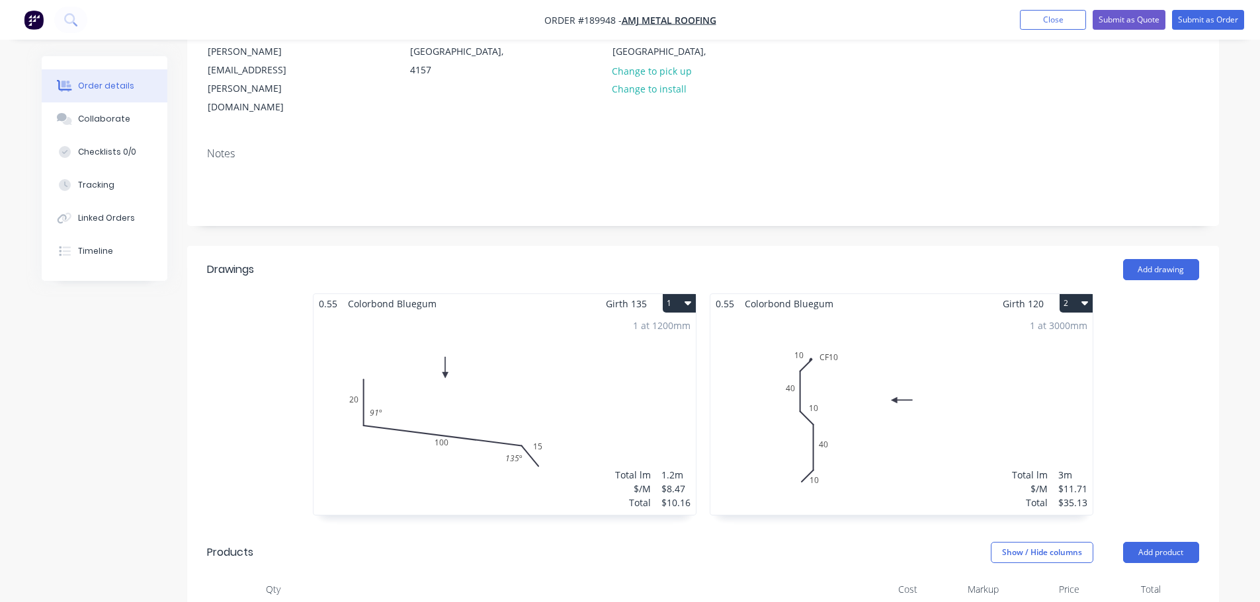
click at [855, 327] on div "1 at 3000mm Total lm $/M Total 3m $11.71 $35.13" at bounding box center [901, 414] width 382 height 202
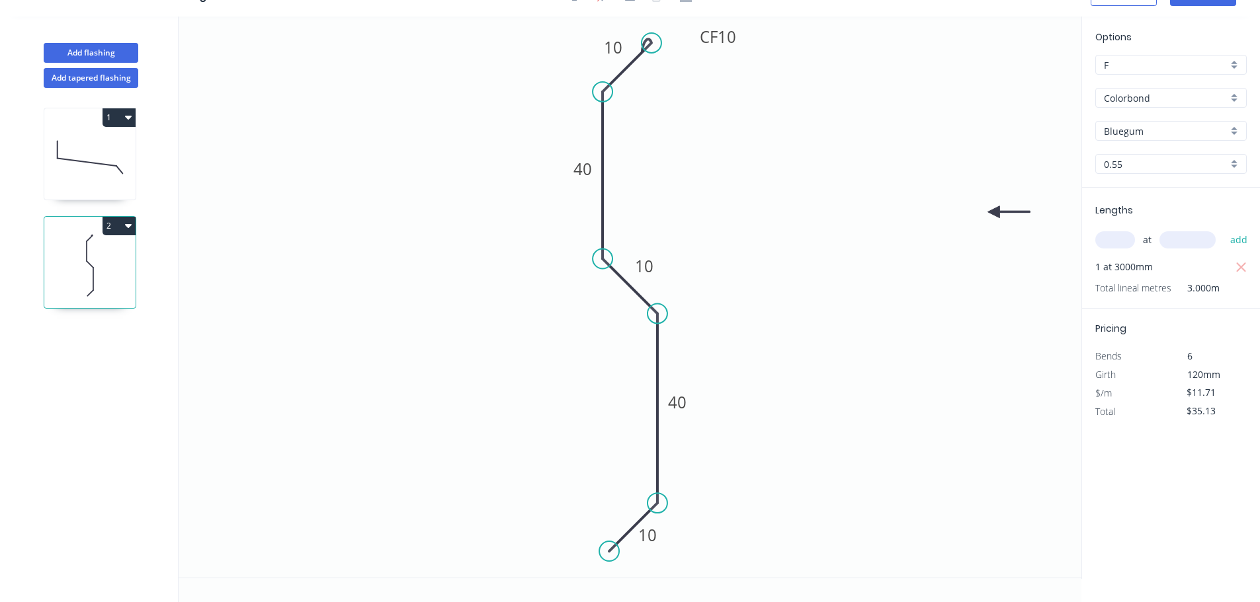
scroll to position [24, 0]
drag, startPoint x: 743, startPoint y: 42, endPoint x: 736, endPoint y: 32, distance: 11.9
click at [736, 32] on rect at bounding box center [711, 27] width 53 height 27
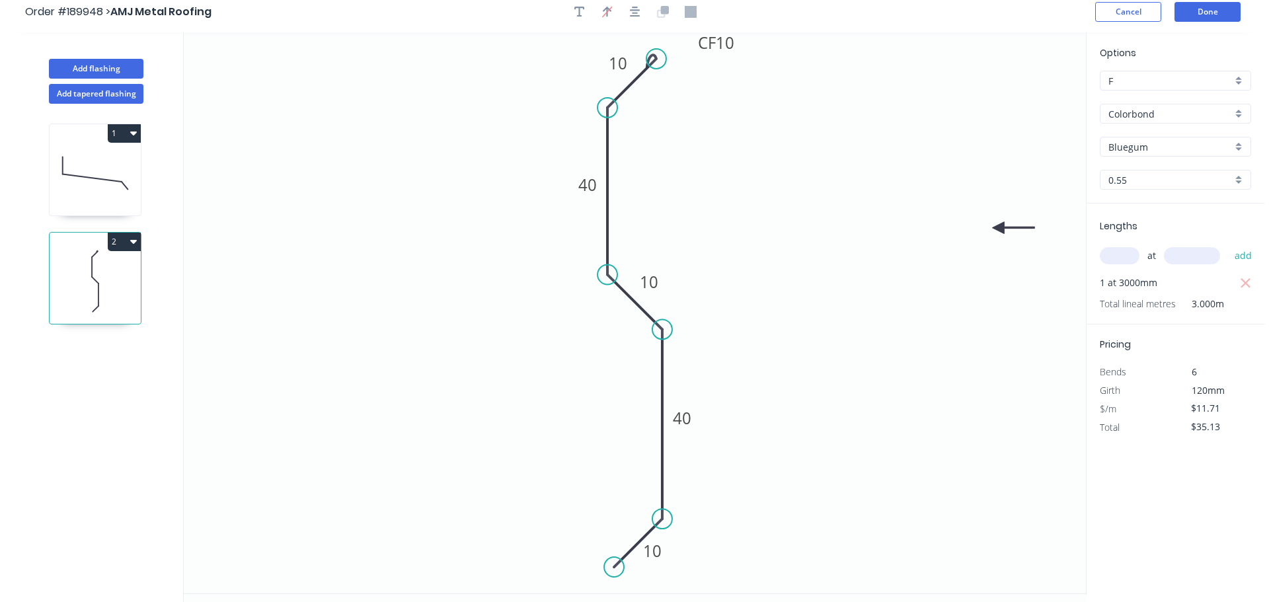
scroll to position [0, 0]
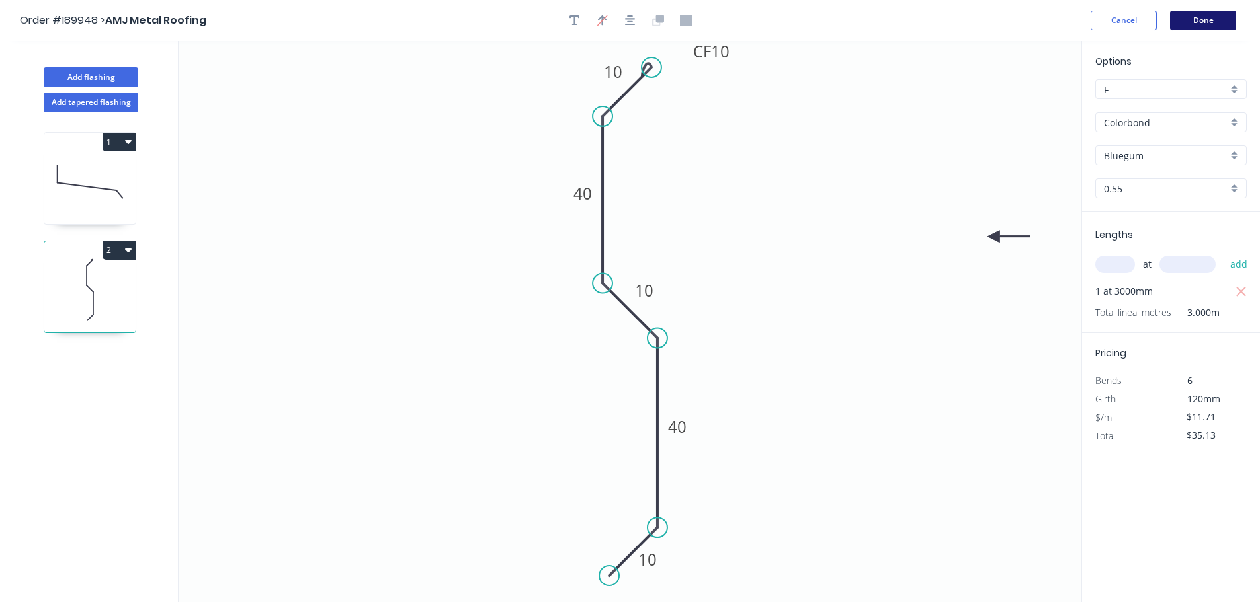
click at [1193, 18] on button "Done" at bounding box center [1203, 21] width 66 height 20
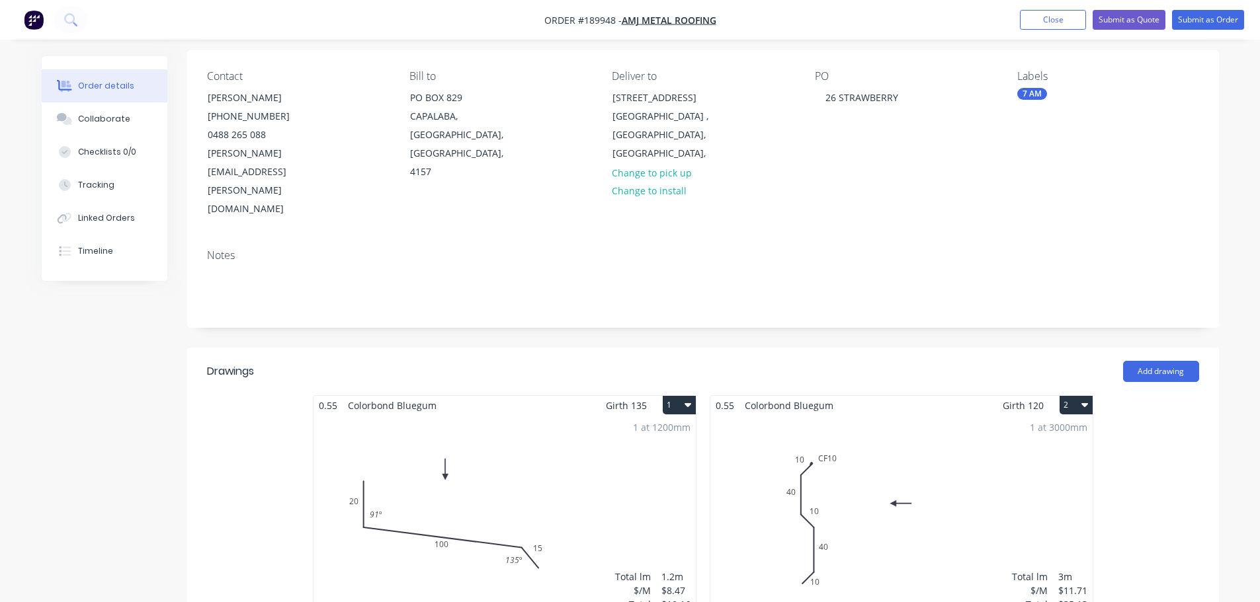
scroll to position [198, 0]
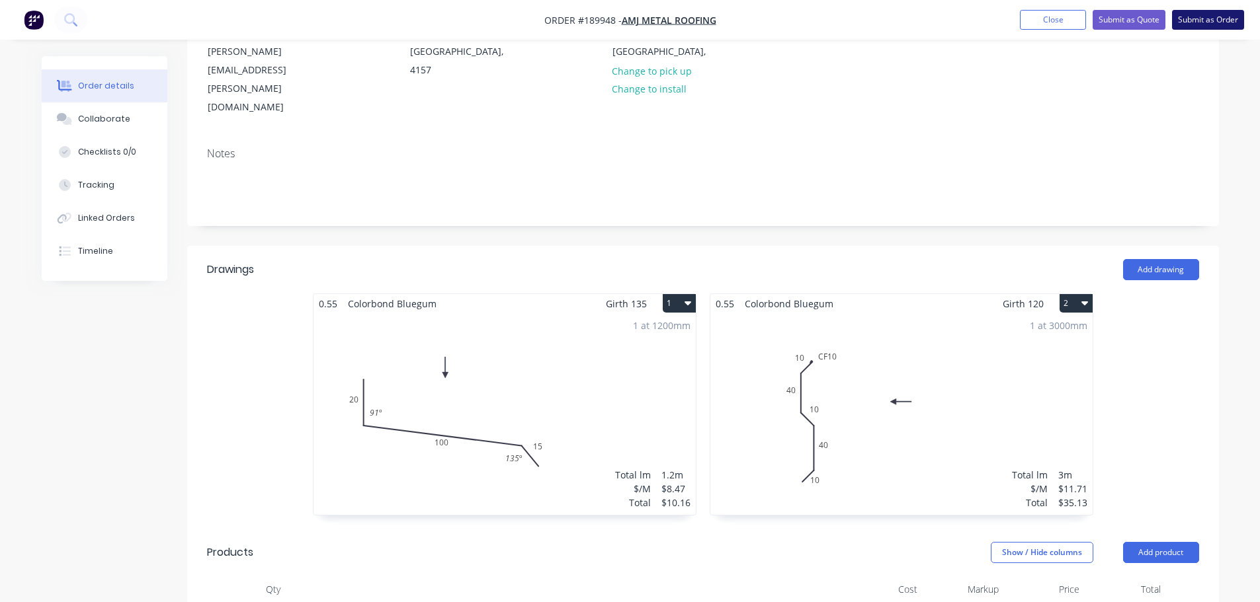
click at [1205, 17] on button "Submit as Order" at bounding box center [1208, 20] width 72 height 20
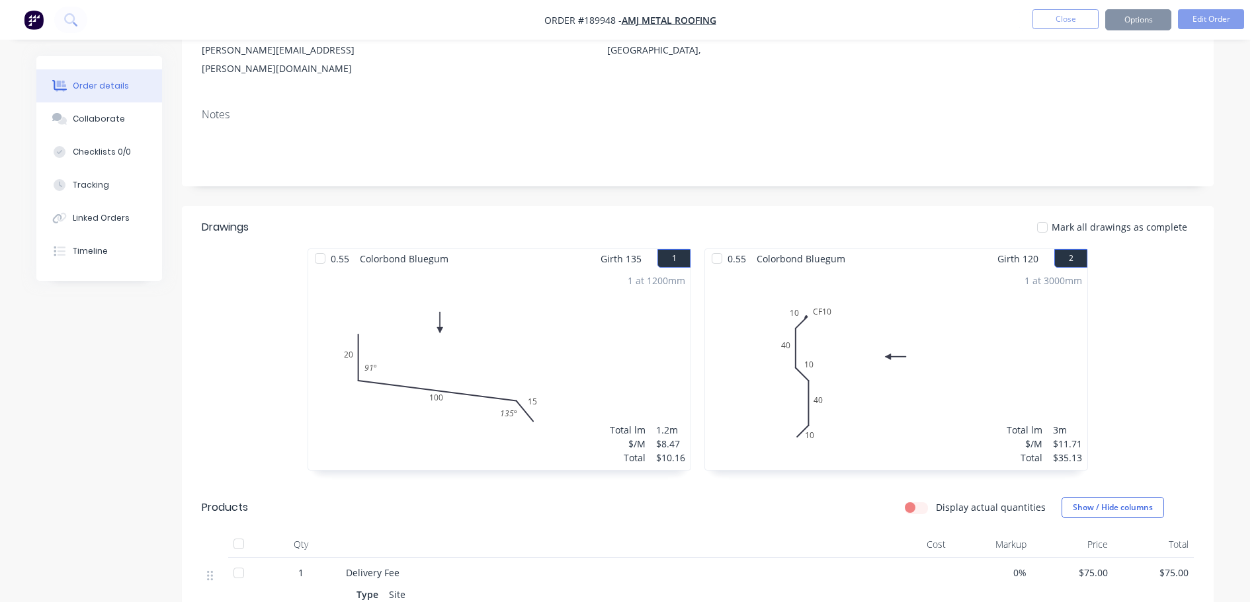
scroll to position [0, 0]
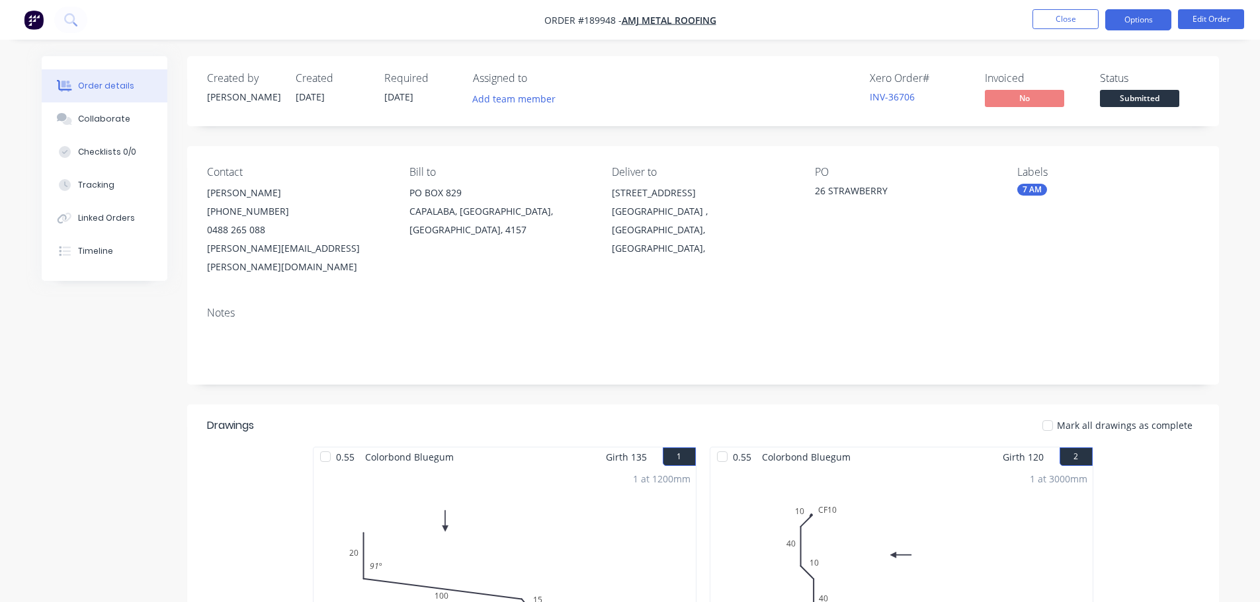
click at [1152, 13] on button "Options" at bounding box center [1138, 19] width 66 height 21
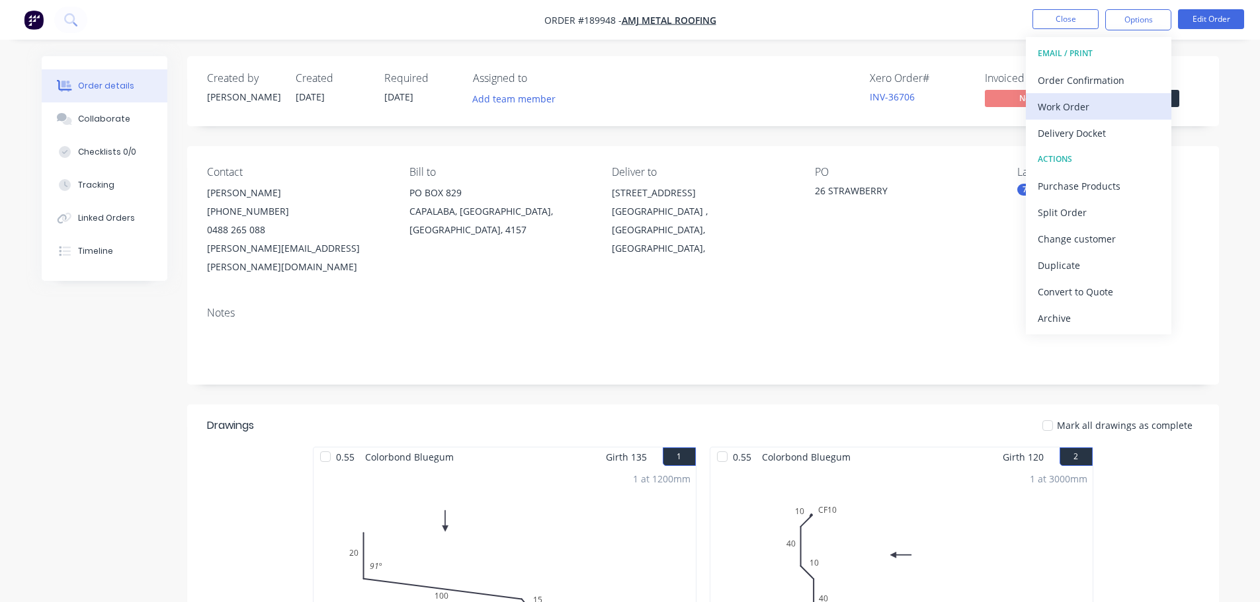
click at [1123, 111] on div "Work Order" at bounding box center [1098, 106] width 122 height 19
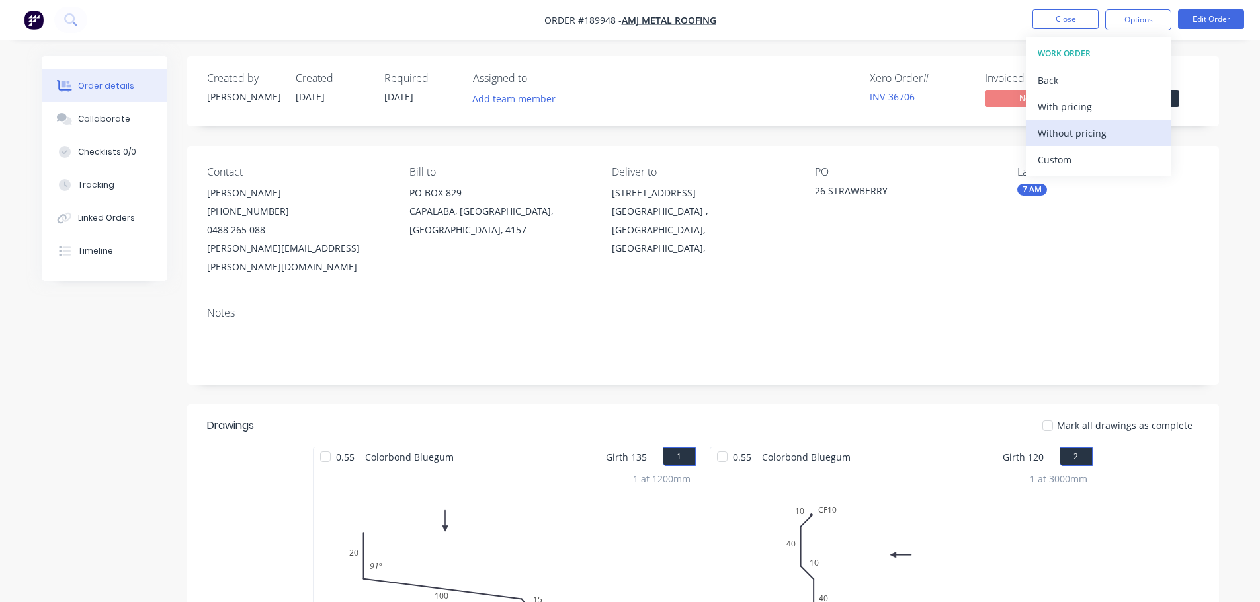
click at [1113, 141] on div "Without pricing" at bounding box center [1098, 133] width 122 height 19
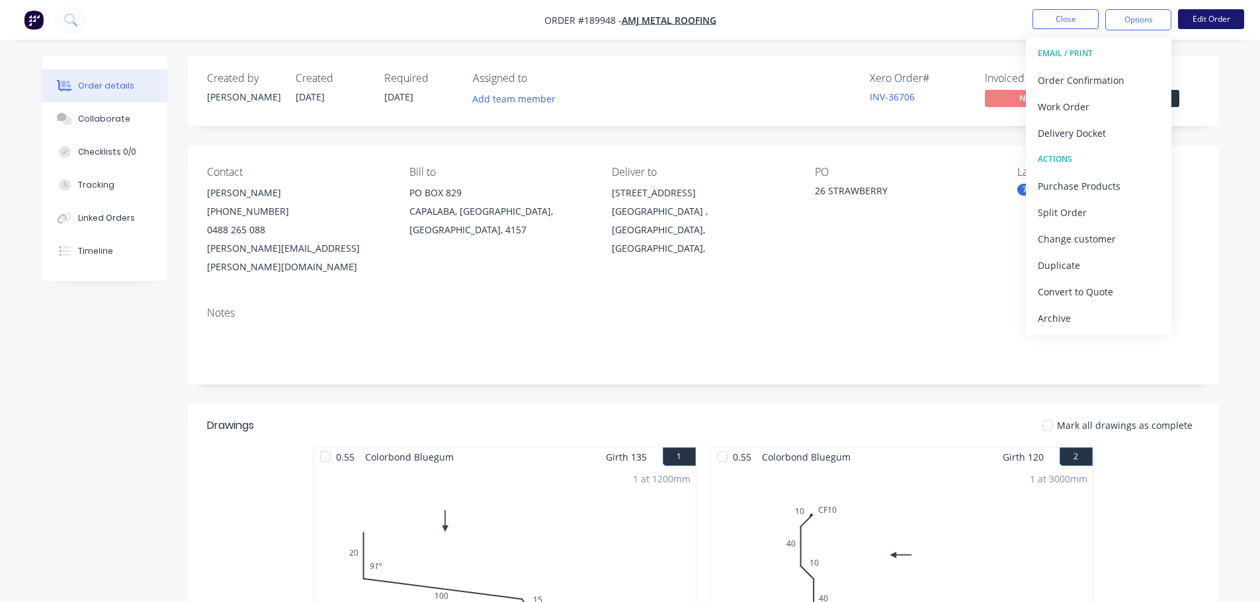
click at [1180, 24] on button "Edit Order" at bounding box center [1211, 19] width 66 height 20
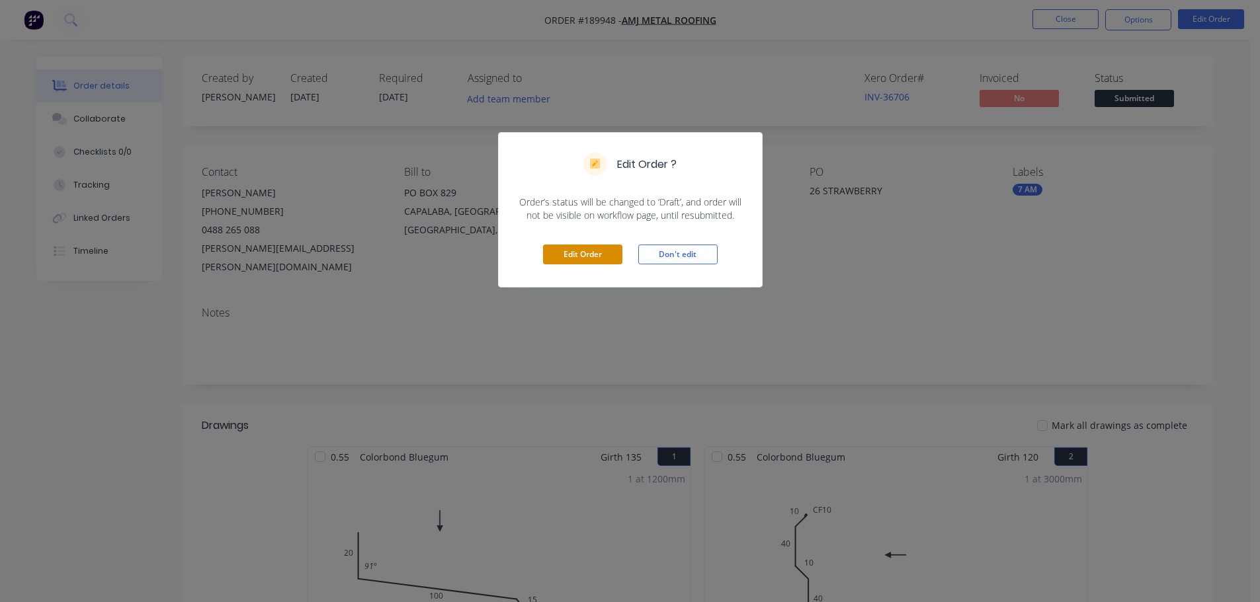
click at [586, 253] on button "Edit Order" at bounding box center [582, 255] width 79 height 20
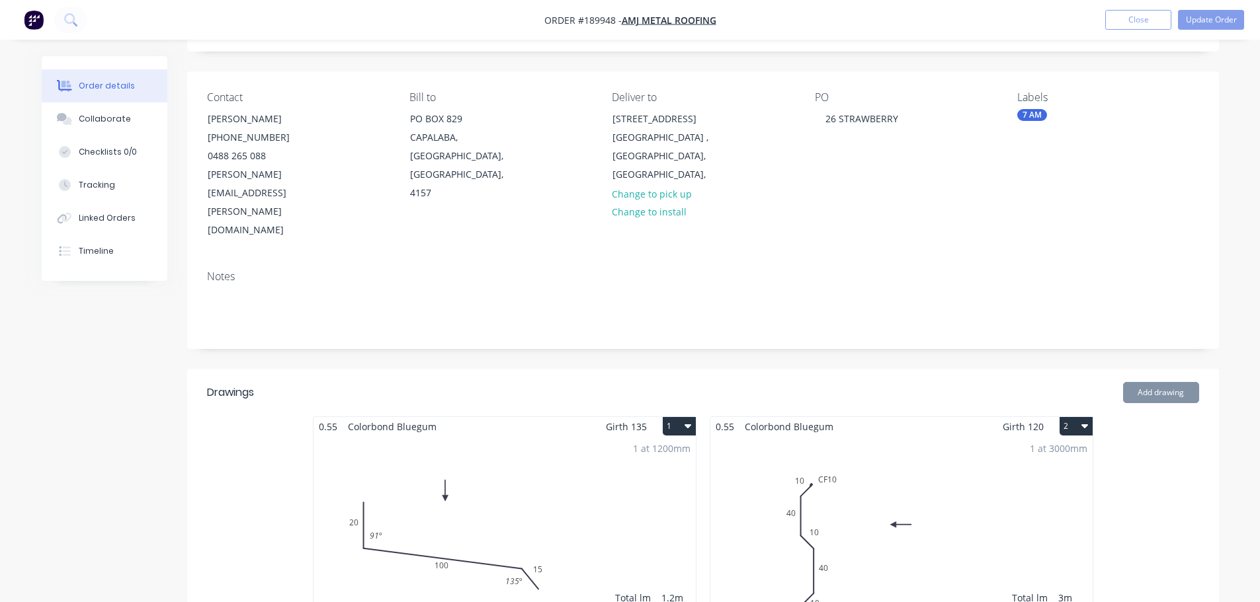
scroll to position [198, 0]
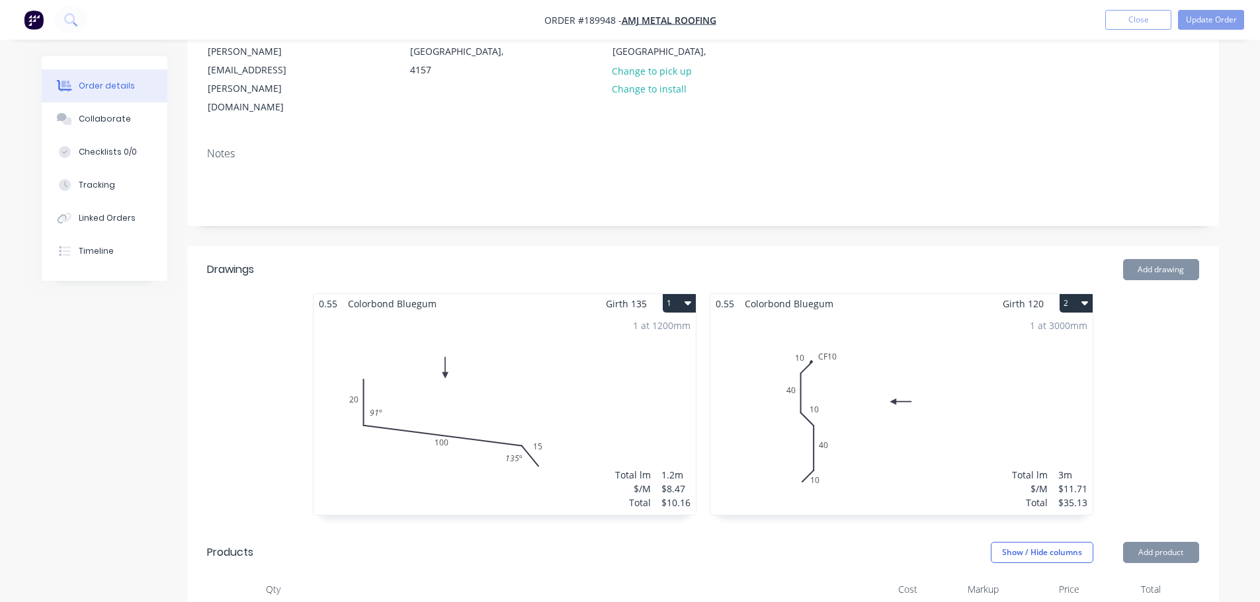
click at [914, 408] on div "1 at 3000mm Total lm $/M Total 3m $11.71 $35.13" at bounding box center [901, 414] width 382 height 202
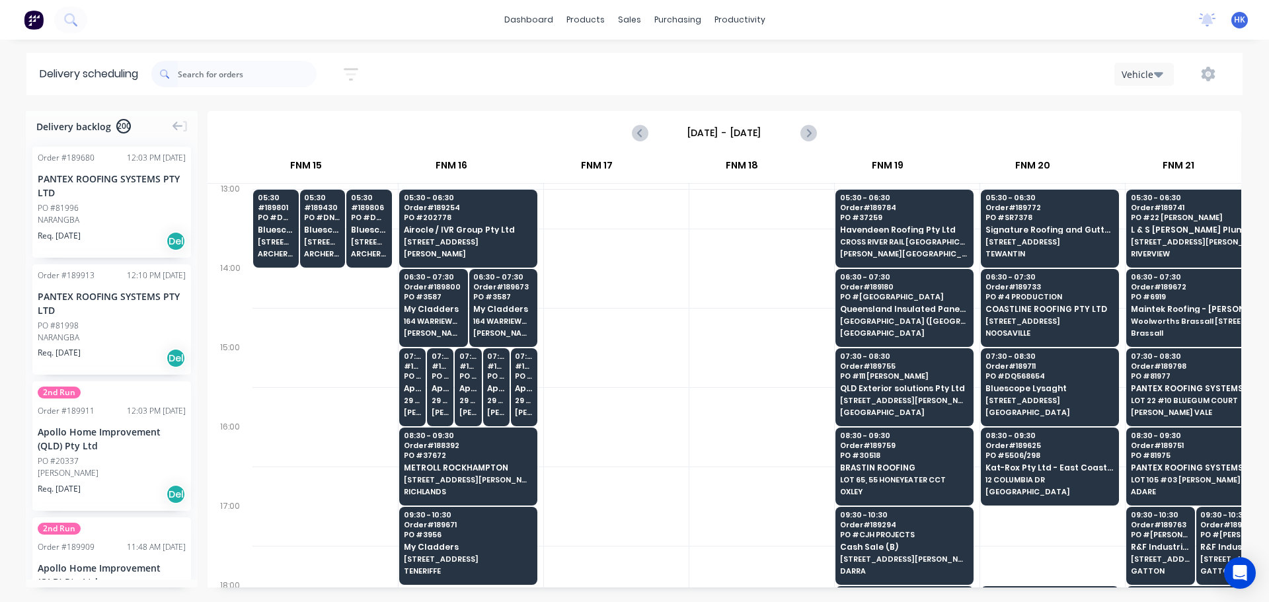
scroll to position [595, 1765]
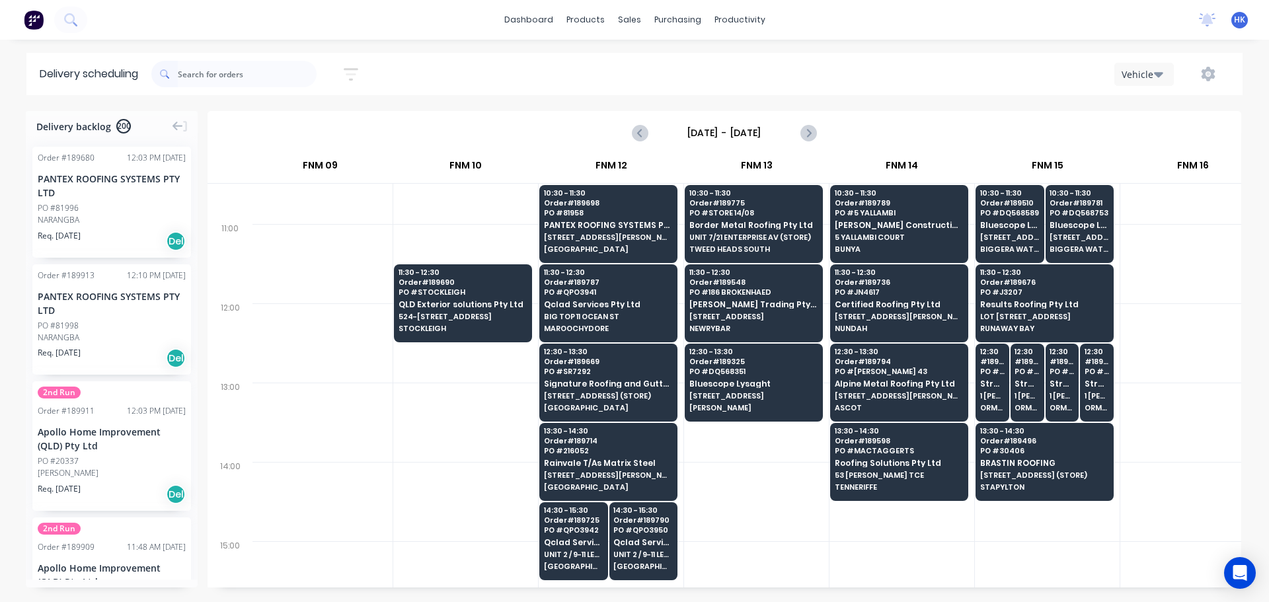
scroll to position [397, 1024]
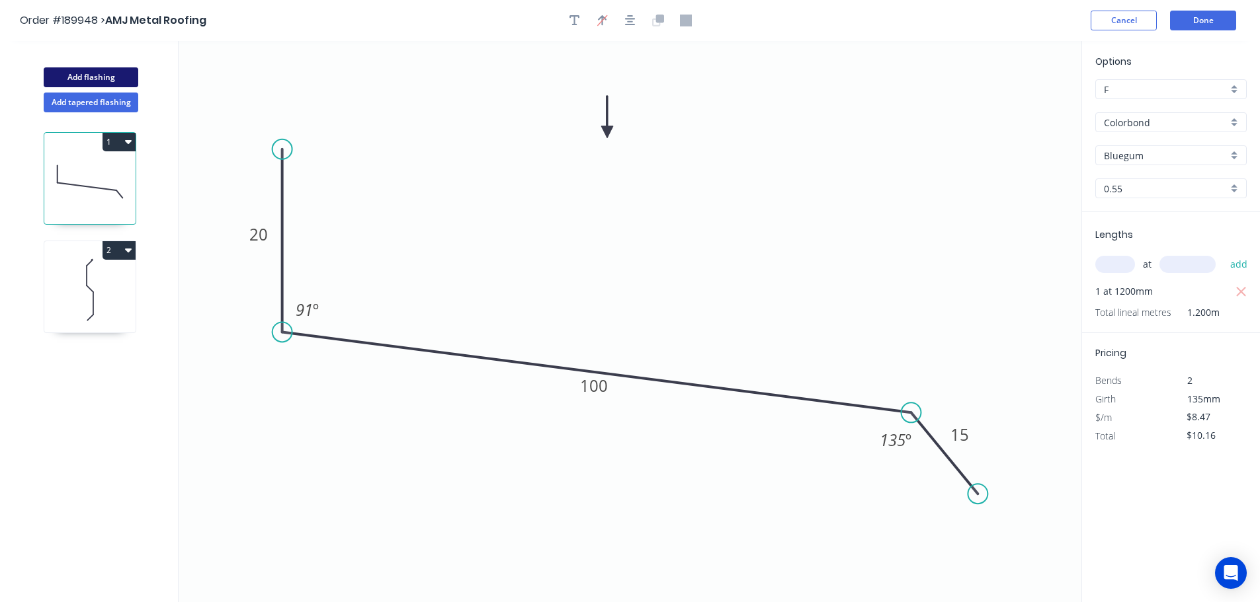
click at [87, 77] on button "Add flashing" at bounding box center [91, 77] width 95 height 20
type input "$0.00"
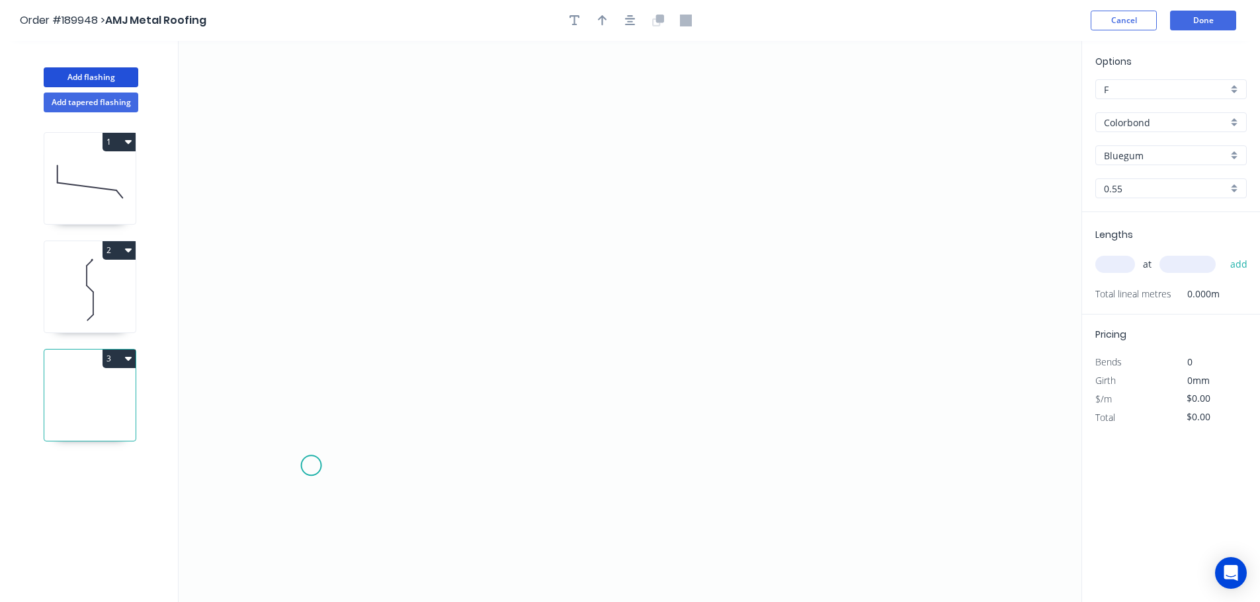
click at [309, 466] on icon "0" at bounding box center [630, 321] width 903 height 561
click at [249, 399] on icon "0" at bounding box center [630, 321] width 903 height 561
click at [315, 348] on icon "0 ?" at bounding box center [630, 321] width 903 height 561
click at [316, 165] on icon at bounding box center [316, 252] width 0 height 174
drag, startPoint x: 321, startPoint y: 169, endPoint x: 320, endPoint y: 196, distance: 27.8
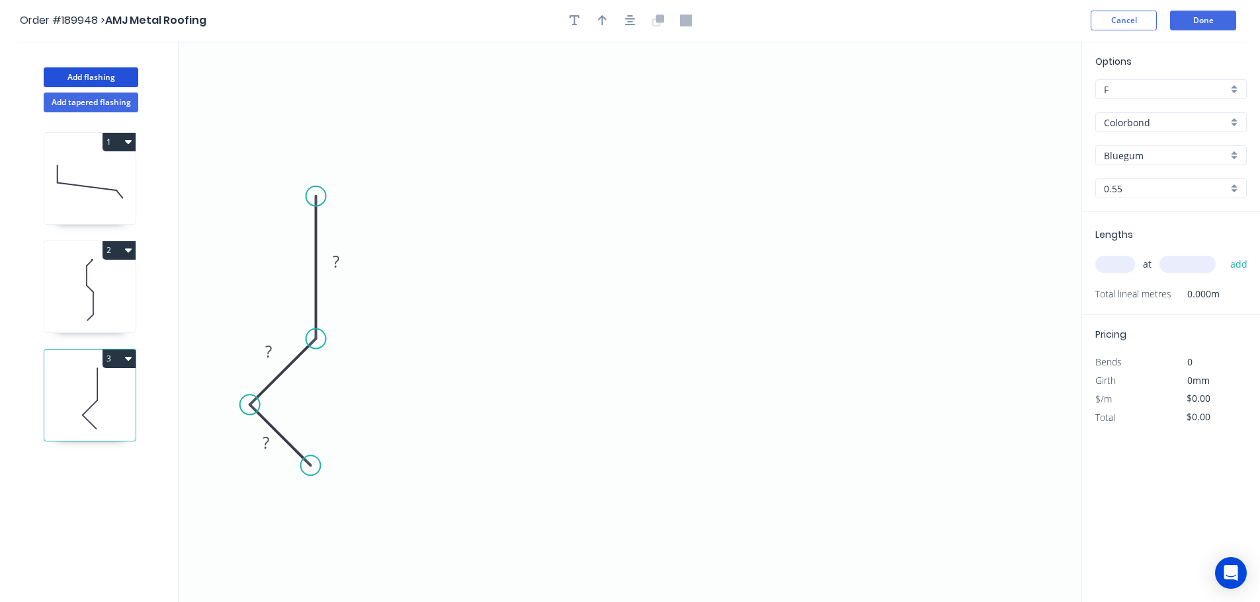
click at [320, 196] on circle at bounding box center [316, 196] width 20 height 20
drag, startPoint x: 253, startPoint y: 401, endPoint x: 264, endPoint y: 389, distance: 16.4
click at [264, 389] on circle at bounding box center [265, 390] width 20 height 20
drag, startPoint x: 311, startPoint y: 461, endPoint x: 313, endPoint y: 440, distance: 20.6
click at [313, 440] on circle at bounding box center [313, 438] width 20 height 20
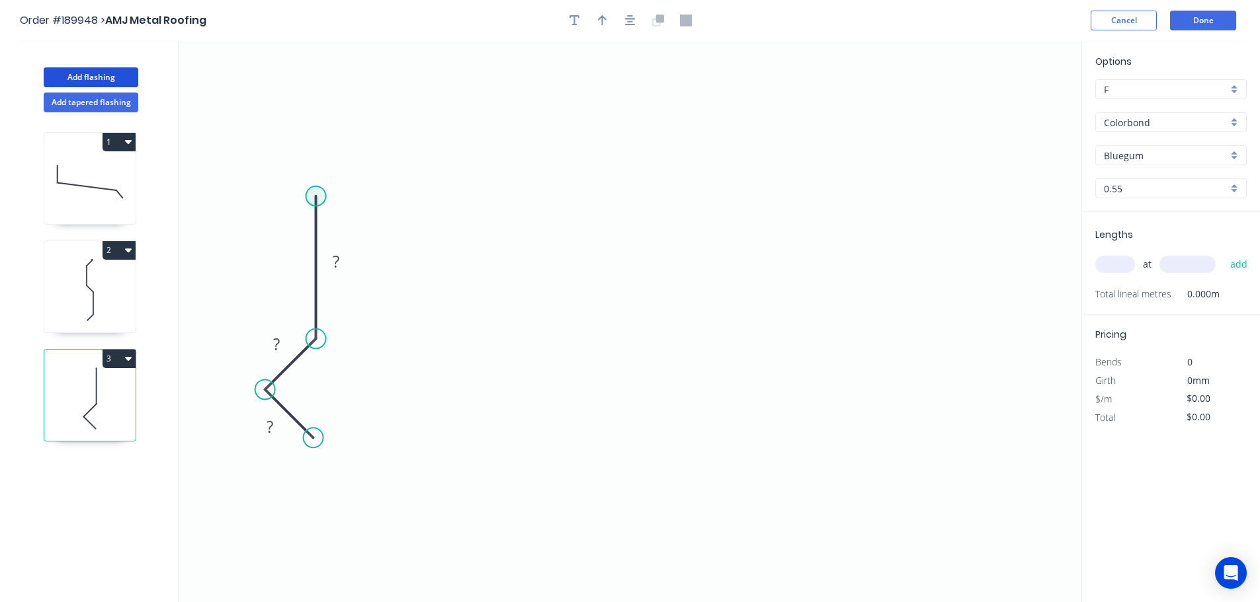
click at [315, 195] on circle at bounding box center [316, 196] width 20 height 20
click at [316, 189] on circle at bounding box center [316, 195] width 20 height 20
click at [627, 209] on icon "0 ? ? ?" at bounding box center [630, 321] width 903 height 561
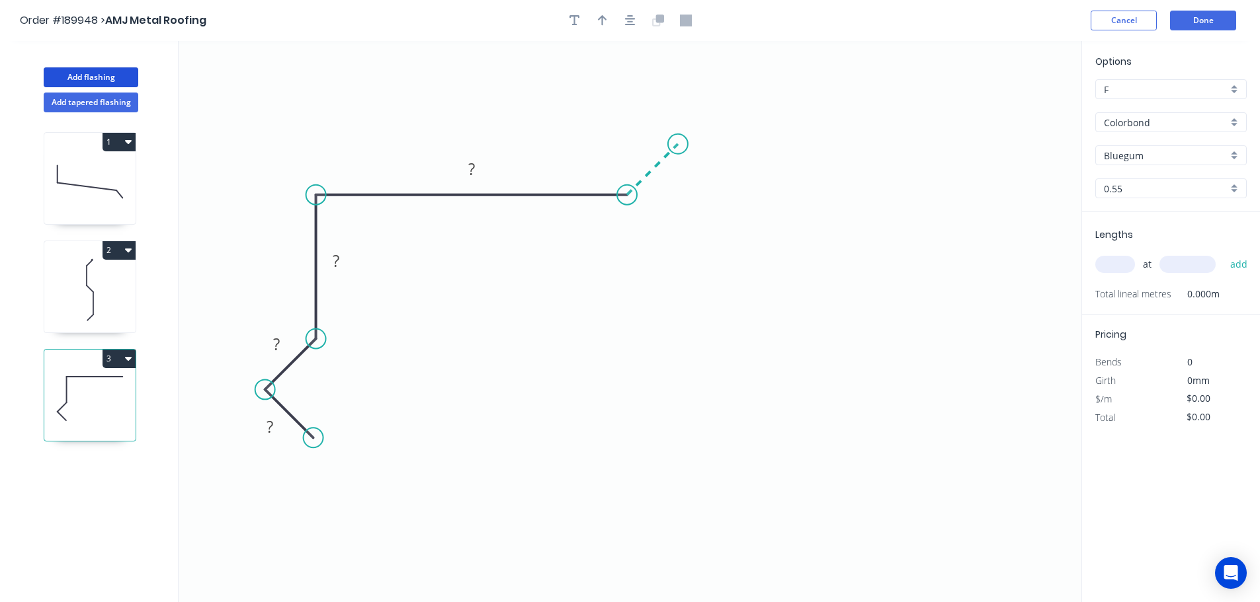
click at [678, 149] on icon "0 ? ? ? ?" at bounding box center [630, 321] width 903 height 561
click at [727, 194] on icon "0 ? ? ? ? ?" at bounding box center [630, 321] width 903 height 561
drag, startPoint x: 1029, startPoint y: 205, endPoint x: 1046, endPoint y: 205, distance: 17.2
click at [1029, 205] on icon "0 ? ? ? ? ? ?" at bounding box center [630, 321] width 903 height 561
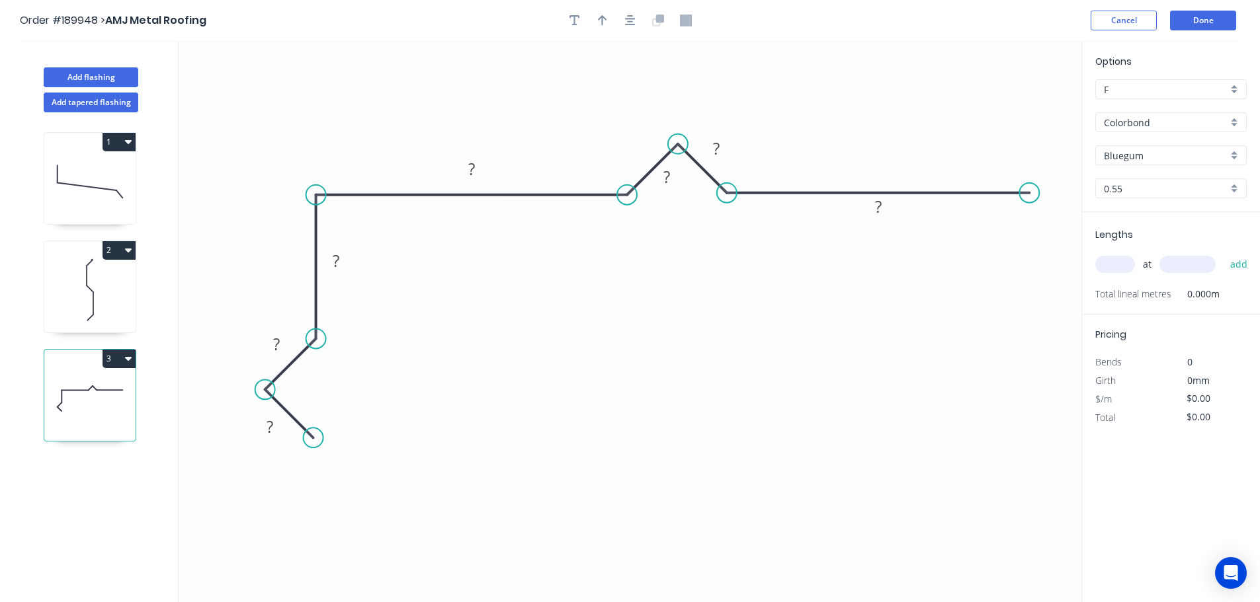
click at [621, 28] on div at bounding box center [630, 21] width 139 height 20
click at [627, 26] on button "button" at bounding box center [630, 21] width 20 height 20
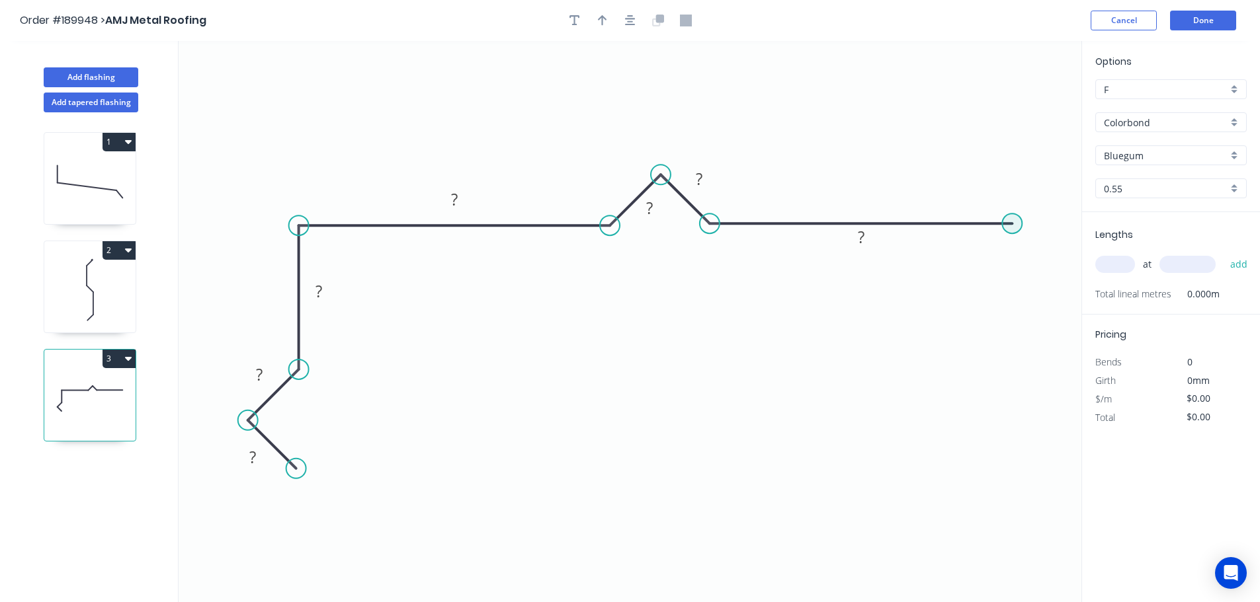
click at [1014, 219] on circle at bounding box center [1012, 224] width 20 height 20
click at [1066, 179] on icon "0 ? ? ? ? ? ? ?" at bounding box center [630, 321] width 903 height 561
click at [631, 26] on icon "button" at bounding box center [630, 21] width 11 height 12
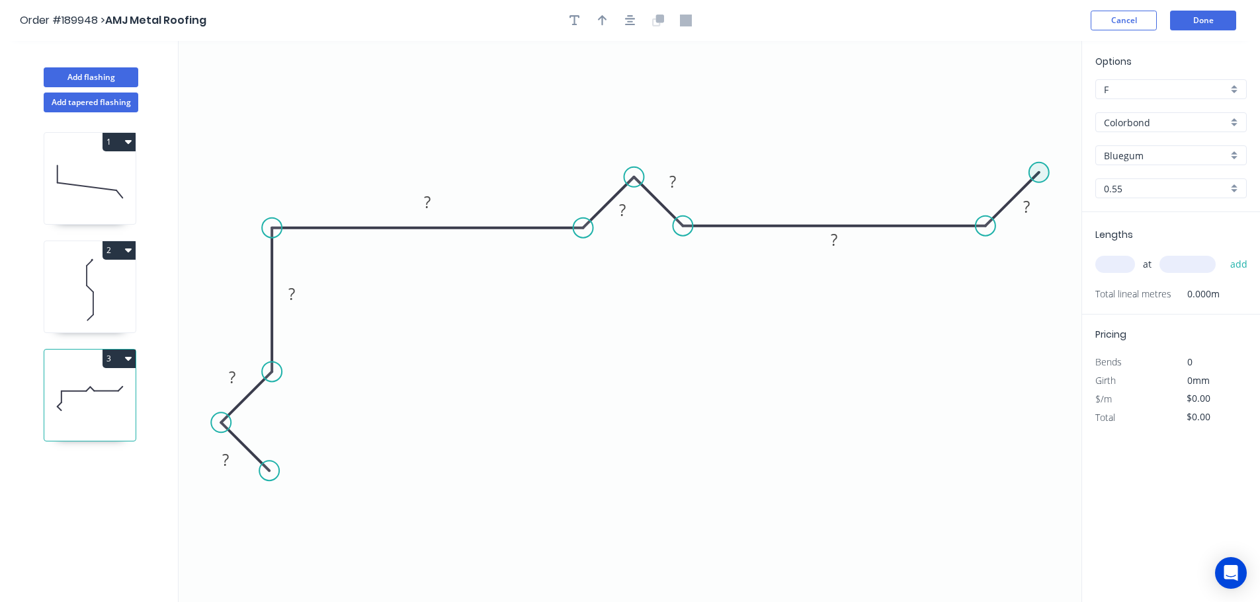
click at [1039, 177] on circle at bounding box center [1039, 173] width 20 height 20
click at [1078, 233] on icon "0 ? ? ? ? ? ? ? ?" at bounding box center [630, 321] width 903 height 561
click at [635, 27] on button "button" at bounding box center [630, 21] width 20 height 20
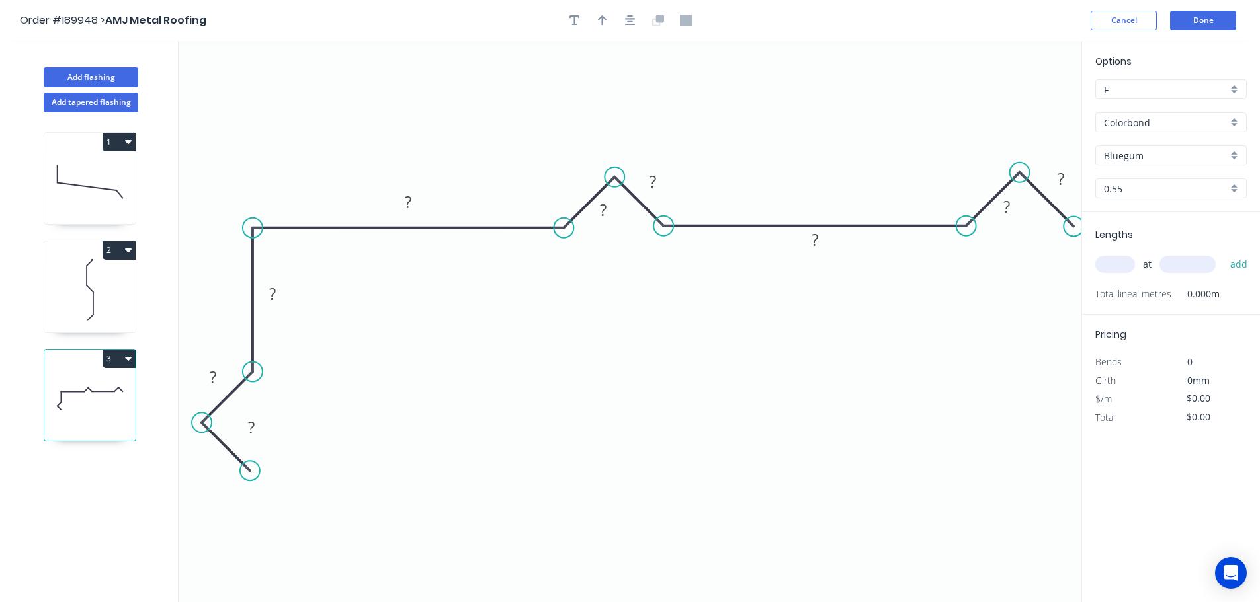
drag, startPoint x: 1056, startPoint y: 239, endPoint x: 1074, endPoint y: 233, distance: 18.6
click at [1074, 233] on circle at bounding box center [1073, 226] width 20 height 20
drag, startPoint x: 1012, startPoint y: 218, endPoint x: 978, endPoint y: 194, distance: 40.9
click at [978, 194] on rect at bounding box center [972, 183] width 43 height 27
drag, startPoint x: 268, startPoint y: 430, endPoint x: 210, endPoint y: 469, distance: 71.0
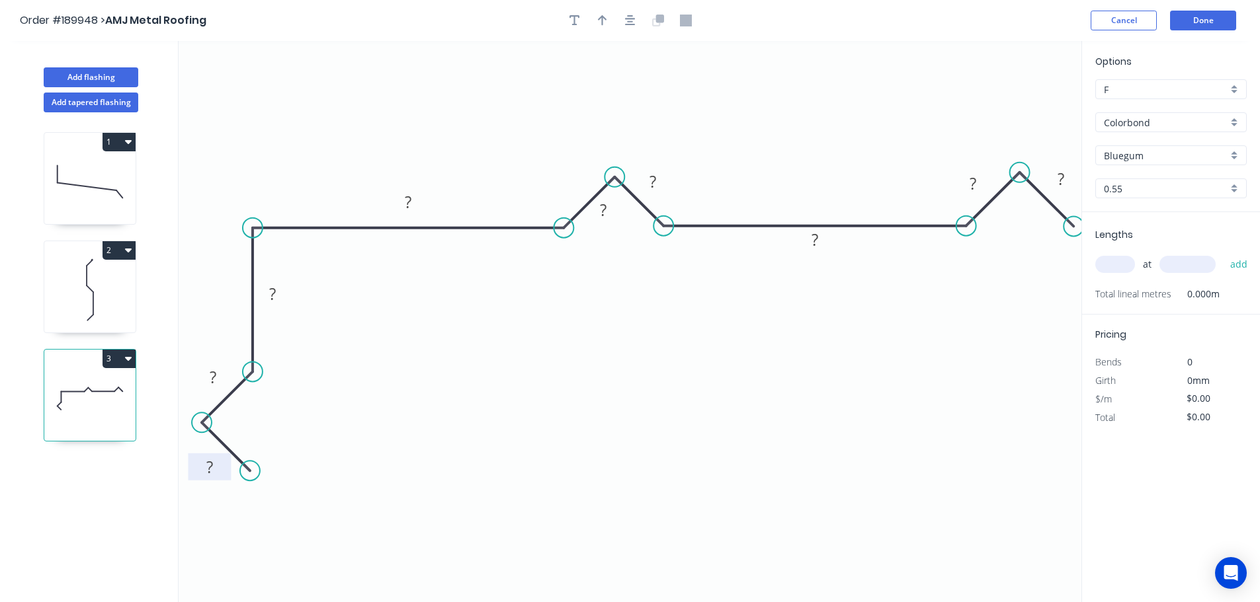
click at [206, 469] on g "?" at bounding box center [209, 467] width 43 height 27
drag, startPoint x: 251, startPoint y: 477, endPoint x: 261, endPoint y: 481, distance: 10.9
click at [262, 482] on circle at bounding box center [262, 483] width 20 height 20
click at [221, 474] on rect at bounding box center [215, 474] width 26 height 19
type input "$25.78"
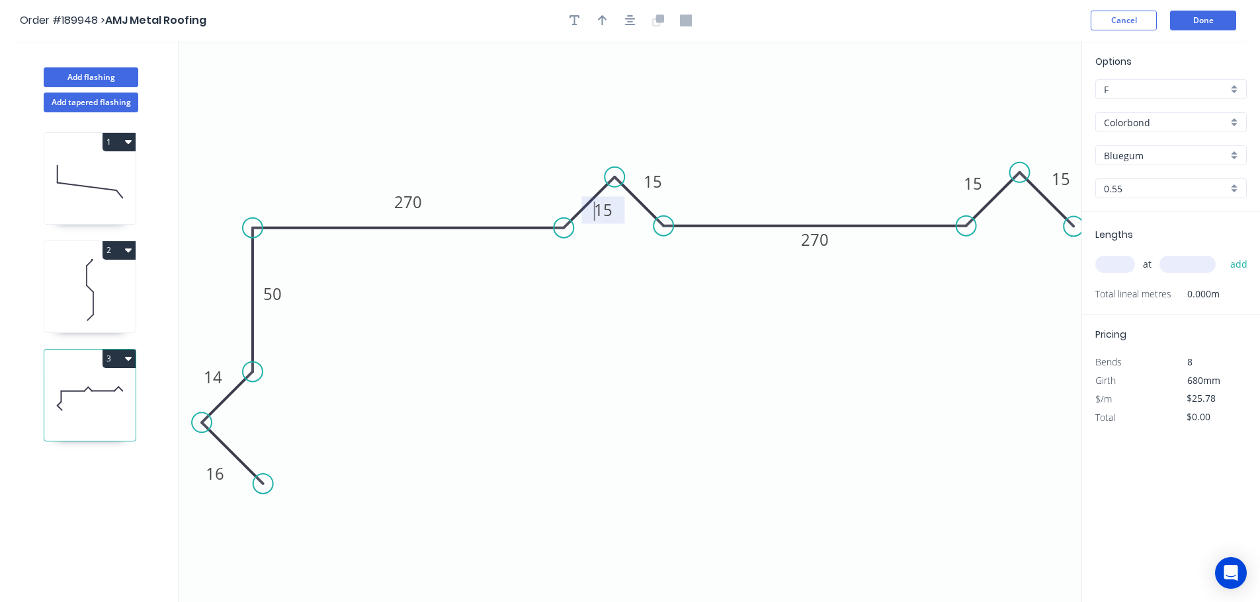
drag, startPoint x: 606, startPoint y: 221, endPoint x: 594, endPoint y: 219, distance: 12.1
click at [594, 219] on tspan "15" at bounding box center [603, 210] width 19 height 22
drag, startPoint x: 584, startPoint y: 220, endPoint x: 542, endPoint y: 198, distance: 47.3
click at [543, 198] on rect at bounding box center [564, 188] width 43 height 27
drag, startPoint x: 627, startPoint y: 17, endPoint x: 619, endPoint y: 18, distance: 8.6
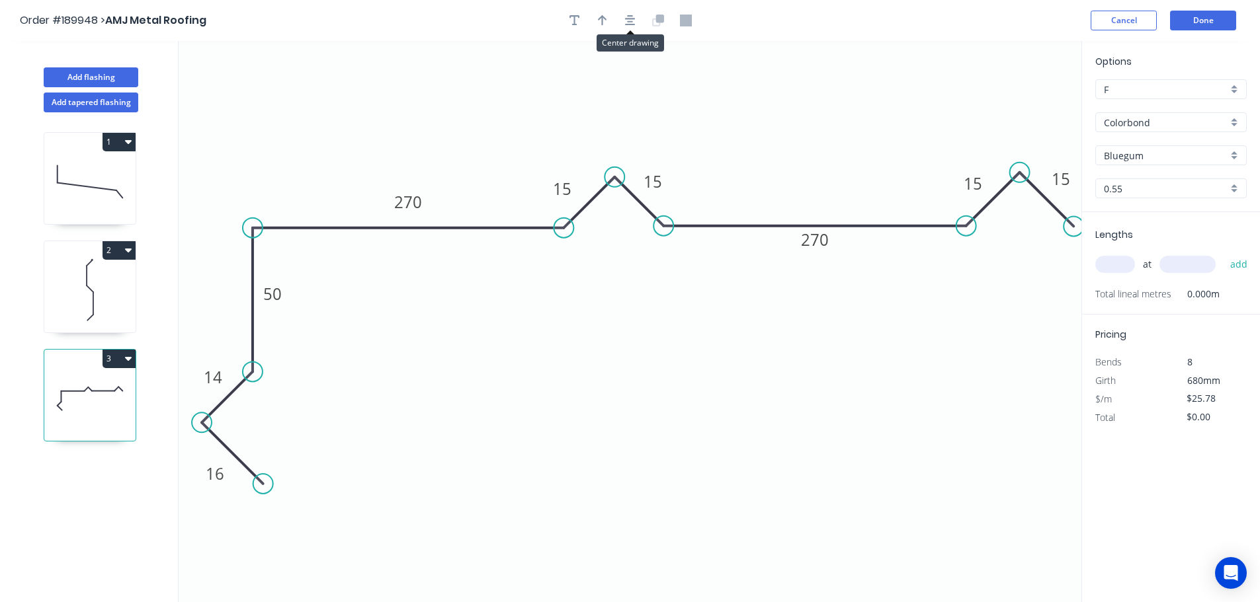
click at [627, 18] on icon "button" at bounding box center [630, 21] width 11 height 12
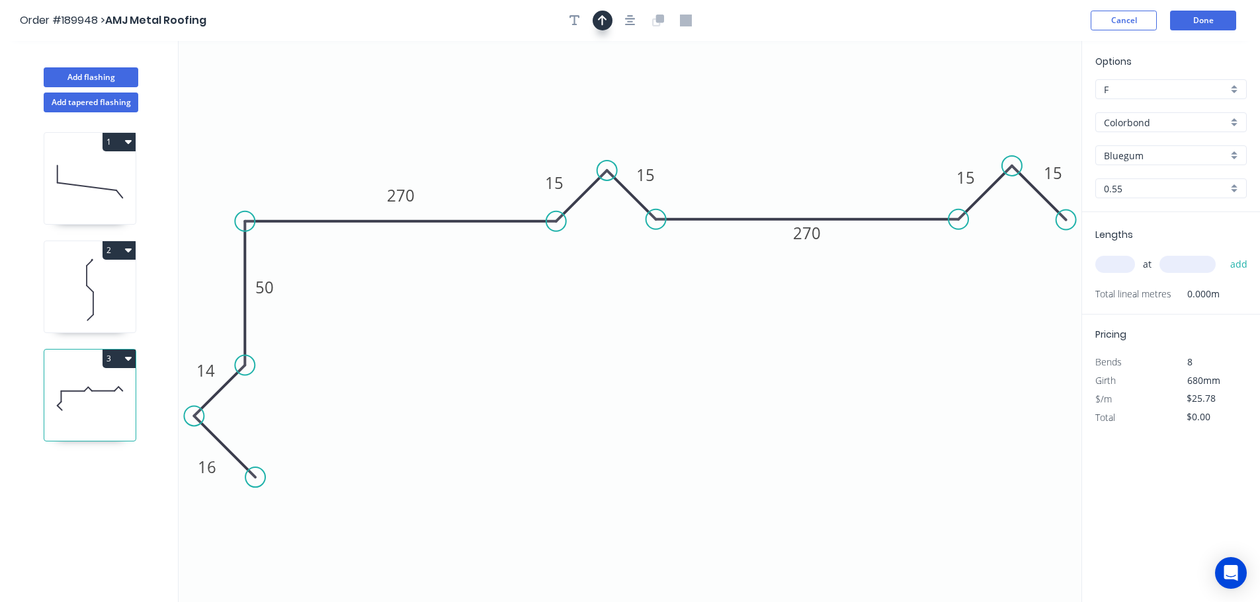
click at [602, 17] on icon "button" at bounding box center [602, 20] width 9 height 11
drag, startPoint x: 1012, startPoint y: 101, endPoint x: 875, endPoint y: 94, distance: 137.0
click at [821, 95] on icon "0 14 270 15 15 15 270 15 16 50" at bounding box center [630, 321] width 903 height 561
drag, startPoint x: 1016, startPoint y: 101, endPoint x: 817, endPoint y: 91, distance: 199.3
click at [817, 91] on icon at bounding box center [817, 76] width 12 height 42
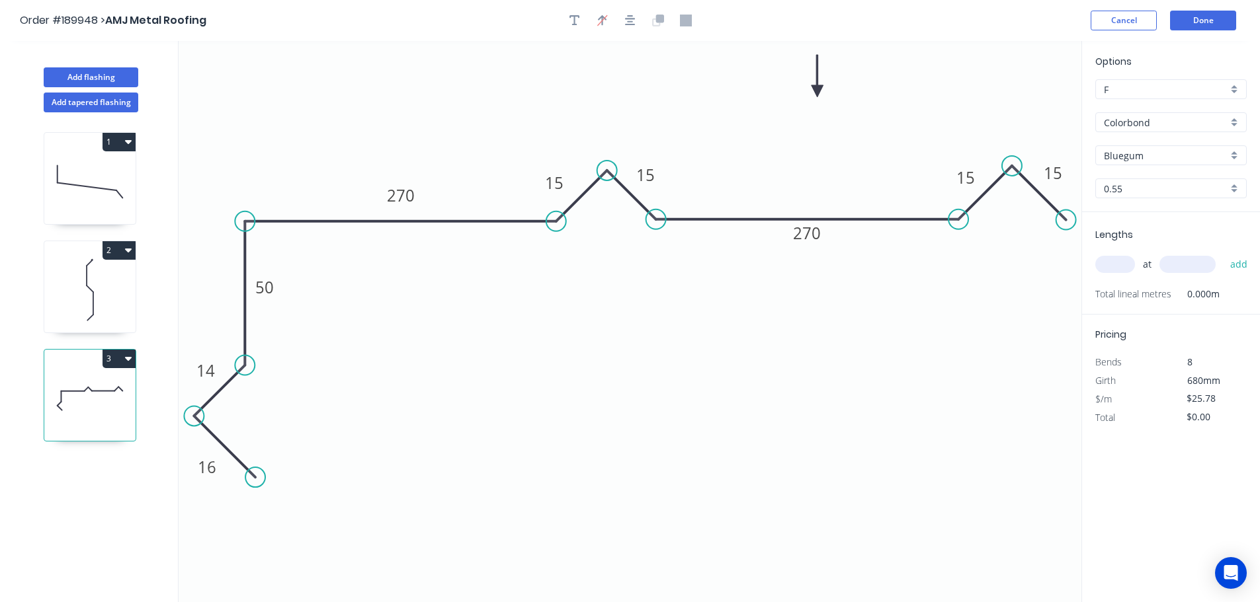
click at [1107, 262] on input "text" at bounding box center [1115, 264] width 40 height 17
type input "1"
type input "2700"
click at [1223, 253] on button "add" at bounding box center [1238, 264] width 31 height 22
type input "$69.61"
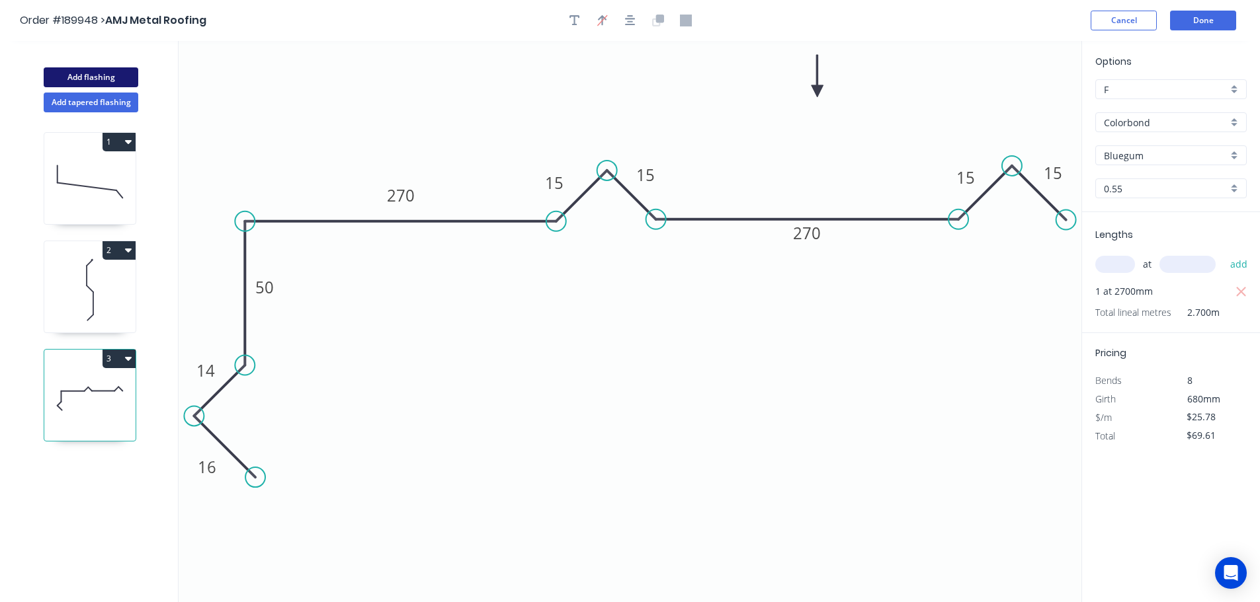
click at [77, 76] on button "Add flashing" at bounding box center [91, 77] width 95 height 20
type input "$0.00"
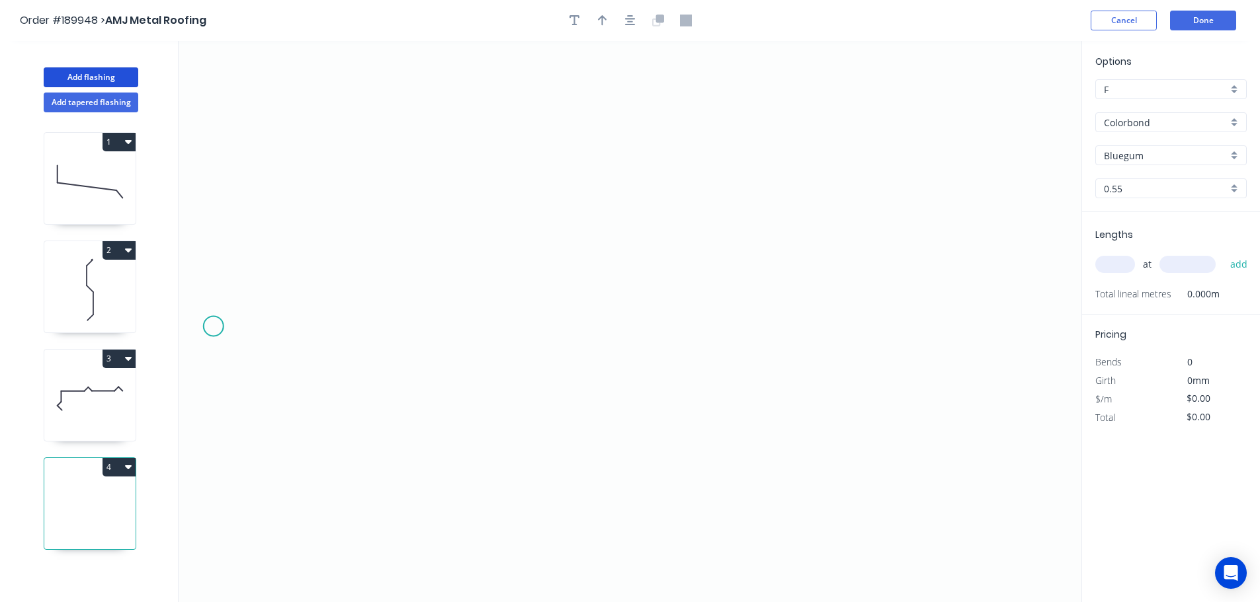
click at [213, 327] on icon "0" at bounding box center [630, 321] width 903 height 561
click at [330, 331] on icon "0" at bounding box center [630, 321] width 903 height 561
click at [388, 268] on icon "0 ?" at bounding box center [630, 321] width 903 height 561
click at [439, 329] on icon "0 ? ?" at bounding box center [630, 321] width 903 height 561
drag, startPoint x: 444, startPoint y: 329, endPoint x: 455, endPoint y: 329, distance: 11.2
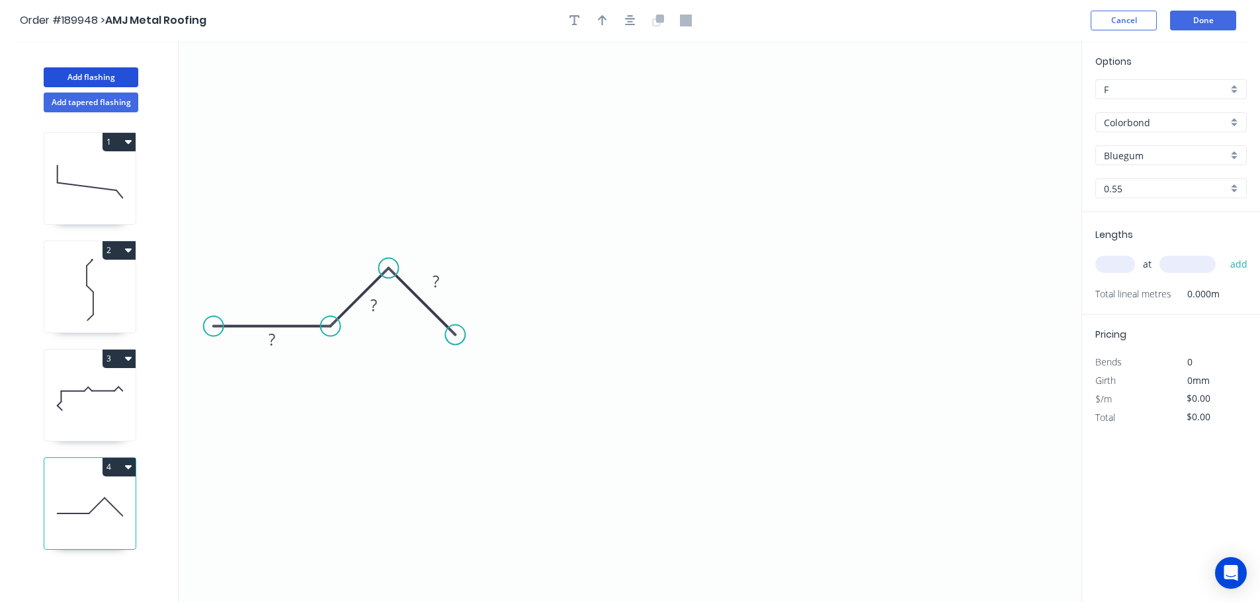
click at [455, 329] on circle at bounding box center [455, 335] width 20 height 20
click at [455, 339] on circle at bounding box center [455, 335] width 20 height 20
drag, startPoint x: 664, startPoint y: 344, endPoint x: 680, endPoint y: 324, distance: 25.5
click at [665, 344] on icon "0 ? ? ?" at bounding box center [630, 321] width 903 height 561
click at [728, 273] on icon "0 ? ? ? ?" at bounding box center [630, 321] width 903 height 561
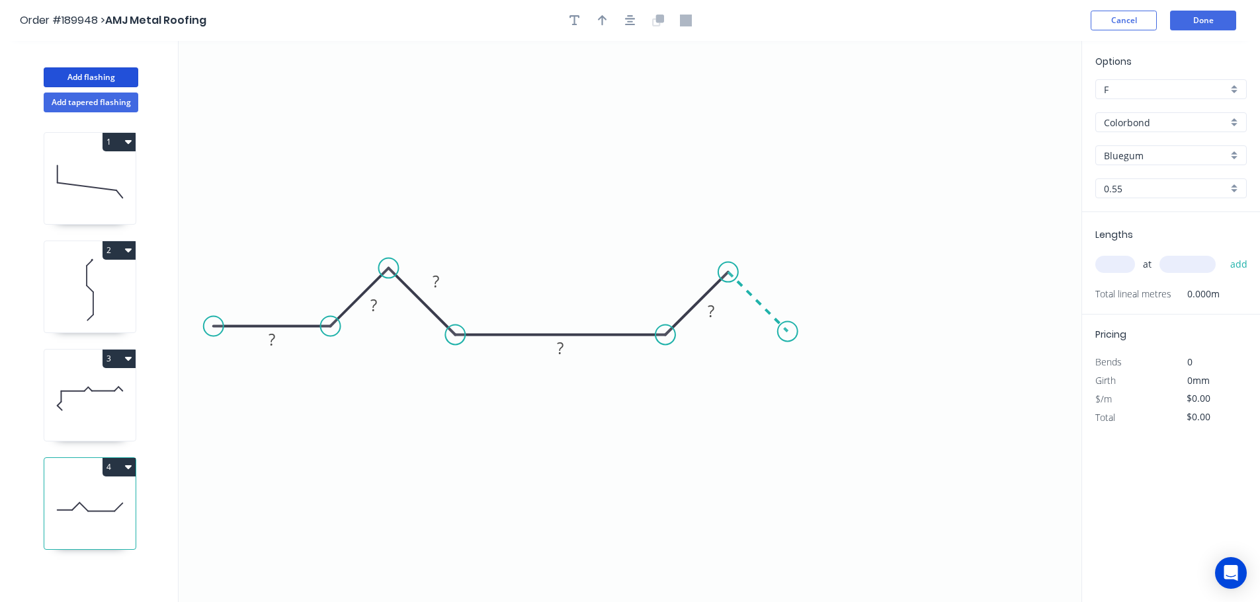
click at [787, 338] on icon "0 ? ? ? ? ?" at bounding box center [630, 321] width 903 height 561
click at [1027, 343] on icon "0 ? ? ? ? ? ?" at bounding box center [630, 321] width 903 height 561
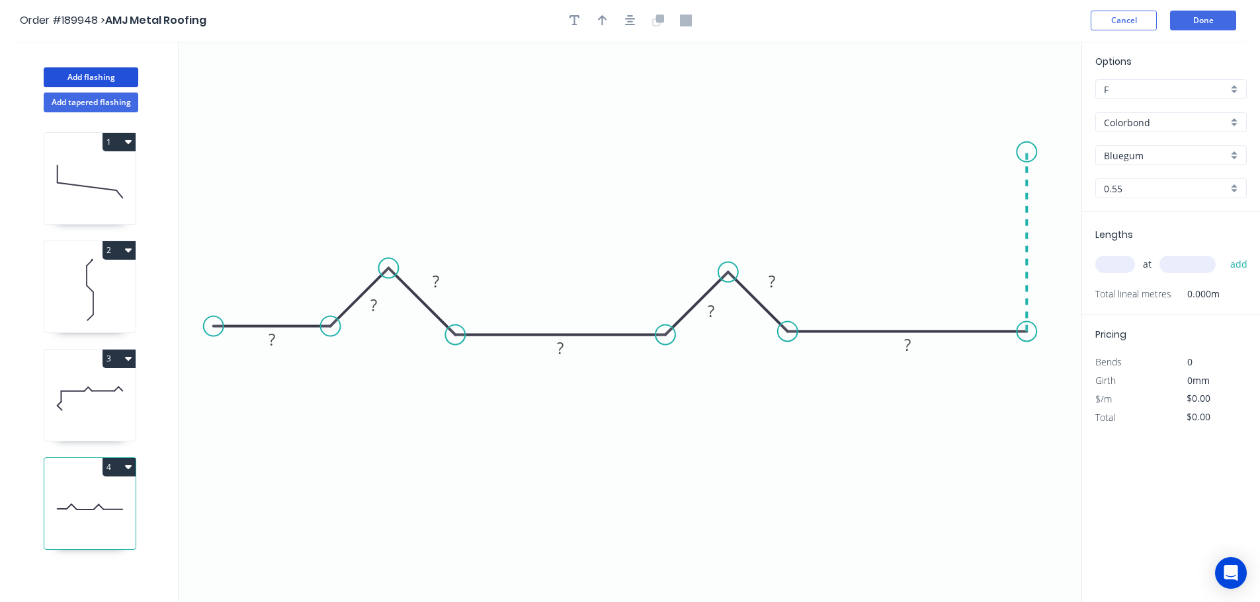
click at [1029, 152] on icon "0 ? ? ? ? ? ? ?" at bounding box center [630, 321] width 903 height 561
drag, startPoint x: 460, startPoint y: 333, endPoint x: 446, endPoint y: 319, distance: 20.1
click at [446, 319] on icon "0 ? ? ? ? ? ? ? ? ? º ? º" at bounding box center [630, 321] width 903 height 561
drag, startPoint x: 326, startPoint y: 329, endPoint x: 327, endPoint y: 341, distance: 12.6
click at [327, 341] on circle at bounding box center [328, 341] width 20 height 20
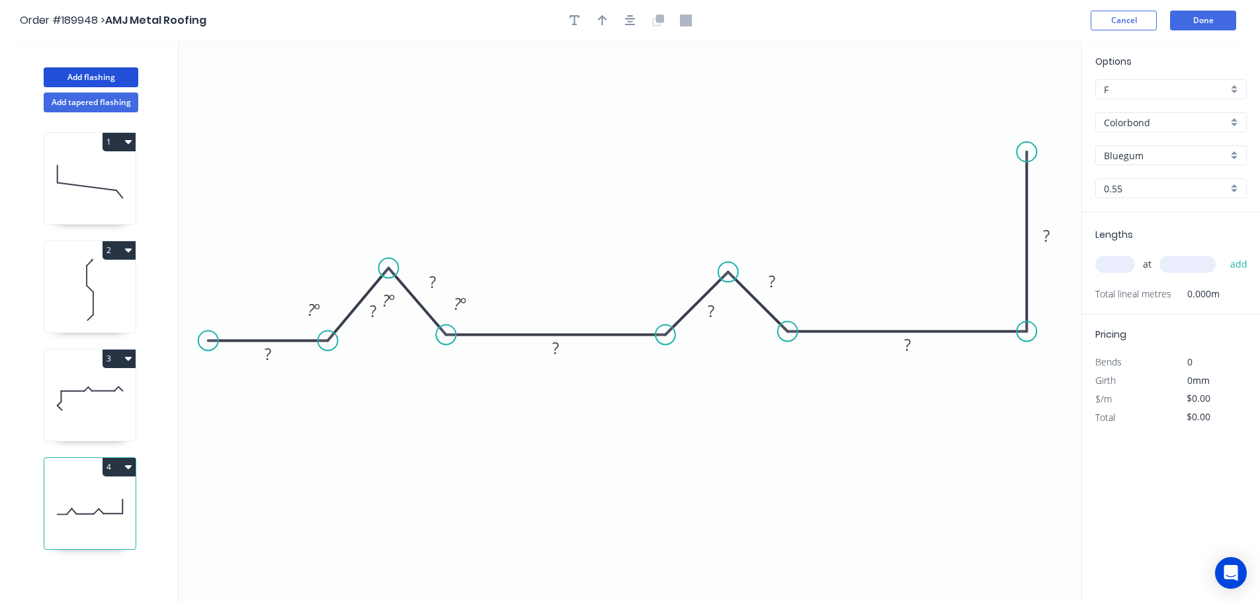
click at [207, 343] on circle at bounding box center [208, 341] width 20 height 20
click at [382, 267] on circle at bounding box center [382, 271] width 20 height 20
drag, startPoint x: 325, startPoint y: 342, endPoint x: 316, endPoint y: 341, distance: 8.6
click at [316, 341] on circle at bounding box center [317, 336] width 20 height 20
drag, startPoint x: 209, startPoint y: 340, endPoint x: 206, endPoint y: 332, distance: 8.6
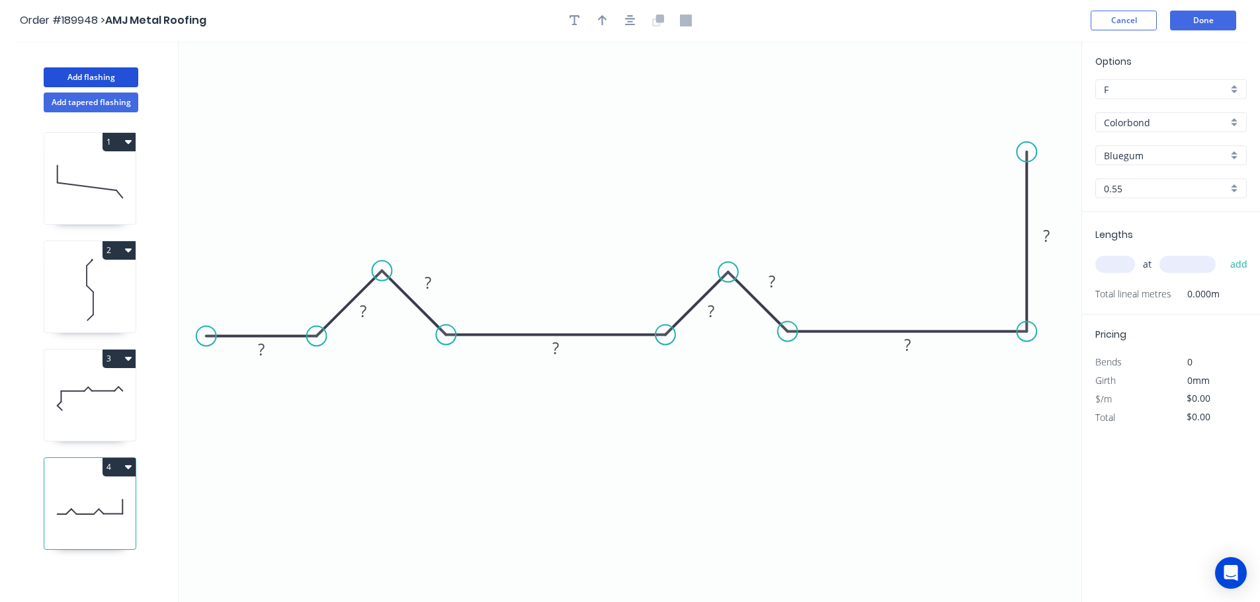
click at [206, 332] on circle at bounding box center [206, 336] width 20 height 20
drag, startPoint x: 380, startPoint y: 320, endPoint x: 335, endPoint y: 302, distance: 48.4
click at [335, 302] on rect at bounding box center [318, 293] width 43 height 27
drag, startPoint x: 209, startPoint y: 337, endPoint x: 184, endPoint y: 336, distance: 25.1
click at [184, 336] on circle at bounding box center [185, 336] width 20 height 20
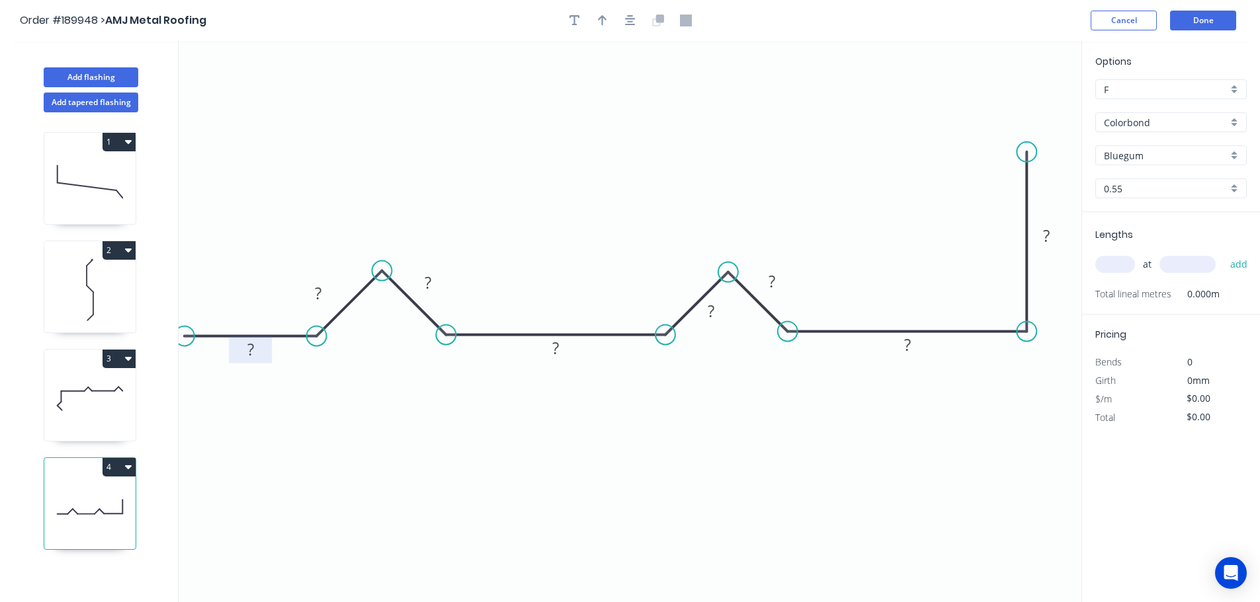
click at [258, 354] on rect at bounding box center [250, 350] width 26 height 19
drag, startPoint x: 727, startPoint y: 319, endPoint x: 684, endPoint y: 307, distance: 44.1
click at [684, 307] on rect at bounding box center [668, 299] width 43 height 27
click at [635, 16] on button "button" at bounding box center [630, 21] width 20 height 20
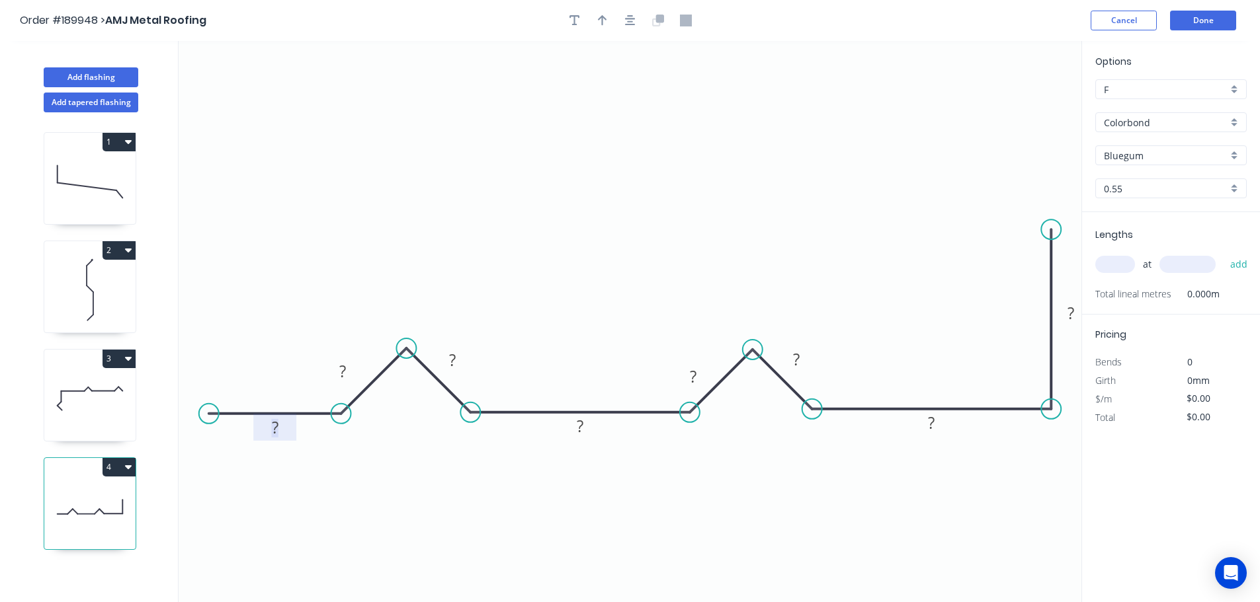
click at [280, 430] on rect at bounding box center [275, 428] width 26 height 19
click at [595, 26] on button "button" at bounding box center [602, 21] width 20 height 20
type input "$24.97"
drag, startPoint x: 1013, startPoint y: 106, endPoint x: 653, endPoint y: 125, distance: 360.2
click at [658, 125] on icon at bounding box center [664, 110] width 12 height 42
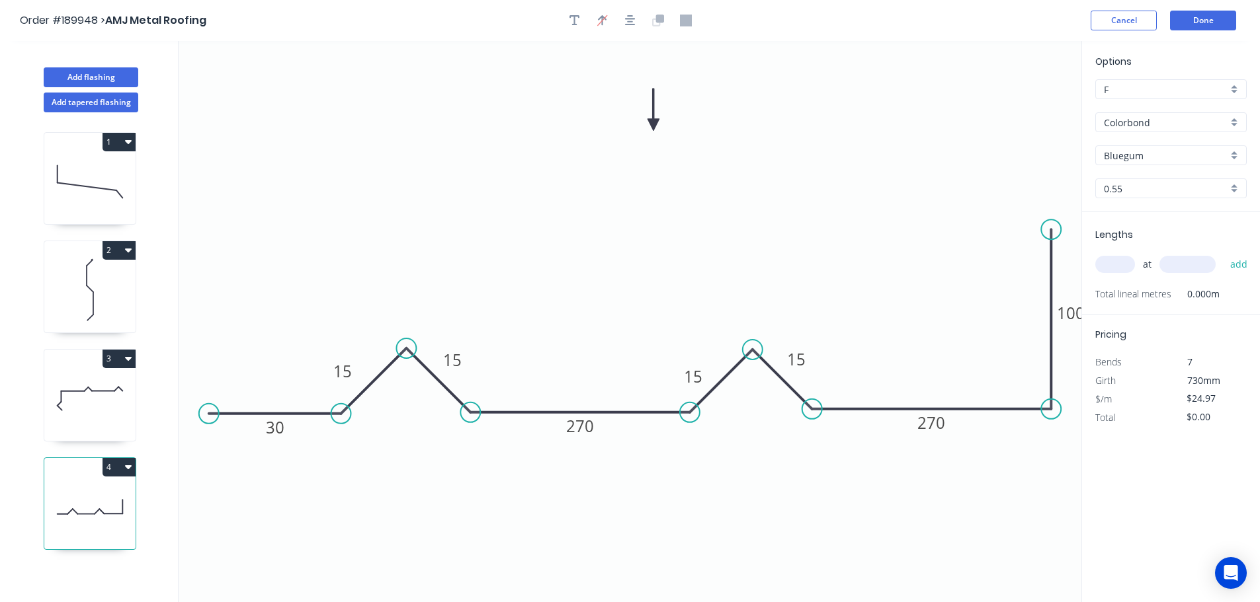
click at [1114, 254] on div "at add" at bounding box center [1172, 264] width 154 height 22
click at [1113, 257] on input "text" at bounding box center [1115, 264] width 40 height 17
type input "1"
type input "2700"
click at [1223, 253] on button "add" at bounding box center [1238, 264] width 31 height 22
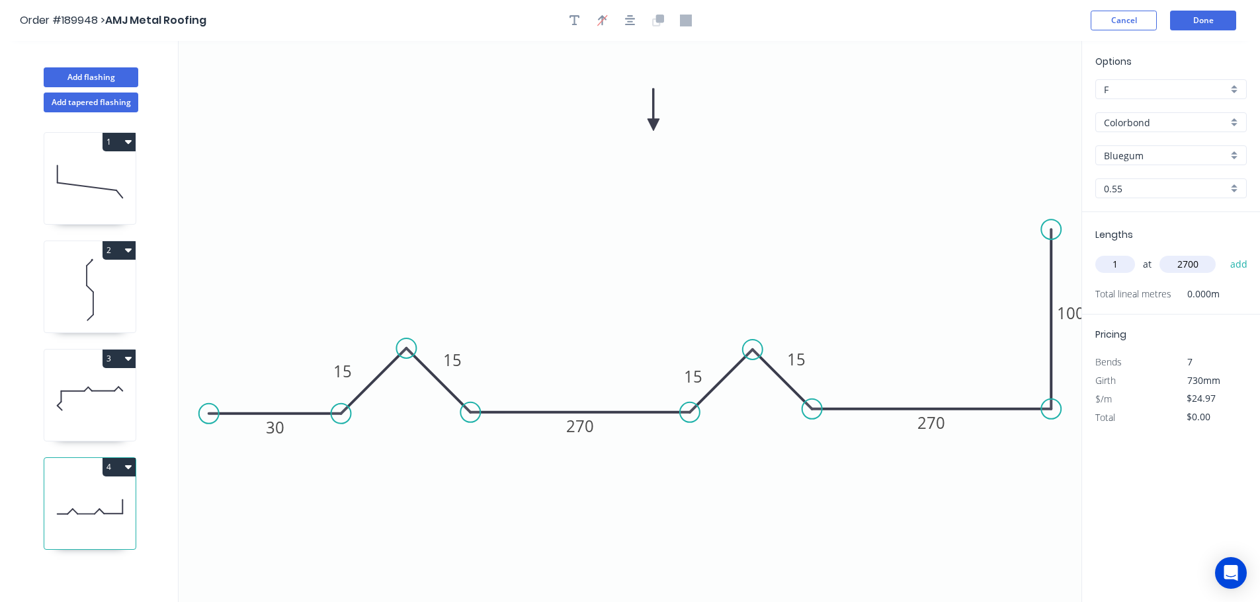
type input "$67.42"
click at [1187, 27] on button "Done" at bounding box center [1203, 21] width 66 height 20
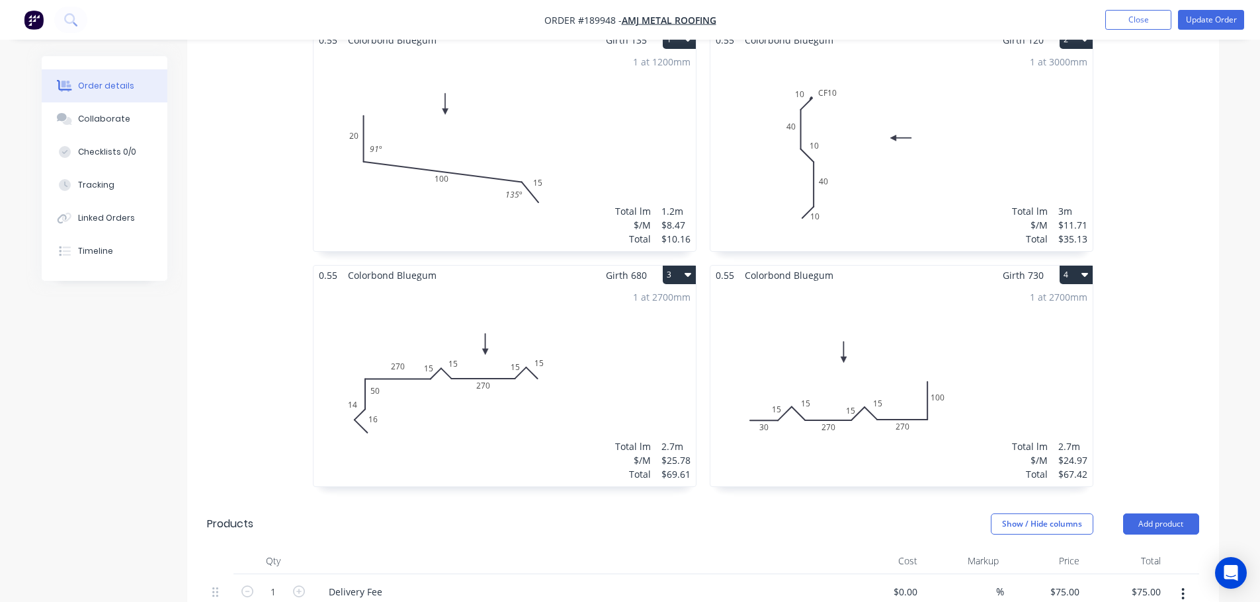
scroll to position [463, 0]
click at [450, 369] on div "1 at 2700mm Total lm $/M Total 2.7m $25.78 $69.61" at bounding box center [504, 385] width 382 height 202
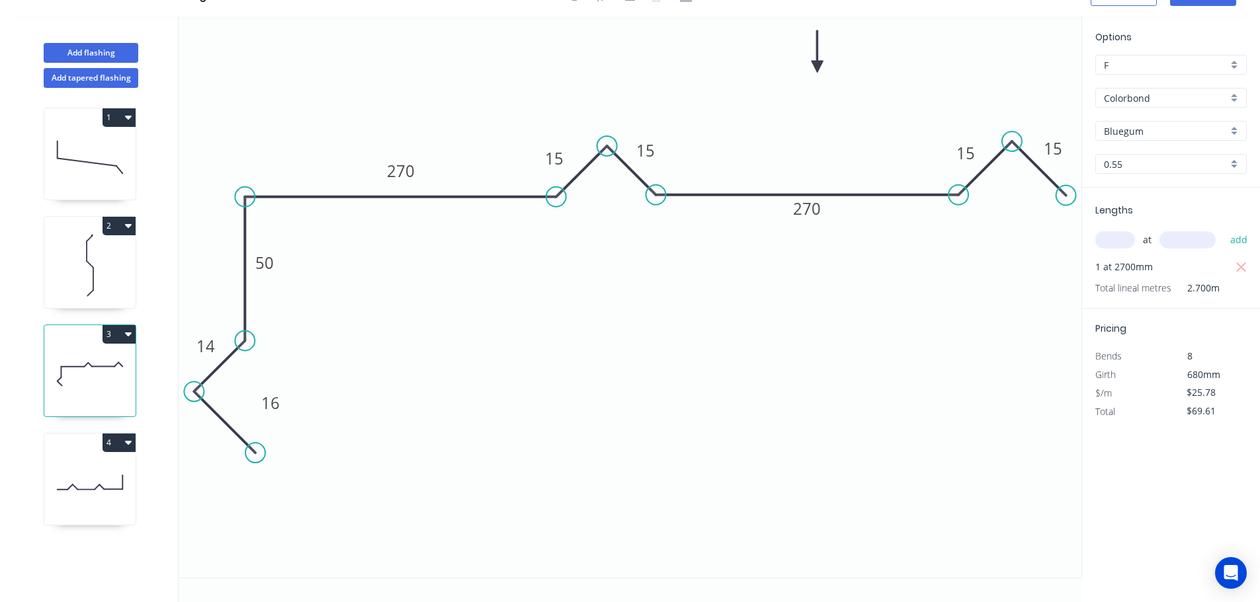
scroll to position [24, 0]
drag, startPoint x: 286, startPoint y: 405, endPoint x: 218, endPoint y: 445, distance: 79.4
click at [218, 445] on rect at bounding box center [201, 442] width 43 height 27
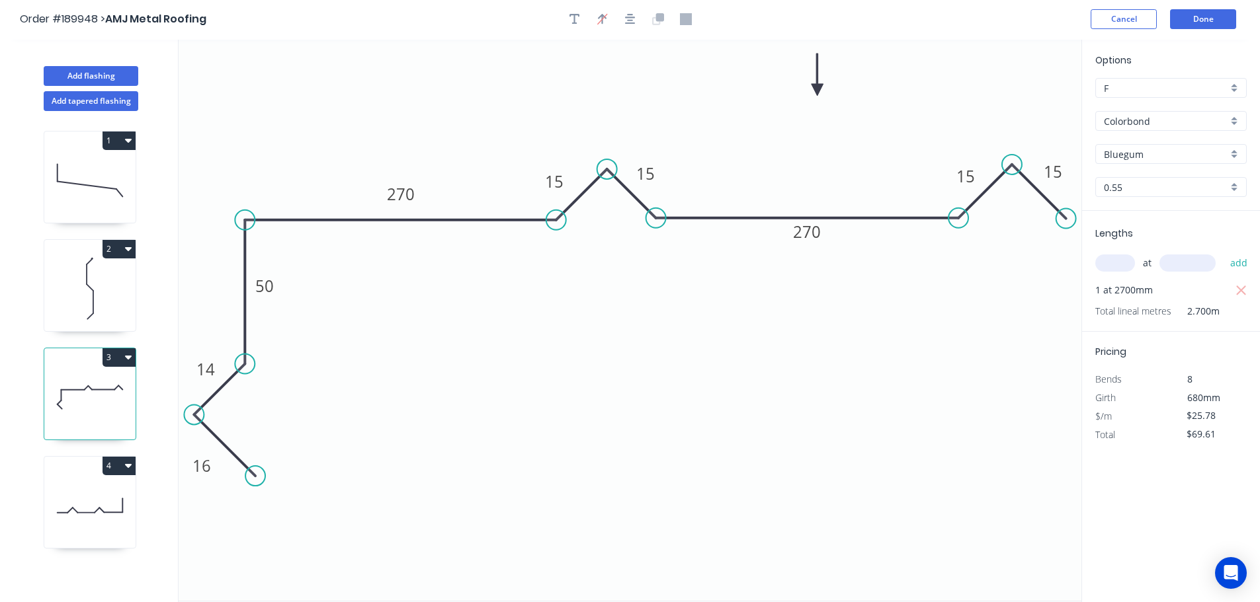
scroll to position [0, 0]
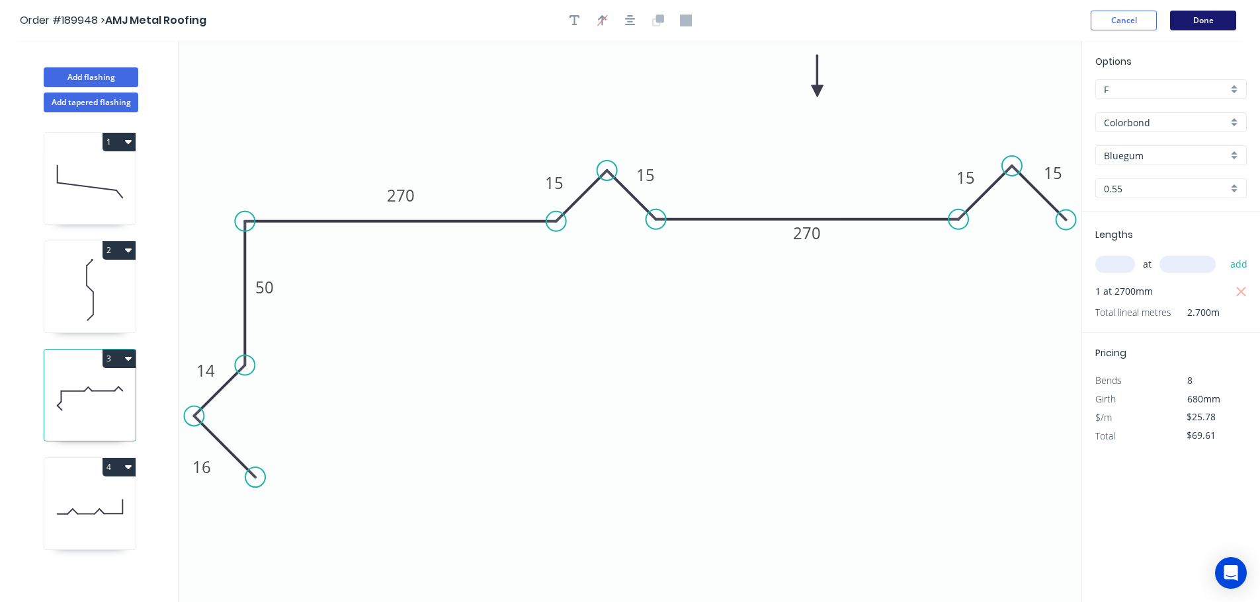
click at [1187, 19] on button "Done" at bounding box center [1203, 21] width 66 height 20
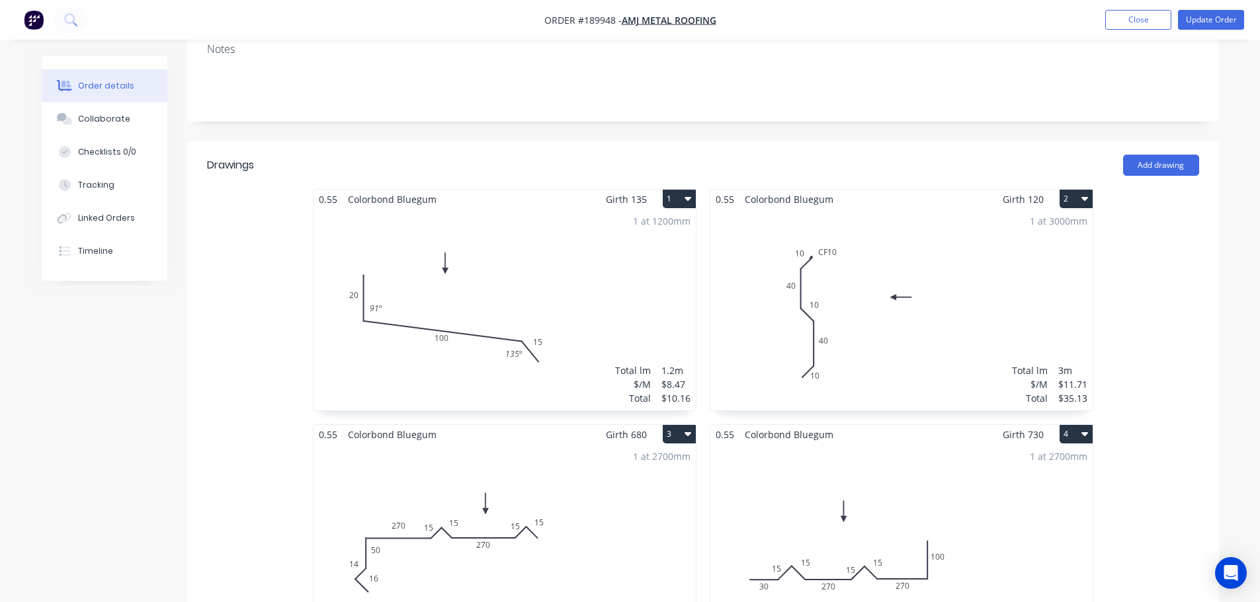
scroll to position [397, 0]
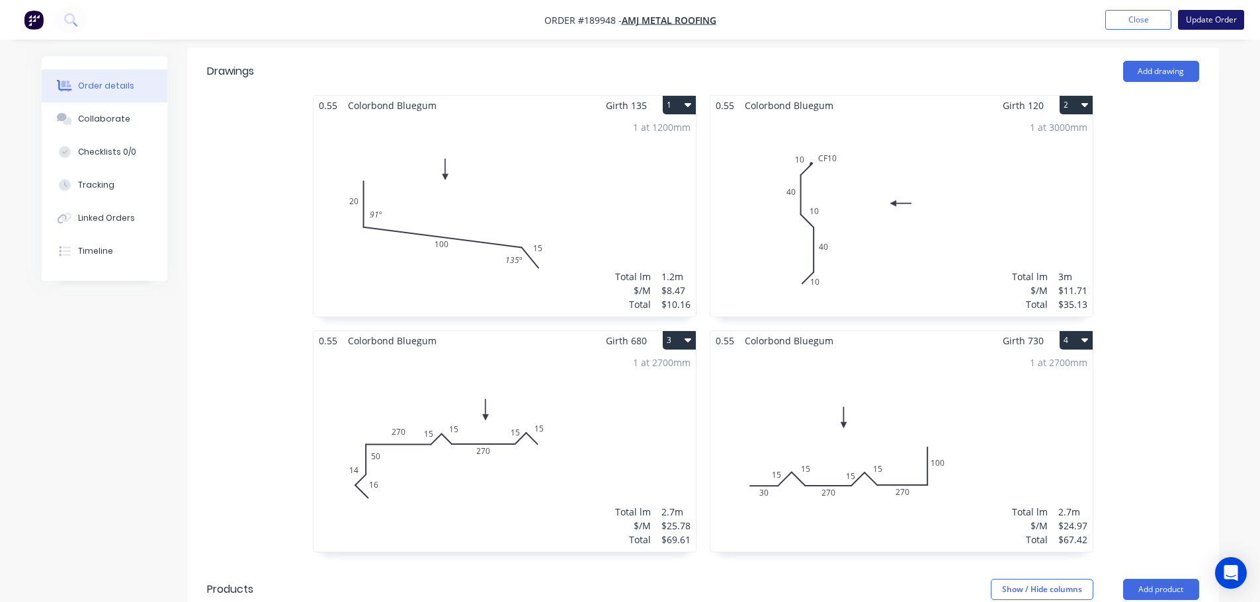
click at [1213, 23] on button "Update Order" at bounding box center [1211, 20] width 66 height 20
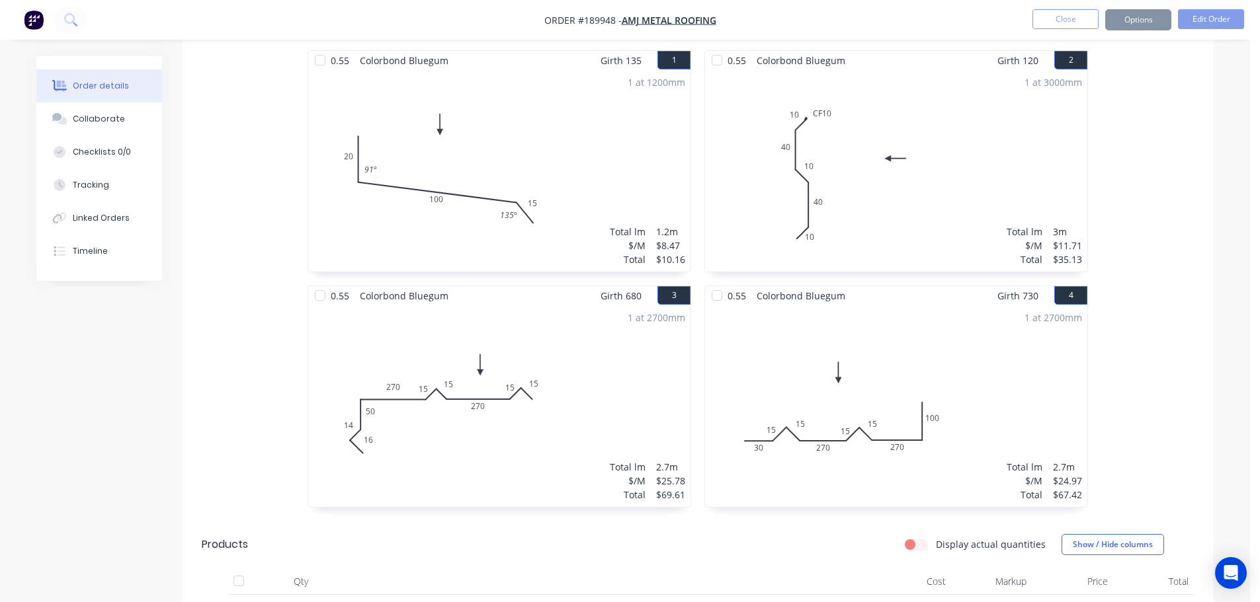
scroll to position [0, 0]
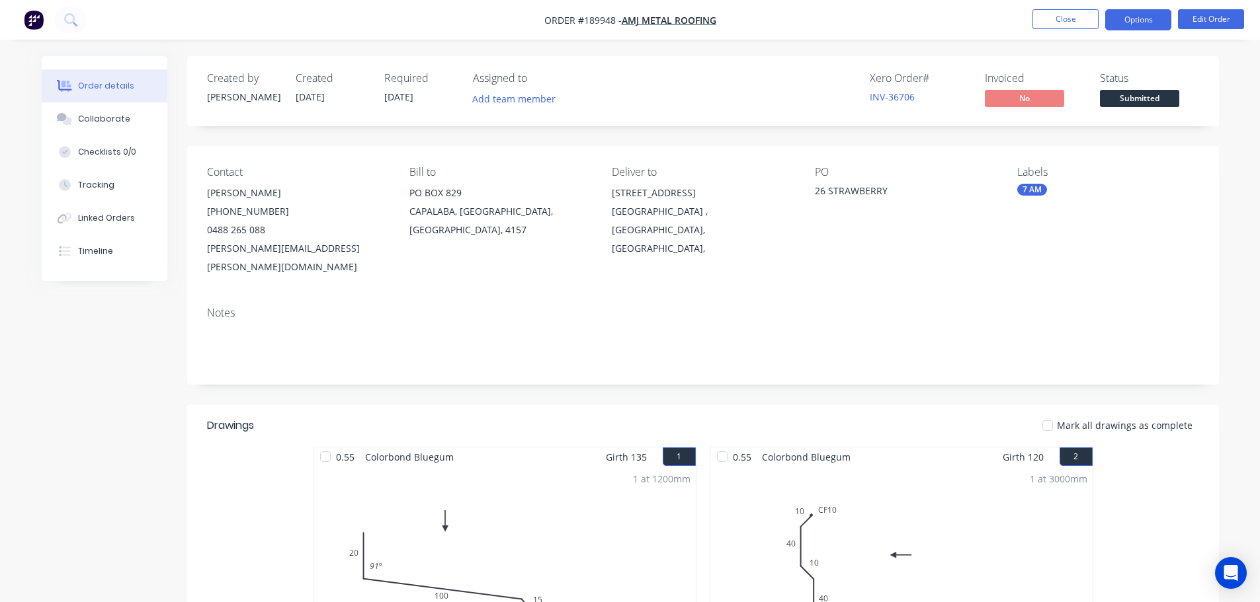
click at [1140, 19] on button "Options" at bounding box center [1138, 19] width 66 height 21
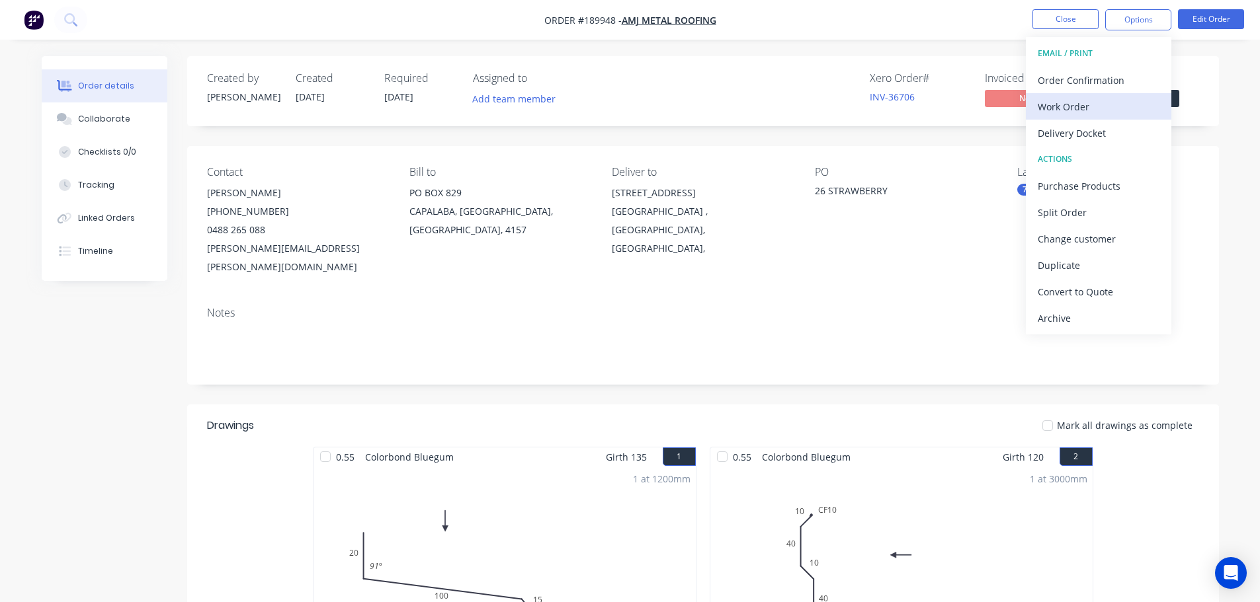
click at [1090, 104] on div "Work Order" at bounding box center [1098, 106] width 122 height 19
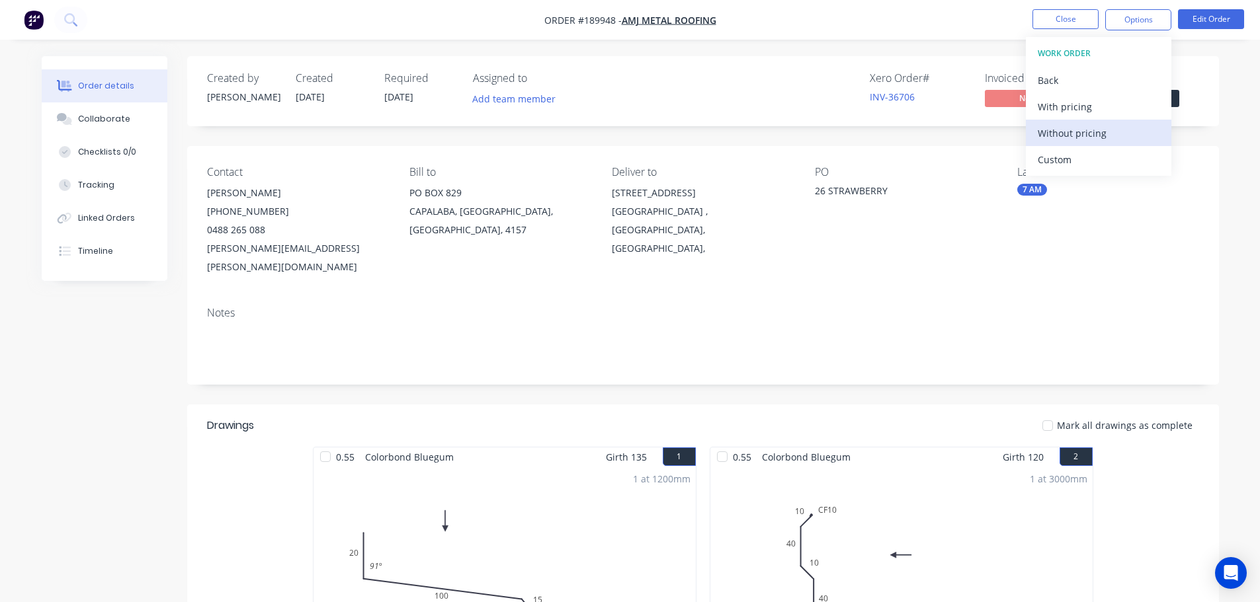
click at [1088, 139] on div "Without pricing" at bounding box center [1098, 133] width 122 height 19
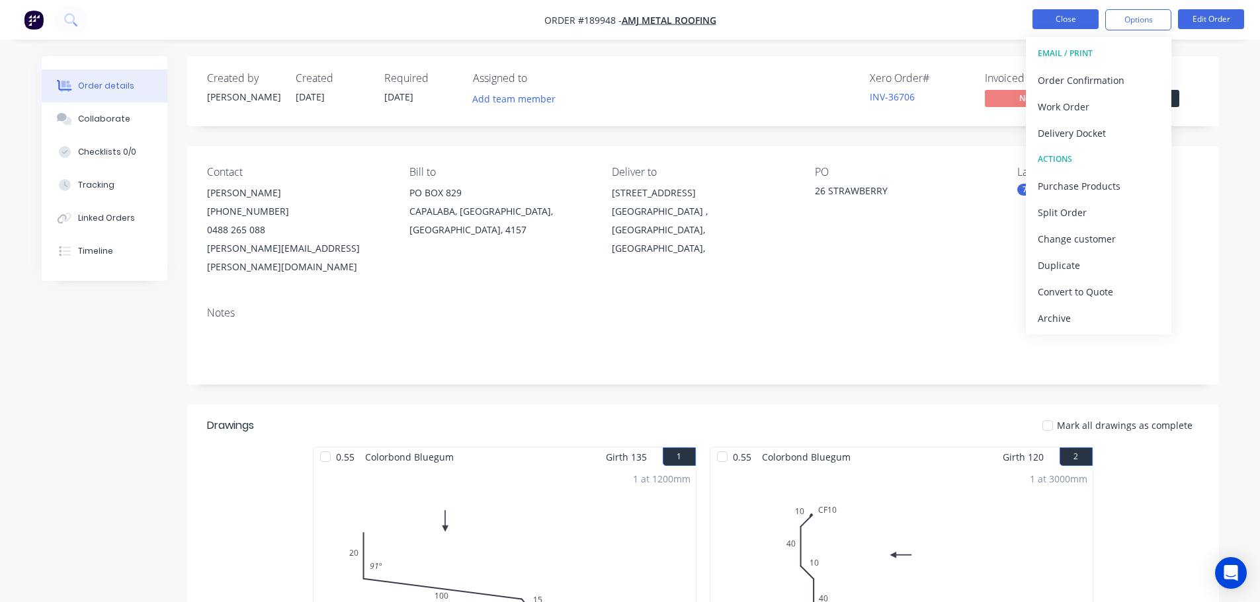
click at [1054, 21] on button "Close" at bounding box center [1065, 19] width 66 height 20
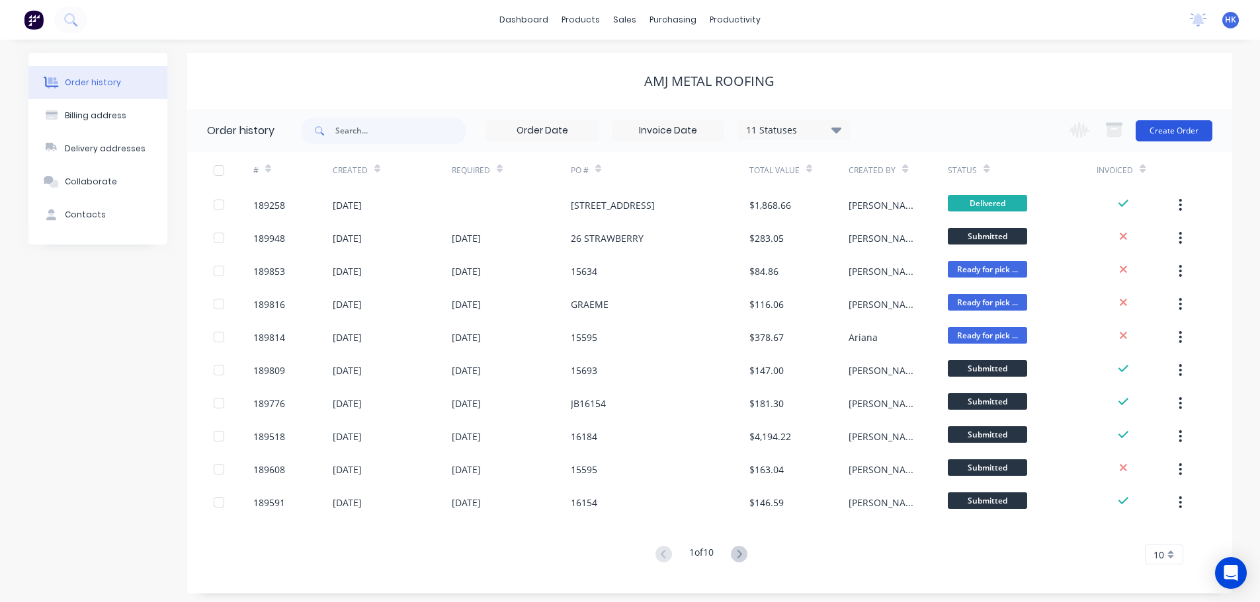
click at [1184, 129] on button "Create Order" at bounding box center [1173, 130] width 77 height 21
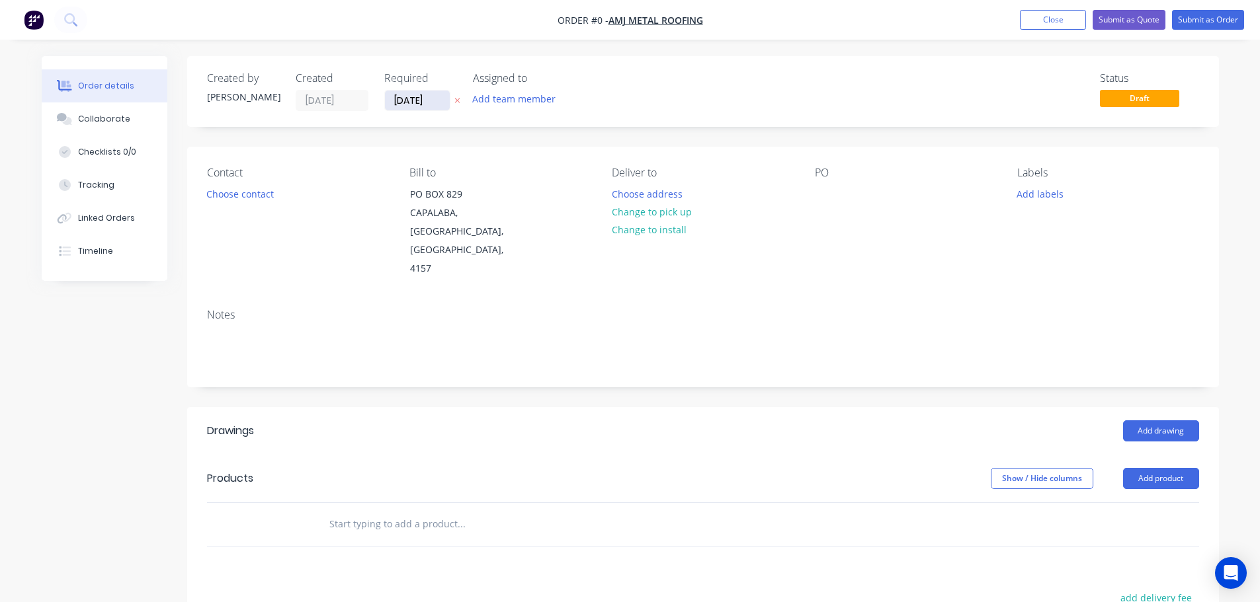
click at [421, 102] on input "[DATE]" at bounding box center [417, 101] width 65 height 20
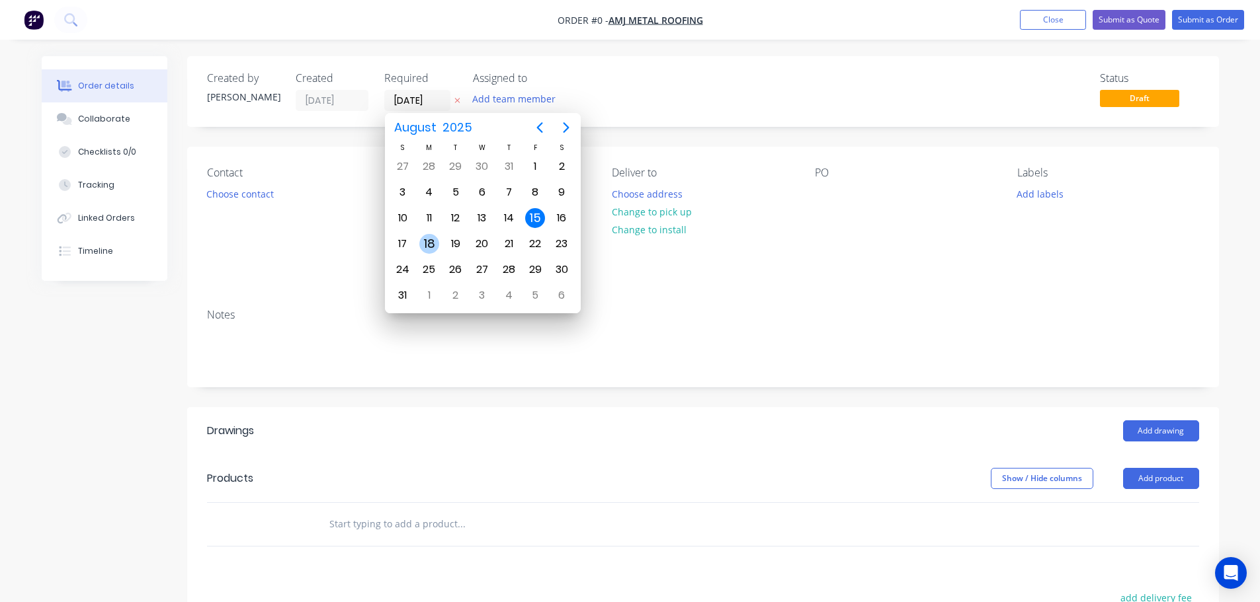
click at [422, 239] on div "18" at bounding box center [429, 244] width 20 height 20
type input "[DATE]"
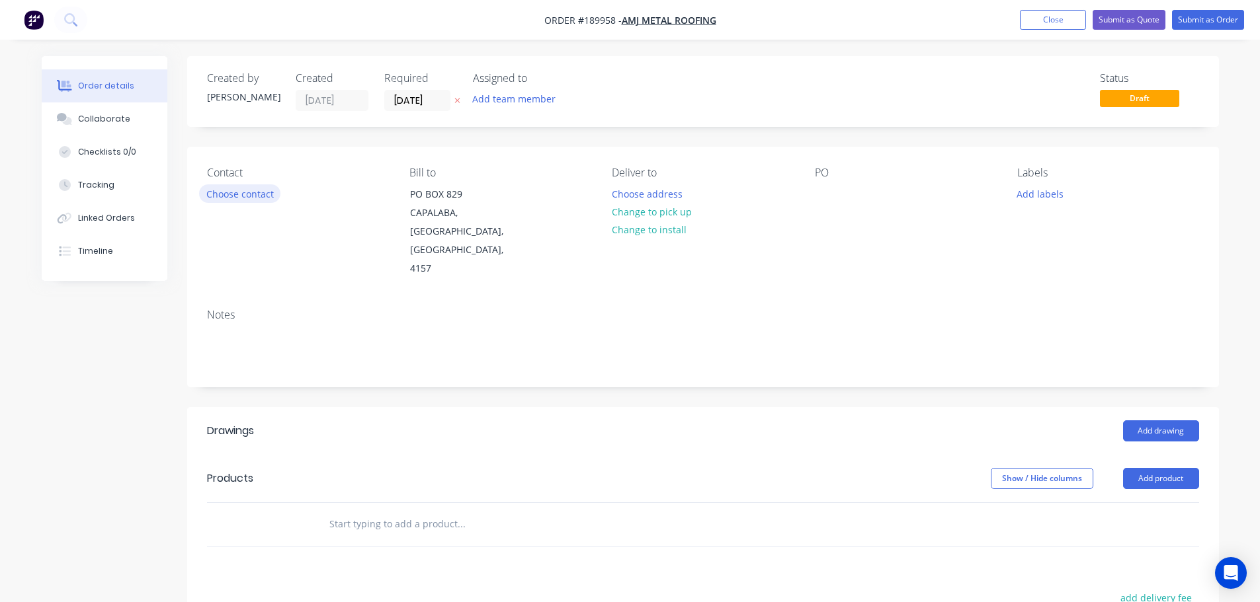
click at [255, 201] on button "Choose contact" at bounding box center [239, 193] width 81 height 18
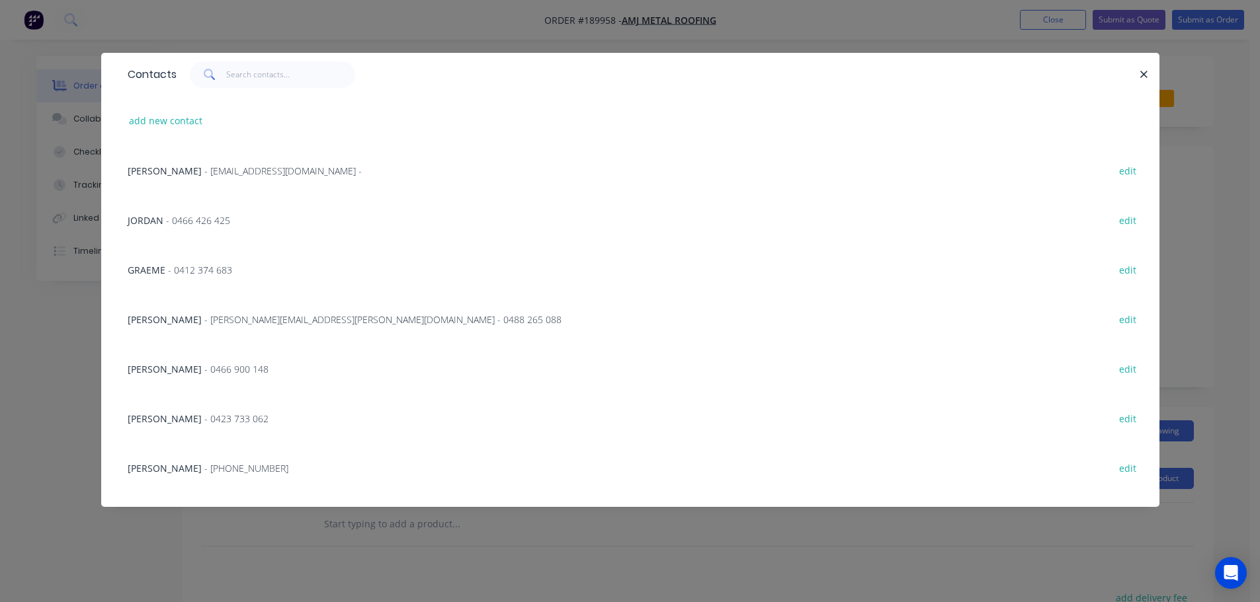
click at [163, 317] on span "ALAN FINLAY" at bounding box center [165, 319] width 74 height 13
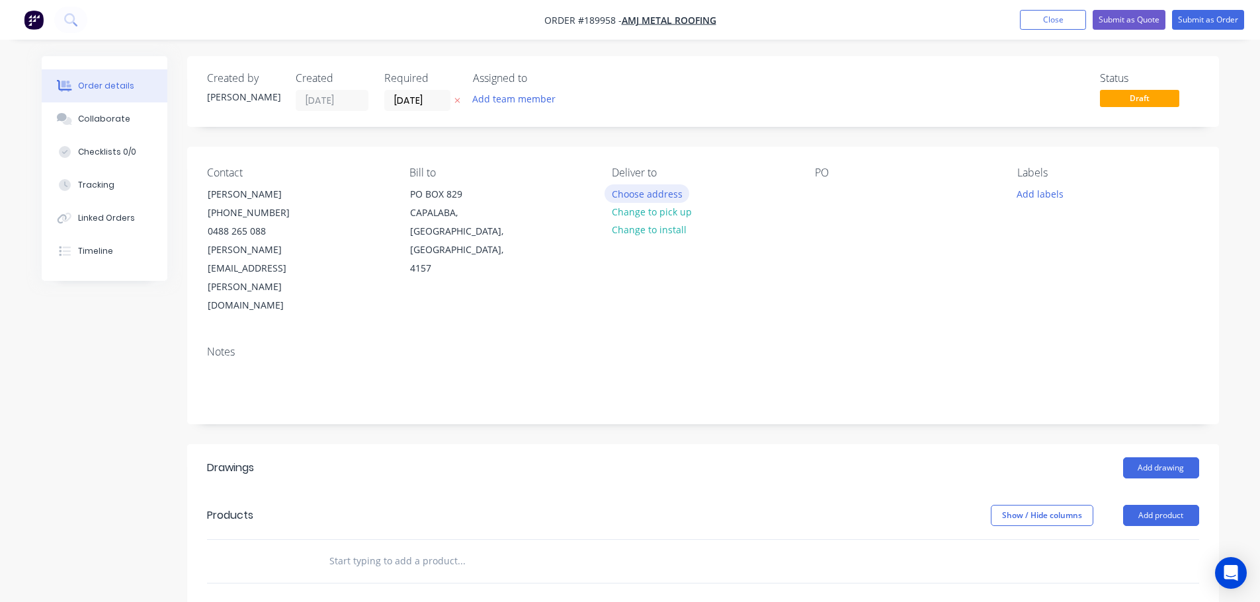
click at [618, 198] on button "Choose address" at bounding box center [646, 193] width 85 height 18
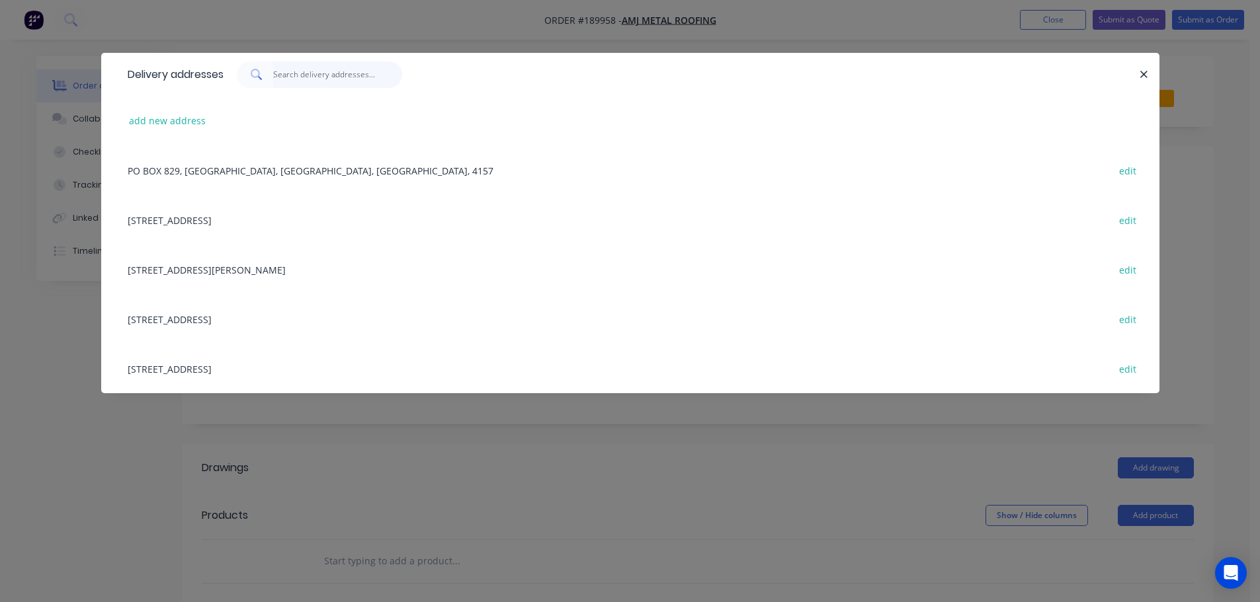
click at [303, 77] on input "text" at bounding box center [337, 74] width 129 height 26
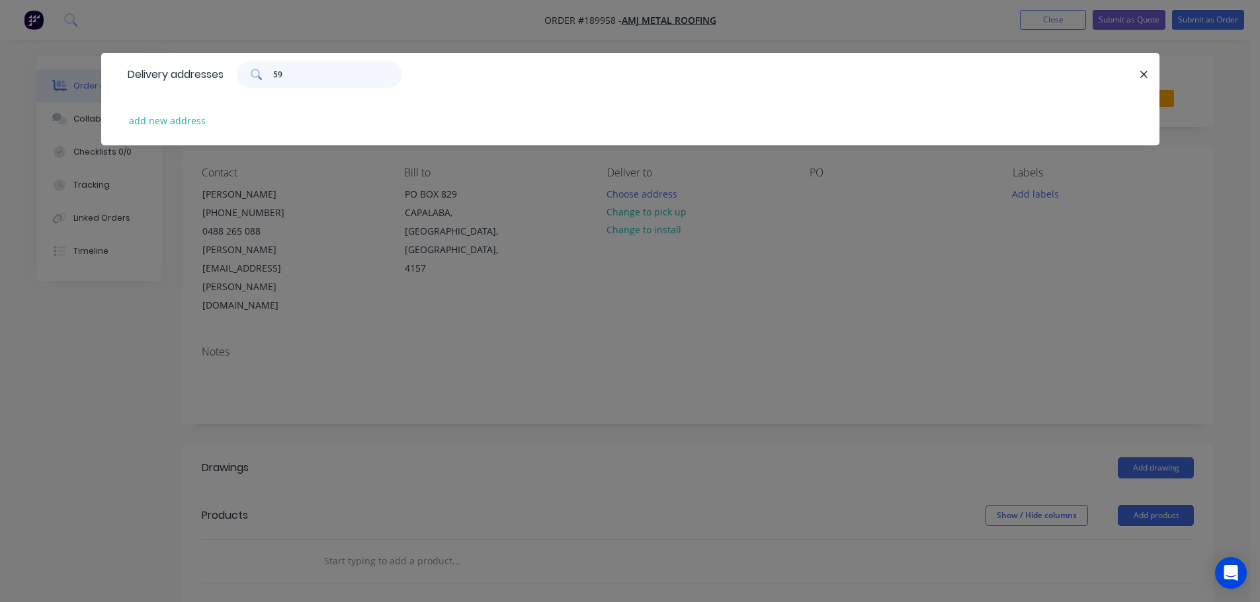
type input "59"
click at [187, 110] on div "add new address" at bounding box center [630, 121] width 1018 height 50
click at [185, 121] on button "add new address" at bounding box center [167, 121] width 91 height 18
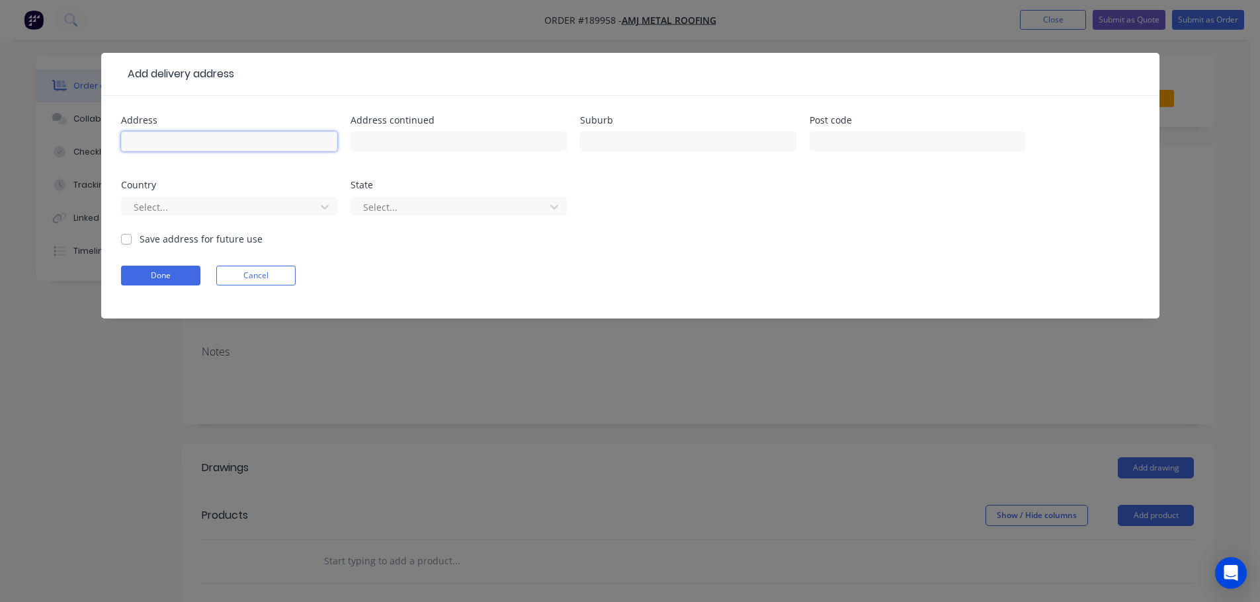
click at [179, 140] on input "text" at bounding box center [229, 142] width 216 height 20
type input "2"
type input "59 SHAFSTON AVE"
type input "KANGAROO POINT"
click at [260, 207] on div at bounding box center [220, 207] width 177 height 17
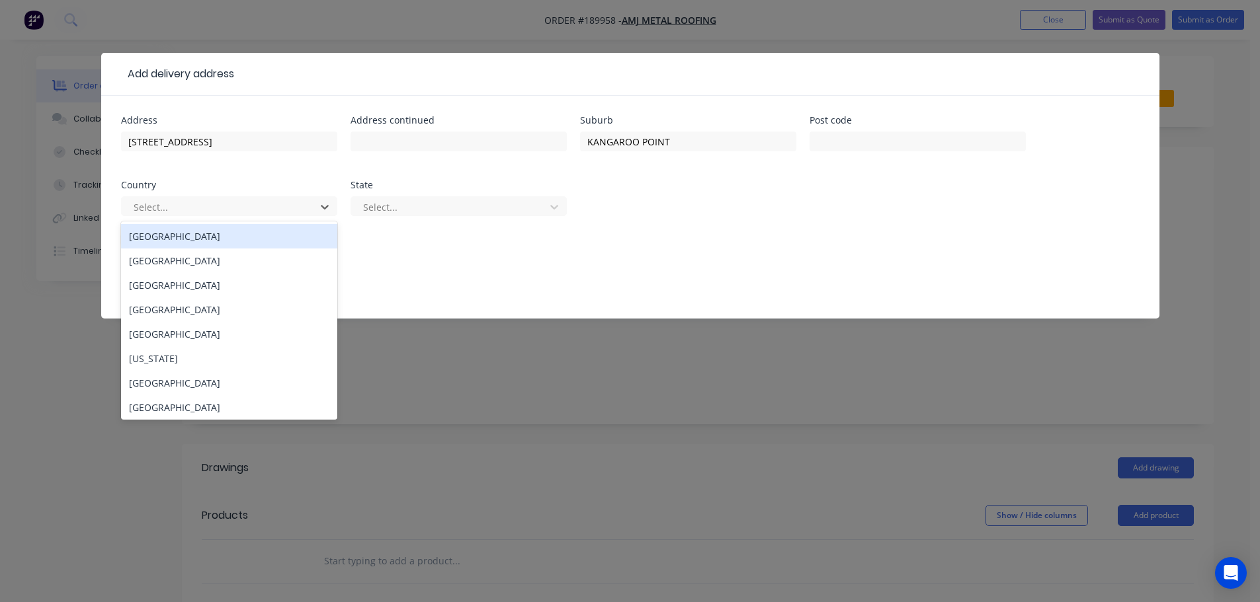
click at [228, 243] on div "[GEOGRAPHIC_DATA]" at bounding box center [229, 236] width 216 height 24
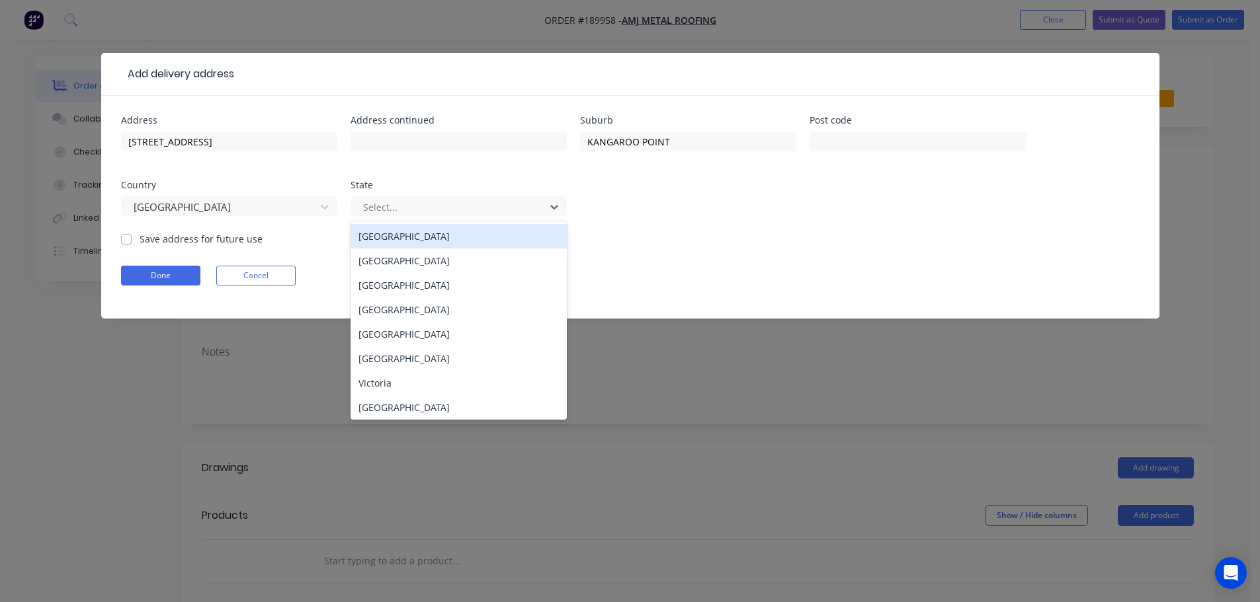
drag, startPoint x: 409, startPoint y: 216, endPoint x: 415, endPoint y: 239, distance: 23.9
click at [409, 216] on div "Select..." at bounding box center [450, 207] width 184 height 20
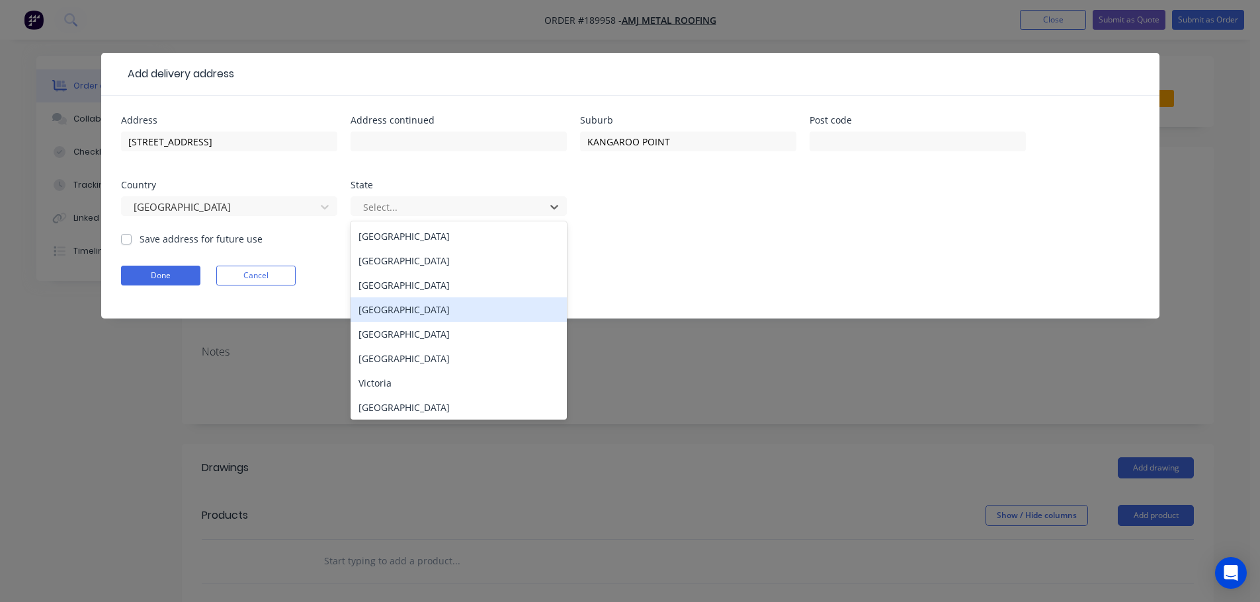
click at [395, 305] on div "[GEOGRAPHIC_DATA]" at bounding box center [458, 310] width 216 height 24
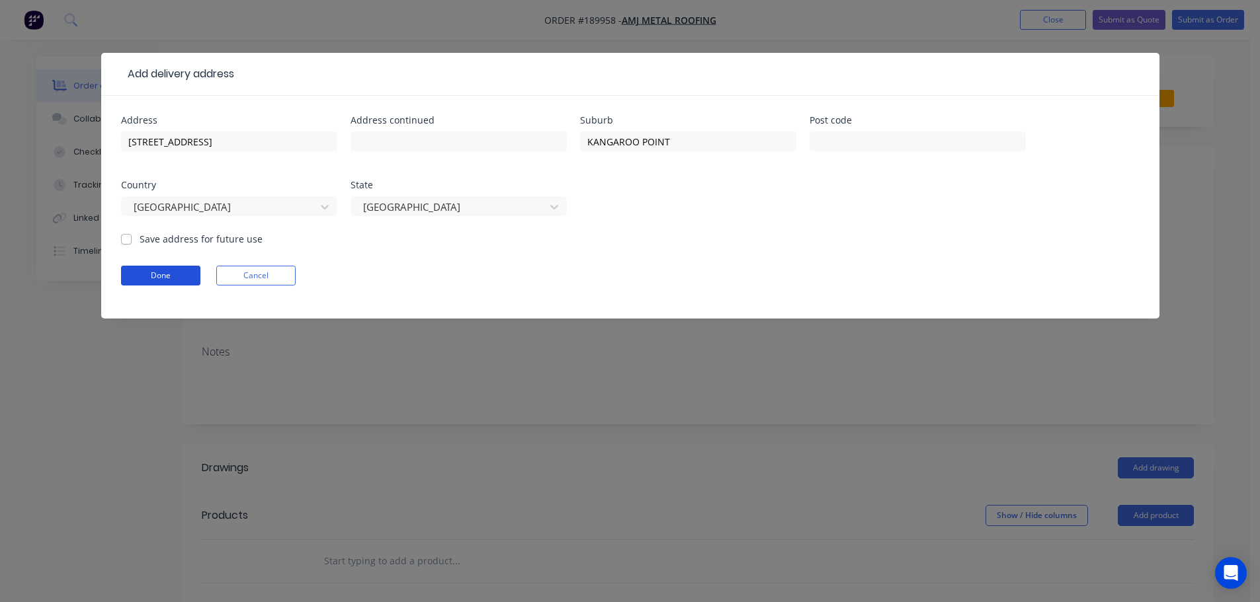
click at [143, 280] on button "Done" at bounding box center [160, 276] width 79 height 20
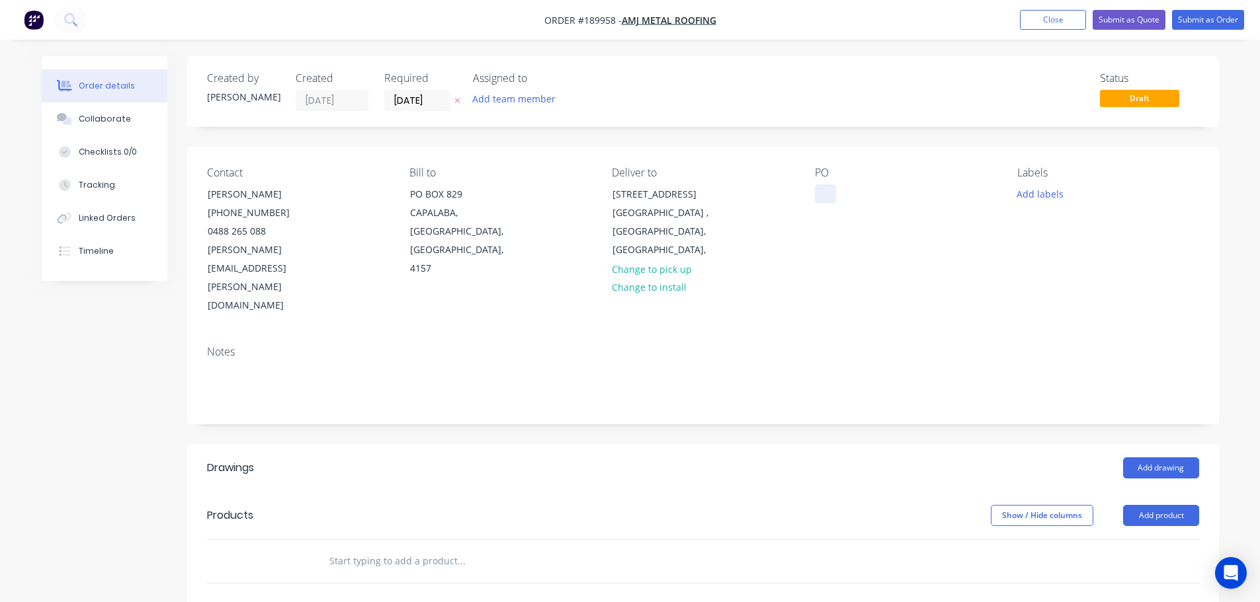
click at [830, 194] on div at bounding box center [825, 193] width 21 height 19
click at [1065, 189] on button "Add labels" at bounding box center [1040, 193] width 61 height 18
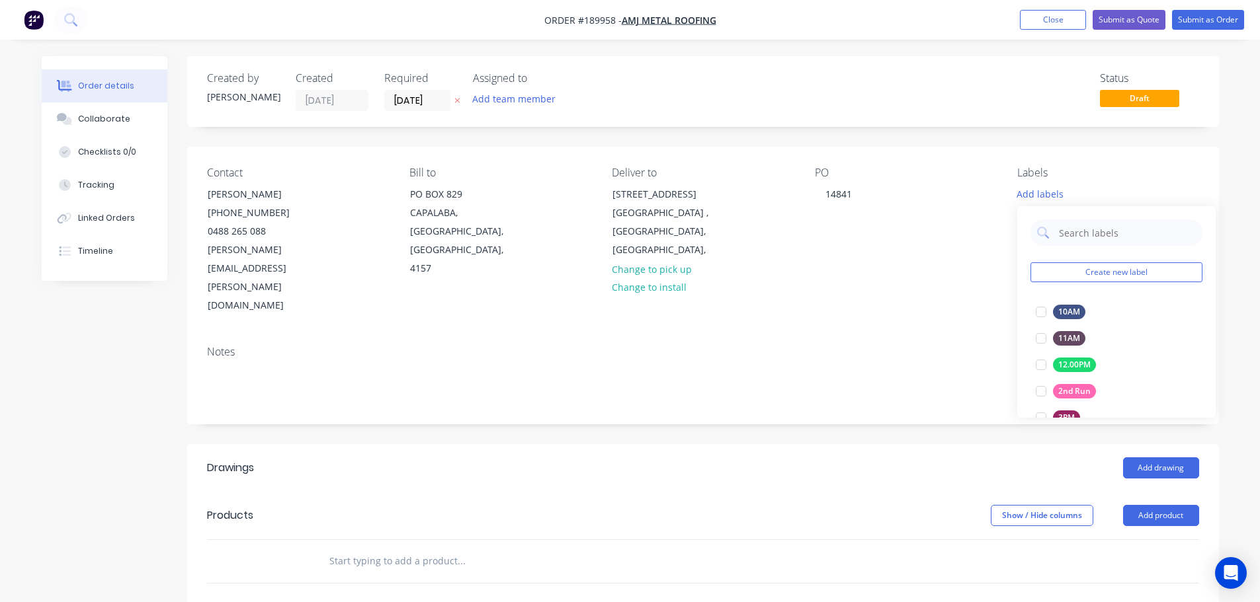
click at [961, 267] on div "Contact ALAN FINLAY (07) 3823 2773 0488 265 088 alan.finlay@amjmetalroofing.com…" at bounding box center [702, 241] width 1031 height 188
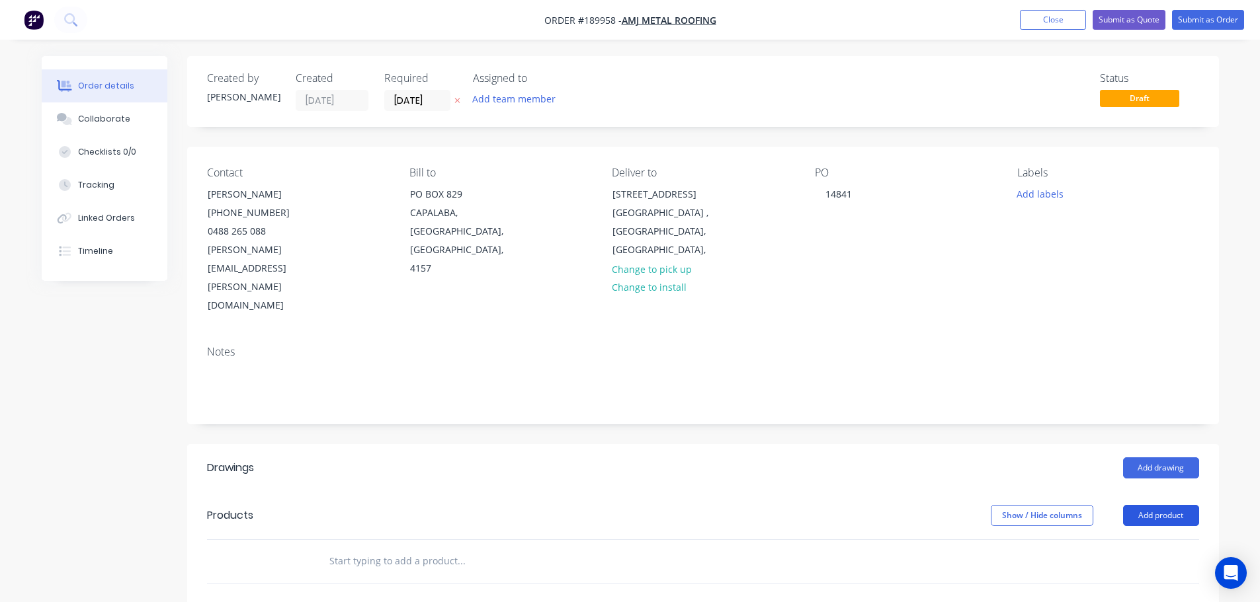
click at [1167, 505] on button "Add product" at bounding box center [1161, 515] width 76 height 21
click at [1155, 540] on div "Product catalogue" at bounding box center [1136, 549] width 102 height 19
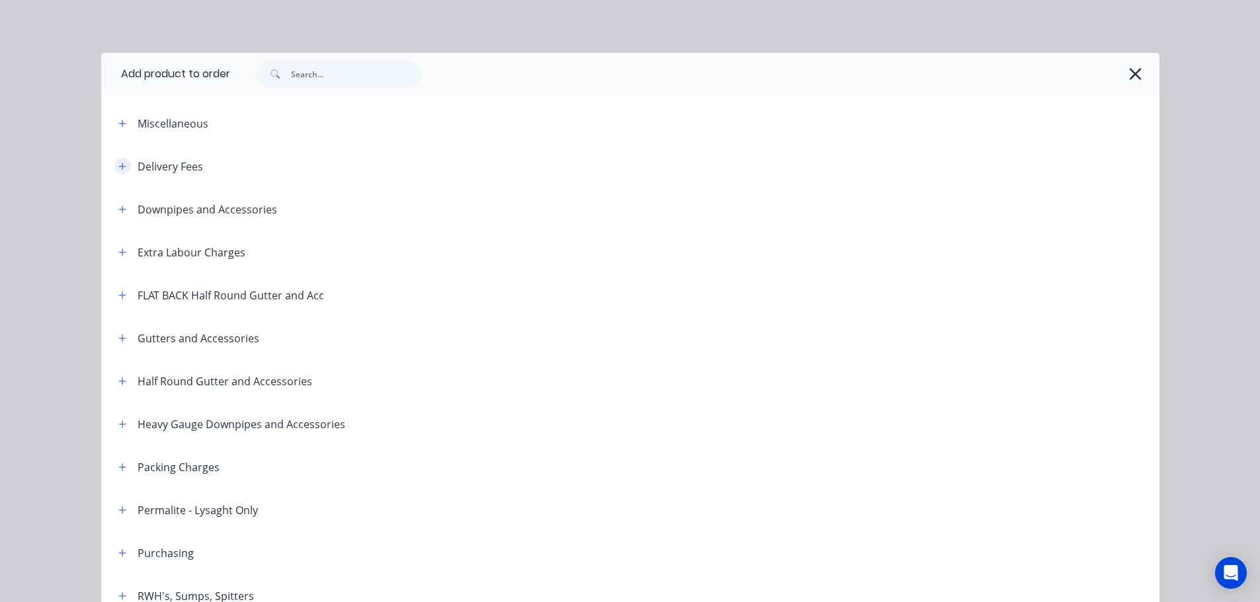
click at [115, 172] on button "button" at bounding box center [122, 166] width 17 height 17
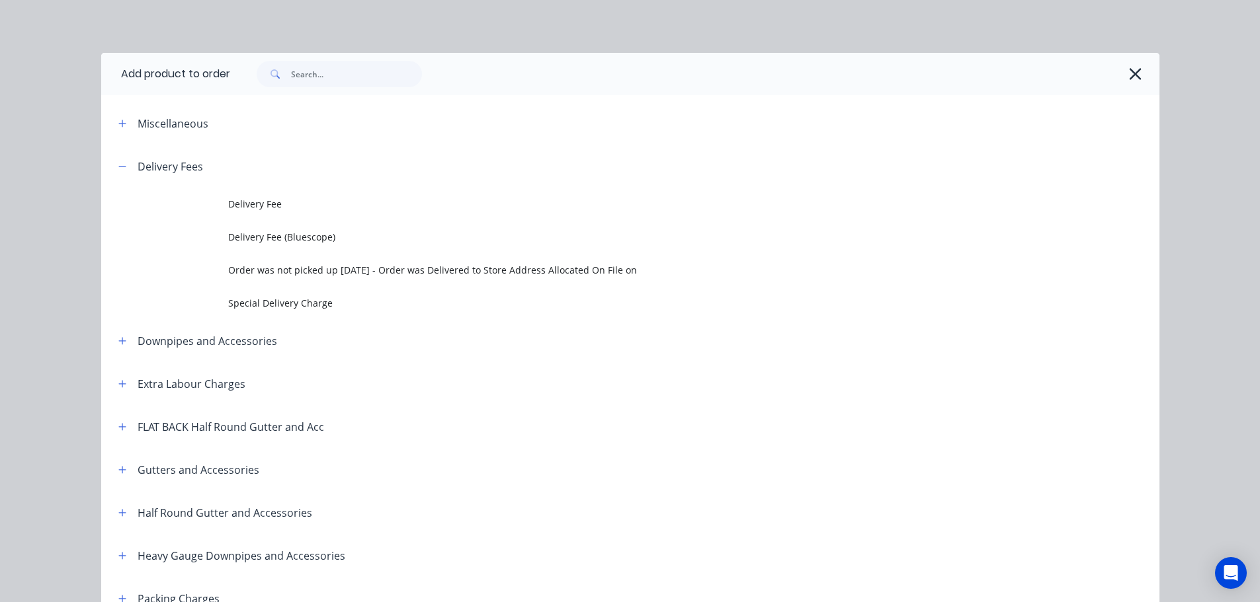
click at [217, 209] on td at bounding box center [164, 204] width 127 height 33
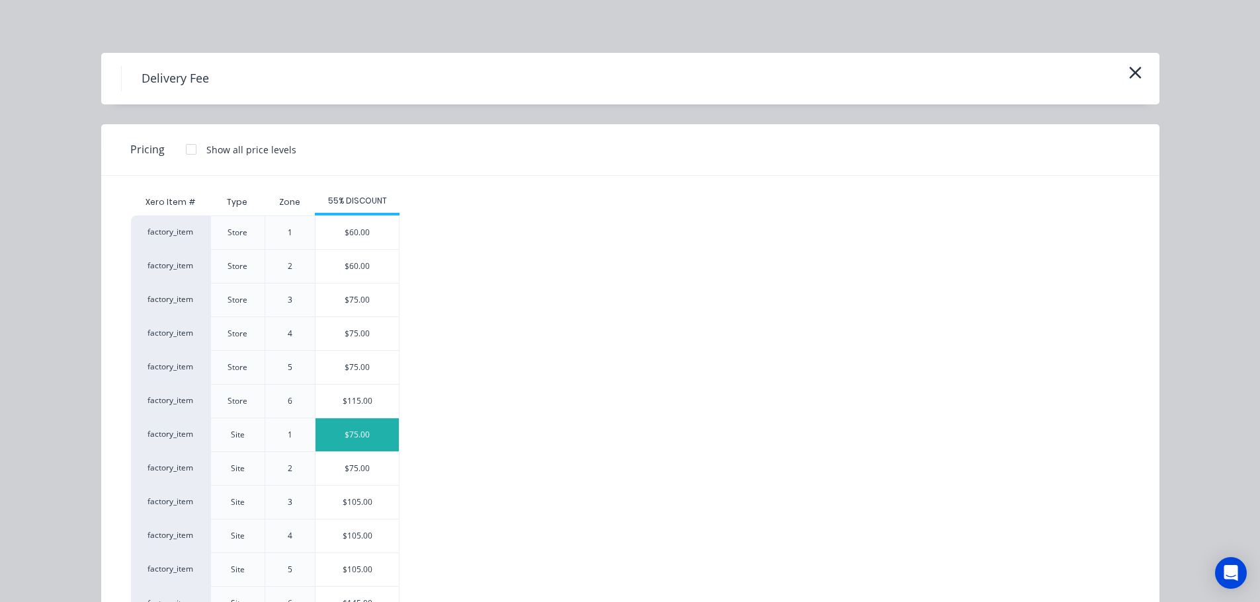
click at [356, 442] on div "$75.00" at bounding box center [356, 435] width 83 height 33
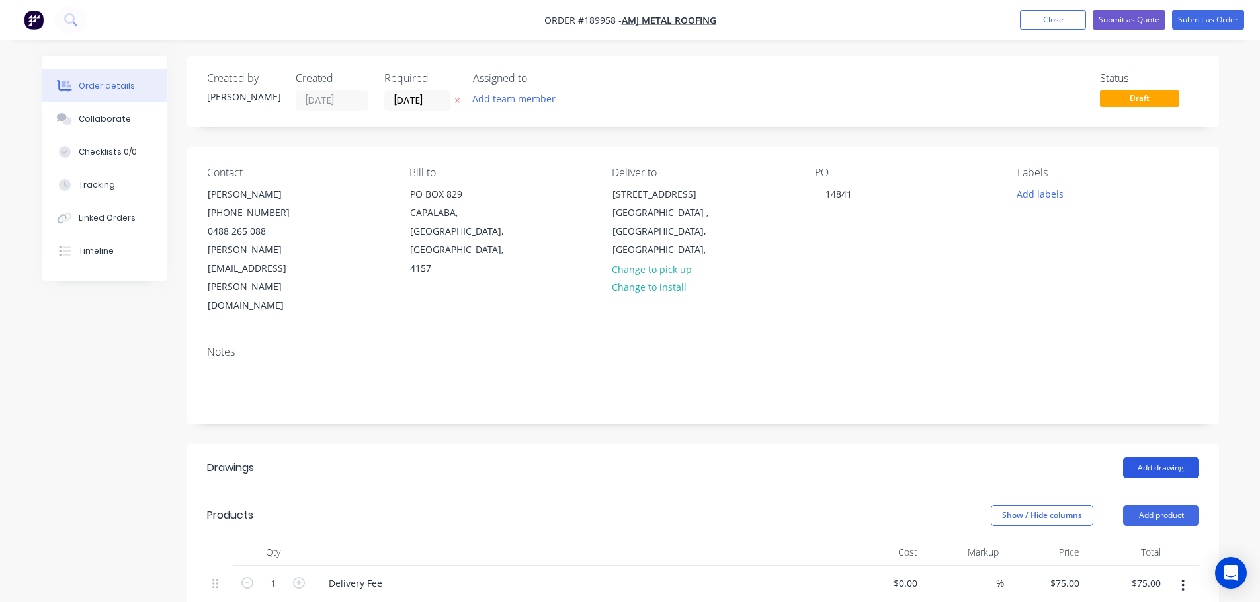
click at [1154, 458] on button "Add drawing" at bounding box center [1161, 468] width 76 height 21
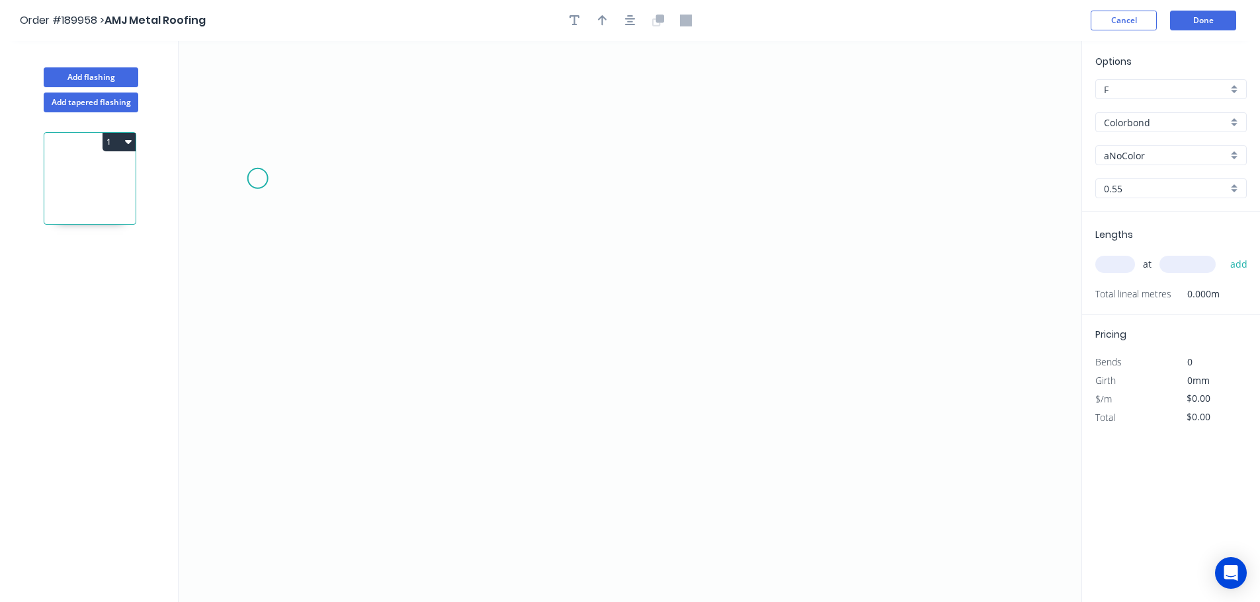
click at [256, 179] on icon "0" at bounding box center [630, 321] width 903 height 561
click at [257, 446] on icon "0" at bounding box center [630, 321] width 903 height 561
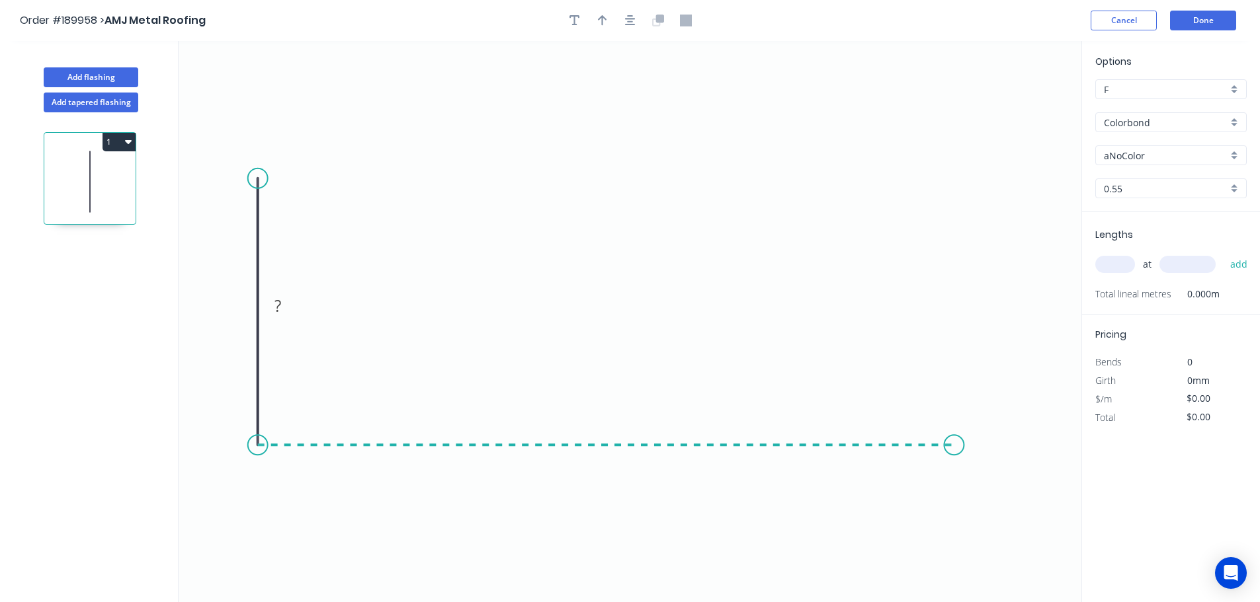
click at [961, 447] on icon "0 ?" at bounding box center [630, 321] width 903 height 561
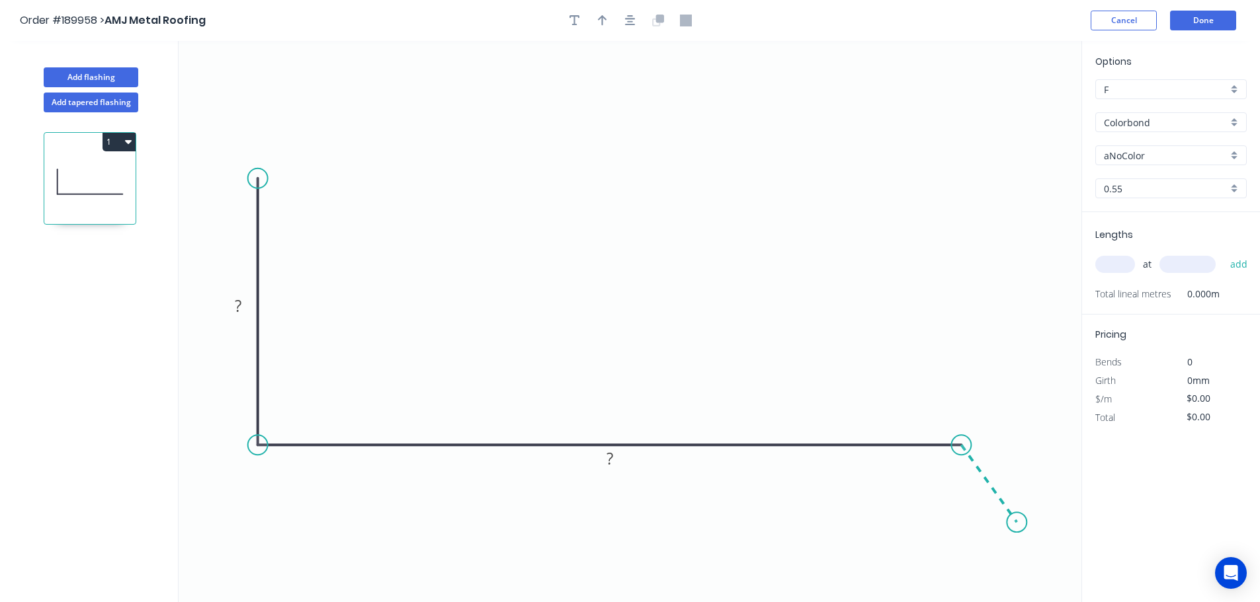
click at [1017, 524] on icon "0 ? ?" at bounding box center [630, 321] width 903 height 561
click at [247, 310] on rect at bounding box center [238, 307] width 26 height 19
click at [637, 23] on button "button" at bounding box center [630, 21] width 20 height 20
type input "$12.62"
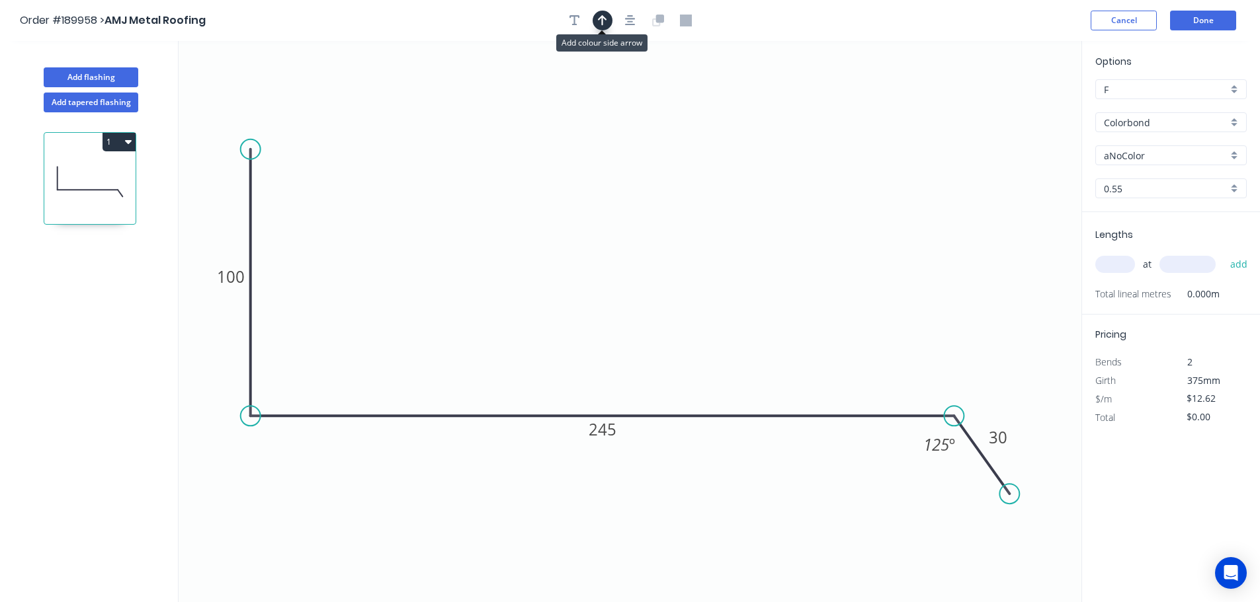
click at [603, 23] on icon "button" at bounding box center [602, 21] width 9 height 12
drag, startPoint x: 1011, startPoint y: 104, endPoint x: 594, endPoint y: 106, distance: 416.6
click at [594, 106] on icon at bounding box center [594, 90] width 12 height 42
click at [1154, 139] on div "Options F F Colorbond Colorbond Colorbond (Premium) Colorbond Coolmax Colorbond…" at bounding box center [1171, 133] width 178 height 158
click at [1160, 118] on input "Colorbond" at bounding box center [1166, 123] width 124 height 14
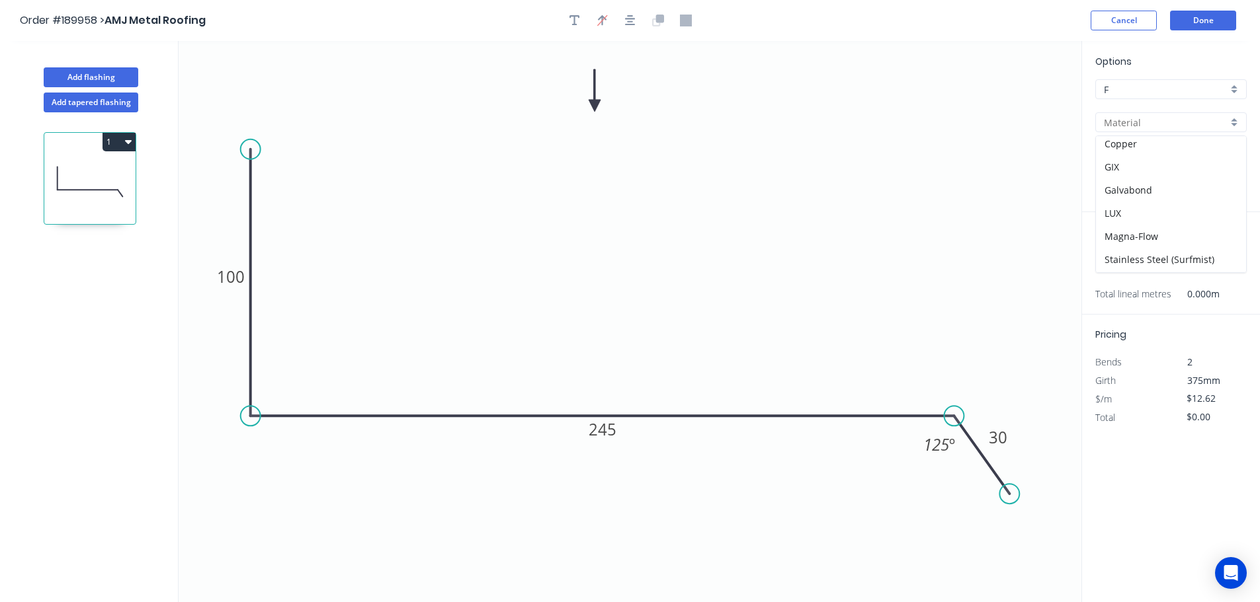
scroll to position [264, 0]
click at [1168, 247] on div "Zincalume" at bounding box center [1171, 253] width 150 height 23
type input "Zincalume"
type input "$11.62"
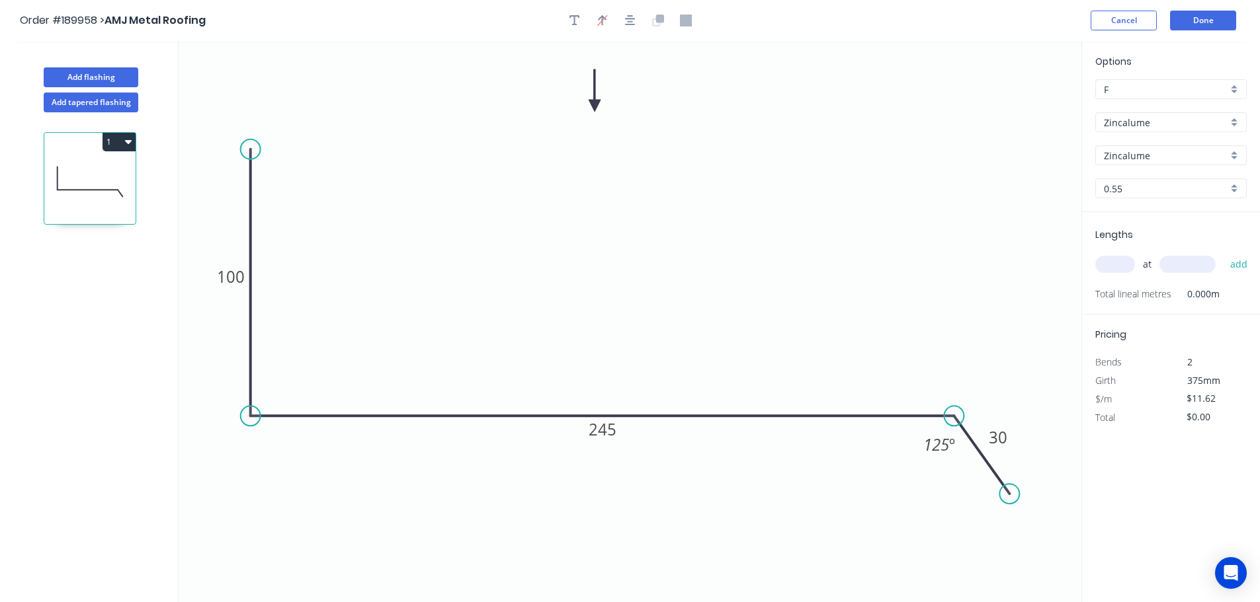
click at [1127, 264] on input "text" at bounding box center [1115, 264] width 40 height 17
type input "1"
type input "3000"
click at [1223, 253] on button "add" at bounding box center [1238, 264] width 31 height 22
type input "$34.86"
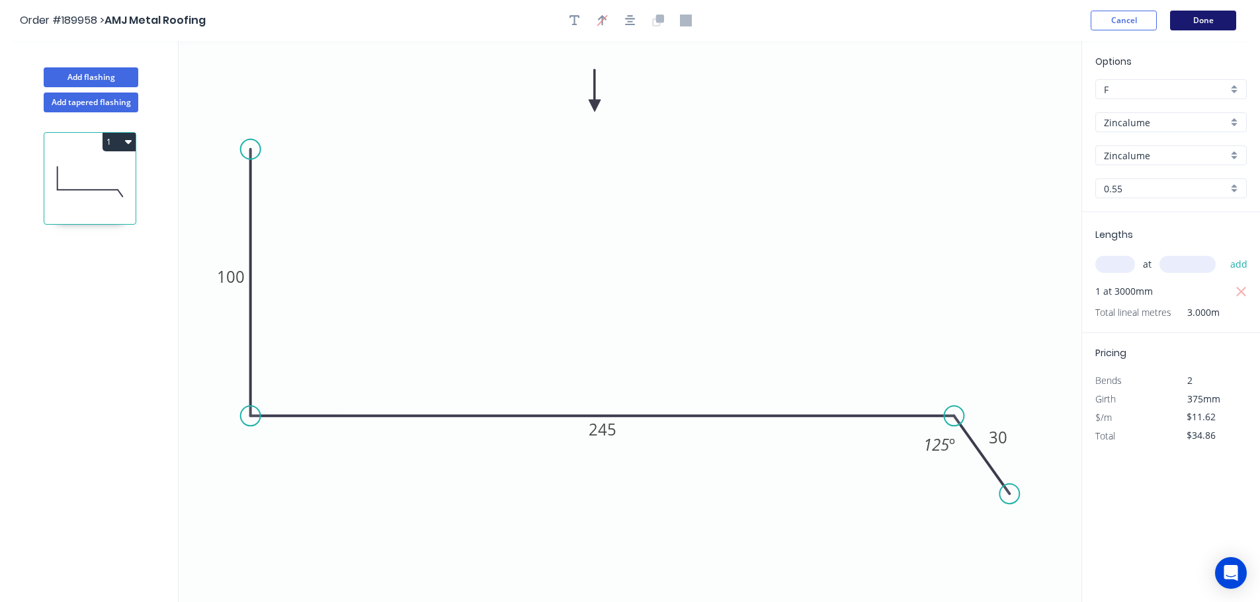
click at [1227, 11] on button "Done" at bounding box center [1203, 21] width 66 height 20
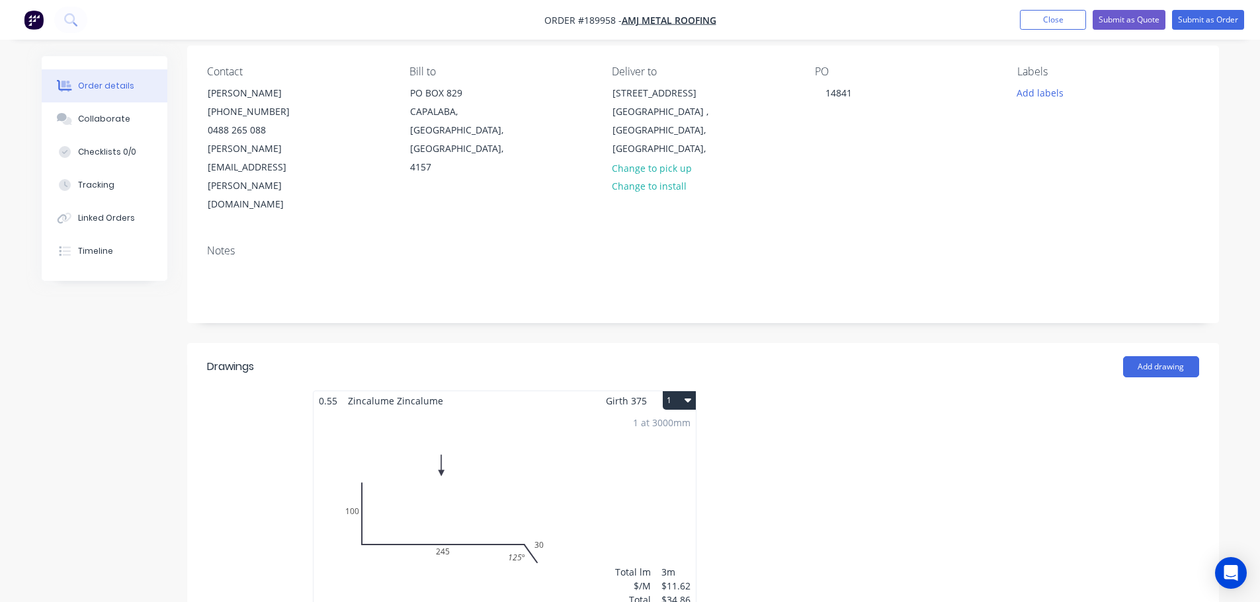
scroll to position [198, 0]
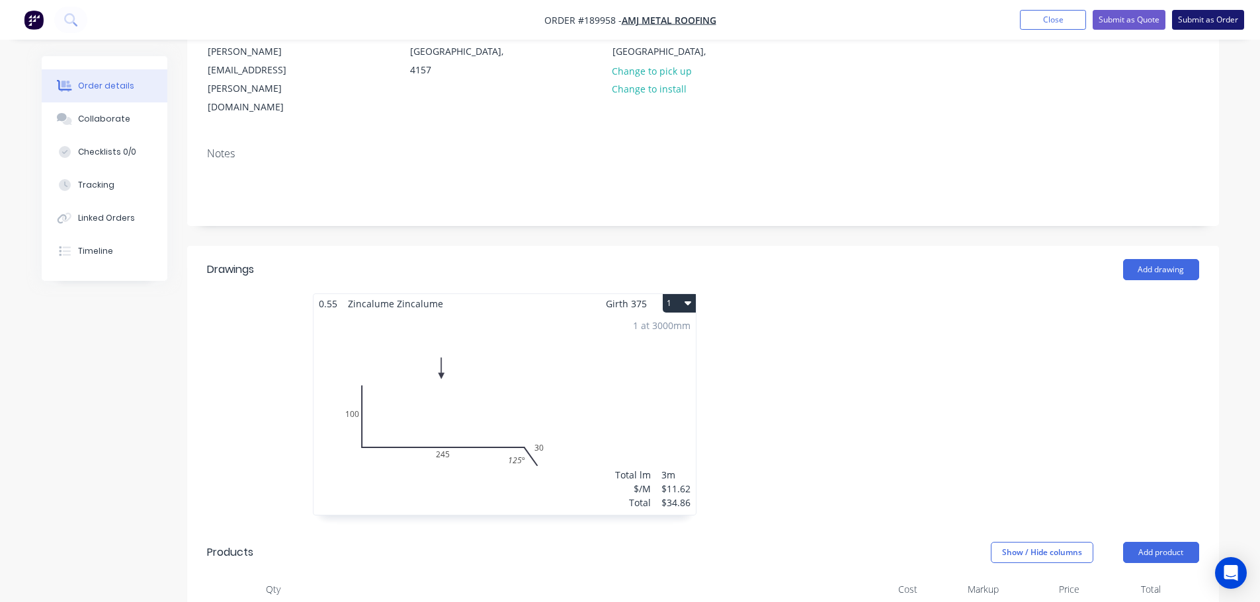
click at [1210, 28] on button "Submit as Order" at bounding box center [1208, 20] width 72 height 20
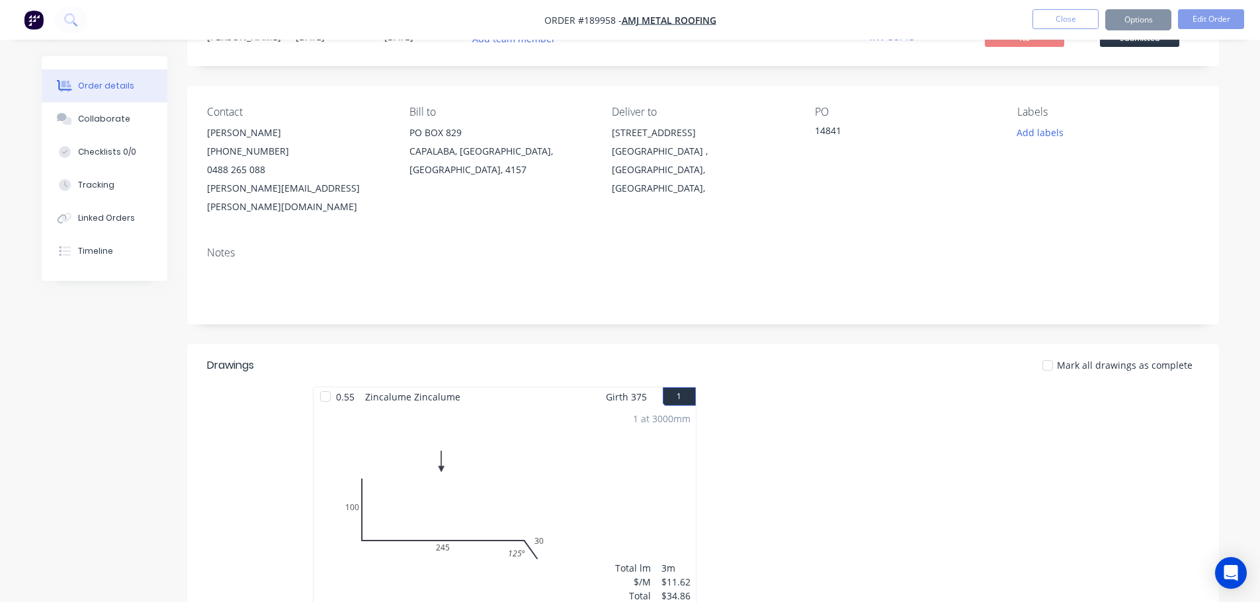
scroll to position [132, 0]
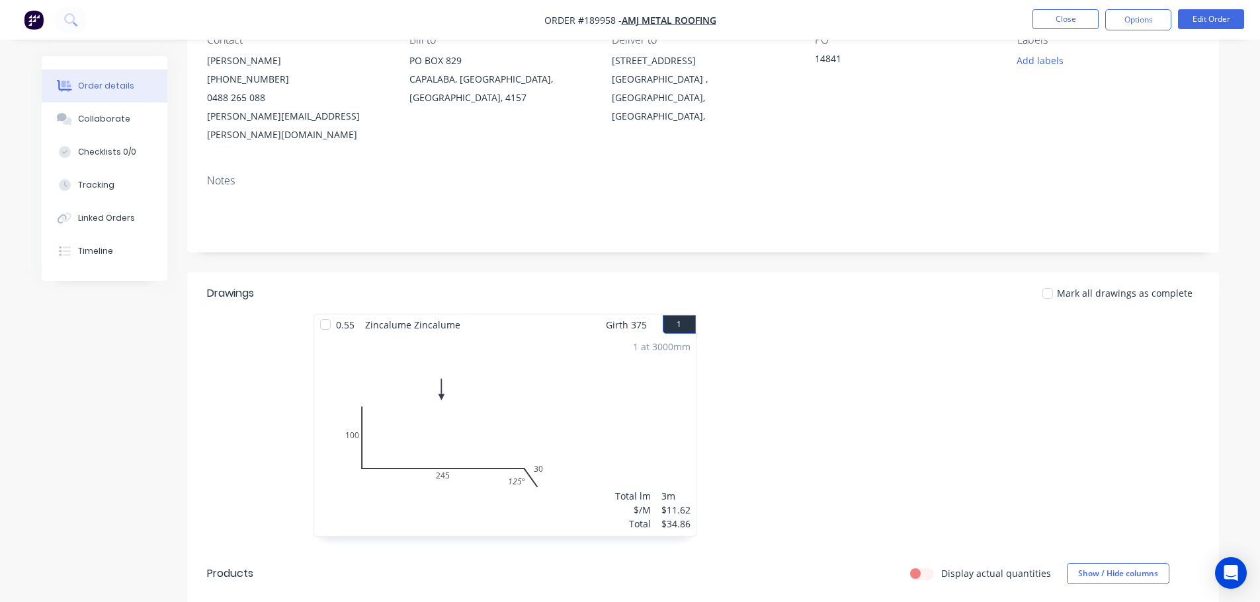
click at [497, 393] on div "1 at 3000mm Total lm $/M Total 3m $11.62 $34.86" at bounding box center [504, 436] width 382 height 202
click at [1194, 20] on button "Edit Order" at bounding box center [1211, 19] width 66 height 20
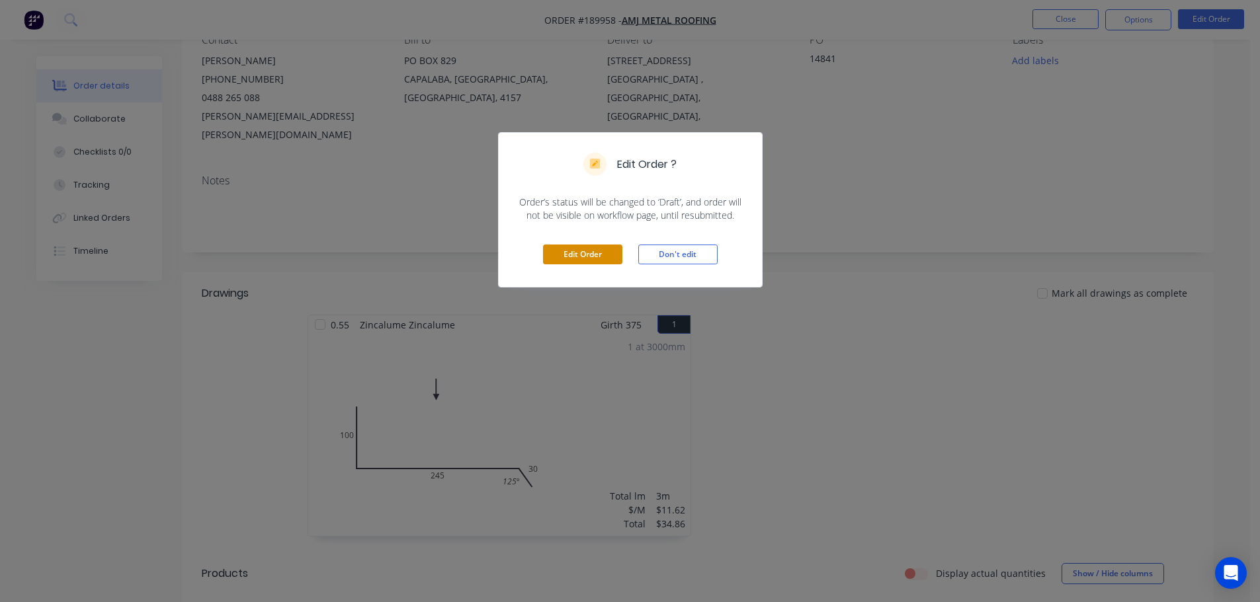
click at [563, 259] on button "Edit Order" at bounding box center [582, 255] width 79 height 20
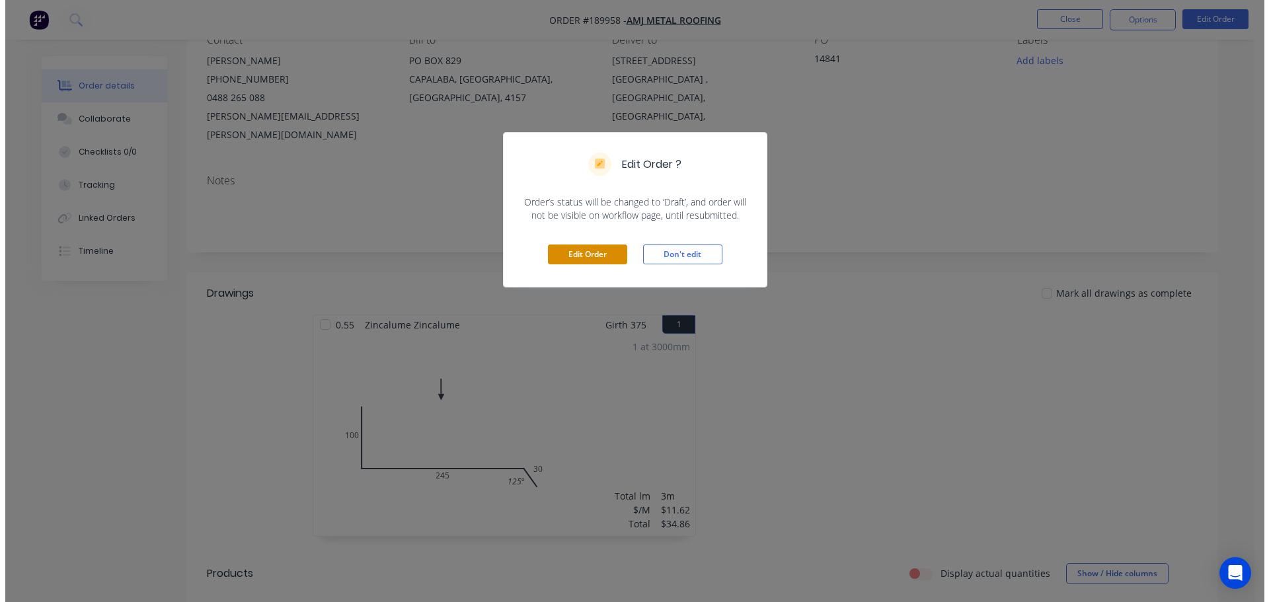
scroll to position [0, 0]
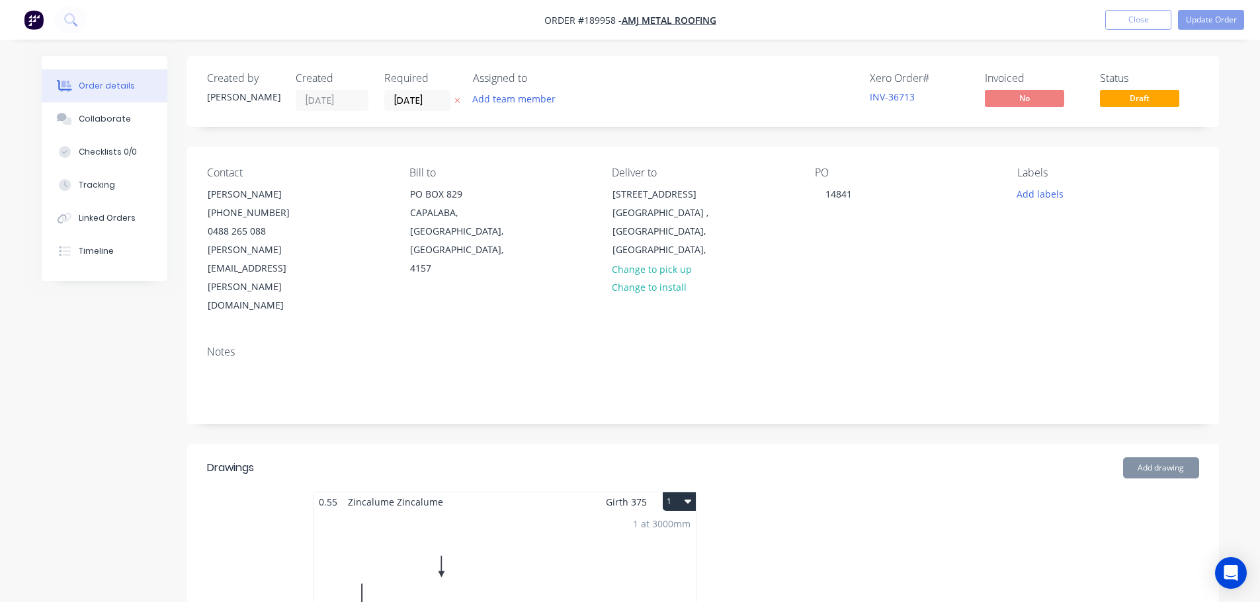
click at [429, 512] on div "1 at 3000mm Total lm $/M Total 3m $11.62 $34.86" at bounding box center [504, 613] width 382 height 202
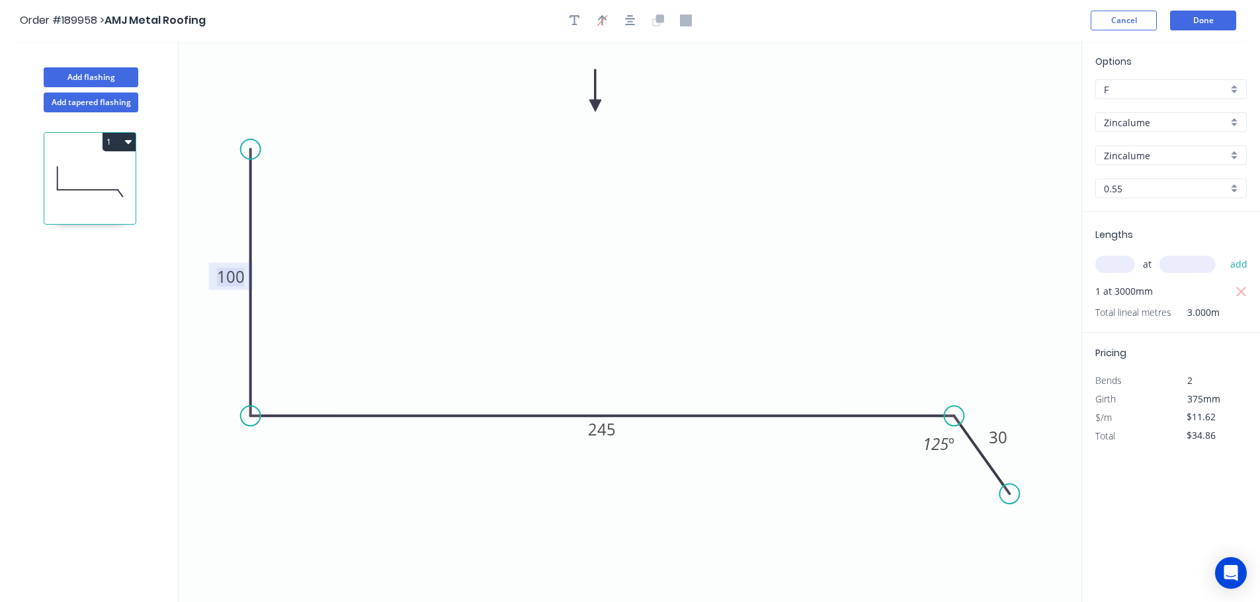
click at [228, 282] on tspan "100" at bounding box center [231, 277] width 28 height 22
drag, startPoint x: 251, startPoint y: 156, endPoint x: 245, endPoint y: 134, distance: 22.6
click at [245, 134] on circle at bounding box center [251, 136] width 20 height 20
type input "$13.45"
type input "$40.35"
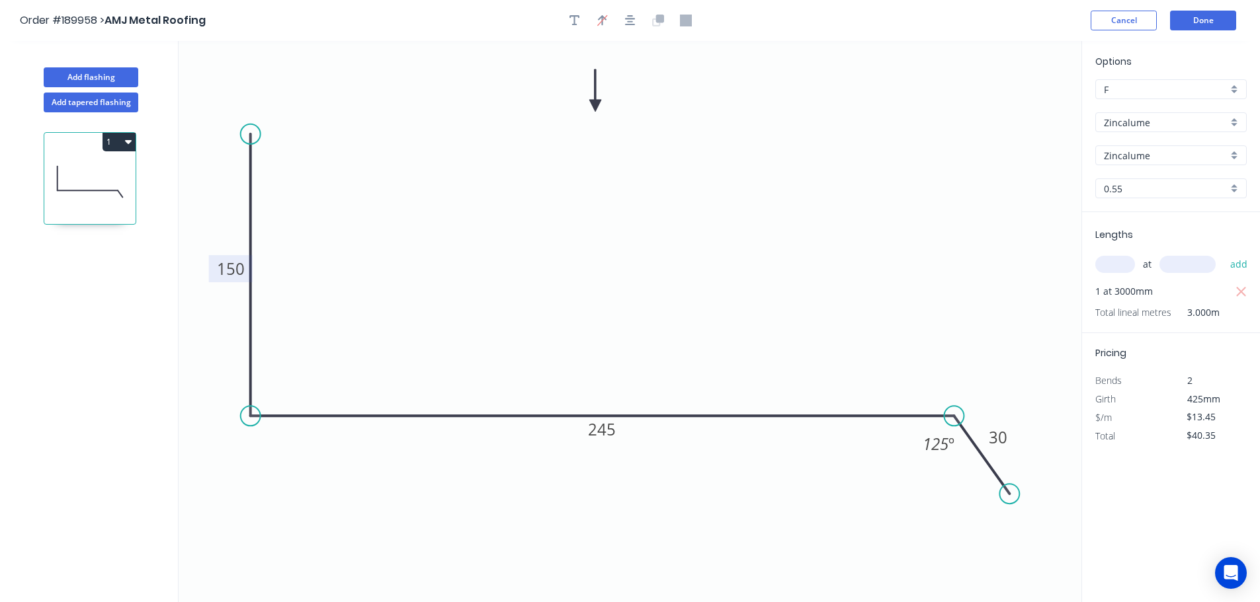
drag, startPoint x: 259, startPoint y: 128, endPoint x: 254, endPoint y: 120, distance: 10.1
click at [254, 120] on icon "0 150 245 30 125 º" at bounding box center [630, 321] width 903 height 561
drag, startPoint x: 251, startPoint y: 135, endPoint x: 249, endPoint y: 115, distance: 19.9
click at [249, 115] on circle at bounding box center [251, 115] width 20 height 20
click at [586, 431] on rect at bounding box center [602, 429] width 44 height 27
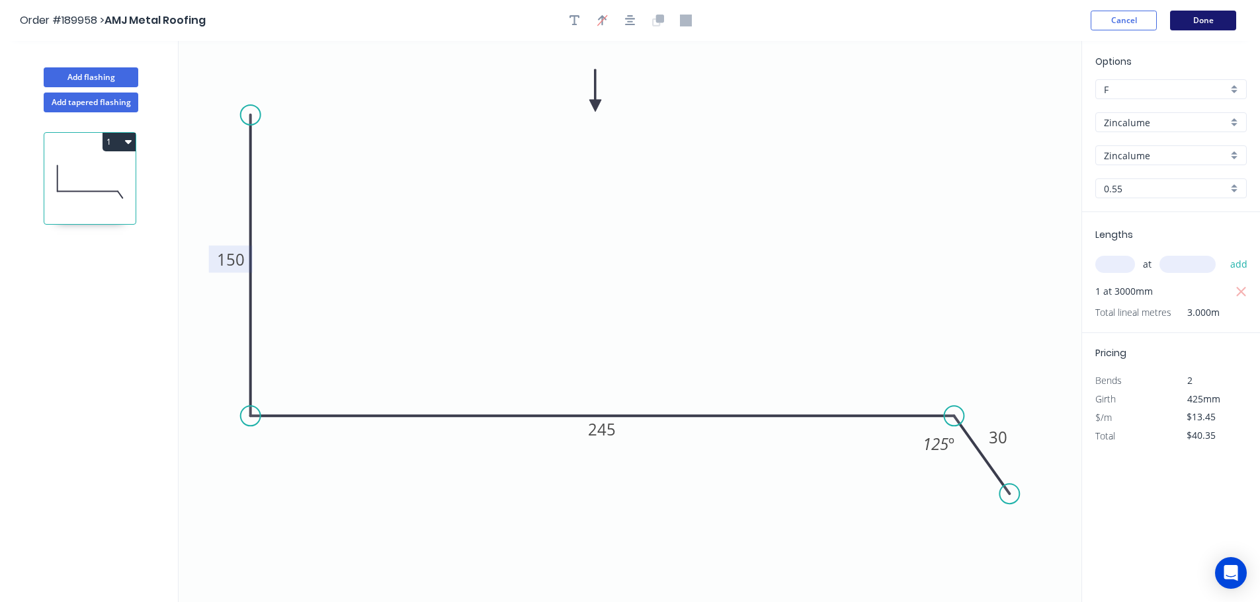
click at [1227, 18] on button "Done" at bounding box center [1203, 21] width 66 height 20
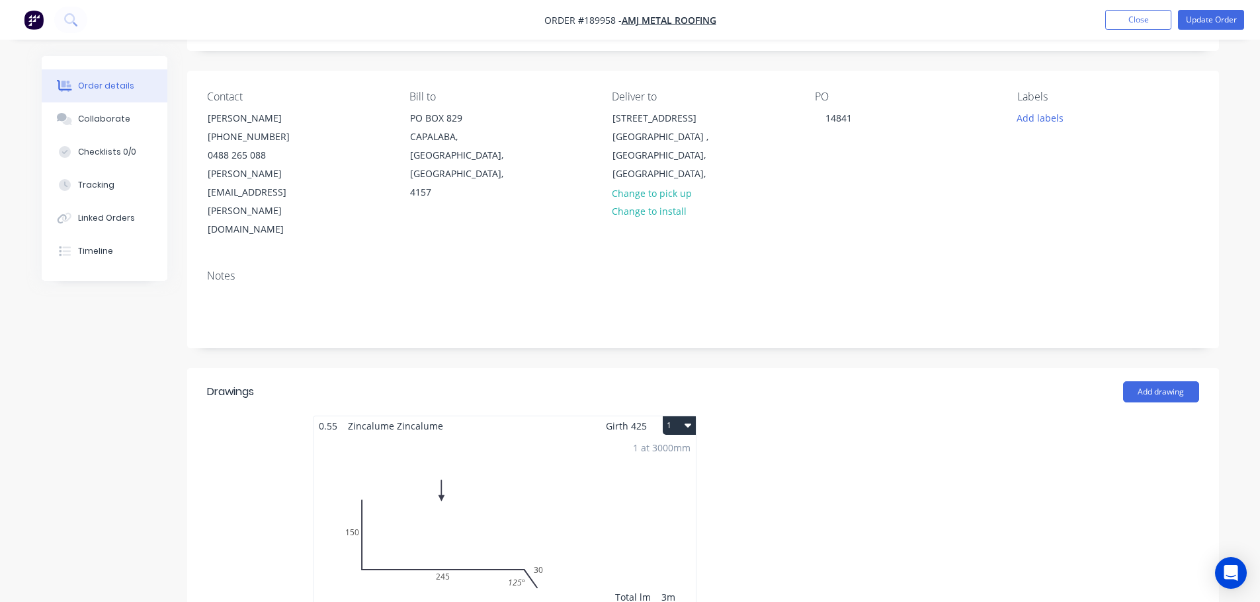
scroll to position [132, 0]
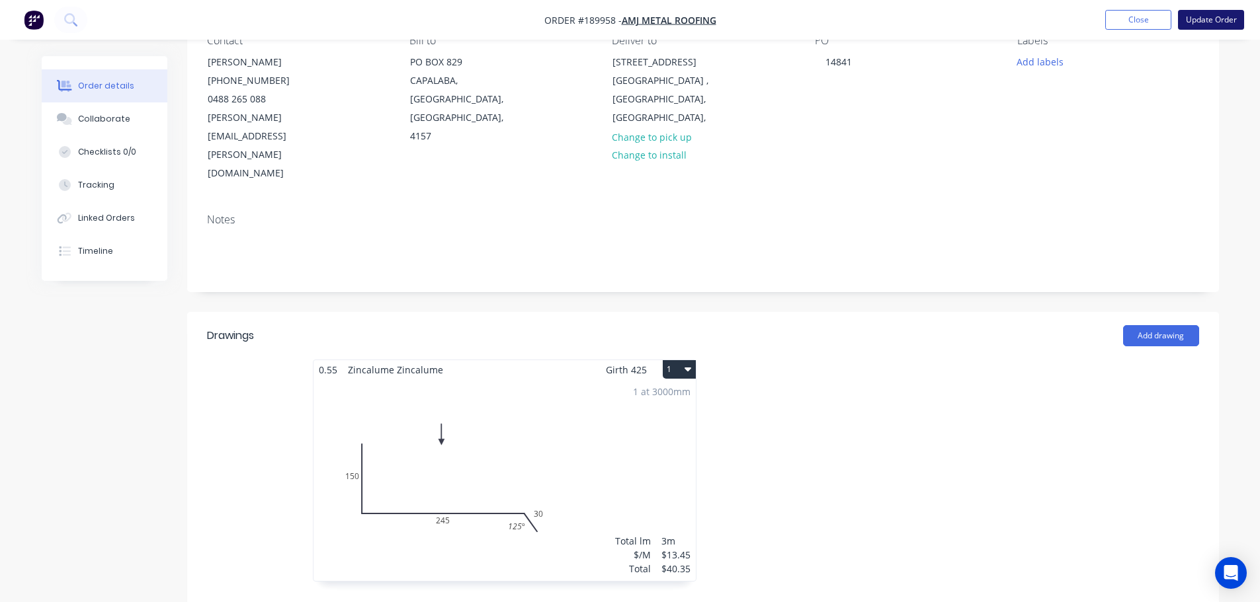
click at [1230, 17] on button "Update Order" at bounding box center [1211, 20] width 66 height 20
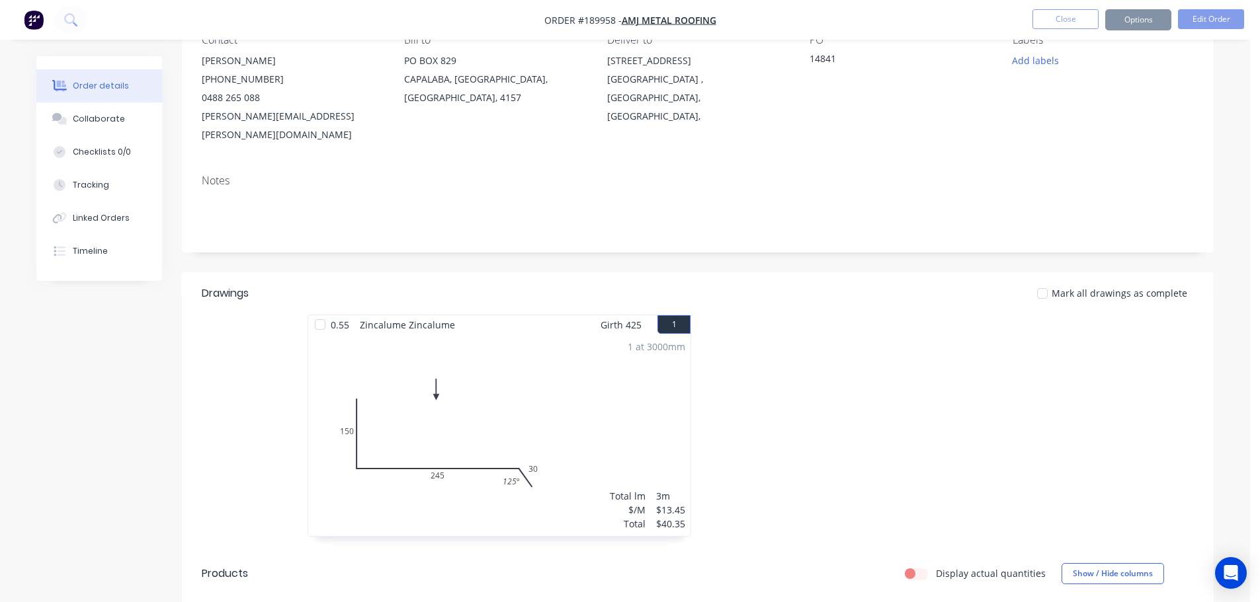
scroll to position [0, 0]
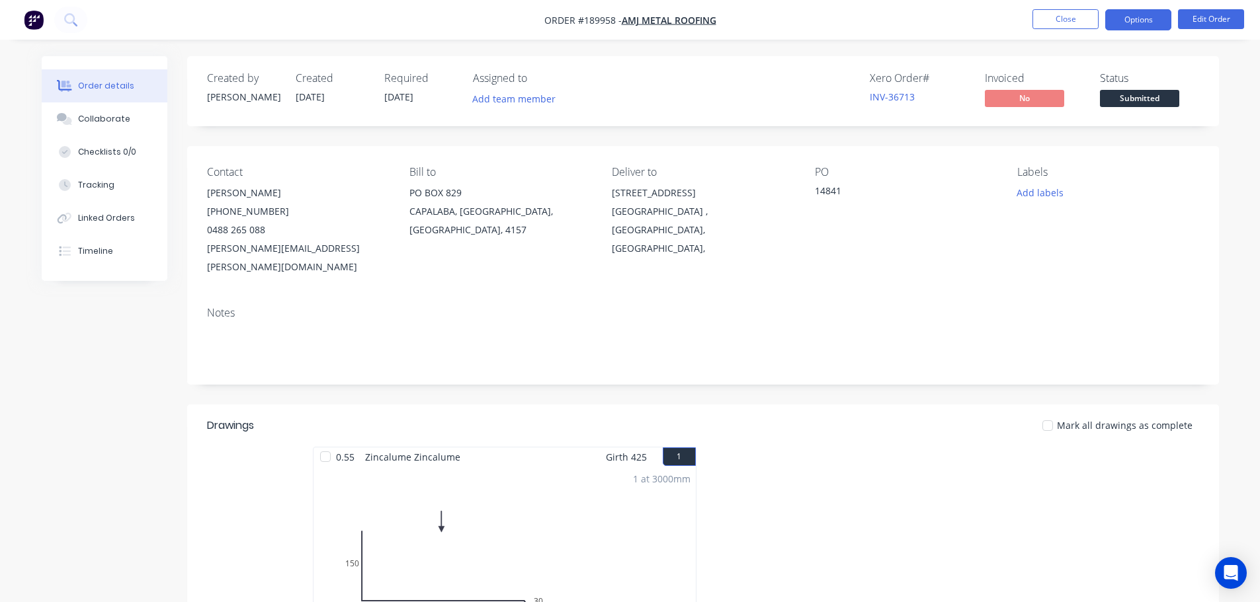
click at [1132, 26] on button "Options" at bounding box center [1138, 19] width 66 height 21
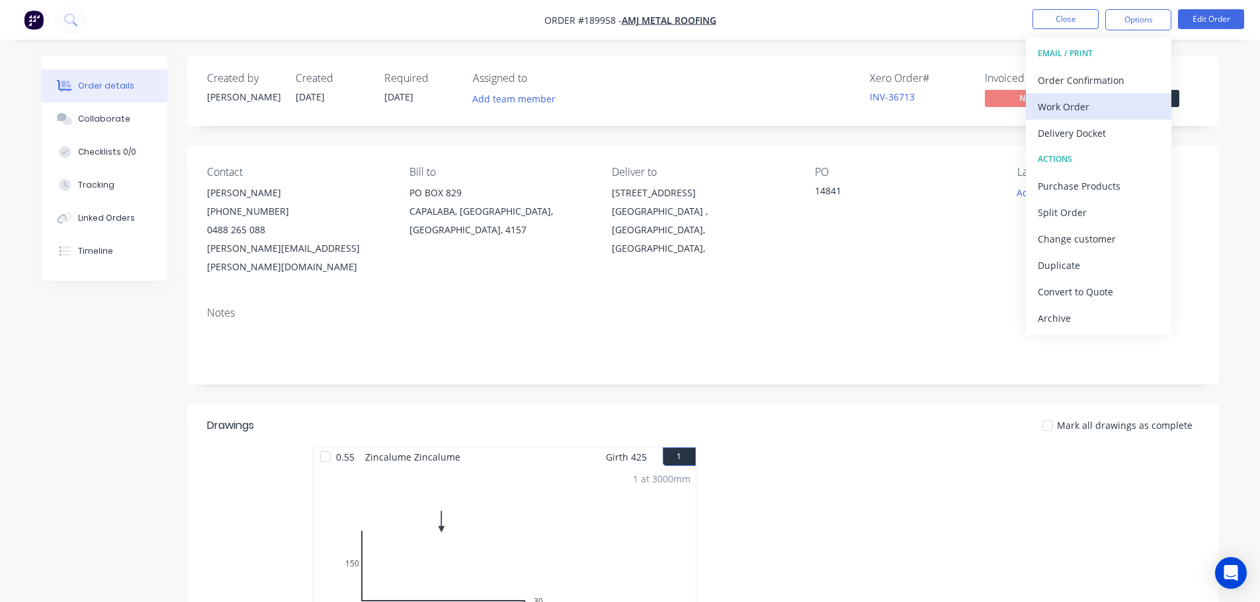
click at [1077, 112] on div "Work Order" at bounding box center [1098, 106] width 122 height 19
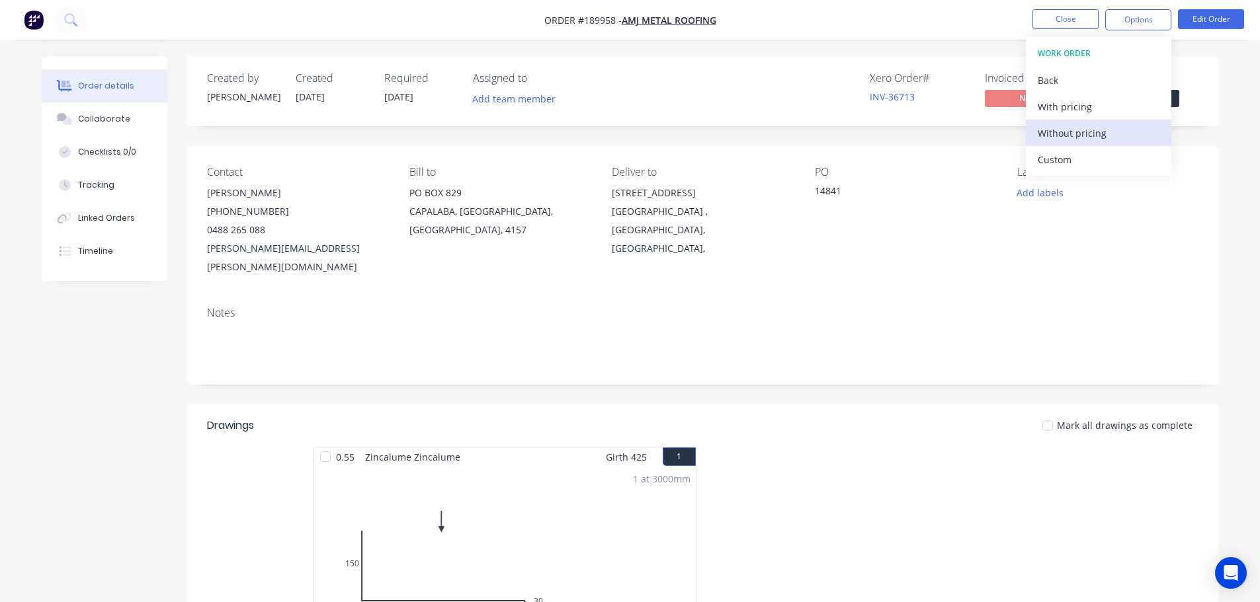
click at [1080, 141] on div "Without pricing" at bounding box center [1098, 133] width 122 height 19
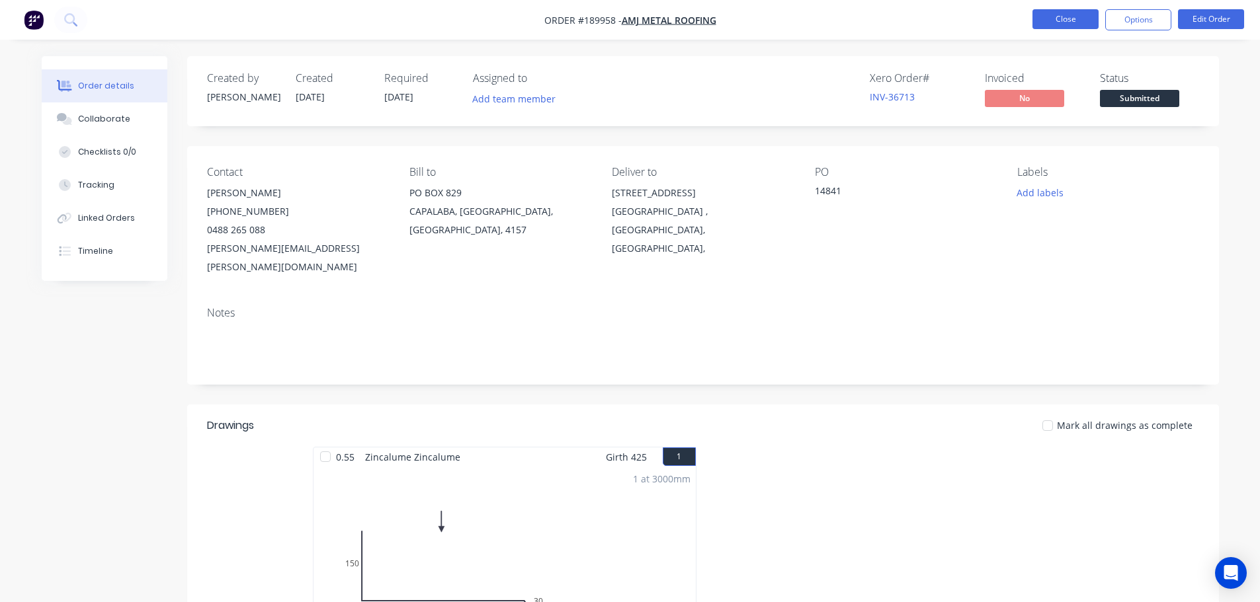
click at [1074, 17] on button "Close" at bounding box center [1065, 19] width 66 height 20
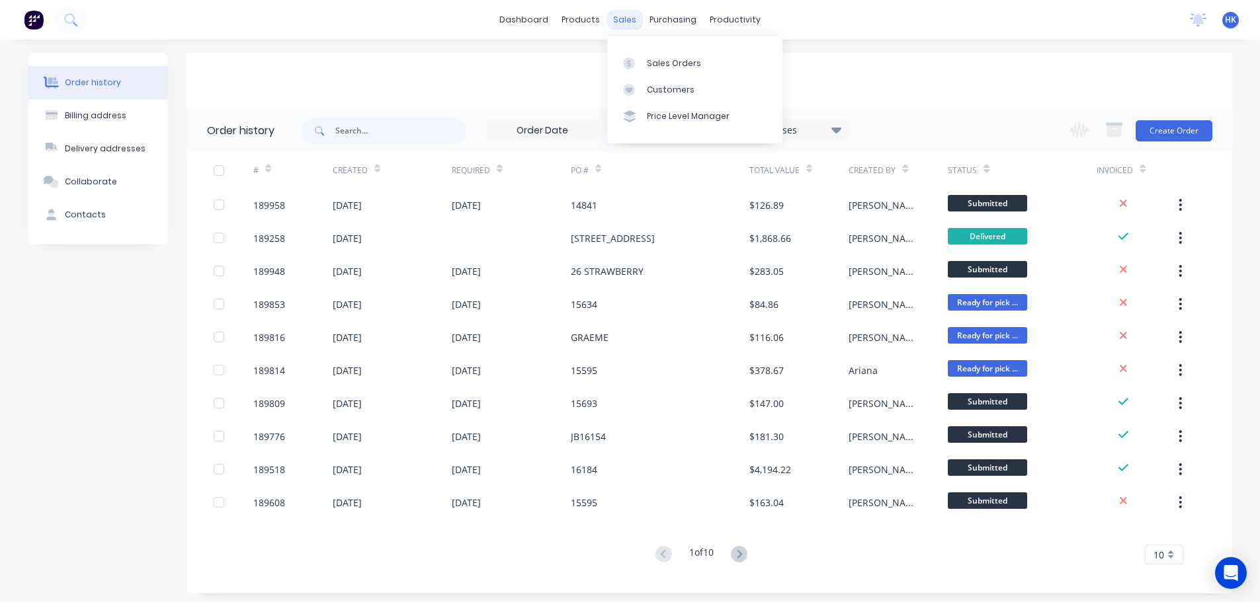
click at [614, 24] on div "sales" at bounding box center [624, 20] width 36 height 20
click at [674, 55] on link "Sales Orders" at bounding box center [694, 63] width 175 height 26
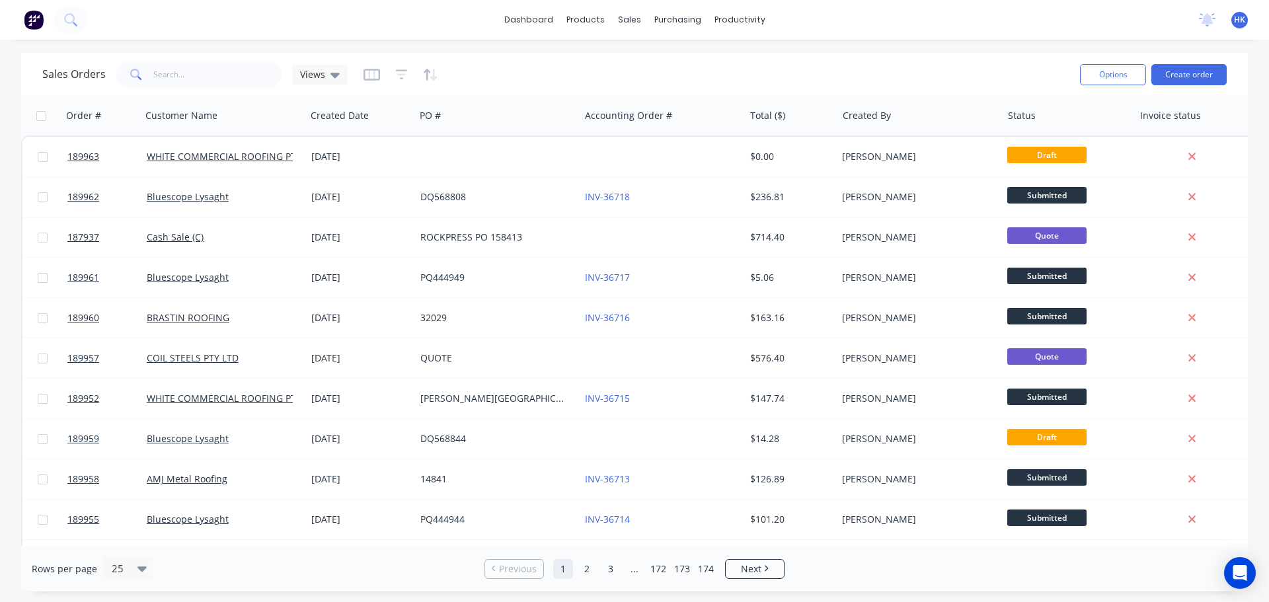
click at [1177, 92] on div "Sales Orders Views Options Create order" at bounding box center [634, 74] width 1227 height 43
click at [1182, 88] on div "Options Create order" at bounding box center [1151, 74] width 152 height 32
click at [1184, 80] on button "Create order" at bounding box center [1189, 74] width 75 height 21
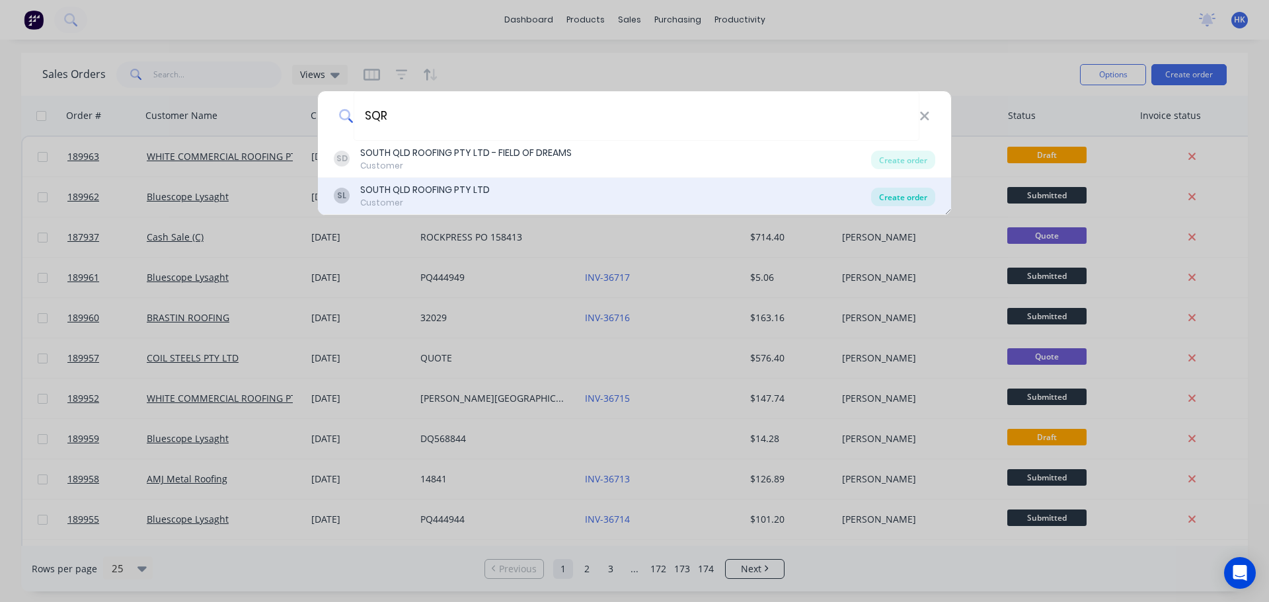
type input "SQR"
click at [900, 206] on div "Create order" at bounding box center [903, 197] width 64 height 19
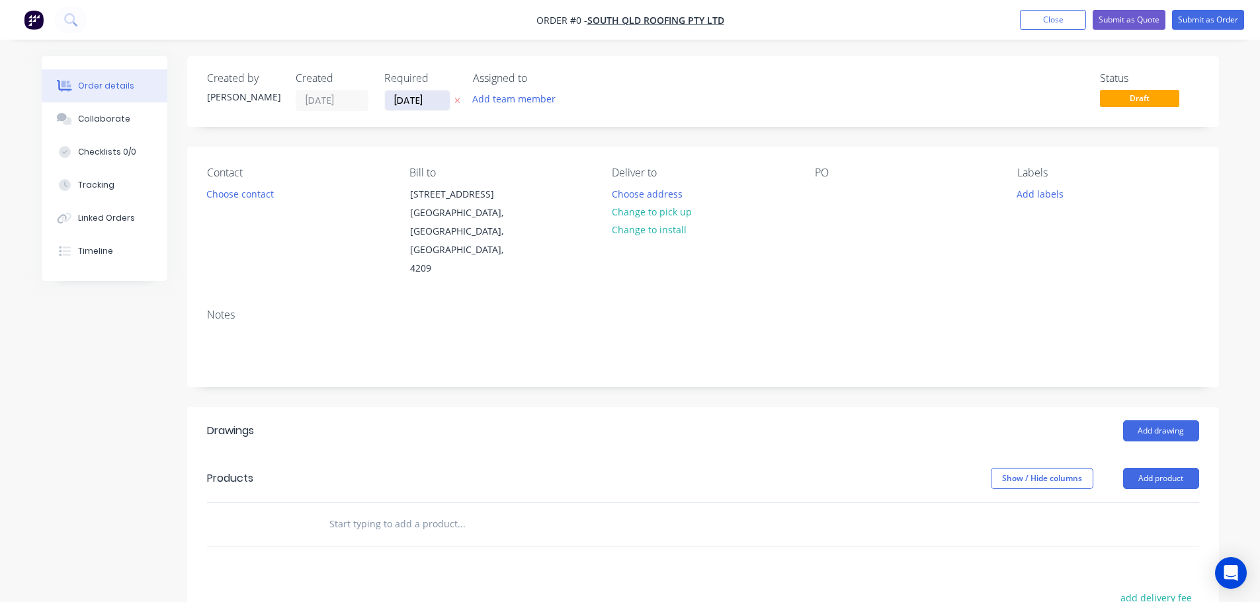
click at [408, 106] on input "[DATE]" at bounding box center [417, 101] width 65 height 20
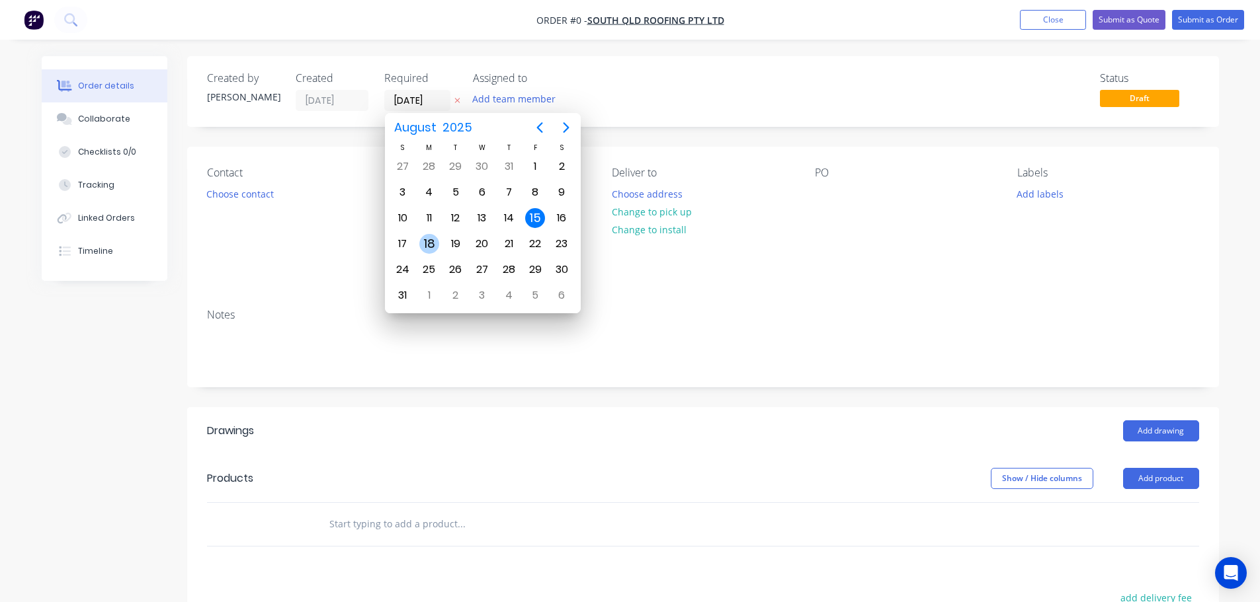
drag, startPoint x: 429, startPoint y: 239, endPoint x: 393, endPoint y: 239, distance: 36.4
click at [428, 239] on div "18" at bounding box center [429, 244] width 20 height 20
type input "[DATE]"
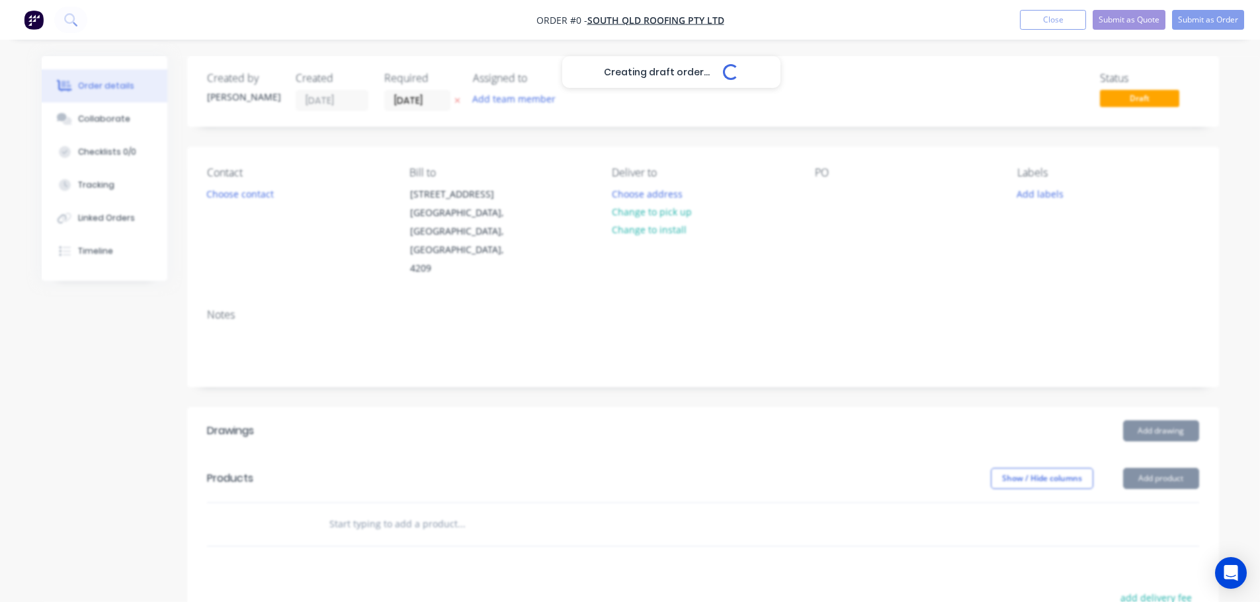
click at [241, 196] on div "Creating draft order... Loading..." at bounding box center [672, 357] width 1260 height 602
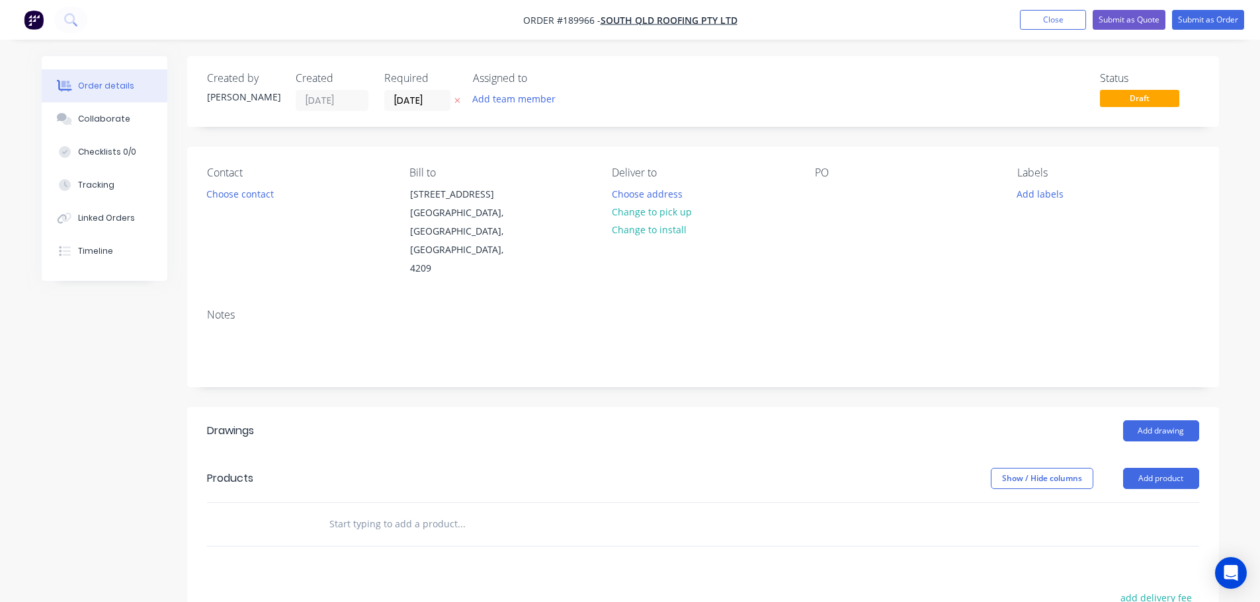
click at [241, 203] on div "Contact Choose contact" at bounding box center [297, 223] width 181 height 112
click at [249, 198] on button "Choose contact" at bounding box center [239, 193] width 81 height 18
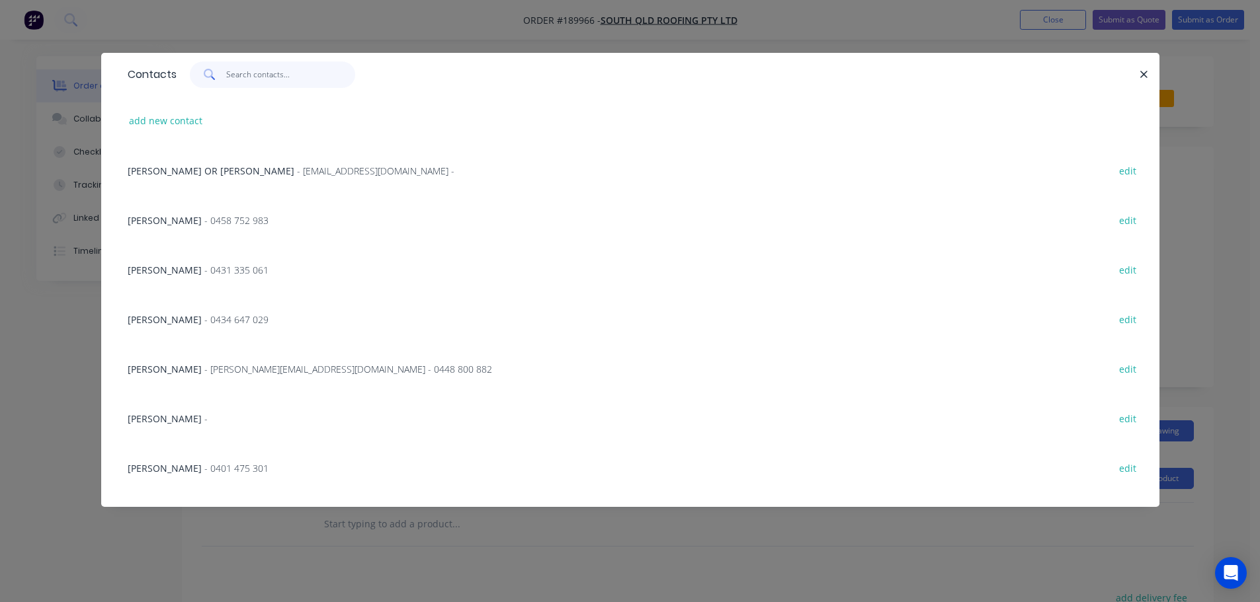
click at [266, 82] on input "text" at bounding box center [290, 74] width 129 height 26
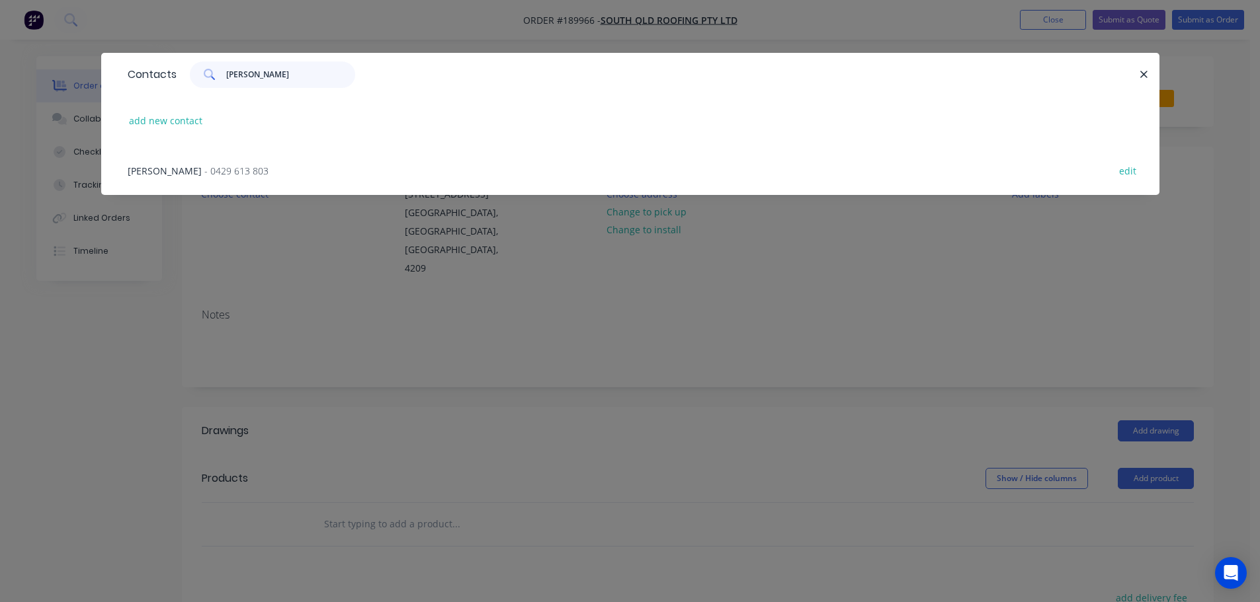
type input "RON"
click at [236, 170] on span "- 0429 613 803" at bounding box center [236, 171] width 64 height 13
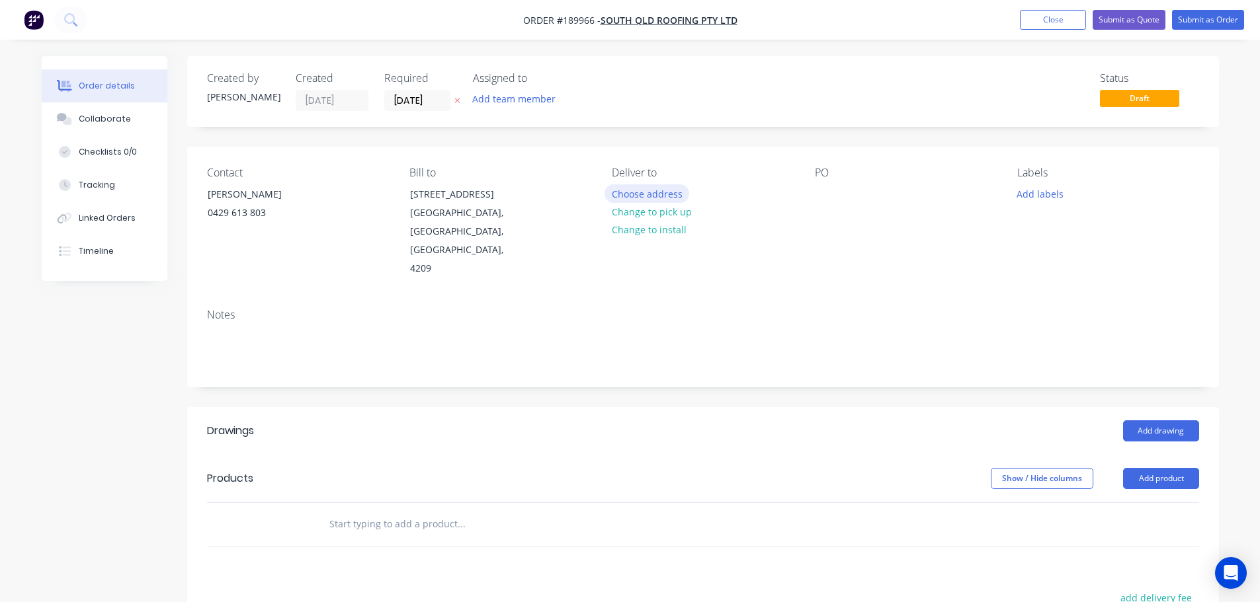
click at [659, 196] on button "Choose address" at bounding box center [646, 193] width 85 height 18
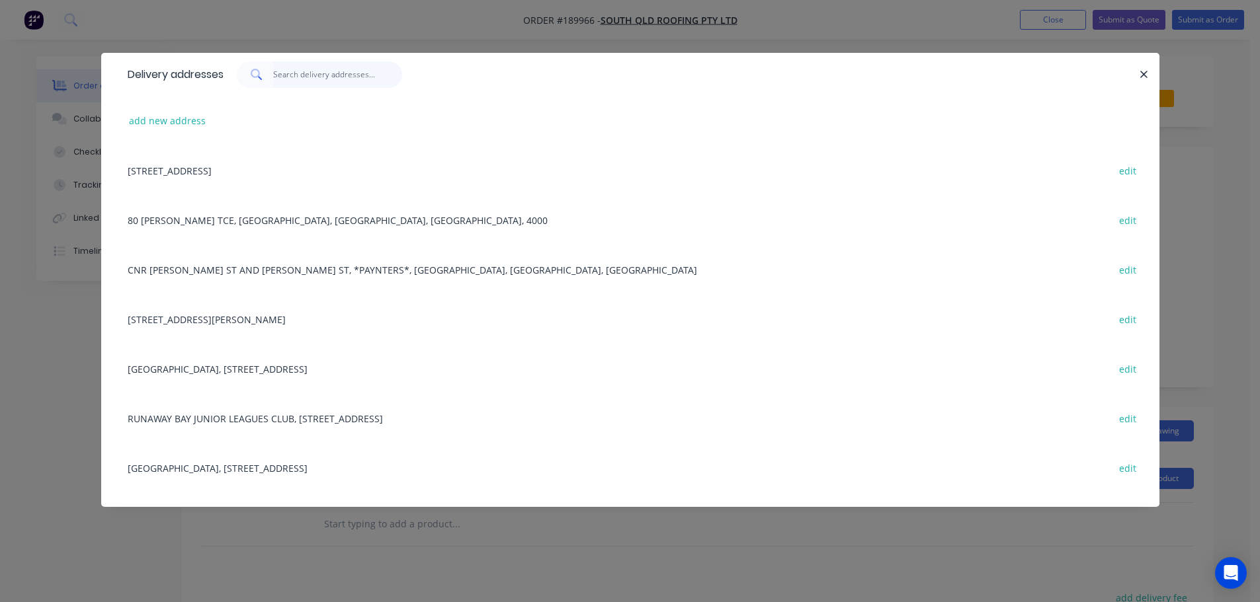
click at [279, 83] on input "text" at bounding box center [337, 74] width 129 height 26
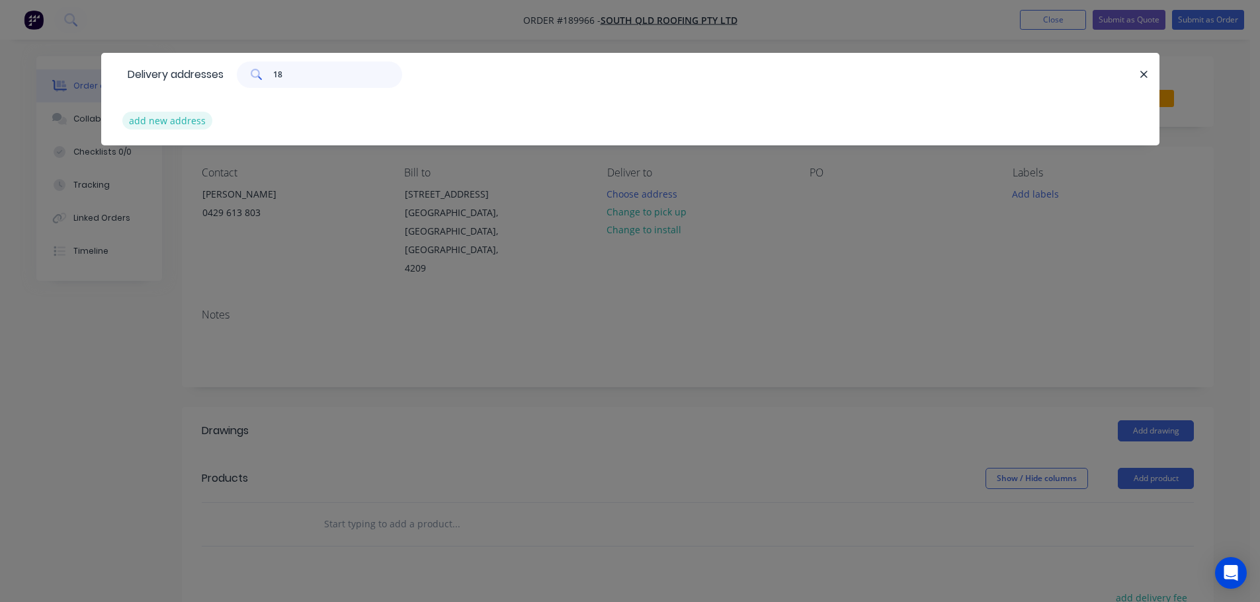
type input "18"
click at [167, 125] on button "add new address" at bounding box center [167, 121] width 91 height 18
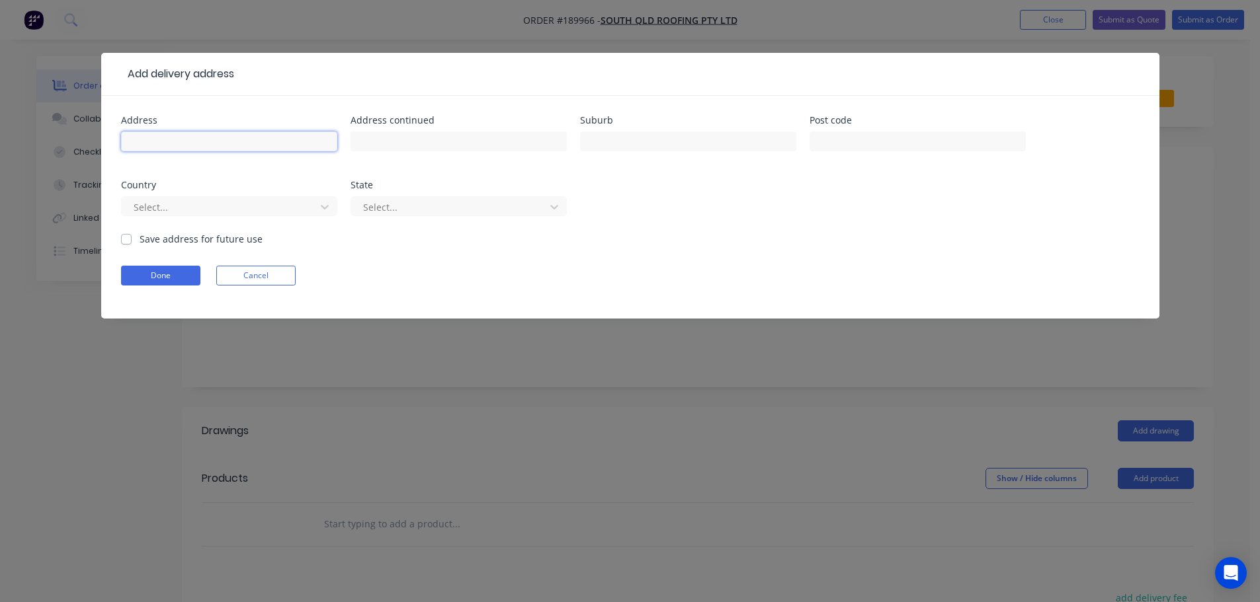
click at [235, 143] on input "text" at bounding box center [229, 142] width 216 height 20
type input "185 SIR FRED SCHONELL RD"
type input "ST LUCIA"
click at [241, 206] on div at bounding box center [220, 207] width 177 height 17
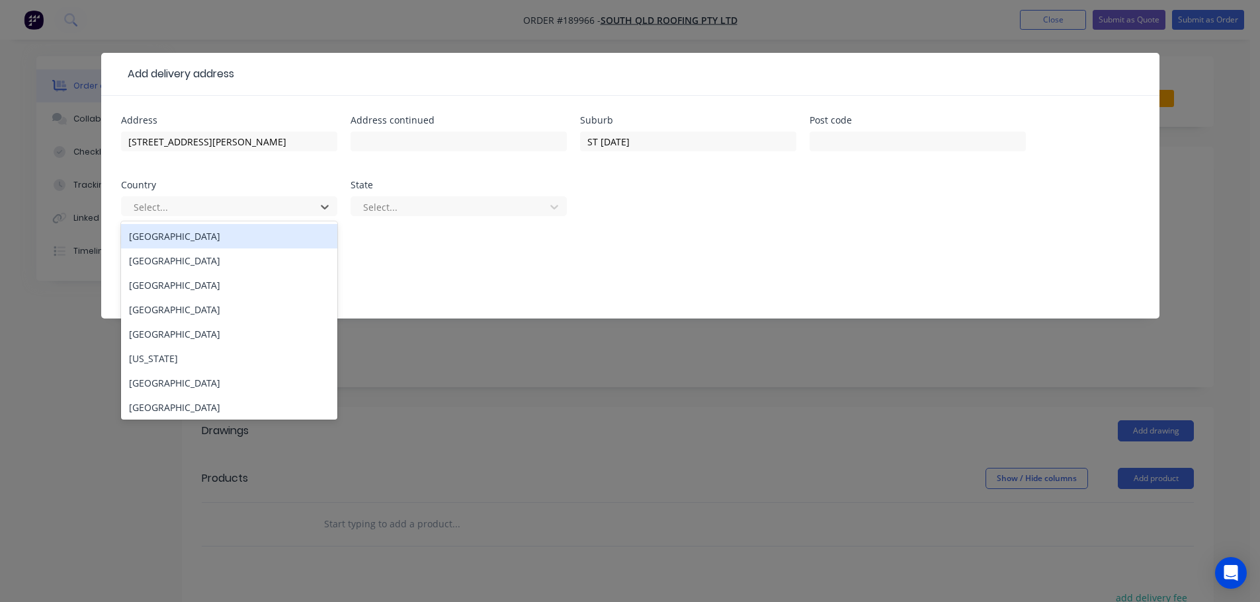
click at [247, 240] on div "[GEOGRAPHIC_DATA]" at bounding box center [229, 236] width 216 height 24
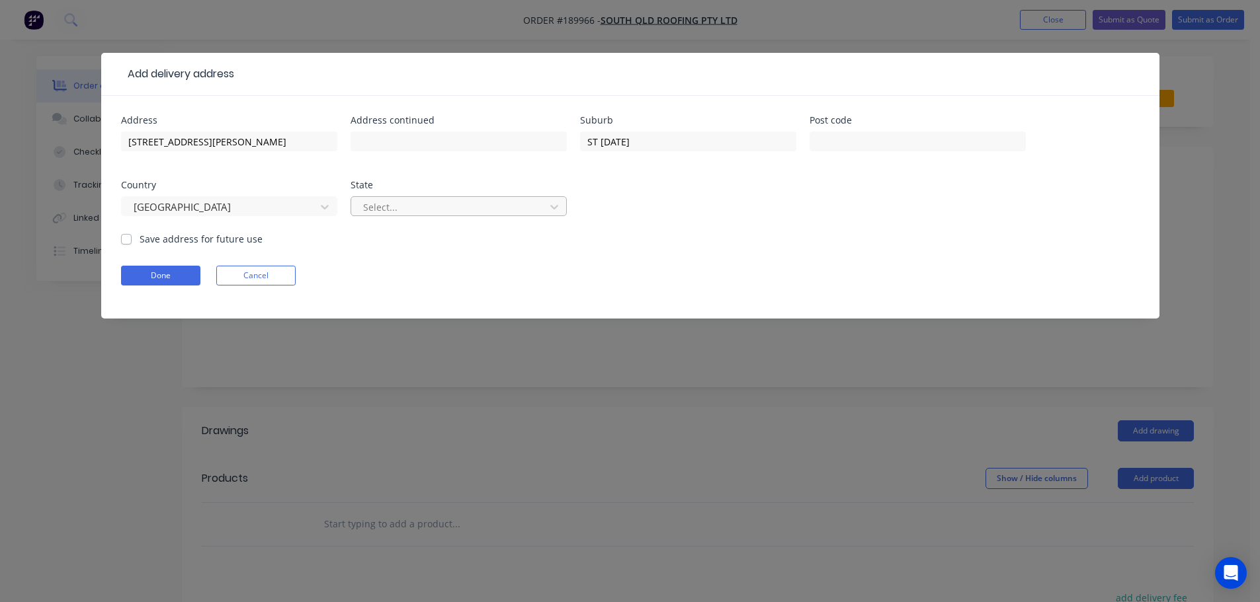
click at [422, 215] on div at bounding box center [450, 207] width 177 height 17
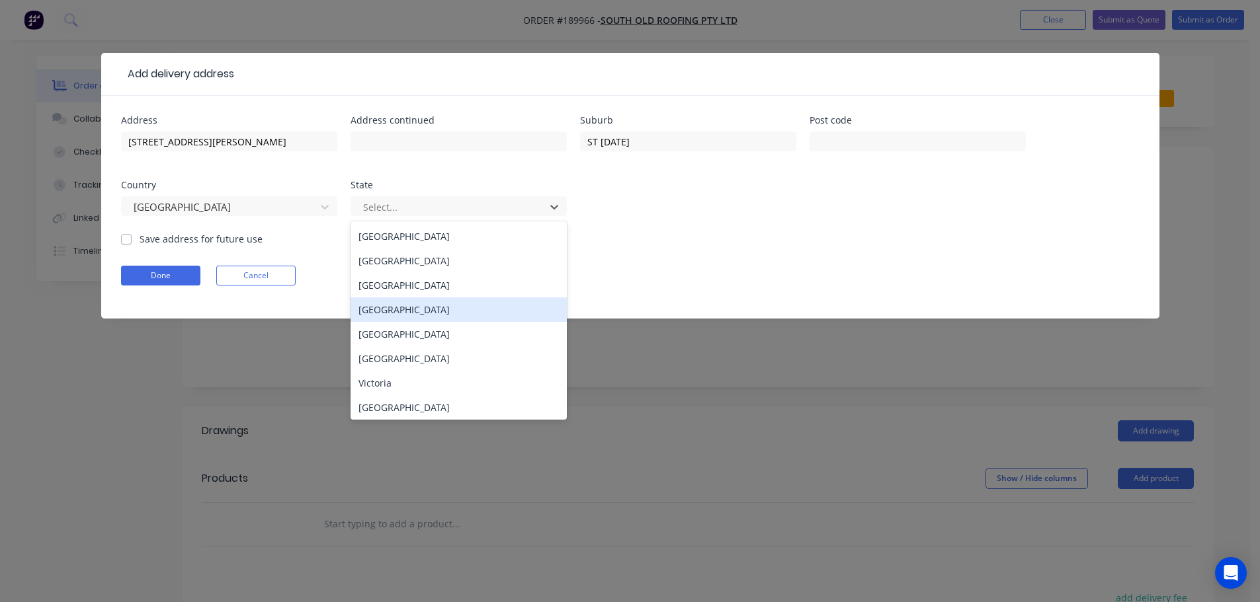
drag, startPoint x: 405, startPoint y: 309, endPoint x: 339, endPoint y: 303, distance: 66.4
click at [403, 309] on div "[GEOGRAPHIC_DATA]" at bounding box center [458, 310] width 216 height 24
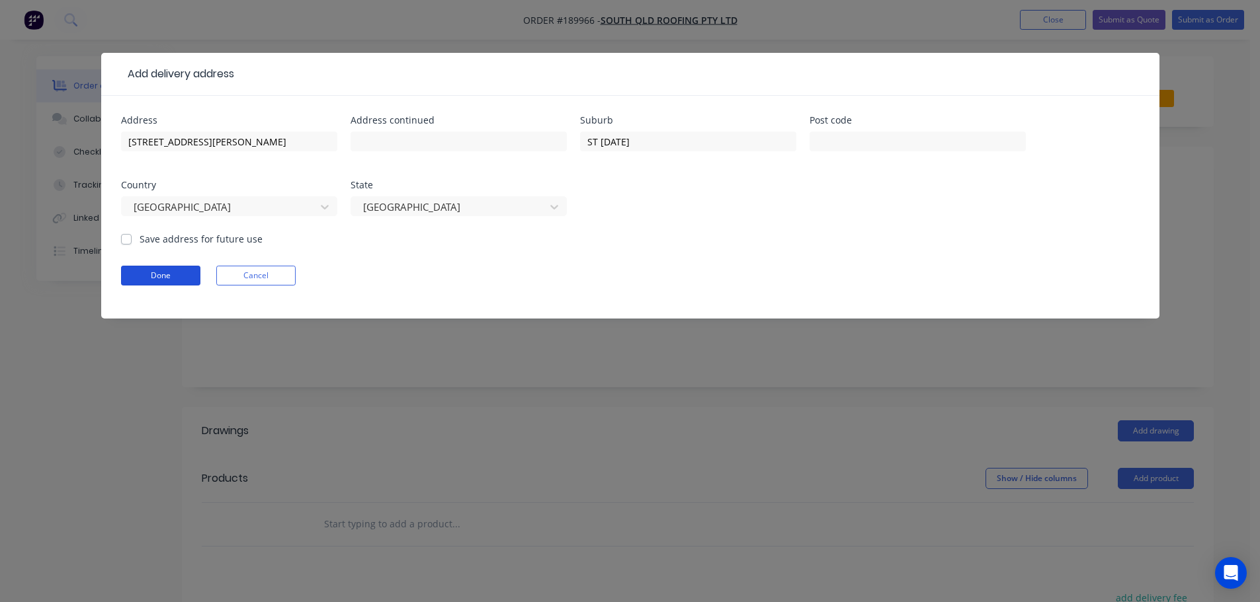
click at [169, 274] on button "Done" at bounding box center [160, 276] width 79 height 20
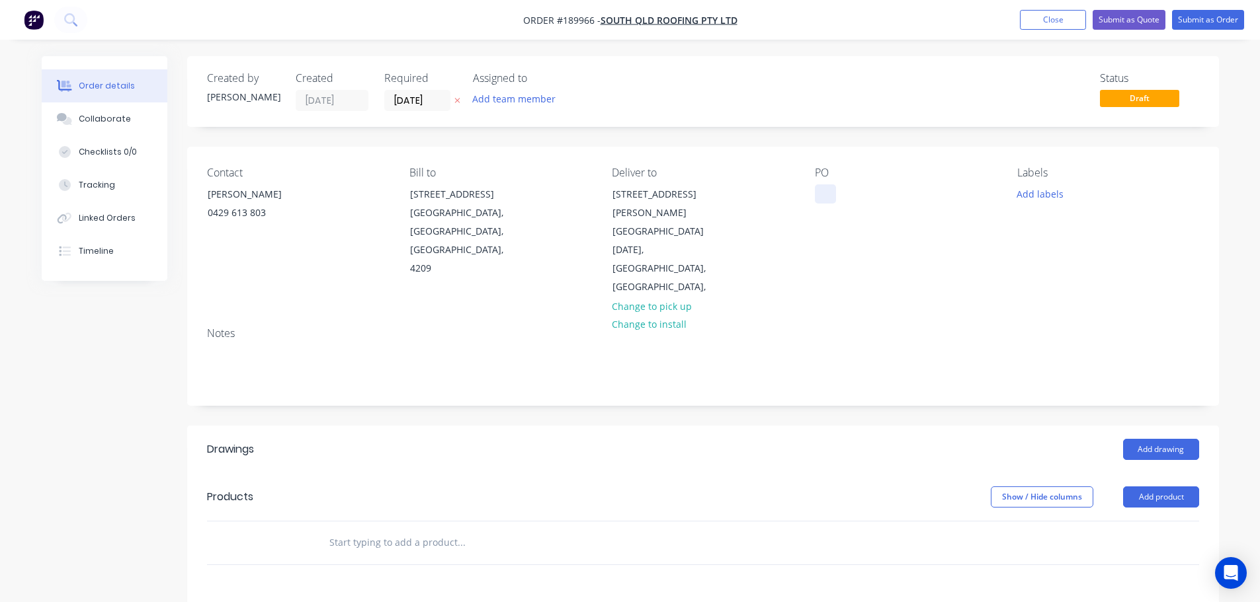
click at [829, 190] on div at bounding box center [825, 193] width 21 height 19
click at [1051, 194] on button "Add labels" at bounding box center [1040, 193] width 61 height 18
click at [1039, 280] on div at bounding box center [1040, 285] width 26 height 26
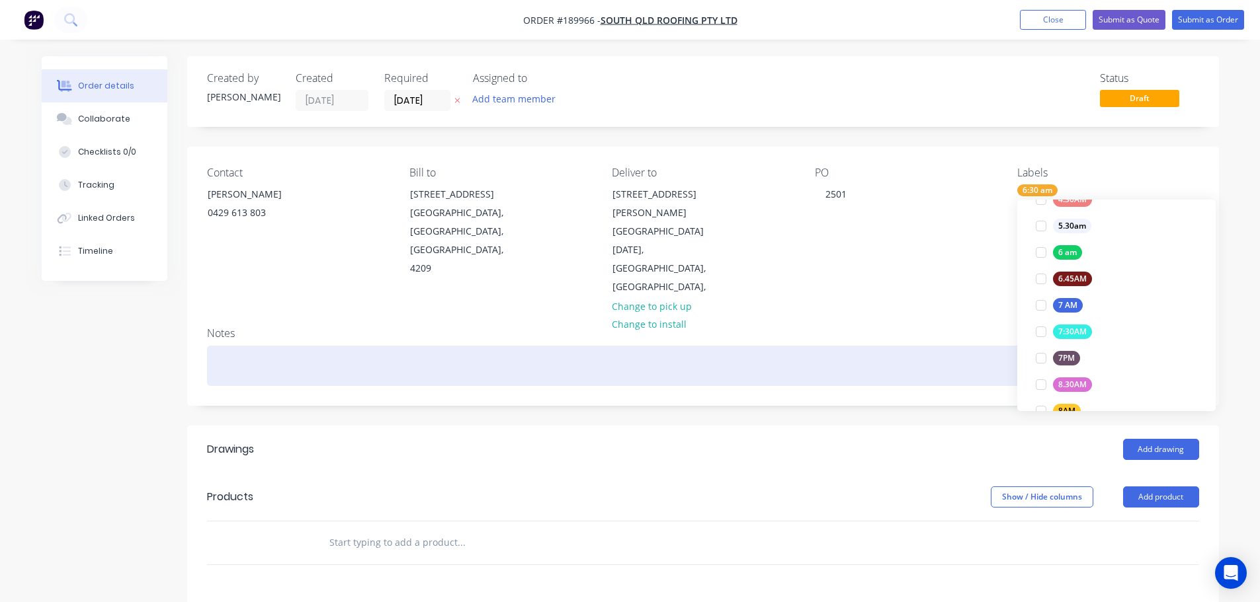
scroll to position [26, 0]
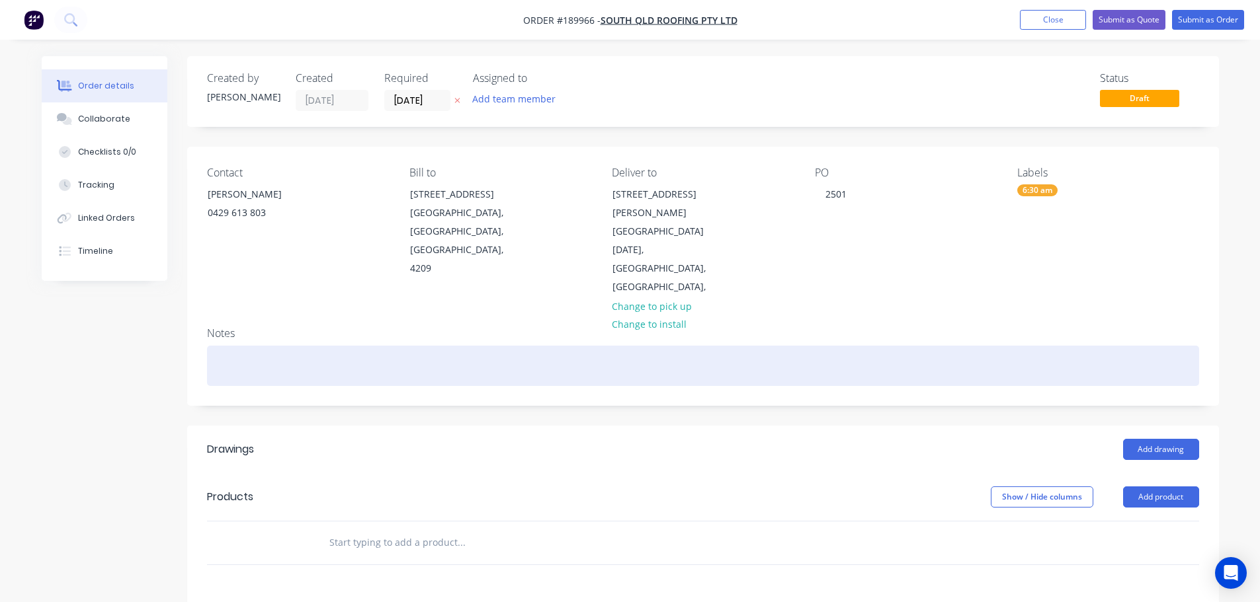
click at [954, 346] on div at bounding box center [703, 366] width 992 height 40
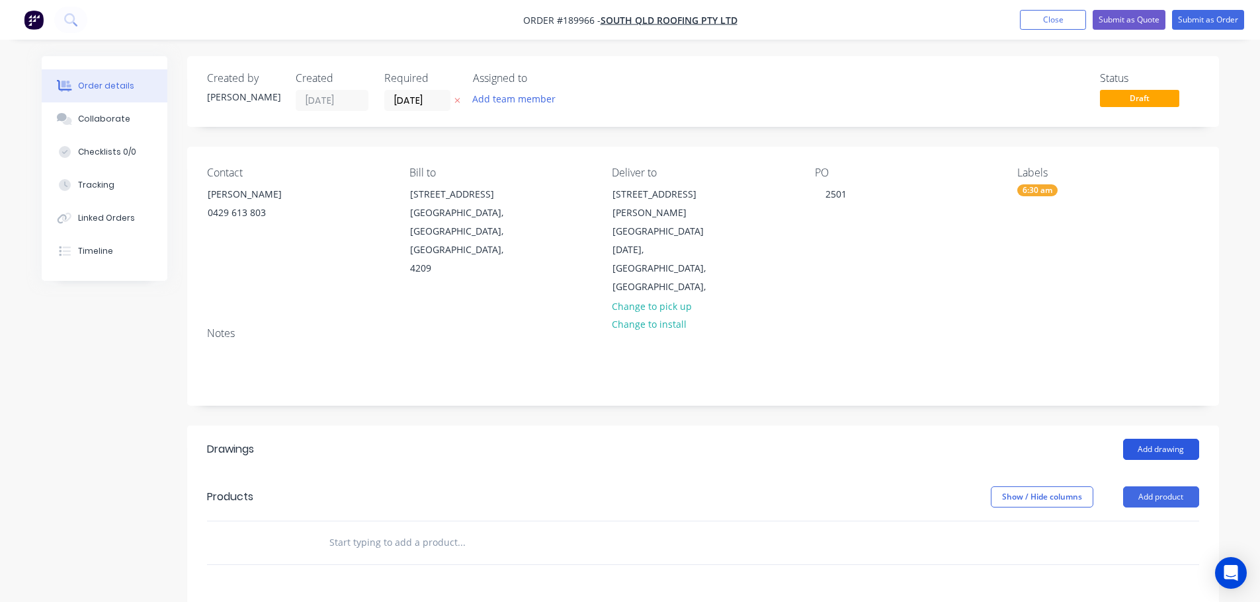
click at [1160, 439] on button "Add drawing" at bounding box center [1161, 449] width 76 height 21
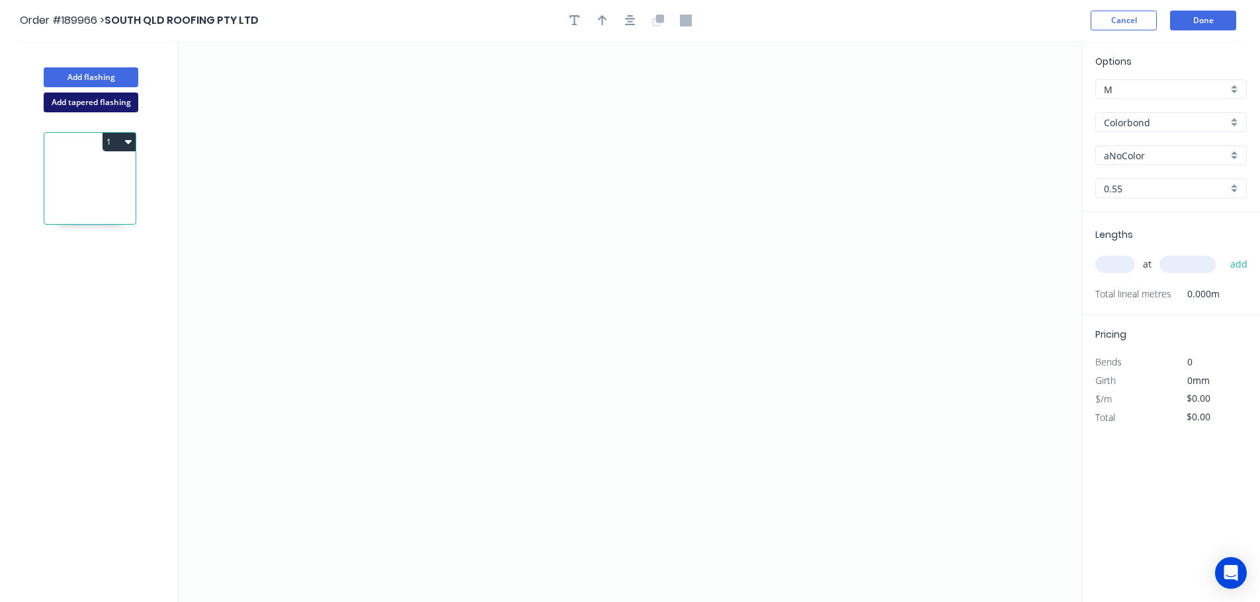
click at [74, 106] on button "Add tapered flashing" at bounding box center [91, 103] width 95 height 20
click at [434, 104] on icon "0" at bounding box center [630, 181] width 903 height 280
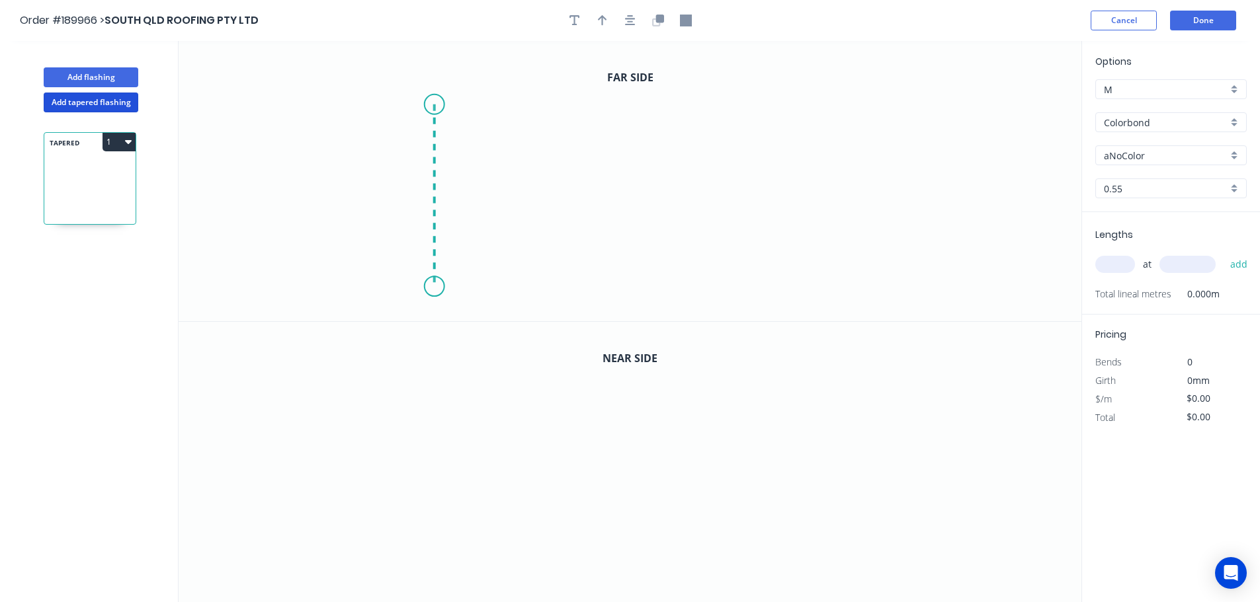
click at [426, 287] on icon "0" at bounding box center [630, 181] width 903 height 280
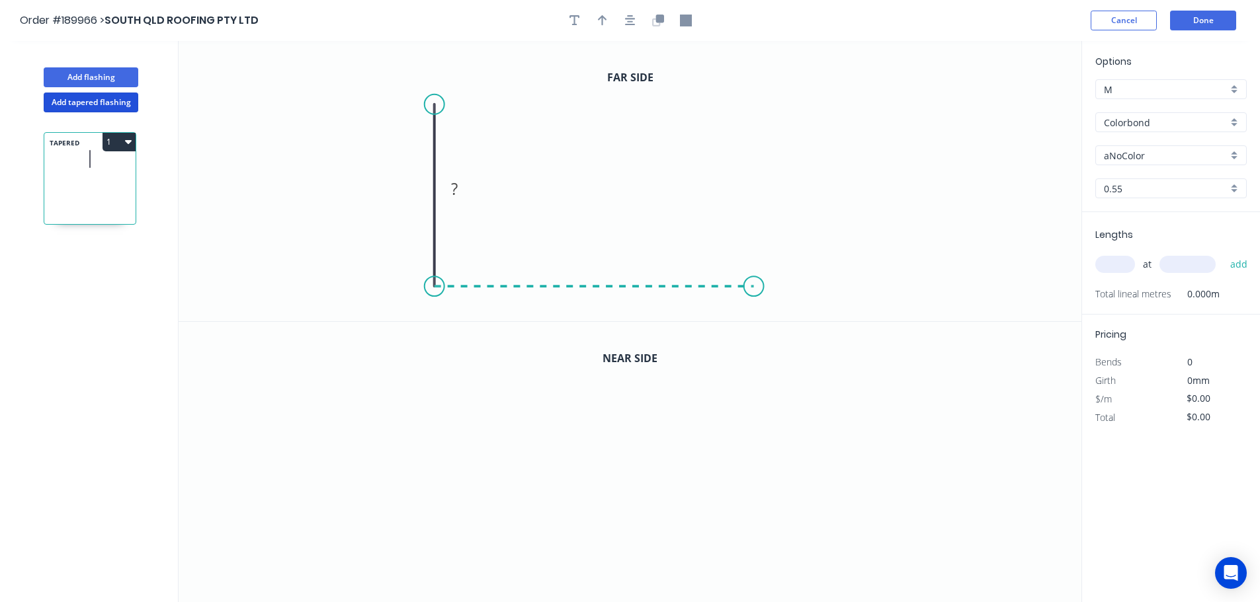
click at [753, 293] on icon "0 ?" at bounding box center [630, 181] width 903 height 280
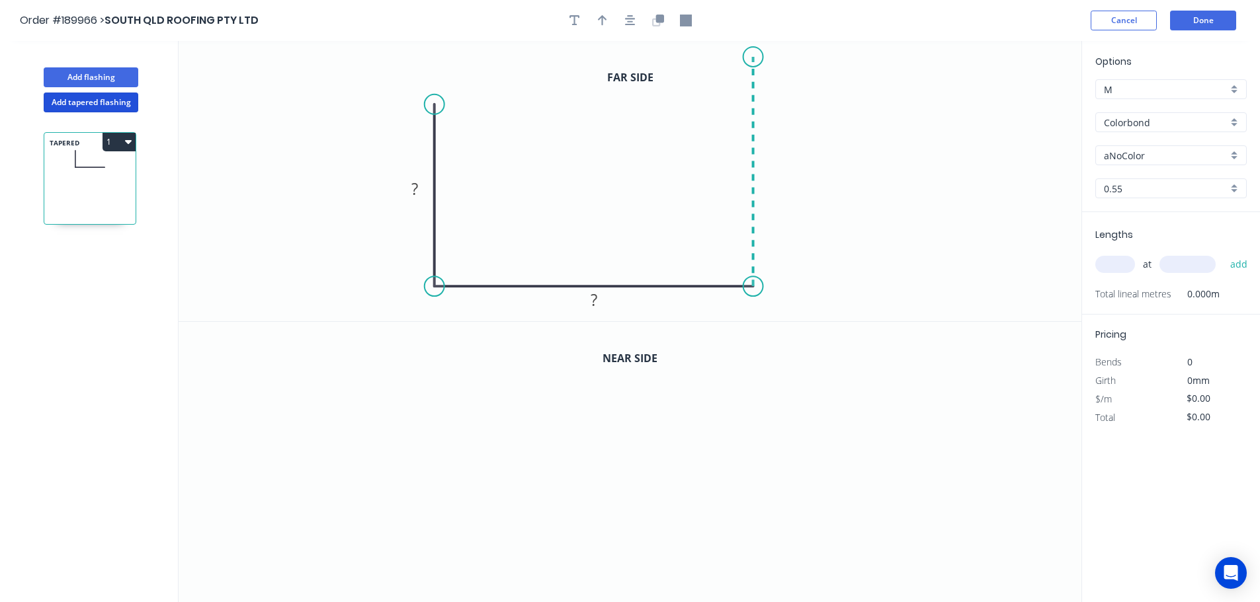
click at [744, 54] on icon "0 ? ?" at bounding box center [630, 181] width 903 height 280
drag, startPoint x: 434, startPoint y: 104, endPoint x: 437, endPoint y: 114, distance: 10.3
click at [437, 114] on circle at bounding box center [434, 114] width 20 height 20
click at [637, 20] on button "button" at bounding box center [630, 21] width 20 height 20
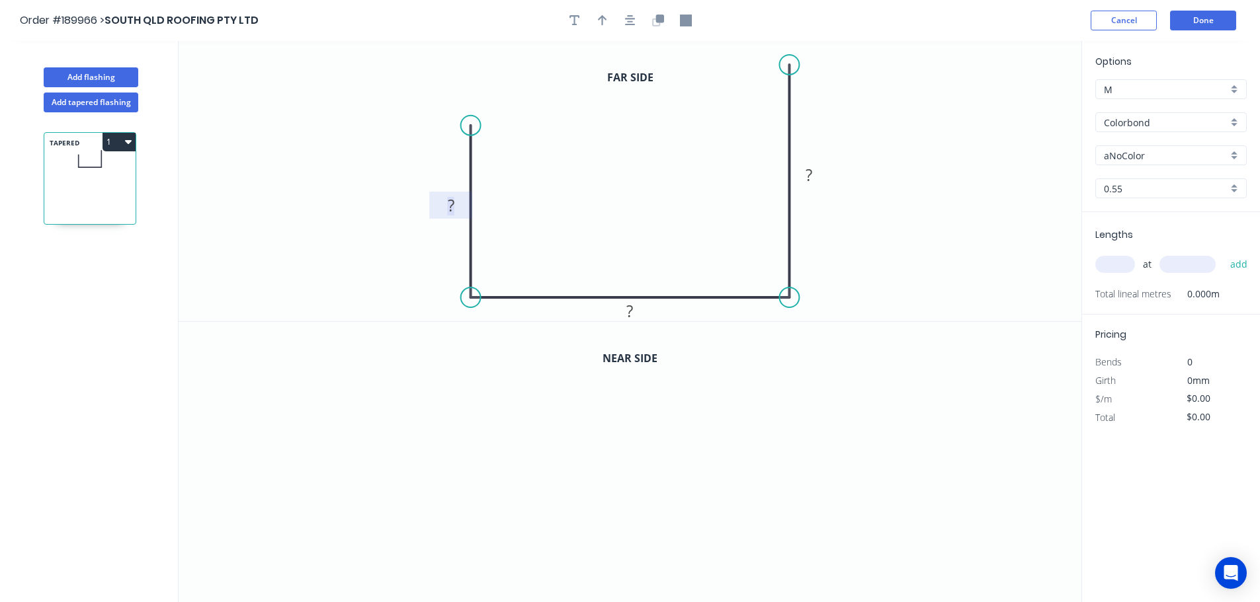
click at [453, 206] on tspan "?" at bounding box center [451, 205] width 7 height 22
click at [634, 17] on icon "button" at bounding box center [630, 21] width 11 height 12
click at [654, 19] on icon "button" at bounding box center [656, 22] width 8 height 8
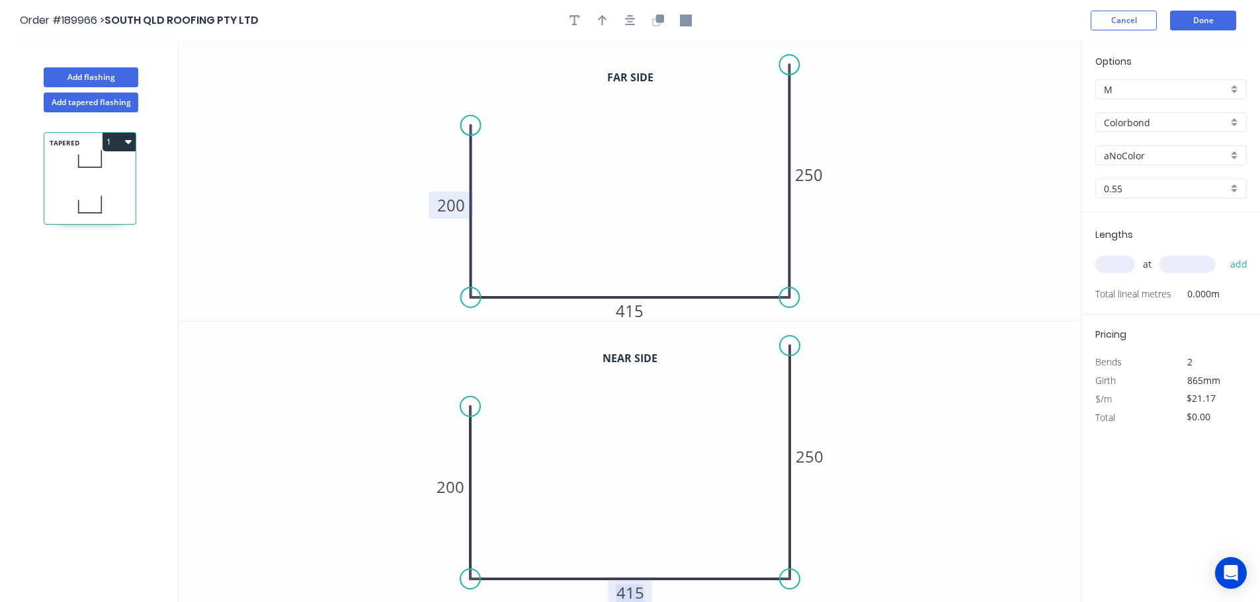
click at [636, 594] on tspan "415" at bounding box center [630, 593] width 28 height 22
click at [598, 20] on icon "button" at bounding box center [602, 21] width 9 height 12
type input "$22.54"
drag, startPoint x: 1018, startPoint y: 104, endPoint x: 617, endPoint y: 121, distance: 401.7
click at [593, 121] on icon "0 200 415 250" at bounding box center [630, 181] width 903 height 280
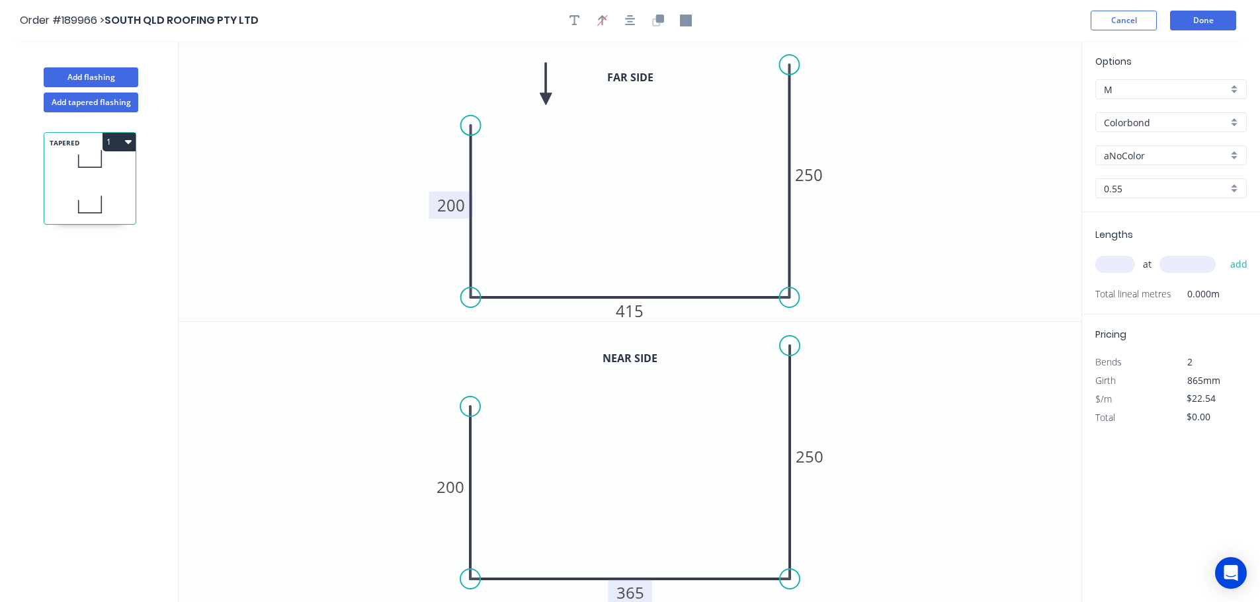
drag, startPoint x: 1016, startPoint y: 106, endPoint x: 545, endPoint y: 99, distance: 470.8
click at [545, 99] on icon at bounding box center [546, 84] width 12 height 42
click at [1113, 266] on input "text" at bounding box center [1115, 264] width 40 height 17
type input "1"
type input "2600"
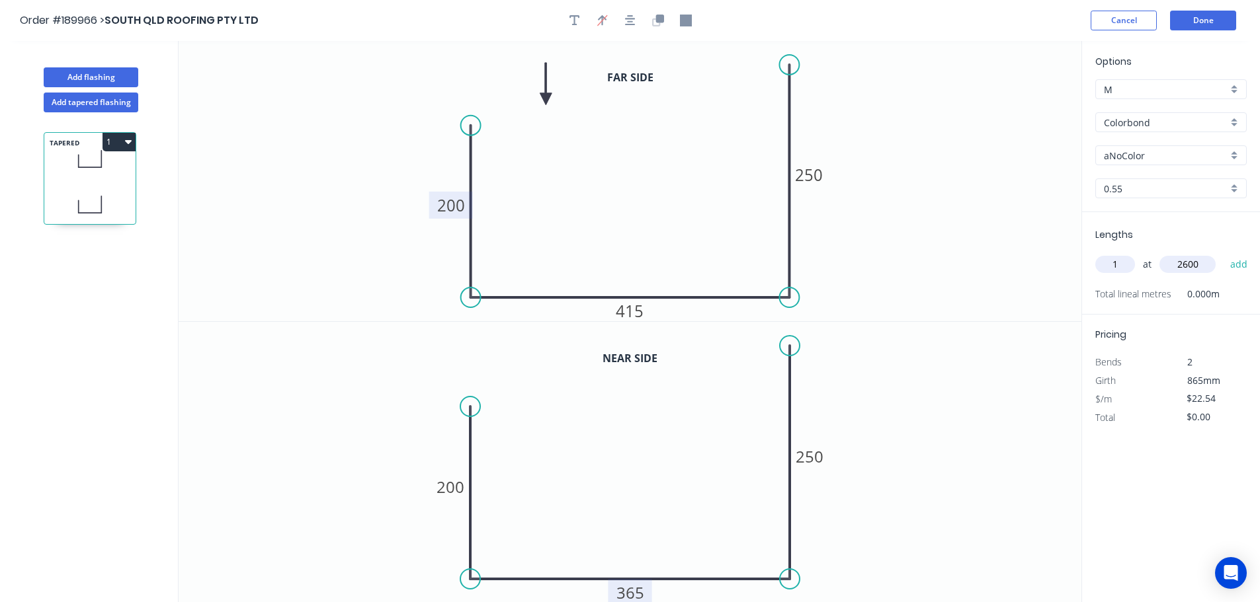
click at [1223, 253] on button "add" at bounding box center [1238, 264] width 31 height 22
type input "$58.60"
click at [1219, 12] on button "Done" at bounding box center [1203, 21] width 66 height 20
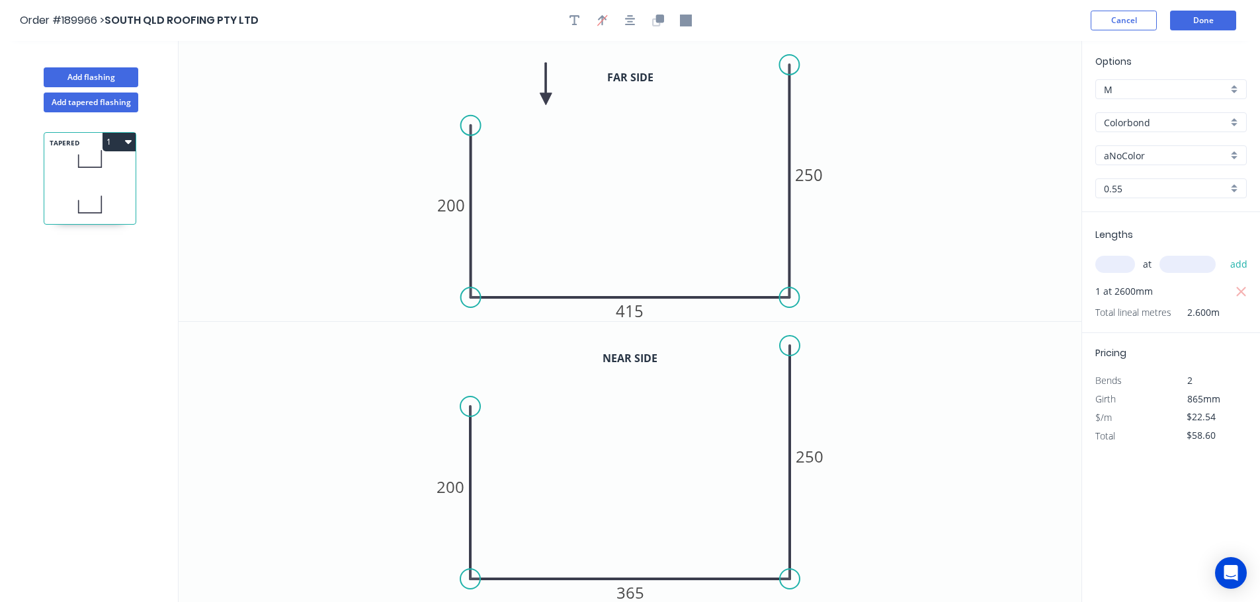
click at [1158, 149] on input "aNoColor" at bounding box center [1166, 156] width 124 height 14
click at [1137, 287] on div "Surfmist" at bounding box center [1171, 293] width 150 height 23
type input "Surfmist"
click at [1192, 21] on button "Done" at bounding box center [1203, 21] width 66 height 20
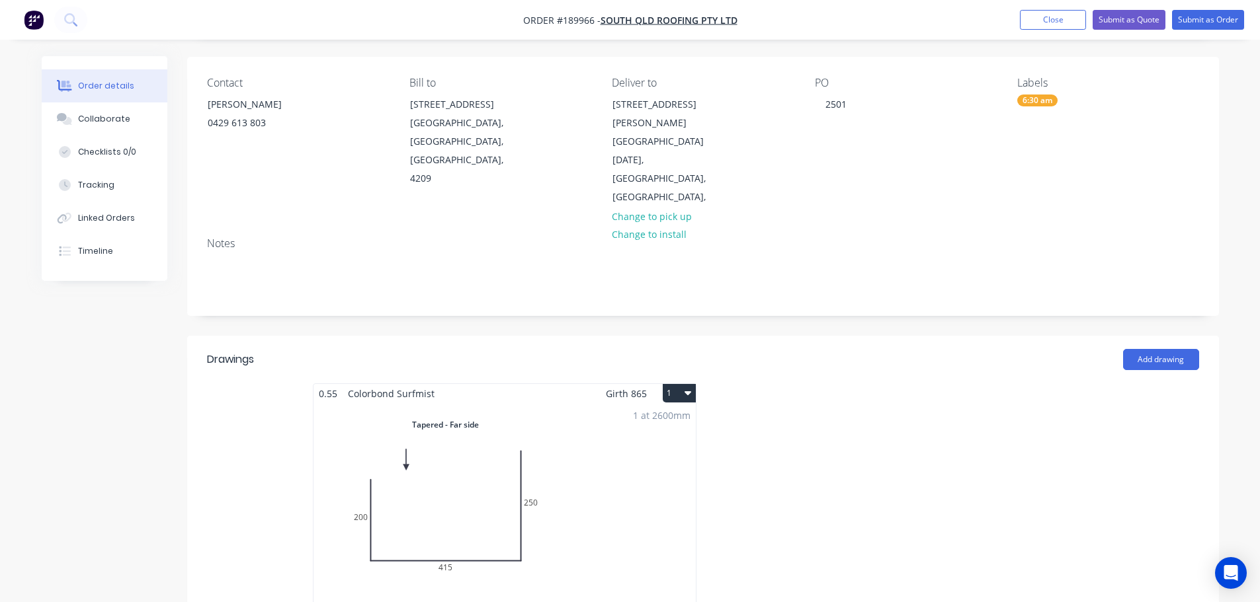
scroll to position [66, 0]
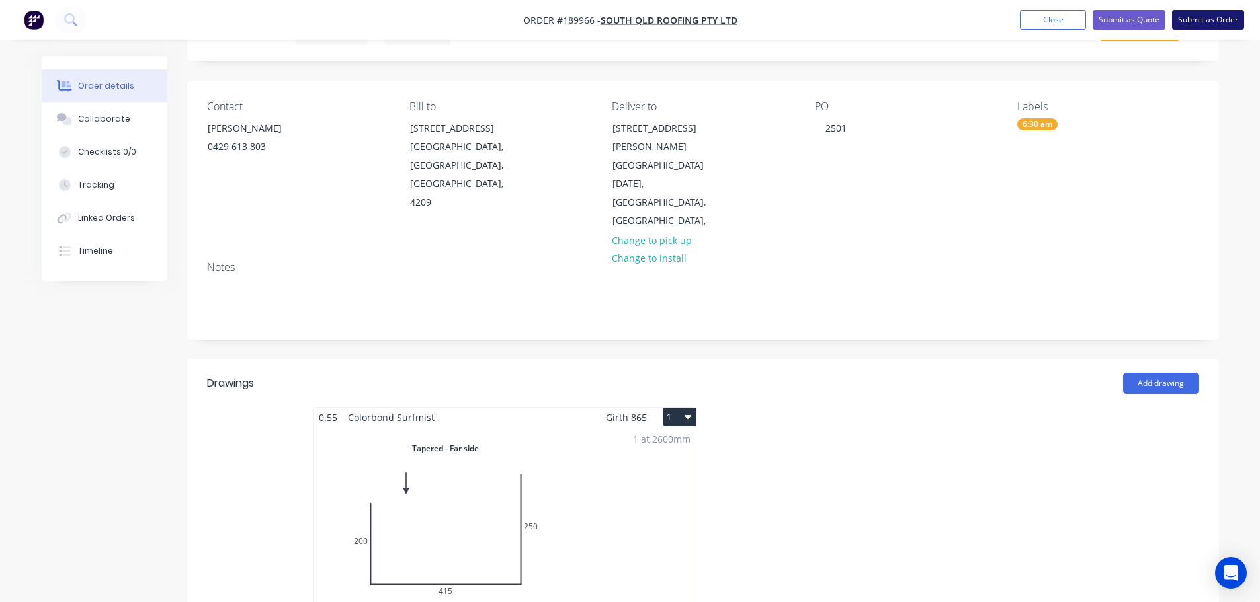
click at [1213, 26] on button "Submit as Order" at bounding box center [1208, 20] width 72 height 20
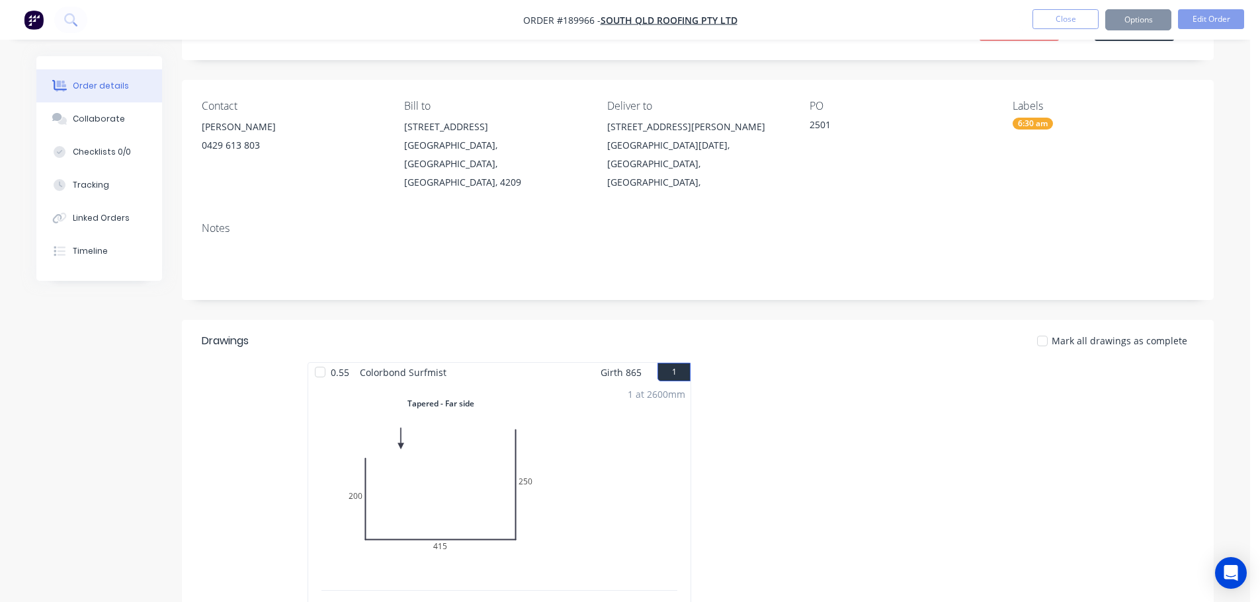
scroll to position [0, 0]
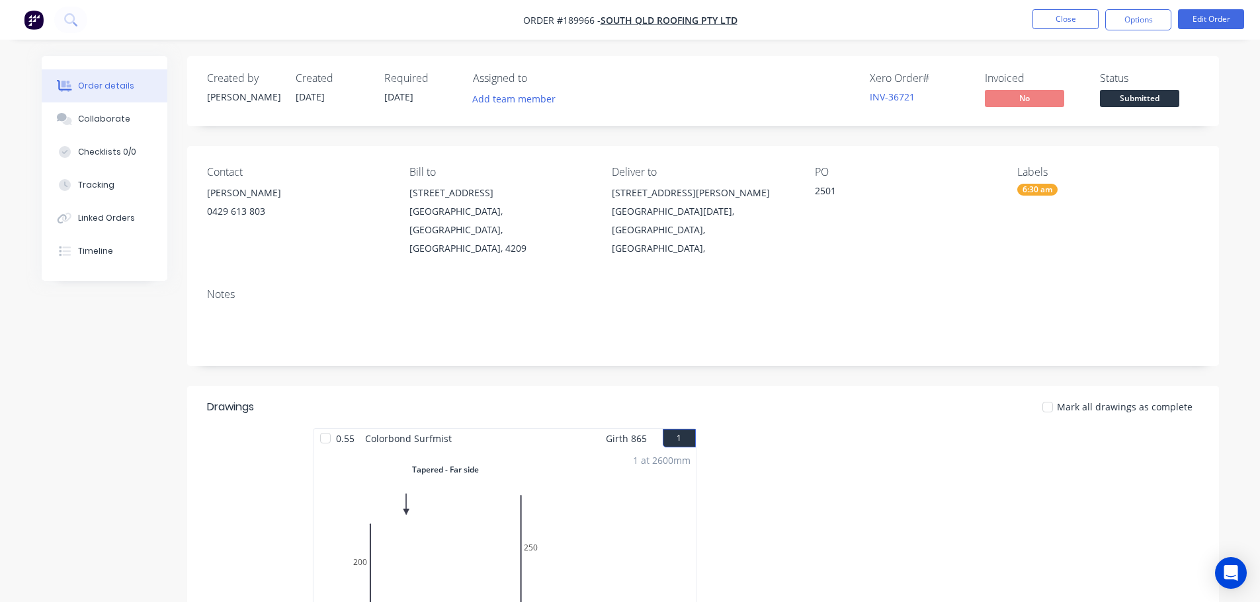
click at [1161, 39] on nav "Order #189966 - SOUTH QLD ROOFING PTY LTD Close Options Edit Order" at bounding box center [630, 20] width 1260 height 40
click at [1161, 15] on button "Options" at bounding box center [1138, 19] width 66 height 21
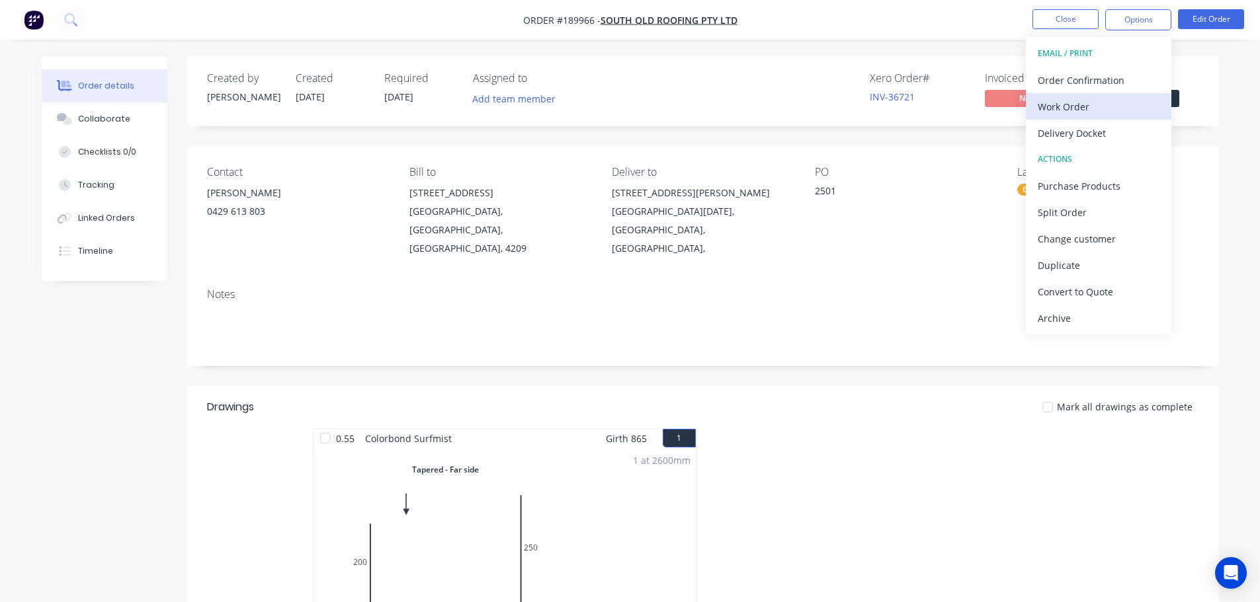
click at [1117, 118] on button "Work Order" at bounding box center [1098, 106] width 145 height 26
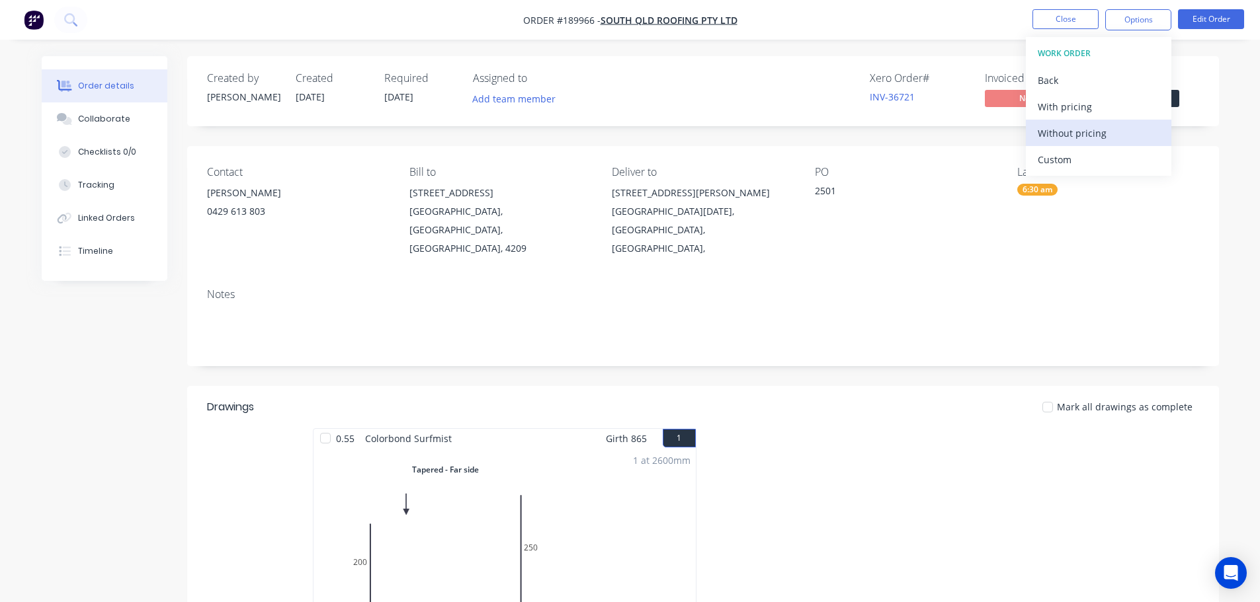
click at [1110, 136] on div "Without pricing" at bounding box center [1098, 133] width 122 height 19
click at [1055, 30] on li "Close" at bounding box center [1065, 19] width 66 height 21
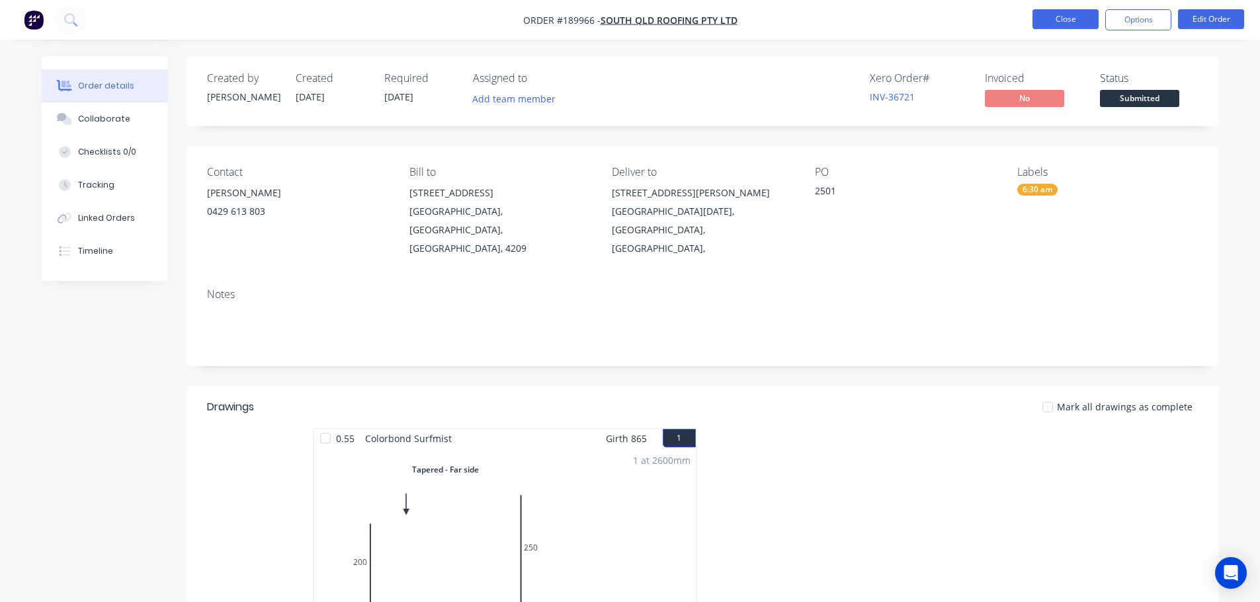
click at [1034, 17] on button "Close" at bounding box center [1065, 19] width 66 height 20
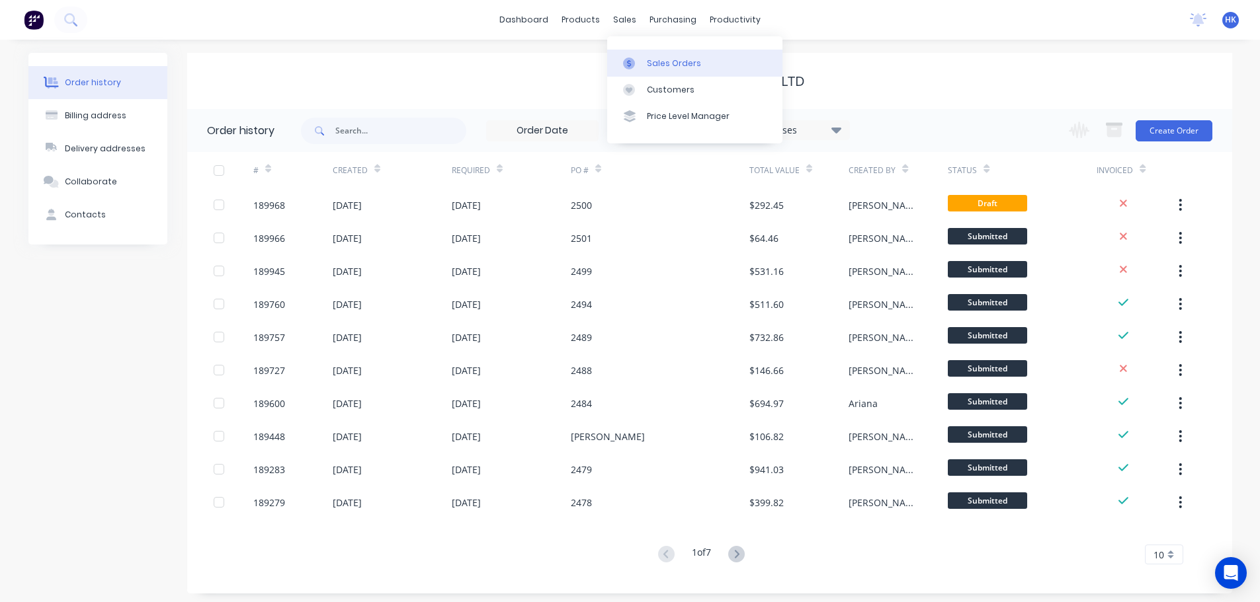
click at [655, 65] on div "Sales Orders" at bounding box center [674, 64] width 54 height 12
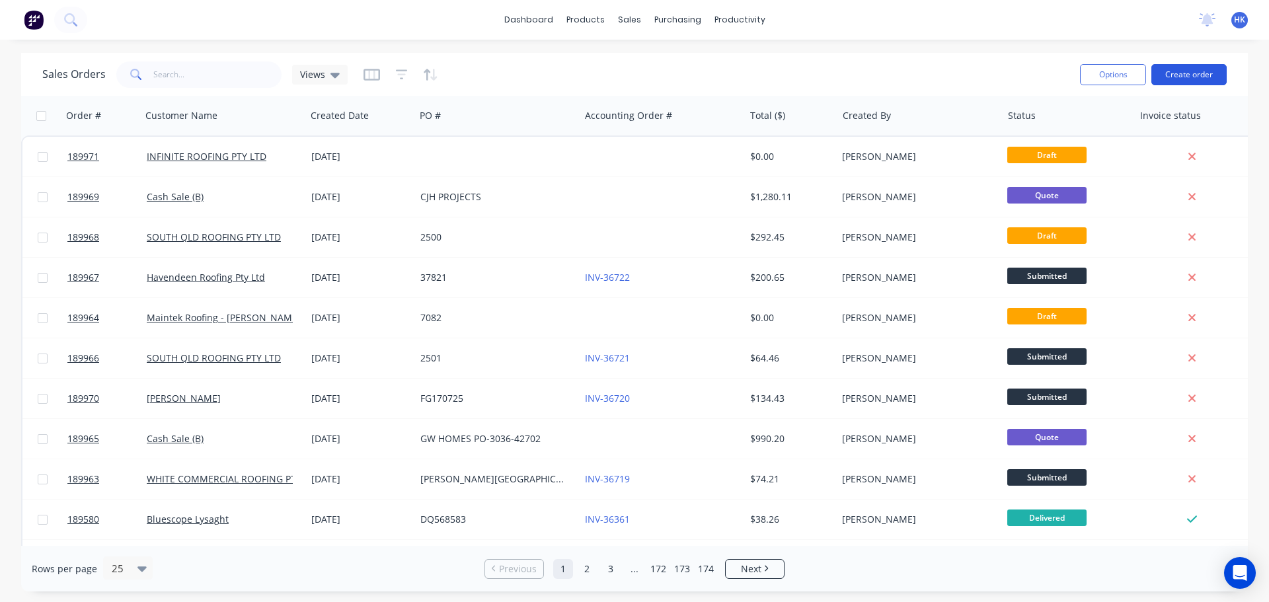
click at [1196, 76] on button "Create order" at bounding box center [1189, 74] width 75 height 21
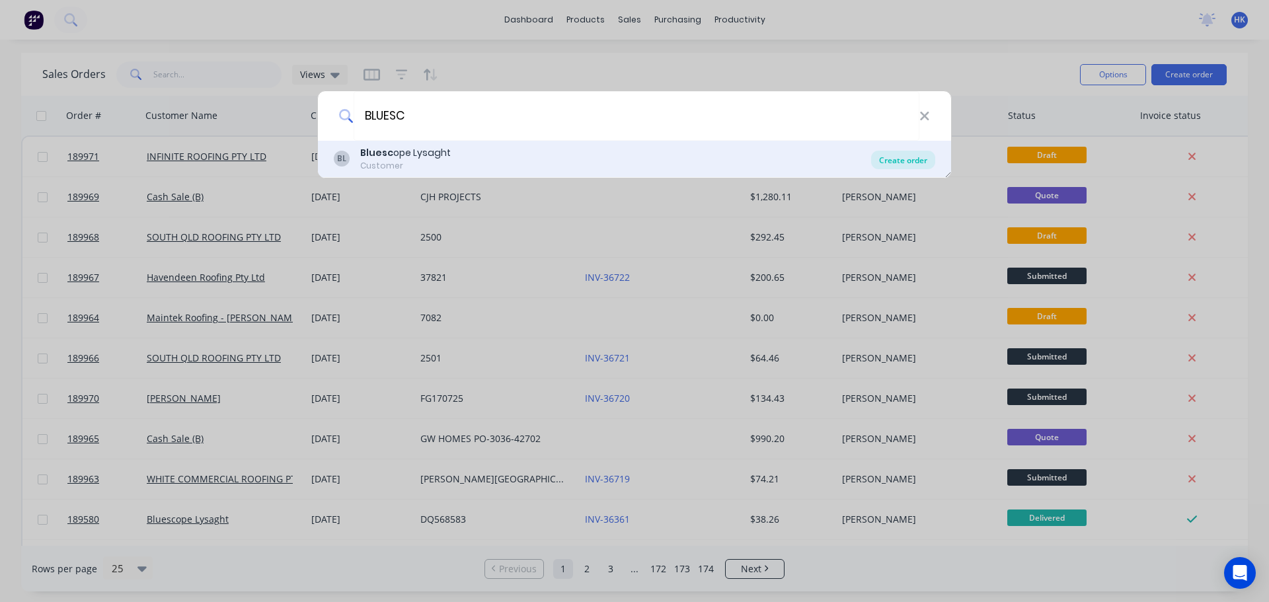
type input "BLUESC"
click at [915, 167] on div "Create order" at bounding box center [903, 160] width 64 height 19
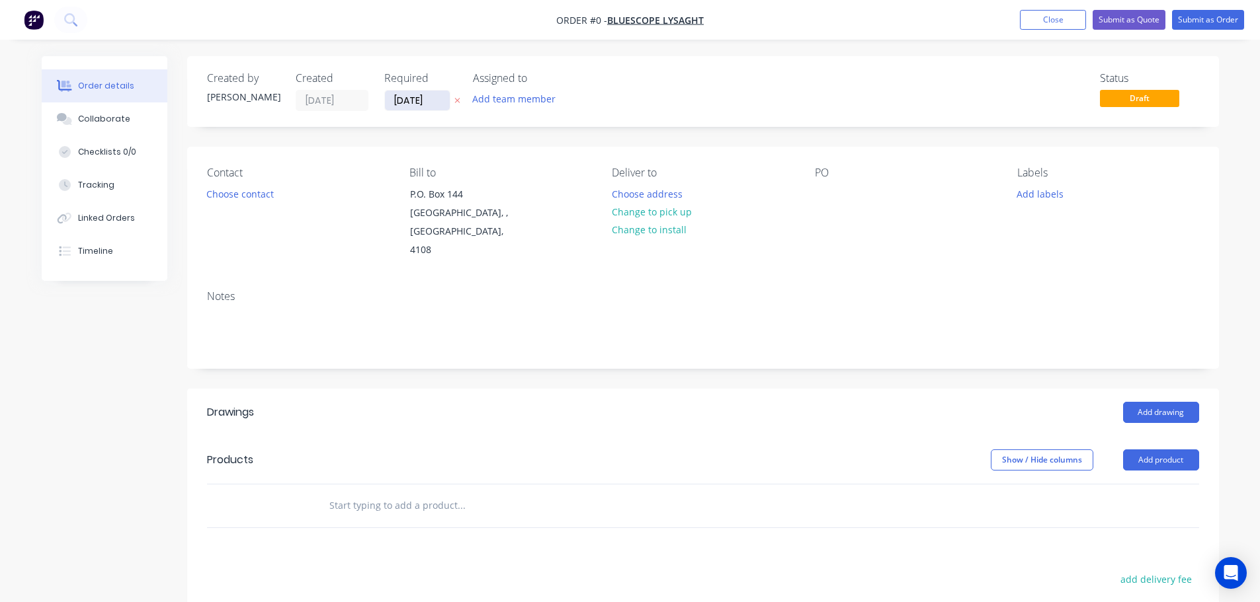
click at [417, 101] on input "[DATE]" at bounding box center [417, 101] width 65 height 20
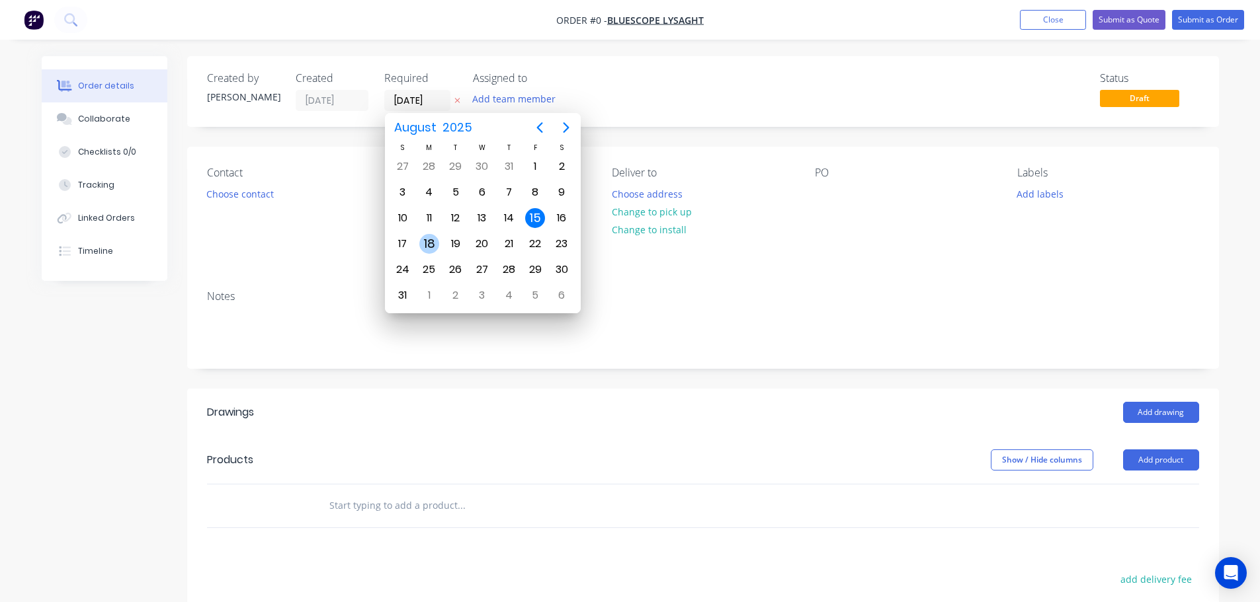
click at [432, 245] on div "18" at bounding box center [429, 244] width 20 height 20
type input "[DATE]"
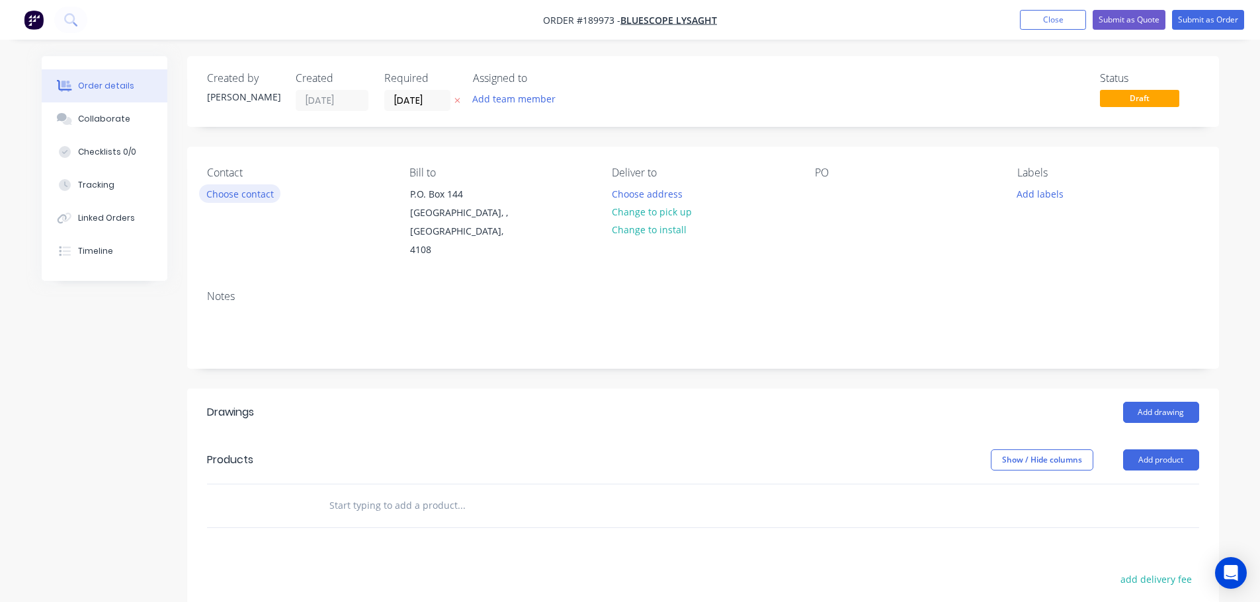
click at [255, 198] on button "Choose contact" at bounding box center [239, 193] width 81 height 18
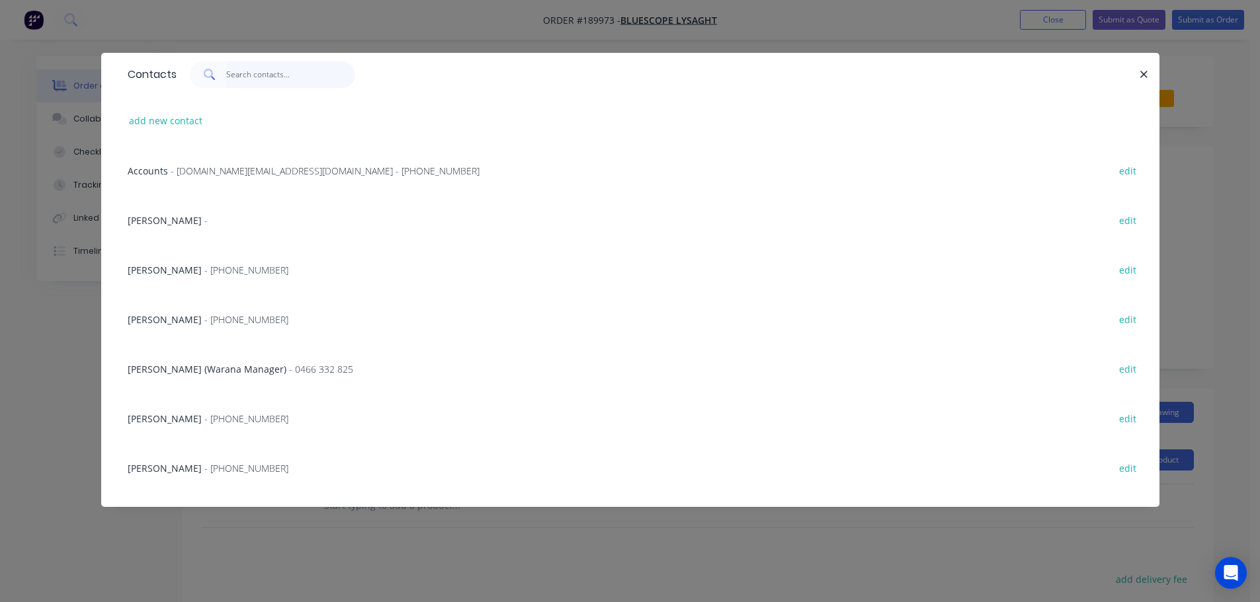
click at [235, 63] on input "text" at bounding box center [290, 74] width 129 height 26
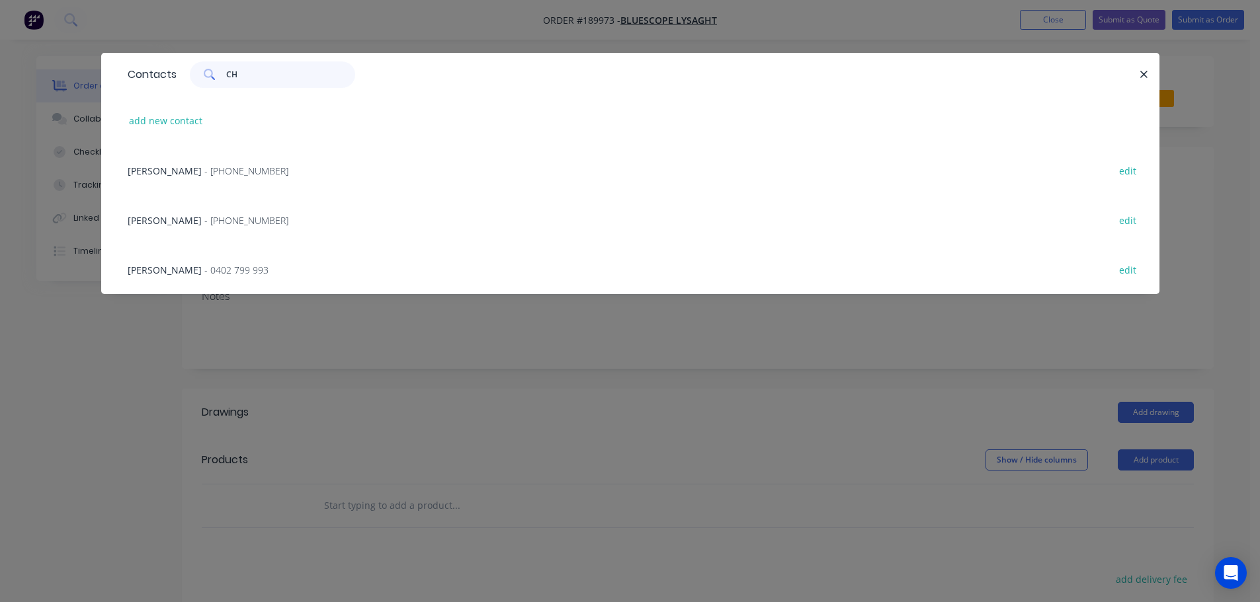
type input "CH"
click at [204, 273] on span "- 0402 799 993" at bounding box center [236, 270] width 64 height 13
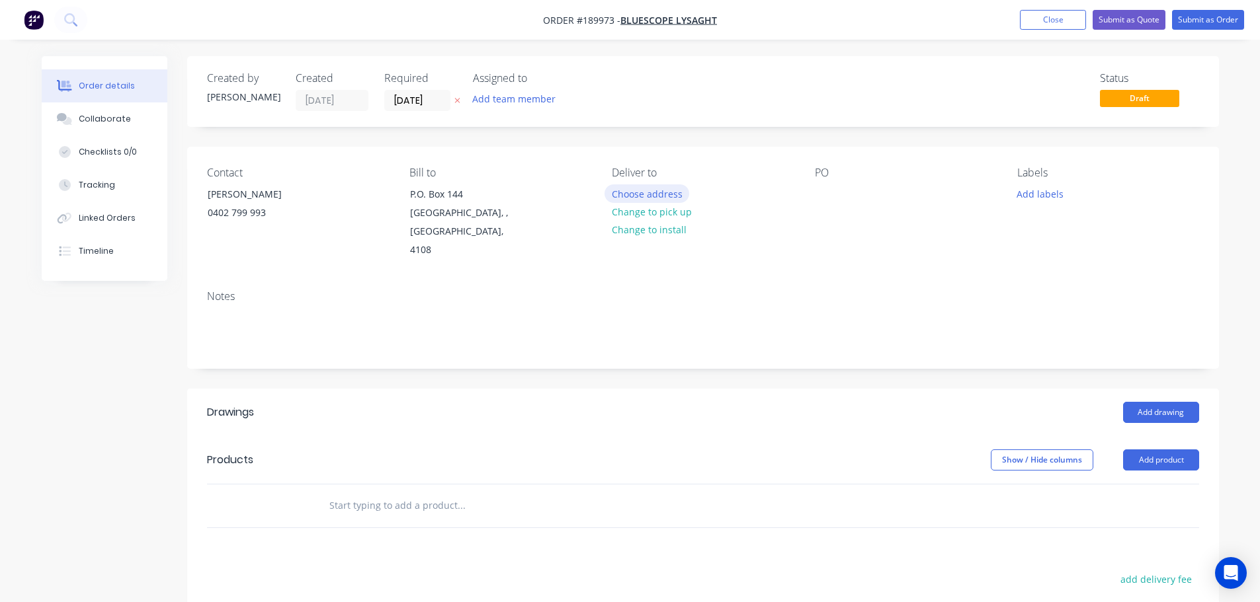
click at [664, 193] on button "Choose address" at bounding box center [646, 193] width 85 height 18
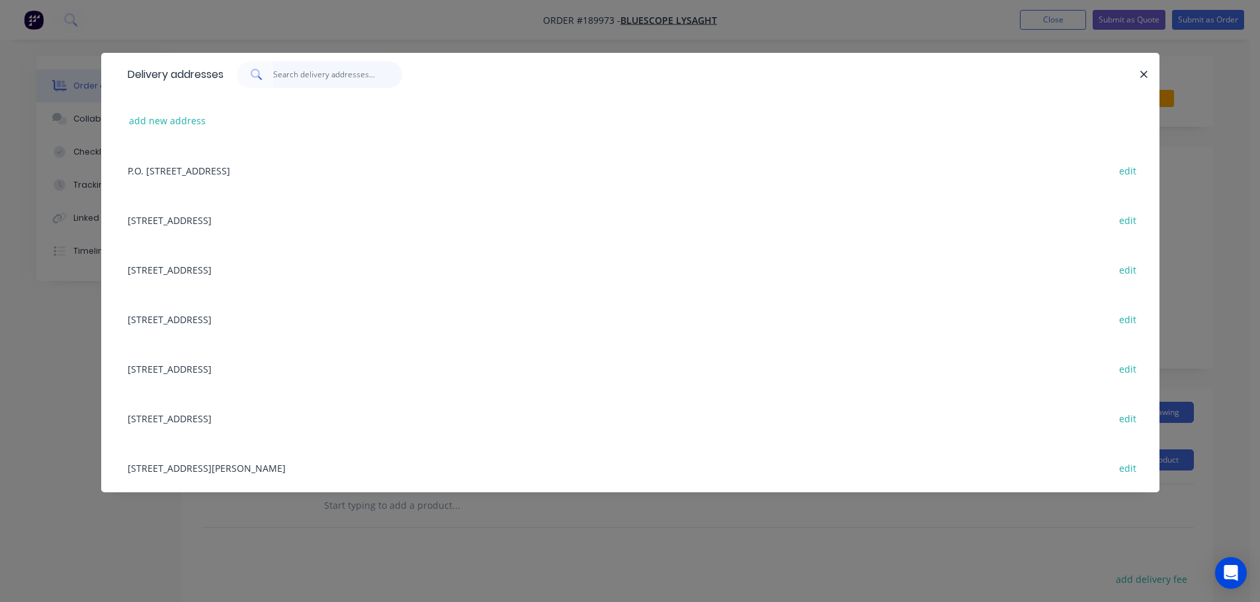
click at [343, 70] on input "text" at bounding box center [337, 74] width 129 height 26
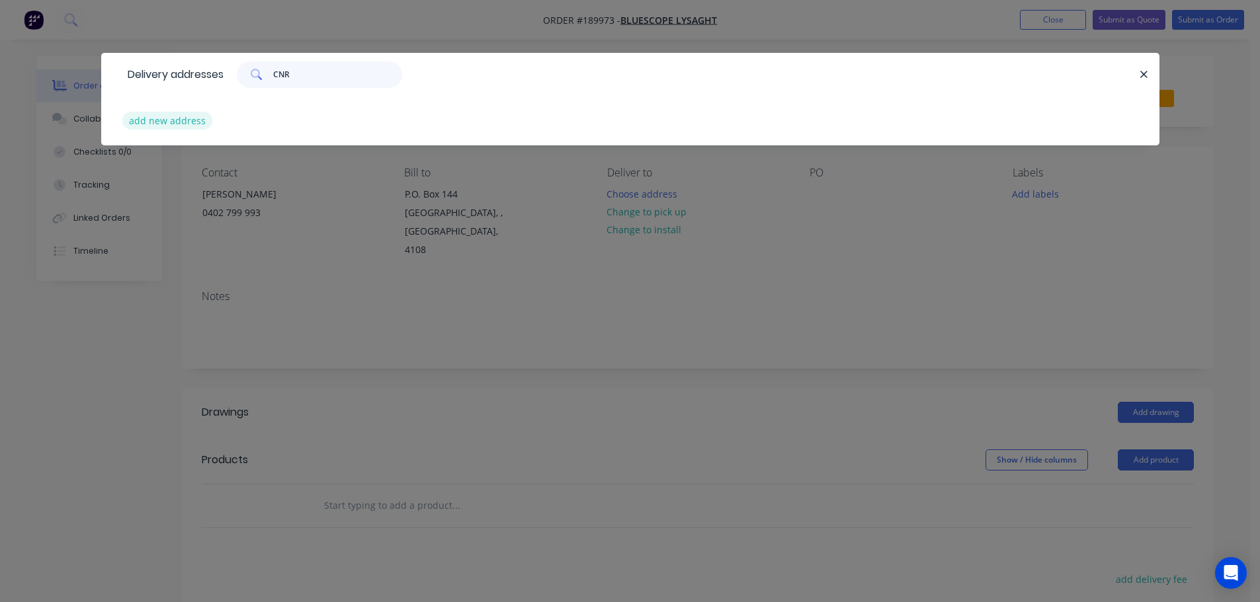
type input "CNR"
click at [177, 114] on button "add new address" at bounding box center [167, 121] width 91 height 18
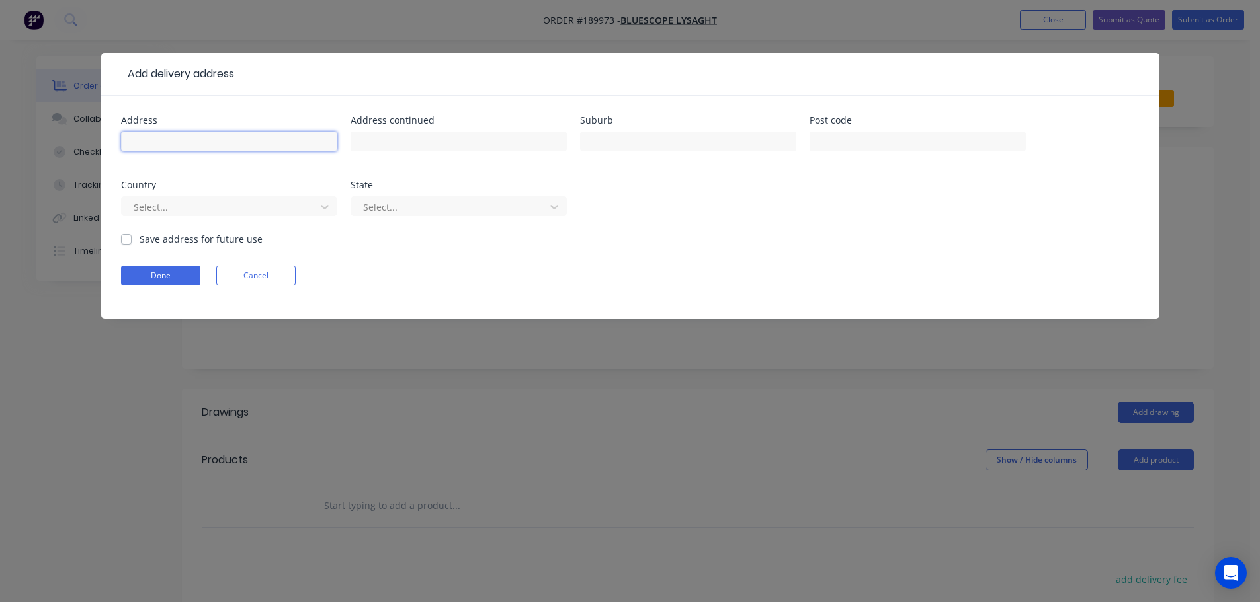
click at [218, 141] on input "text" at bounding box center [229, 142] width 216 height 20
type input "CNR SURF PARADE & ALBERT AVE"
type input "BROADBEACH"
click at [868, 142] on input "text" at bounding box center [917, 142] width 216 height 20
type input "4218"
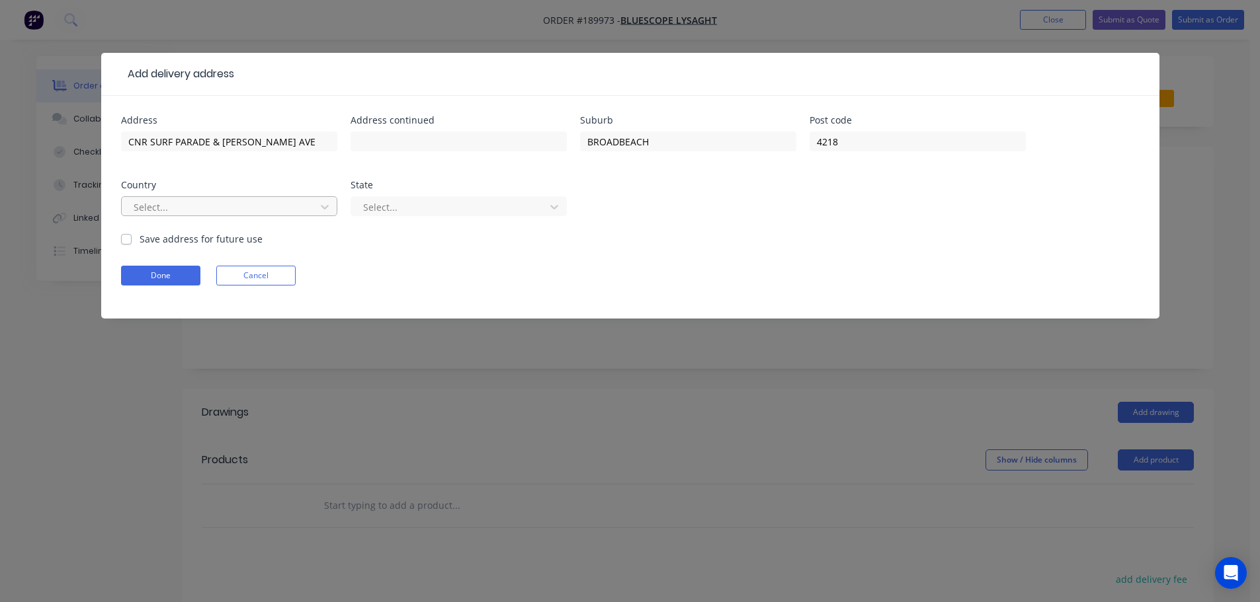
click at [292, 204] on div at bounding box center [220, 207] width 177 height 17
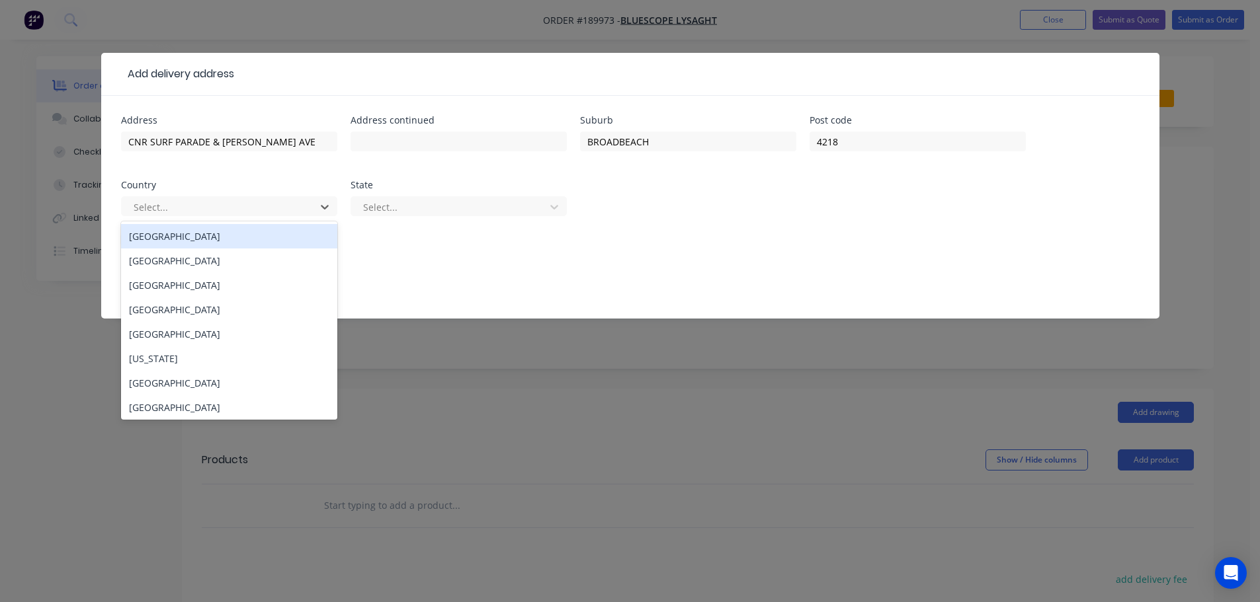
click at [268, 236] on div "[GEOGRAPHIC_DATA]" at bounding box center [229, 236] width 216 height 24
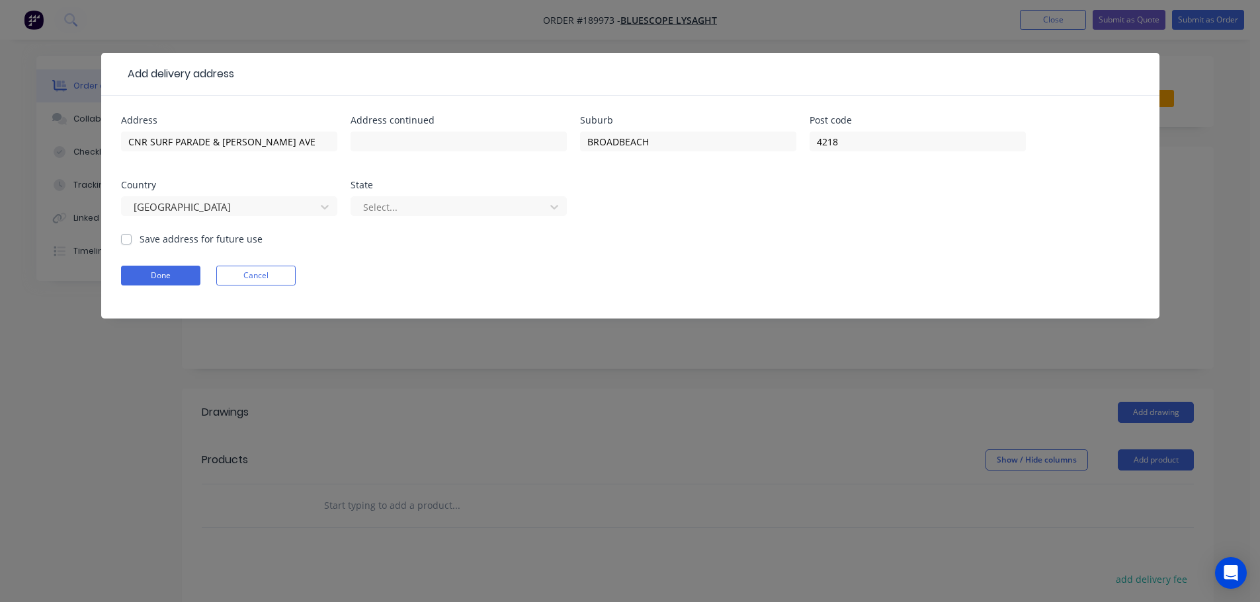
drag, startPoint x: 376, startPoint y: 210, endPoint x: 379, endPoint y: 219, distance: 9.8
click at [376, 210] on div at bounding box center [450, 207] width 177 height 17
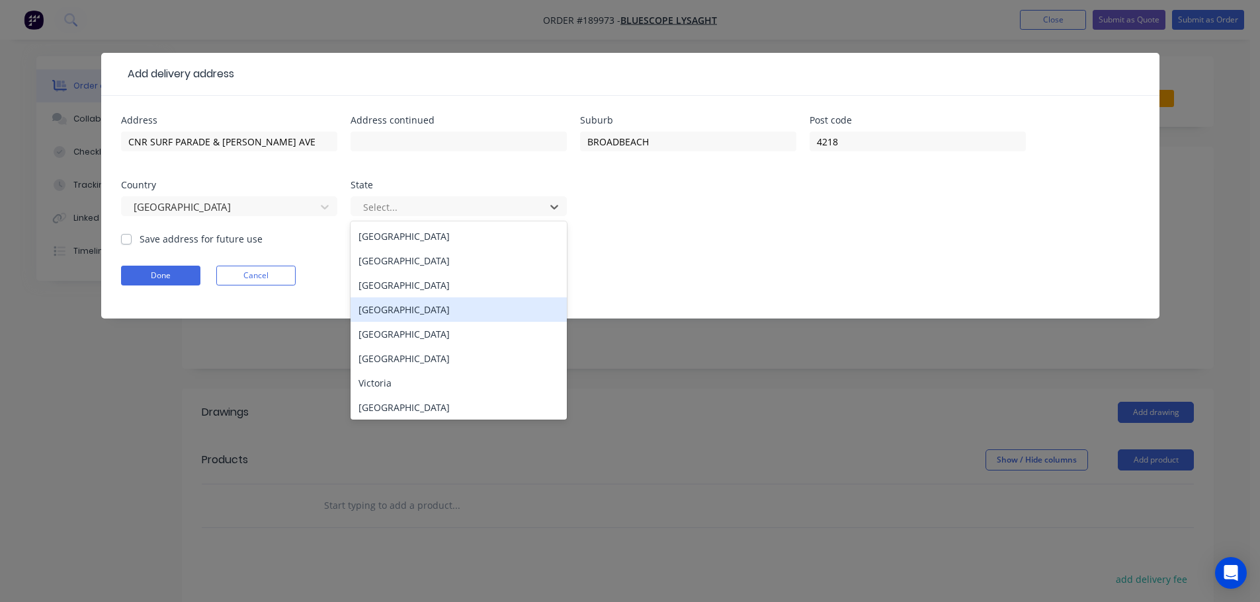
click at [372, 318] on div "[GEOGRAPHIC_DATA]" at bounding box center [458, 310] width 216 height 24
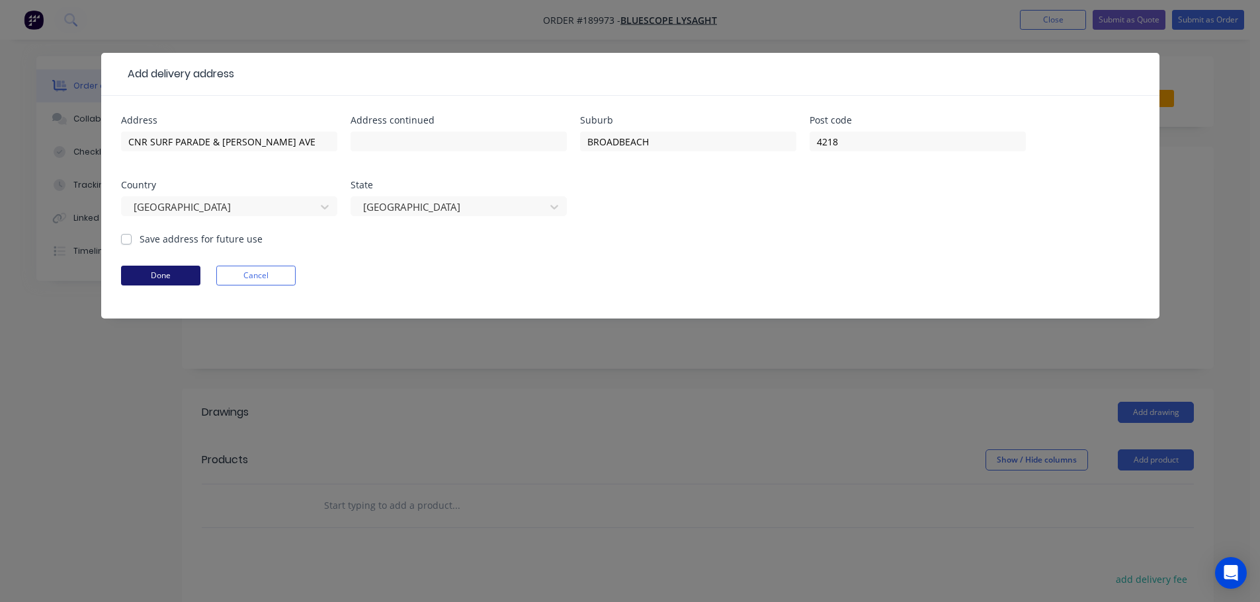
click at [149, 284] on button "Done" at bounding box center [160, 276] width 79 height 20
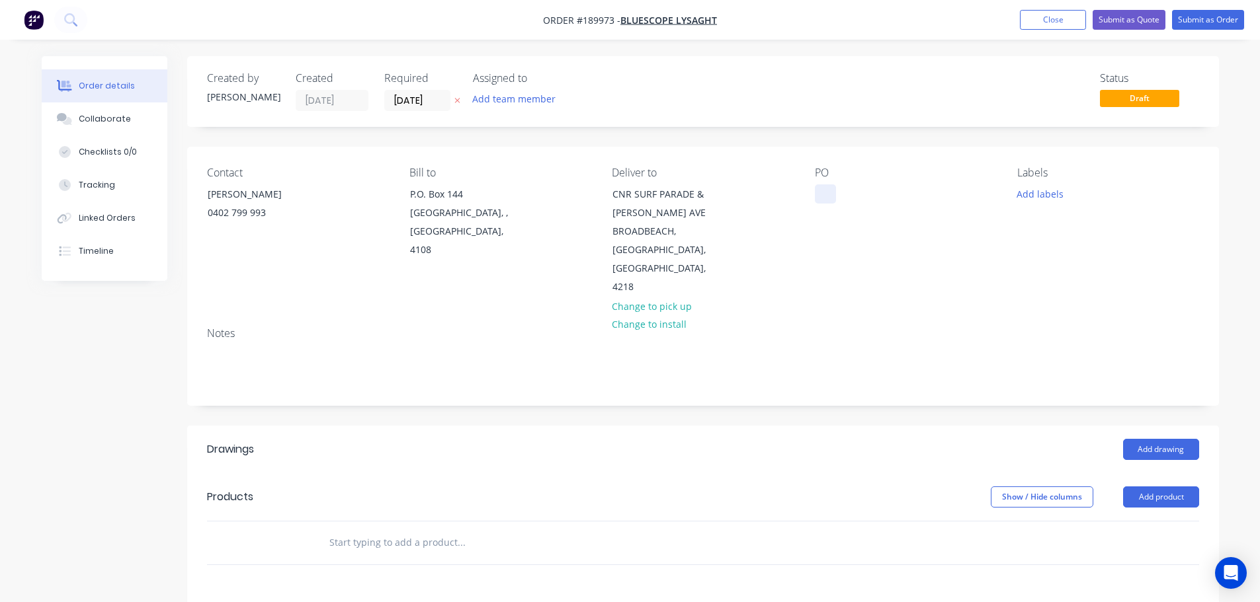
click at [826, 194] on div at bounding box center [825, 193] width 21 height 19
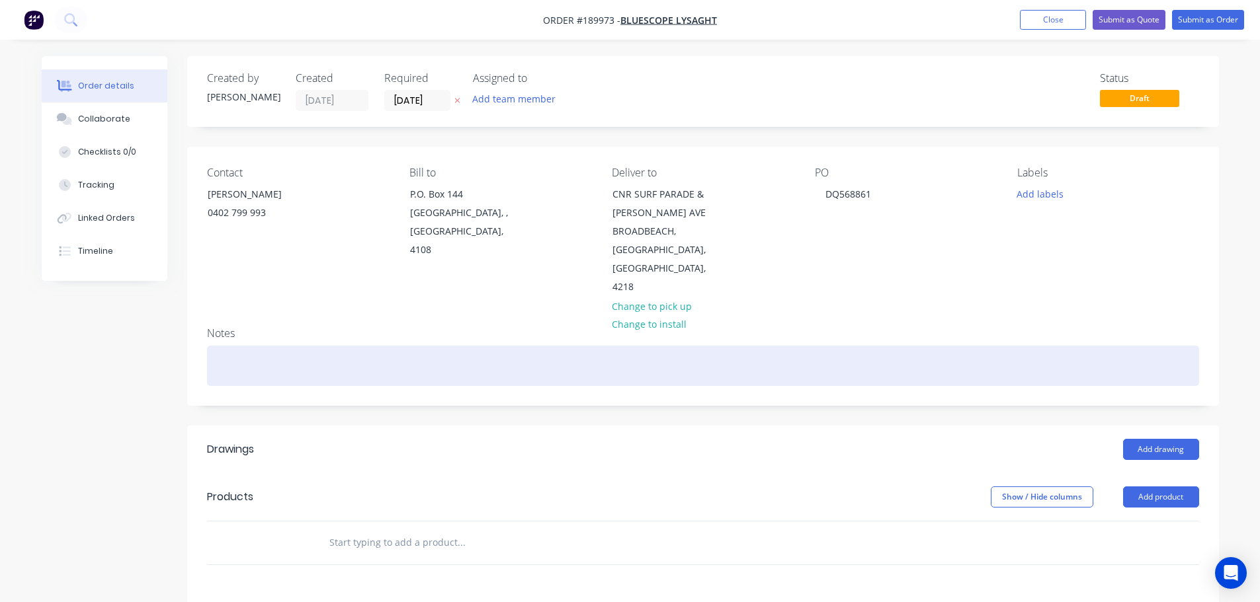
click at [545, 346] on div at bounding box center [703, 366] width 992 height 40
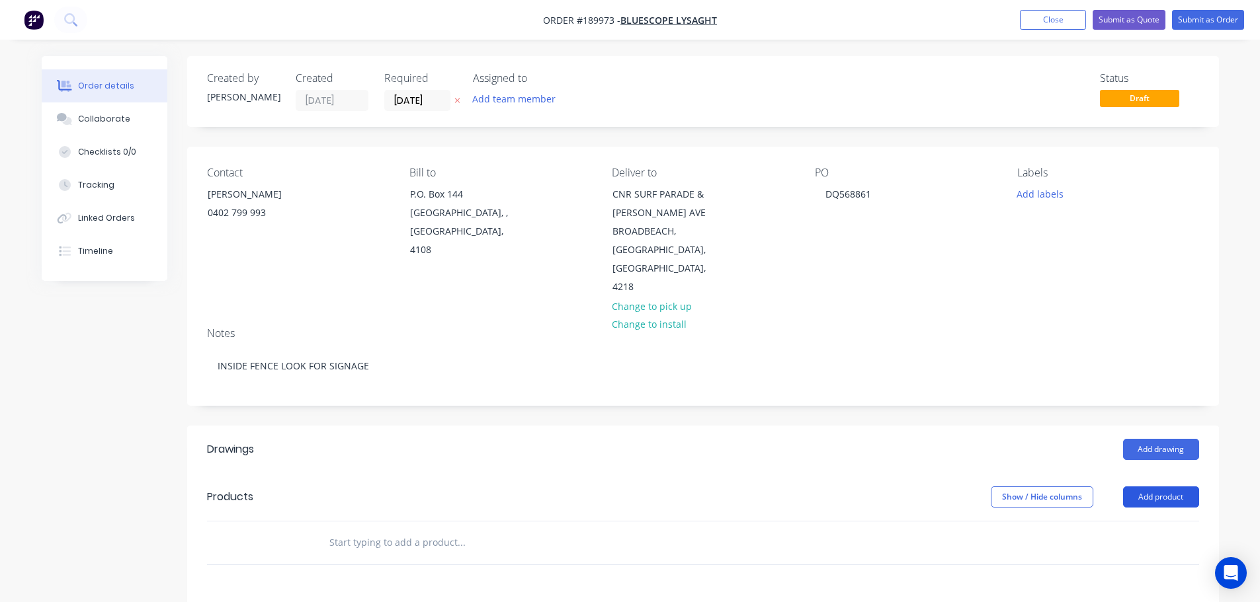
click at [1170, 487] on button "Add product" at bounding box center [1161, 497] width 76 height 21
click at [1139, 521] on div "Product catalogue" at bounding box center [1136, 530] width 102 height 19
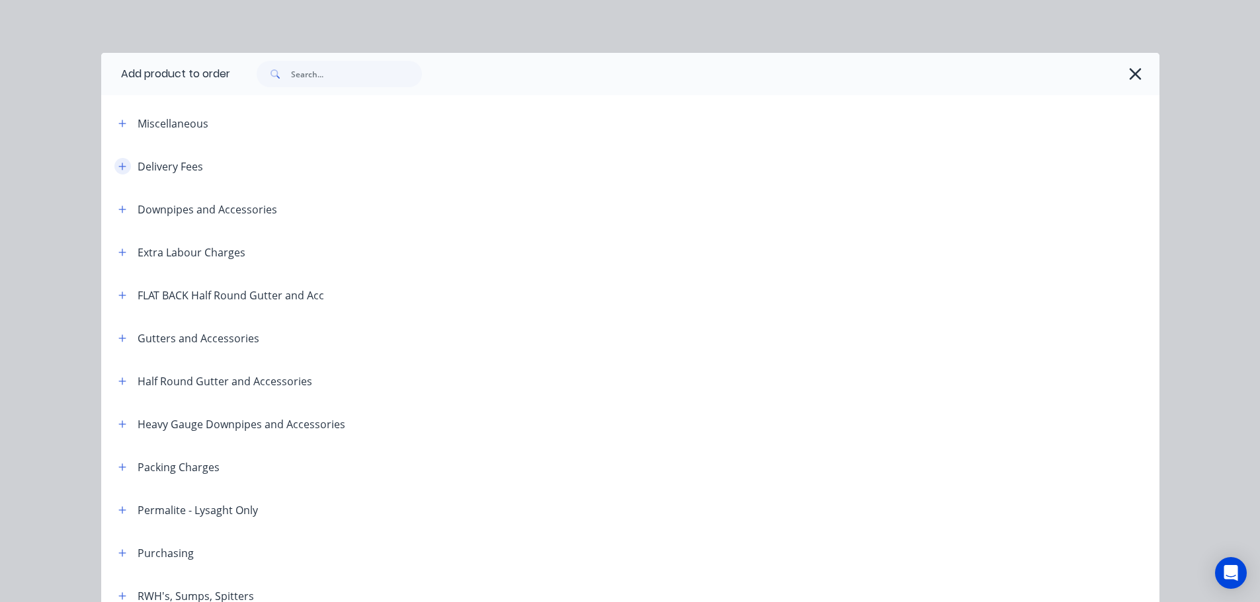
click at [117, 174] on button "button" at bounding box center [122, 166] width 17 height 17
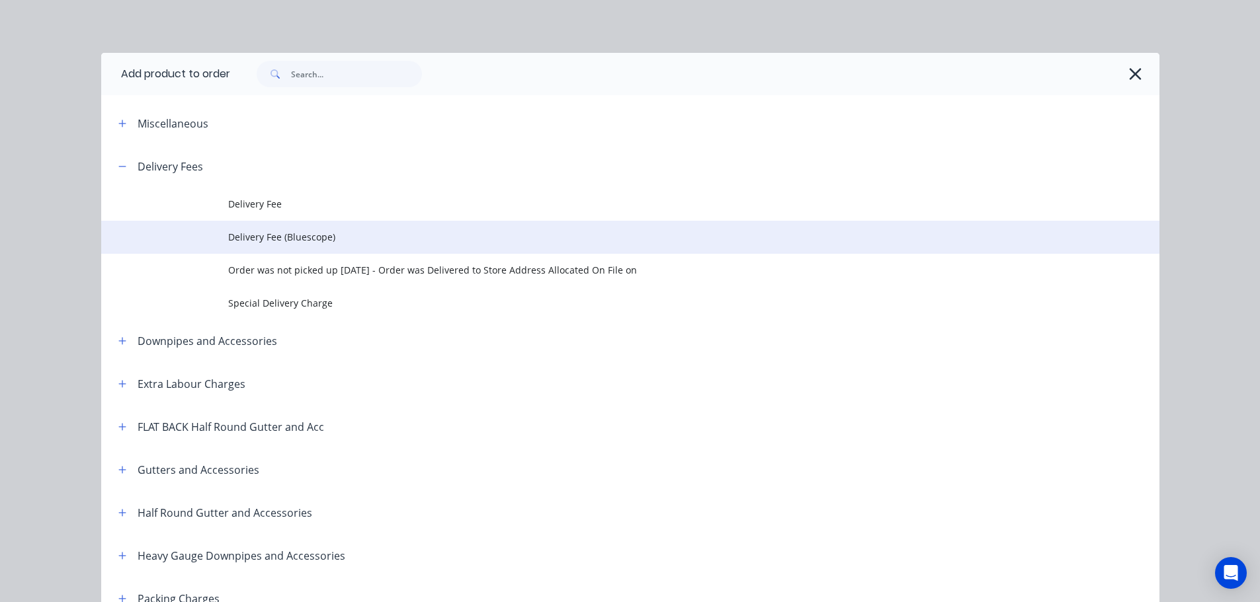
click at [311, 245] on td "Delivery Fee (Bluescope)" at bounding box center [693, 237] width 931 height 33
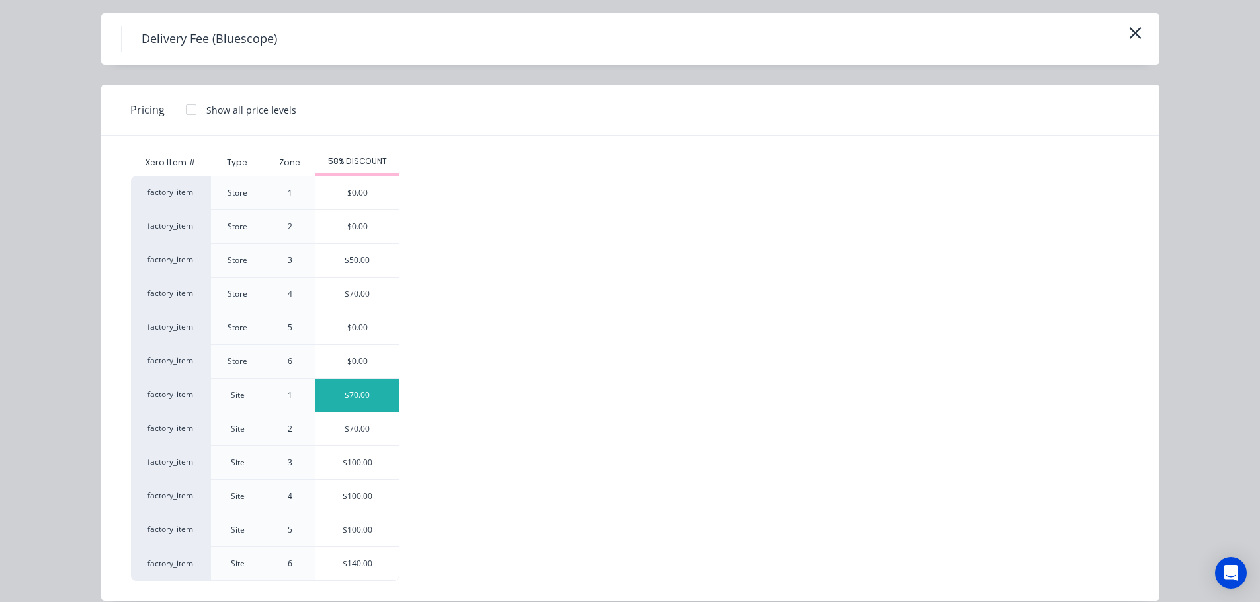
scroll to position [57, 0]
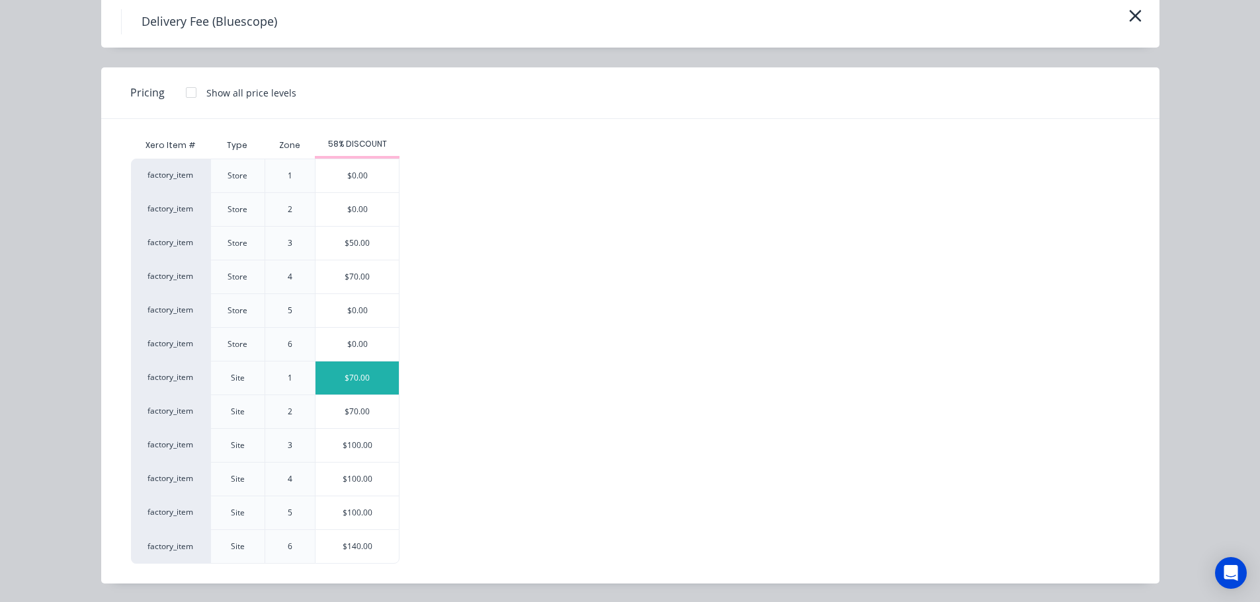
click at [348, 417] on div "$70.00" at bounding box center [356, 411] width 83 height 33
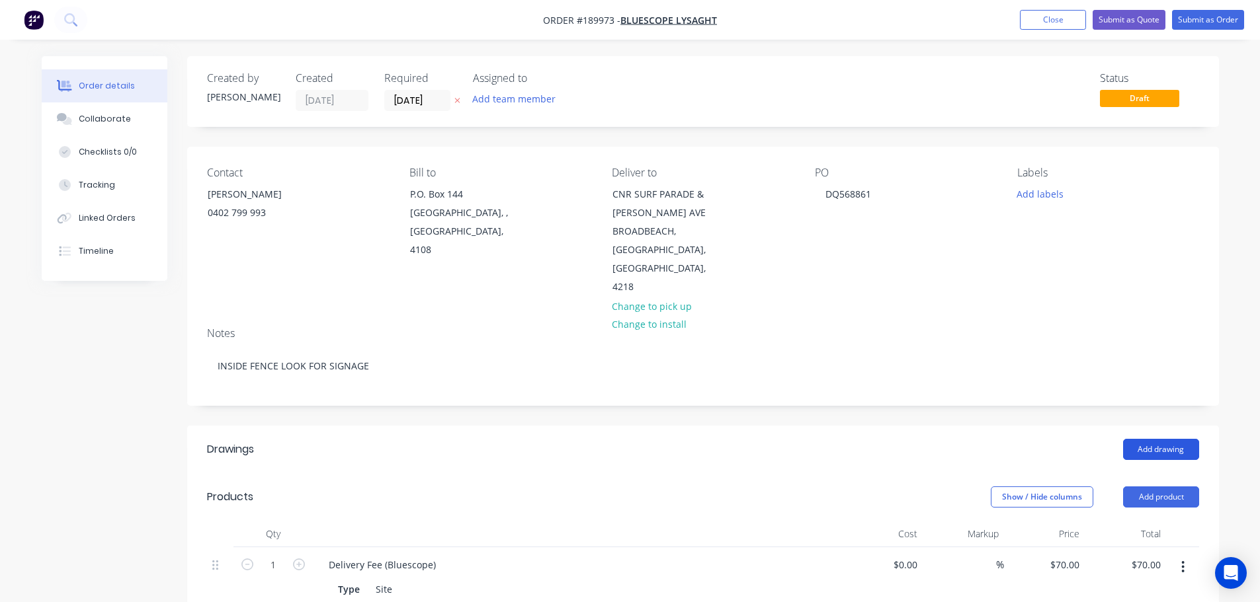
click at [1186, 439] on button "Add drawing" at bounding box center [1161, 449] width 76 height 21
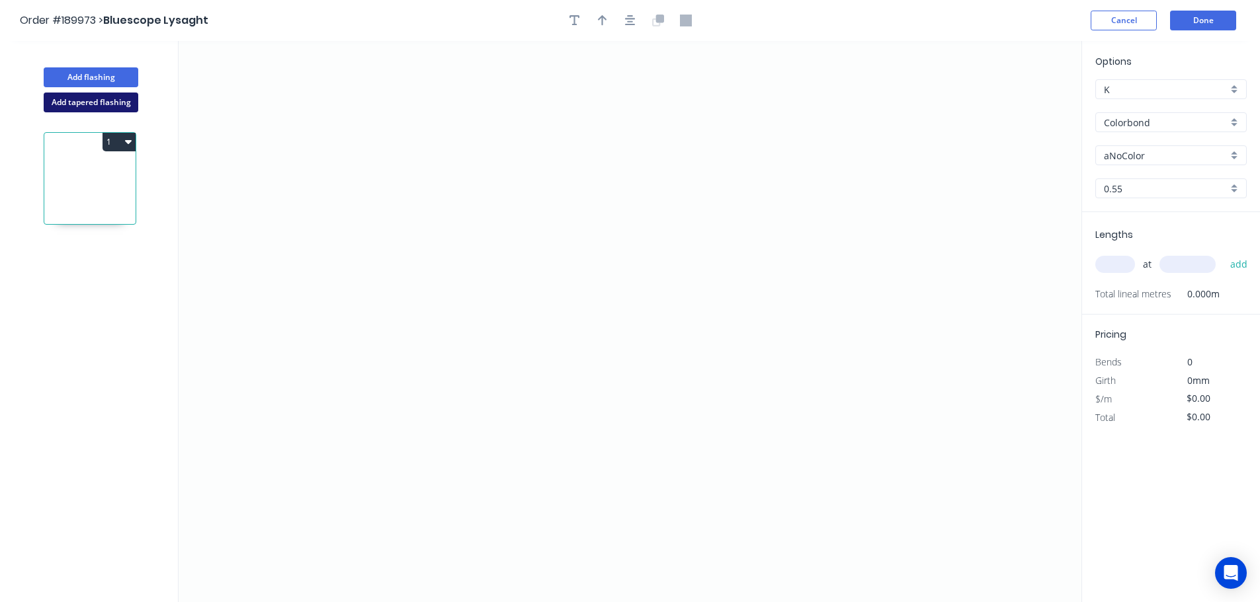
click at [93, 94] on button "Add tapered flashing" at bounding box center [91, 103] width 95 height 20
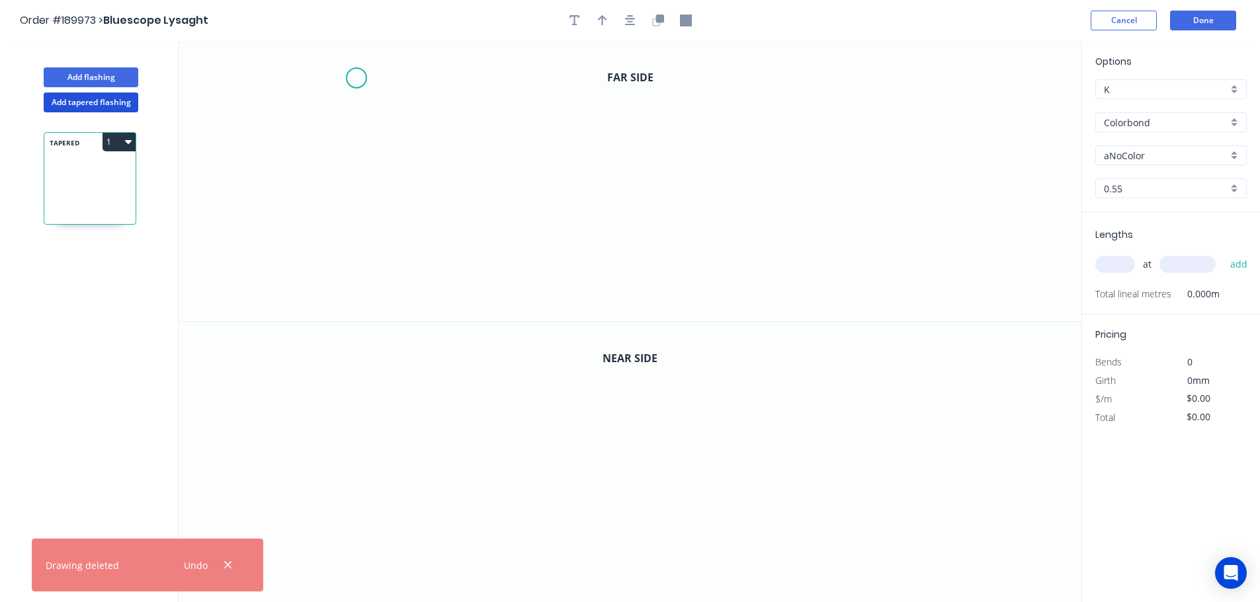
click at [354, 77] on icon "0" at bounding box center [630, 181] width 903 height 280
click at [362, 298] on icon "0" at bounding box center [630, 181] width 903 height 280
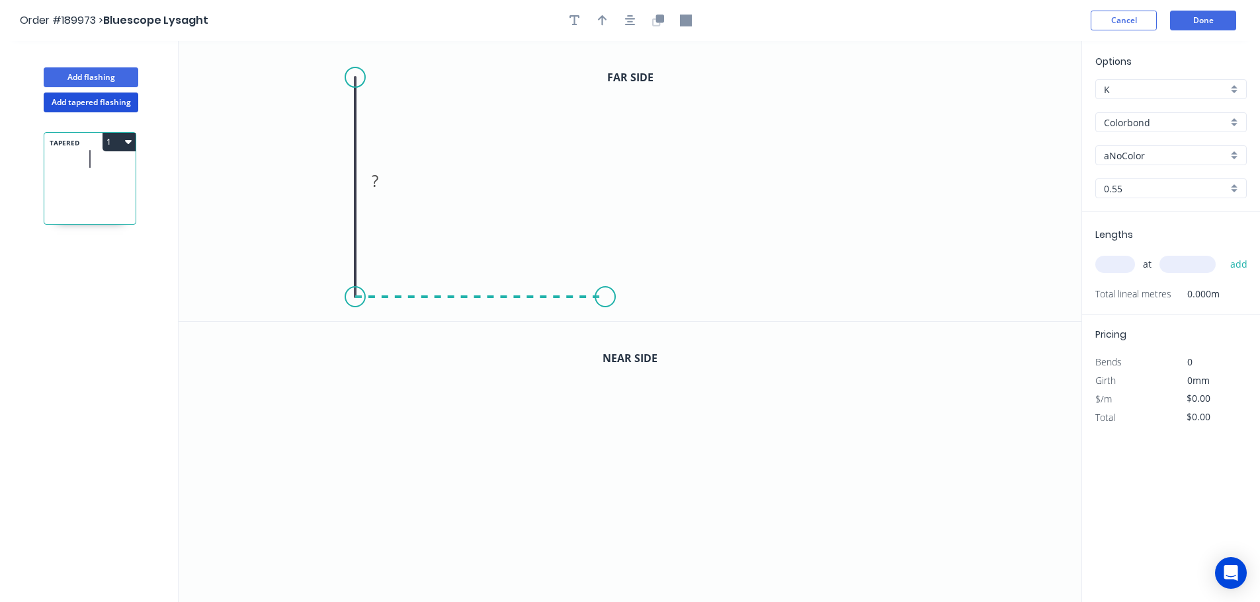
click at [605, 302] on icon "0 ?" at bounding box center [630, 181] width 903 height 280
click at [608, 167] on icon "0 ? ?" at bounding box center [630, 181] width 903 height 280
click at [714, 161] on icon "0 ? ? ?" at bounding box center [630, 181] width 903 height 280
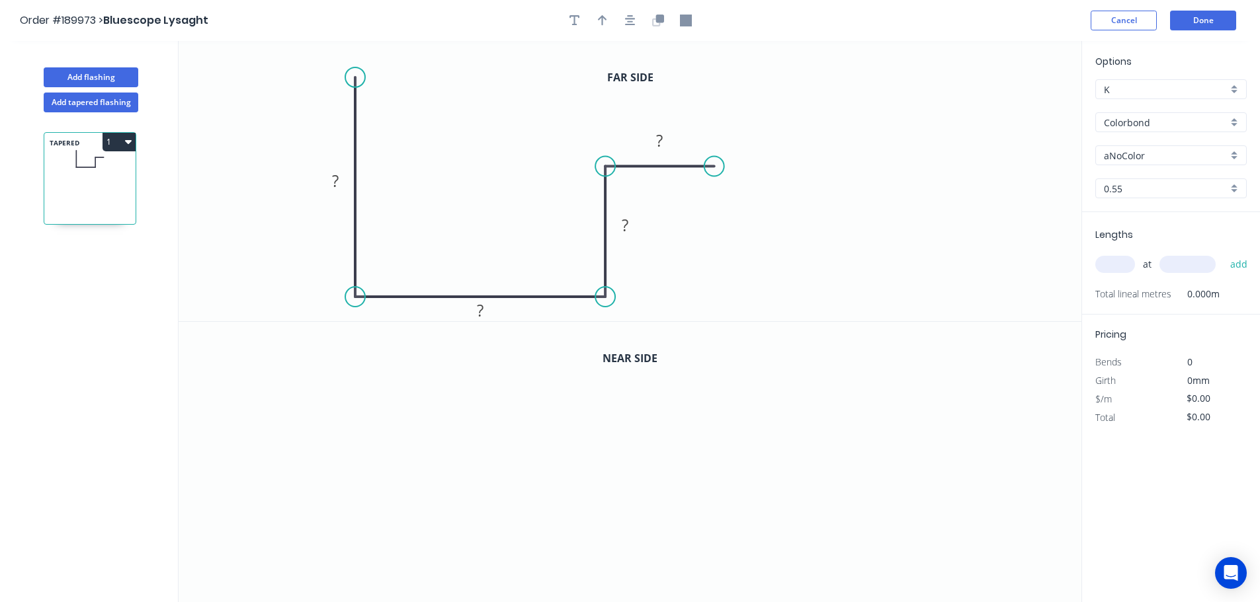
drag, startPoint x: 627, startPoint y: 20, endPoint x: 633, endPoint y: 36, distance: 16.3
click at [627, 20] on icon "button" at bounding box center [630, 21] width 11 height 12
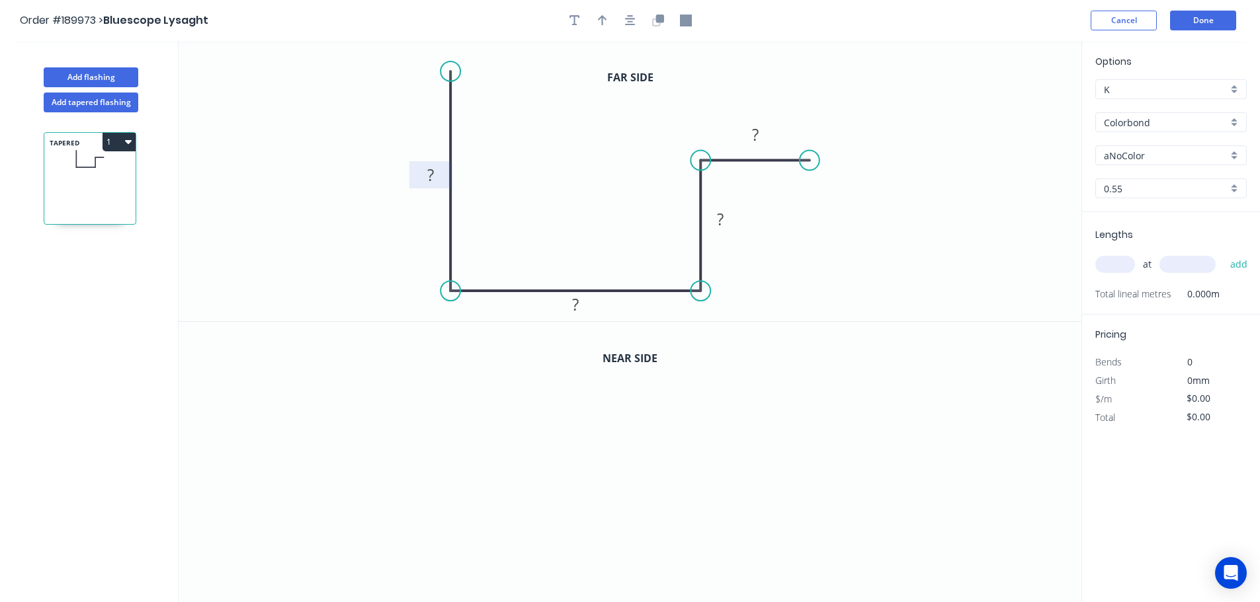
click at [435, 181] on rect at bounding box center [430, 176] width 26 height 19
click at [636, 17] on button "button" at bounding box center [630, 21] width 20 height 20
click at [658, 21] on icon "button" at bounding box center [659, 19] width 8 height 8
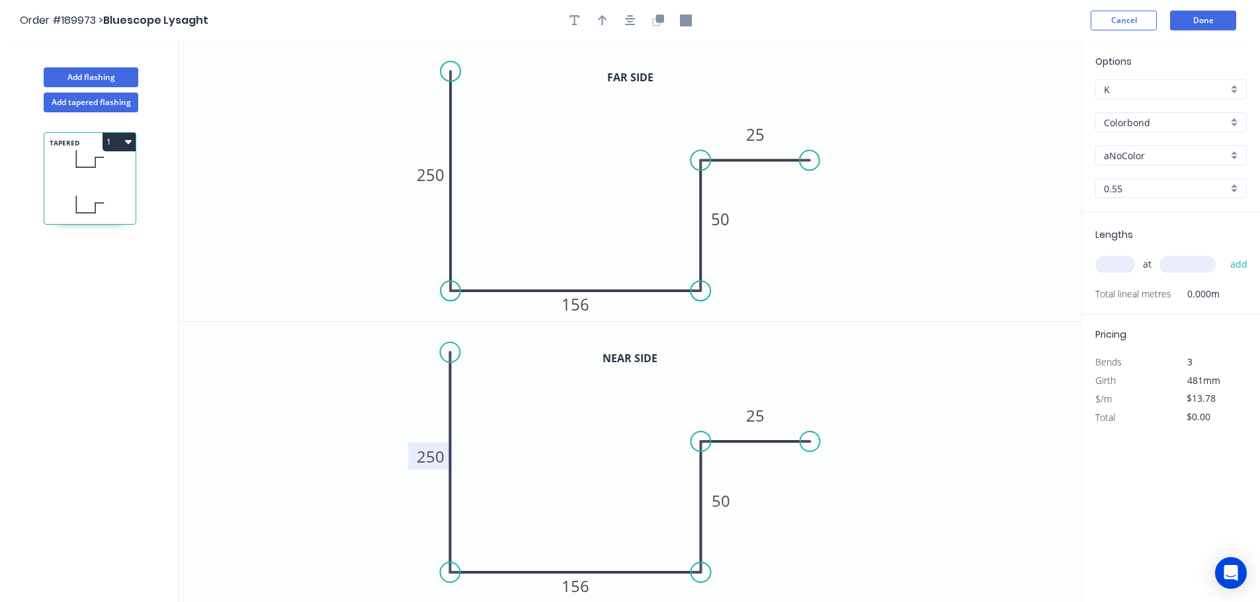
click at [434, 453] on tspan "250" at bounding box center [431, 457] width 28 height 22
type input "$17.06"
click at [625, 20] on icon "button" at bounding box center [630, 21] width 11 height 12
click at [606, 22] on icon "button" at bounding box center [602, 21] width 9 height 12
drag, startPoint x: 1015, startPoint y: 104, endPoint x: 548, endPoint y: 108, distance: 466.8
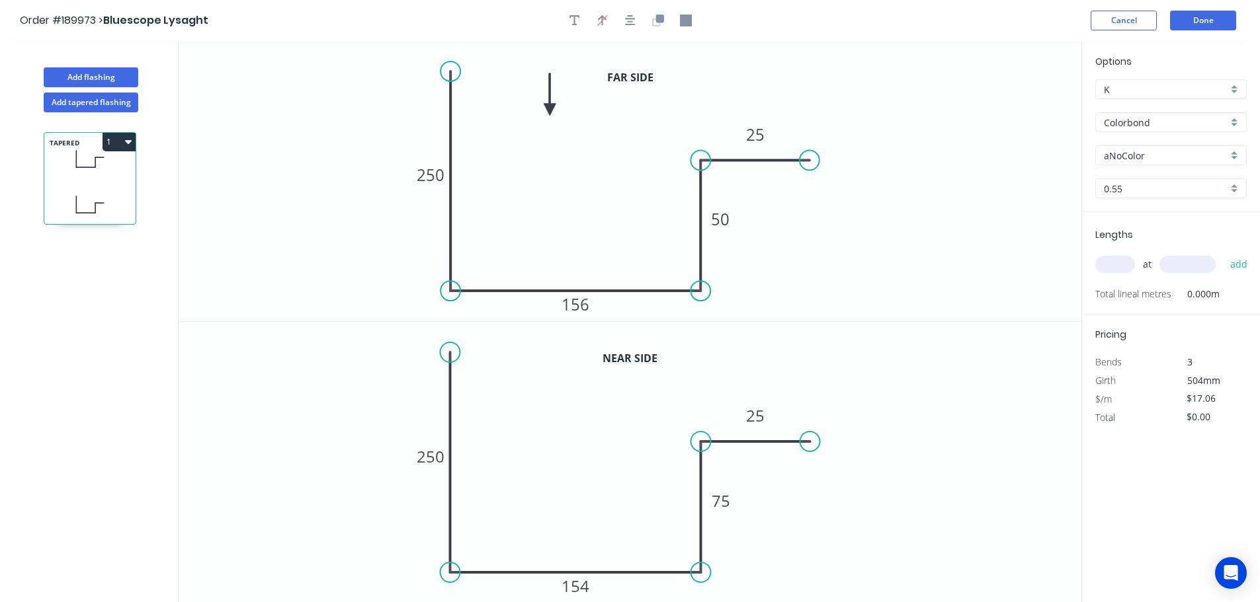
click at [548, 109] on icon at bounding box center [549, 94] width 12 height 42
click at [1143, 160] on input "aNoColor" at bounding box center [1166, 156] width 124 height 14
click at [1160, 291] on div "Windspray" at bounding box center [1171, 296] width 150 height 23
type input "Windspray"
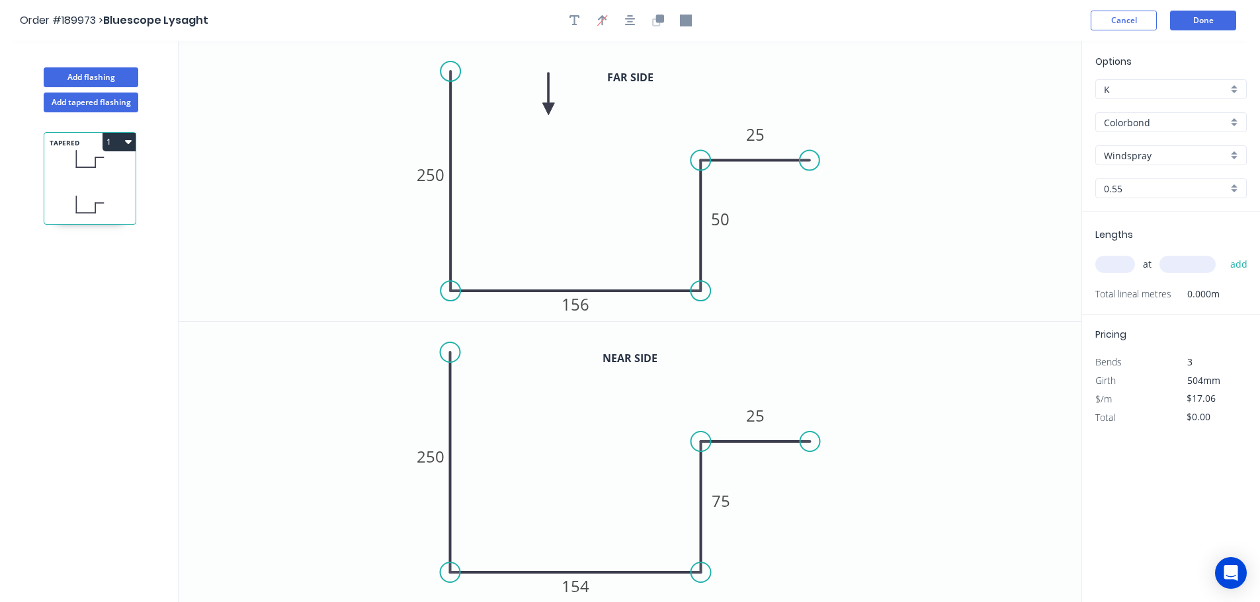
click at [1123, 265] on input "text" at bounding box center [1115, 264] width 40 height 17
type input "1"
type input "4900"
click at [1223, 253] on button "add" at bounding box center [1238, 264] width 31 height 22
click at [114, 143] on button "1" at bounding box center [118, 142] width 33 height 19
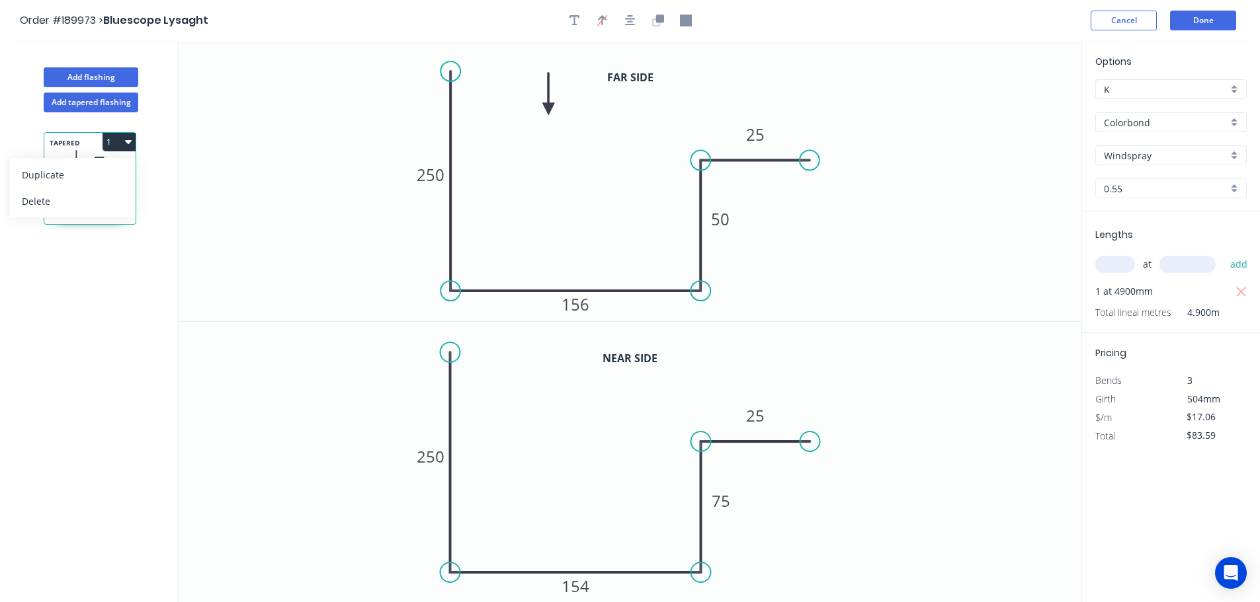
click at [83, 182] on div "Duplicate" at bounding box center [73, 174] width 102 height 19
type input "$0.00"
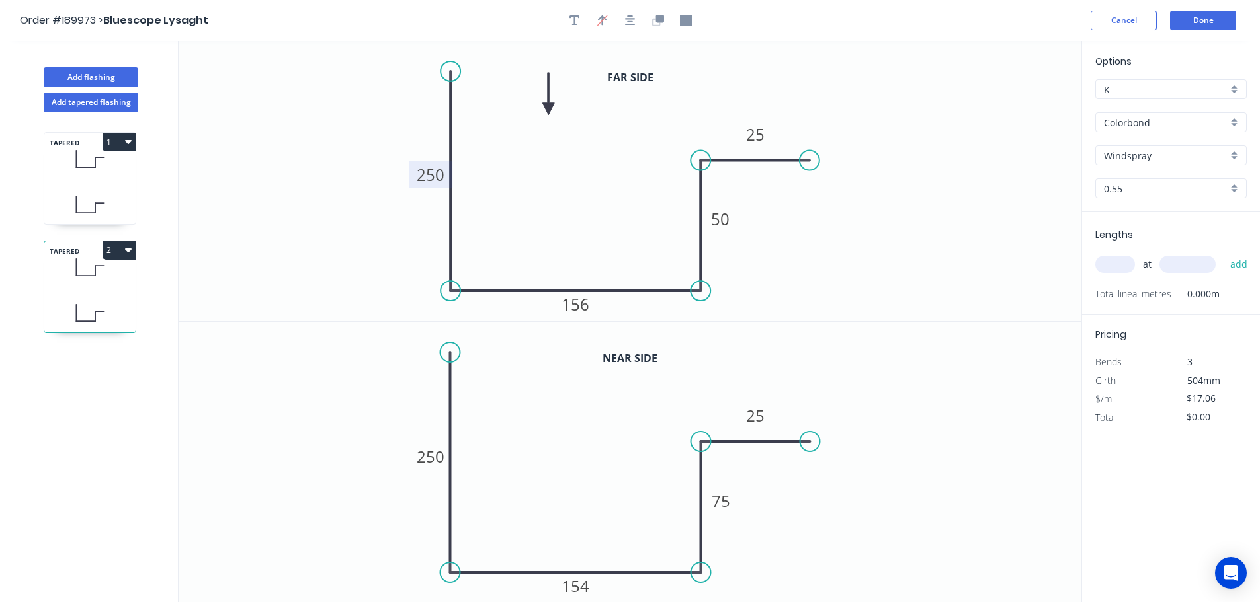
click at [424, 176] on tspan "250" at bounding box center [431, 175] width 28 height 22
click at [438, 455] on tspan "250" at bounding box center [431, 457] width 28 height 22
click at [1117, 263] on input "text" at bounding box center [1115, 264] width 40 height 17
type input "1"
type input "4900"
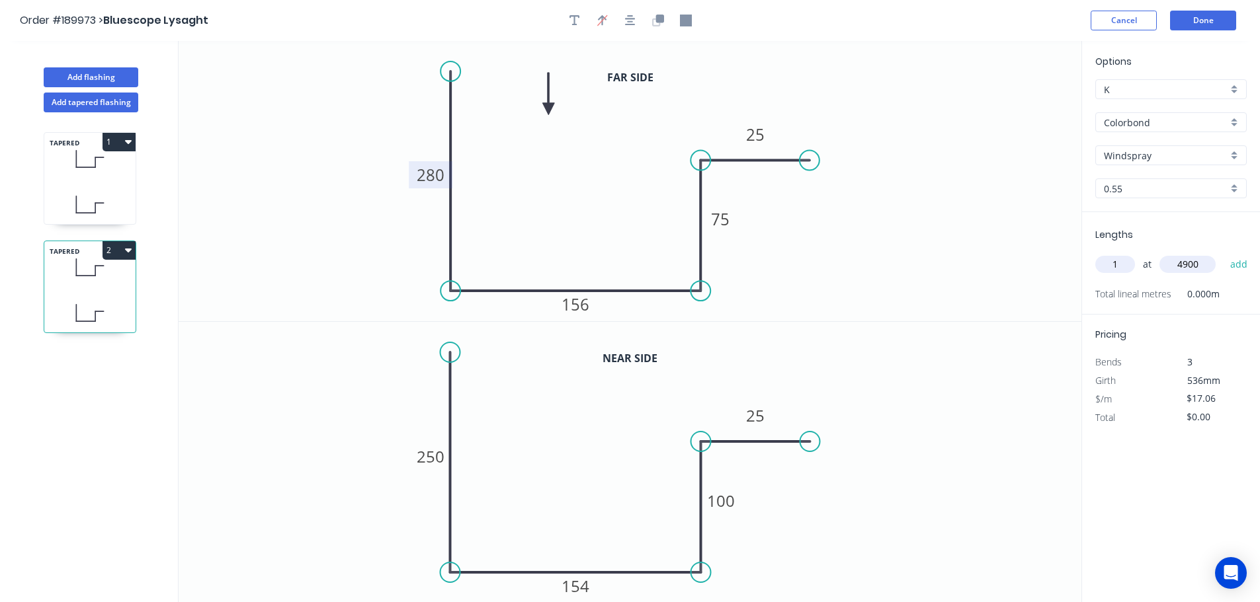
click at [1223, 253] on button "add" at bounding box center [1238, 264] width 31 height 22
click at [132, 252] on button "2" at bounding box center [118, 250] width 33 height 19
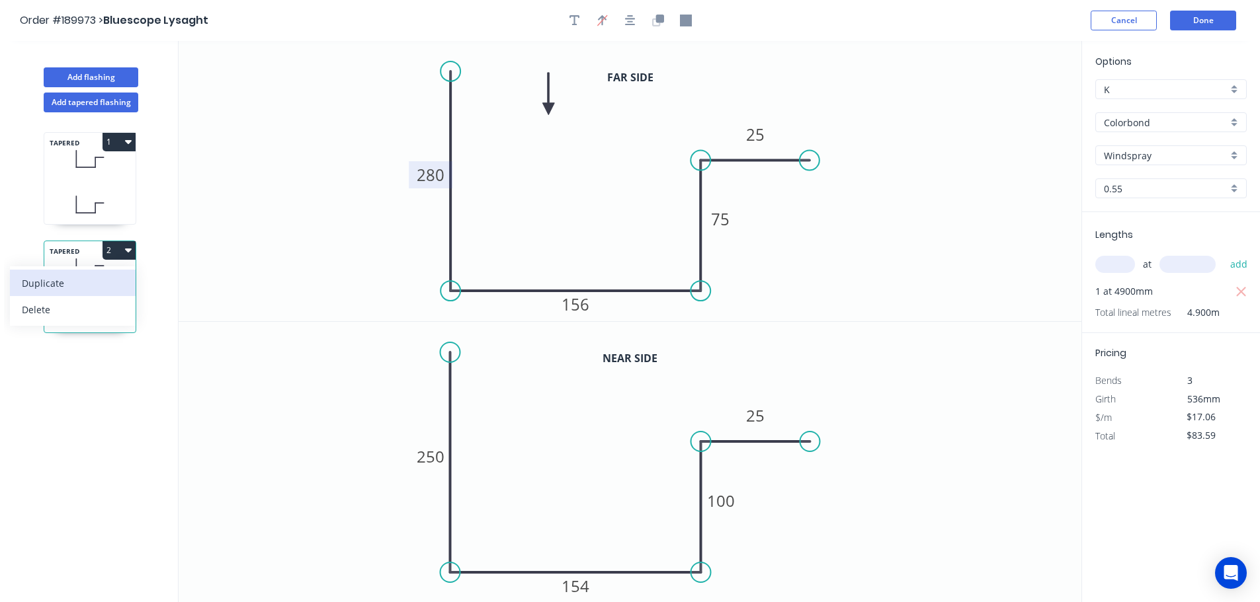
click at [105, 284] on div "Duplicate" at bounding box center [73, 283] width 102 height 19
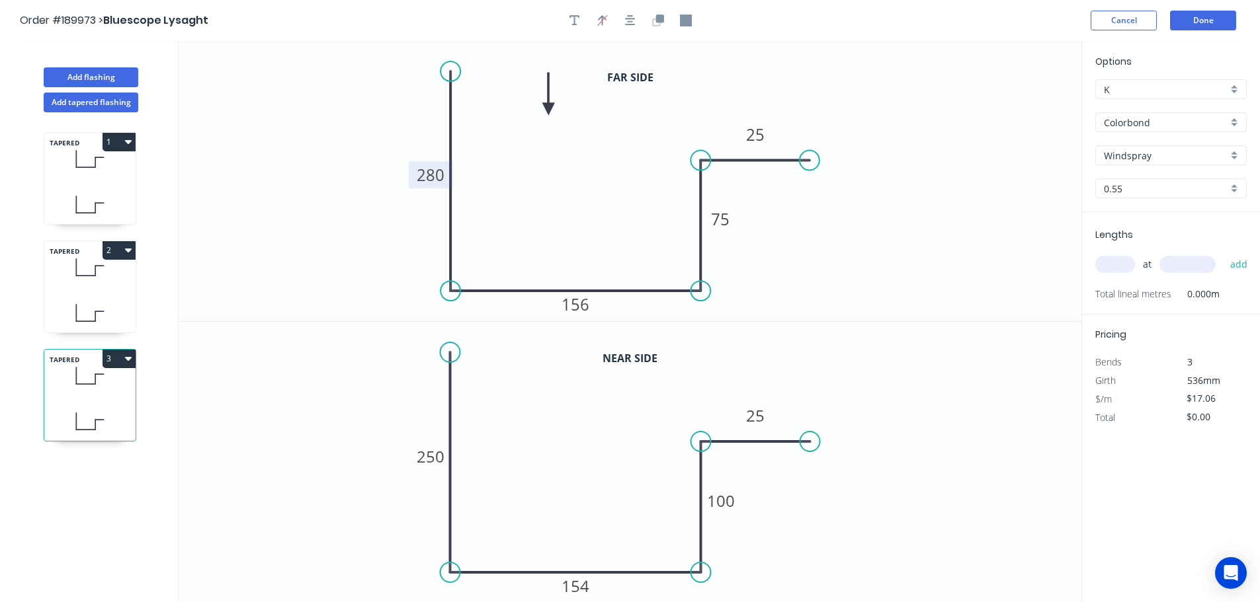
click at [421, 170] on tspan "280" at bounding box center [431, 175] width 28 height 22
click at [436, 452] on tspan "250" at bounding box center [431, 457] width 28 height 22
click at [78, 321] on icon at bounding box center [85, 321] width 19 height 0
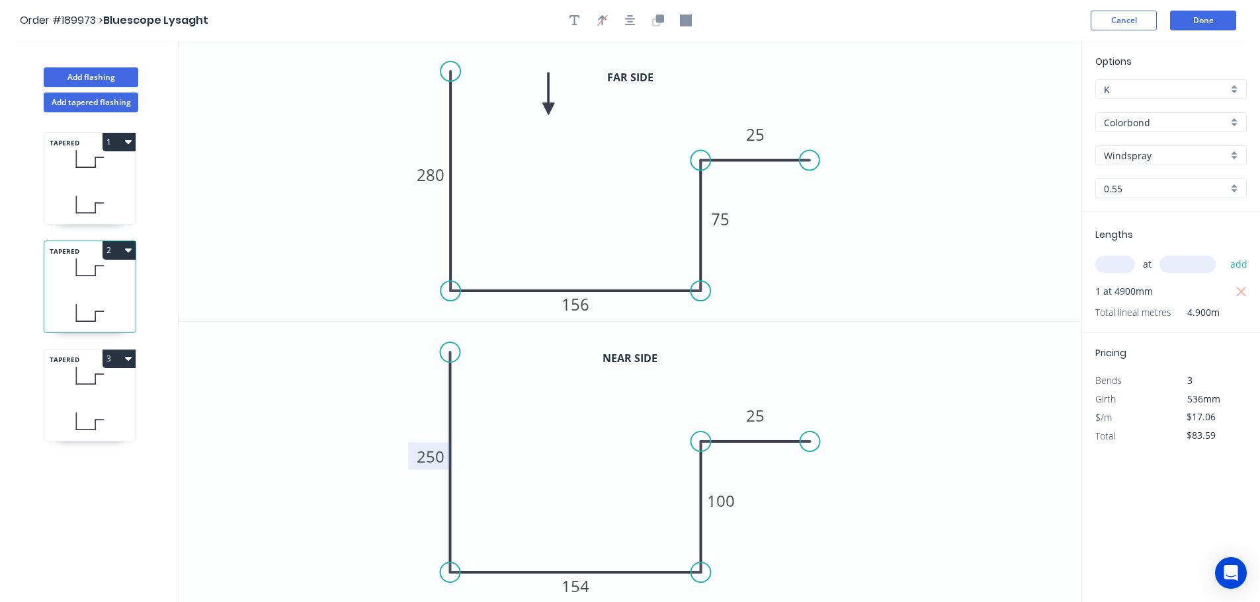
click at [429, 463] on tspan "250" at bounding box center [431, 457] width 28 height 22
click at [110, 200] on icon at bounding box center [89, 204] width 91 height 39
click at [113, 404] on icon at bounding box center [89, 421] width 91 height 39
type input "$0.00"
click at [422, 442] on icon "0 250 154 100 25" at bounding box center [630, 462] width 903 height 281
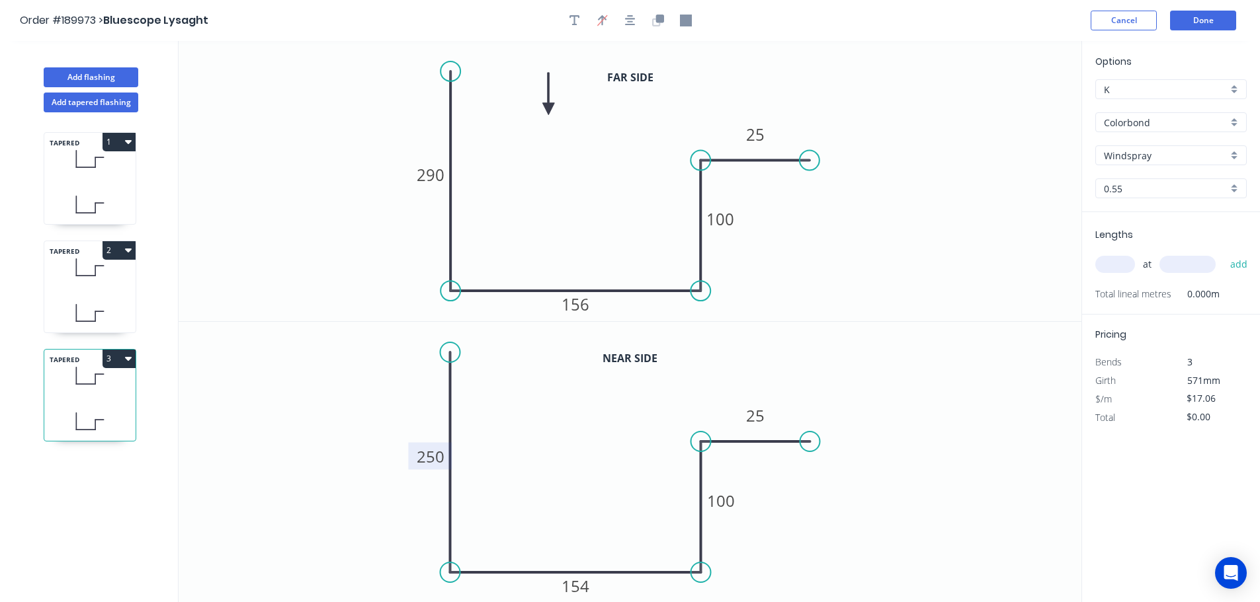
click at [430, 454] on tspan "250" at bounding box center [431, 457] width 28 height 22
click at [1119, 262] on input "text" at bounding box center [1115, 264] width 40 height 17
type input "1"
type input "3700"
click at [1223, 253] on button "add" at bounding box center [1238, 264] width 31 height 22
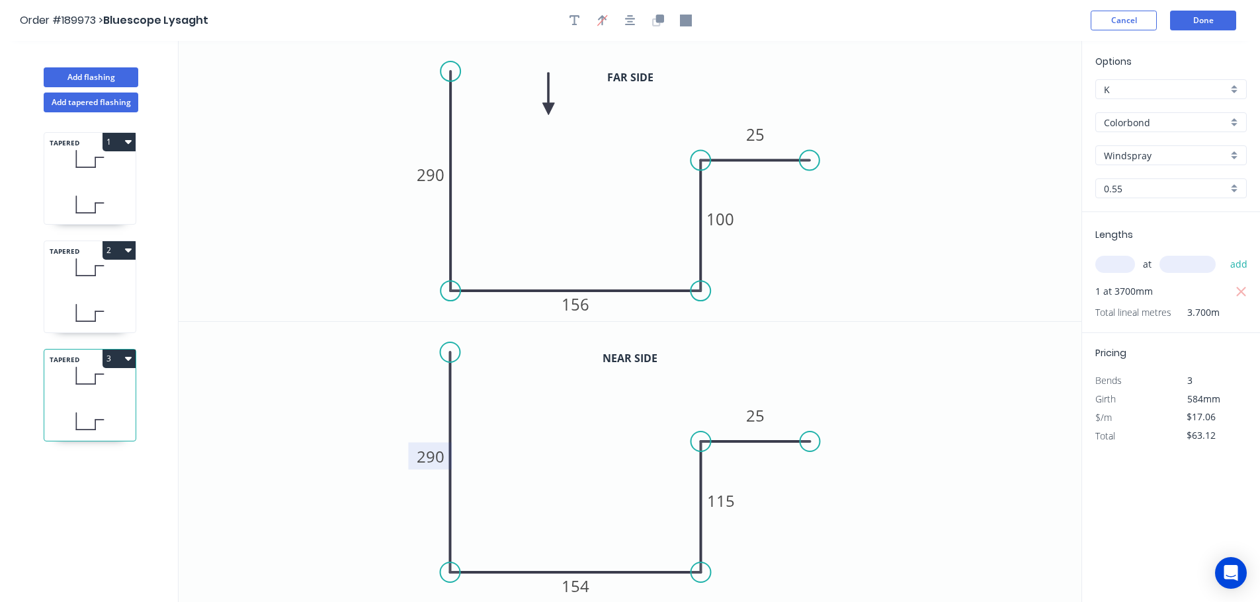
click at [108, 348] on div "TAPERED 1 TAPERED 2 TAPERED 3" at bounding box center [91, 369] width 174 height 514
click at [111, 356] on button "3" at bounding box center [118, 359] width 33 height 19
click at [106, 383] on div "Duplicate" at bounding box center [73, 391] width 102 height 19
type input "$0.00"
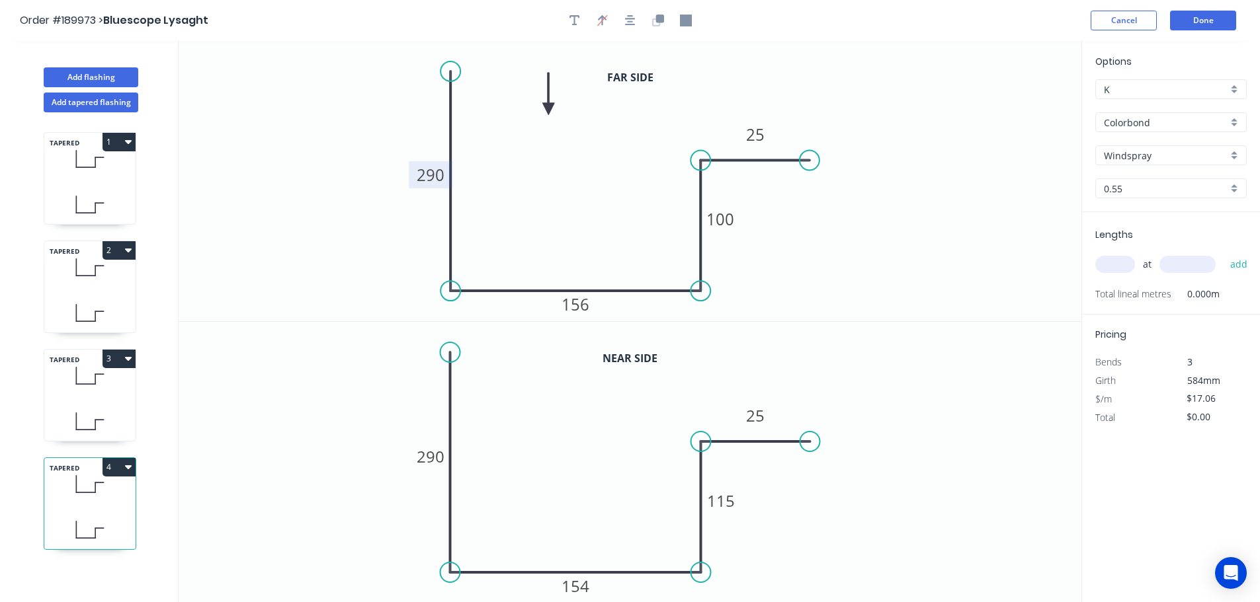
click at [424, 180] on tspan "290" at bounding box center [431, 175] width 28 height 22
click at [426, 448] on tspan "290" at bounding box center [431, 457] width 28 height 22
type input "$20.75"
click at [1104, 267] on input "text" at bounding box center [1115, 264] width 40 height 17
type input "1"
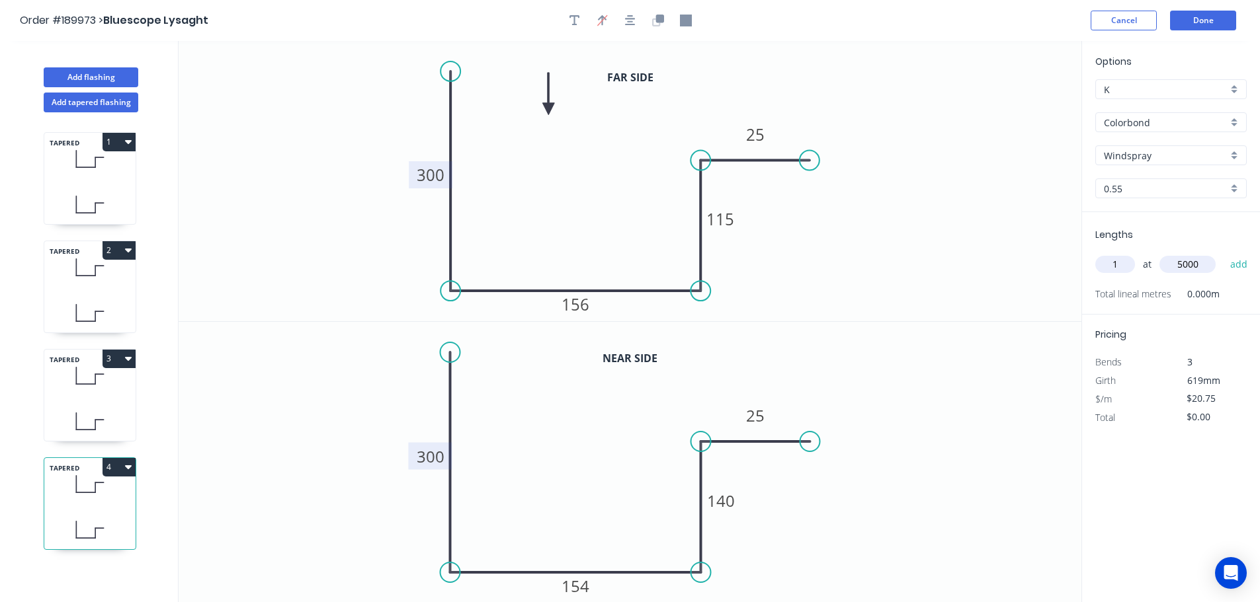
type input "5000"
click at [1223, 253] on button "add" at bounding box center [1238, 264] width 31 height 22
drag, startPoint x: 128, startPoint y: 463, endPoint x: 129, endPoint y: 475, distance: 11.9
click at [129, 463] on icon "button" at bounding box center [128, 467] width 7 height 11
click at [103, 485] on div "Duplicate Delete" at bounding box center [73, 513] width 126 height 60
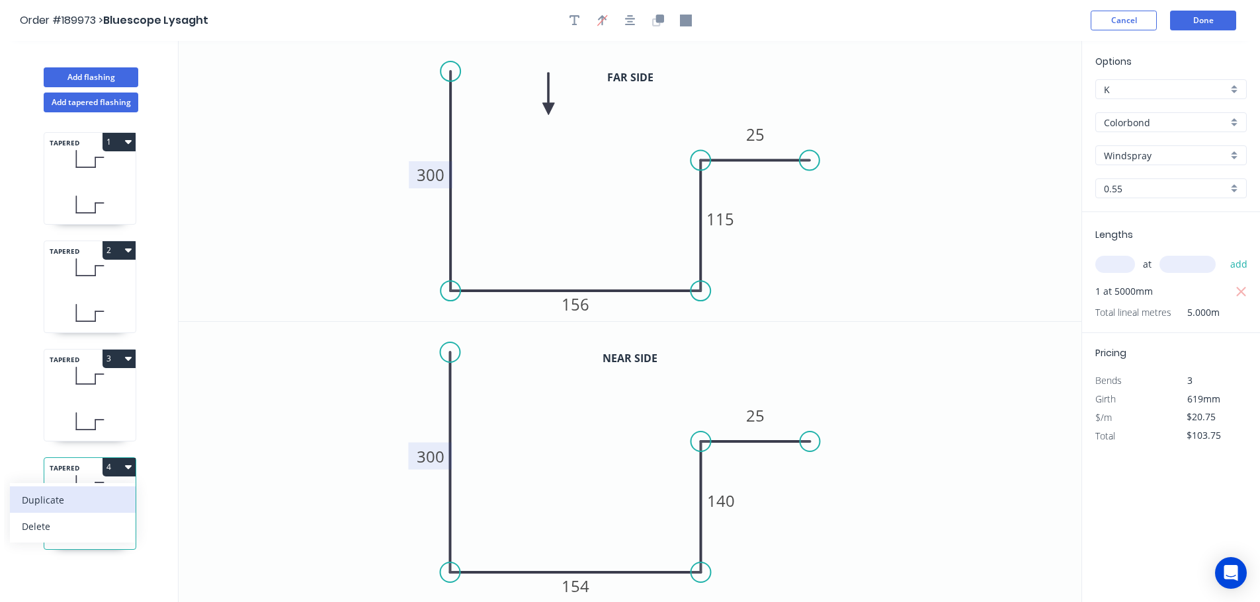
click at [101, 496] on div "Duplicate" at bounding box center [73, 500] width 102 height 19
type input "$0.00"
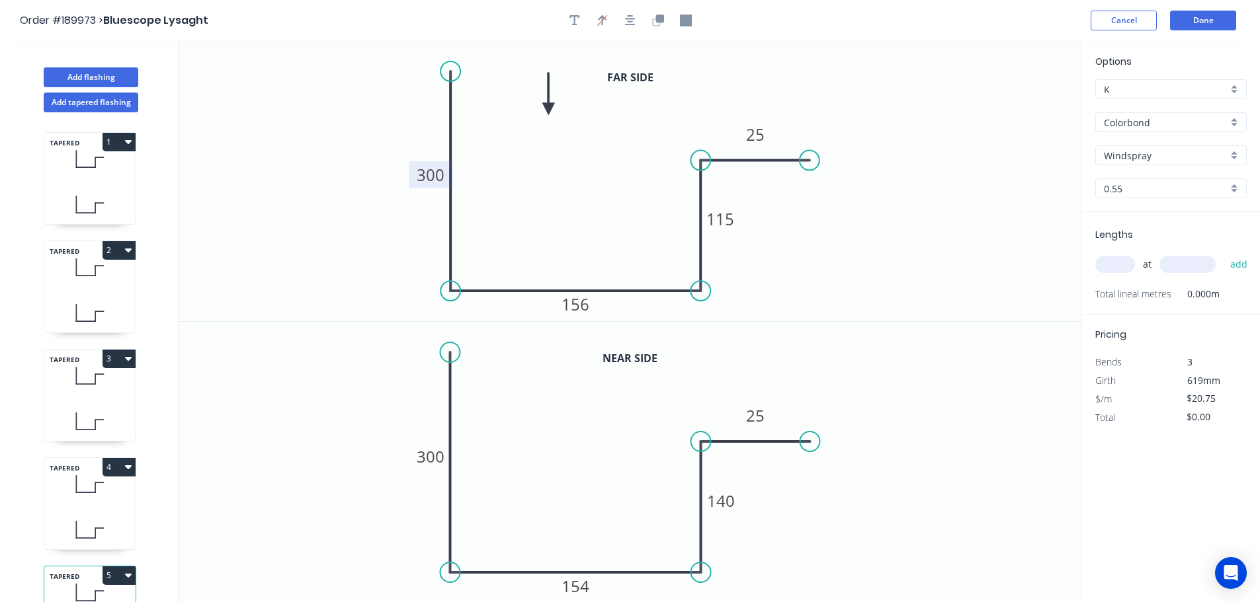
click at [432, 180] on tspan "300" at bounding box center [431, 175] width 28 height 22
click at [422, 452] on tspan "300" at bounding box center [431, 457] width 28 height 22
click at [1118, 268] on input "text" at bounding box center [1115, 264] width 40 height 17
type input "1"
type input "5000"
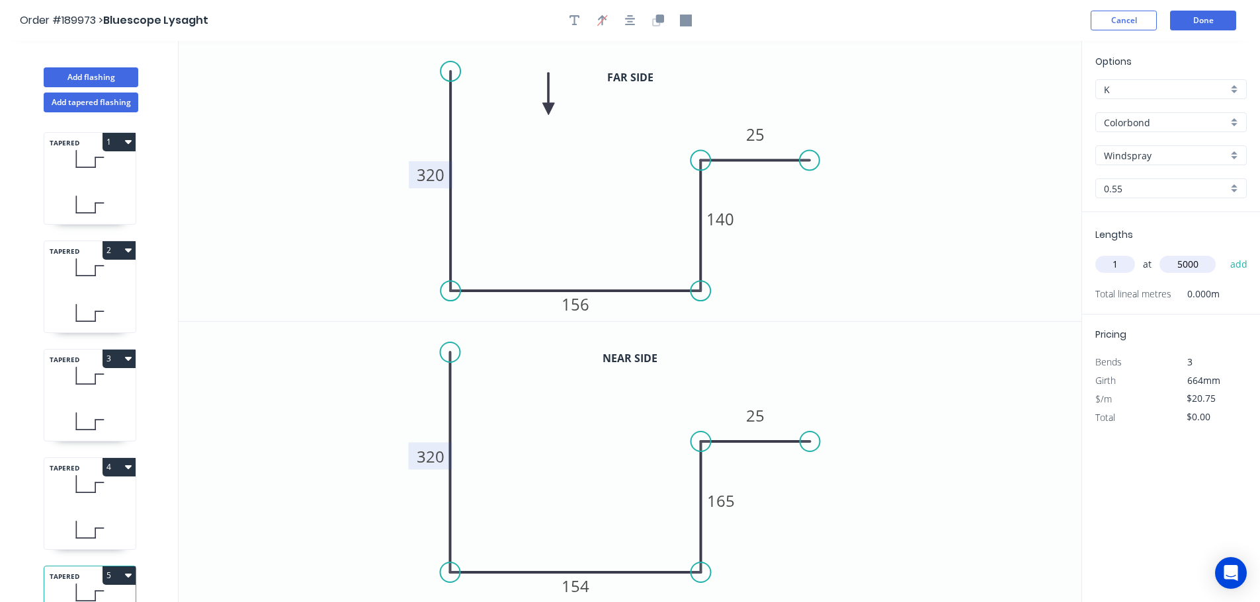
click at [1223, 253] on button "add" at bounding box center [1238, 264] width 31 height 22
type input "$103.75"
click at [89, 152] on icon at bounding box center [89, 159] width 91 height 39
type input "$17.06"
click at [140, 296] on div "TAPERED 1 TAPERED 2 TAPERED 3 TAPERED 4 TAPERED 5" at bounding box center [91, 369] width 174 height 514
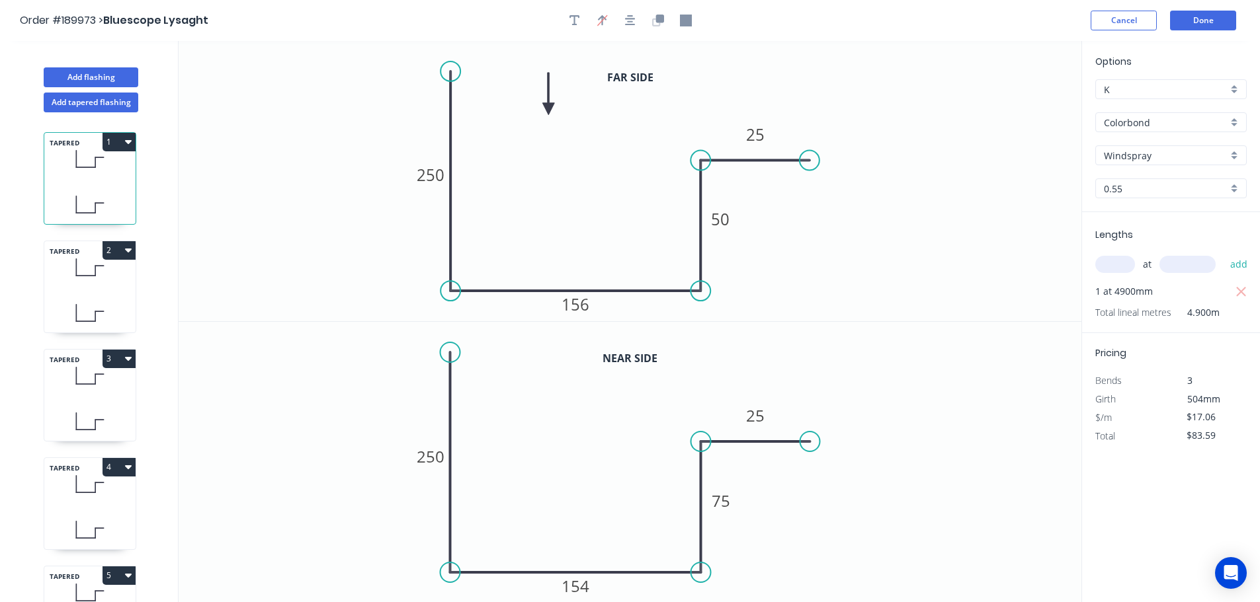
click at [108, 294] on icon at bounding box center [89, 313] width 91 height 39
click at [120, 397] on div "TAPERED 3" at bounding box center [90, 395] width 93 height 93
type input "$63.12"
click at [102, 501] on icon at bounding box center [89, 484] width 91 height 39
type input "$20.75"
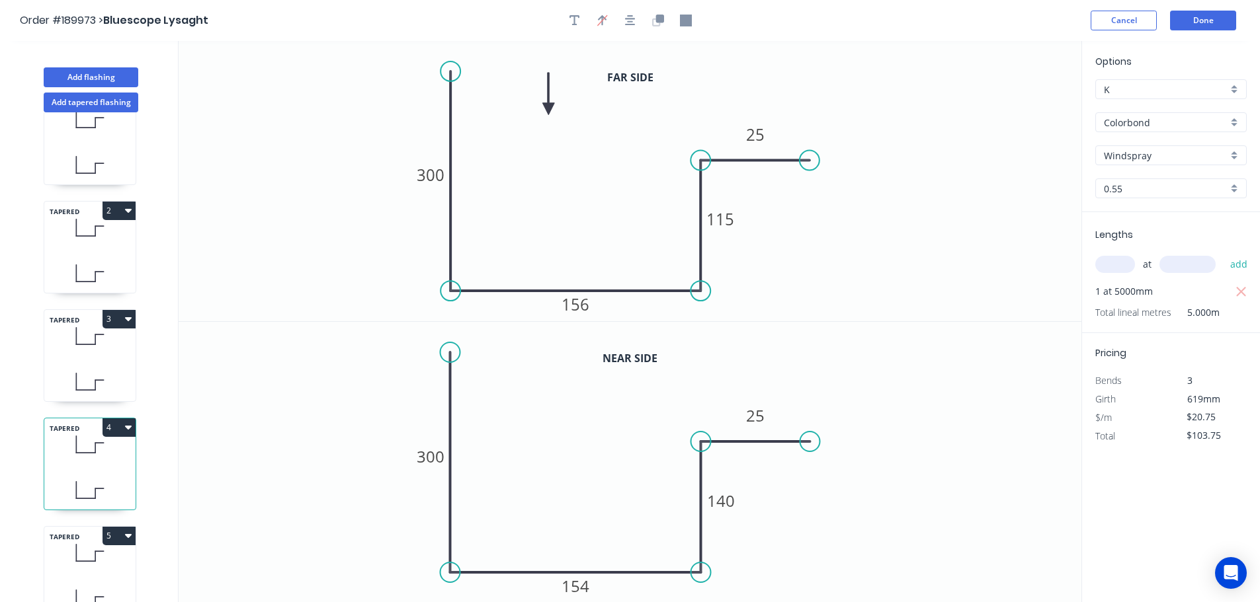
scroll to position [58, 0]
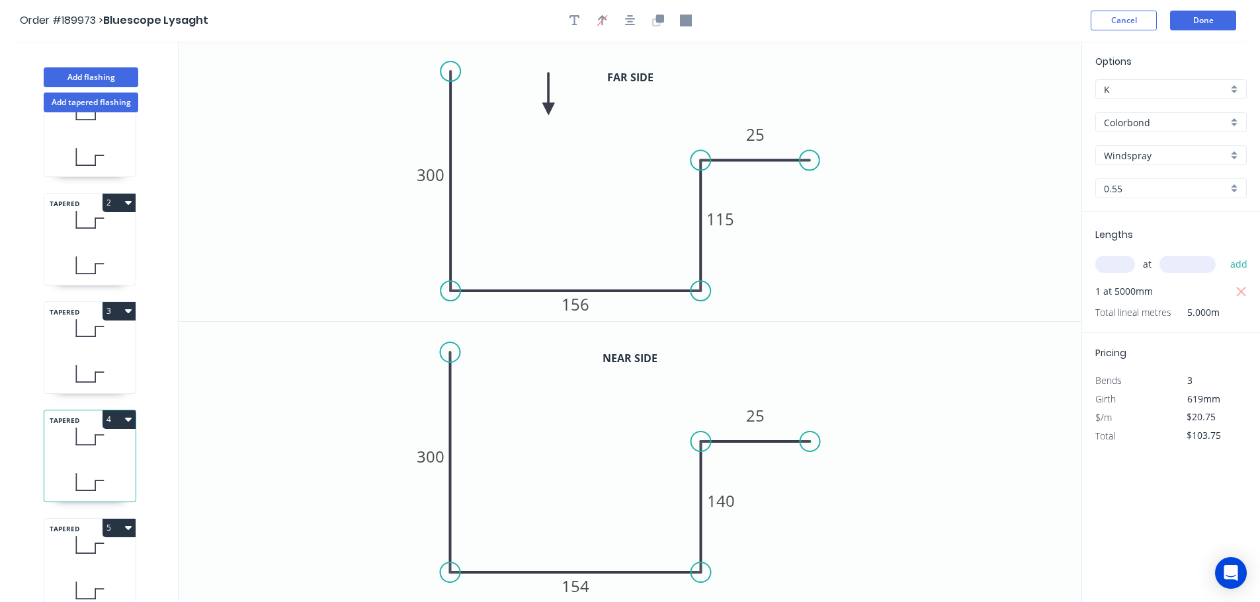
click at [89, 538] on icon at bounding box center [89, 545] width 91 height 39
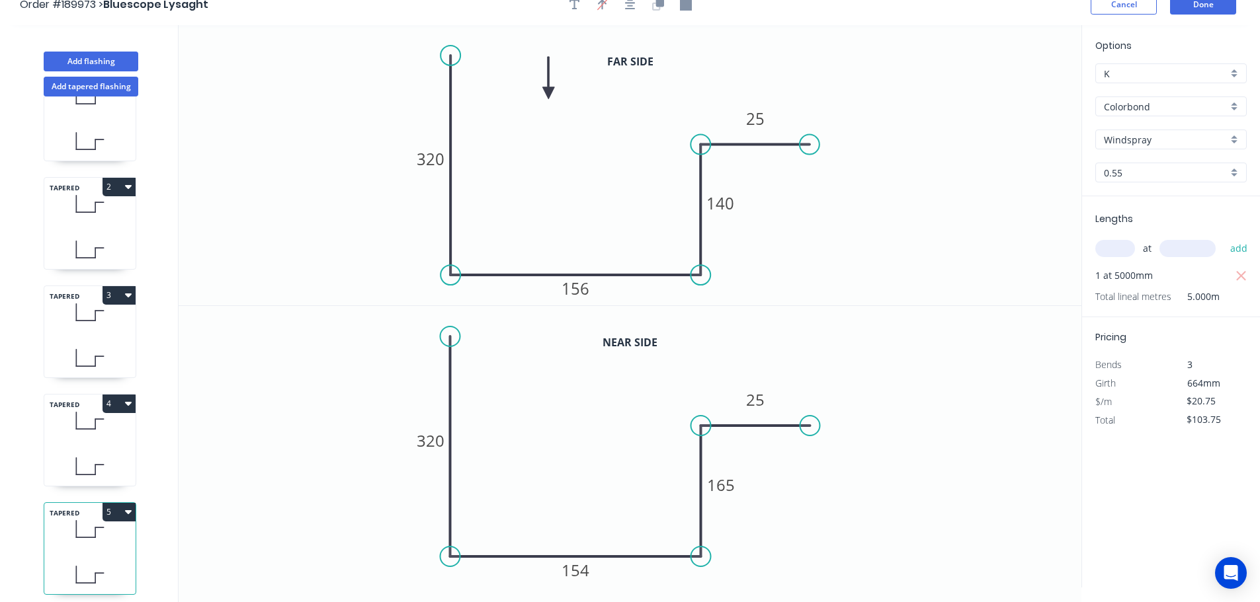
scroll to position [24, 0]
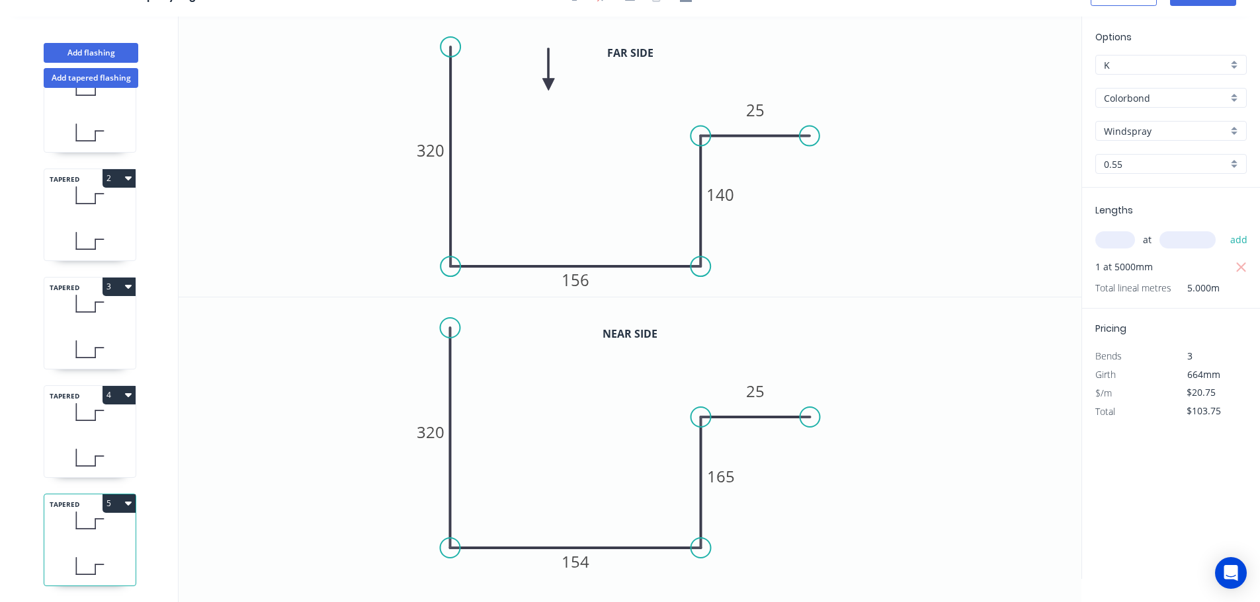
click at [126, 498] on icon "button" at bounding box center [128, 503] width 7 height 11
click at [83, 527] on div "Duplicate" at bounding box center [73, 536] width 102 height 19
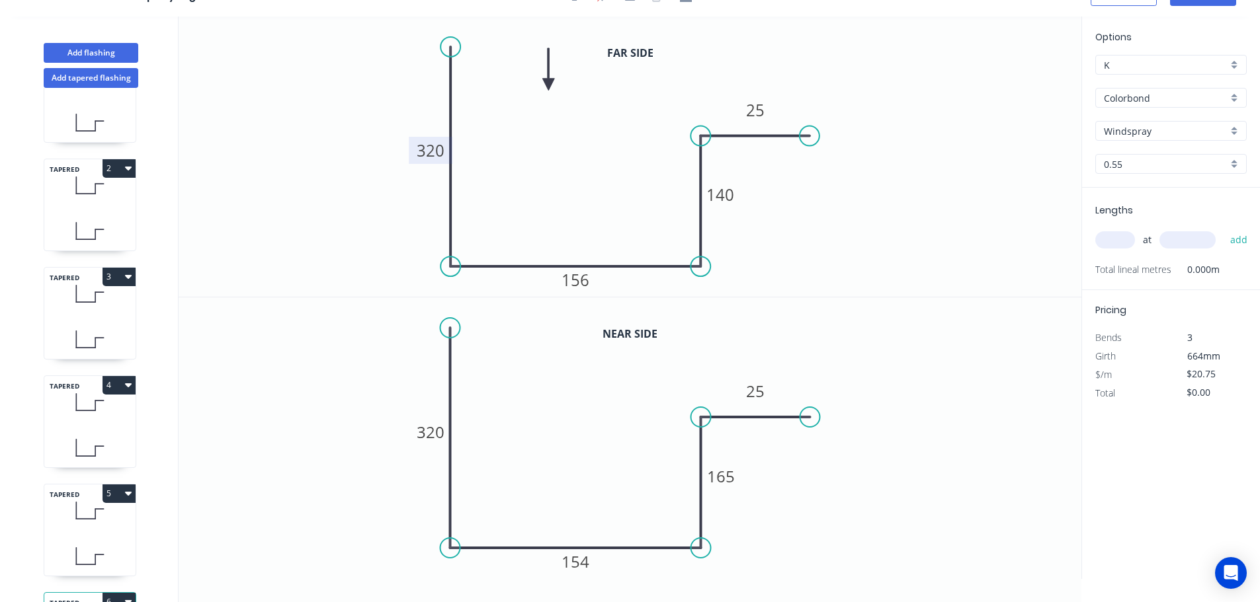
click at [434, 155] on tspan "320" at bounding box center [431, 151] width 28 height 22
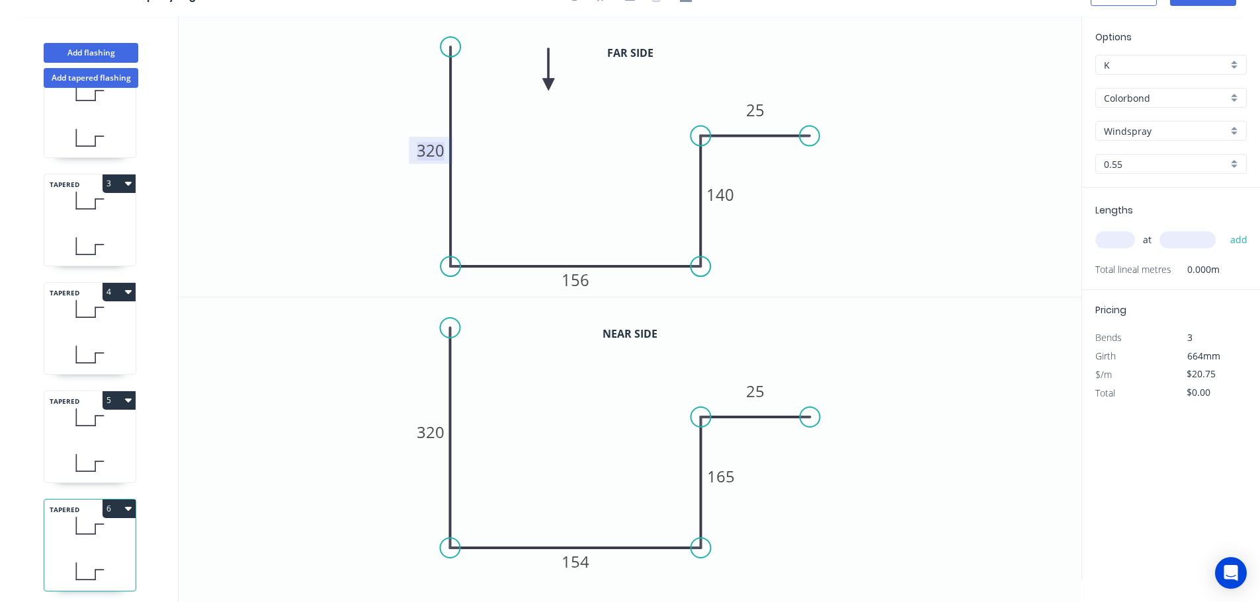
scroll to position [166, 0]
click at [126, 498] on icon "button" at bounding box center [128, 503] width 7 height 11
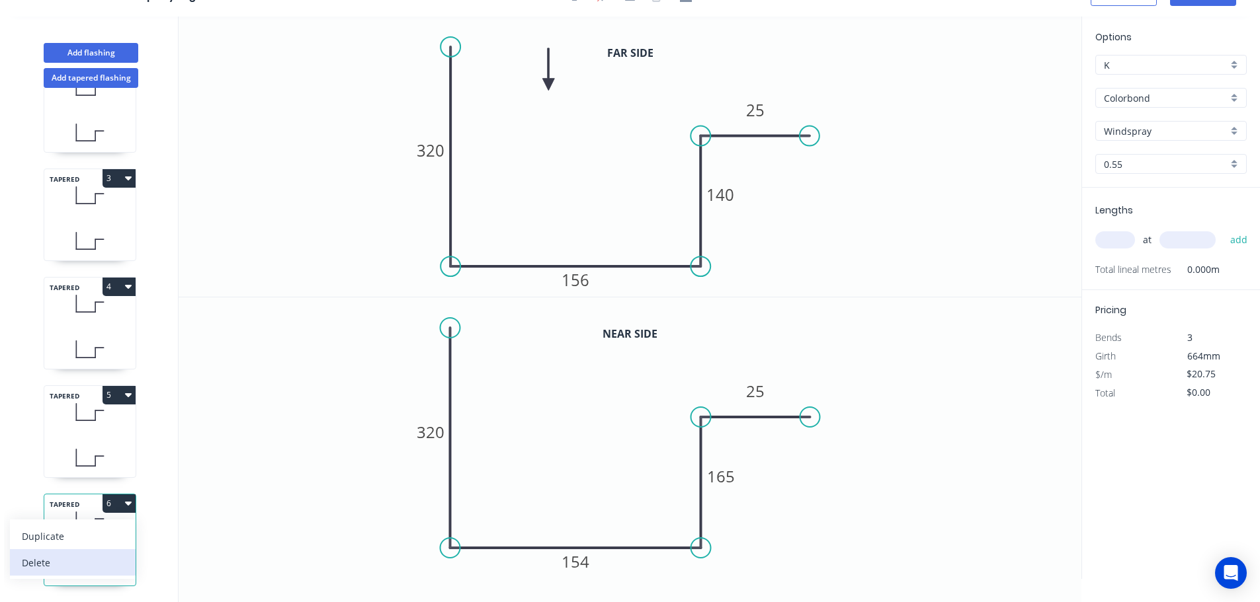
click at [101, 553] on div "Delete" at bounding box center [73, 562] width 102 height 19
type input "$103.75"
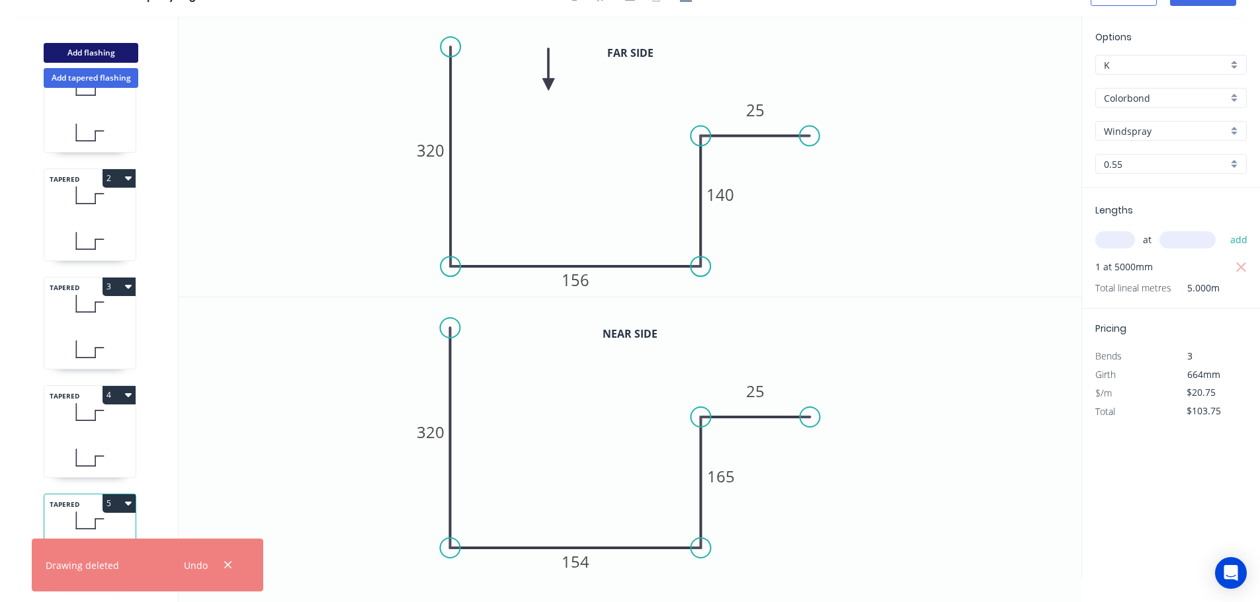
click at [97, 54] on button "Add flashing" at bounding box center [91, 53] width 95 height 20
type input "$0.00"
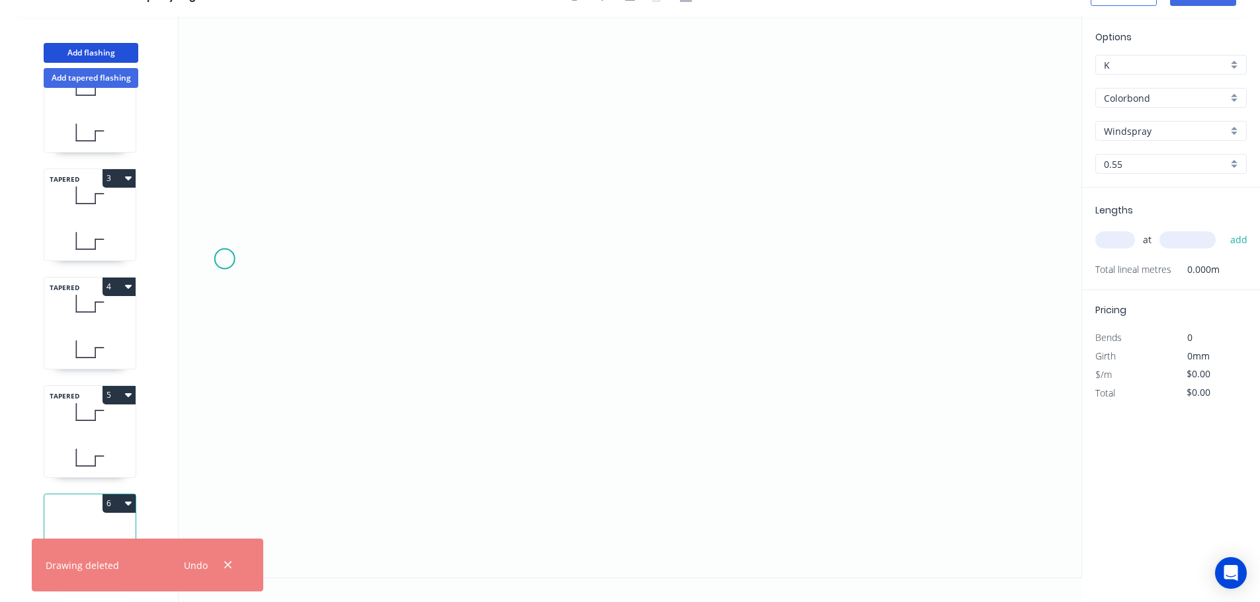
click at [222, 266] on icon "0" at bounding box center [630, 297] width 903 height 561
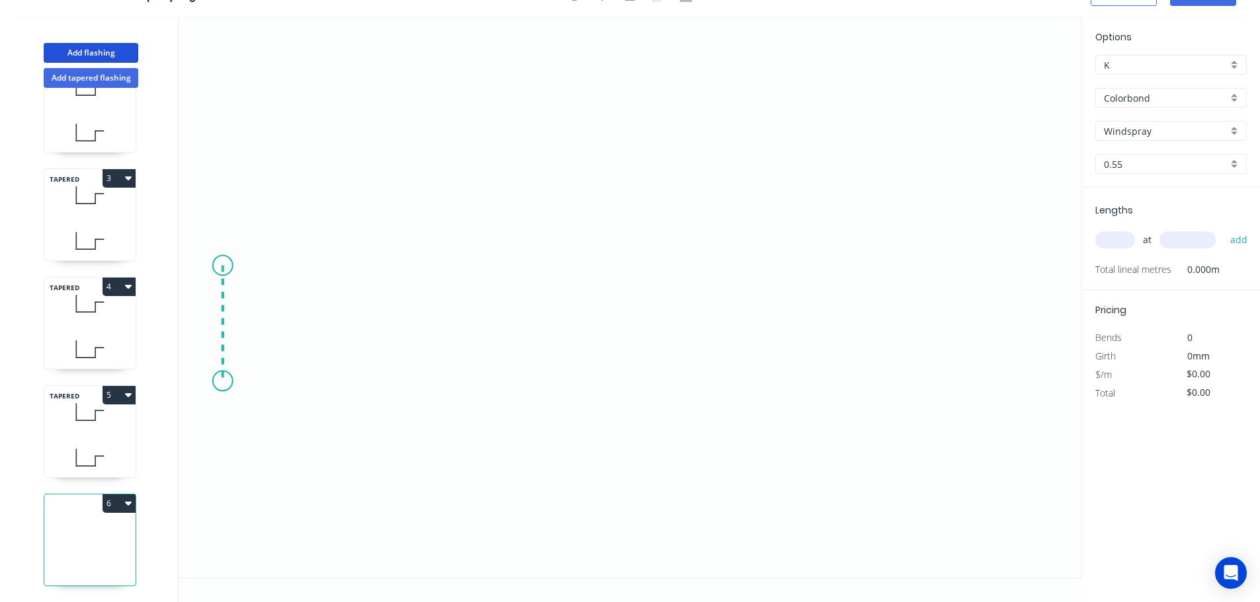
click at [224, 382] on icon "0" at bounding box center [630, 297] width 903 height 561
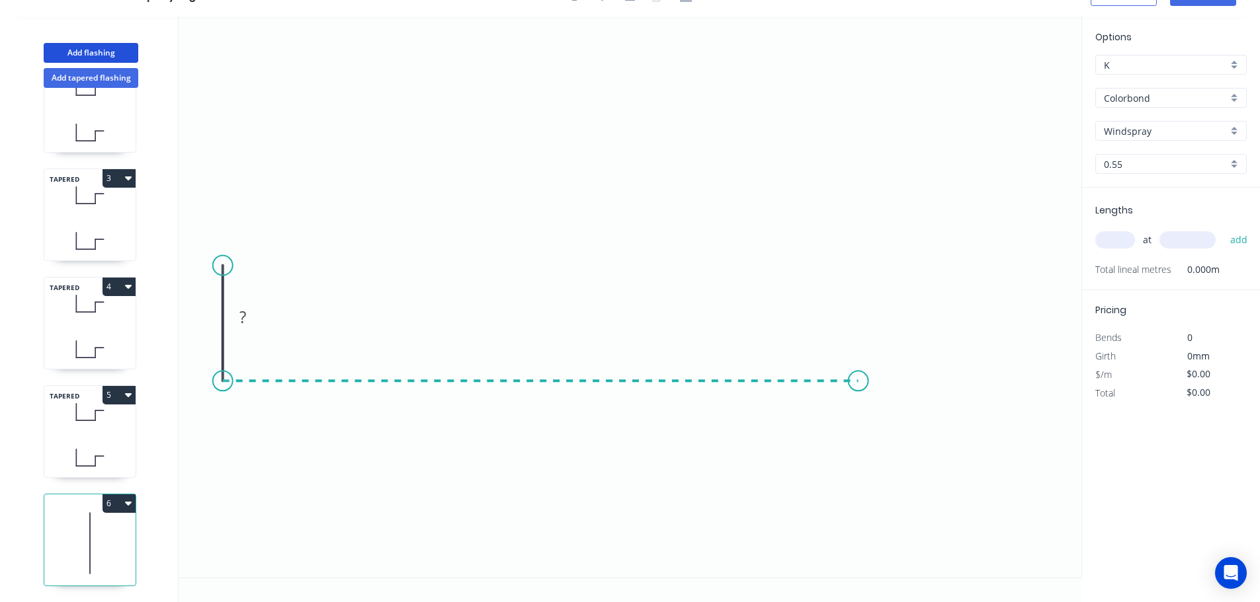
click at [858, 393] on icon "0 ?" at bounding box center [630, 297] width 903 height 561
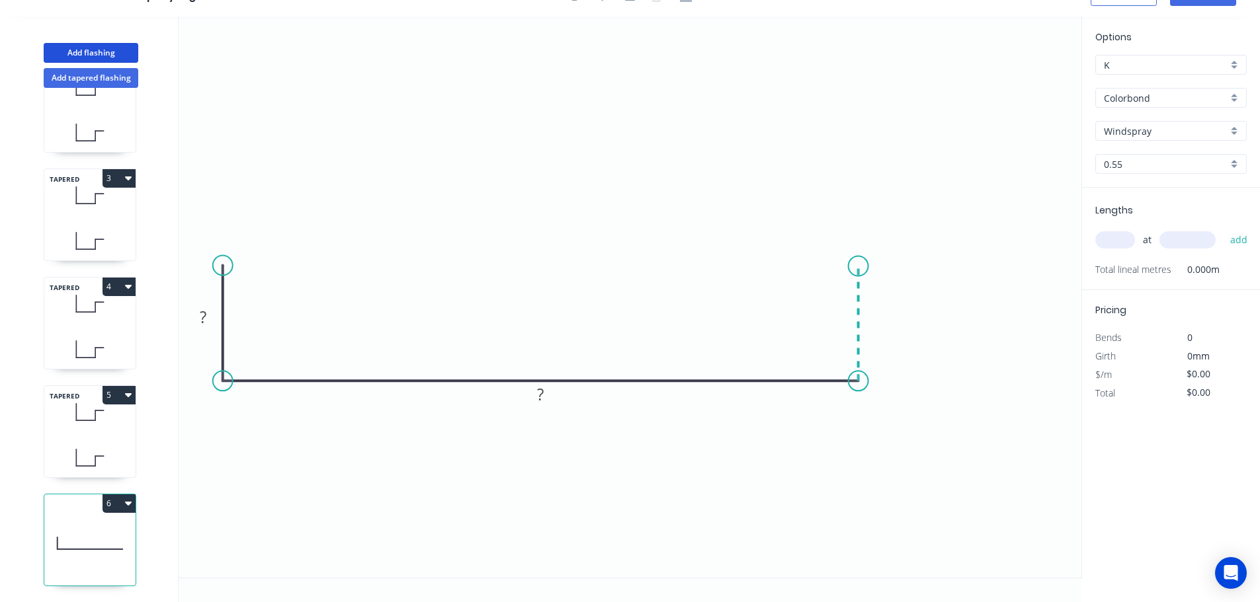
click at [860, 266] on icon "0 ? ?" at bounding box center [630, 297] width 903 height 561
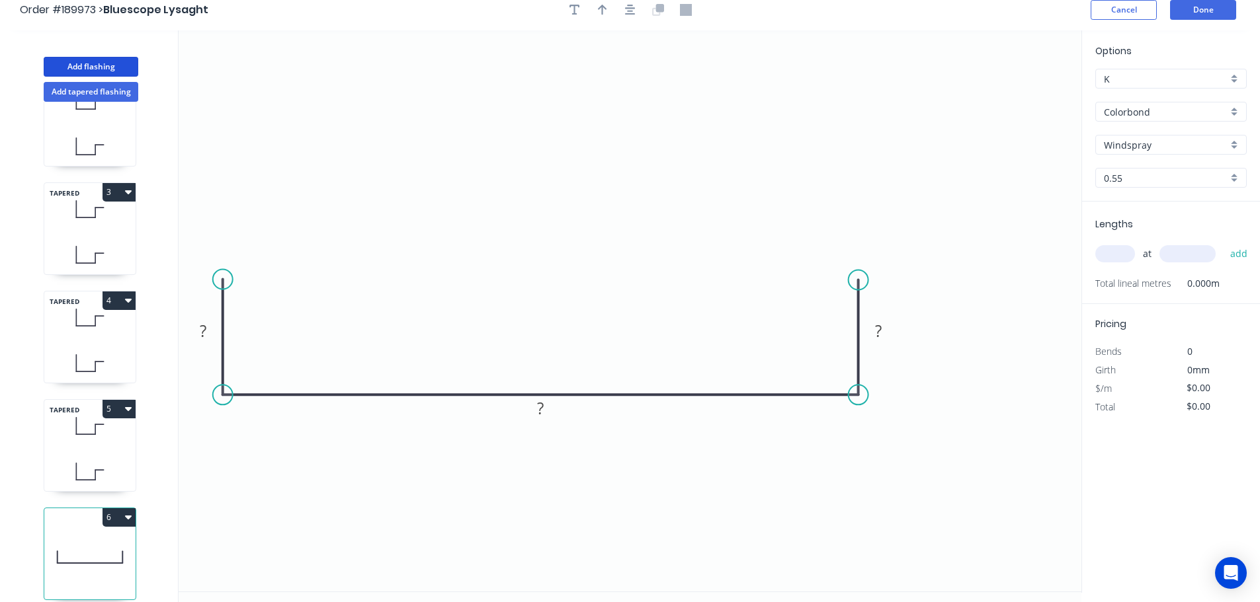
scroll to position [0, 0]
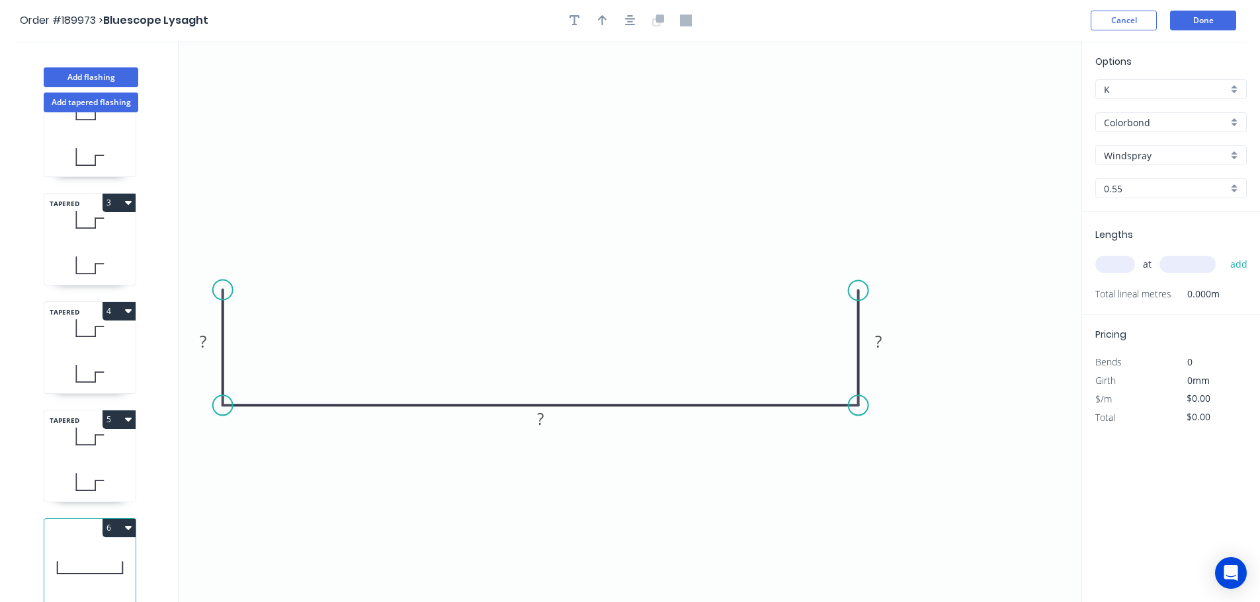
click at [621, 30] on div at bounding box center [630, 21] width 139 height 20
click at [625, 25] on icon "button" at bounding box center [630, 21] width 11 height 12
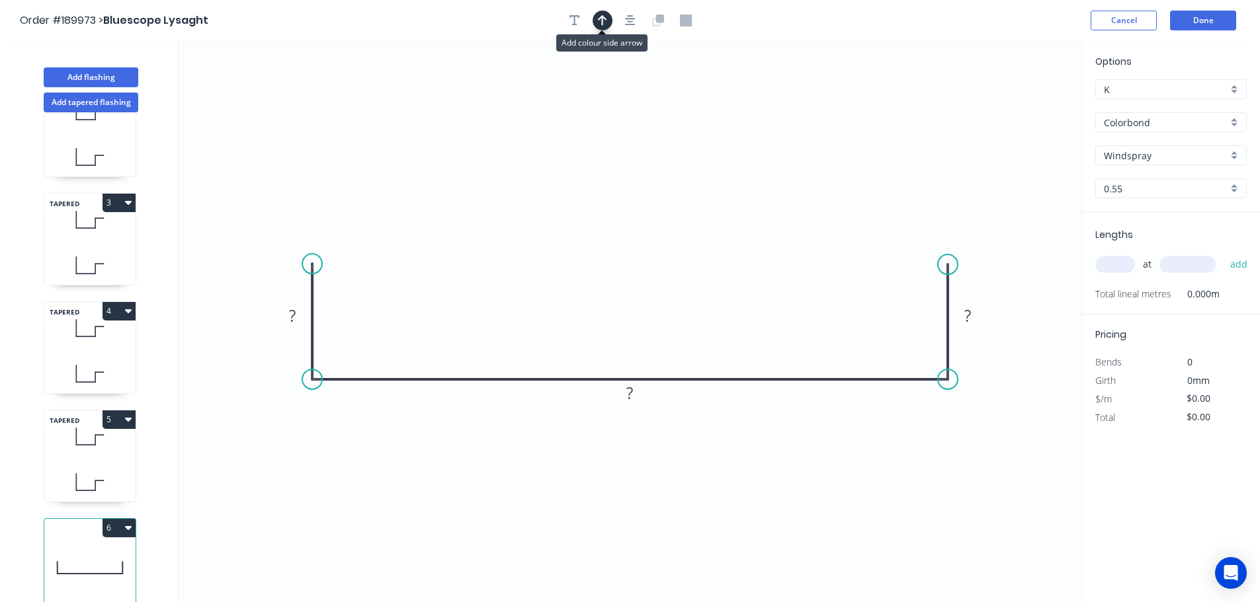
click at [601, 26] on button "button" at bounding box center [602, 21] width 20 height 20
drag, startPoint x: 1014, startPoint y: 101, endPoint x: 613, endPoint y: 137, distance: 402.3
click at [613, 137] on icon at bounding box center [613, 122] width 12 height 42
click at [290, 319] on tspan "?" at bounding box center [292, 316] width 7 height 22
click at [1111, 270] on input "text" at bounding box center [1115, 264] width 40 height 17
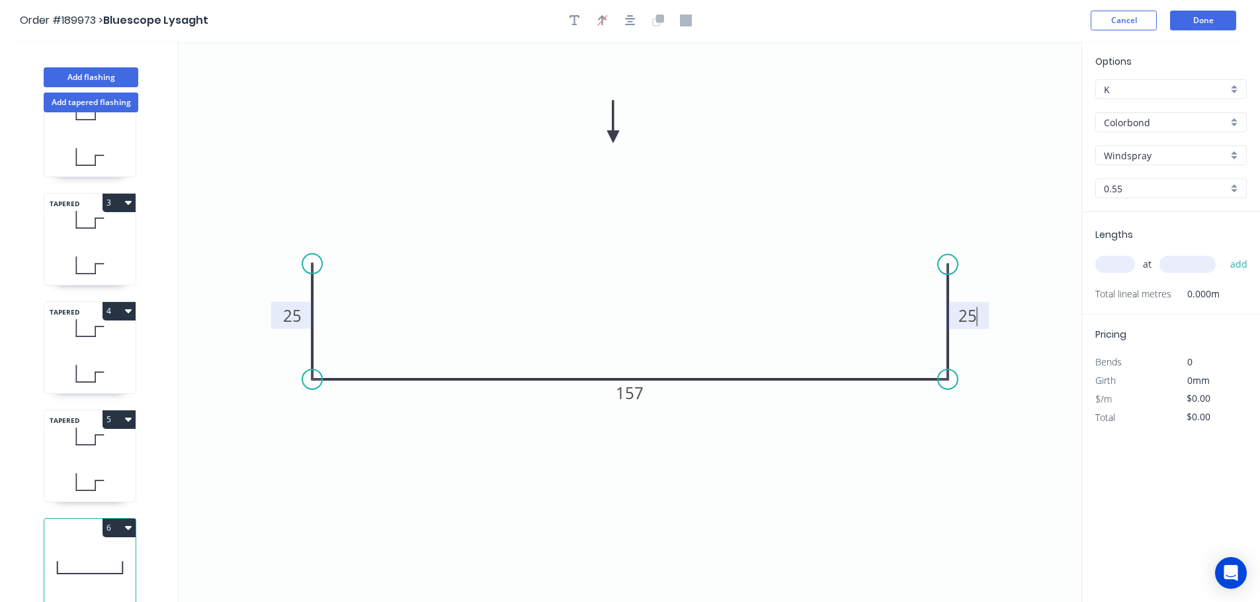
type input "$9.38"
type input "1"
type input "1000"
click at [1223, 253] on button "add" at bounding box center [1238, 264] width 31 height 22
type input "$9.38"
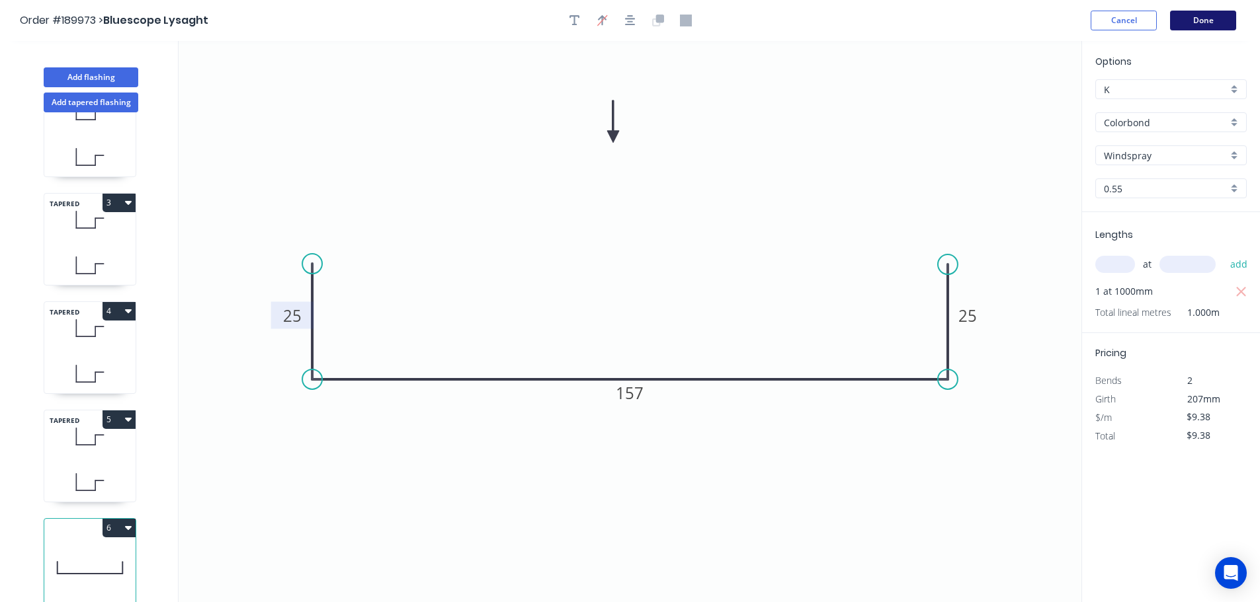
click at [1198, 28] on button "Done" at bounding box center [1203, 21] width 66 height 20
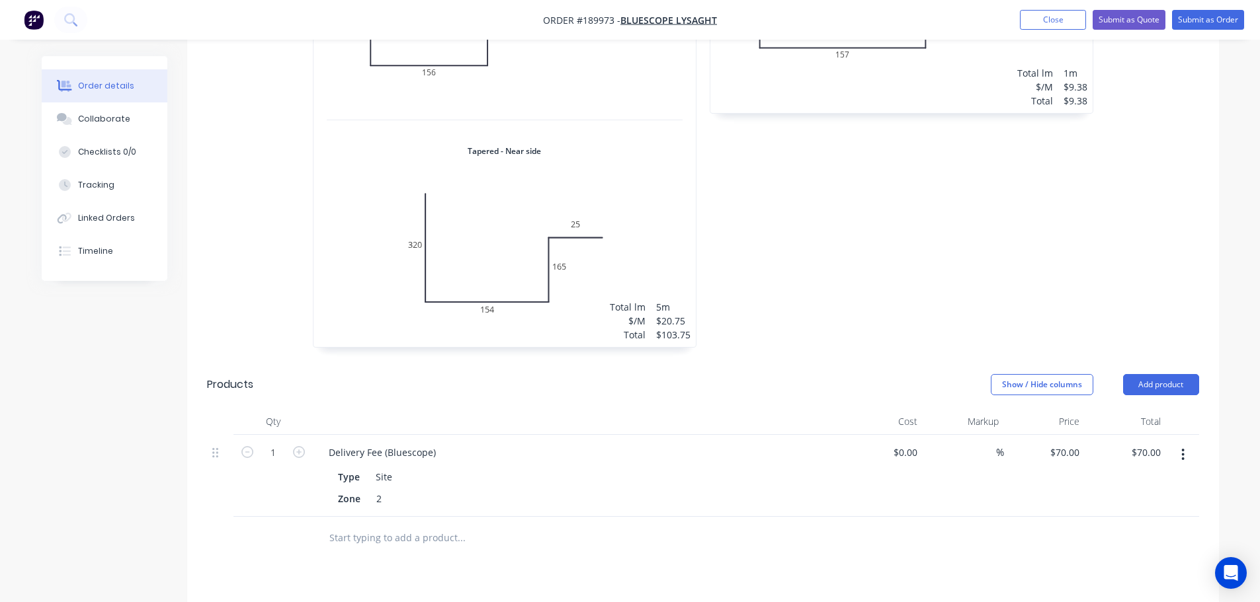
scroll to position [1455, 0]
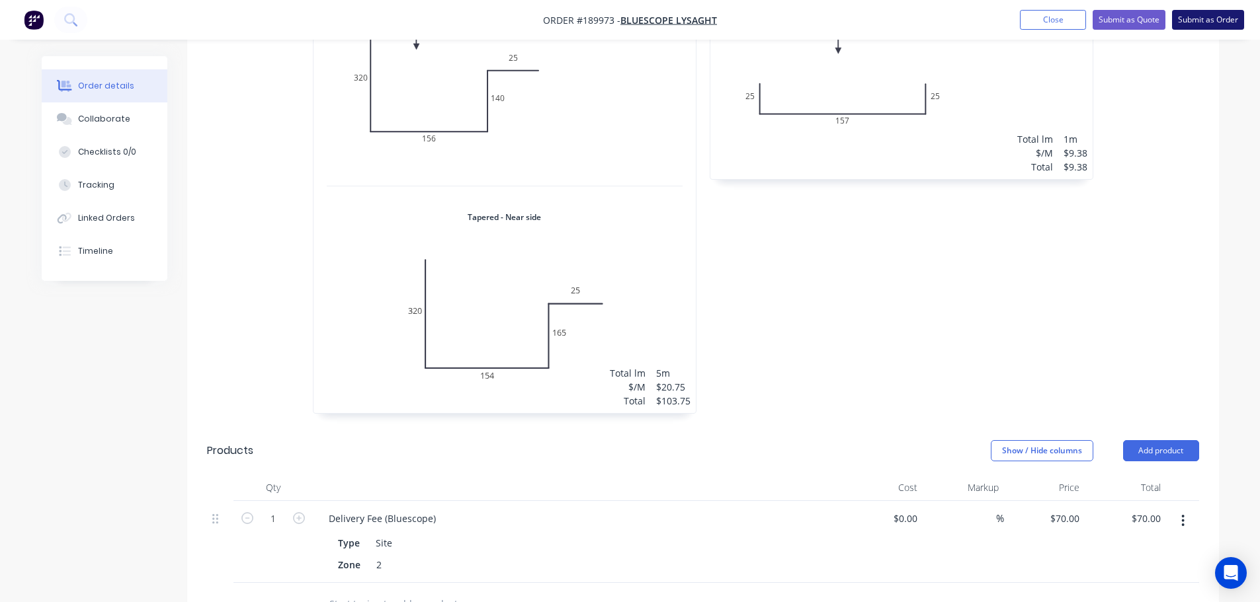
click at [1216, 26] on button "Submit as Order" at bounding box center [1208, 20] width 72 height 20
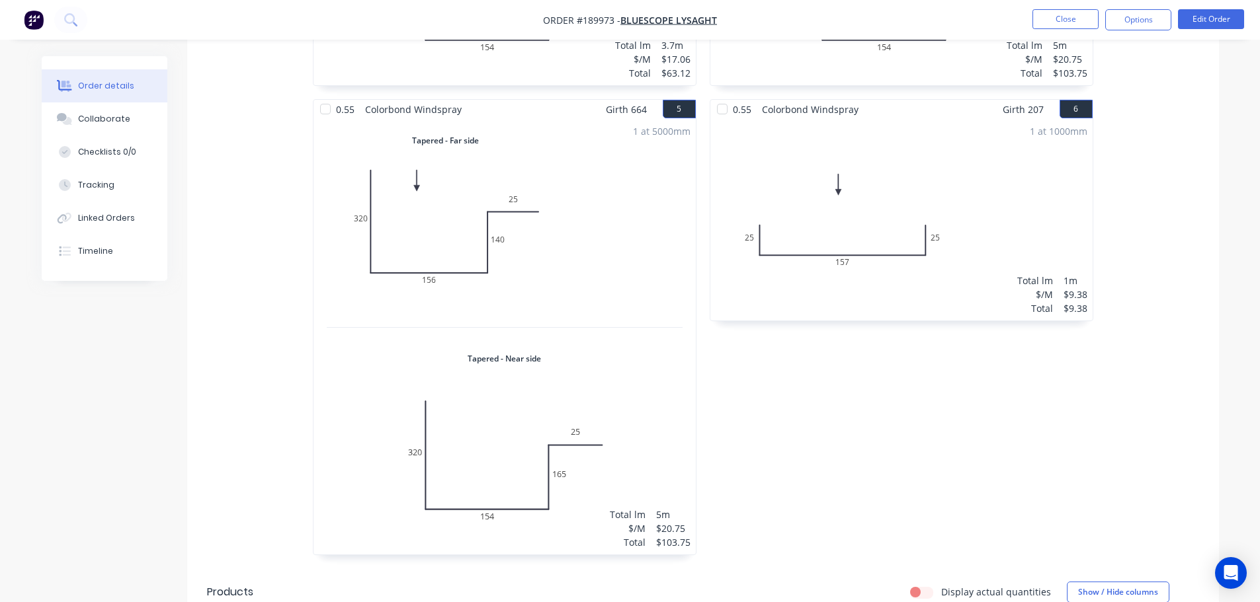
scroll to position [1271, 0]
click at [1147, 26] on button "Options" at bounding box center [1138, 19] width 66 height 21
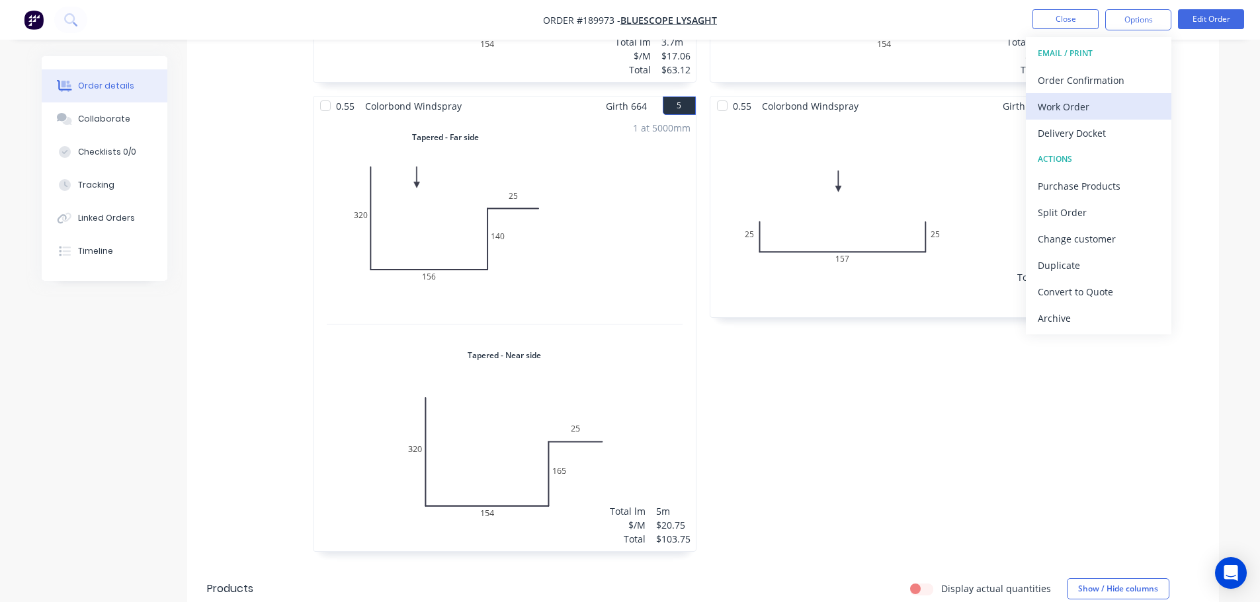
click at [1105, 112] on div "Work Order" at bounding box center [1098, 106] width 122 height 19
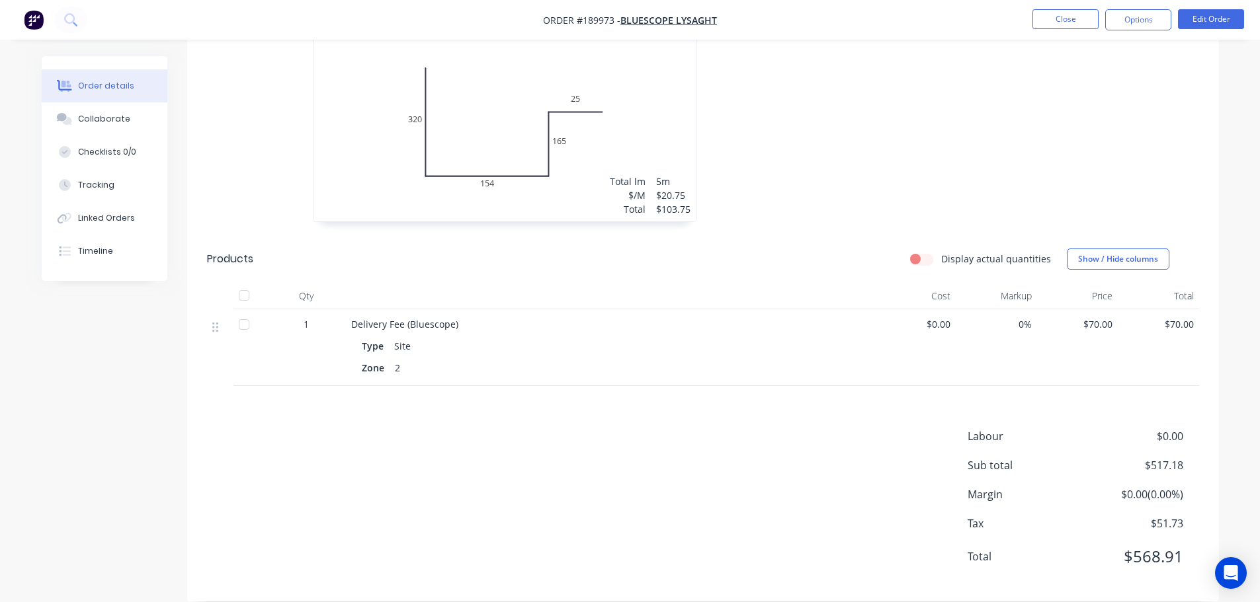
scroll to position [1602, 0]
drag, startPoint x: 1141, startPoint y: 448, endPoint x: 1228, endPoint y: 446, distance: 86.6
click at [1158, 457] on span "$517.18" at bounding box center [1133, 465] width 98 height 16
click at [1146, 24] on button "Options" at bounding box center [1138, 19] width 66 height 21
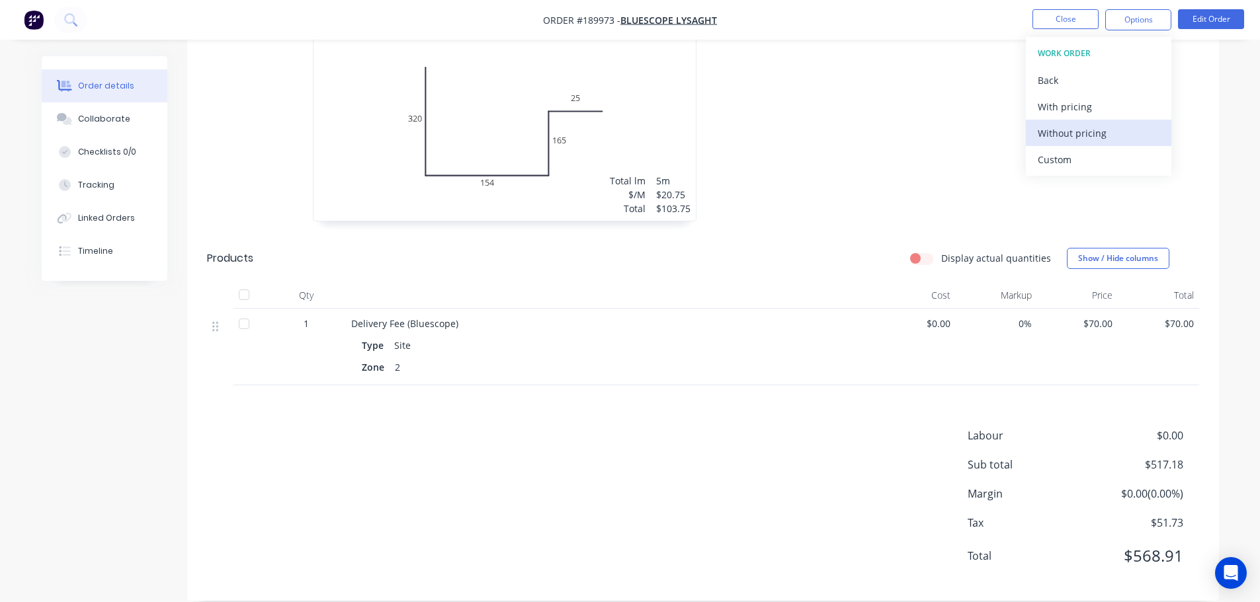
click at [1139, 131] on div "Without pricing" at bounding box center [1098, 133] width 122 height 19
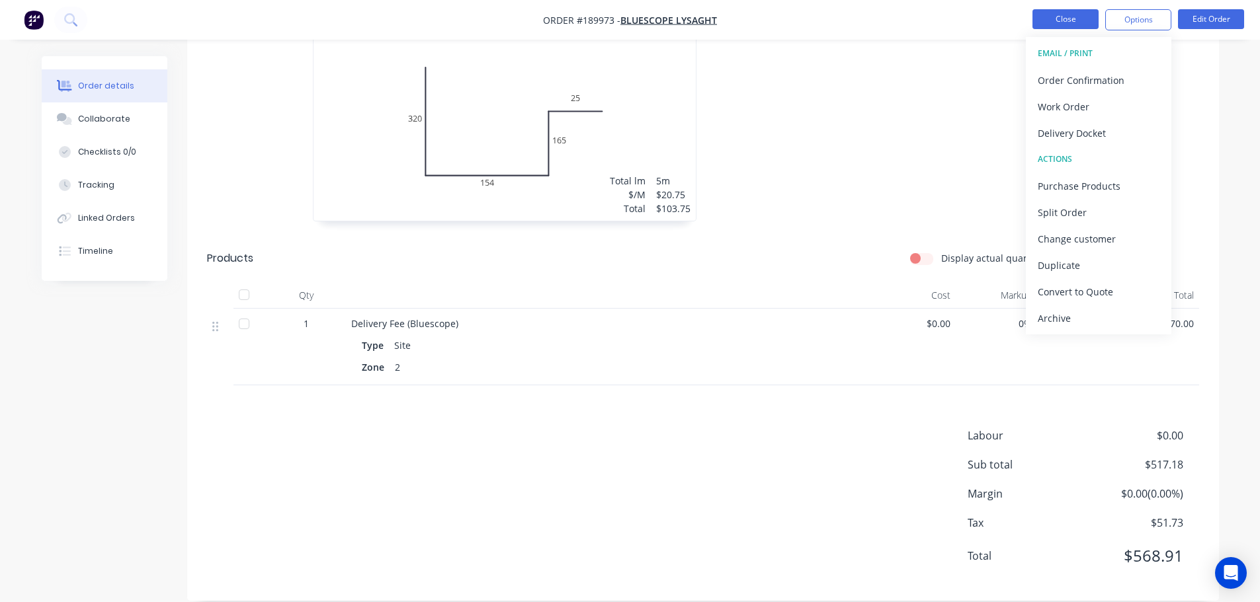
click at [1042, 22] on button "Close" at bounding box center [1065, 19] width 66 height 20
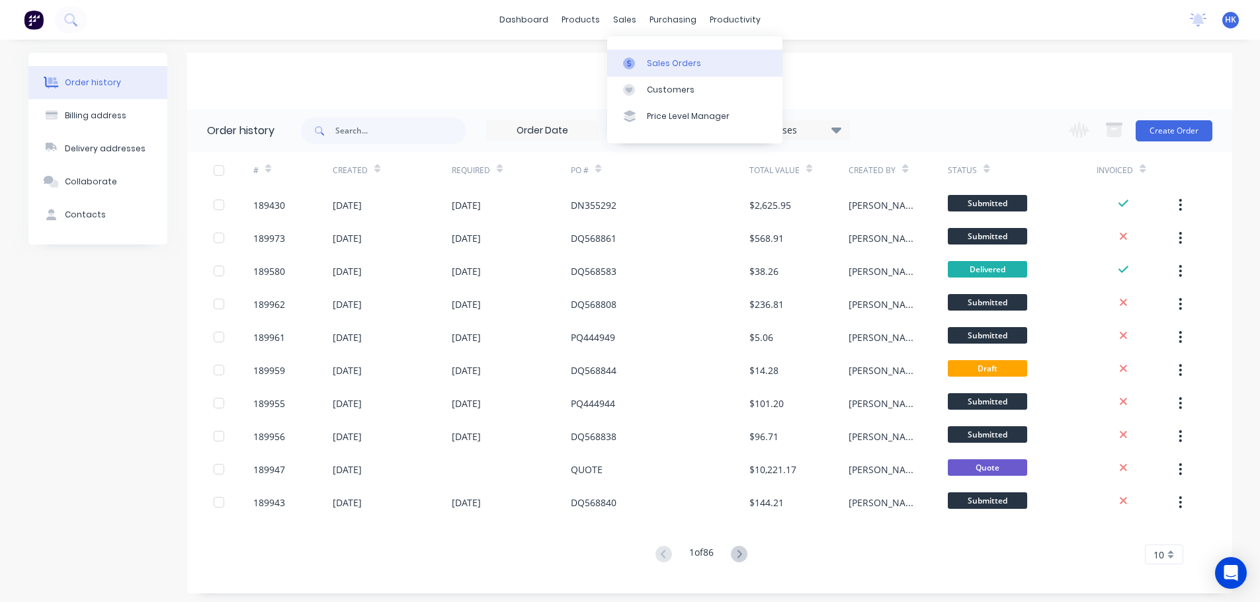
click at [656, 55] on link "Sales Orders" at bounding box center [694, 63] width 175 height 26
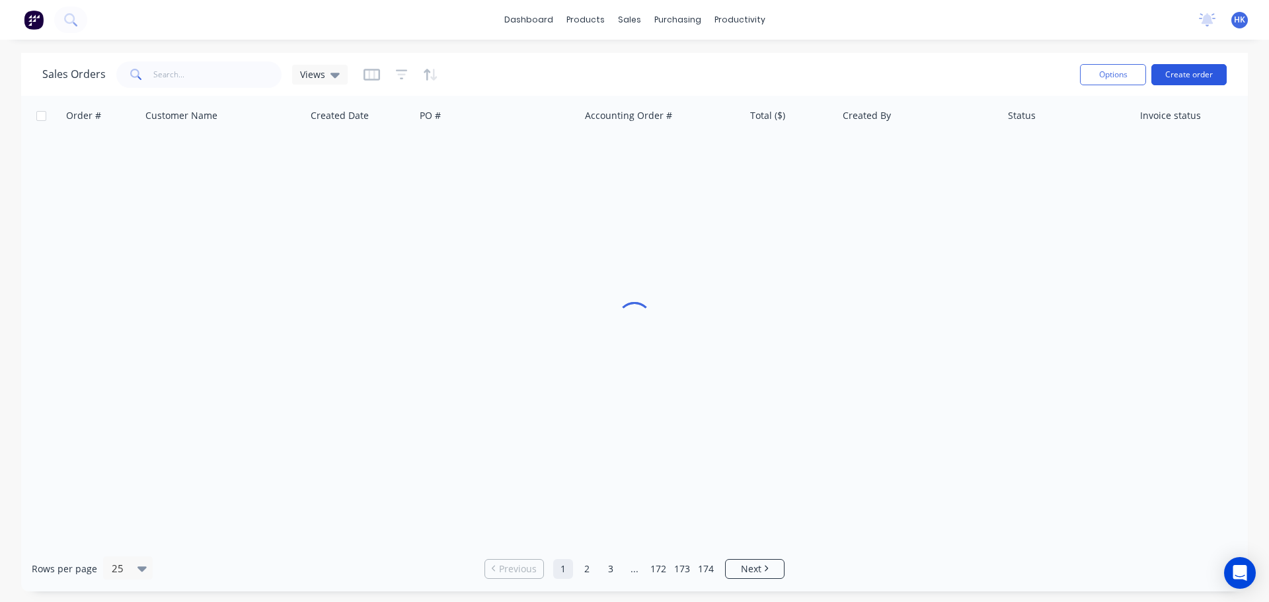
click at [1168, 78] on button "Create order" at bounding box center [1189, 74] width 75 height 21
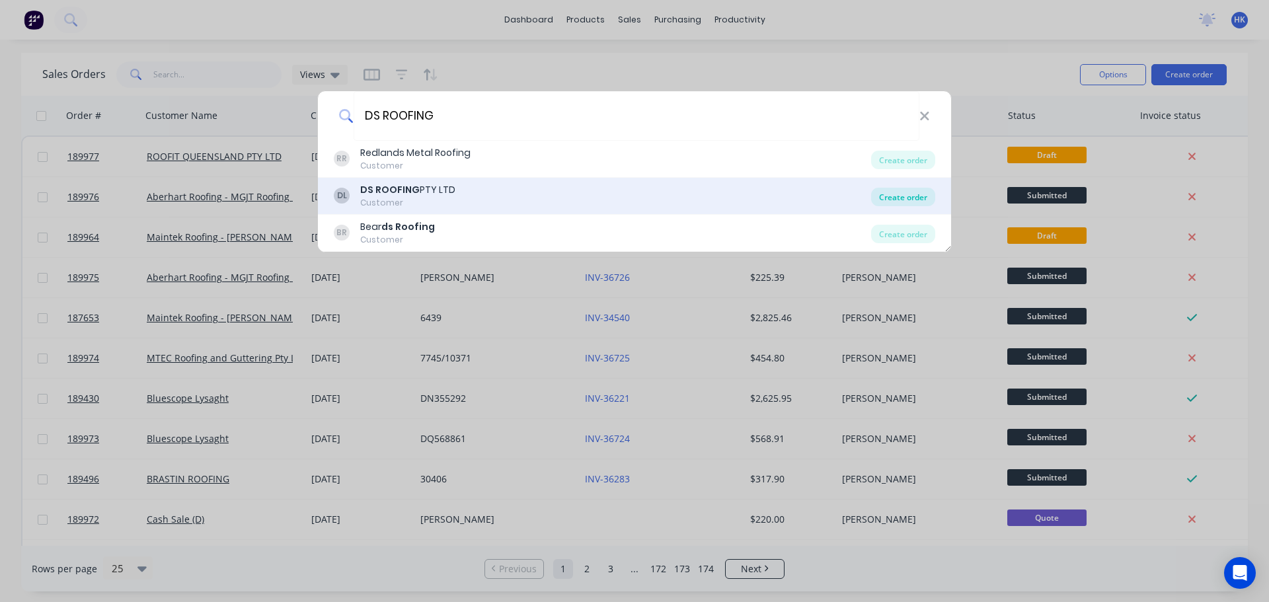
type input "DS ROOFING"
click at [885, 197] on div "Create order" at bounding box center [903, 197] width 64 height 19
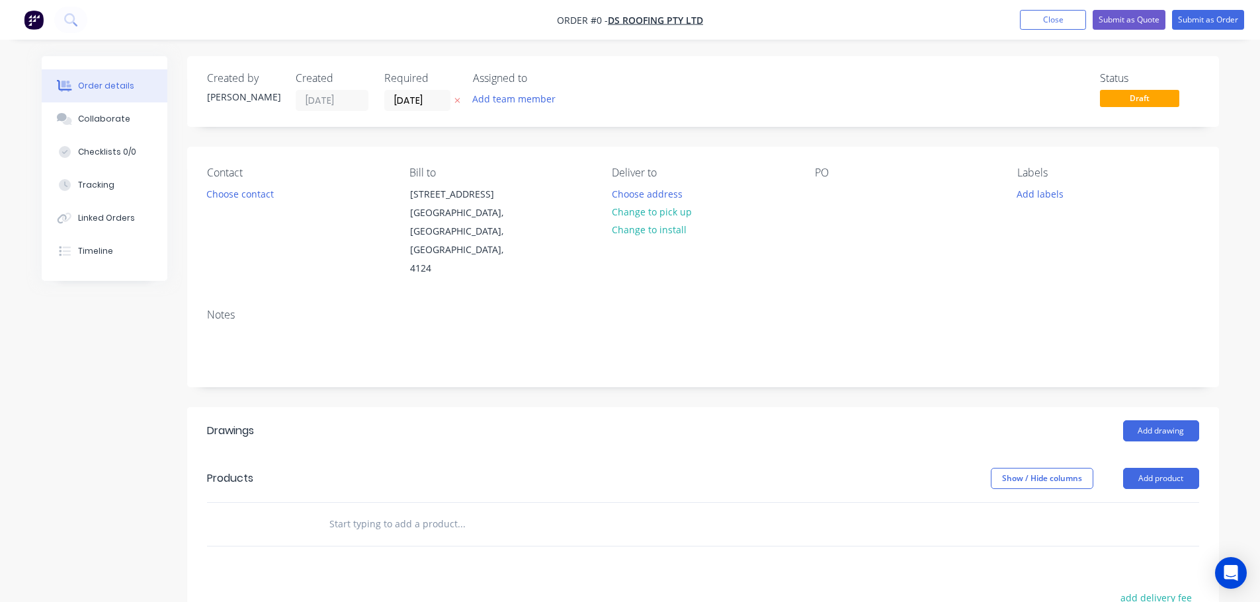
click at [419, 104] on input "[DATE]" at bounding box center [417, 101] width 65 height 20
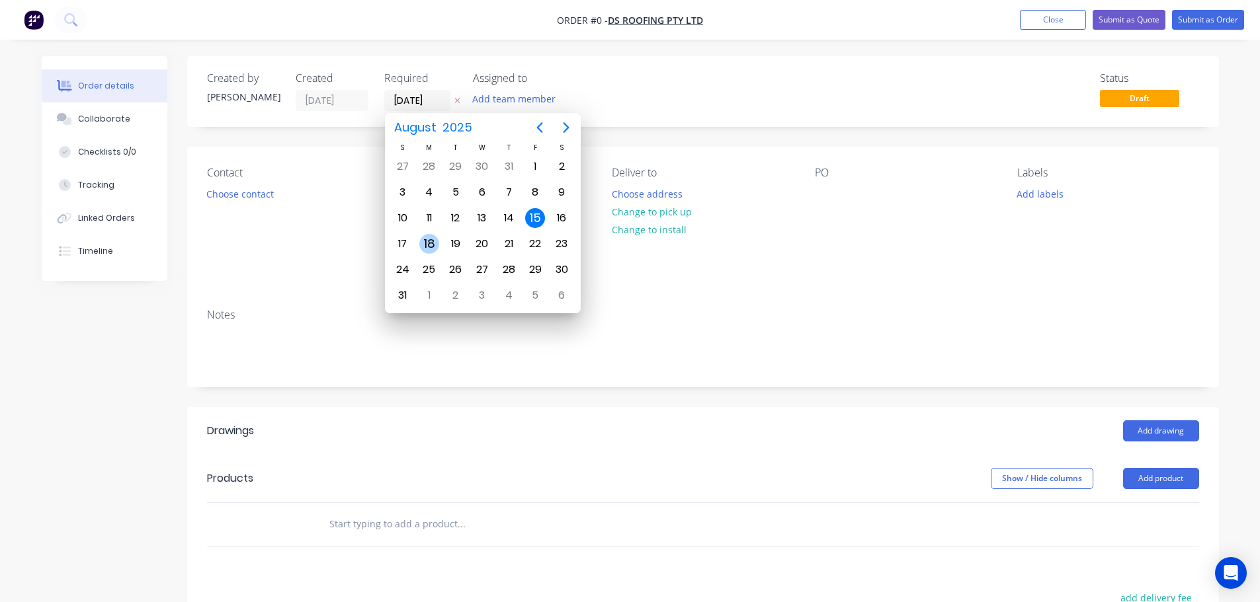
click at [433, 246] on div "18" at bounding box center [429, 244] width 20 height 20
type input "[DATE]"
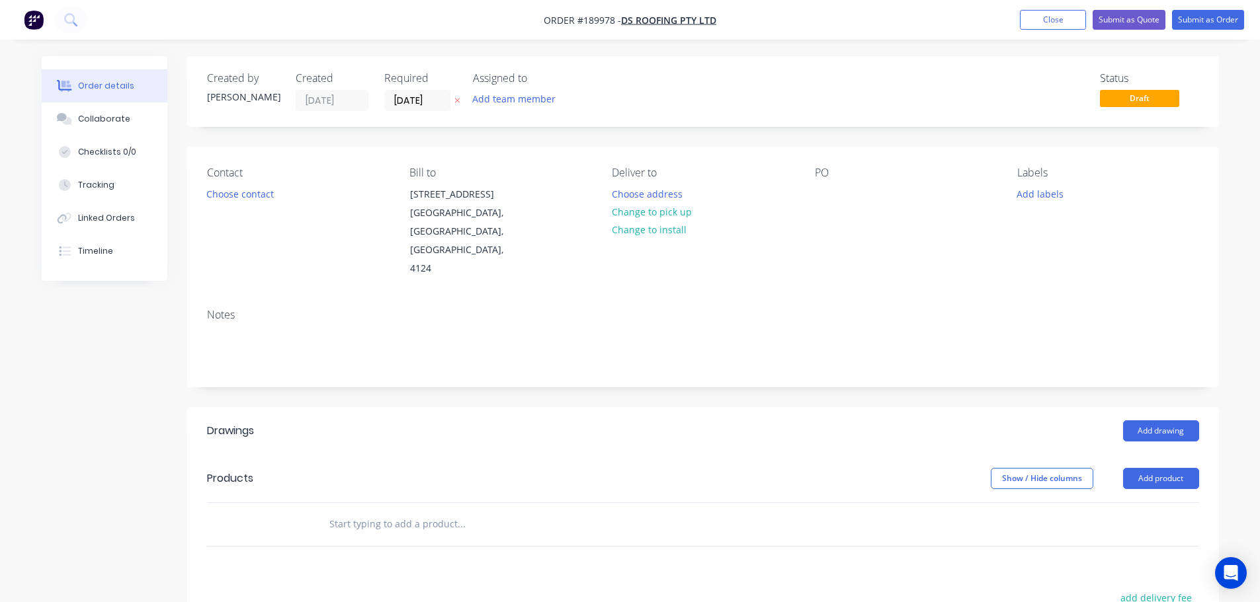
click at [261, 201] on button "Choose contact" at bounding box center [239, 193] width 81 height 18
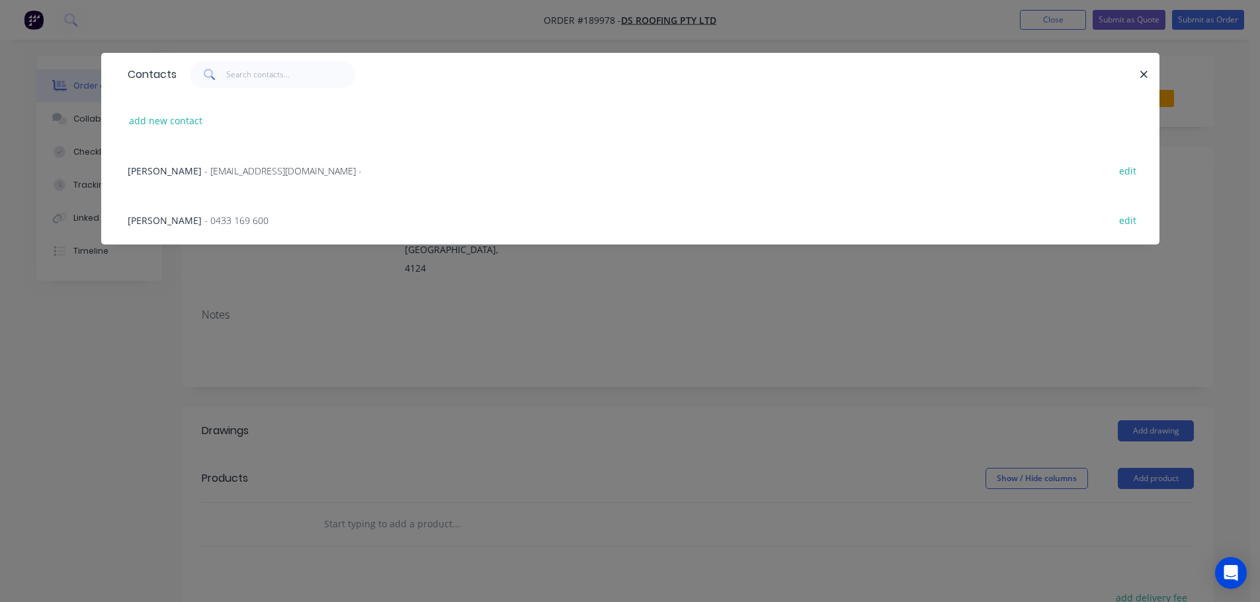
click at [204, 175] on span "- info@dsroofing.com.au -" at bounding box center [282, 171] width 157 height 13
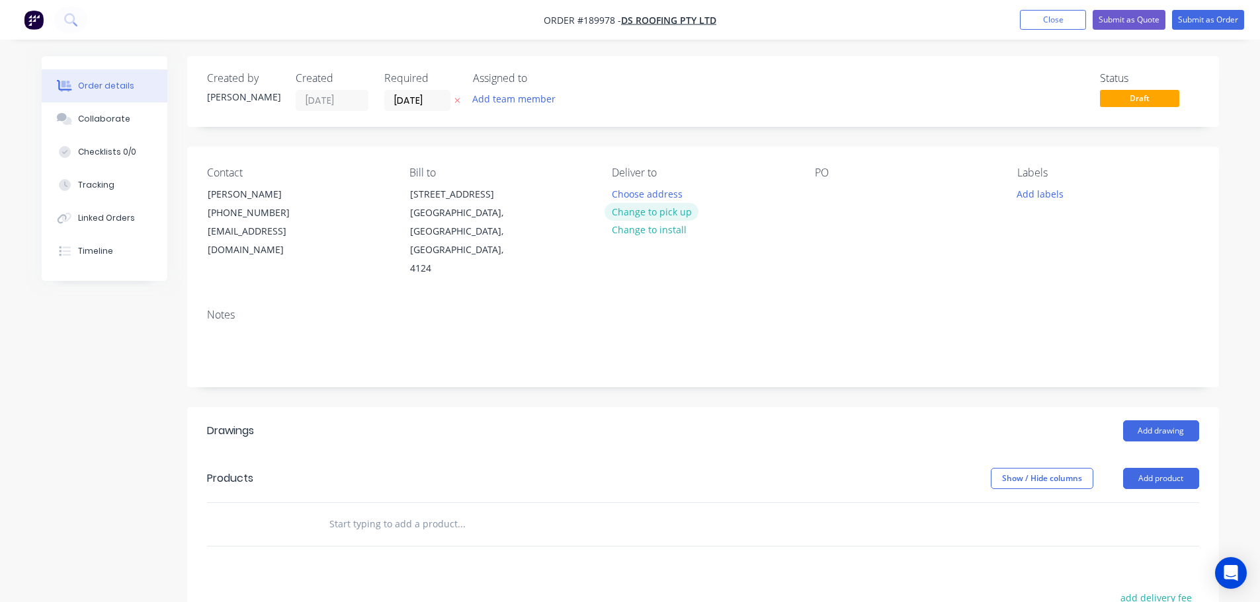
click at [668, 206] on button "Change to pick up" at bounding box center [651, 212] width 94 height 18
click at [622, 191] on div at bounding box center [622, 193] width 21 height 19
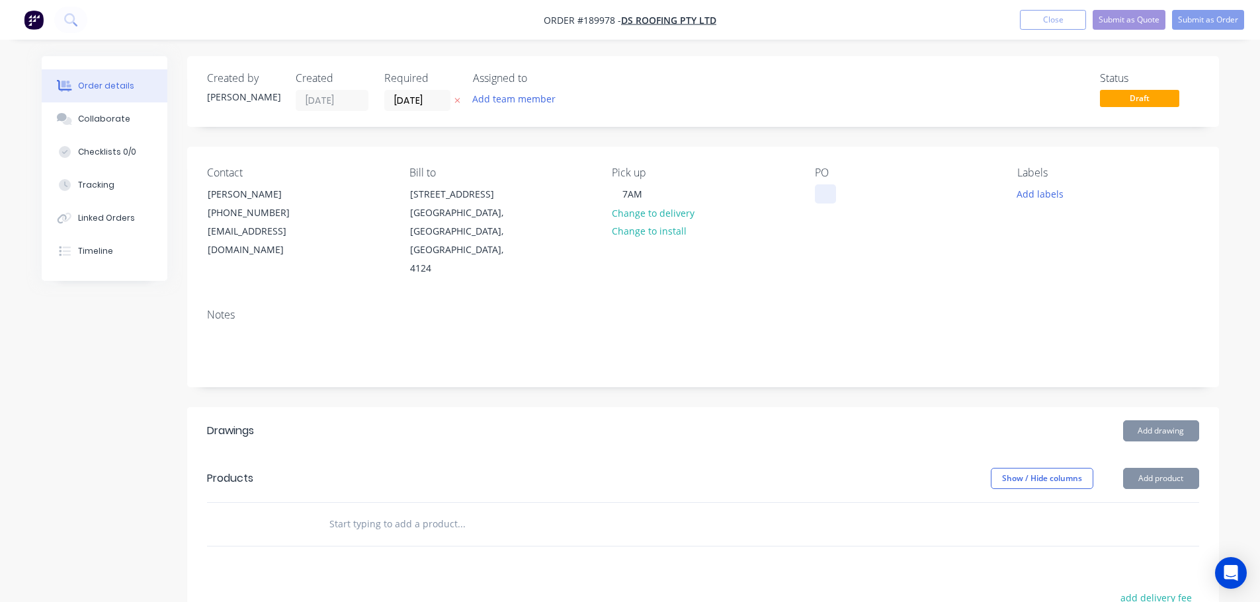
click at [819, 196] on div at bounding box center [825, 193] width 21 height 19
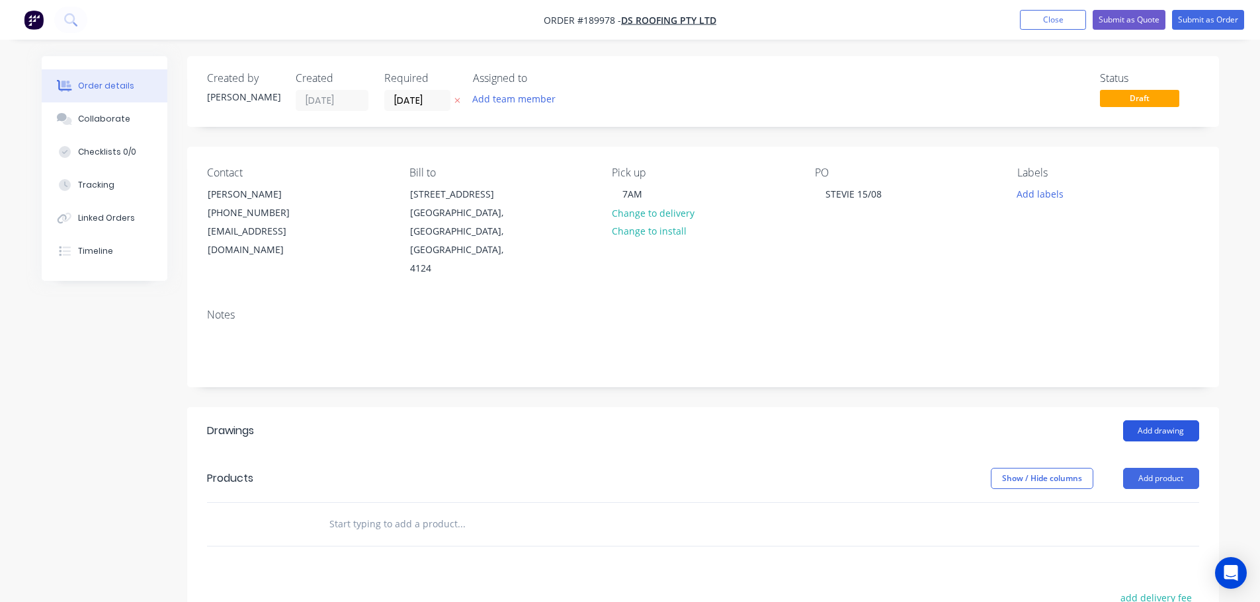
click at [1147, 421] on button "Add drawing" at bounding box center [1161, 431] width 76 height 21
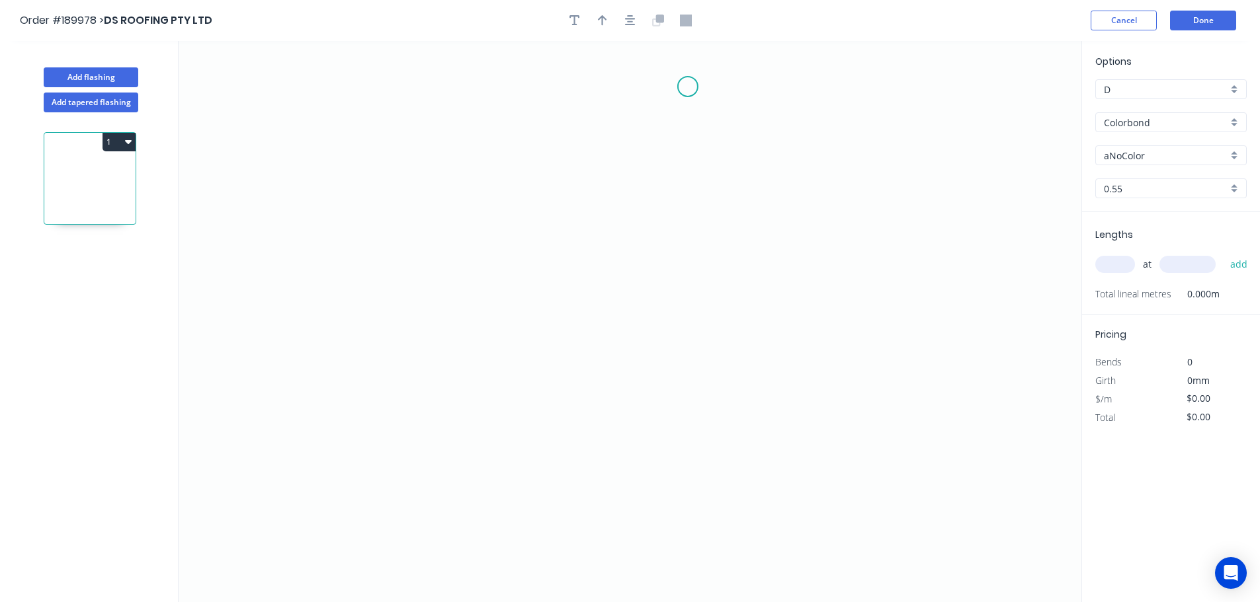
click at [691, 78] on icon "0" at bounding box center [630, 321] width 903 height 561
click at [699, 462] on icon "0" at bounding box center [630, 321] width 903 height 561
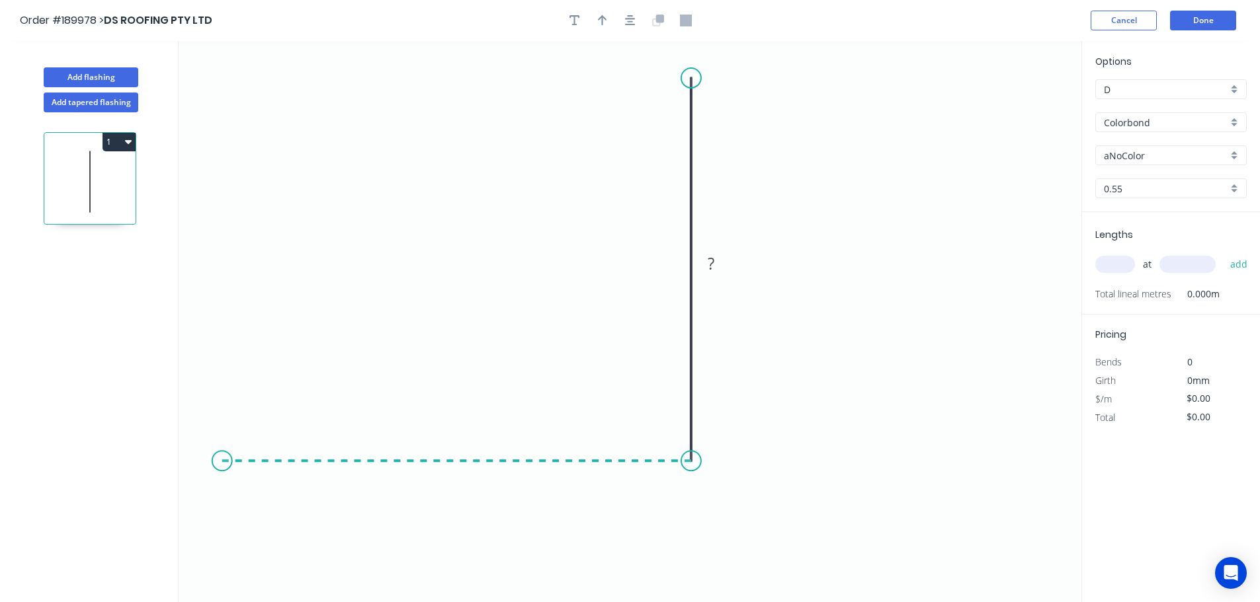
click at [221, 462] on icon "0 ?" at bounding box center [630, 321] width 903 height 561
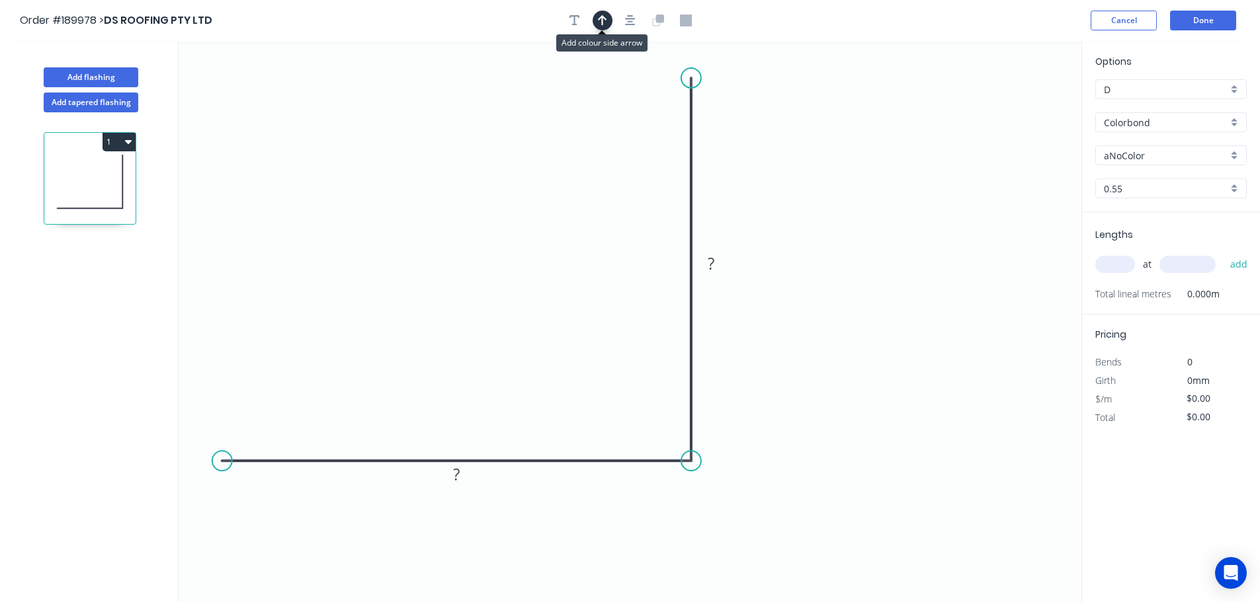
click at [607, 23] on button "button" at bounding box center [602, 21] width 20 height 20
click at [1017, 106] on icon at bounding box center [1014, 92] width 12 height 42
click at [1016, 106] on icon at bounding box center [1025, 96] width 38 height 38
drag, startPoint x: 1016, startPoint y: 106, endPoint x: 1006, endPoint y: 190, distance: 83.9
click at [1006, 186] on icon at bounding box center [1021, 181] width 42 height 12
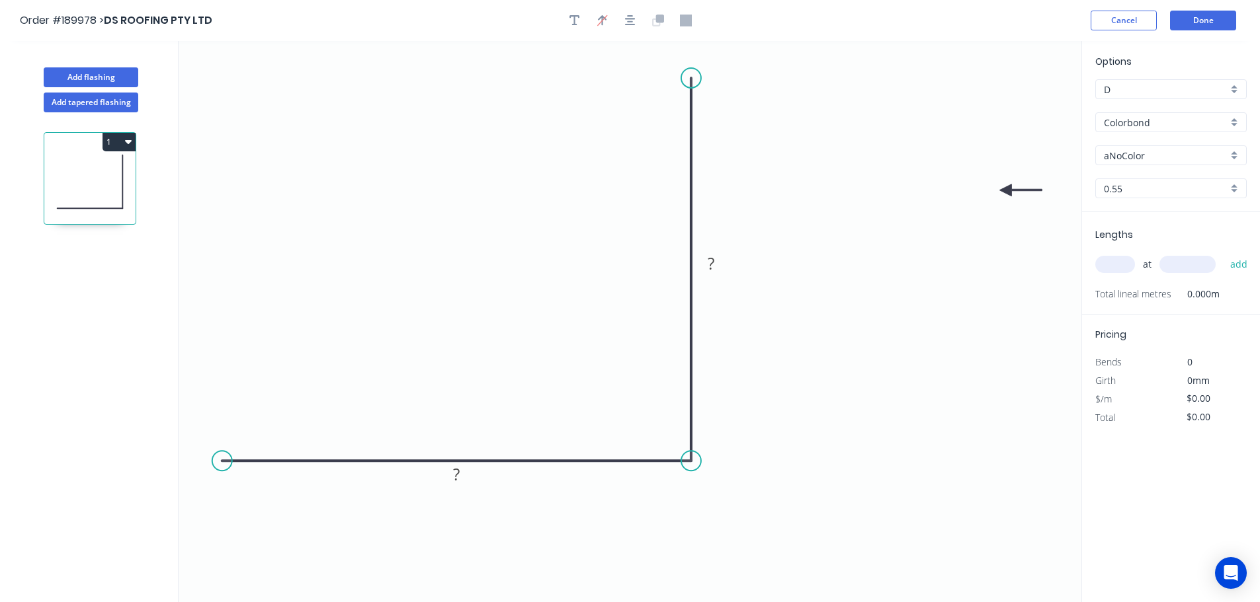
click at [1158, 155] on input "aNoColor" at bounding box center [1166, 156] width 124 height 14
click at [1157, 225] on div "Classic Cream" at bounding box center [1171, 227] width 150 height 23
type input "Classic Cream"
drag, startPoint x: 1122, startPoint y: 270, endPoint x: 1115, endPoint y: 256, distance: 16.0
click at [1121, 270] on input "text" at bounding box center [1115, 264] width 40 height 17
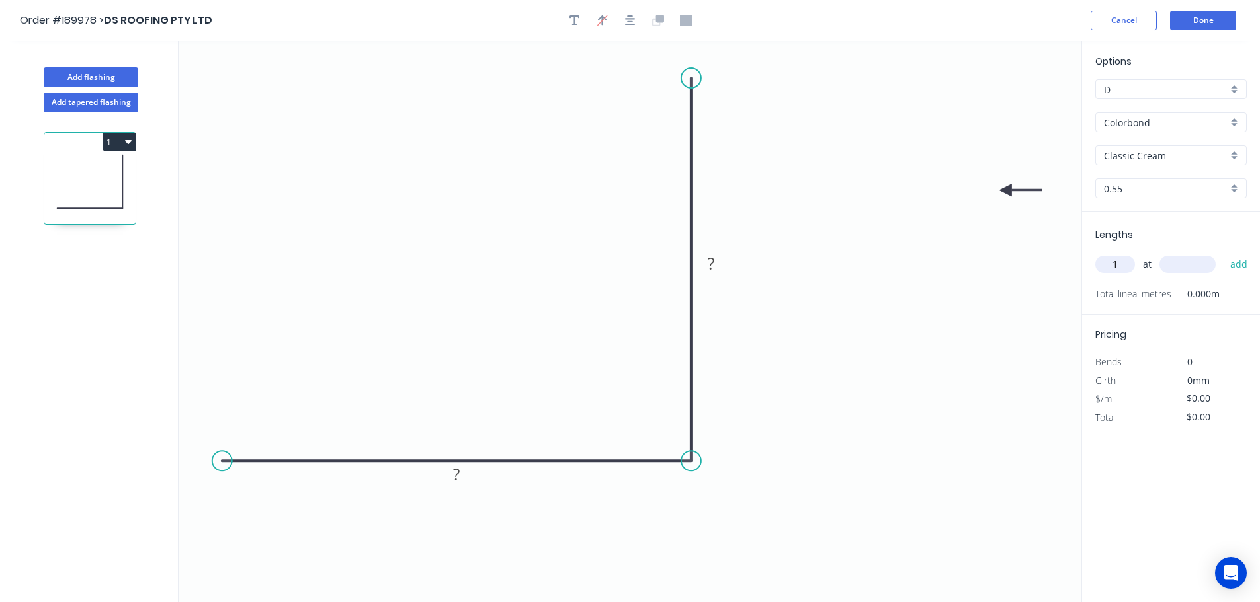
type input "1"
type input "2000"
click at [1223, 253] on button "add" at bounding box center [1238, 264] width 31 height 22
click at [725, 265] on rect at bounding box center [710, 263] width 43 height 27
click at [718, 264] on rect at bounding box center [711, 264] width 26 height 19
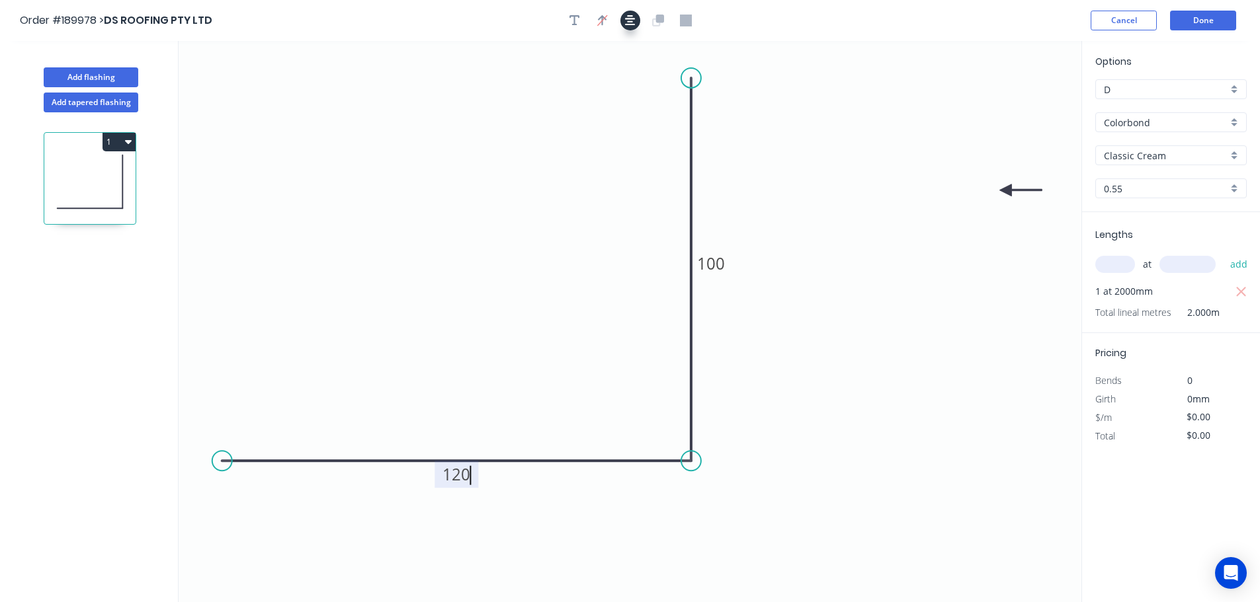
click at [626, 19] on icon "button" at bounding box center [630, 20] width 11 height 11
type input "$10.82"
type input "$21.64"
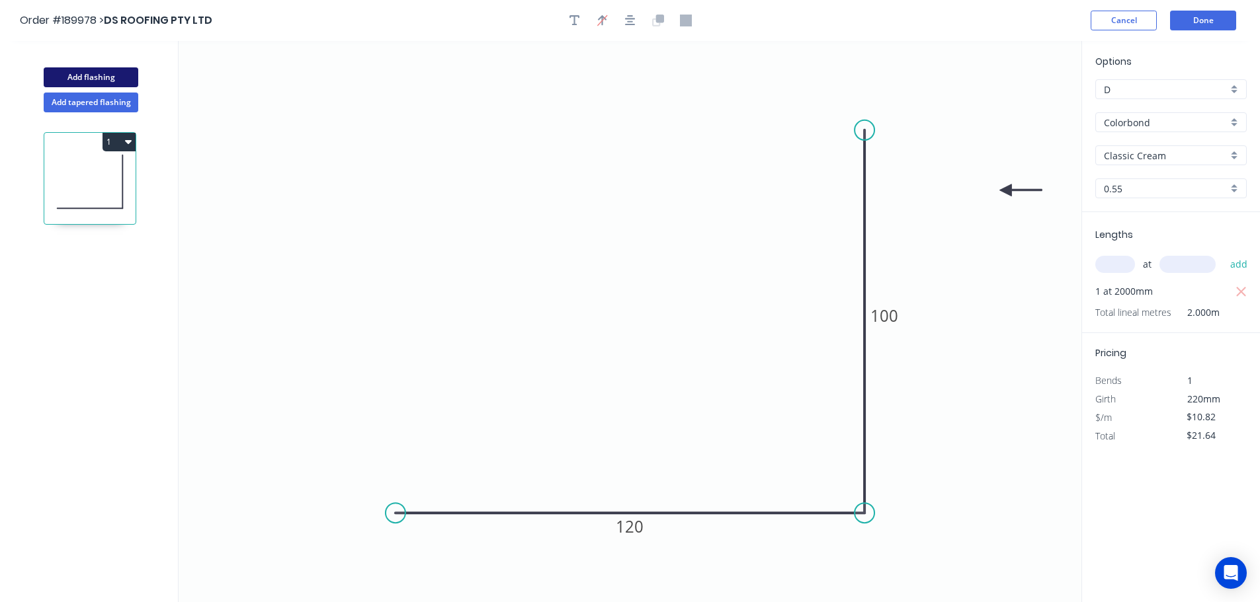
click at [108, 69] on button "Add flashing" at bounding box center [91, 77] width 95 height 20
type input "$0.00"
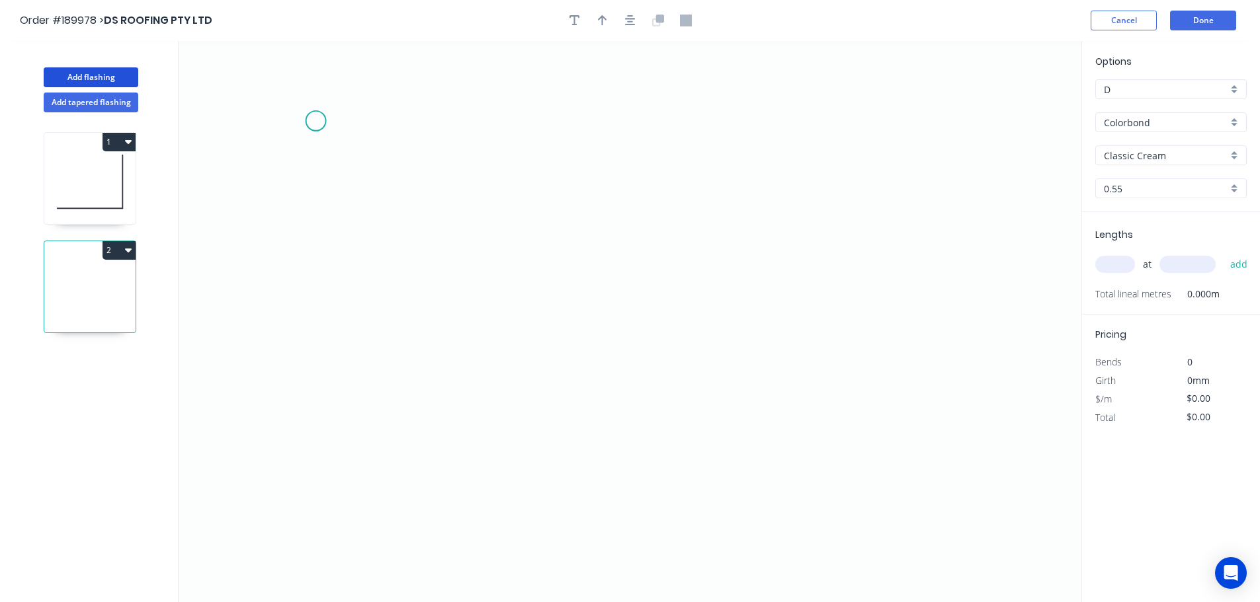
click at [315, 121] on icon "0" at bounding box center [630, 321] width 903 height 561
click at [308, 427] on icon "0" at bounding box center [630, 321] width 903 height 561
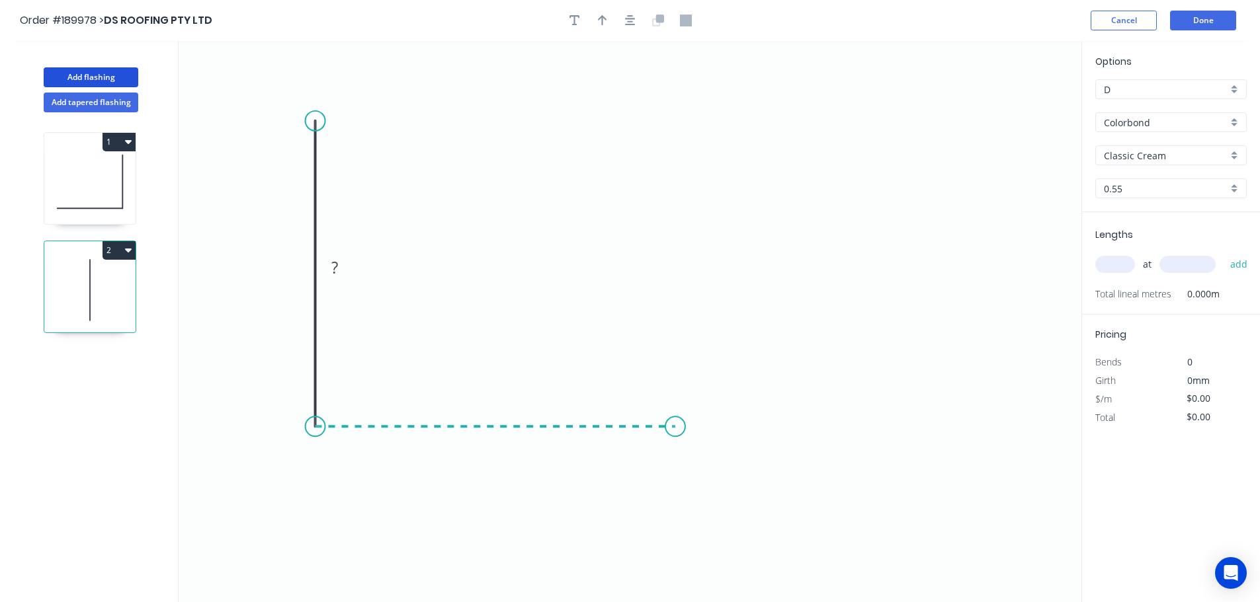
click at [675, 411] on icon "0 ?" at bounding box center [630, 321] width 903 height 561
drag, startPoint x: 318, startPoint y: 126, endPoint x: 371, endPoint y: 77, distance: 72.5
click at [317, 102] on circle at bounding box center [315, 110] width 20 height 20
click at [634, 18] on icon "button" at bounding box center [630, 21] width 11 height 12
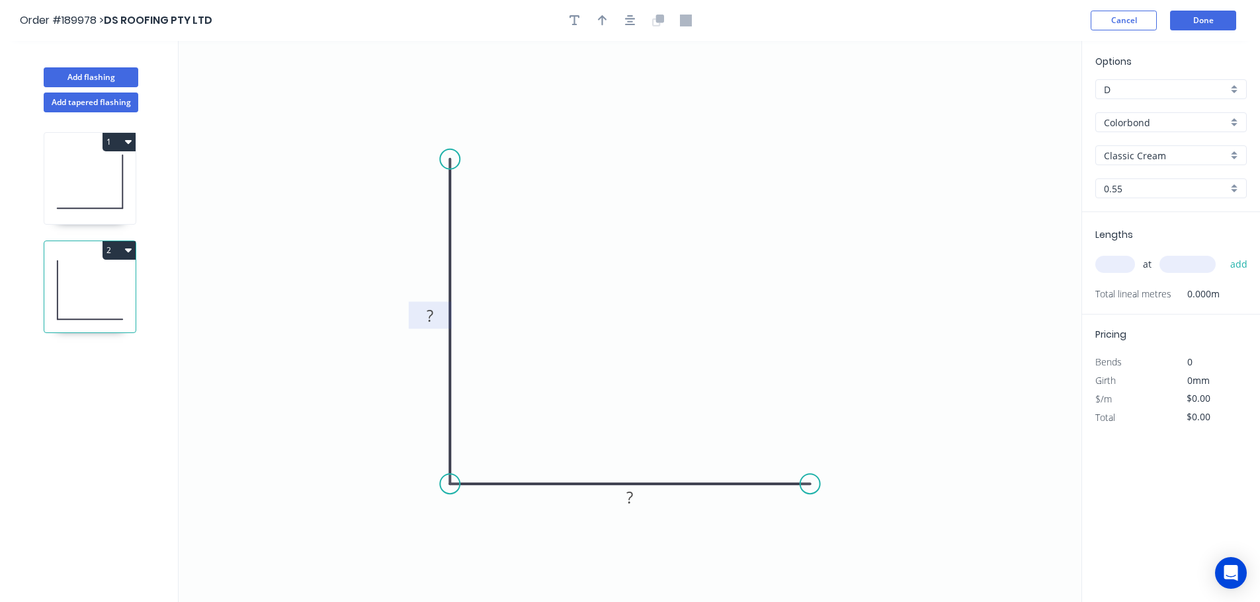
click at [430, 317] on tspan "?" at bounding box center [429, 316] width 7 height 22
click at [604, 20] on icon "button" at bounding box center [602, 21] width 9 height 12
type input "$6.21"
drag, startPoint x: 1016, startPoint y: 103, endPoint x: 312, endPoint y: 329, distance: 738.8
click at [368, 312] on icon at bounding box center [374, 291] width 12 height 42
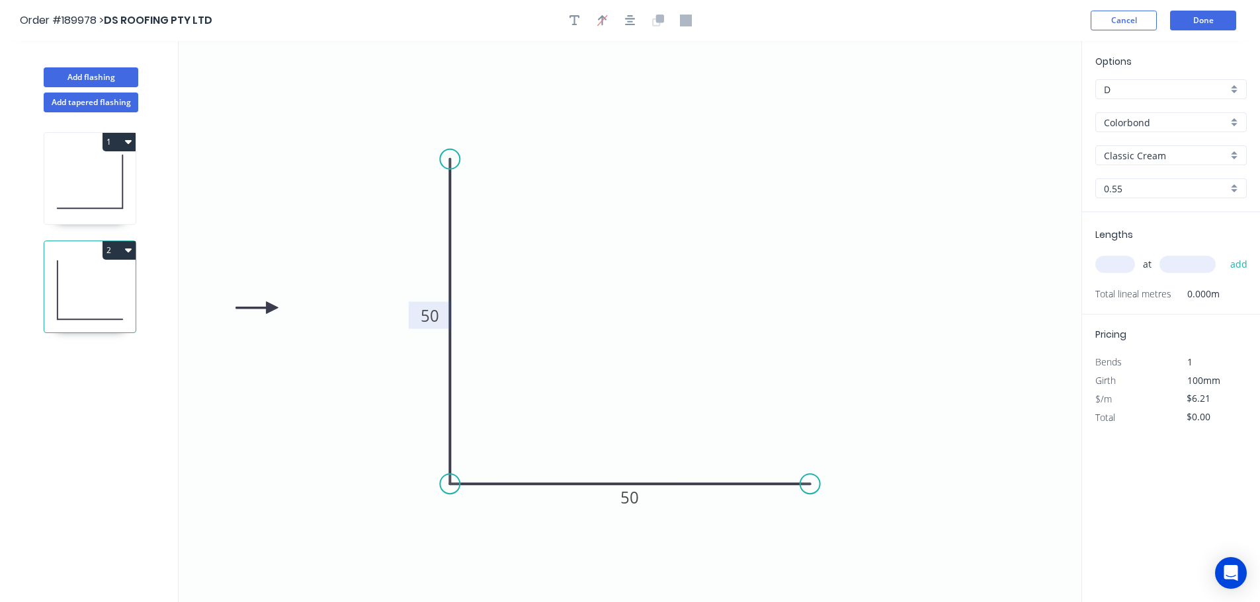
drag, startPoint x: 312, startPoint y: 327, endPoint x: 652, endPoint y: 340, distance: 340.1
click at [270, 308] on icon at bounding box center [257, 308] width 42 height 12
click at [1116, 272] on input "text" at bounding box center [1115, 264] width 40 height 17
type input "4"
type input "2000"
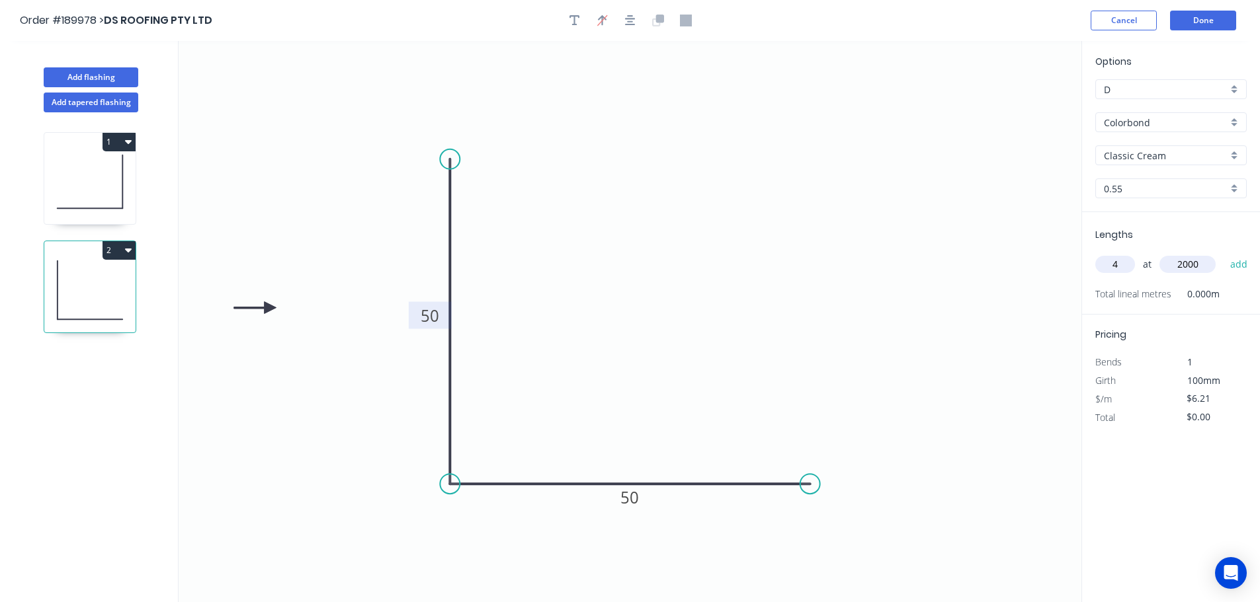
click at [1223, 253] on button "add" at bounding box center [1238, 264] width 31 height 22
type input "$49.68"
click at [116, 77] on button "Add flashing" at bounding box center [91, 77] width 95 height 20
type input "$0.00"
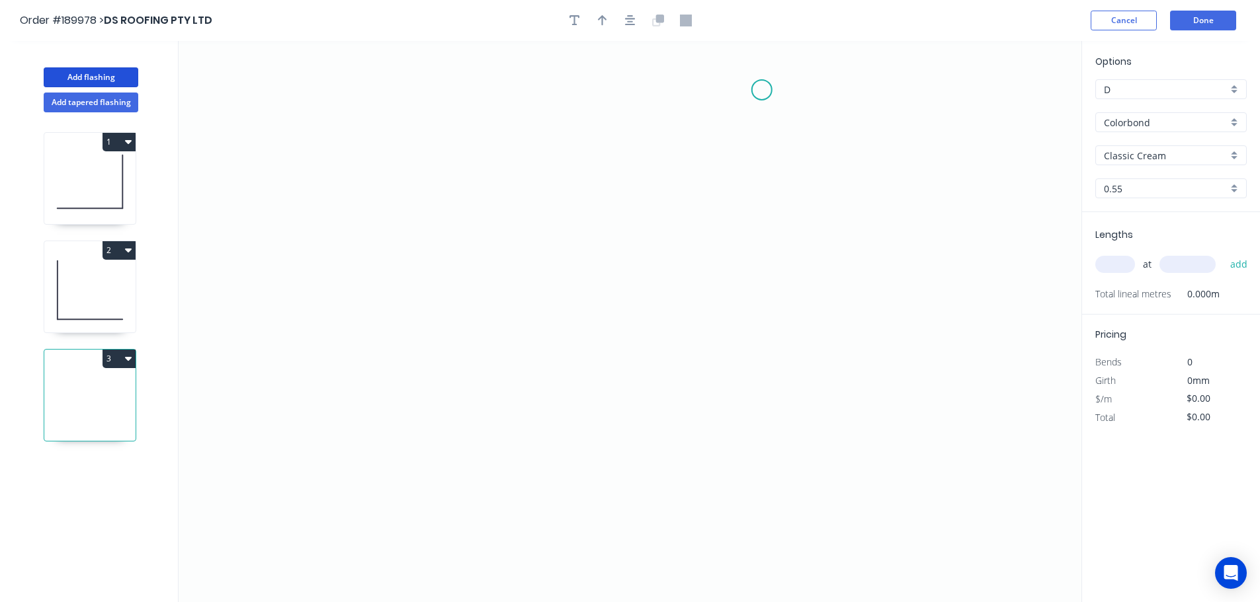
click at [760, 84] on icon "0" at bounding box center [630, 321] width 903 height 561
click at [765, 529] on icon "0" at bounding box center [630, 321] width 903 height 561
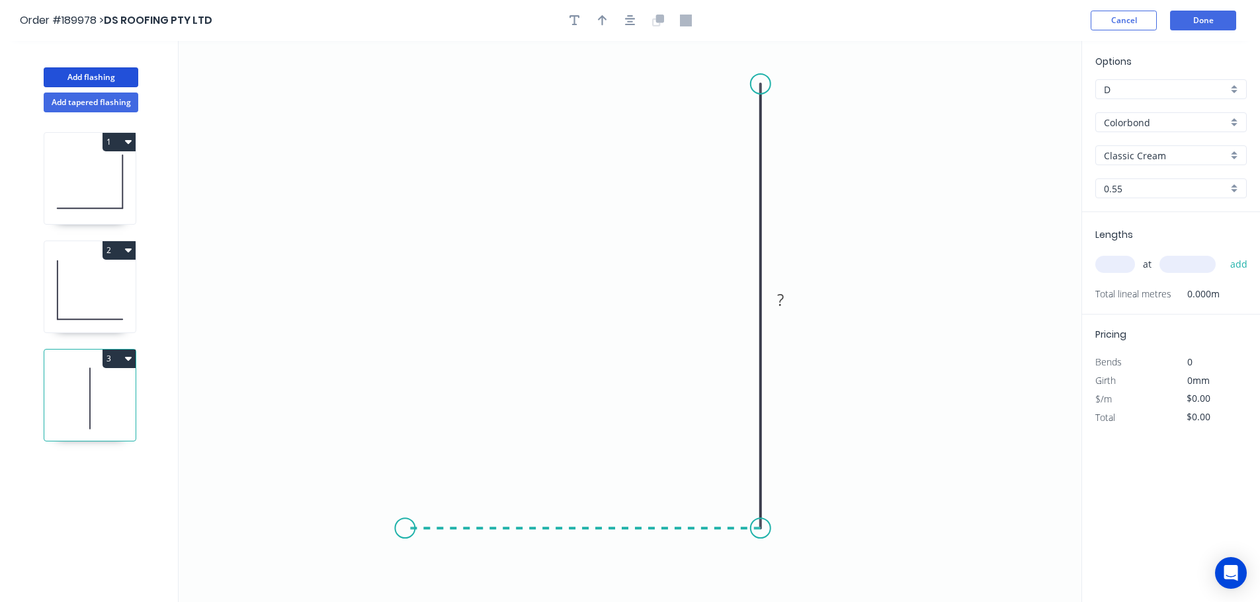
click at [405, 528] on icon "0 ?" at bounding box center [630, 321] width 903 height 561
drag, startPoint x: 760, startPoint y: 88, endPoint x: 756, endPoint y: 59, distance: 29.5
click at [756, 59] on circle at bounding box center [760, 60] width 20 height 20
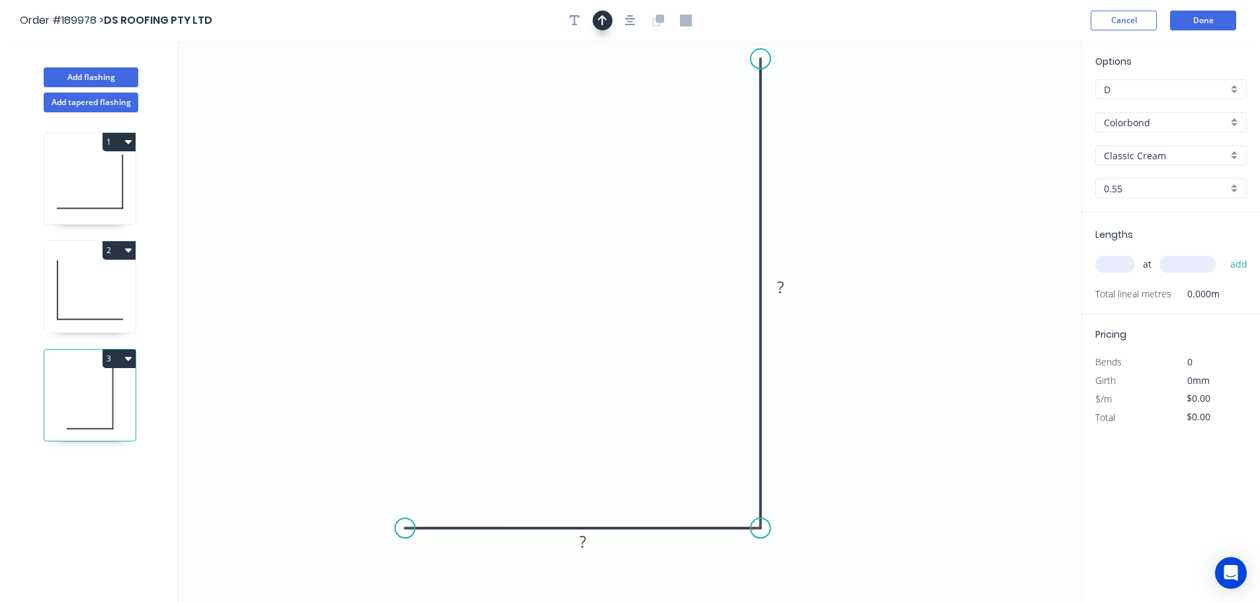
click at [599, 16] on icon "button" at bounding box center [602, 21] width 9 height 12
click at [620, 18] on button "button" at bounding box center [630, 21] width 20 height 20
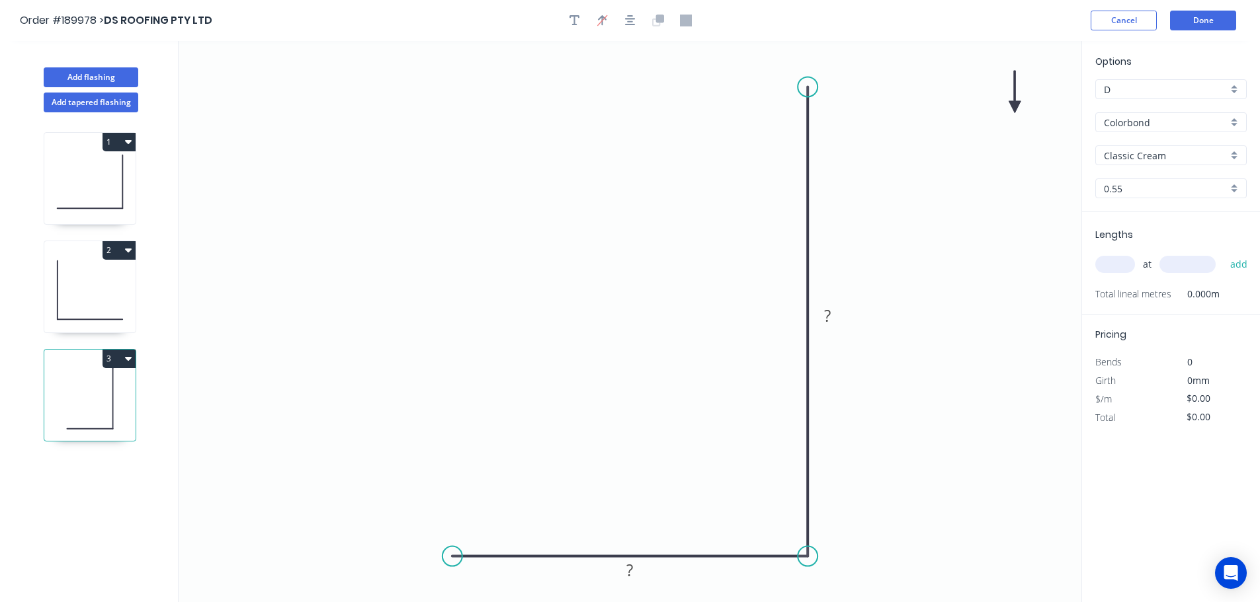
click at [1018, 104] on icon at bounding box center [1014, 92] width 12 height 42
click at [1015, 104] on icon at bounding box center [1025, 96] width 38 height 38
drag, startPoint x: 1015, startPoint y: 104, endPoint x: 1024, endPoint y: 129, distance: 26.8
click at [1024, 129] on icon at bounding box center [1039, 129] width 42 height 12
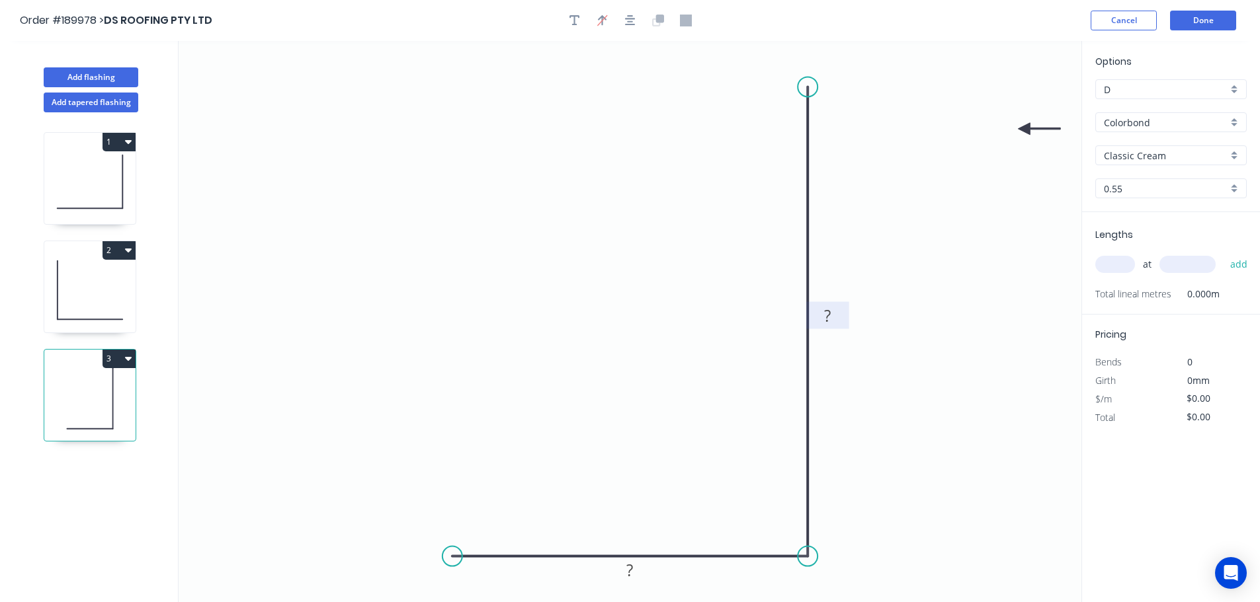
click at [841, 313] on rect at bounding box center [827, 315] width 43 height 27
click at [837, 313] on rect at bounding box center [827, 316] width 26 height 19
click at [1114, 266] on input "text" at bounding box center [1115, 264] width 40 height 17
type input "$15.43"
type input "1"
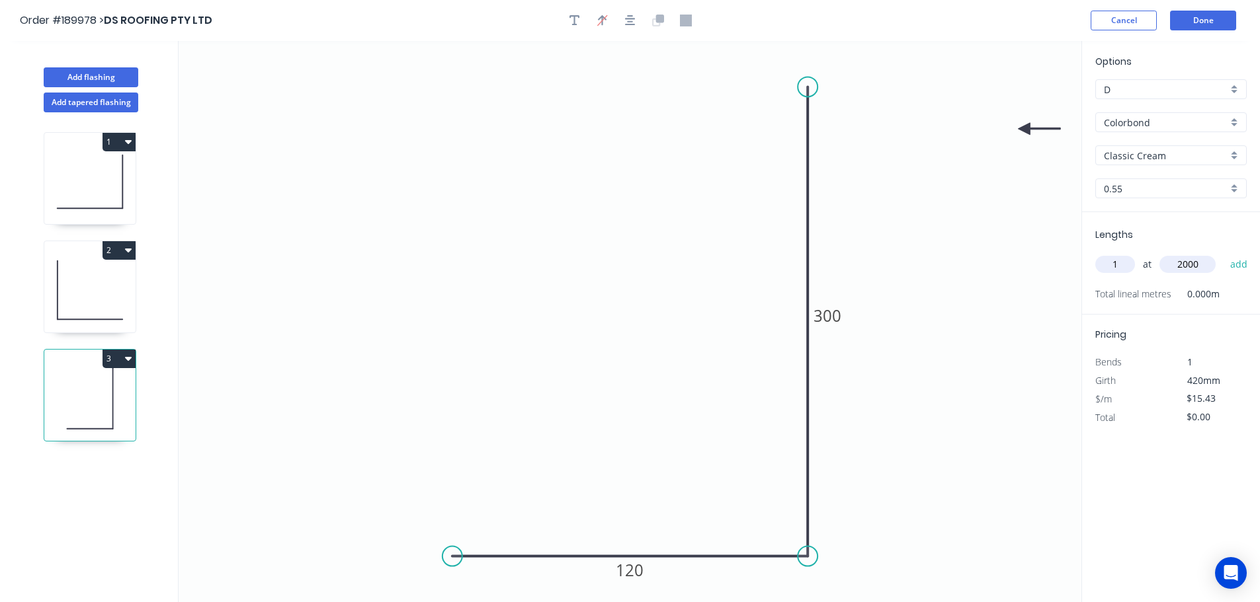
type input "2000"
click at [1223, 253] on button "add" at bounding box center [1238, 264] width 31 height 22
type input "$30.86"
click at [112, 70] on button "Add flashing" at bounding box center [91, 77] width 95 height 20
type input "$0.00"
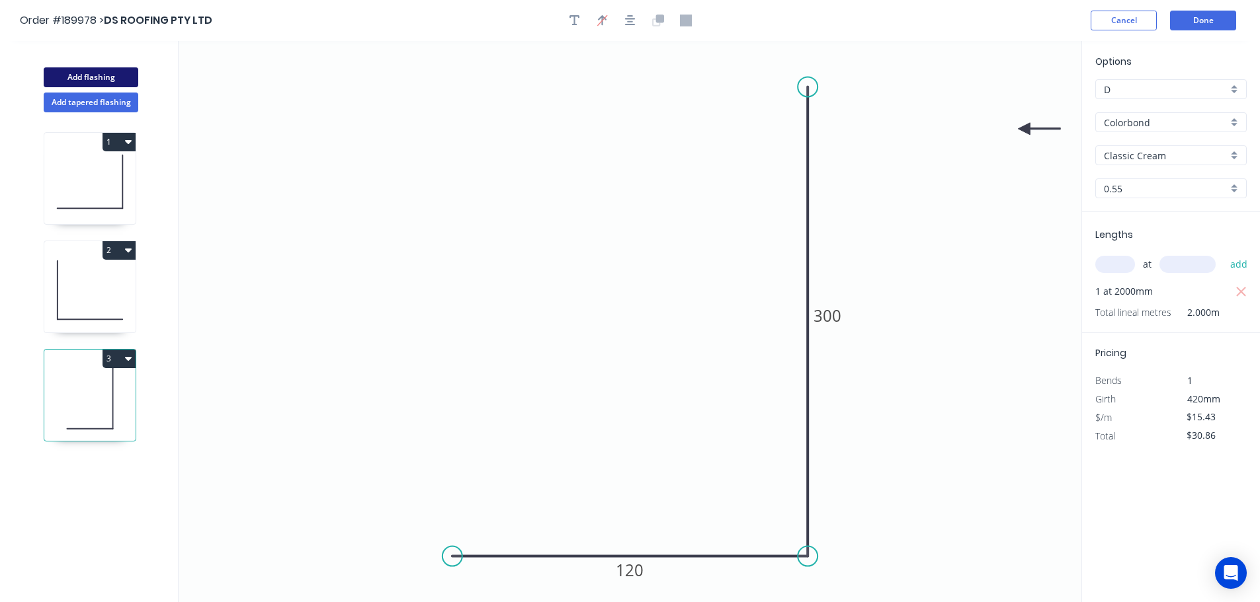
type input "$0.00"
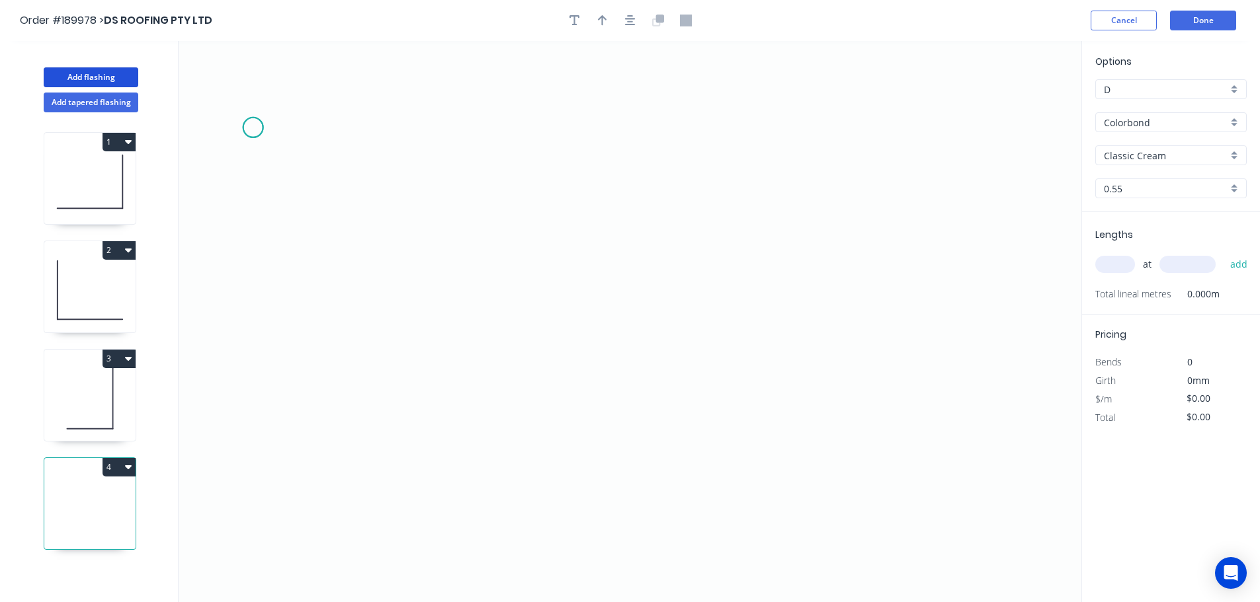
click at [253, 128] on icon "0" at bounding box center [630, 321] width 903 height 561
click at [325, 132] on icon "0" at bounding box center [630, 321] width 903 height 561
click at [326, 199] on icon "0 ?" at bounding box center [630, 321] width 903 height 561
click at [489, 202] on icon "0 ? ?" at bounding box center [630, 321] width 903 height 561
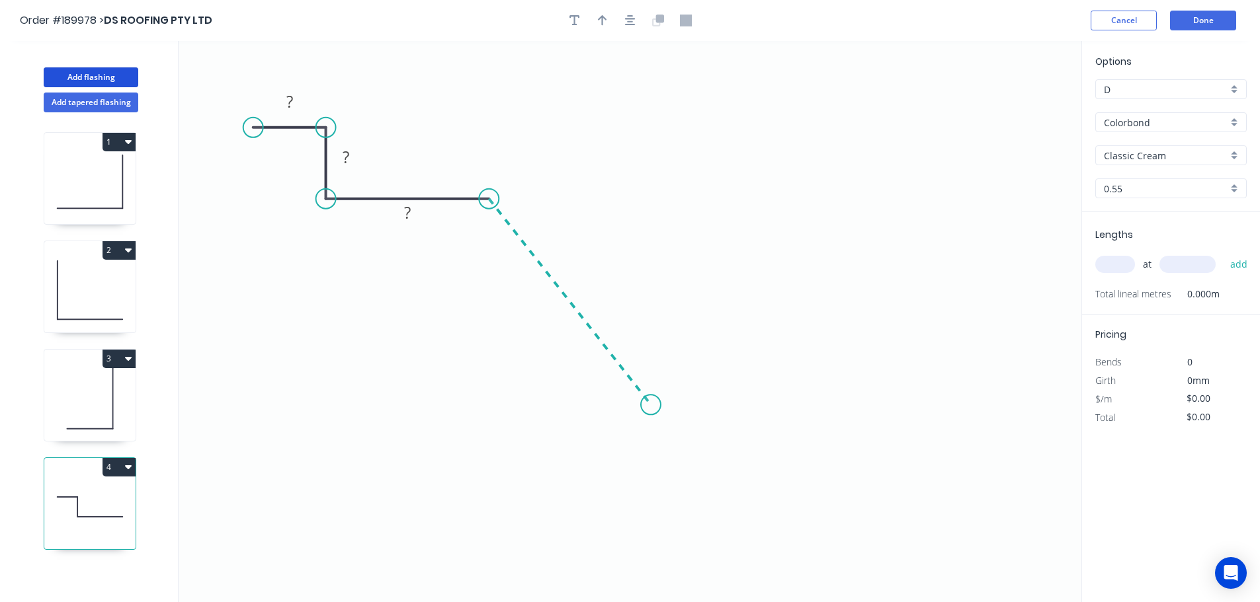
click at [651, 405] on icon "0 ? ? ?" at bounding box center [630, 321] width 903 height 561
click at [733, 360] on icon "0 ? ? ? ? ? º" at bounding box center [630, 321] width 903 height 561
click at [652, 405] on circle at bounding box center [651, 405] width 20 height 20
click at [599, 403] on icon "0 ? ? ? ? ? º" at bounding box center [630, 321] width 903 height 561
drag, startPoint x: 598, startPoint y: 406, endPoint x: 595, endPoint y: 399, distance: 7.4
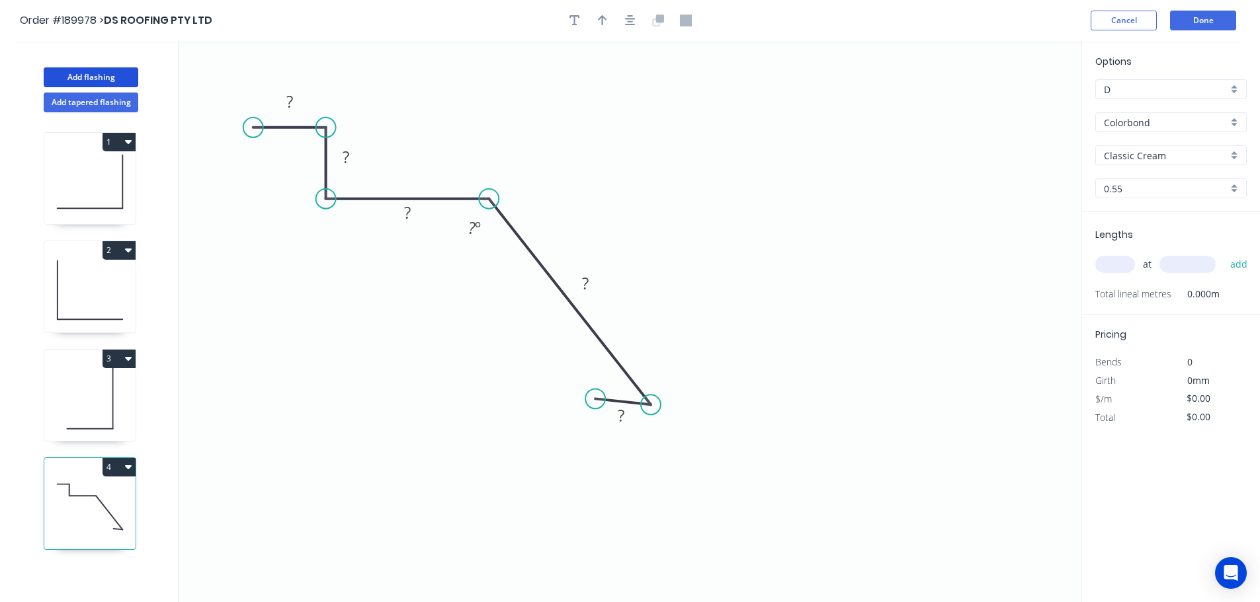
click at [595, 399] on circle at bounding box center [595, 399] width 20 height 20
click at [290, 108] on tspan "?" at bounding box center [289, 102] width 7 height 22
click at [629, 26] on button "button" at bounding box center [630, 21] width 20 height 20
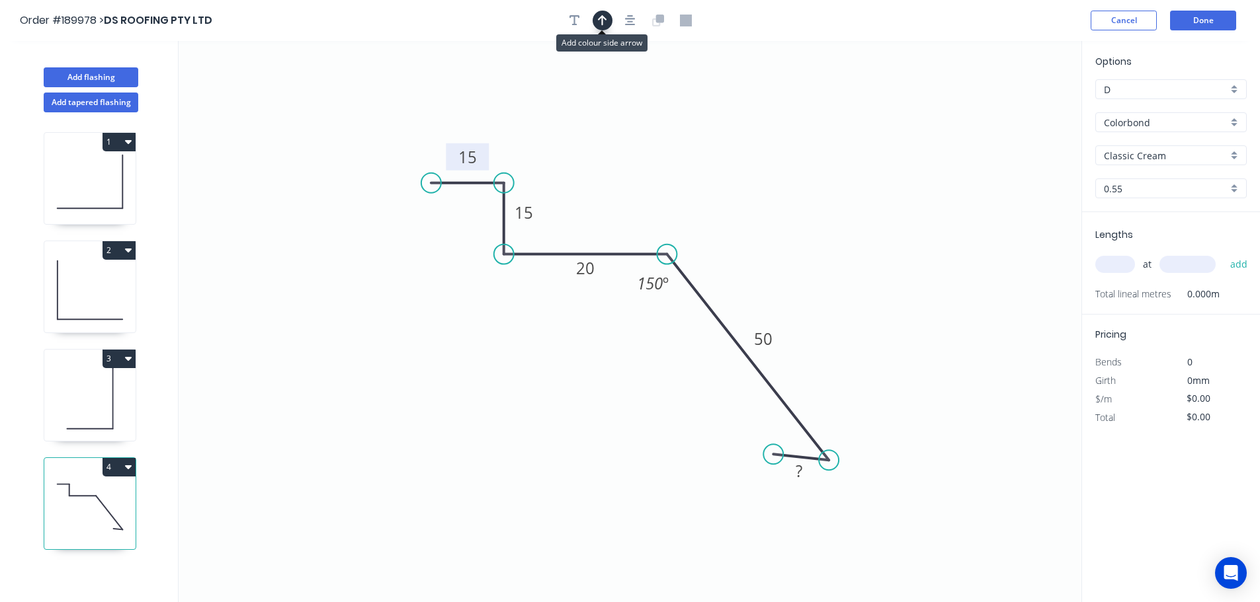
click at [601, 26] on icon "button" at bounding box center [602, 21] width 9 height 12
click at [1014, 106] on icon at bounding box center [1014, 92] width 12 height 42
click at [1014, 106] on icon at bounding box center [1013, 90] width 12 height 42
click at [1162, 159] on input "Classic Cream" at bounding box center [1166, 156] width 124 height 14
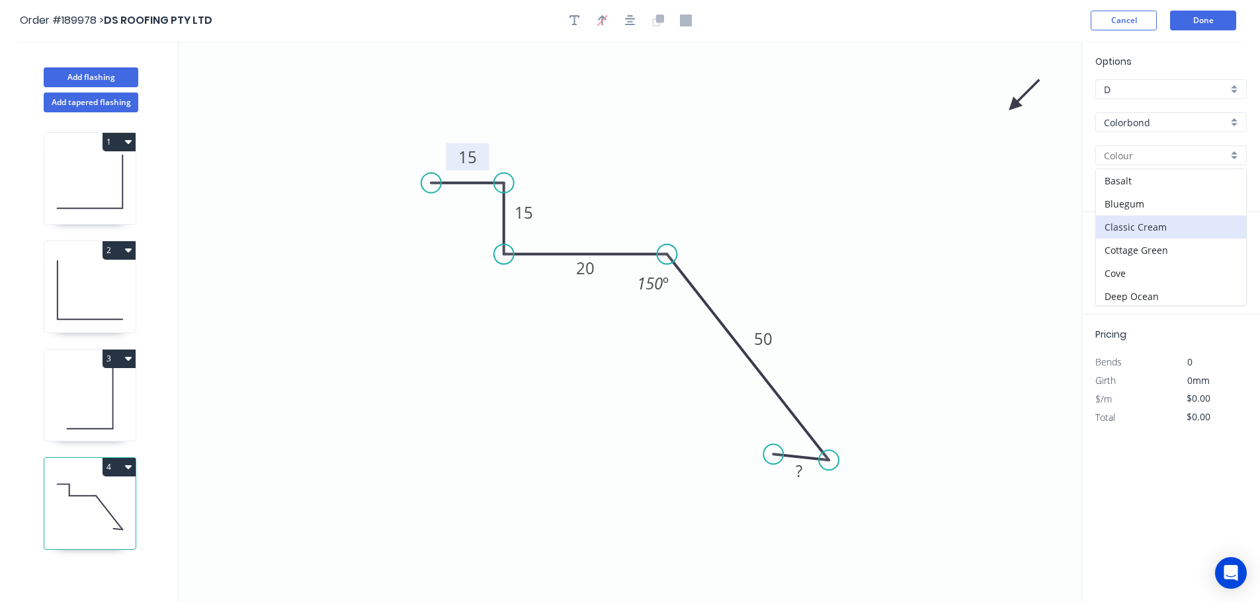
click at [1152, 126] on input "Colorbond" at bounding box center [1166, 123] width 124 height 14
type input "Classic Cream"
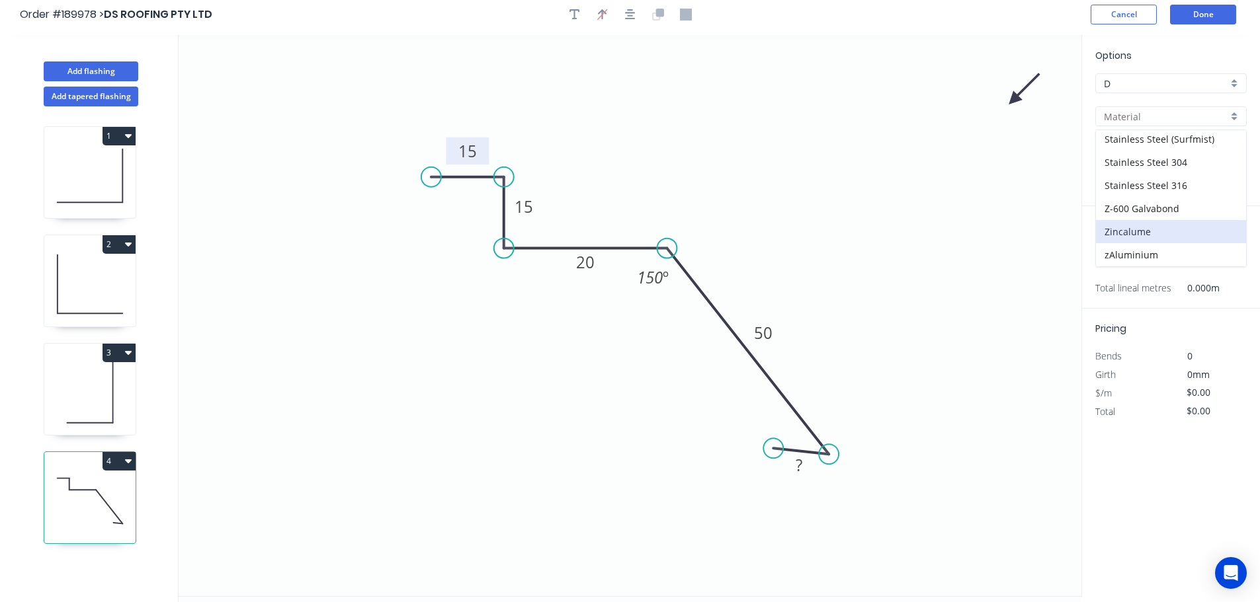
scroll to position [24, 0]
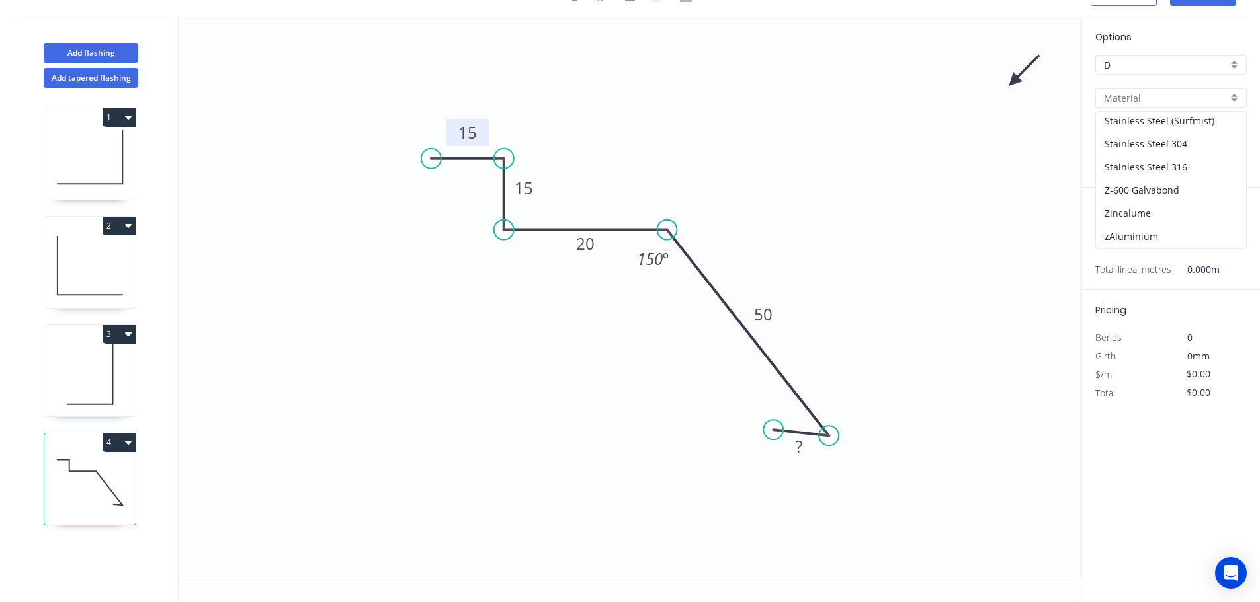
click at [1166, 211] on div "Zincalume" at bounding box center [1171, 213] width 150 height 23
type input "Zincalume"
click at [1114, 243] on input "text" at bounding box center [1115, 239] width 40 height 17
type input "1"
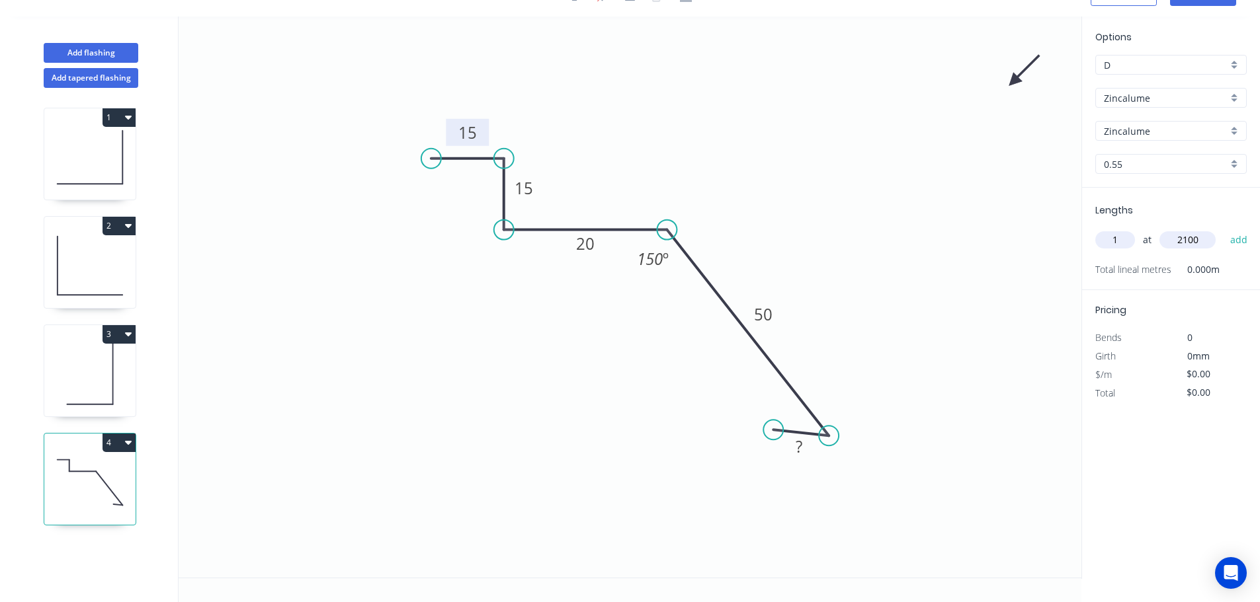
type input "2100"
click at [1223, 229] on button "add" at bounding box center [1238, 240] width 31 height 22
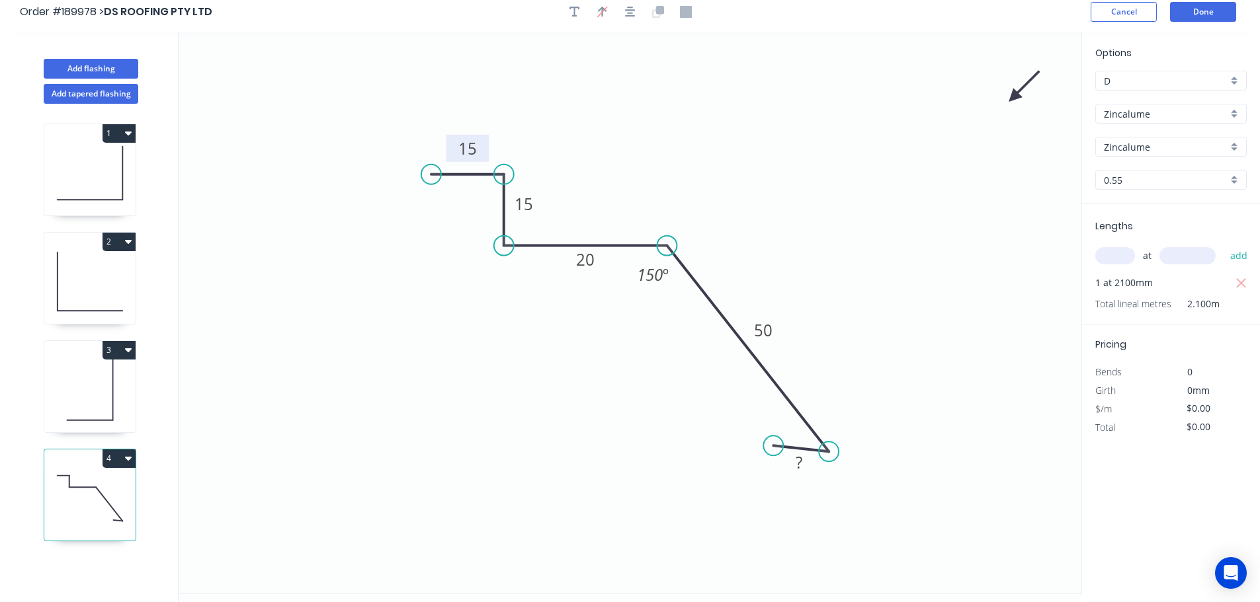
scroll to position [0, 0]
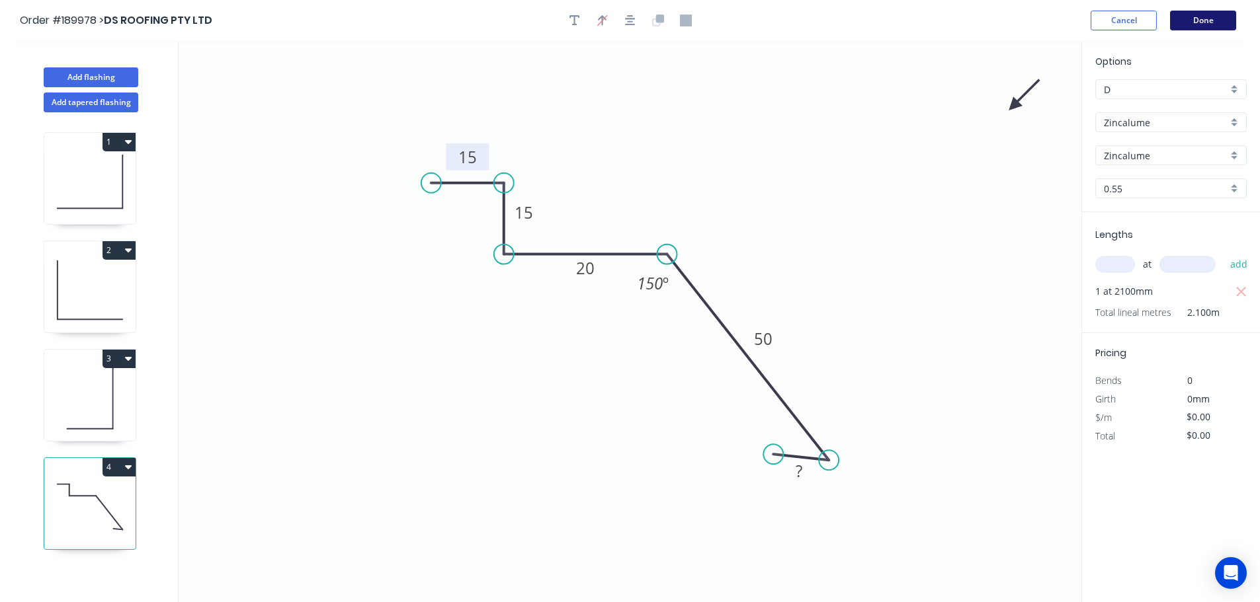
click at [1200, 15] on button "Done" at bounding box center [1203, 21] width 66 height 20
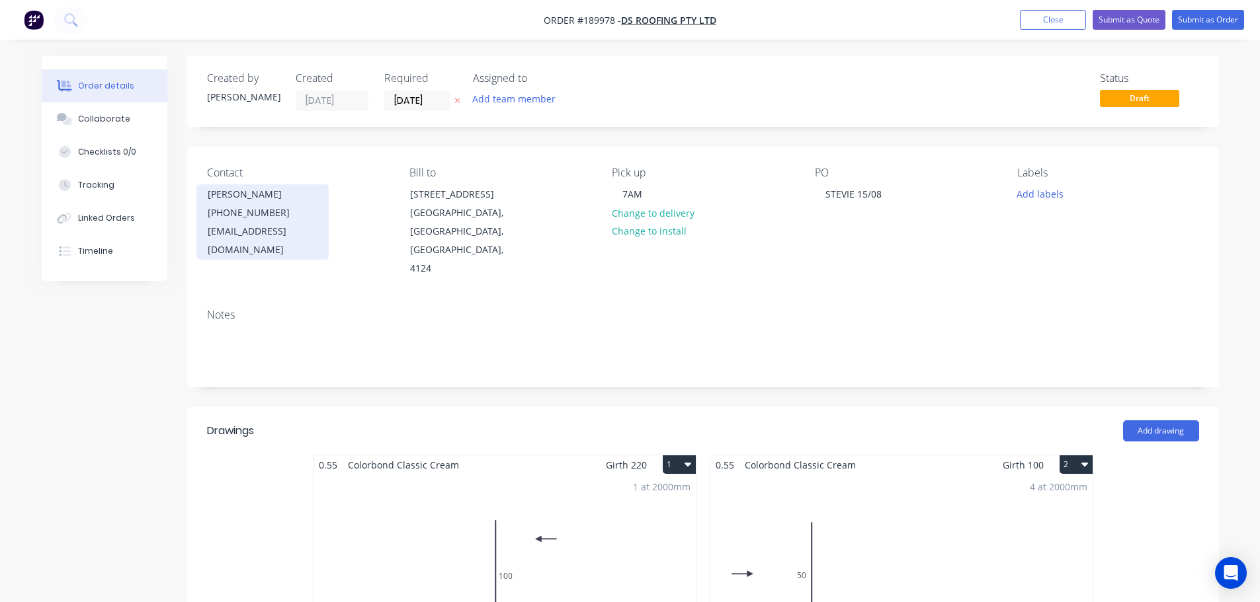
click at [245, 202] on div "Stevie Hall" at bounding box center [263, 194] width 110 height 19
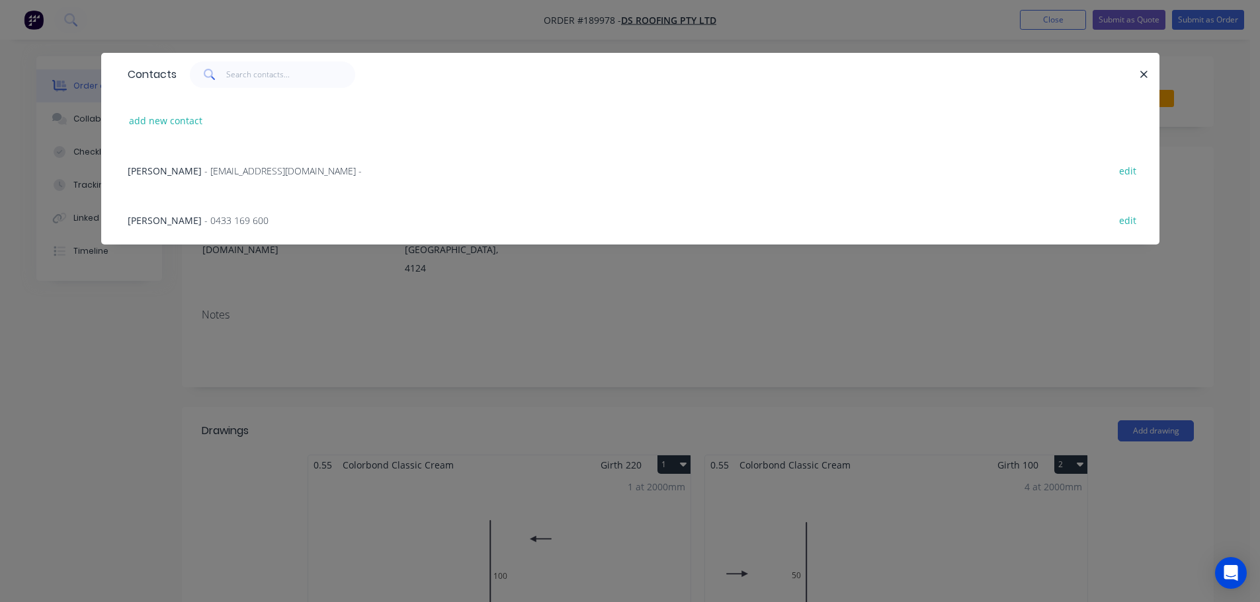
click at [227, 169] on span "- info@dsroofing.com.au -" at bounding box center [282, 171] width 157 height 13
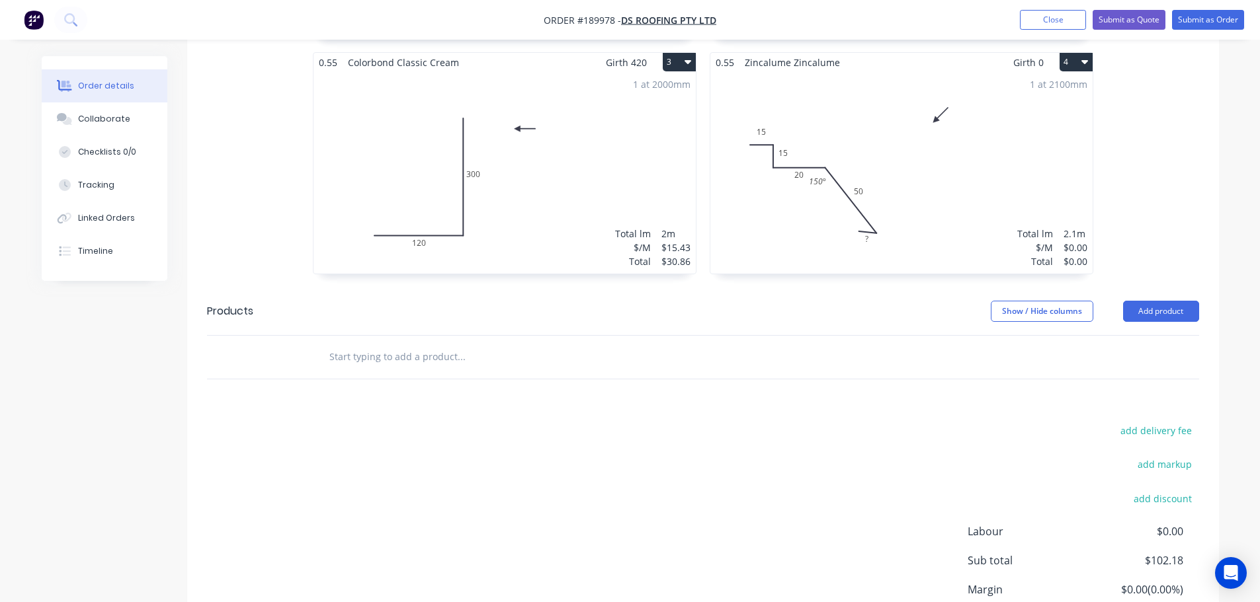
scroll to position [727, 0]
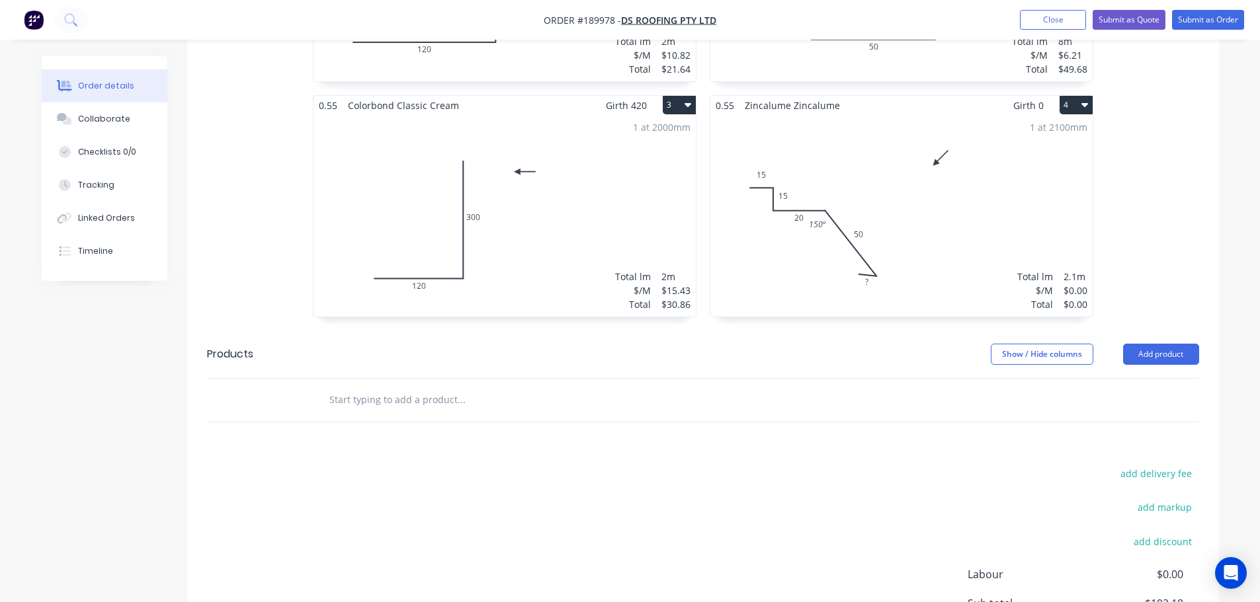
click at [928, 261] on div "1 at 2100mm Total lm $/M Total 2.1m $0.00 $0.00" at bounding box center [901, 216] width 382 height 202
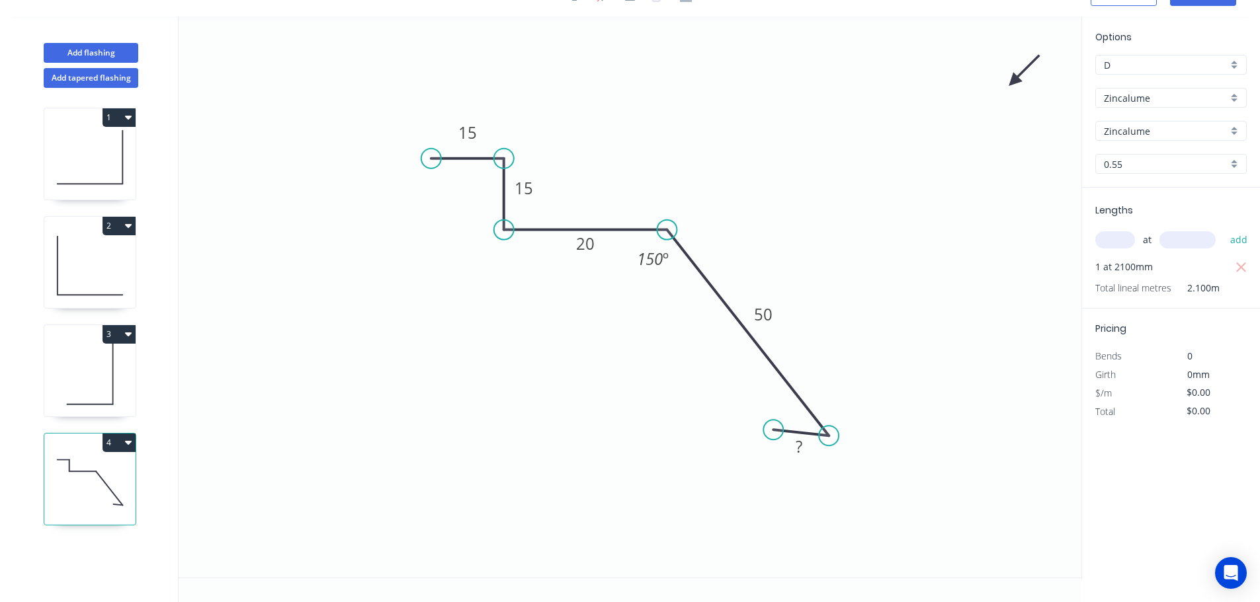
scroll to position [24, 0]
click at [108, 52] on button "Add flashing" at bounding box center [91, 53] width 95 height 20
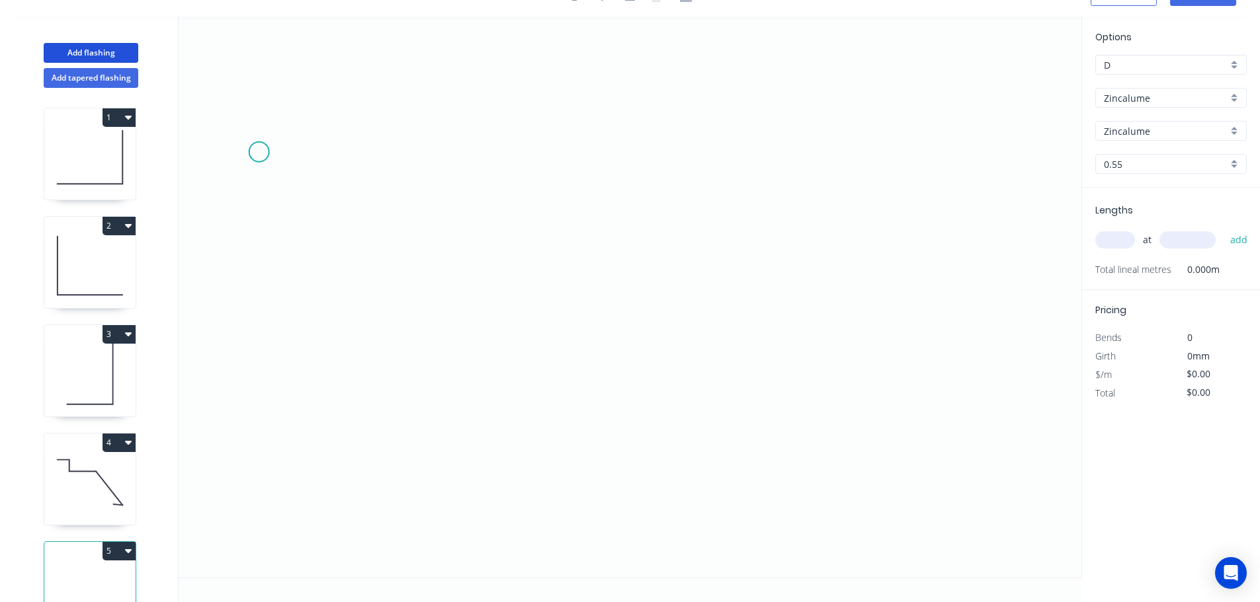
click at [258, 152] on icon "0" at bounding box center [630, 297] width 903 height 561
click at [261, 369] on icon "0" at bounding box center [630, 297] width 903 height 561
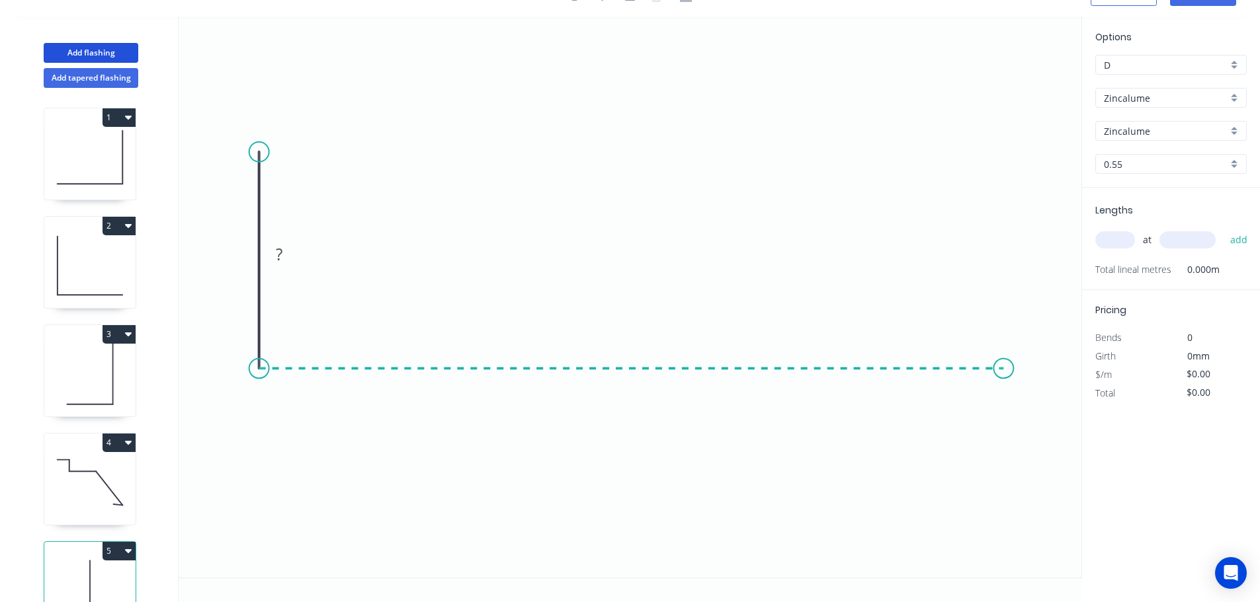
click at [1004, 376] on icon "0 ?" at bounding box center [630, 297] width 903 height 561
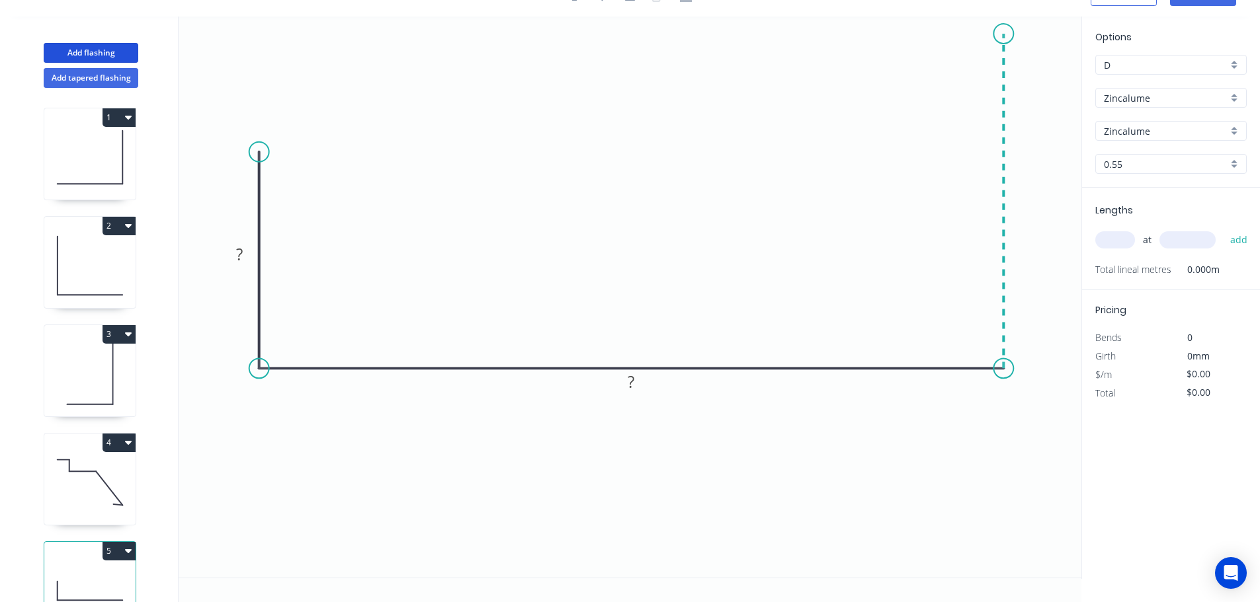
click at [995, 34] on icon "0 ? ?" at bounding box center [630, 297] width 903 height 561
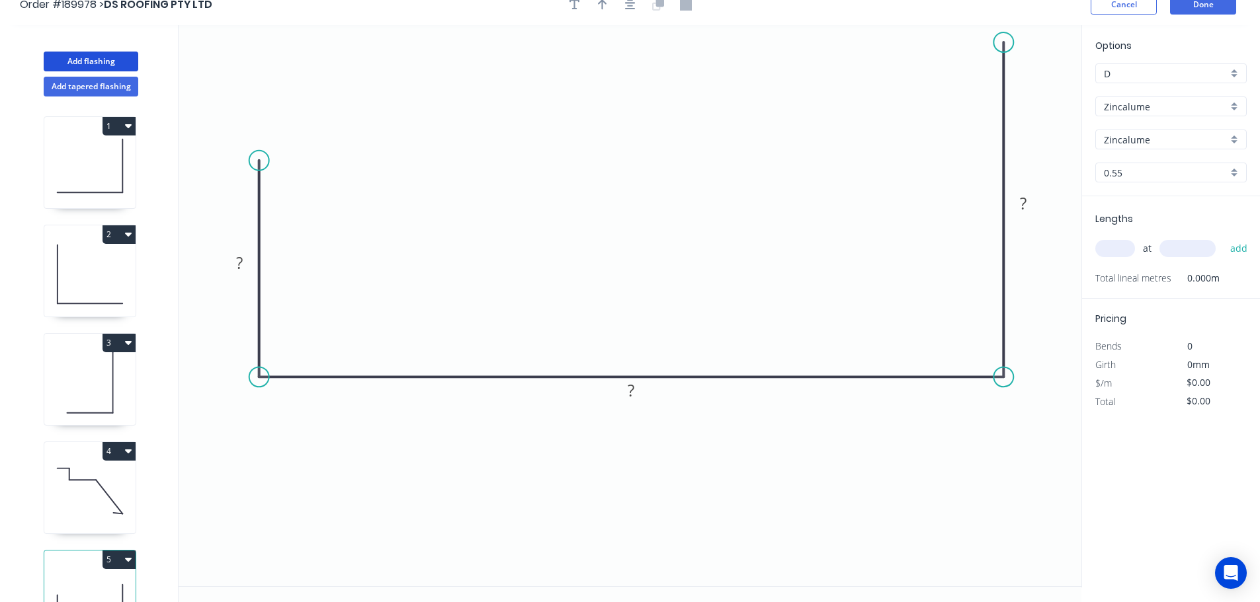
scroll to position [0, 0]
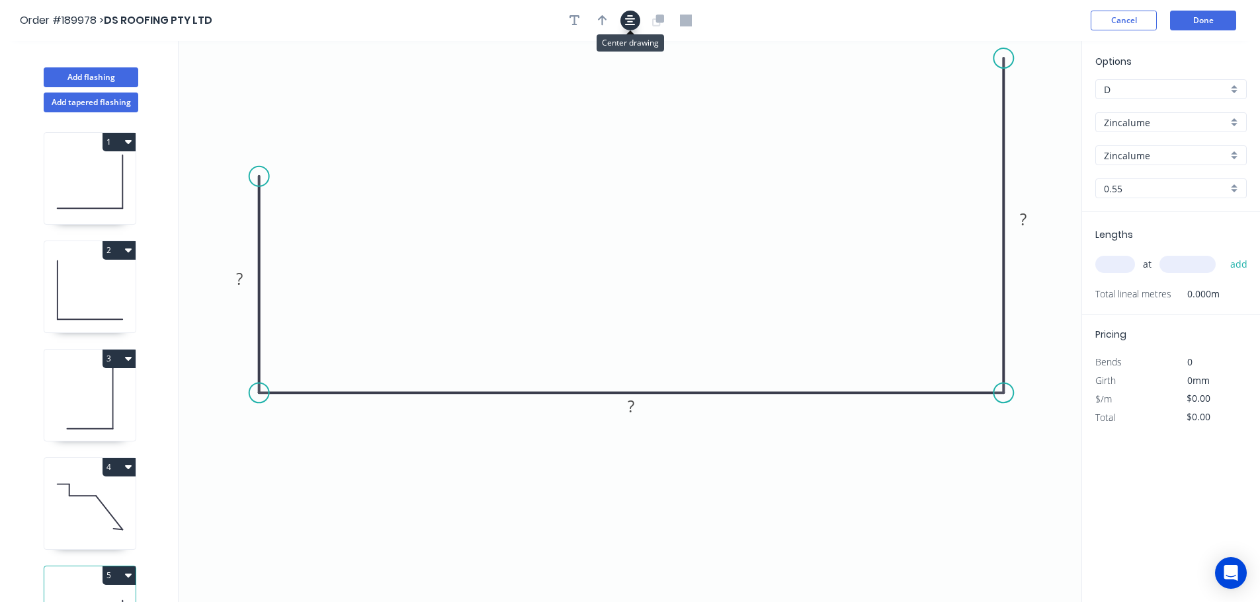
click at [629, 20] on icon "button" at bounding box center [630, 21] width 11 height 12
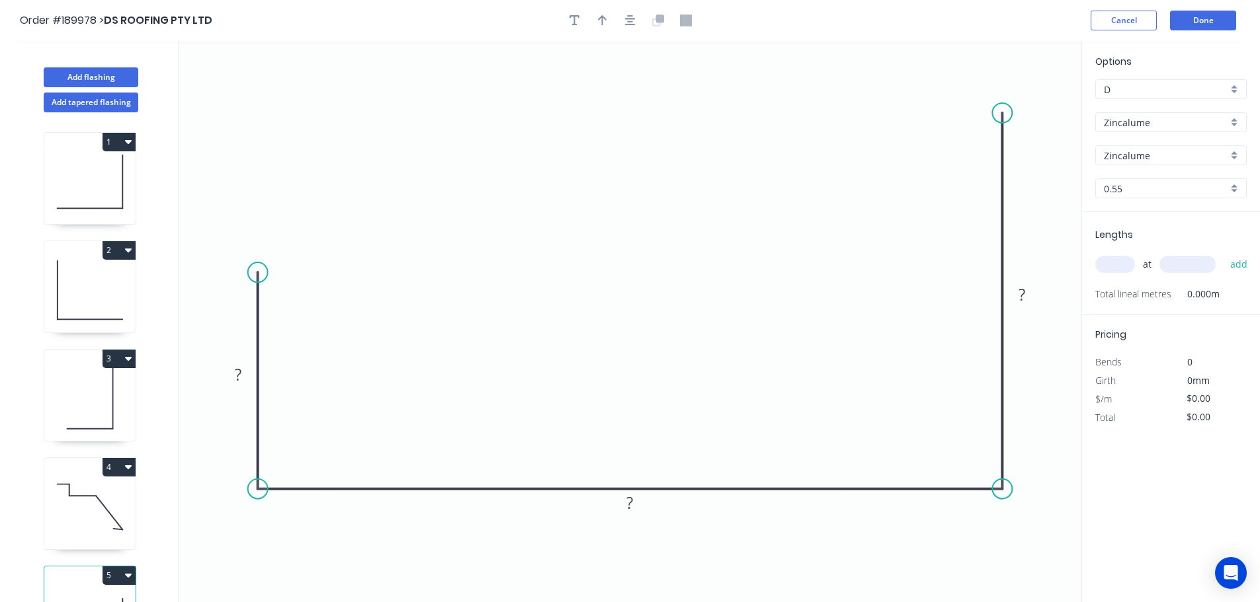
drag, startPoint x: 998, startPoint y: 154, endPoint x: 989, endPoint y: 113, distance: 42.0
click at [989, 113] on icon "0 ? ? ?" at bounding box center [630, 321] width 903 height 561
click at [235, 374] on tspan "?" at bounding box center [238, 375] width 7 height 22
click at [98, 484] on icon at bounding box center [89, 507] width 91 height 85
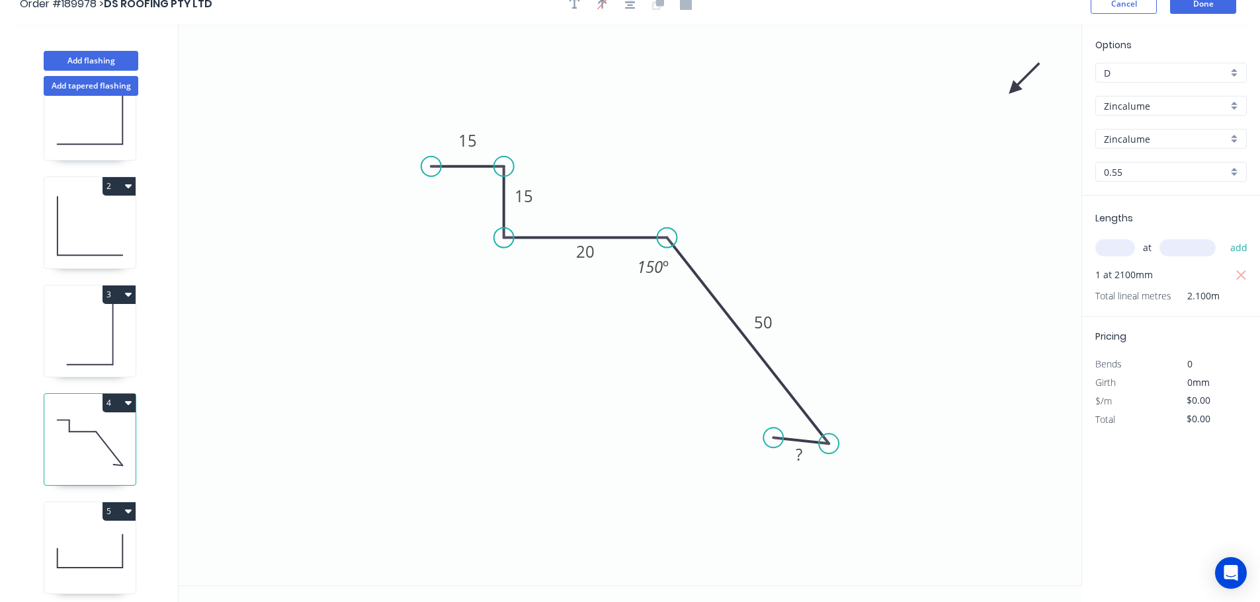
scroll to position [24, 0]
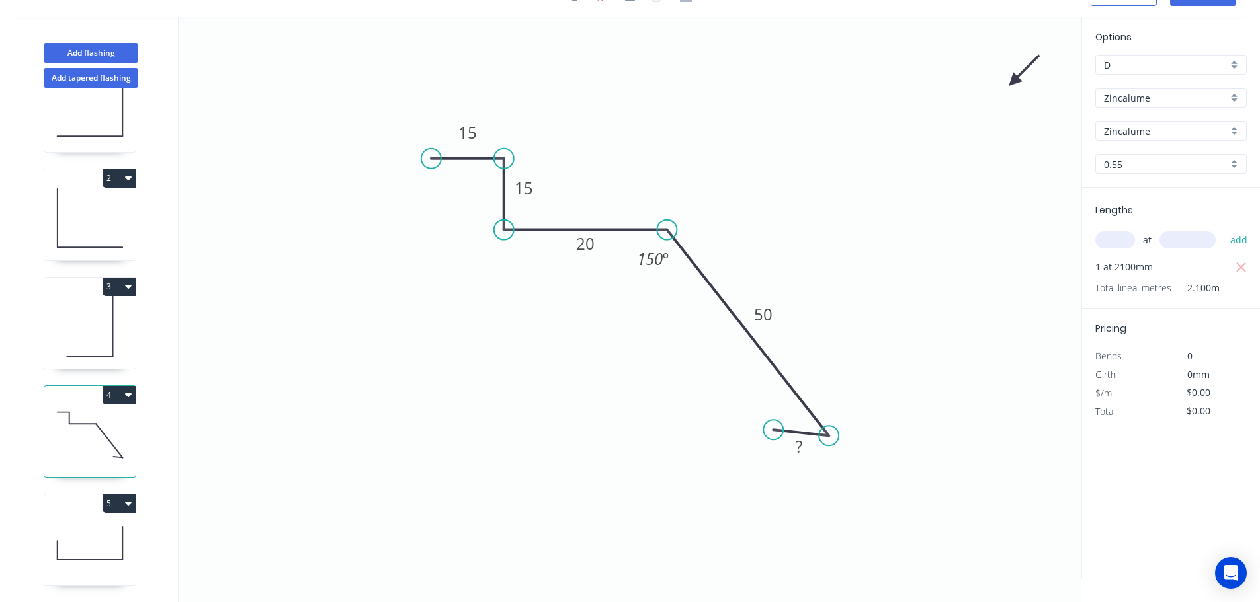
click at [101, 560] on icon at bounding box center [90, 560] width 65 height 0
type input "$29.13"
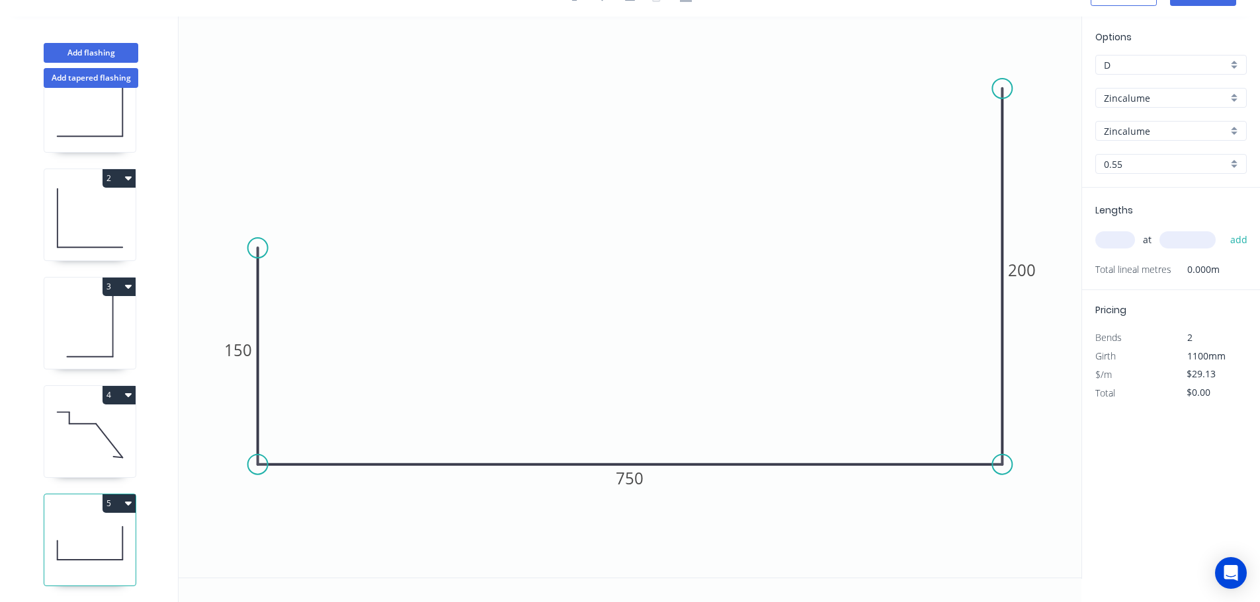
click at [1121, 243] on input "text" at bounding box center [1115, 239] width 40 height 17
type input "2"
type input "5700"
click at [1223, 229] on button "add" at bounding box center [1238, 240] width 31 height 22
type input "$332.08"
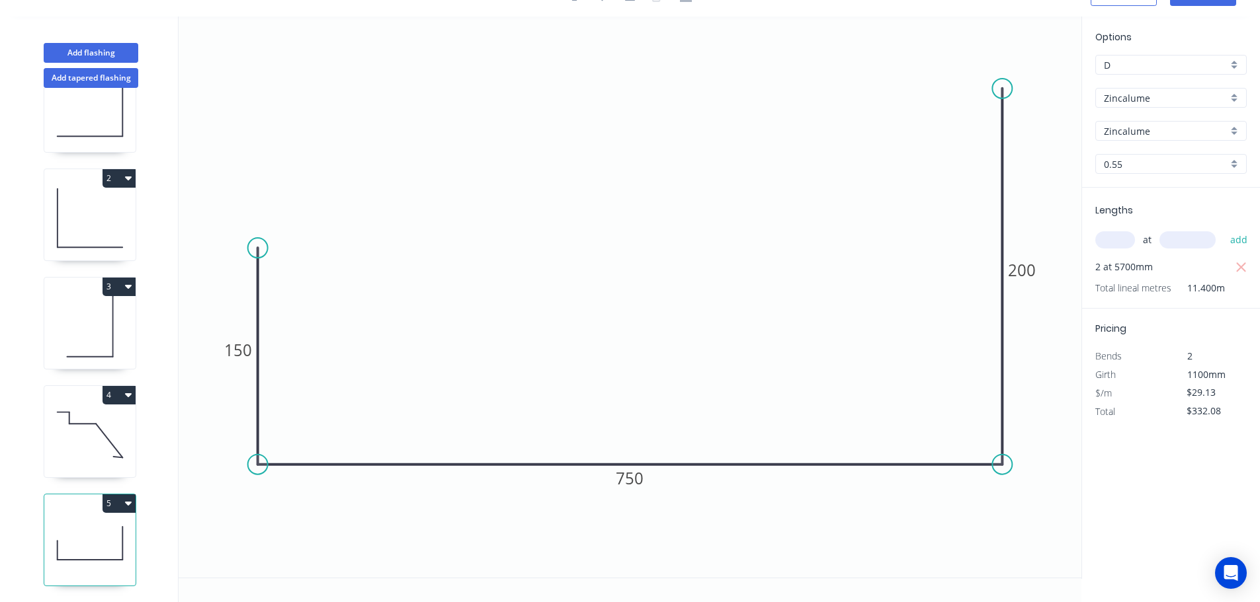
click at [90, 434] on icon at bounding box center [89, 435] width 91 height 85
type input "$0.00"
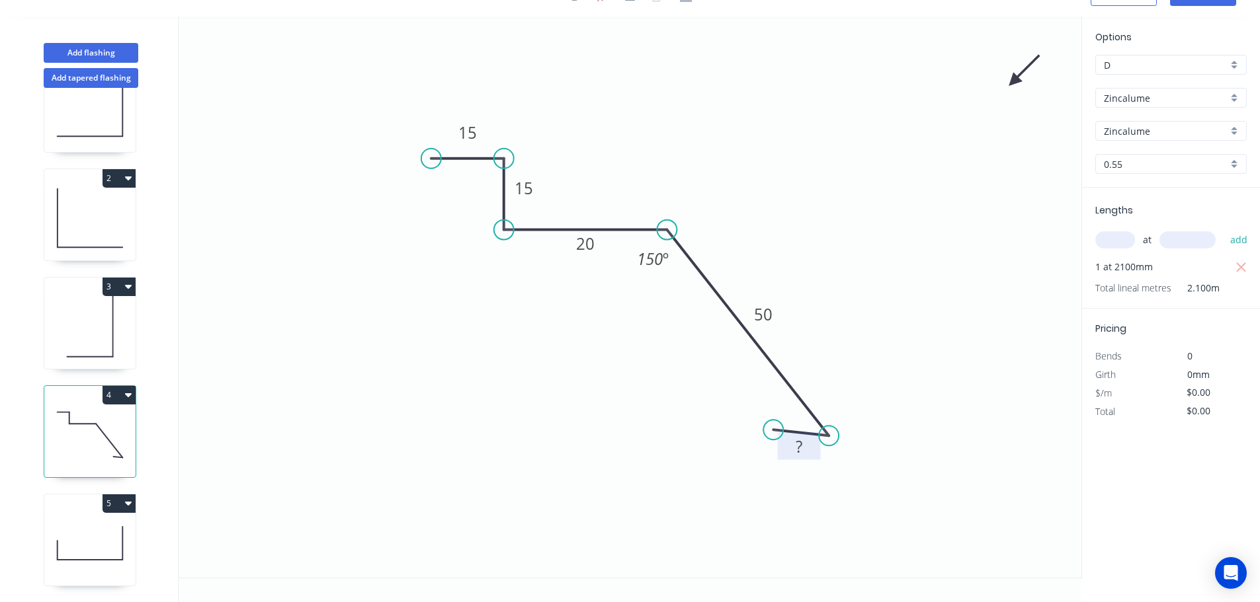
click at [800, 448] on tspan "?" at bounding box center [798, 447] width 7 height 22
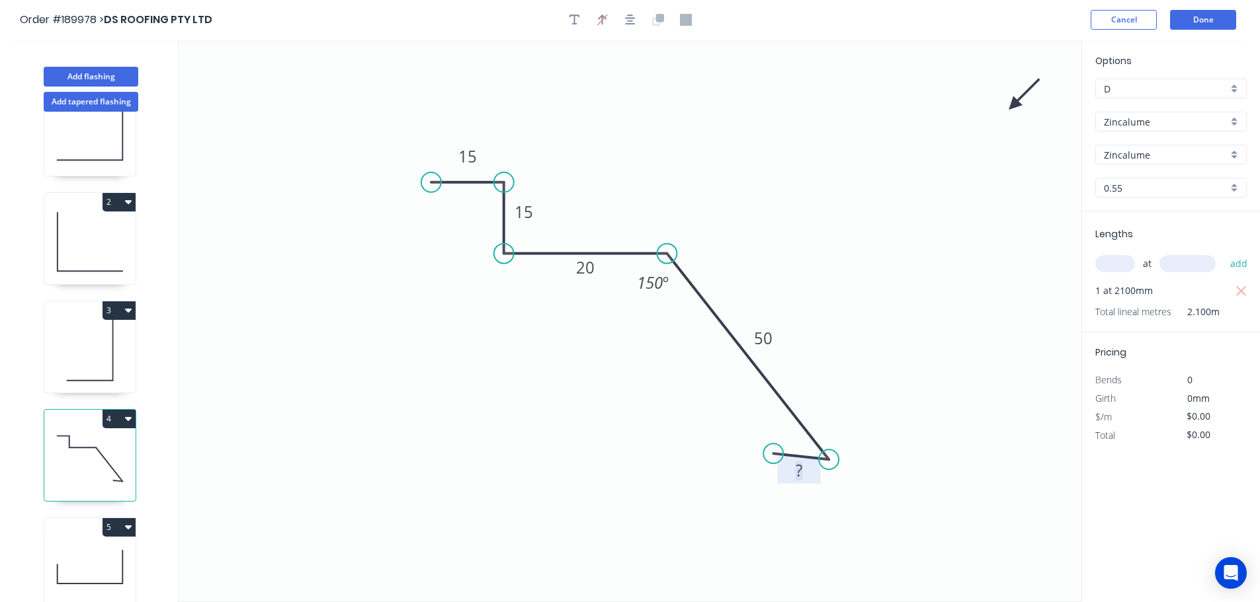
scroll to position [0, 0]
click at [1218, 19] on button "Done" at bounding box center [1203, 21] width 66 height 20
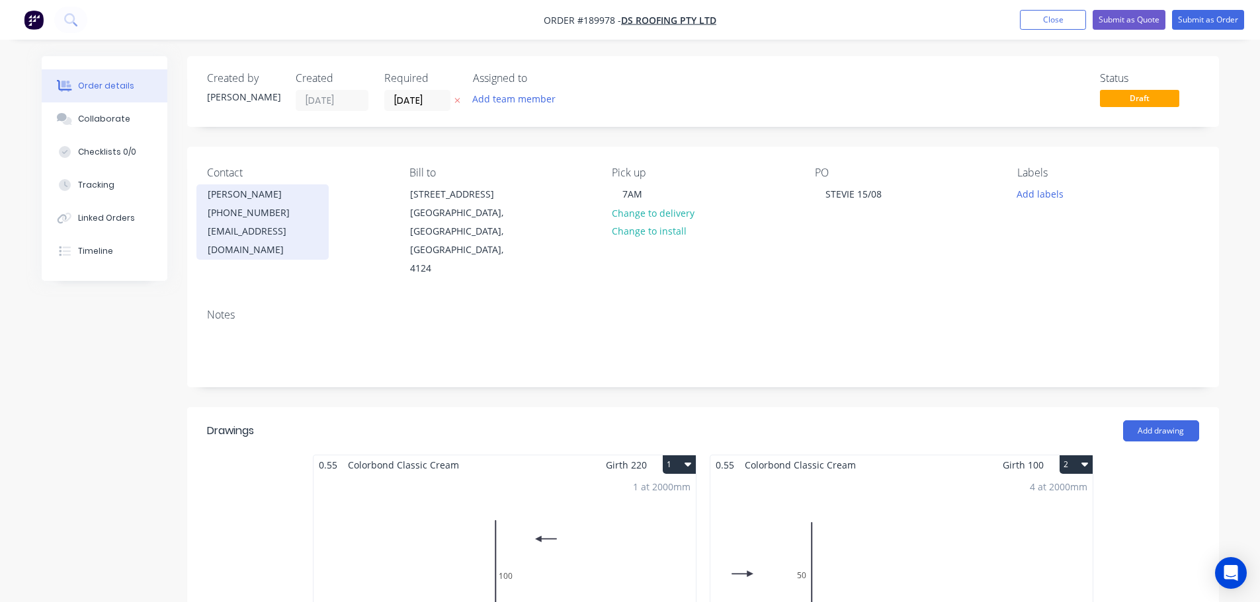
click at [247, 239] on div "info@dsroofing.com.au" at bounding box center [263, 240] width 110 height 37
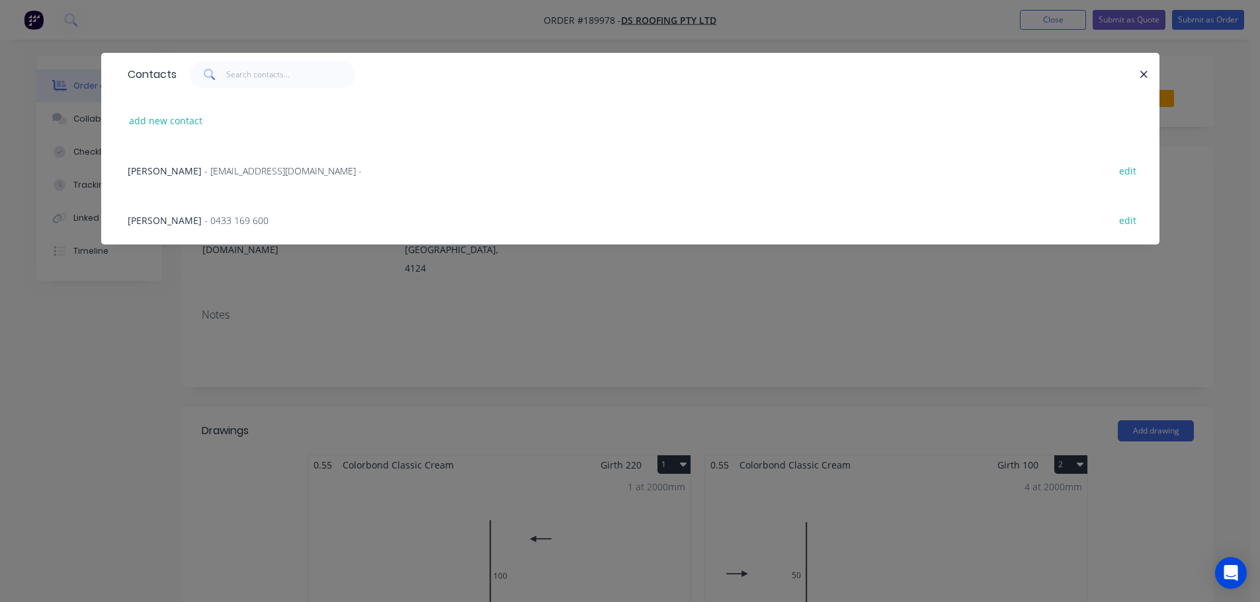
drag, startPoint x: 212, startPoint y: 224, endPoint x: 583, endPoint y: 253, distance: 372.1
click at [212, 223] on span "- 0433 169 600" at bounding box center [236, 220] width 64 height 13
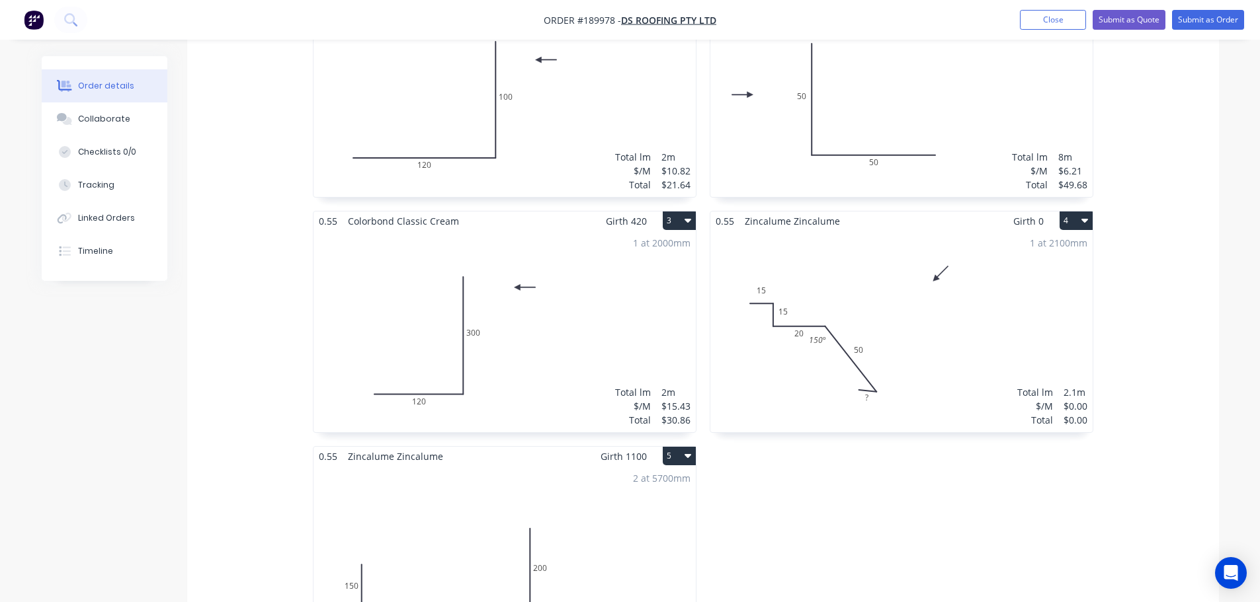
scroll to position [595, 0]
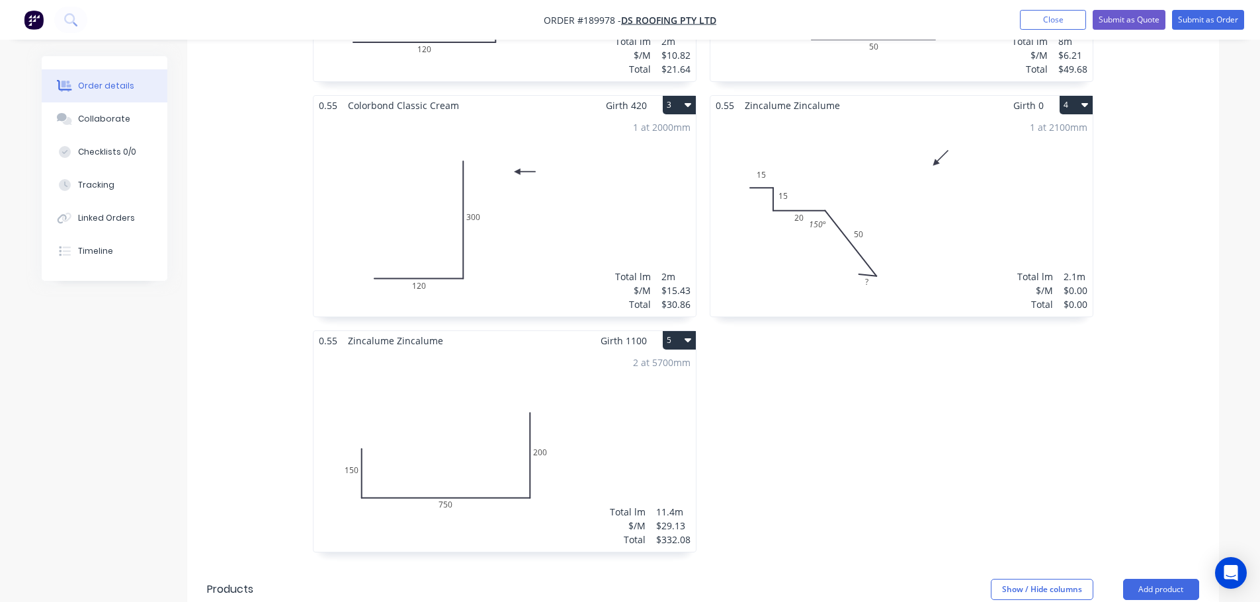
click at [961, 247] on div "1 at 2100mm Total lm $/M Total 2.1m $0.00 $0.00" at bounding box center [901, 216] width 382 height 202
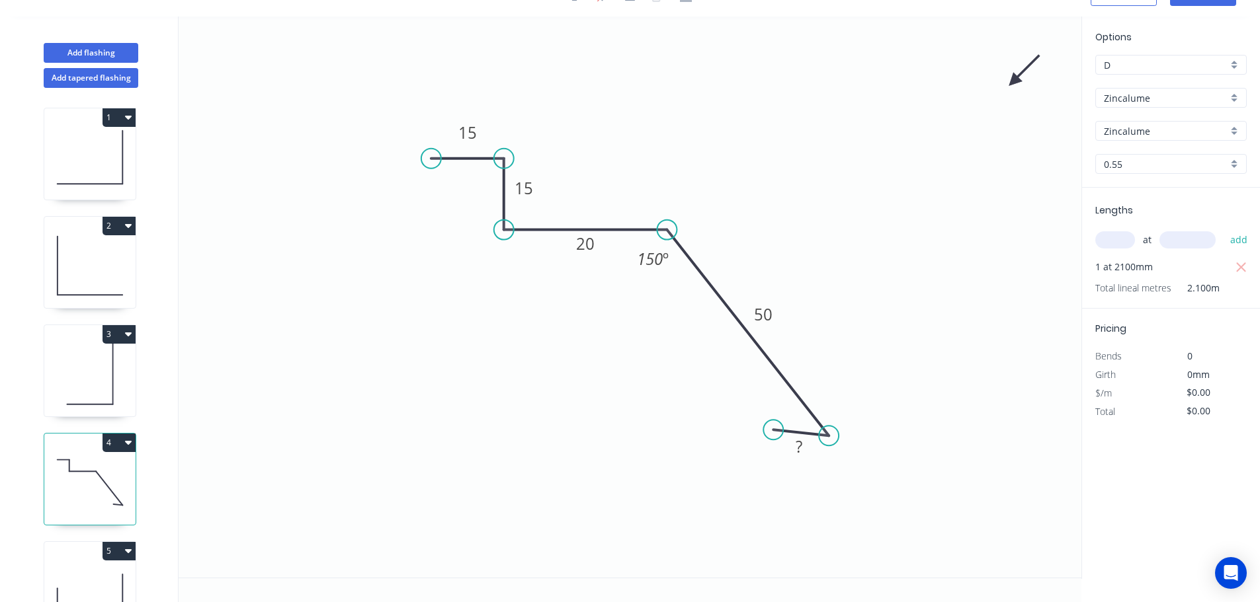
scroll to position [24, 0]
click at [804, 447] on rect at bounding box center [798, 447] width 26 height 19
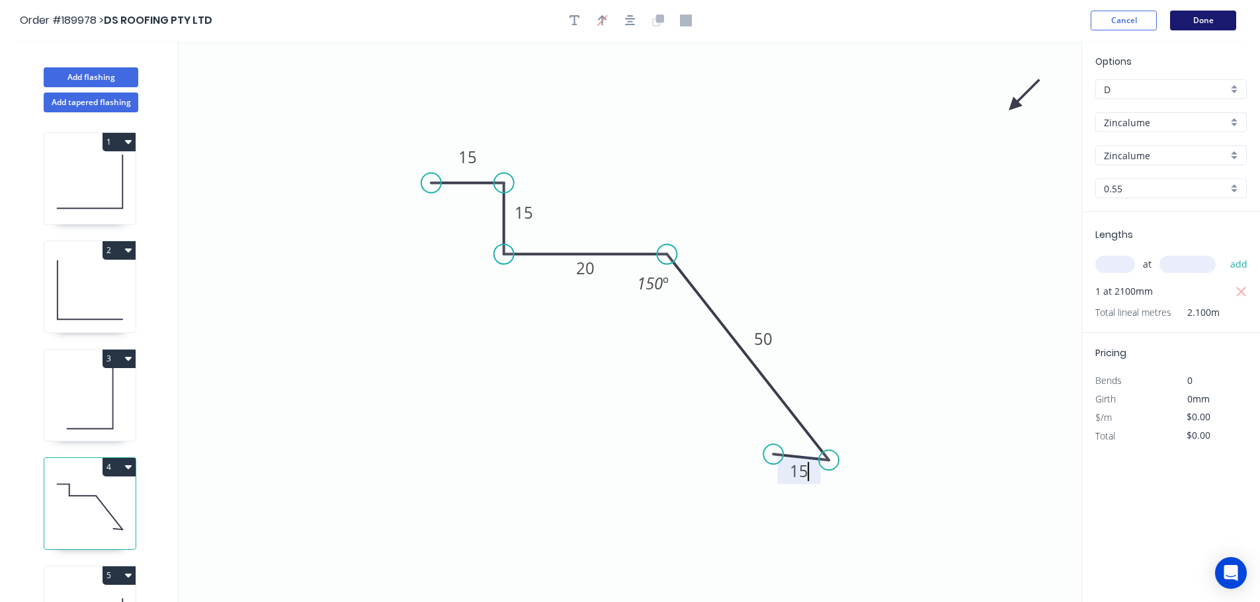
click at [1213, 22] on button "Done" at bounding box center [1203, 21] width 66 height 20
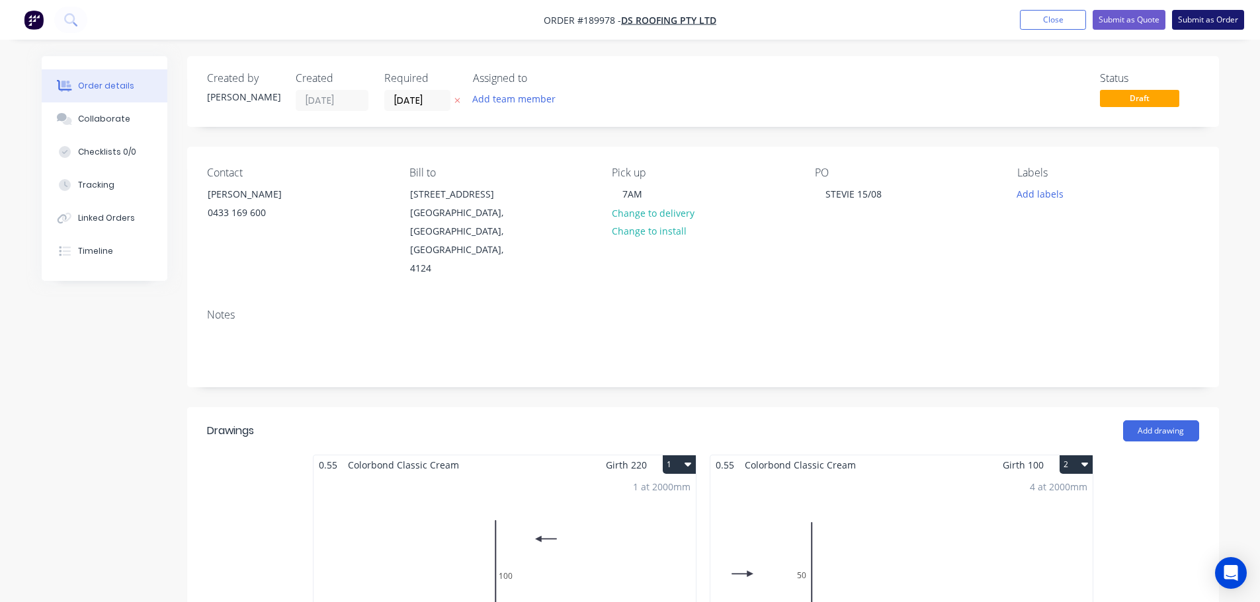
click at [1209, 13] on button "Submit as Order" at bounding box center [1208, 20] width 72 height 20
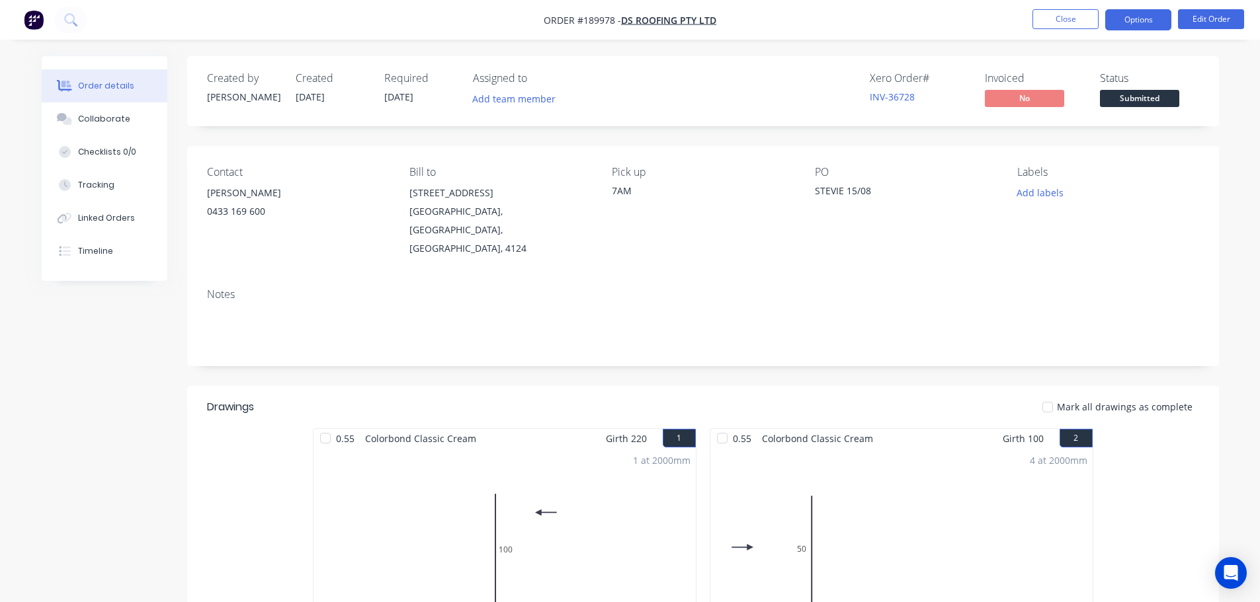
click at [1123, 13] on button "Options" at bounding box center [1138, 19] width 66 height 21
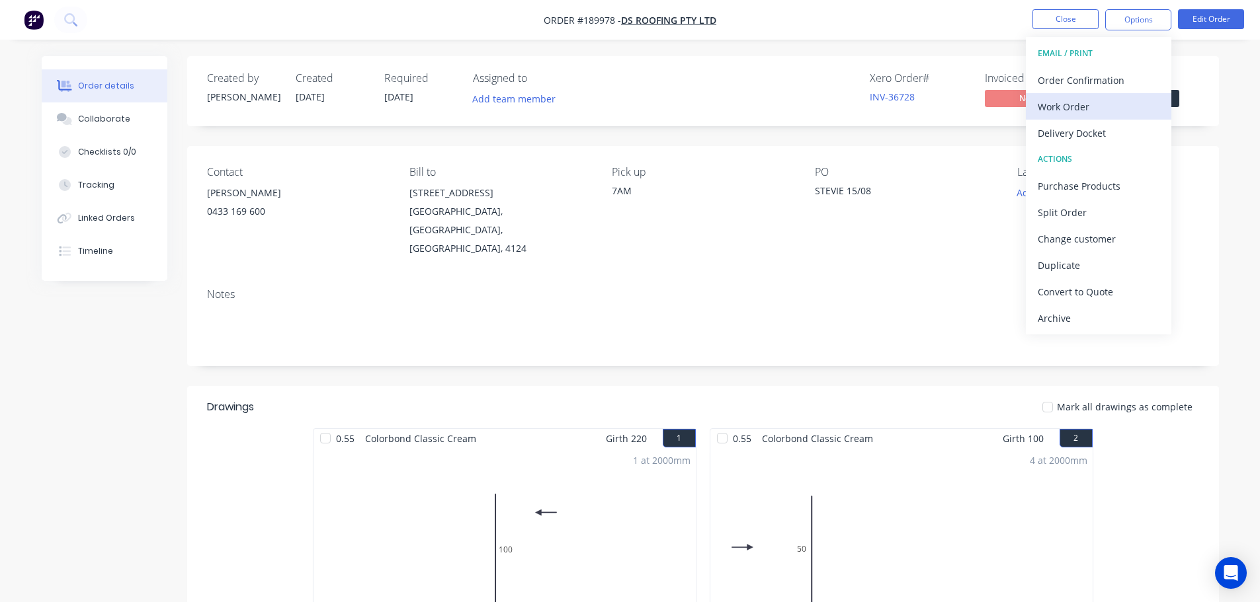
click at [1129, 111] on div "Work Order" at bounding box center [1098, 106] width 122 height 19
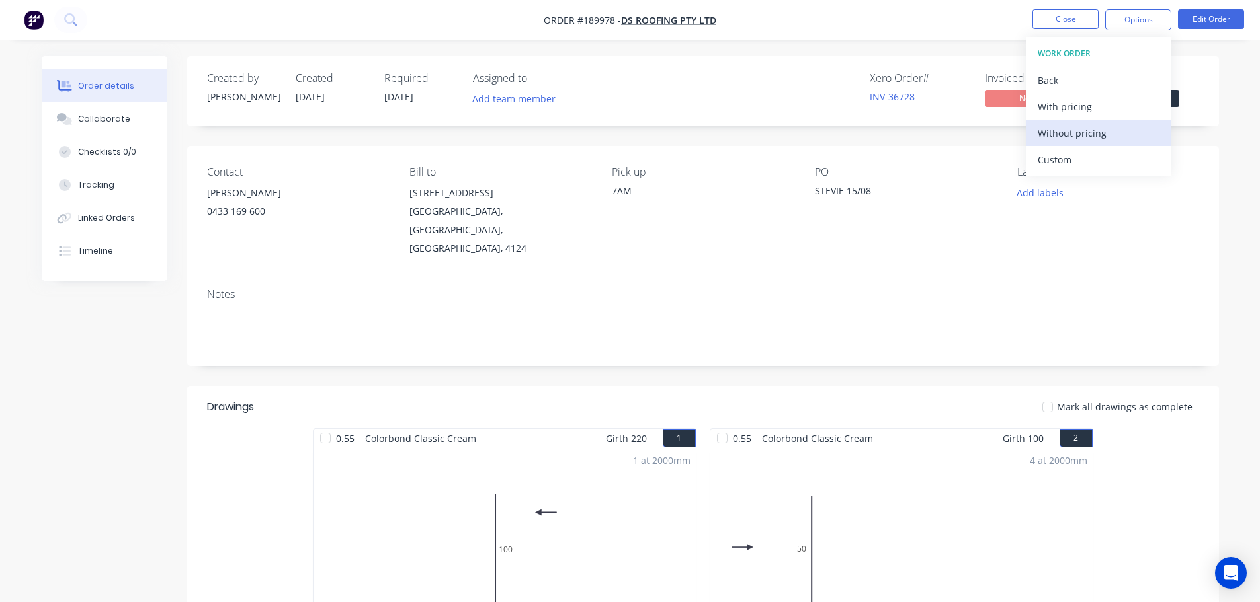
click at [1101, 128] on div "Without pricing" at bounding box center [1098, 133] width 122 height 19
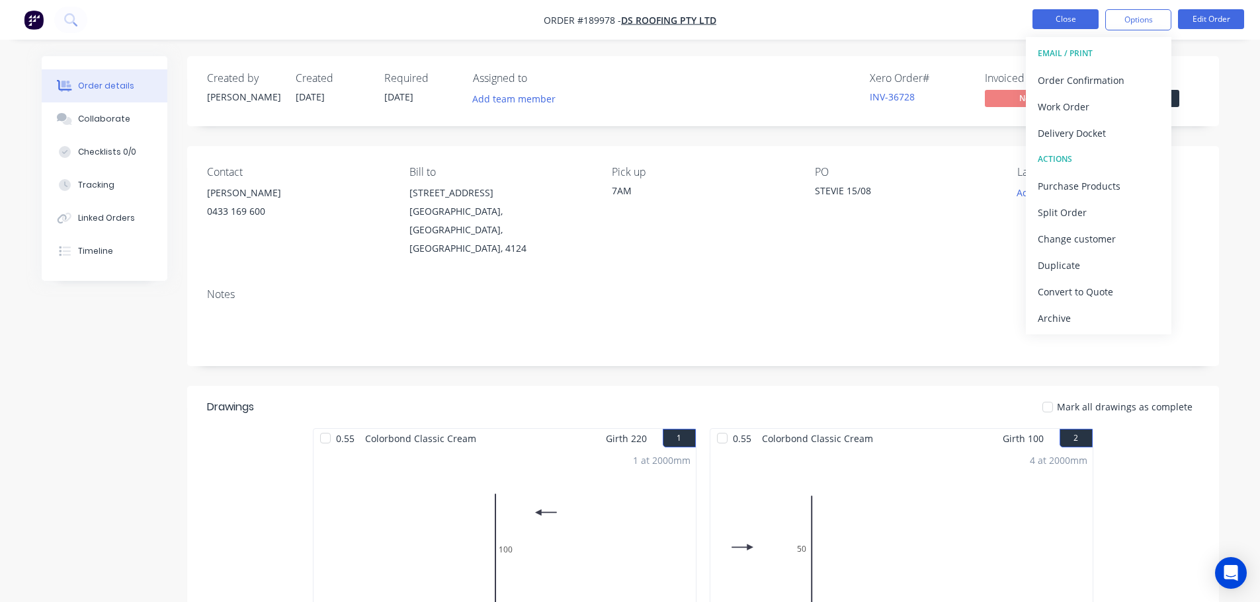
click at [1072, 20] on button "Close" at bounding box center [1065, 19] width 66 height 20
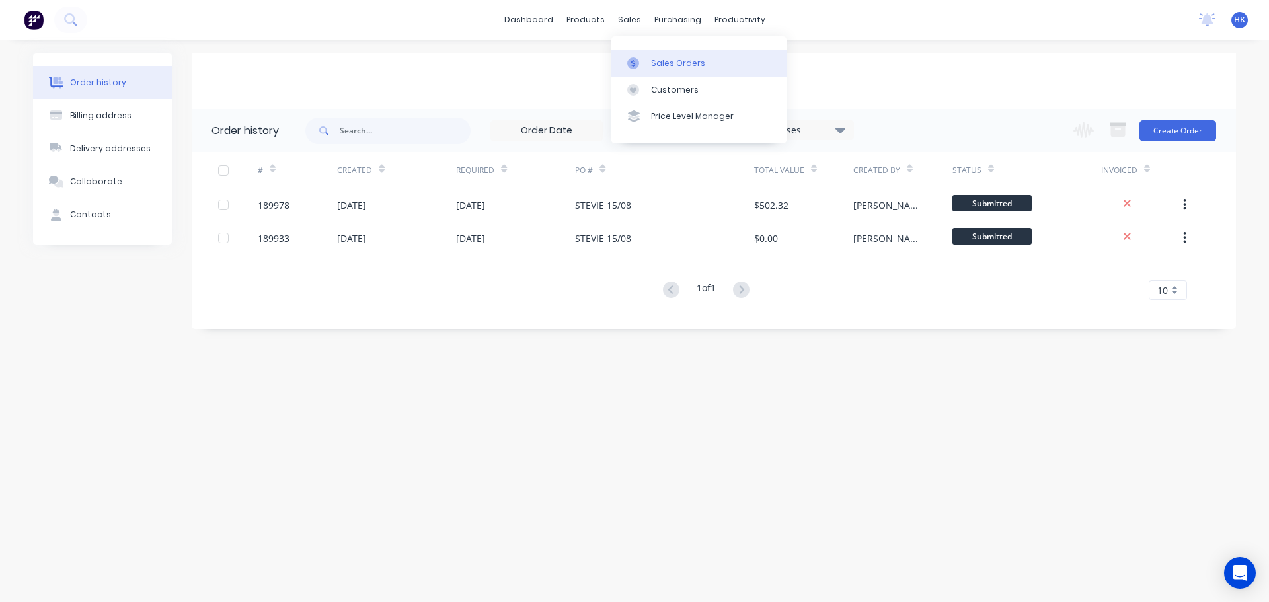
click at [661, 75] on link "Sales Orders" at bounding box center [699, 63] width 175 height 26
